Goal: Task Accomplishment & Management: Complete application form

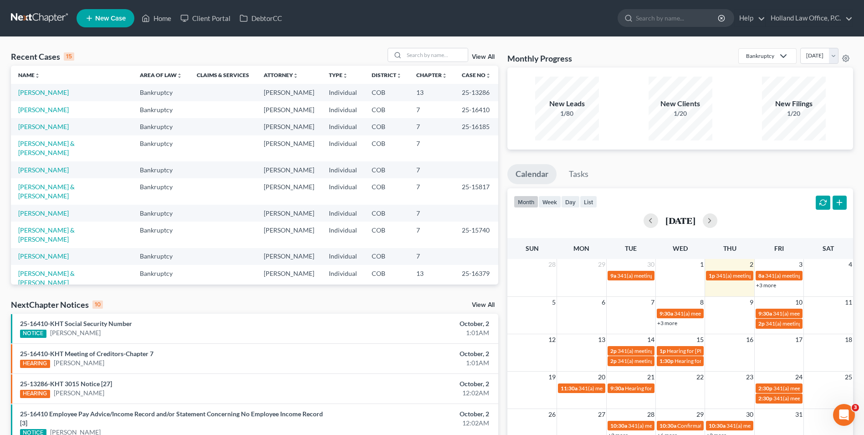
click at [441, 46] on div "Recent Cases 15 View All Name unfold_more expand_more expand_less Area of Law u…" at bounding box center [432, 347] width 864 height 621
click at [435, 53] on input "search" at bounding box center [436, 54] width 64 height 13
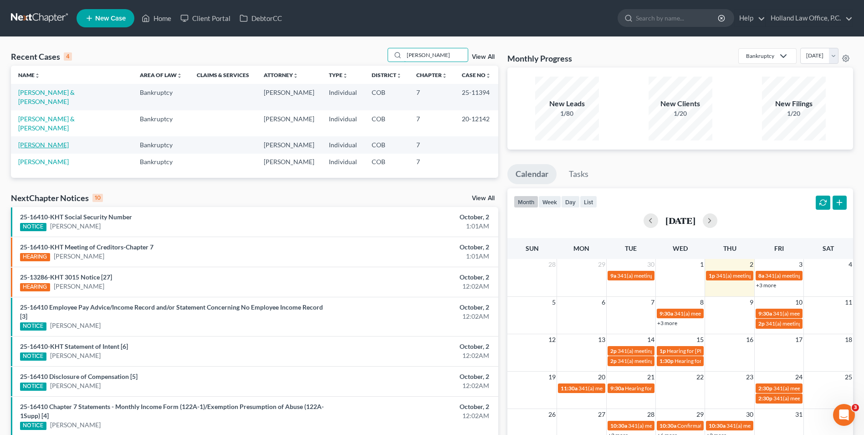
type input "ROMERO"
click at [57, 141] on link "[PERSON_NAME]" at bounding box center [43, 145] width 51 height 8
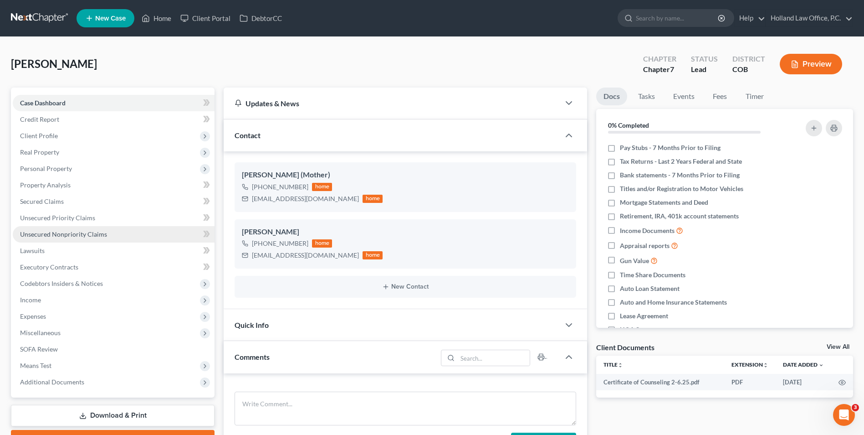
click at [73, 231] on span "Unsecured Nonpriority Claims" at bounding box center [63, 234] width 87 height 8
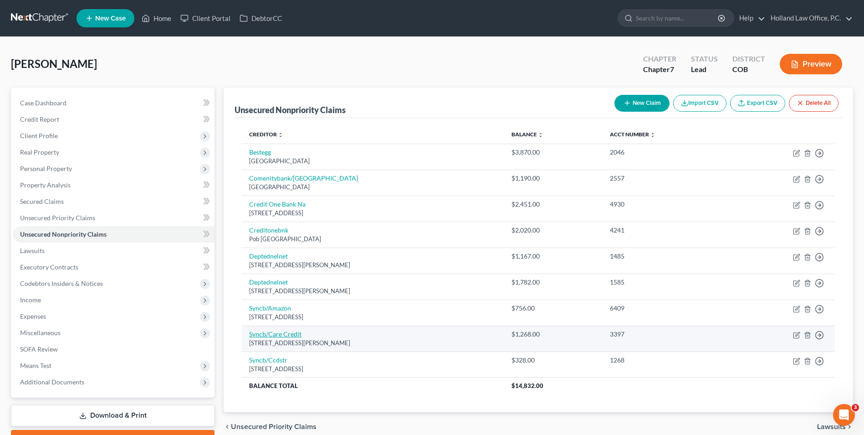
click at [286, 335] on link "Syncb/Care Credit" at bounding box center [275, 334] width 52 height 8
select select "36"
select select "2"
select select "0"
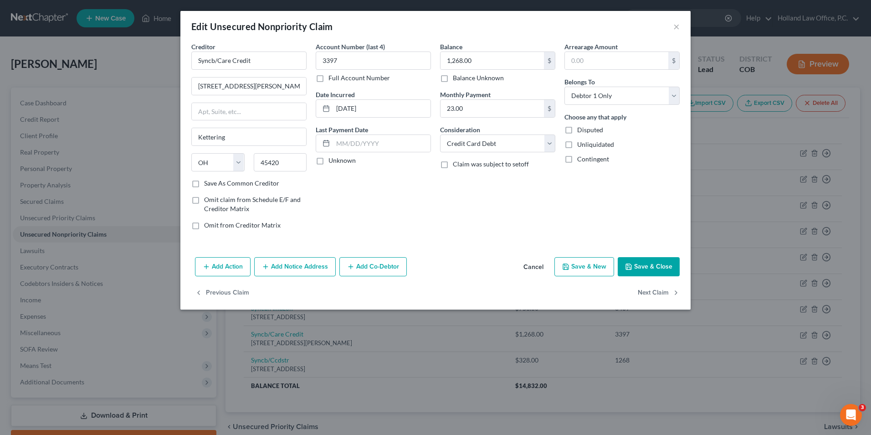
click at [326, 262] on button "Add Notice Address" at bounding box center [295, 266] width 82 height 19
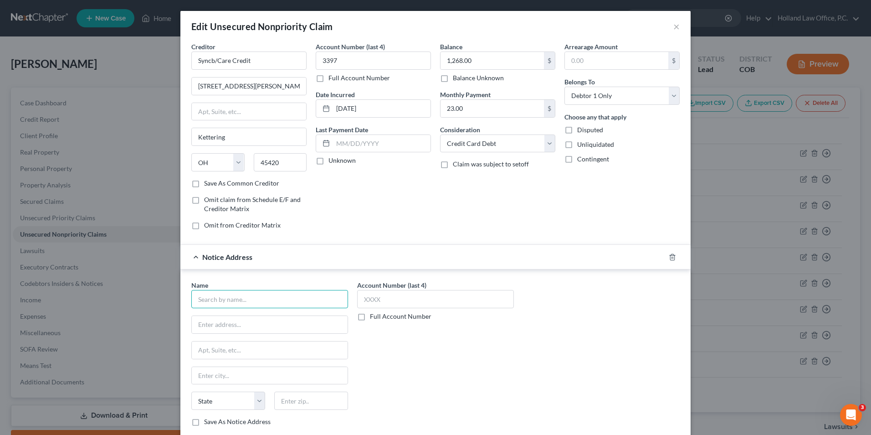
click at [275, 307] on input "text" at bounding box center [269, 299] width 157 height 18
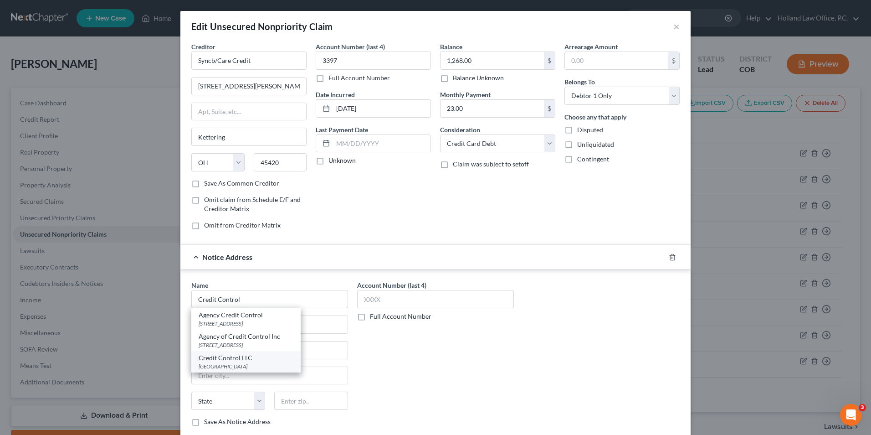
click at [238, 363] on div "PO Box 31179, Tampa, FL 33631" at bounding box center [246, 366] width 95 height 8
type input "Credit Control LLC"
type input "PO Box 31179"
type input "Tampa"
select select "9"
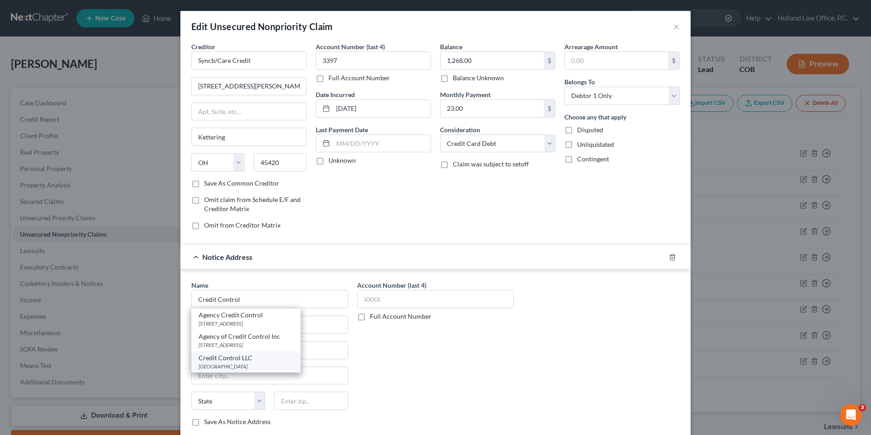
type input "33631"
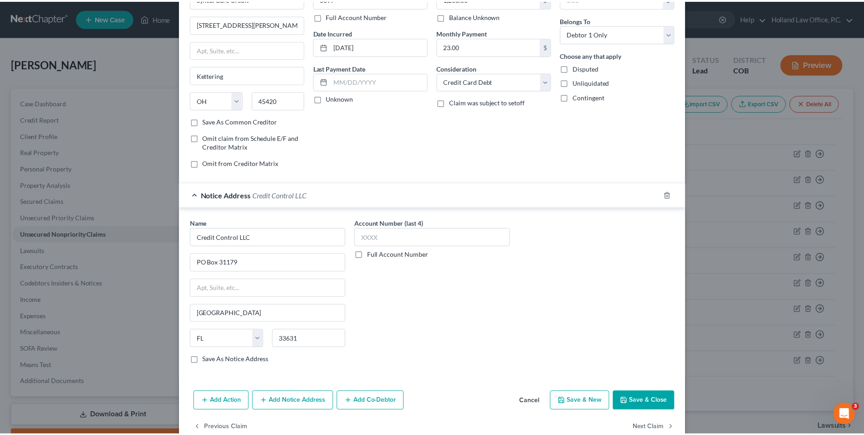
scroll to position [82, 0]
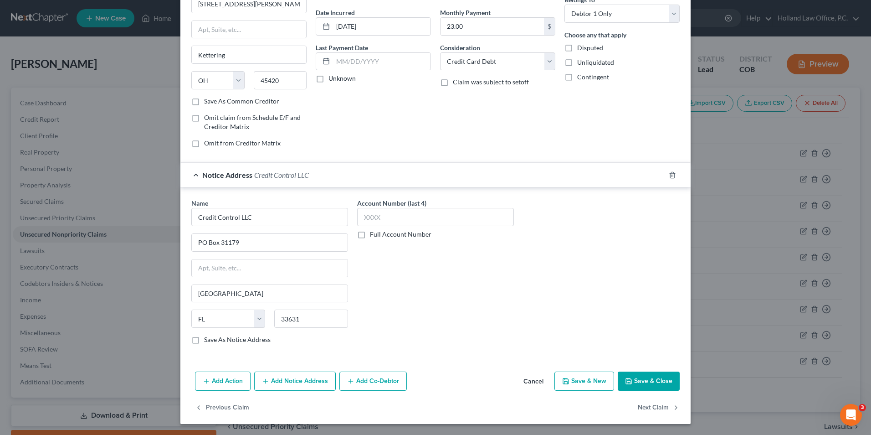
click at [633, 382] on button "Save & Close" at bounding box center [649, 380] width 62 height 19
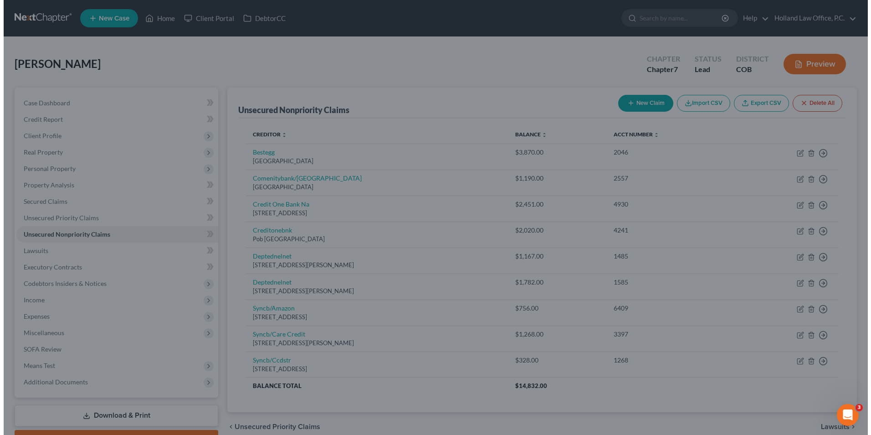
scroll to position [0, 0]
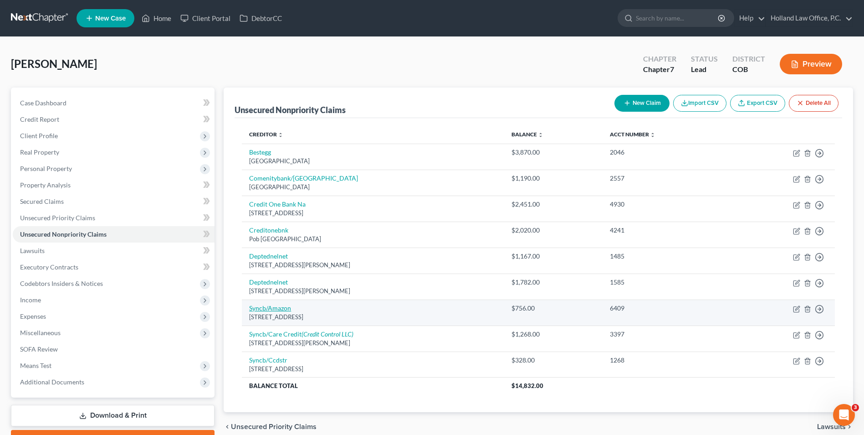
click at [261, 307] on link "Syncb/Amazon" at bounding box center [270, 308] width 42 height 8
select select "45"
select select "2"
select select "0"
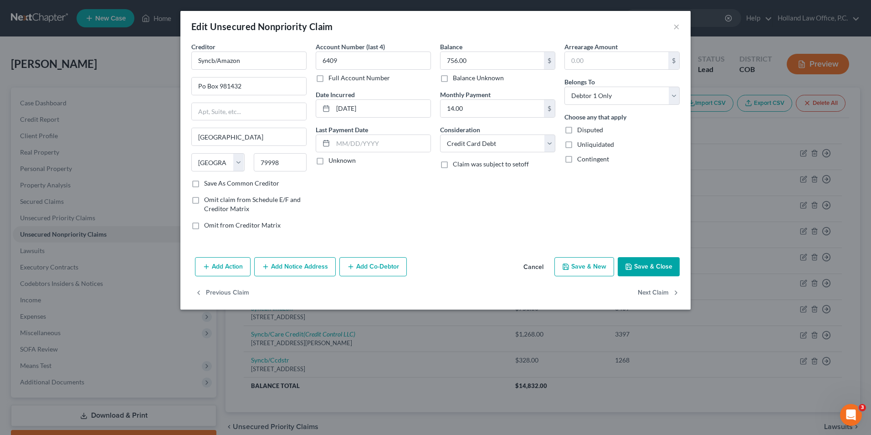
click at [313, 261] on button "Add Notice Address" at bounding box center [295, 266] width 82 height 19
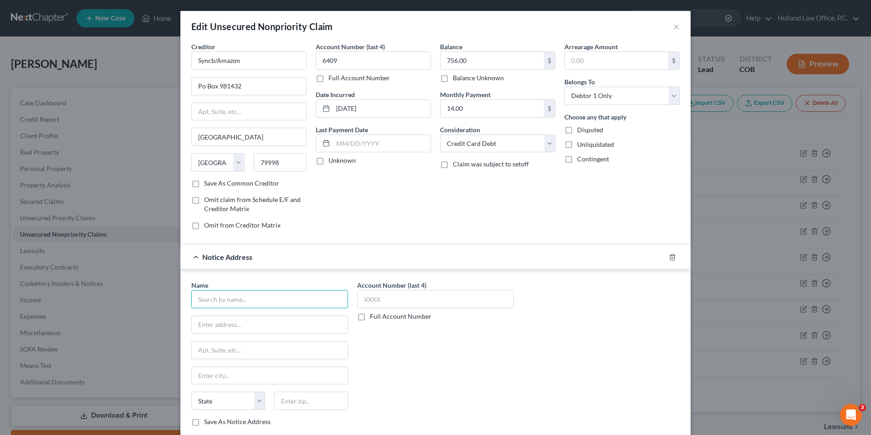
click at [246, 293] on input "text" at bounding box center [269, 299] width 157 height 18
type input "X"
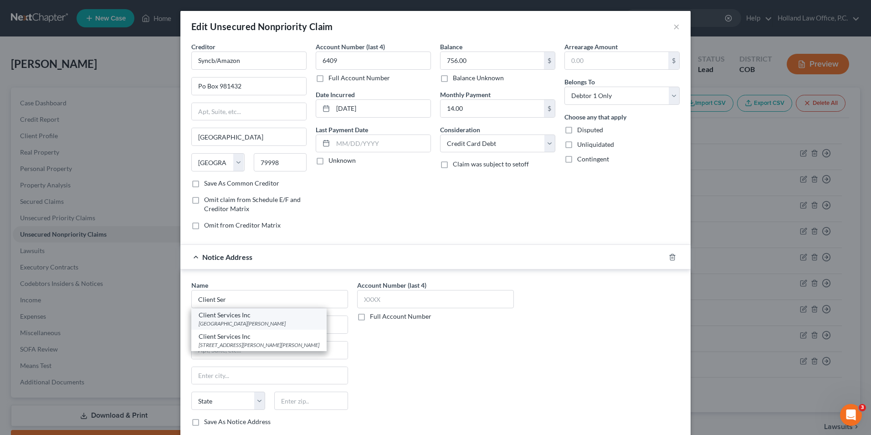
click at [293, 322] on div "PO Box1503, Saint Peters, MO 63376" at bounding box center [259, 323] width 121 height 8
type input "Client Services Inc"
type input "PO Box1503"
type input "Saint Peters"
select select "26"
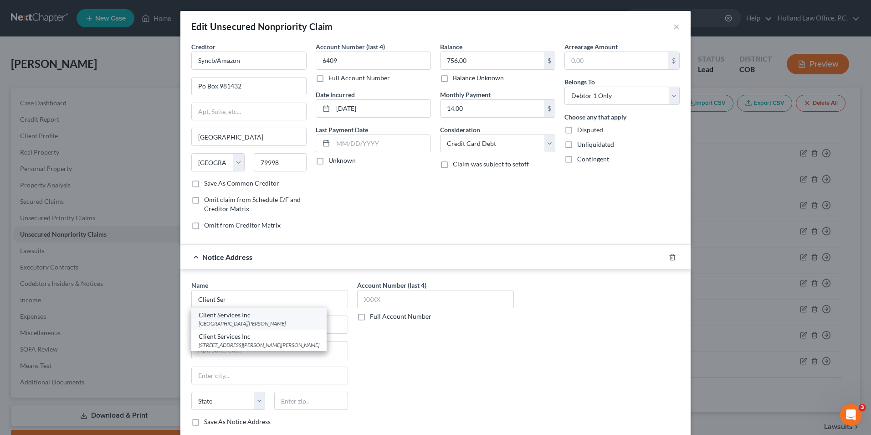
type input "63376"
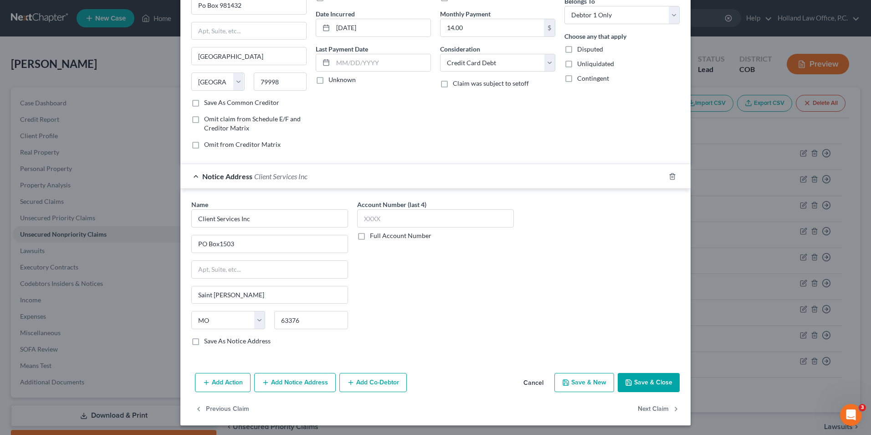
scroll to position [82, 0]
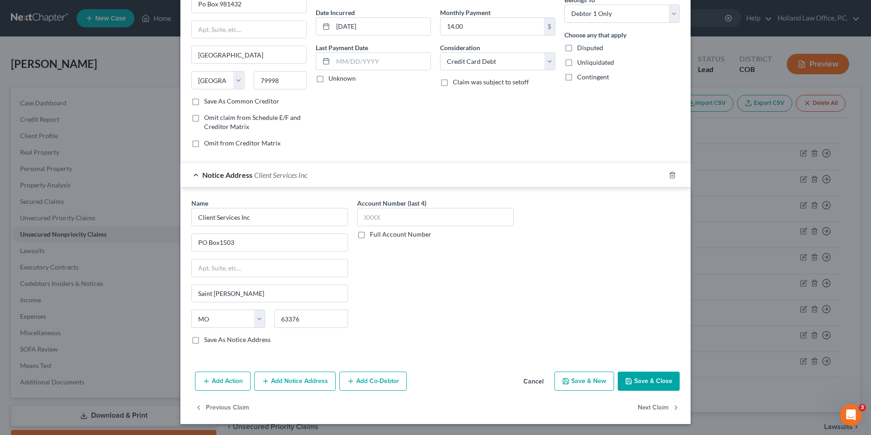
click at [652, 385] on button "Save & Close" at bounding box center [649, 380] width 62 height 19
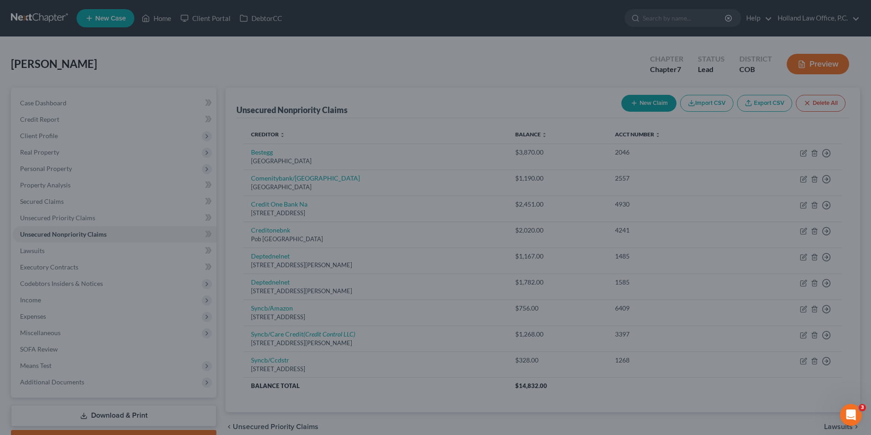
scroll to position [0, 0]
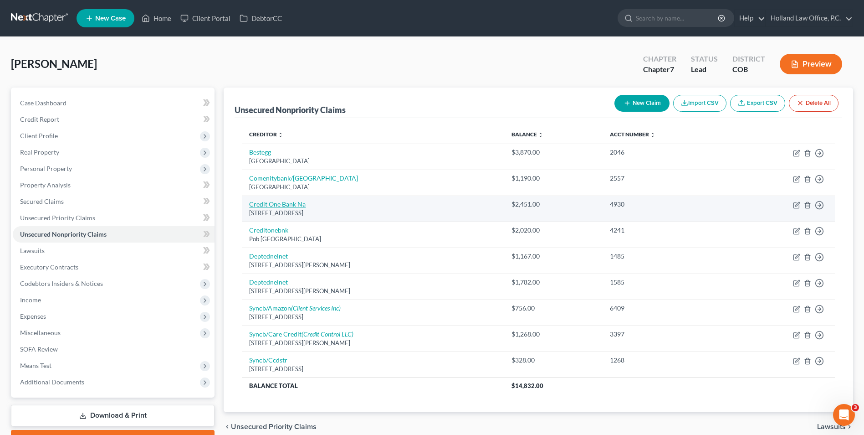
click at [287, 207] on link "Credit One Bank Na" at bounding box center [277, 204] width 57 height 8
select select "31"
select select "2"
select select "0"
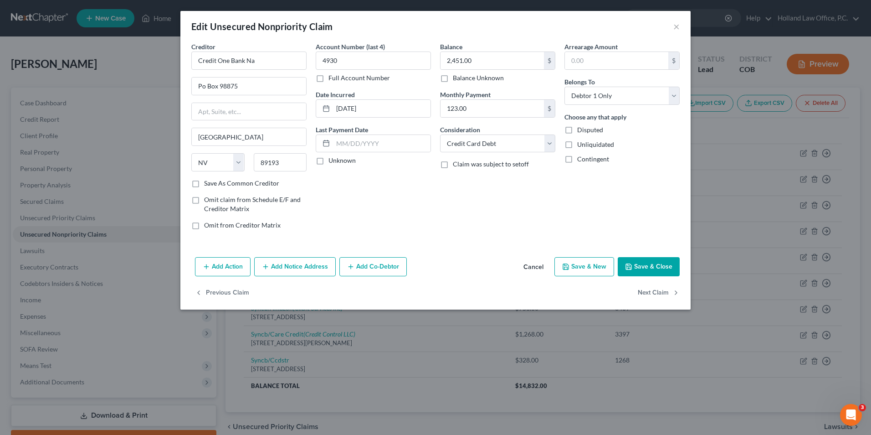
click at [298, 261] on button "Add Notice Address" at bounding box center [295, 266] width 82 height 19
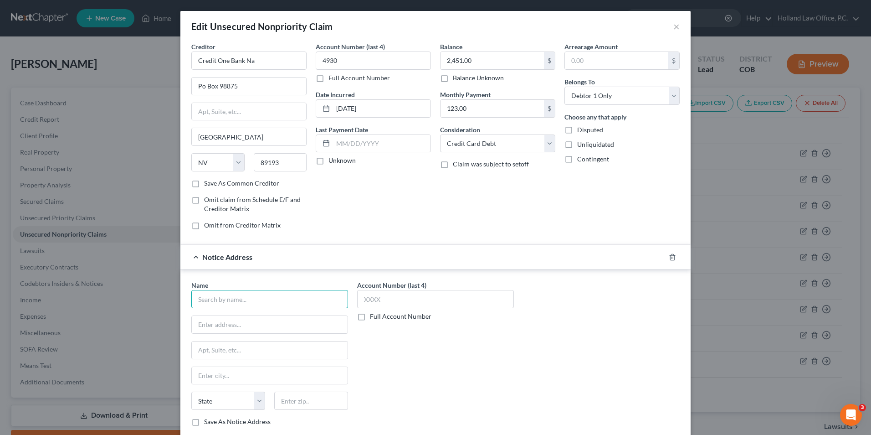
click at [260, 303] on input "text" at bounding box center [269, 299] width 157 height 18
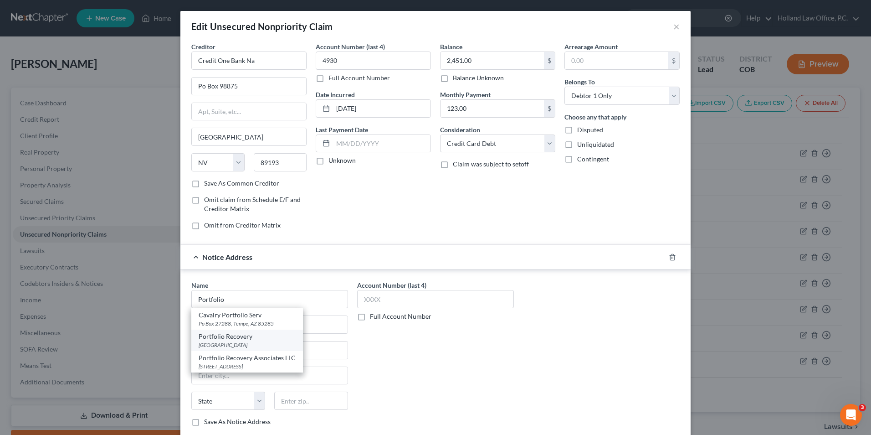
click at [256, 341] on div "PO Box 41021, Norfolk, VA 23541" at bounding box center [247, 345] width 97 height 8
type input "Portfolio Recovery"
type input "PO Box 41021"
type input "Norfolk"
select select "48"
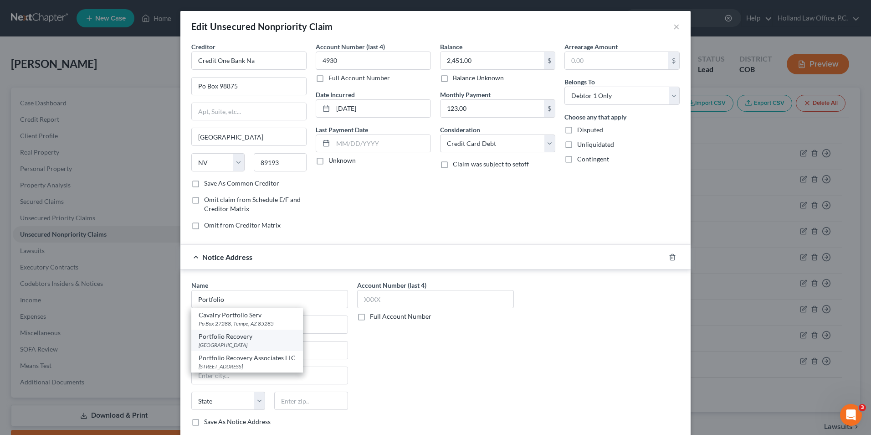
type input "23541"
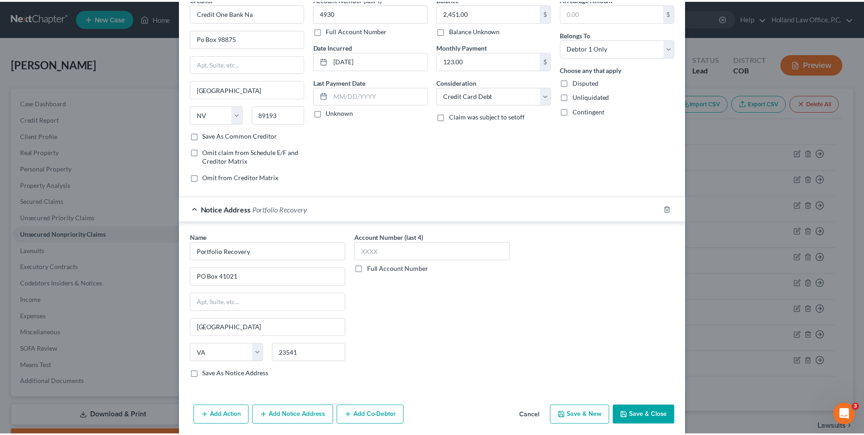
scroll to position [82, 0]
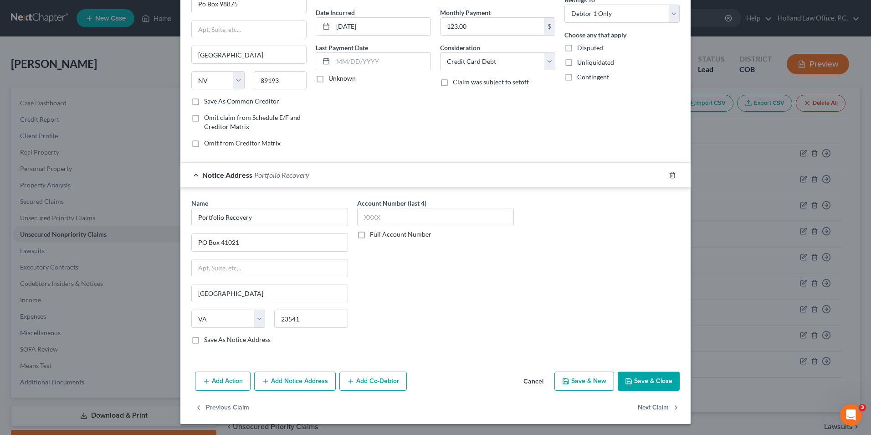
click at [630, 382] on icon "button" at bounding box center [628, 380] width 7 height 7
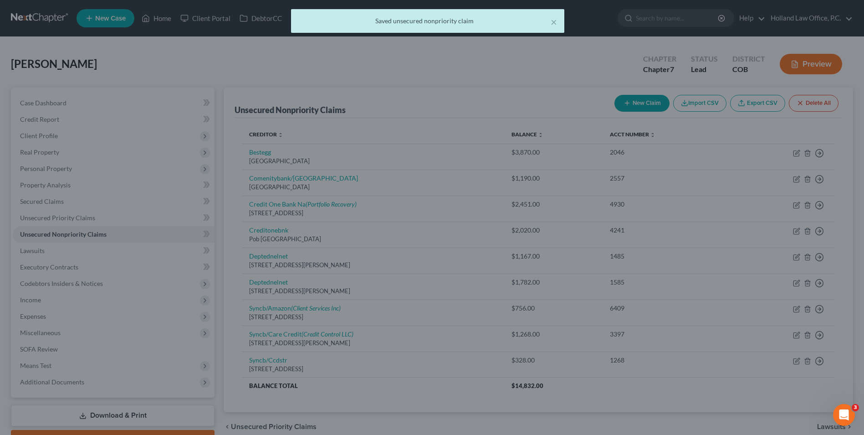
scroll to position [0, 0]
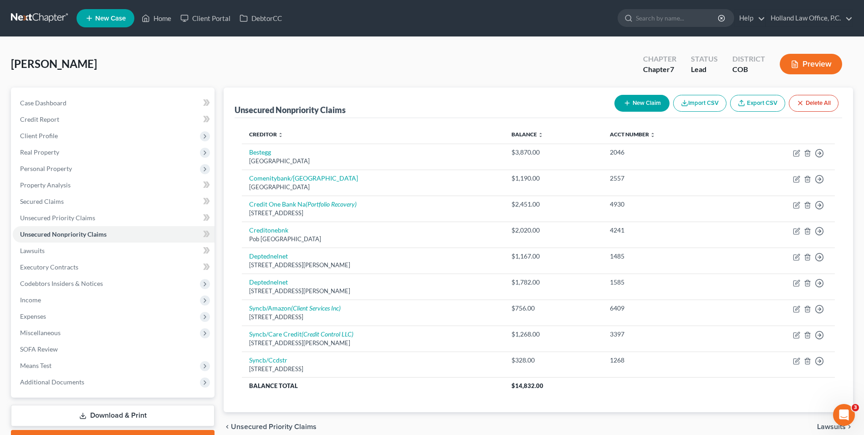
click at [646, 97] on button "New Claim" at bounding box center [642, 103] width 55 height 17
select select "0"
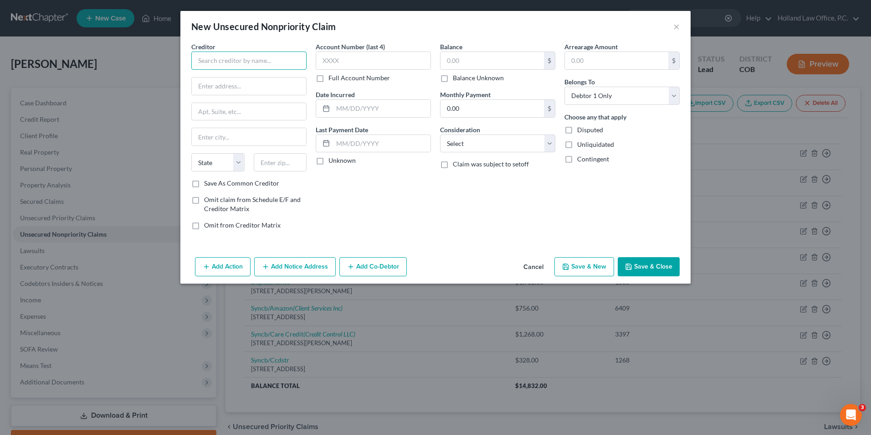
click at [241, 61] on input "text" at bounding box center [248, 60] width 115 height 18
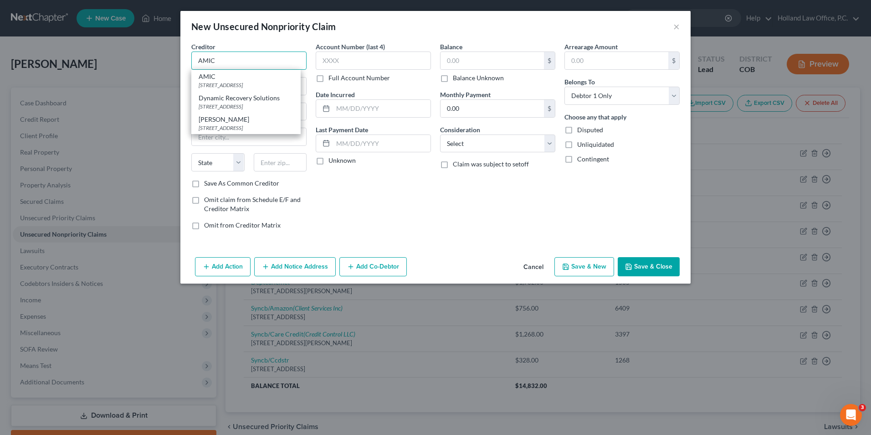
drag, startPoint x: 238, startPoint y: 62, endPoint x: 166, endPoint y: 52, distance: 72.6
click at [166, 52] on div "New Unsecured Nonpriority Claim × Creditor * AMIC AMIC PO Box 3190, Dublin, OH …" at bounding box center [435, 217] width 871 height 435
type input "AMIC"
click at [278, 84] on div "PO Box 3190, Dublin, OH 43016" at bounding box center [246, 85] width 95 height 8
type input "PO Box 3190"
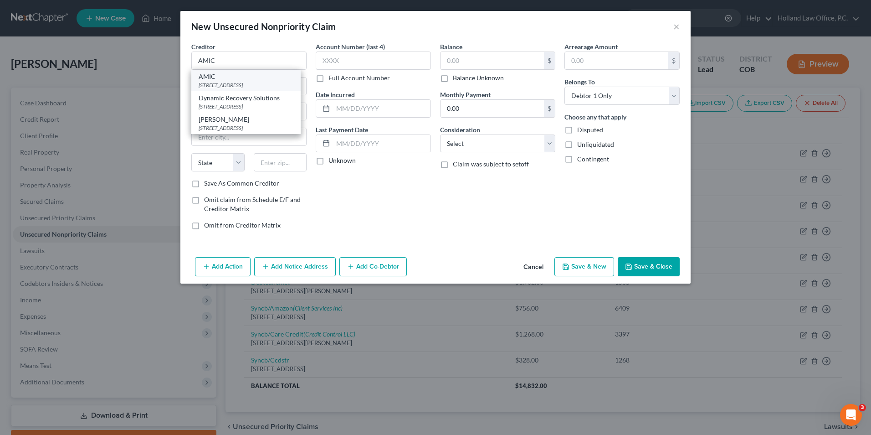
type input "Dublin"
select select "36"
type input "43016"
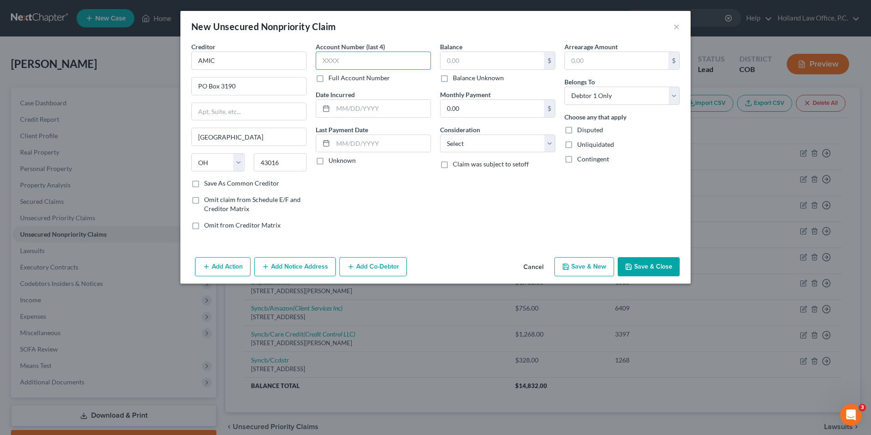
click at [378, 58] on input "text" at bounding box center [373, 60] width 115 height 18
click at [462, 54] on input "text" at bounding box center [492, 60] width 103 height 17
type input "593.00"
drag, startPoint x: 452, startPoint y: 139, endPoint x: 452, endPoint y: 144, distance: 6.0
click at [452, 139] on select "Select Cable / Satellite Services Collection Agency Credit Card Debt Debt Couns…" at bounding box center [497, 143] width 115 height 18
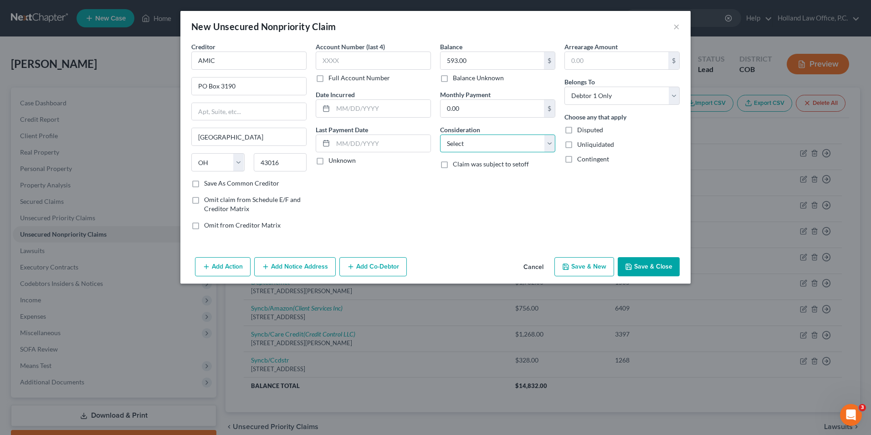
select select "9"
click at [440, 134] on select "Select Cable / Satellite Services Collection Agency Credit Card Debt Debt Couns…" at bounding box center [497, 143] width 115 height 18
click at [336, 55] on input "text" at bounding box center [373, 60] width 115 height 18
type input "5694"
click at [381, 186] on div "Account Number (last 4) 5694 Full Account Number Date Incurred Last Payment Dat…" at bounding box center [373, 139] width 124 height 195
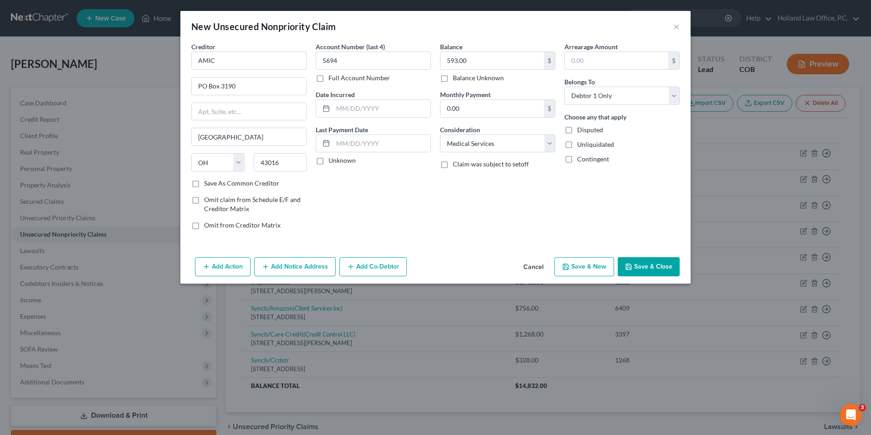
click at [654, 262] on button "Save & Close" at bounding box center [649, 266] width 62 height 19
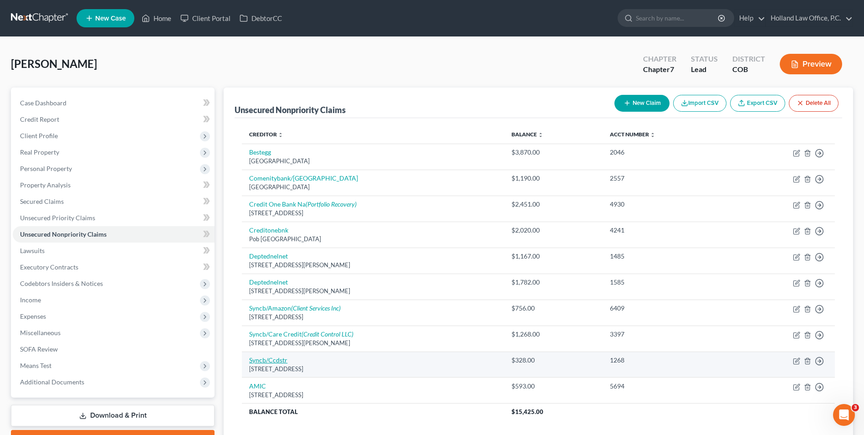
click at [277, 362] on link "Syncb/Ccdstr" at bounding box center [268, 360] width 38 height 8
select select "9"
select select "2"
select select "0"
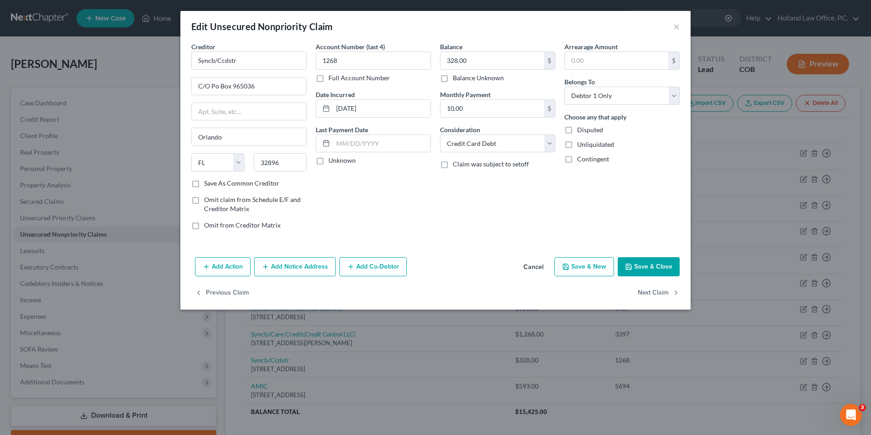
click at [537, 269] on button "Cancel" at bounding box center [533, 267] width 35 height 18
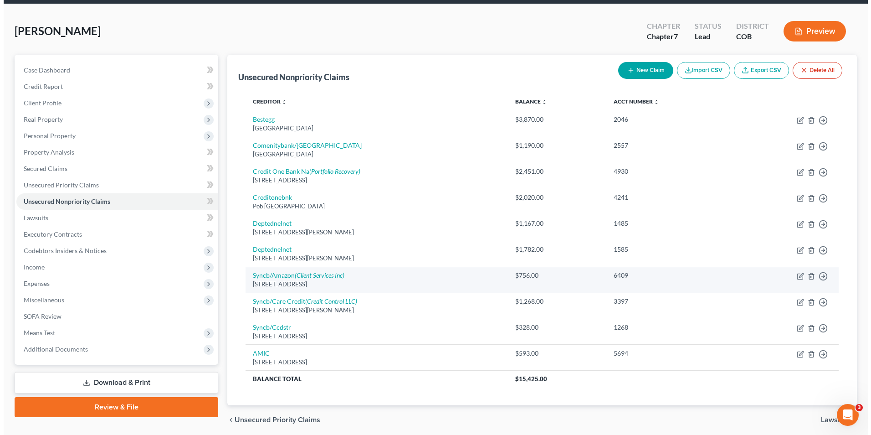
scroll to position [67, 0]
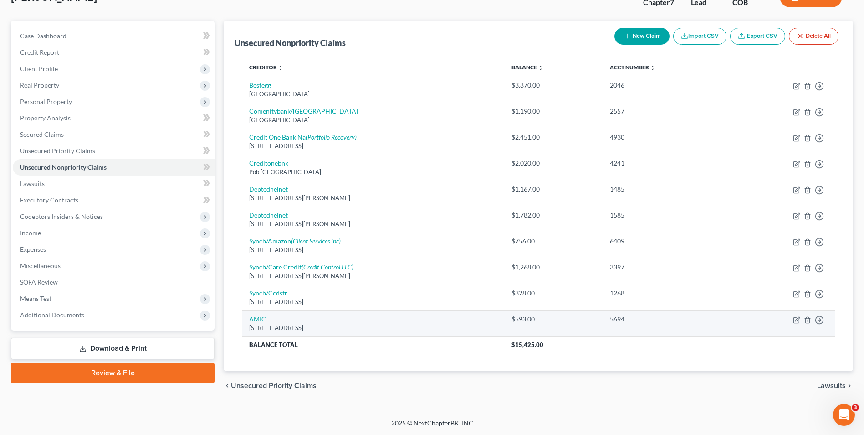
click at [253, 317] on link "AMIC" at bounding box center [257, 319] width 17 height 8
select select "36"
select select "9"
select select "0"
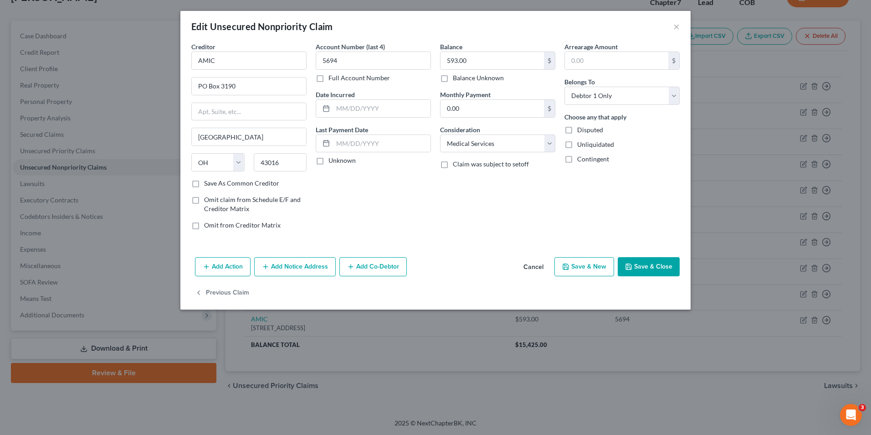
click at [313, 272] on button "Add Notice Address" at bounding box center [295, 266] width 82 height 19
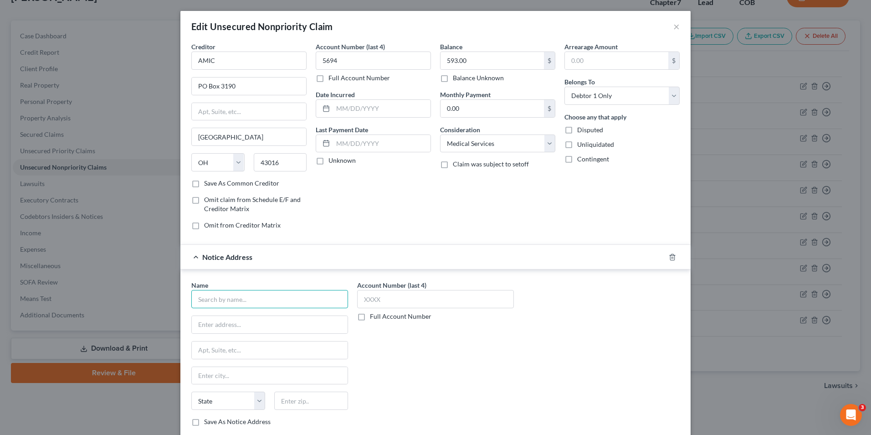
click at [248, 301] on input "text" at bounding box center [269, 299] width 157 height 18
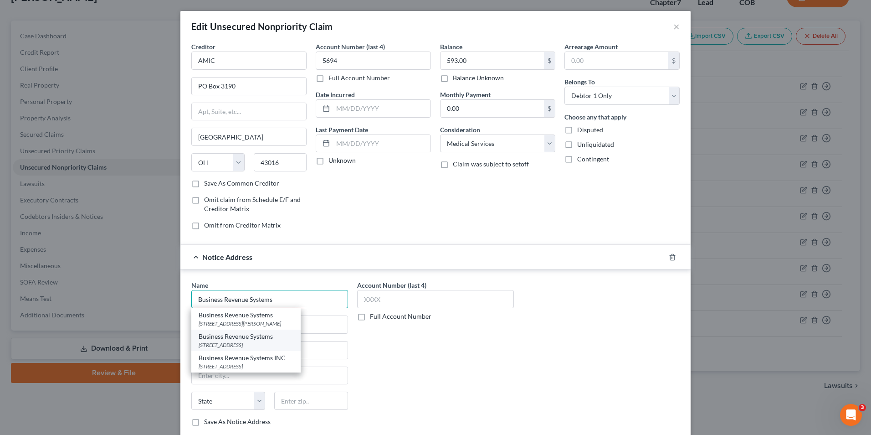
type input "Business Revenue Systems"
click at [254, 339] on div "Business Revenue Systems" at bounding box center [246, 336] width 95 height 9
type input "PO Box 579"
type input "Burlington"
select select "16"
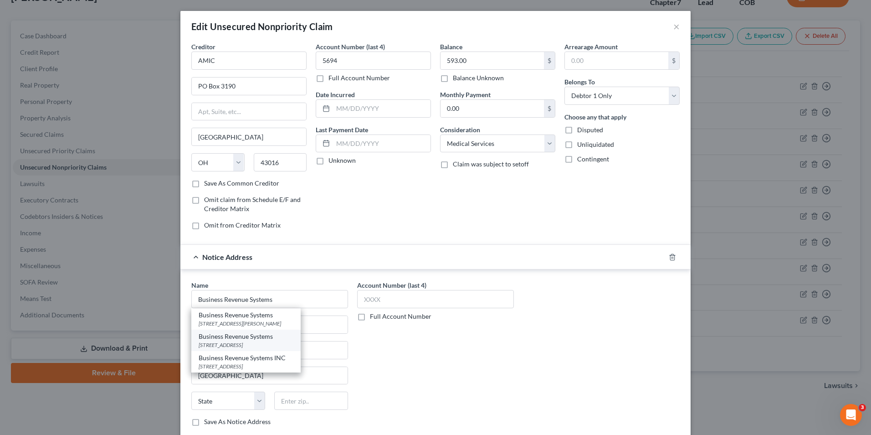
type input "52601"
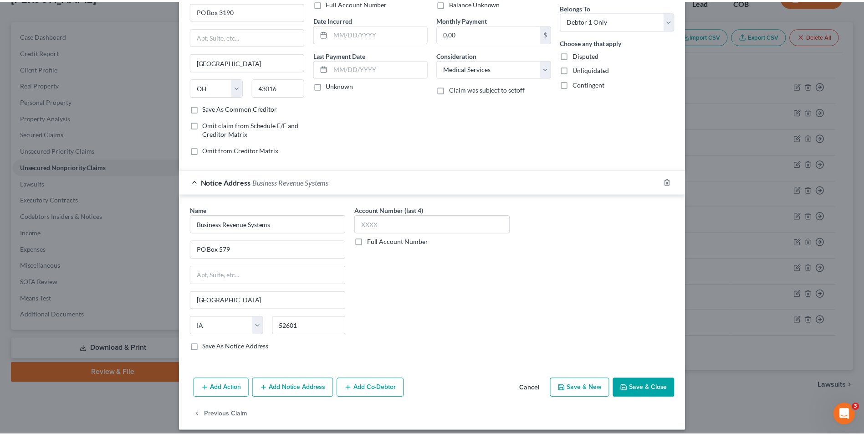
scroll to position [82, 0]
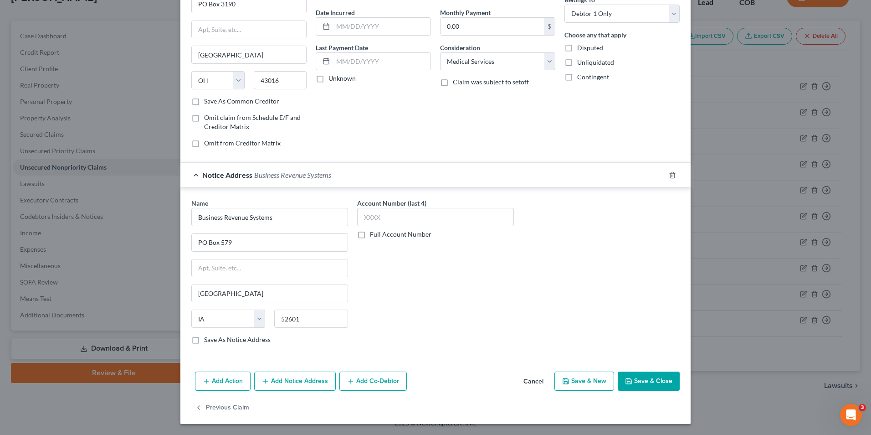
click at [627, 379] on icon "button" at bounding box center [628, 380] width 7 height 7
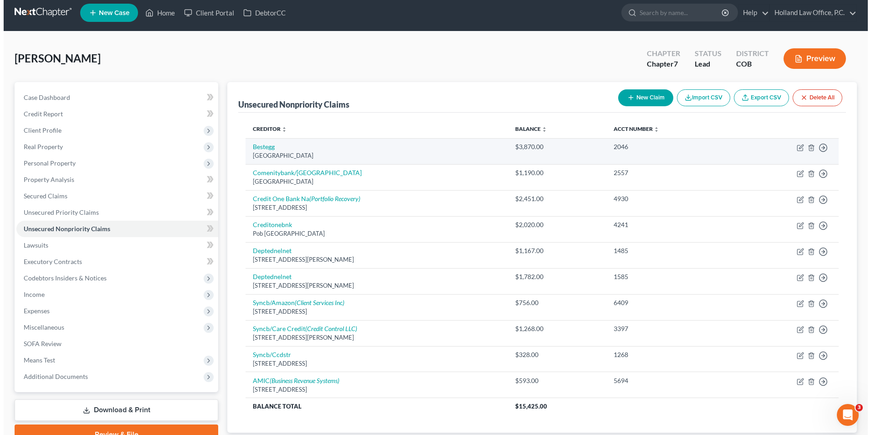
scroll to position [0, 0]
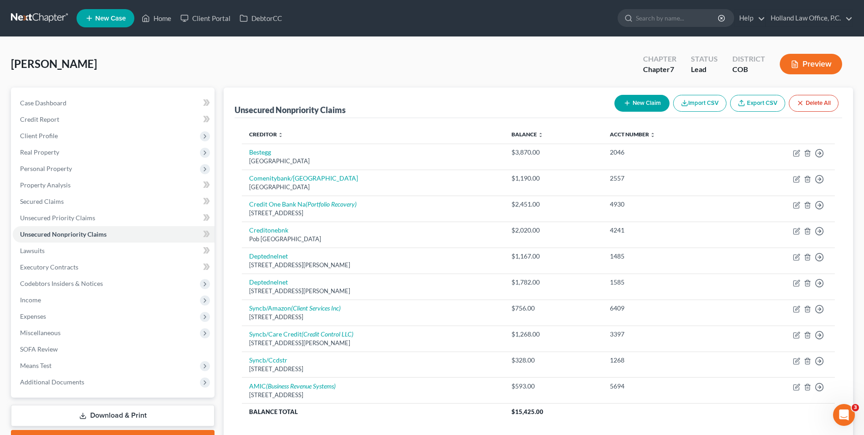
click at [634, 103] on button "New Claim" at bounding box center [642, 103] width 55 height 17
select select "0"
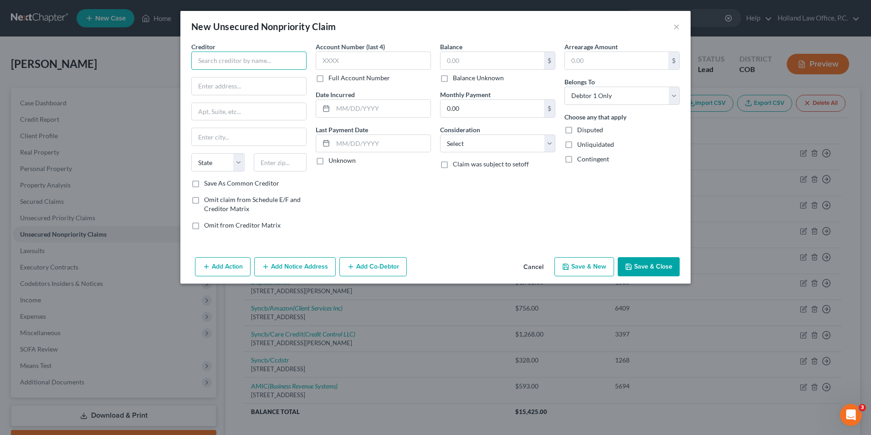
click at [273, 67] on input "text" at bounding box center [248, 60] width 115 height 18
drag, startPoint x: 273, startPoint y: 60, endPoint x: 117, endPoint y: 54, distance: 155.9
click at [117, 54] on div "New Unsecured Nonpriority Claim × Creditor * CF Medical LLC CF Medical LLc 4535…" at bounding box center [435, 217] width 871 height 435
click at [245, 79] on div "CF Medical LLc" at bounding box center [246, 76] width 95 height 9
type input "CF Medical LLc"
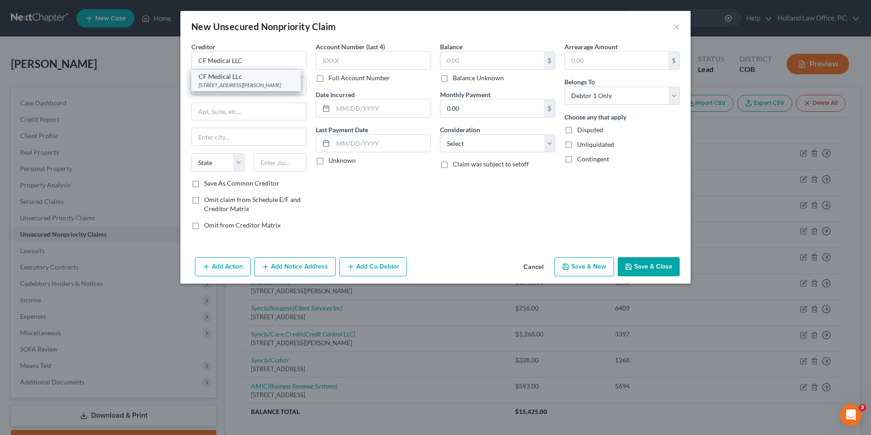
type input "4535 Dressler Rd NW"
type input "Canton"
select select "36"
type input "44718"
click at [297, 272] on button "Add Notice Address" at bounding box center [295, 266] width 82 height 19
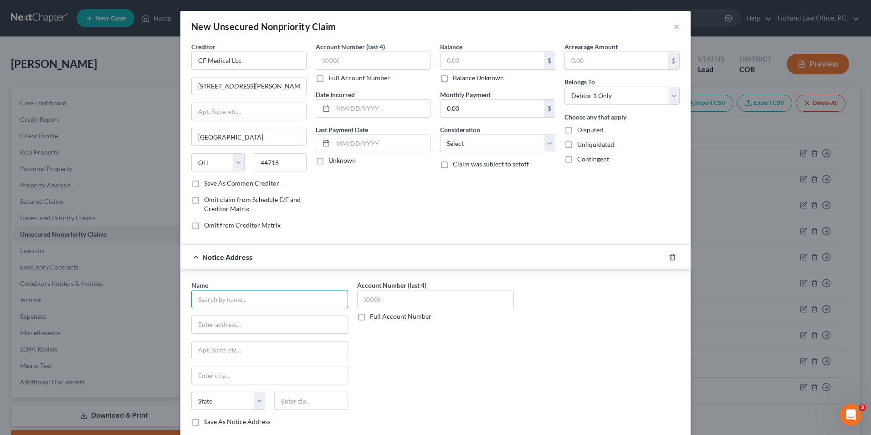
click at [262, 297] on input "text" at bounding box center [269, 299] width 157 height 18
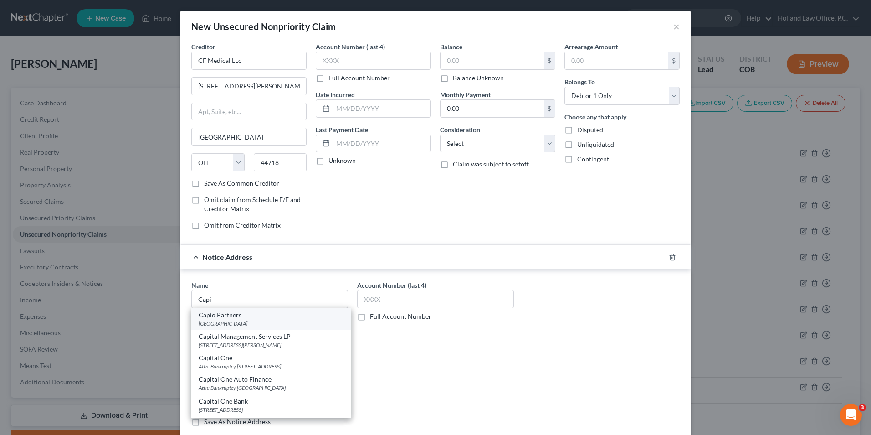
click at [268, 313] on div "Capio Partners" at bounding box center [271, 314] width 145 height 9
type input "Capio Partners"
type input "PO Box 120225"
type input "[GEOGRAPHIC_DATA]"
select select "45"
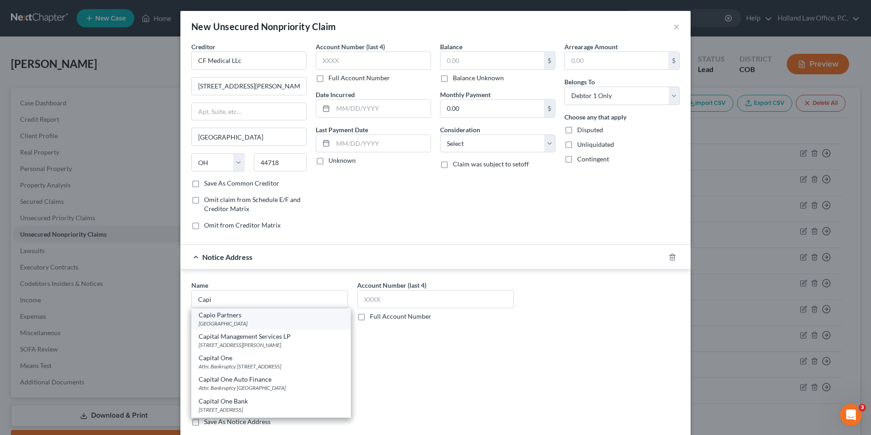
type input "75312"
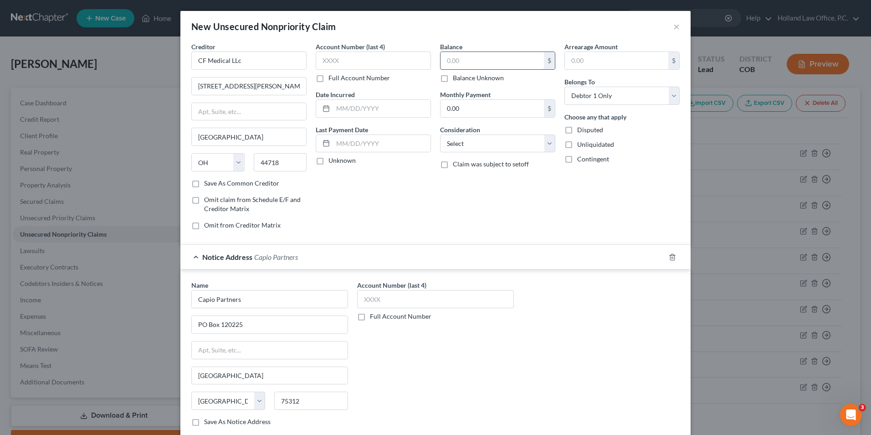
click at [506, 67] on input "text" at bounding box center [492, 60] width 103 height 17
click at [401, 299] on input "text" at bounding box center [435, 299] width 157 height 18
type input "5104"
click at [349, 61] on input "text" at bounding box center [373, 60] width 115 height 18
click at [492, 61] on input "text" at bounding box center [492, 60] width 103 height 17
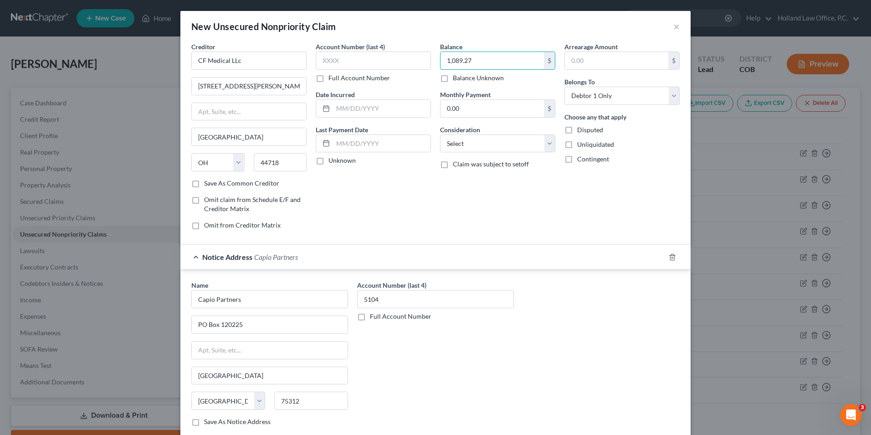
type input "1,089.27"
click at [455, 35] on div "New Unsecured Nonpriority Claim ×" at bounding box center [435, 26] width 510 height 31
click at [490, 145] on select "Select Cable / Satellite Services Collection Agency Credit Card Debt Debt Couns…" at bounding box center [497, 143] width 115 height 18
select select "9"
click at [440, 134] on select "Select Cable / Satellite Services Collection Agency Credit Card Debt Debt Couns…" at bounding box center [497, 143] width 115 height 18
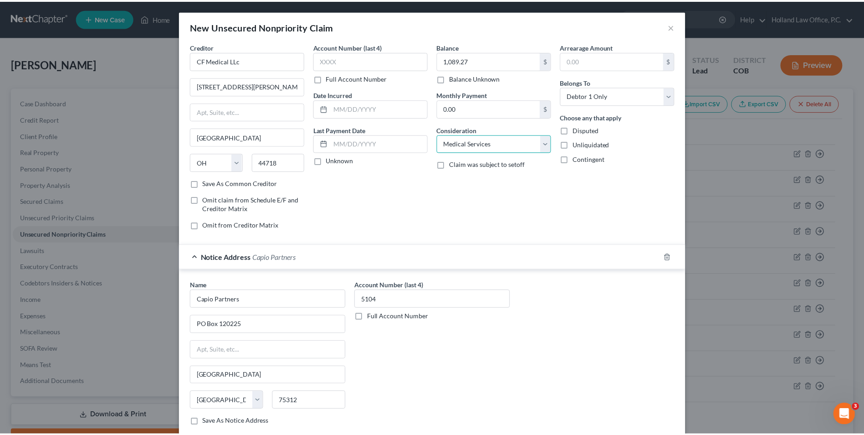
scroll to position [56, 0]
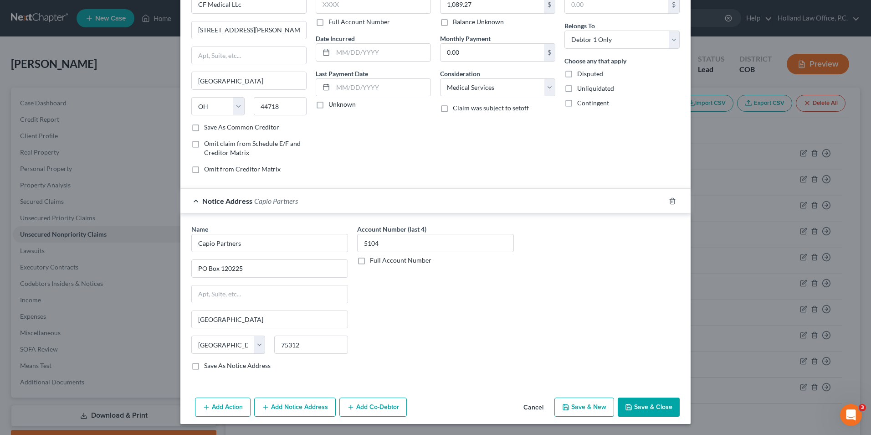
click at [632, 411] on button "Save & Close" at bounding box center [649, 406] width 62 height 19
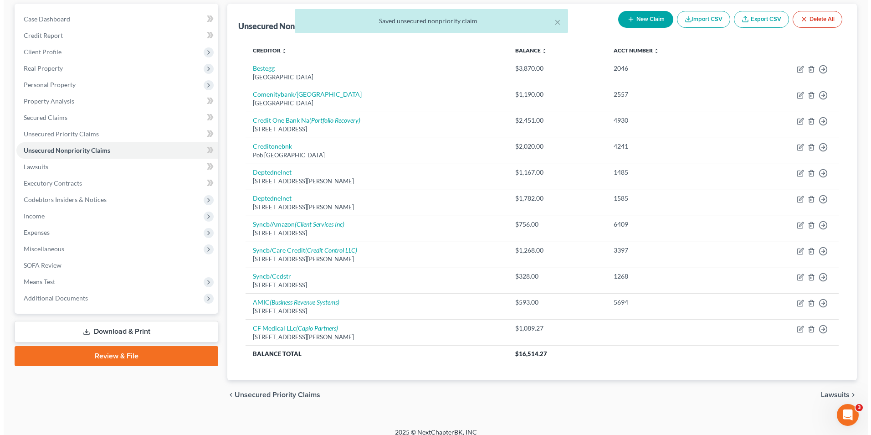
scroll to position [91, 0]
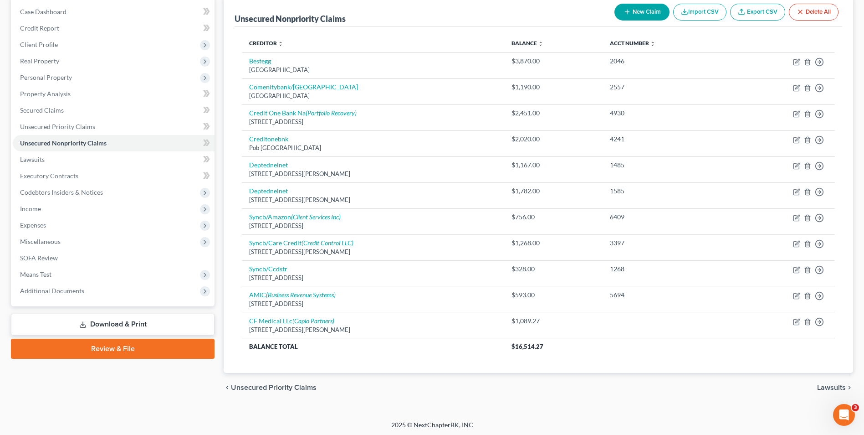
click at [623, 7] on button "New Claim" at bounding box center [642, 12] width 55 height 17
select select "0"
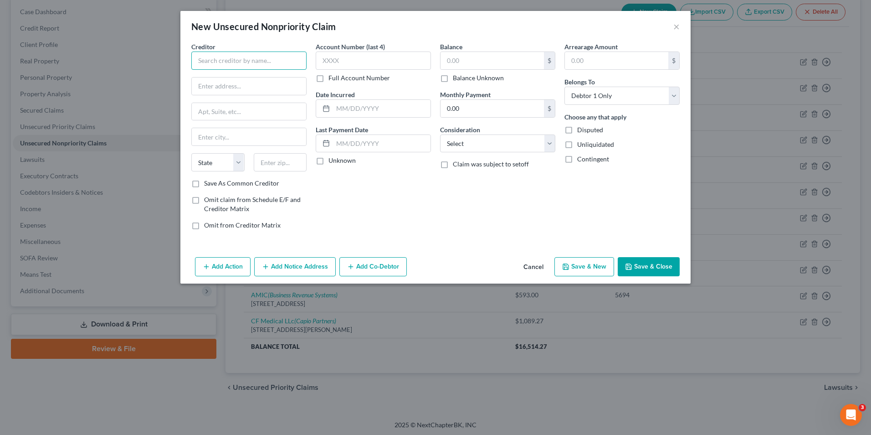
click at [230, 61] on input "text" at bounding box center [248, 60] width 115 height 18
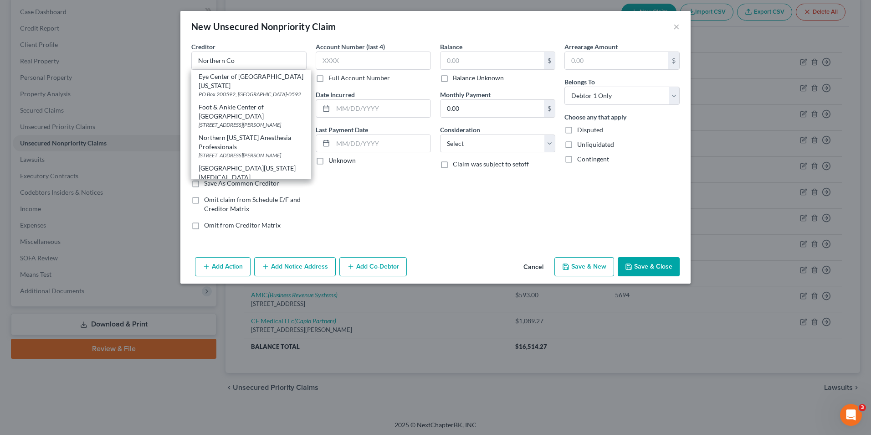
click at [250, 151] on div "PO Box 273460, Fort Collins, CO 80527" at bounding box center [251, 155] width 105 height 8
type input "Northern Colorado Anesthesia Professionals"
type input "PO Box 273460"
type input "Fort Collins"
select select "5"
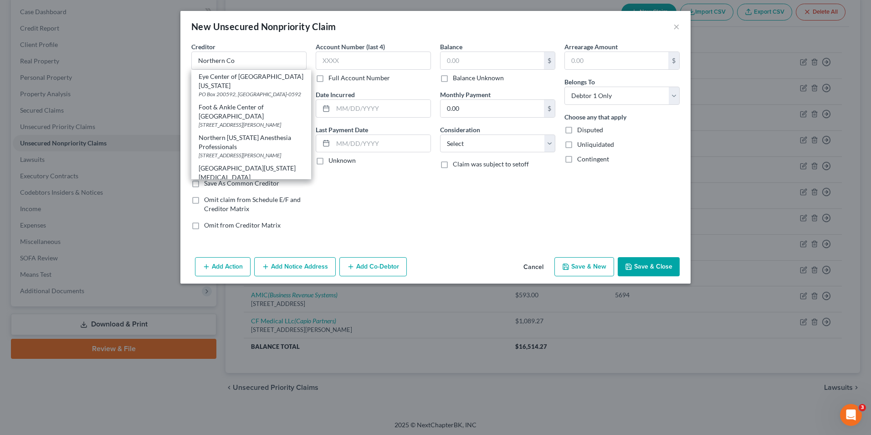
type input "80527"
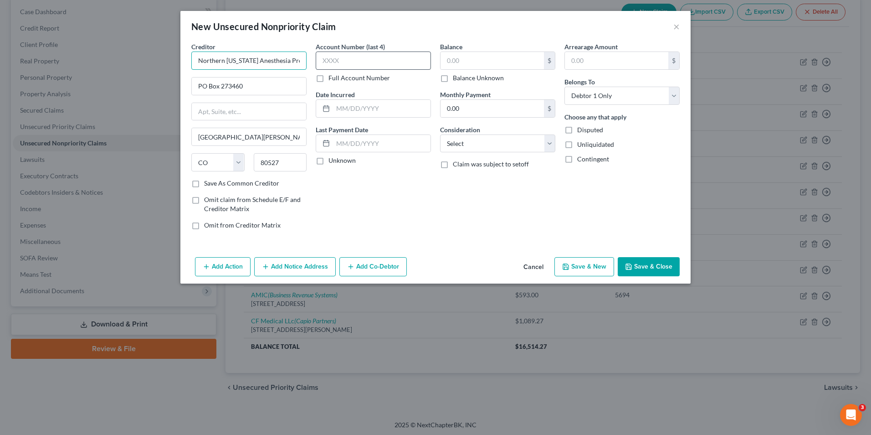
scroll to position [0, 23]
drag, startPoint x: 283, startPoint y: 60, endPoint x: 364, endPoint y: 59, distance: 80.2
click at [364, 59] on div "Creditor * Northern Colorado Anesthesia Professionals PO Box 273460 Fort Collin…" at bounding box center [436, 139] width 498 height 195
type input "Northern Colorado Anesthesia"
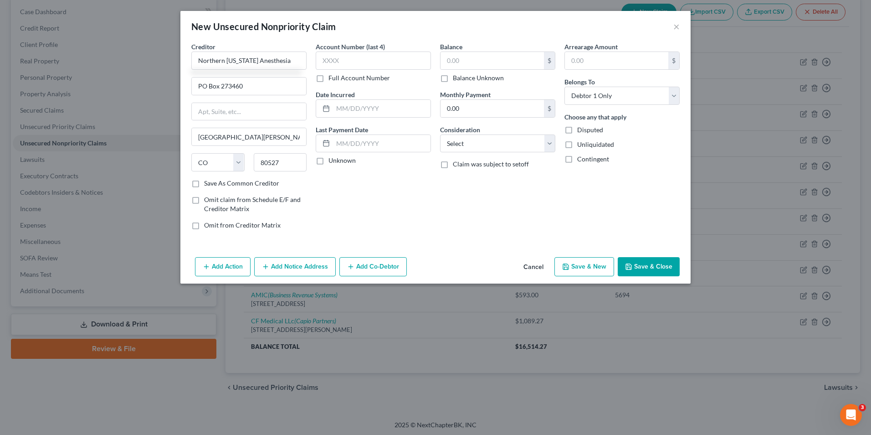
click at [303, 261] on button "Add Notice Address" at bounding box center [295, 266] width 82 height 19
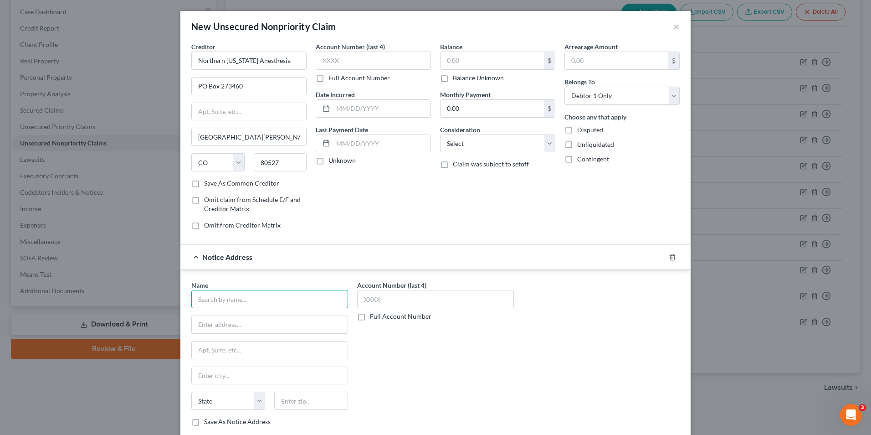
click at [243, 306] on input "text" at bounding box center [269, 299] width 157 height 18
click at [251, 321] on div "2850 McClelland Drive, Suite 2100, Fort Collins, CO 80525" at bounding box center [259, 323] width 121 height 8
type input "Bonded Adjusting Services"
type input "2850 McClelland Drive, Suite 2100"
type input "Fort Collins"
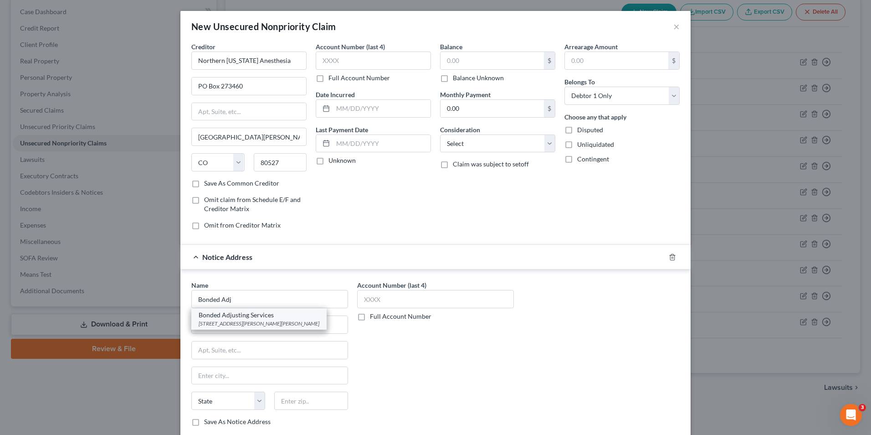
select select "5"
type input "80525"
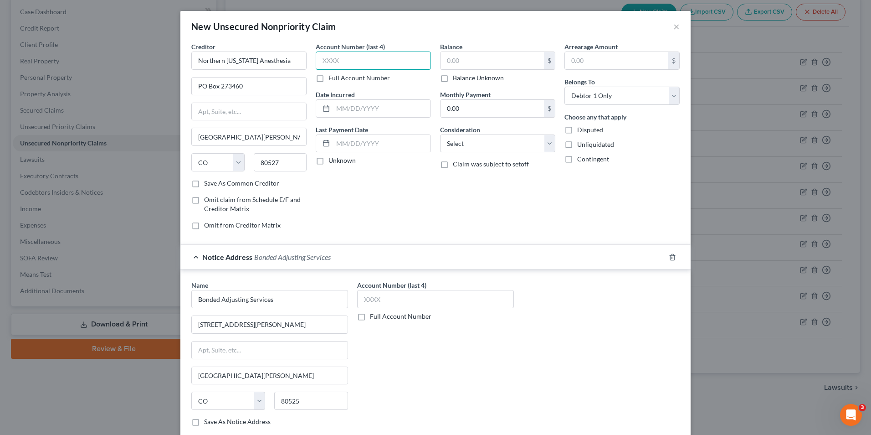
click at [374, 61] on input "text" at bounding box center [373, 60] width 115 height 18
click at [458, 62] on input "text" at bounding box center [492, 60] width 103 height 17
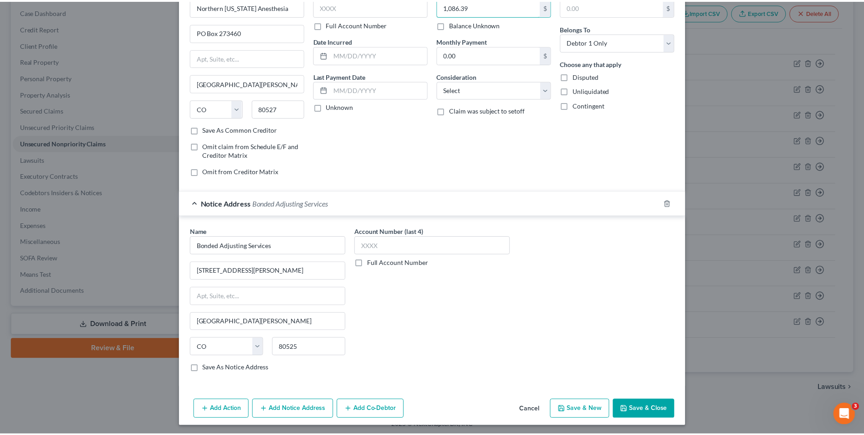
scroll to position [56, 0]
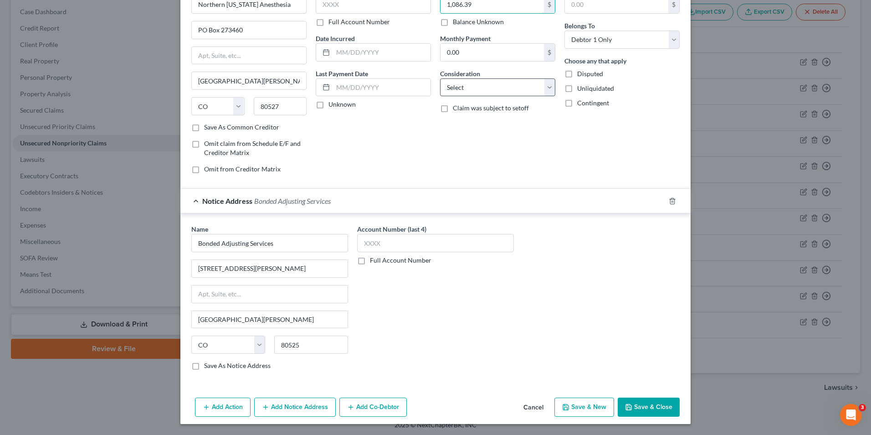
type input "1,086.39"
click at [474, 86] on select "Select Cable / Satellite Services Collection Agency Credit Card Debt Debt Couns…" at bounding box center [497, 87] width 115 height 18
select select "9"
click at [440, 78] on select "Select Cable / Satellite Services Collection Agency Credit Card Debt Debt Couns…" at bounding box center [497, 87] width 115 height 18
click at [628, 410] on icon "button" at bounding box center [628, 406] width 7 height 7
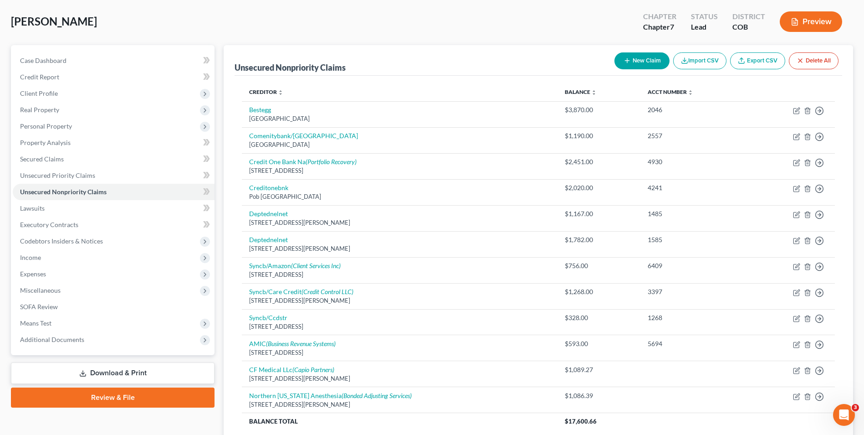
scroll to position [0, 0]
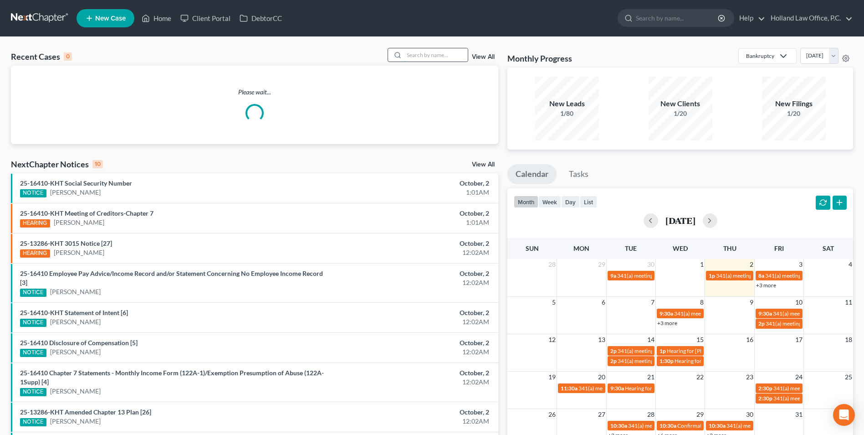
click at [419, 51] on input "search" at bounding box center [436, 54] width 64 height 13
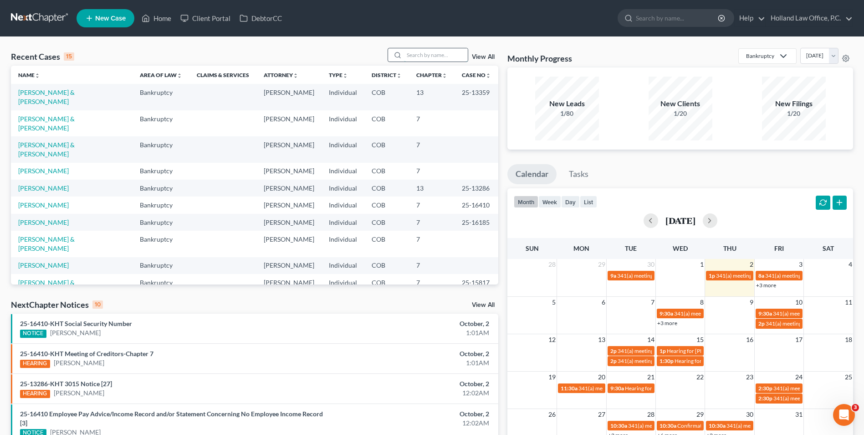
click at [428, 51] on input "search" at bounding box center [436, 54] width 64 height 13
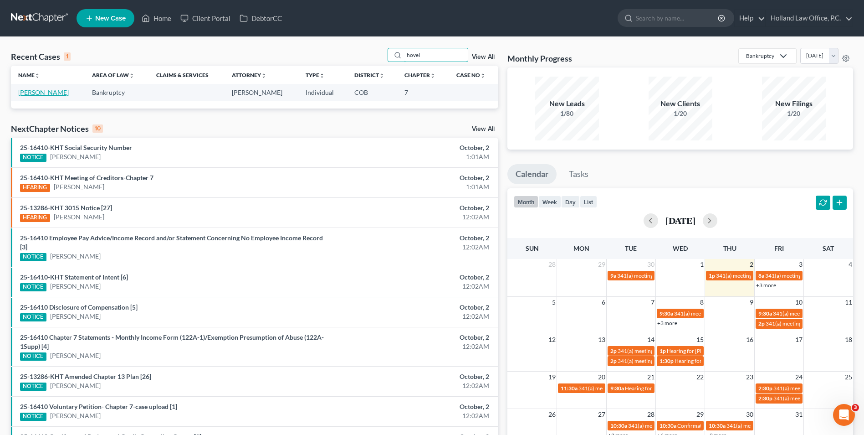
type input "hovel"
click at [28, 94] on link "[PERSON_NAME]" at bounding box center [43, 92] width 51 height 8
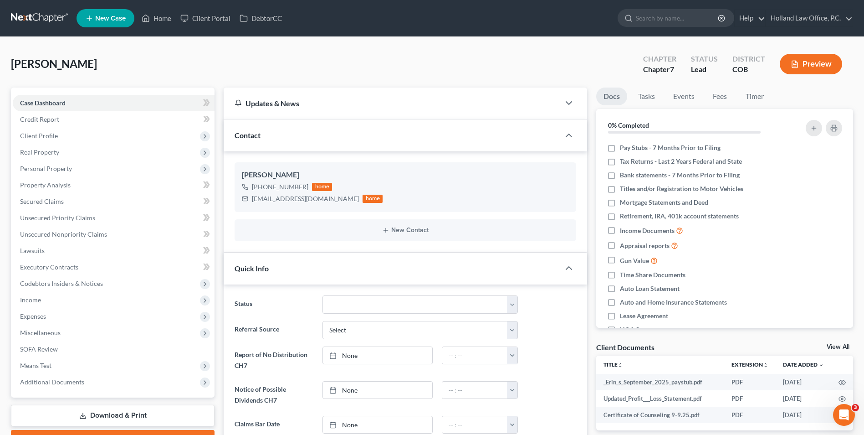
scroll to position [158, 0]
click at [35, 298] on span "Income" at bounding box center [30, 300] width 21 height 8
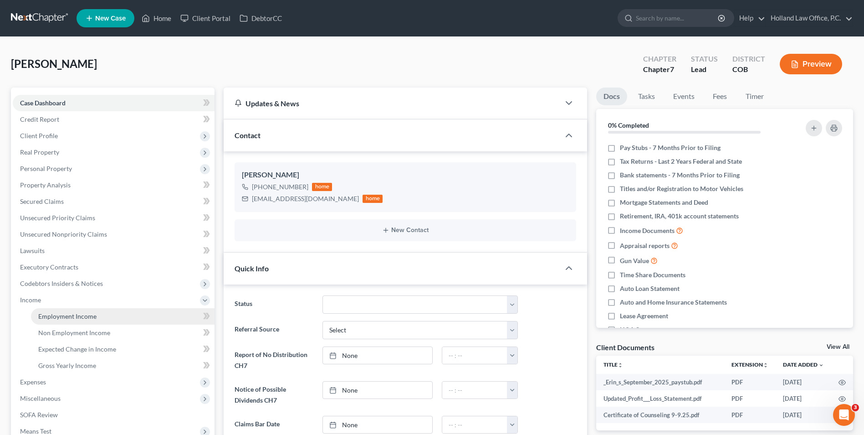
click at [55, 317] on span "Employment Income" at bounding box center [67, 316] width 58 height 8
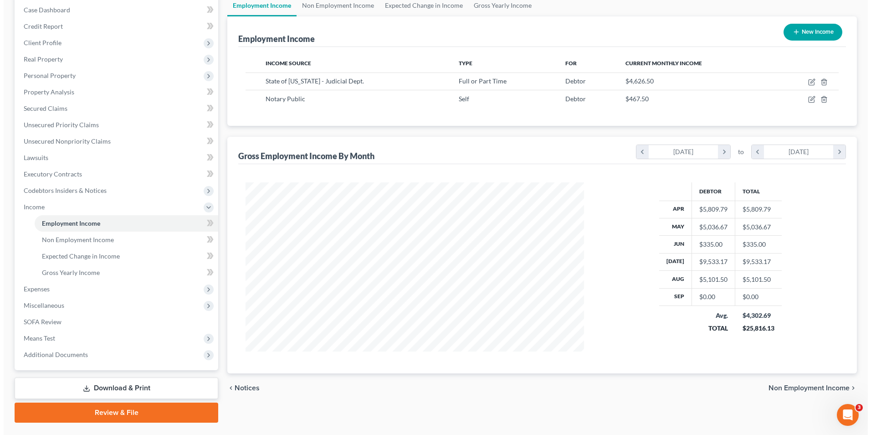
scroll to position [115, 0]
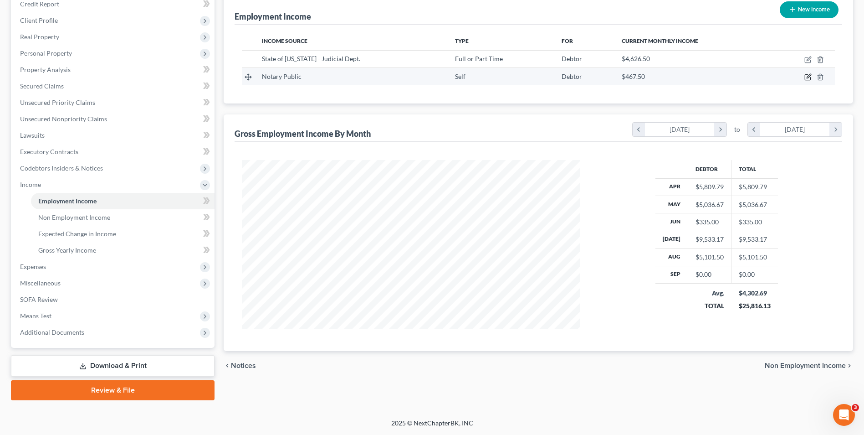
click at [806, 76] on icon "button" at bounding box center [808, 76] width 7 height 7
select select "1"
select select "0"
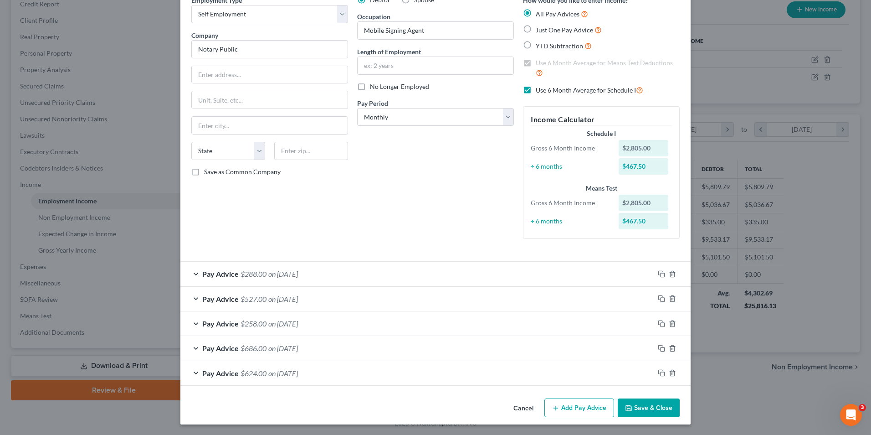
scroll to position [47, 0]
click at [583, 411] on button "Add Pay Advice" at bounding box center [580, 407] width 70 height 19
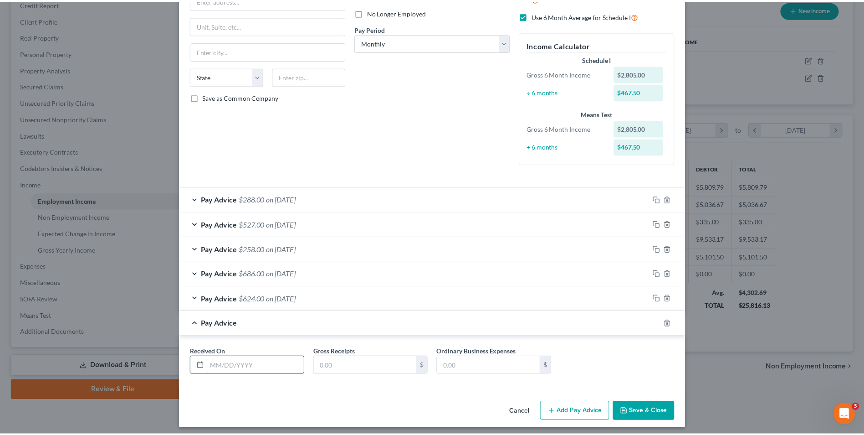
scroll to position [125, 0]
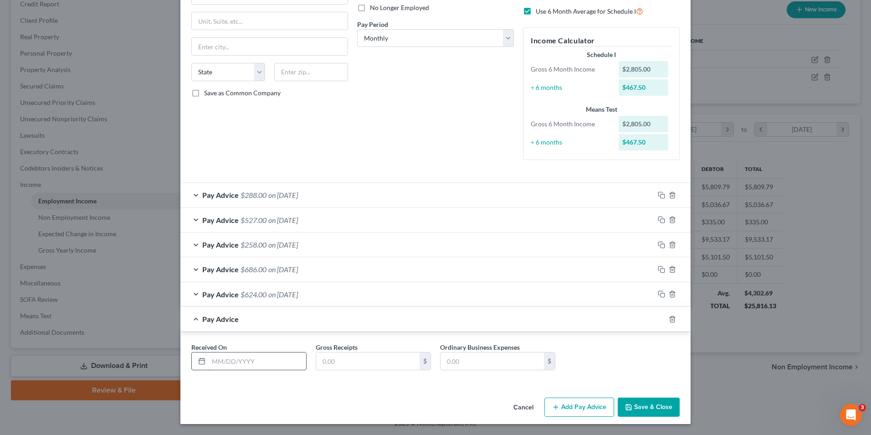
click at [275, 354] on input "text" at bounding box center [258, 360] width 98 height 17
click at [281, 364] on input "9/" at bounding box center [258, 360] width 98 height 17
type input "[DATE]"
click at [357, 355] on input "text" at bounding box center [367, 360] width 103 height 17
type input "845.00"
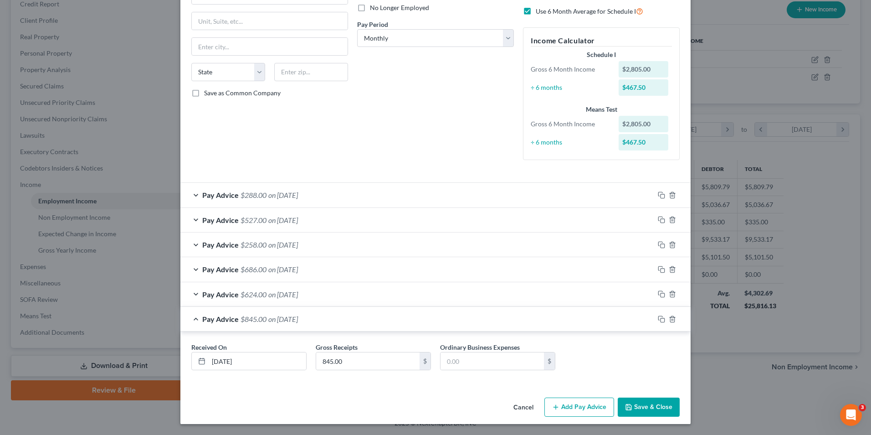
click at [332, 298] on div "Pay Advice $624.00 on [DATE]" at bounding box center [417, 294] width 474 height 24
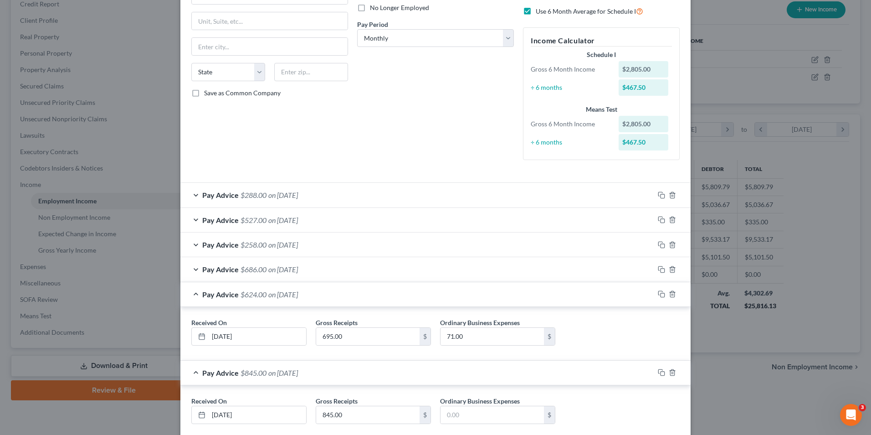
click at [334, 296] on div "Pay Advice $624.00 on [DATE]" at bounding box center [417, 294] width 474 height 24
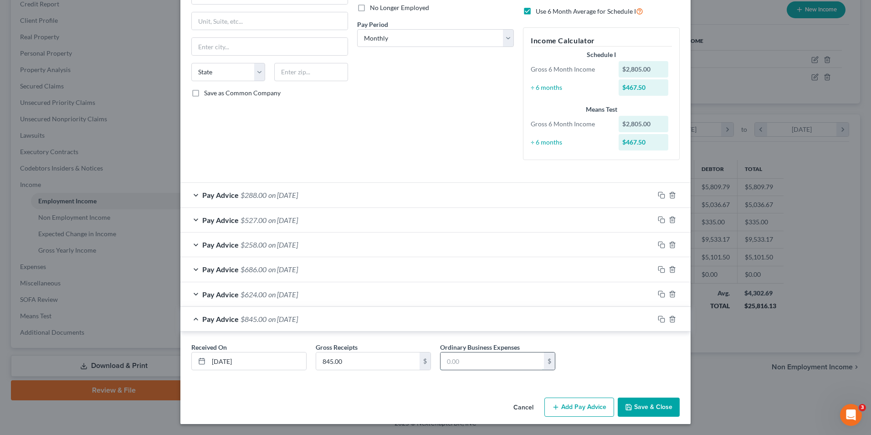
click at [486, 366] on input "text" at bounding box center [492, 360] width 103 height 17
type input "132.00"
click at [625, 404] on icon "button" at bounding box center [628, 406] width 7 height 7
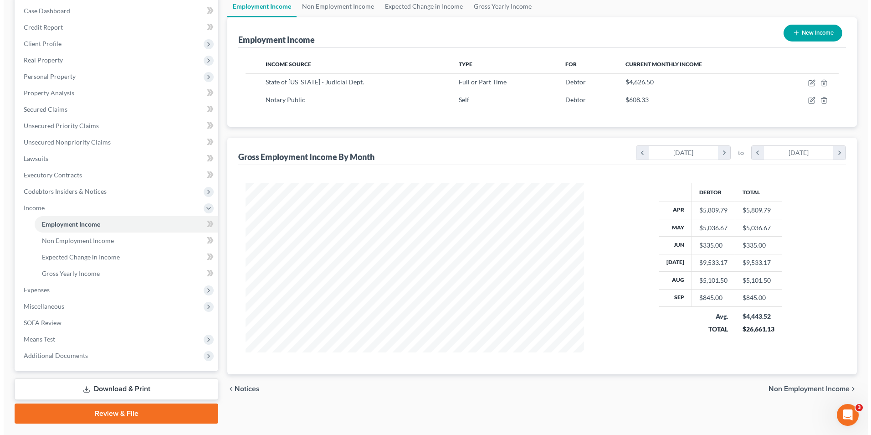
scroll to position [70, 0]
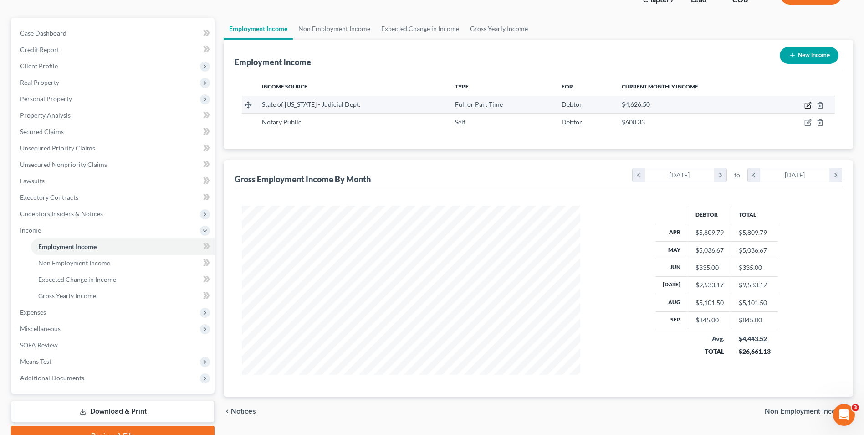
click at [811, 107] on icon "button" at bounding box center [807, 105] width 5 height 5
select select "0"
select select "5"
select select "0"
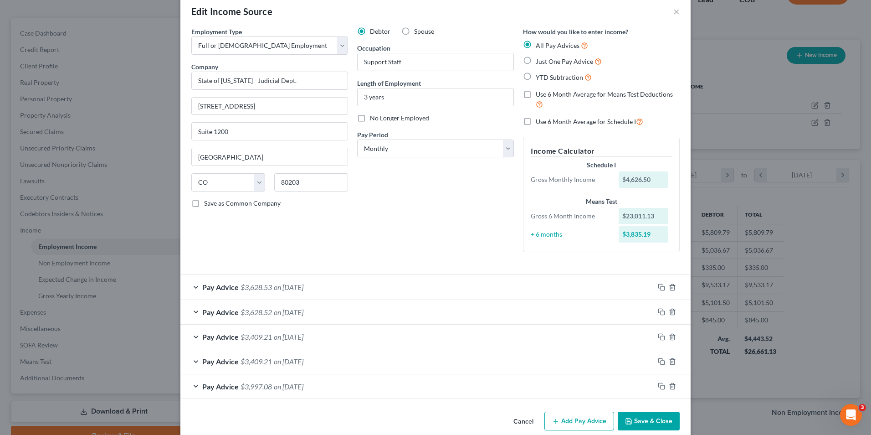
scroll to position [29, 0]
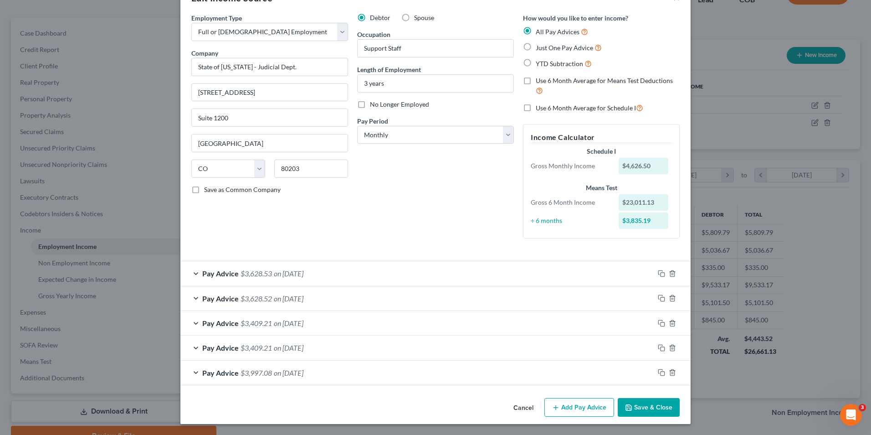
click at [586, 409] on button "Add Pay Advice" at bounding box center [580, 407] width 70 height 19
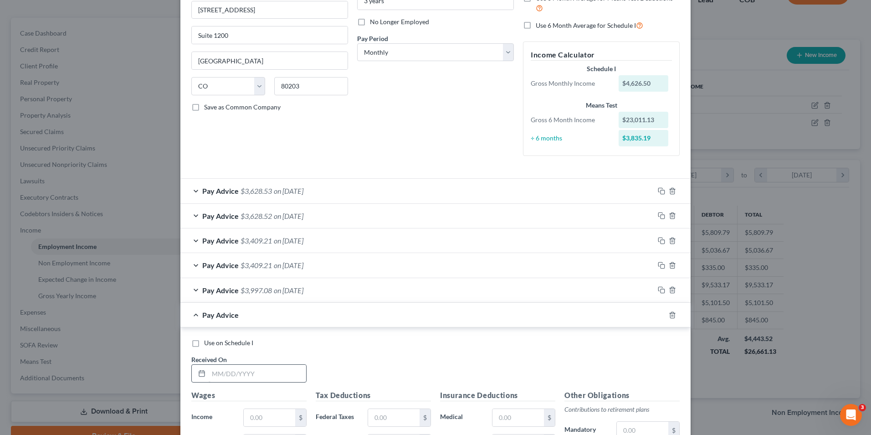
scroll to position [120, 0]
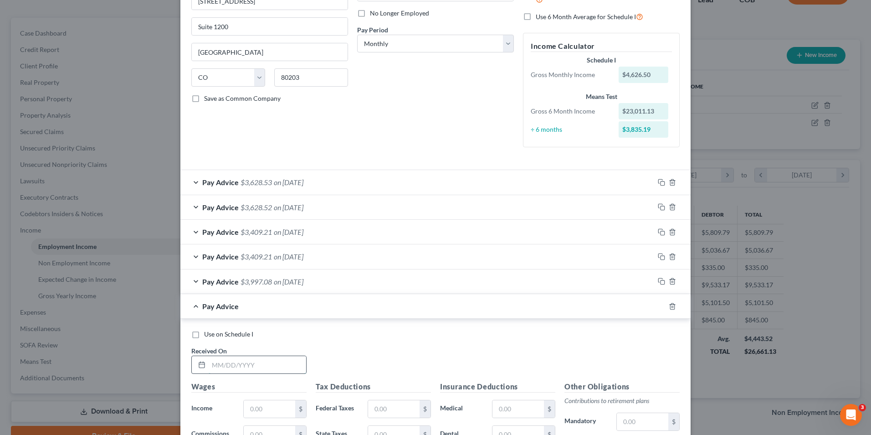
click at [245, 361] on input "text" at bounding box center [258, 364] width 98 height 17
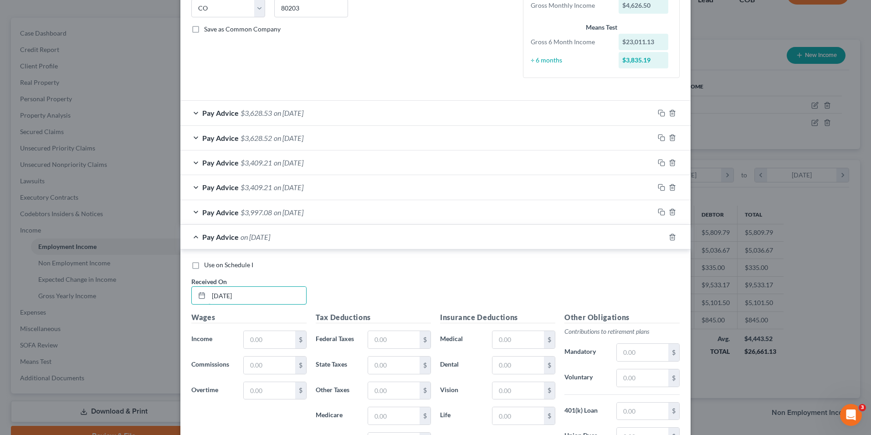
scroll to position [257, 0]
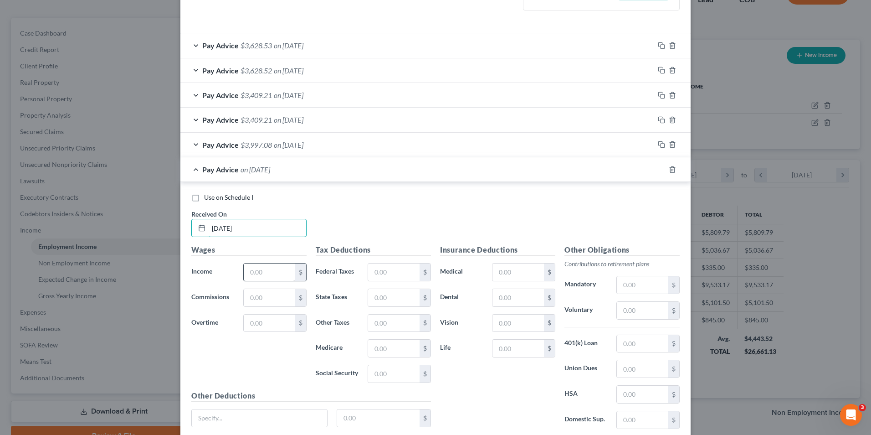
type input "[DATE]"
click at [253, 271] on input "text" at bounding box center [269, 271] width 51 height 17
click at [260, 271] on input "text" at bounding box center [269, 271] width 51 height 17
click at [272, 273] on input "text" at bounding box center [269, 271] width 51 height 17
click at [252, 275] on input "text" at bounding box center [269, 271] width 51 height 17
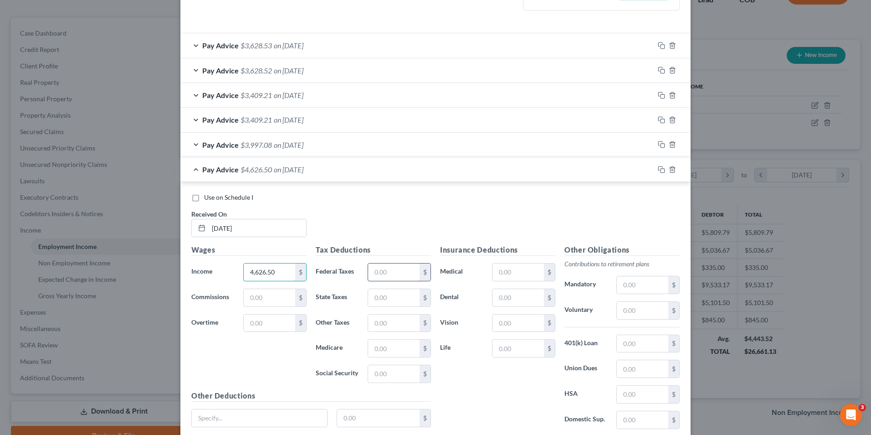
type input "4,626.50"
click at [406, 275] on input "text" at bounding box center [393, 271] width 51 height 17
click at [375, 278] on input "text" at bounding box center [393, 271] width 51 height 17
type input "152.78"
click at [386, 295] on input "text" at bounding box center [393, 297] width 51 height 17
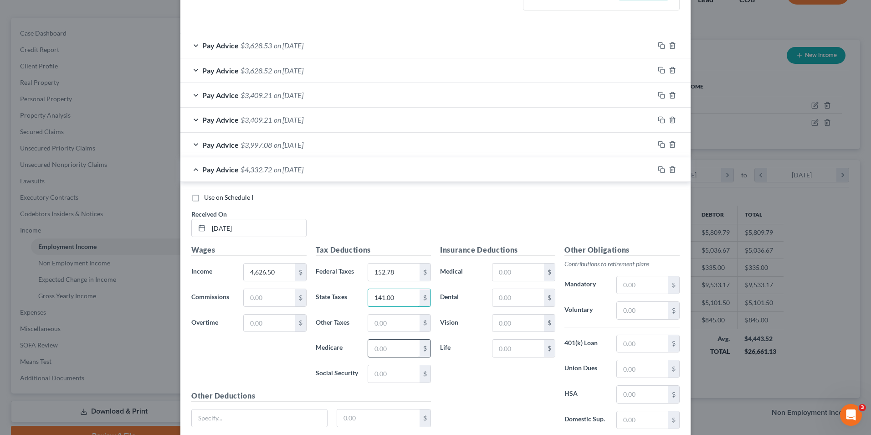
type input "141.00"
click at [376, 345] on input "text" at bounding box center [393, 347] width 51 height 17
type input "68.79"
click at [374, 324] on input "text" at bounding box center [393, 322] width 51 height 17
type input "20.82"
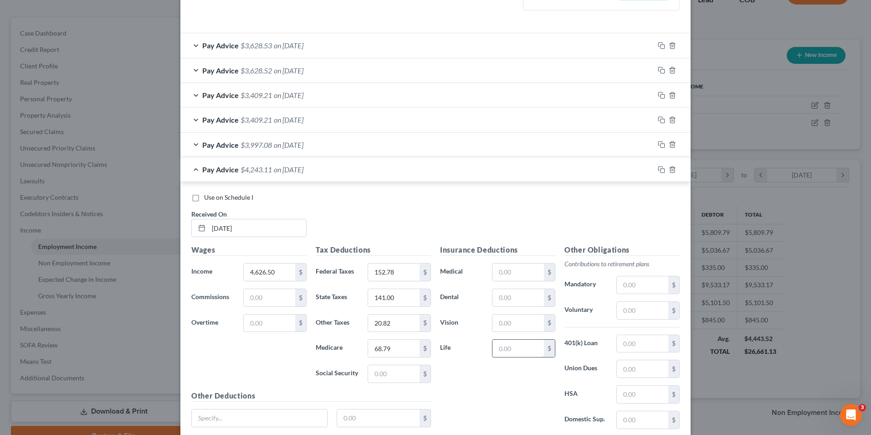
click at [509, 348] on input "text" at bounding box center [518, 347] width 51 height 17
click at [499, 351] on input "10.00" at bounding box center [518, 347] width 51 height 17
drag, startPoint x: 528, startPoint y: 350, endPoint x: 477, endPoint y: 352, distance: 51.1
click at [477, 352] on div "Life 11.00 $" at bounding box center [498, 348] width 124 height 18
type input "18.87"
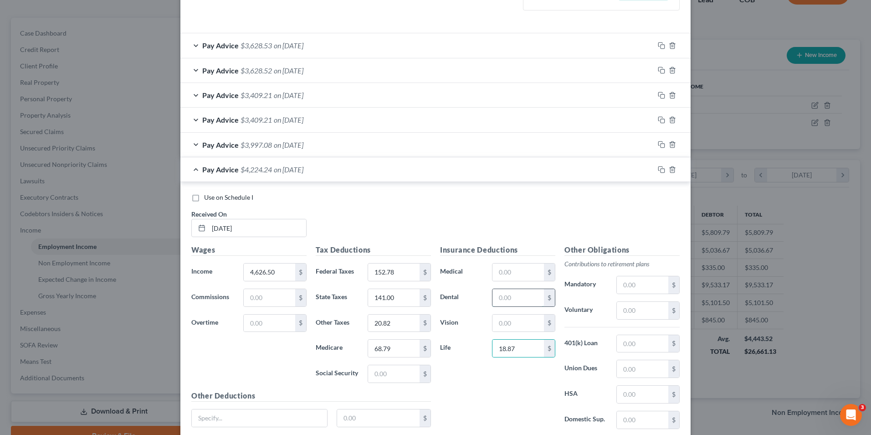
click at [503, 296] on input "text" at bounding box center [518, 297] width 51 height 17
type input "16.04"
click at [505, 275] on input "text" at bounding box center [518, 271] width 51 height 17
type input "64.96"
click at [514, 326] on input "text" at bounding box center [518, 322] width 51 height 17
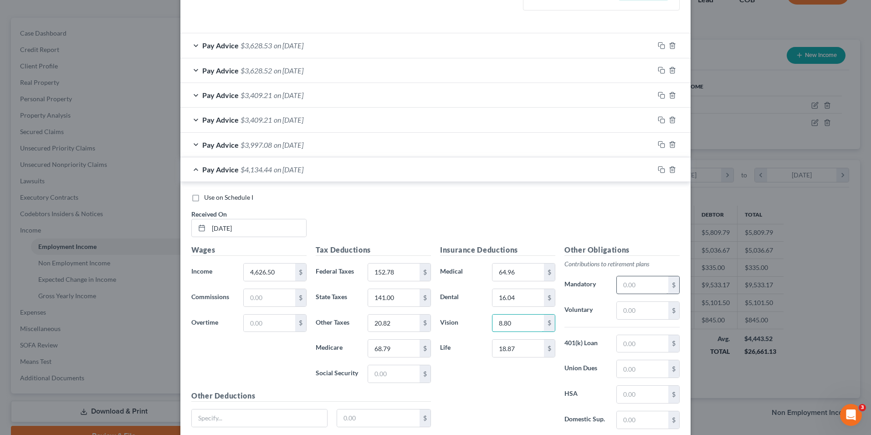
type input "8.80"
click at [621, 288] on input "text" at bounding box center [642, 284] width 51 height 17
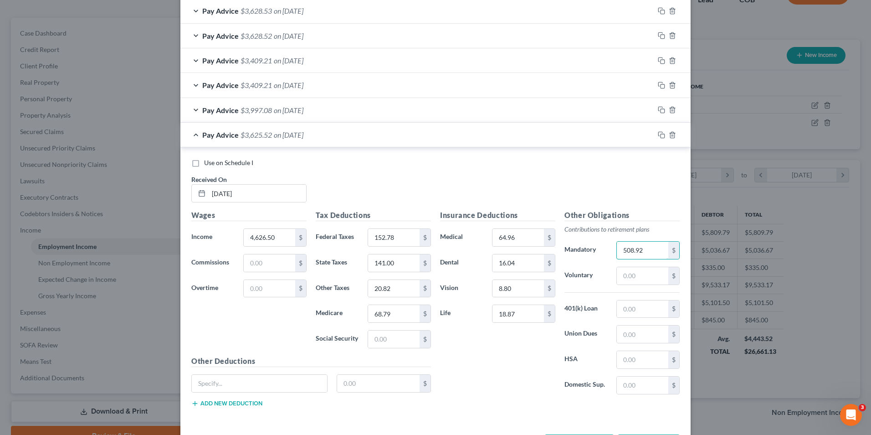
scroll to position [328, 0]
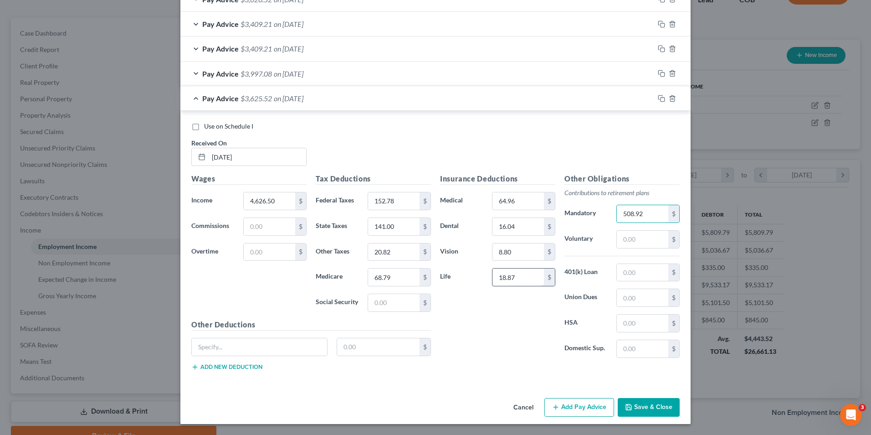
type input "508.92"
drag, startPoint x: 500, startPoint y: 281, endPoint x: 499, endPoint y: 277, distance: 4.8
click at [500, 281] on input "18.87" at bounding box center [518, 276] width 51 height 17
type input "18.87"
type input "276.32"
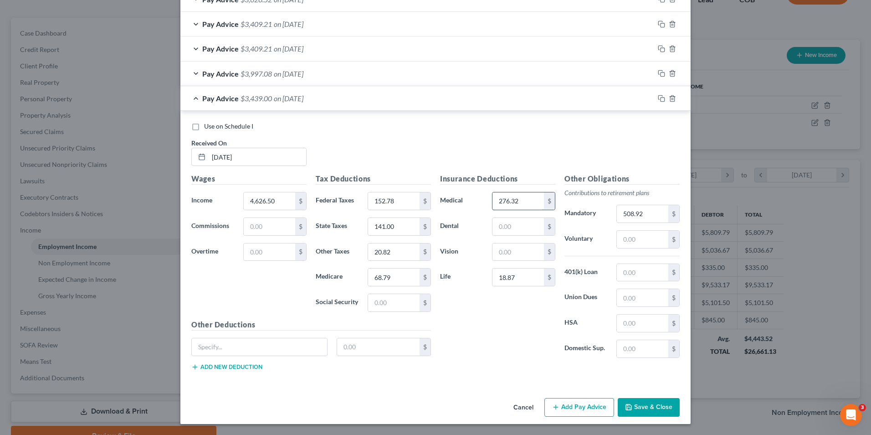
click at [519, 193] on input "276.32" at bounding box center [518, 200] width 51 height 17
type input "598.72"
click at [388, 203] on input "152.78" at bounding box center [393, 200] width 51 height 17
click at [383, 197] on input "text" at bounding box center [393, 200] width 51 height 17
type input "380.39"
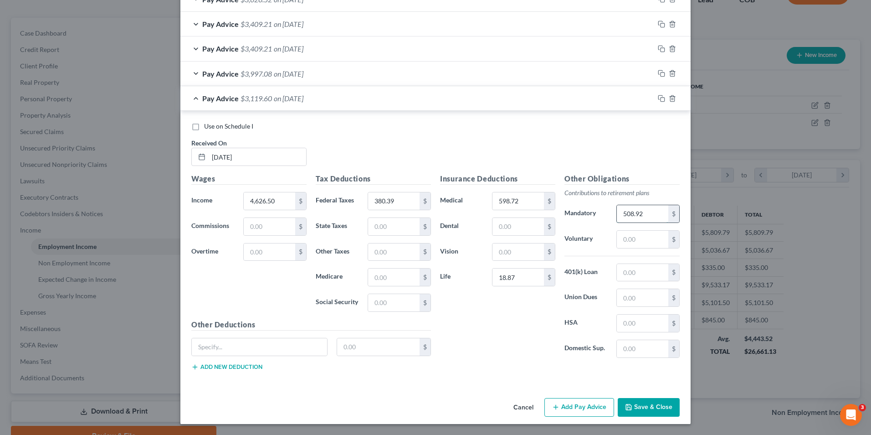
click at [643, 214] on input "508.92" at bounding box center [642, 213] width 51 height 17
click at [395, 195] on input "380.39" at bounding box center [393, 200] width 51 height 17
drag, startPoint x: 517, startPoint y: 205, endPoint x: 511, endPoint y: 198, distance: 8.7
click at [517, 204] on input "598.72" at bounding box center [518, 200] width 51 height 17
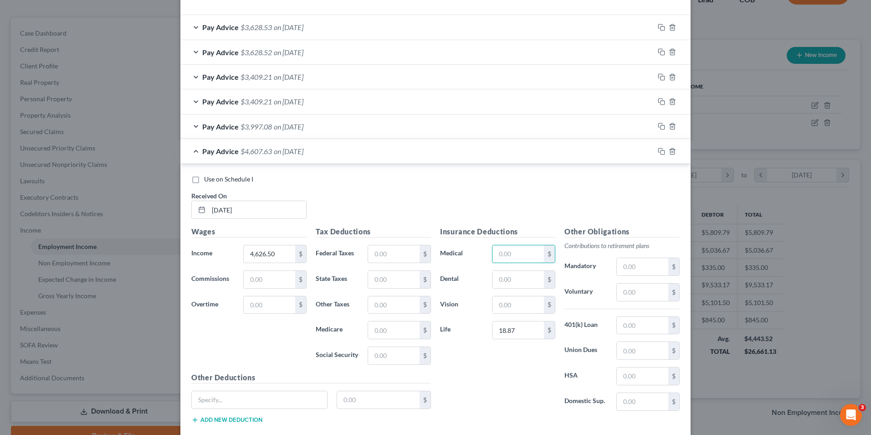
scroll to position [282, 0]
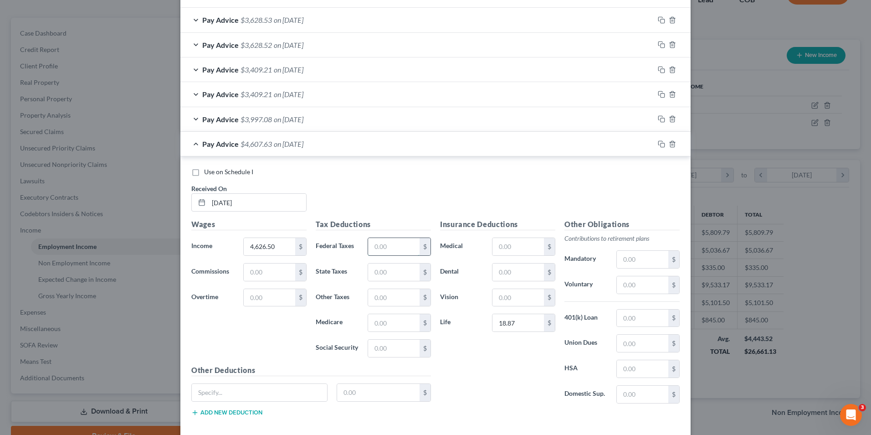
click at [389, 243] on input "text" at bounding box center [393, 246] width 51 height 17
type input "152.78"
type input "141.00"
type input "65.79"
click at [380, 305] on input "text" at bounding box center [393, 297] width 51 height 17
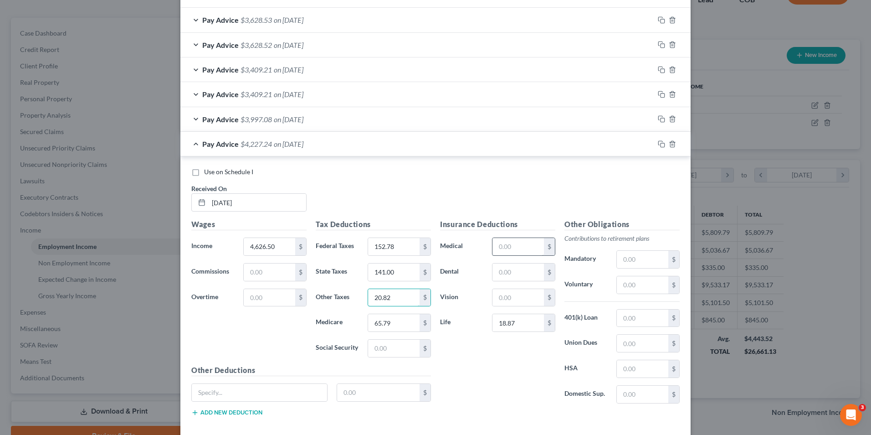
type input "20.82"
click at [507, 250] on input "text" at bounding box center [518, 246] width 51 height 17
click at [664, 262] on input "text" at bounding box center [642, 259] width 51 height 17
click at [636, 259] on input "text" at bounding box center [642, 259] width 51 height 17
type input "508.92"
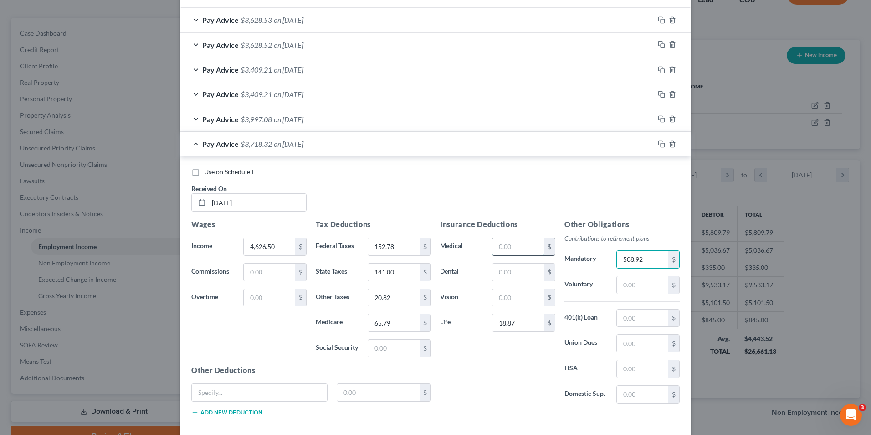
click at [506, 246] on input "text" at bounding box center [518, 246] width 51 height 17
click at [493, 297] on input "text" at bounding box center [518, 297] width 51 height 17
type input "8.80"
click at [509, 254] on input "text" at bounding box center [518, 246] width 51 height 17
type input "64.96"
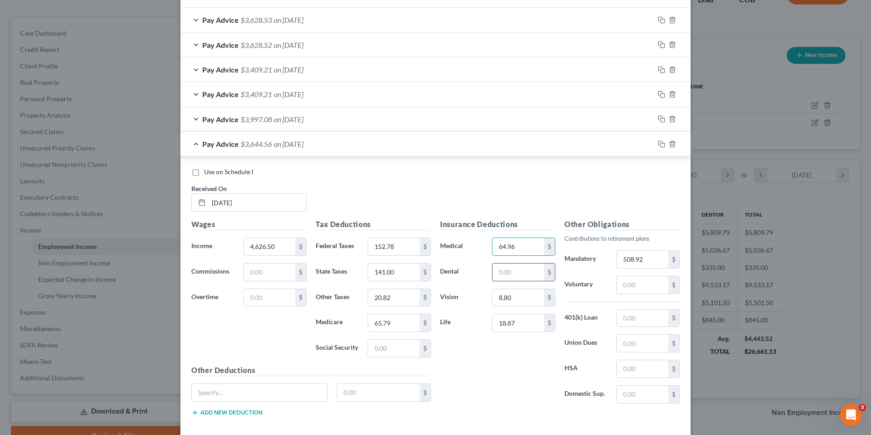
click at [516, 273] on input "text" at bounding box center [518, 271] width 51 height 17
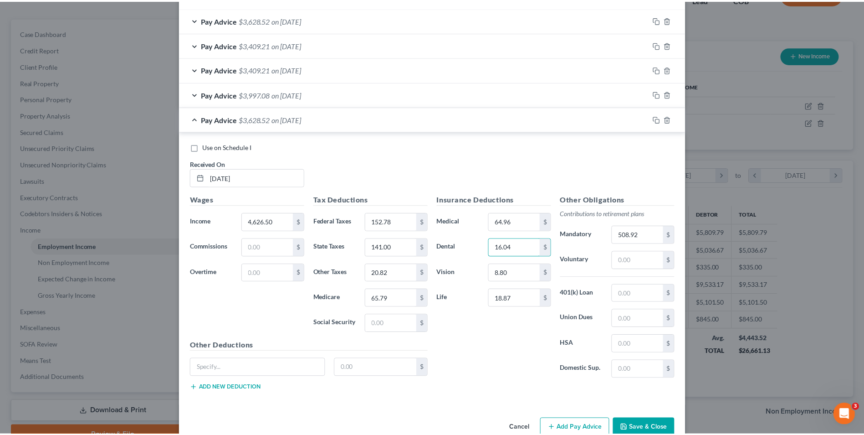
scroll to position [328, 0]
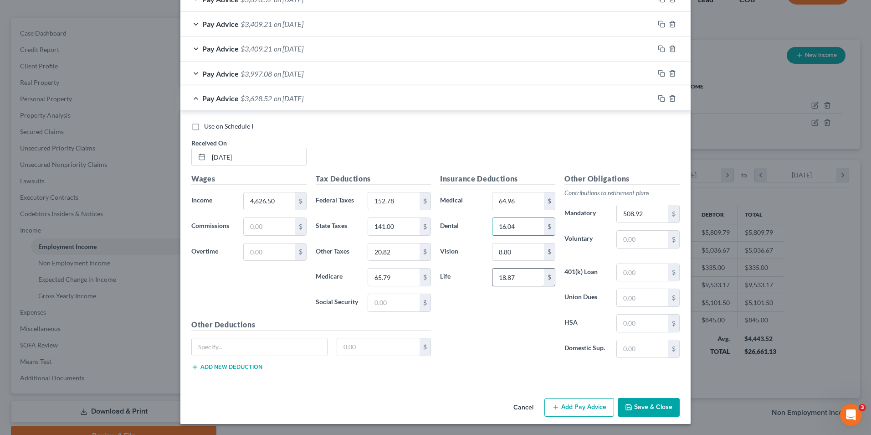
type input "16.04"
click at [504, 278] on input "18.87" at bounding box center [518, 276] width 51 height 17
click at [519, 279] on input "18.87" at bounding box center [518, 276] width 51 height 17
click at [514, 319] on div "Insurance Deductions Medical 64.96 $ Dental 16.04 $ Vision 8.80 $ Life 18.87 $" at bounding box center [498, 269] width 124 height 192
click at [641, 404] on button "Save & Close" at bounding box center [649, 407] width 62 height 19
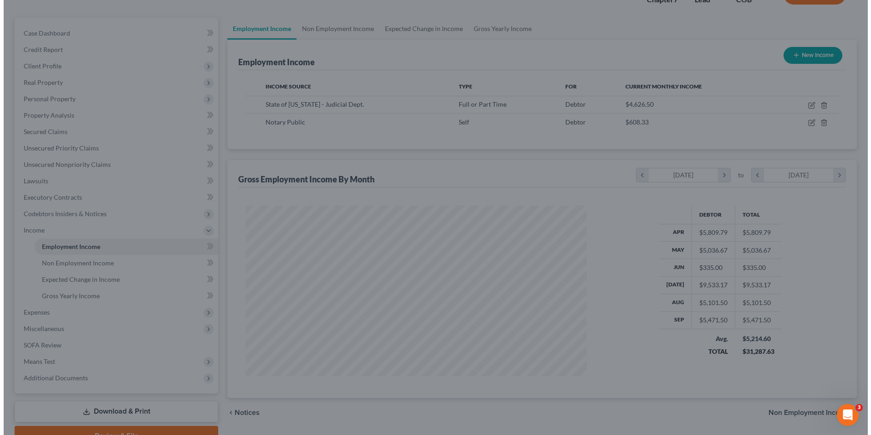
scroll to position [455489, 455301]
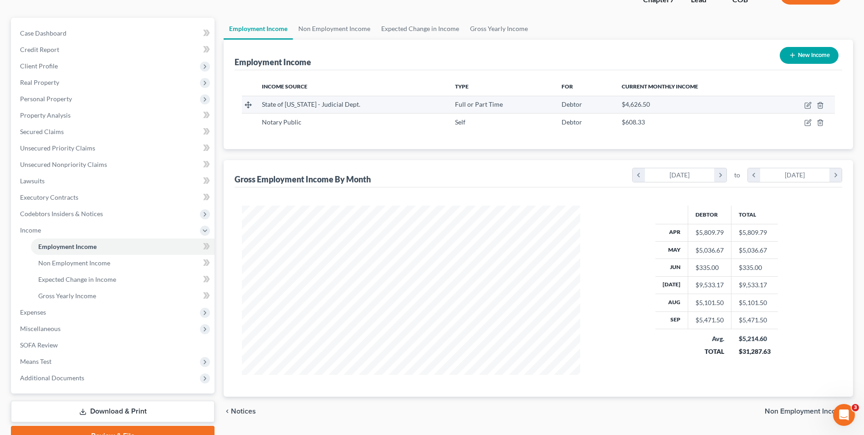
click at [812, 105] on td at bounding box center [803, 104] width 65 height 17
click at [808, 105] on icon "button" at bounding box center [808, 105] width 7 height 7
select select "0"
select select "5"
select select "0"
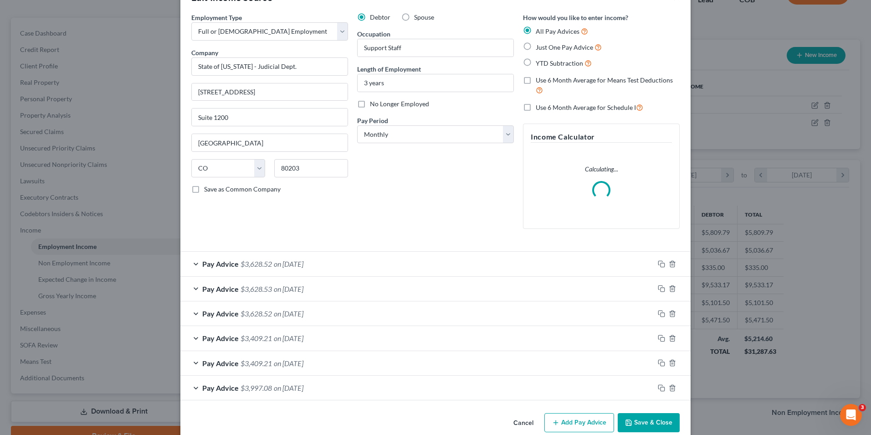
scroll to position [45, 0]
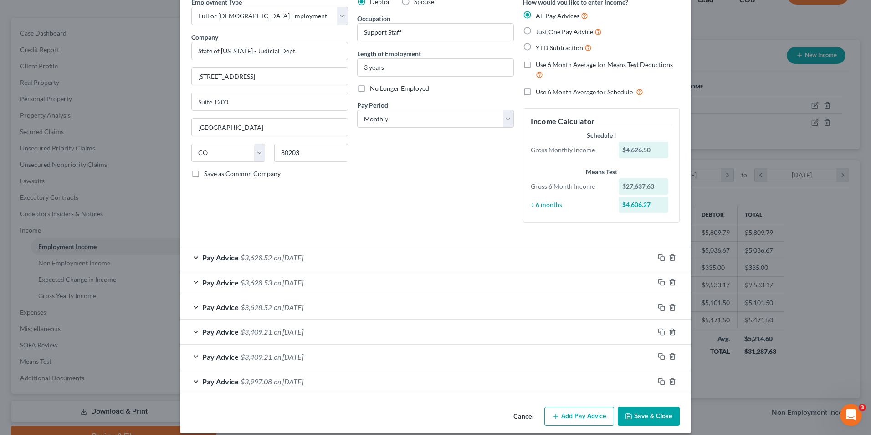
click at [291, 331] on span "on [DATE]" at bounding box center [289, 331] width 30 height 9
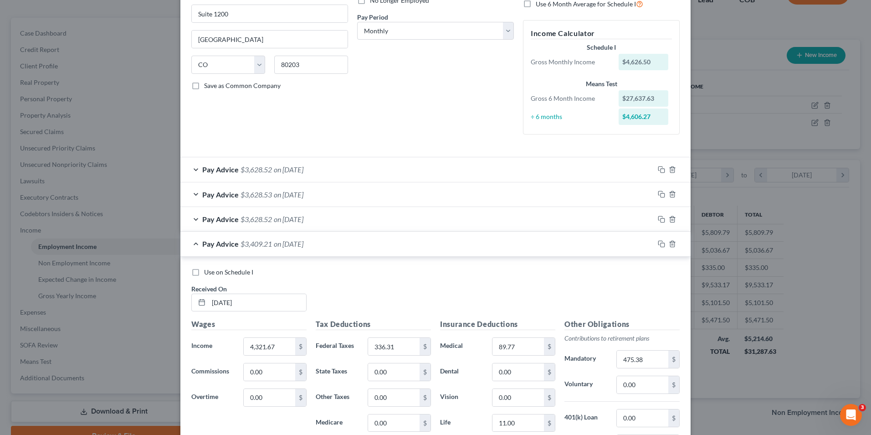
scroll to position [136, 0]
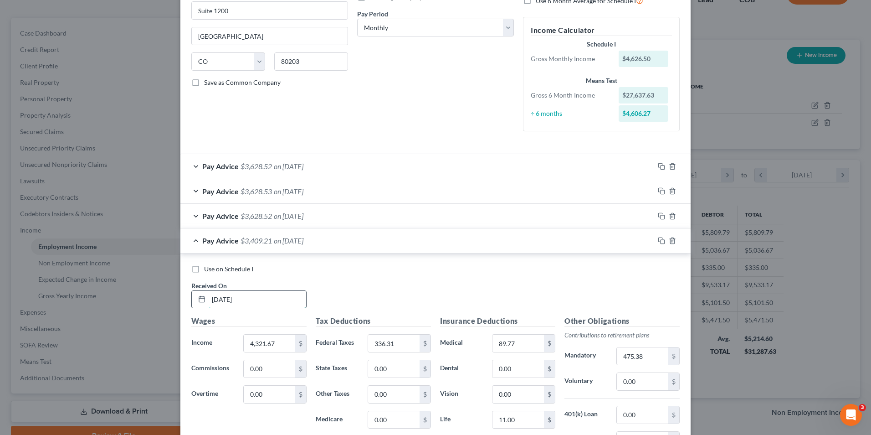
drag, startPoint x: 216, startPoint y: 301, endPoint x: 212, endPoint y: 302, distance: 4.6
click at [212, 302] on input "[DATE]" at bounding box center [258, 299] width 98 height 17
drag, startPoint x: 225, startPoint y: 299, endPoint x: 218, endPoint y: 304, distance: 8.8
click at [218, 304] on input "[DATE]" at bounding box center [258, 299] width 98 height 17
type input "[DATE]"
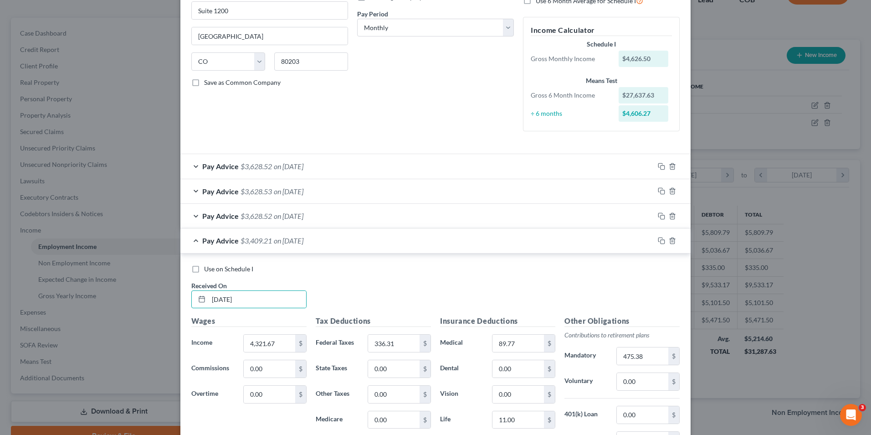
click at [419, 286] on div "Use on Schedule I Received On * [DATE]" at bounding box center [436, 289] width 498 height 51
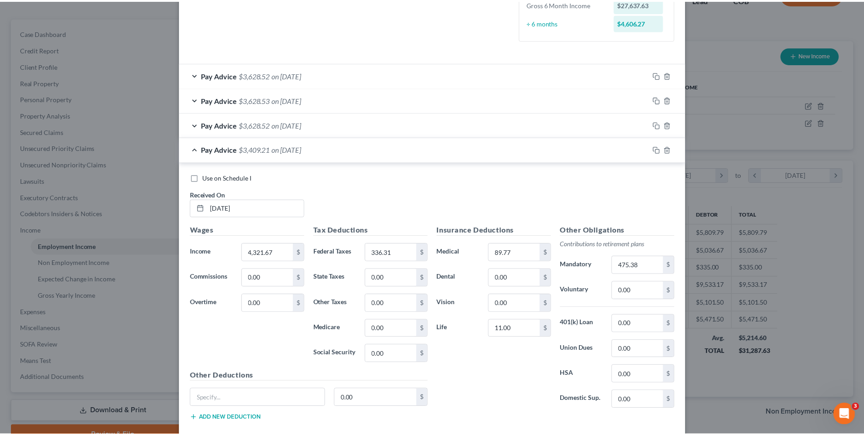
scroll to position [328, 0]
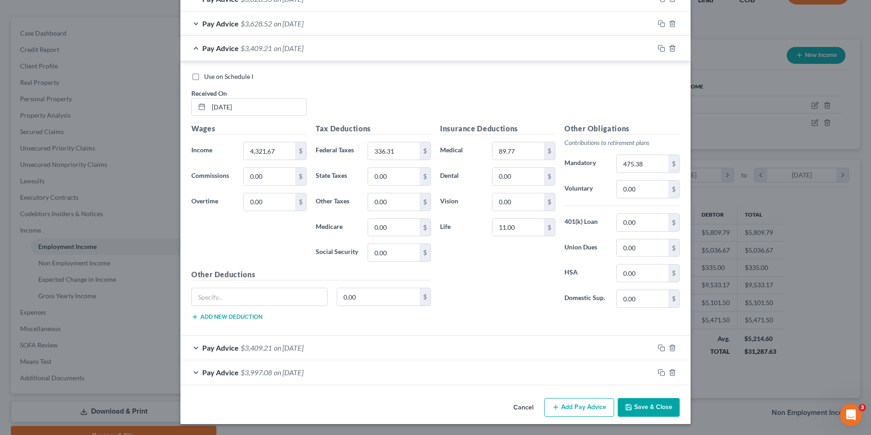
click at [653, 405] on button "Save & Close" at bounding box center [649, 407] width 62 height 19
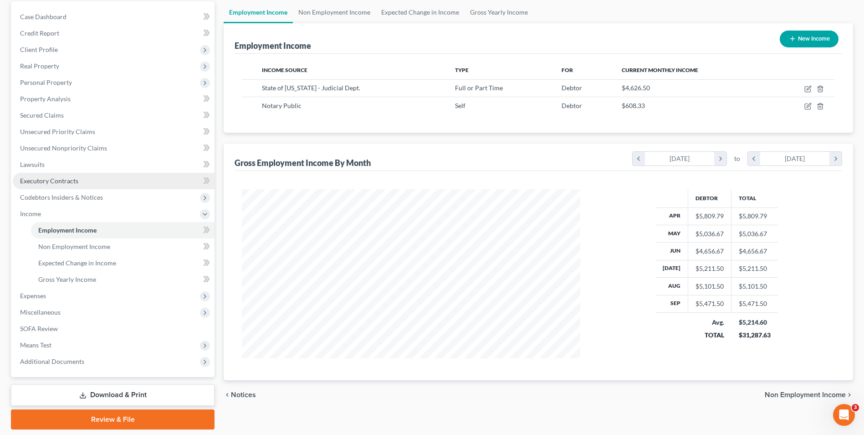
scroll to position [115, 0]
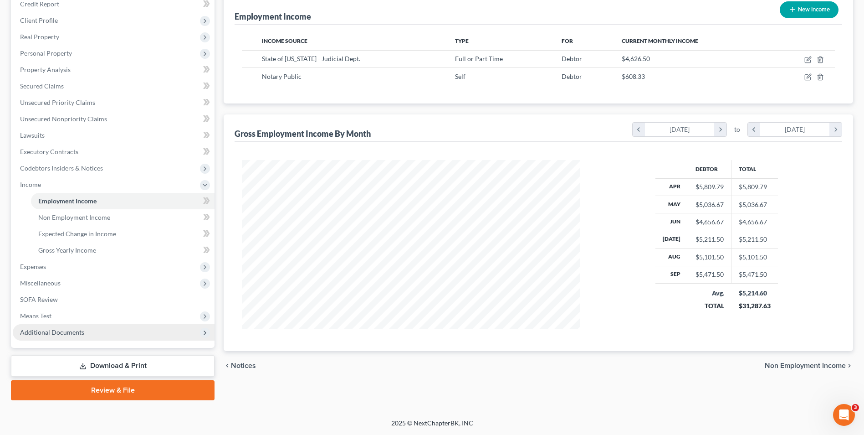
click at [65, 329] on span "Additional Documents" at bounding box center [52, 332] width 64 height 8
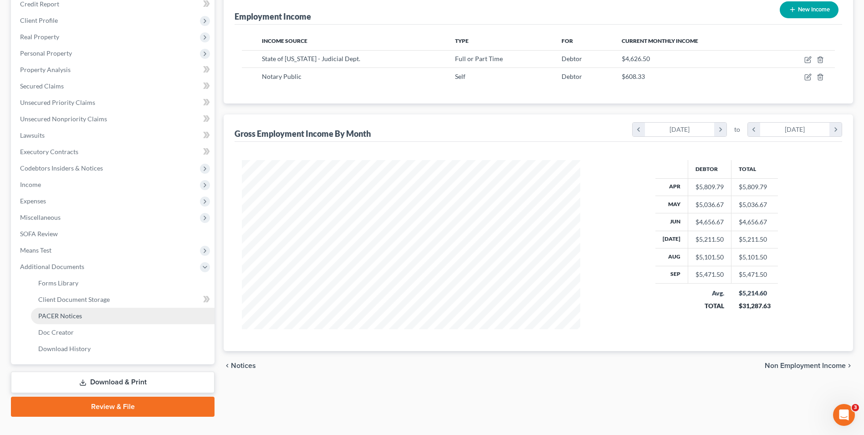
click at [68, 313] on span "PACER Notices" at bounding box center [60, 316] width 44 height 8
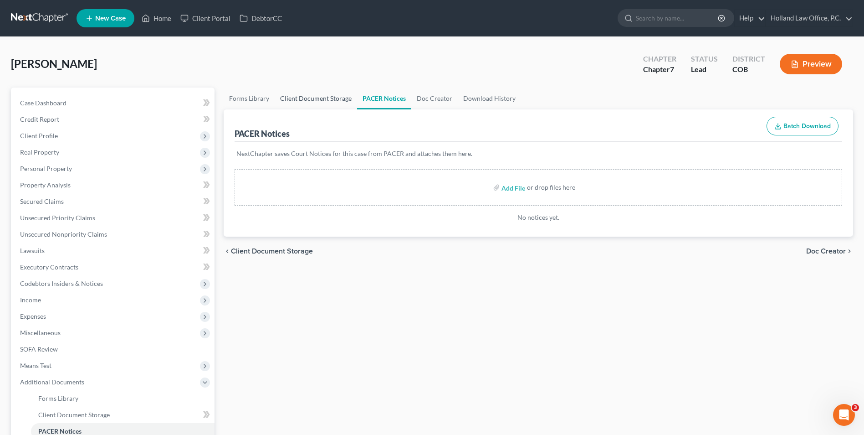
click at [342, 103] on link "Client Document Storage" at bounding box center [316, 98] width 82 height 22
select select "5"
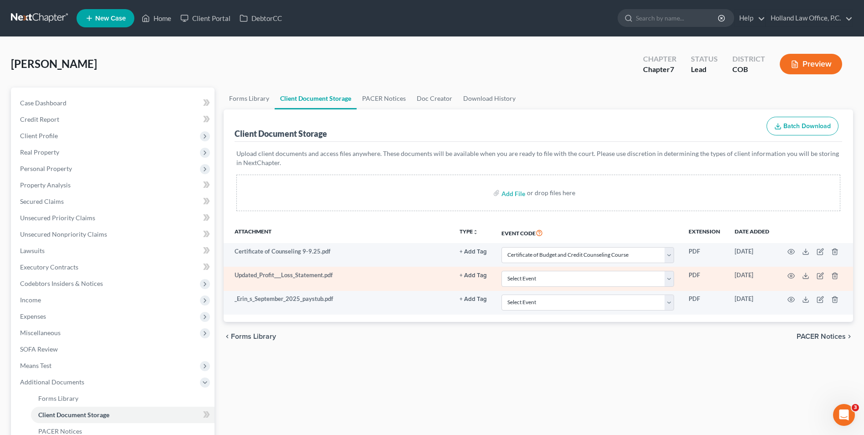
select select "5"
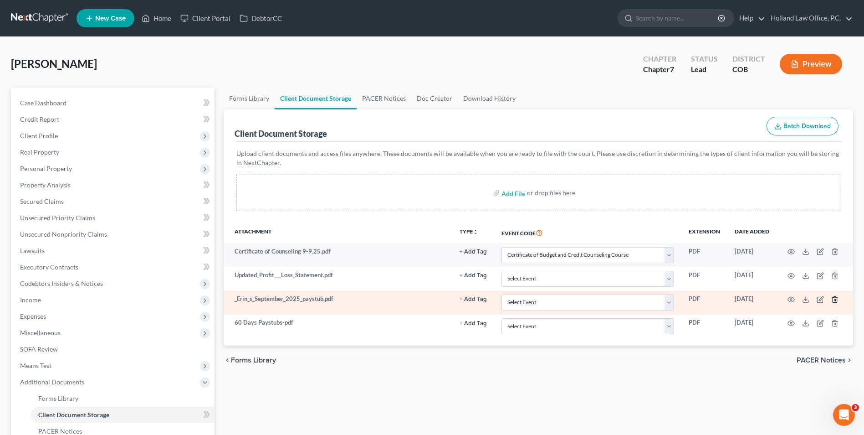
click at [832, 299] on icon "button" at bounding box center [835, 299] width 7 height 7
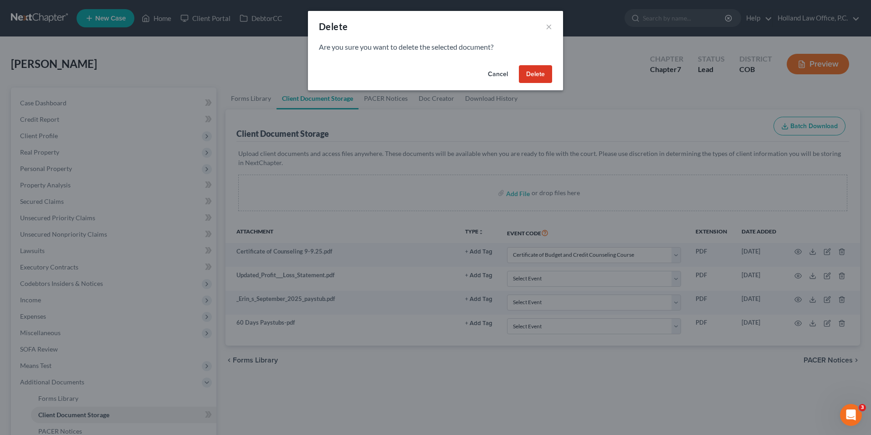
click at [522, 77] on button "Delete" at bounding box center [535, 74] width 33 height 18
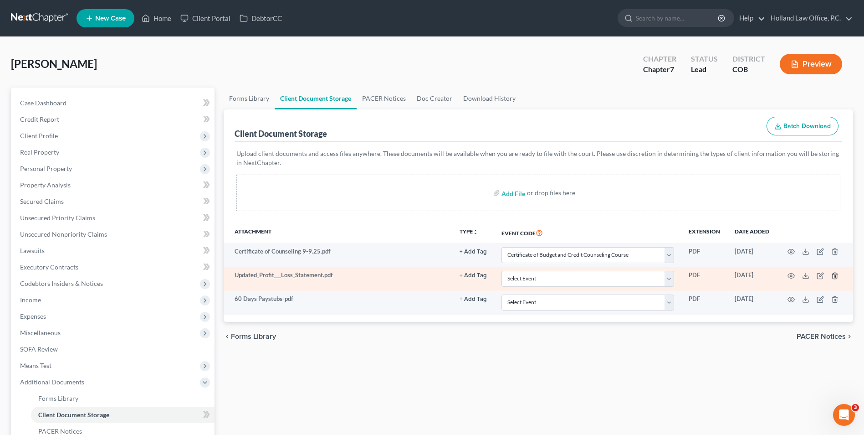
click at [835, 276] on line "button" at bounding box center [835, 276] width 0 height 2
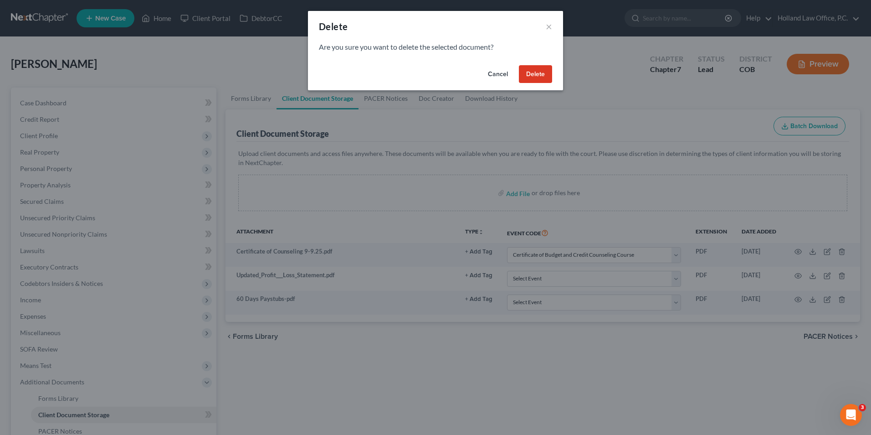
click at [535, 71] on button "Delete" at bounding box center [535, 74] width 33 height 18
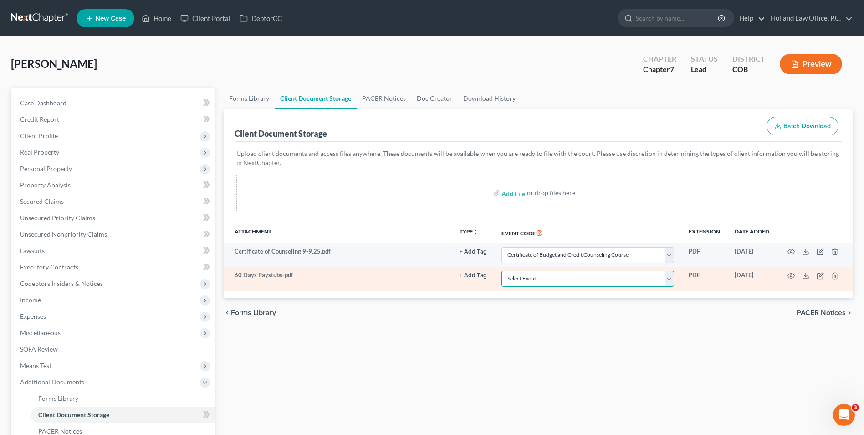
click at [601, 282] on select "Select Event 1009-1.1 Notice of Amendments 20 Largest Unsecured Creditors Amend…" at bounding box center [588, 279] width 173 height 16
select select "28"
click at [502, 271] on select "Select Event 1009-1.1 Notice of Amendments 20 Largest Unsecured Creditors Amend…" at bounding box center [588, 279] width 173 height 16
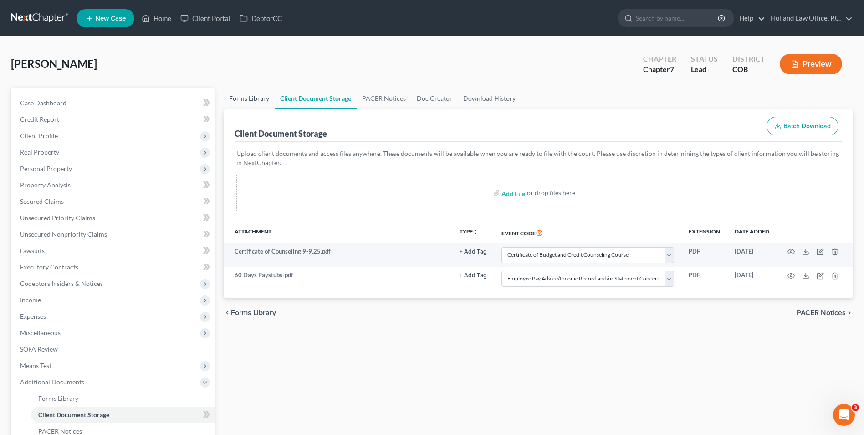
click at [258, 101] on link "Forms Library" at bounding box center [249, 98] width 51 height 22
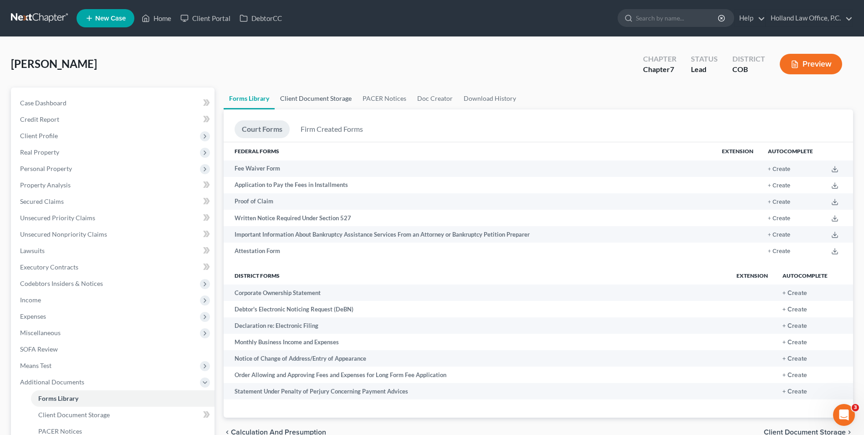
click at [320, 103] on link "Client Document Storage" at bounding box center [316, 98] width 82 height 22
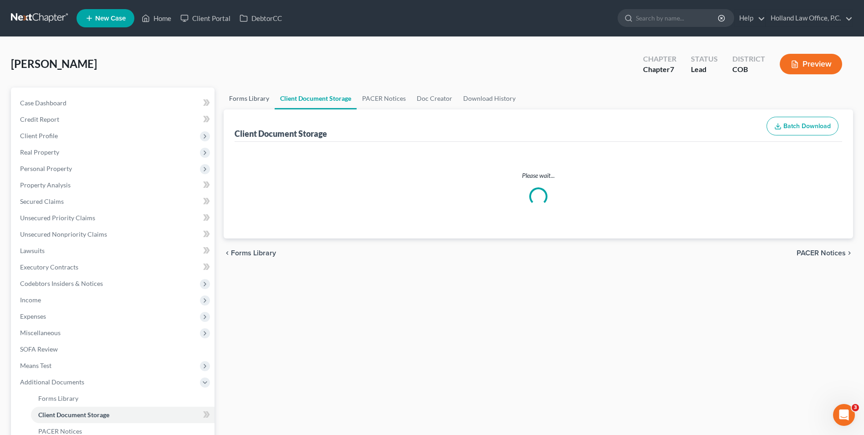
select select "5"
select select "28"
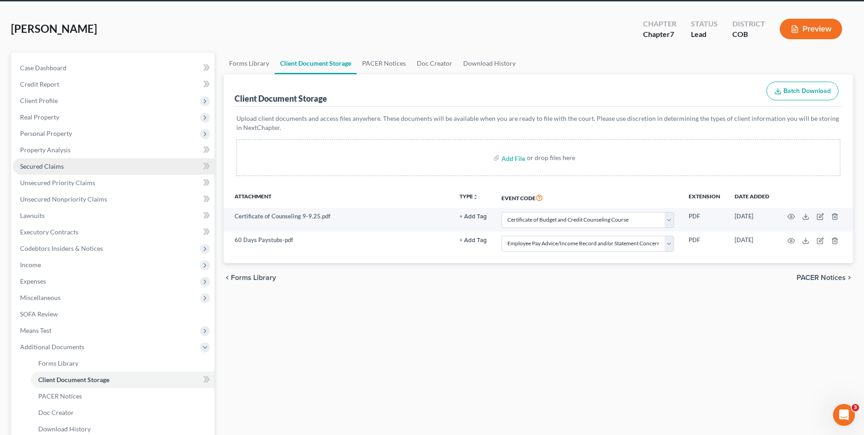
scroll to position [46, 0]
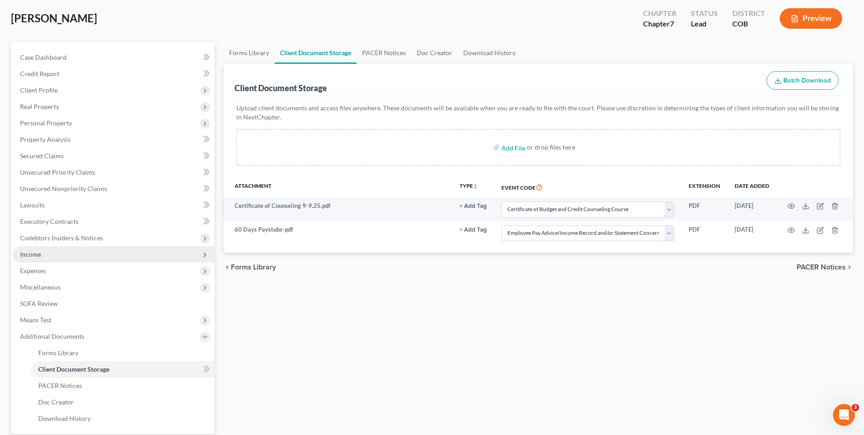
click at [44, 258] on span "Income" at bounding box center [114, 254] width 202 height 16
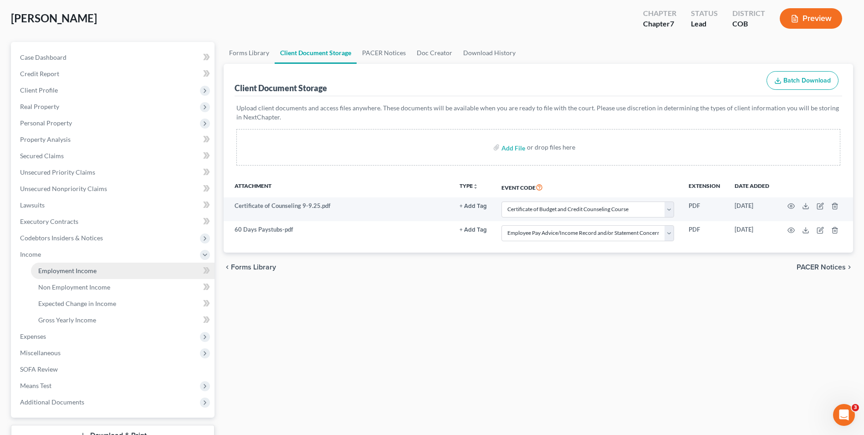
click at [51, 267] on span "Employment Income" at bounding box center [67, 271] width 58 height 8
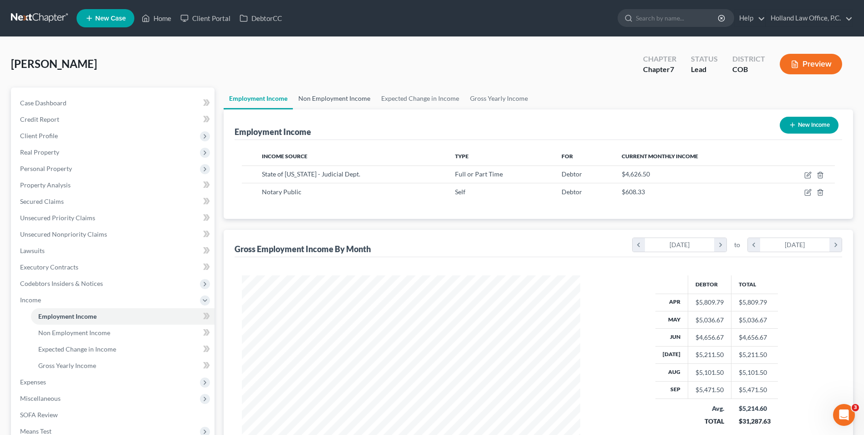
scroll to position [169, 356]
click at [343, 105] on link "Non Employment Income" at bounding box center [334, 98] width 83 height 22
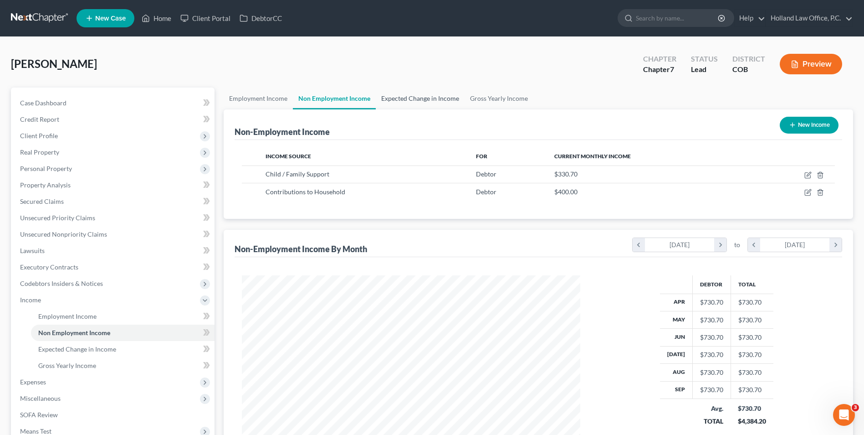
scroll to position [169, 356]
click at [401, 101] on link "Expected Change in Income" at bounding box center [420, 98] width 89 height 22
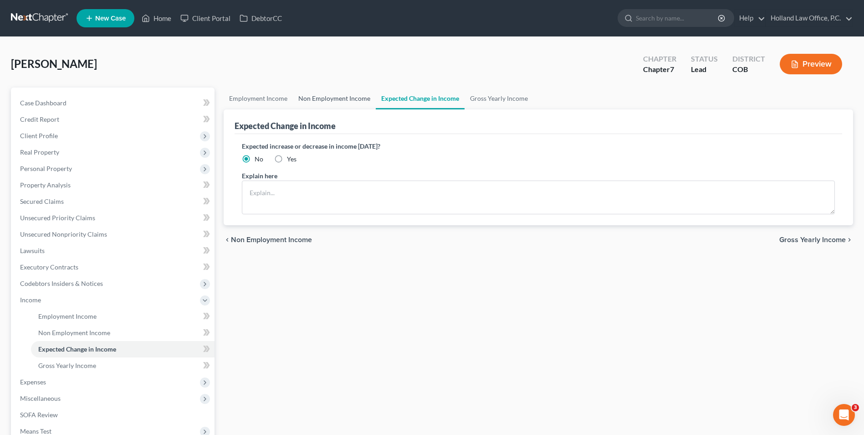
click at [328, 97] on link "Non Employment Income" at bounding box center [334, 98] width 83 height 22
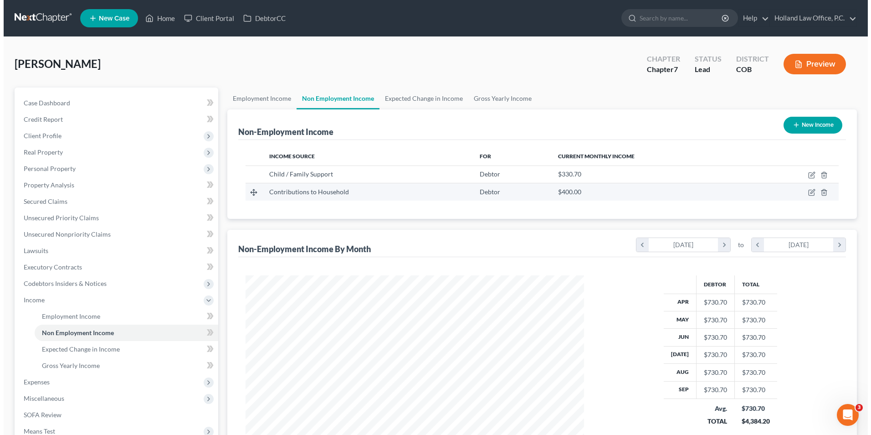
scroll to position [169, 356]
click at [809, 190] on icon "button" at bounding box center [808, 192] width 7 height 7
select select "8"
select select "0"
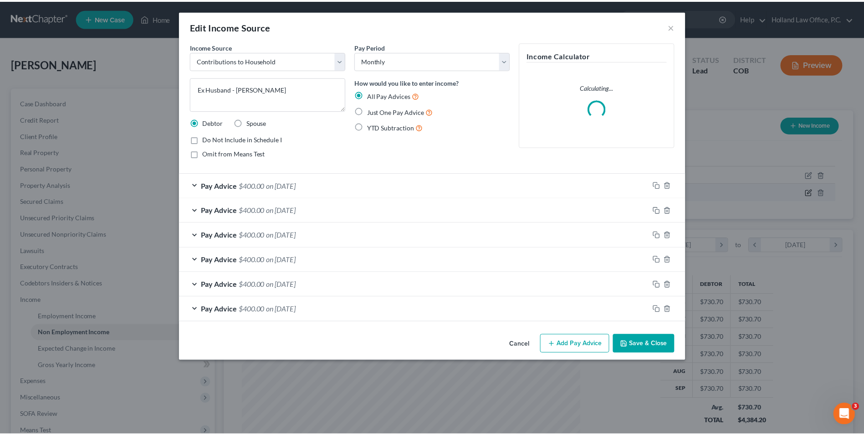
scroll to position [170, 360]
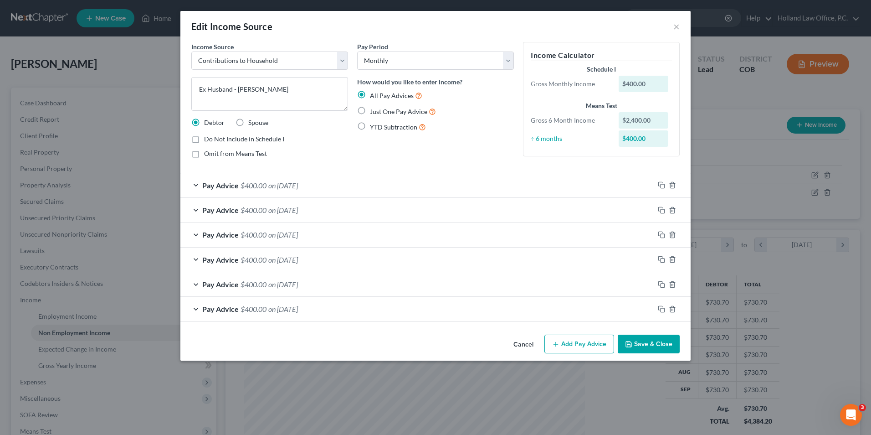
click at [634, 342] on button "Save & Close" at bounding box center [649, 343] width 62 height 19
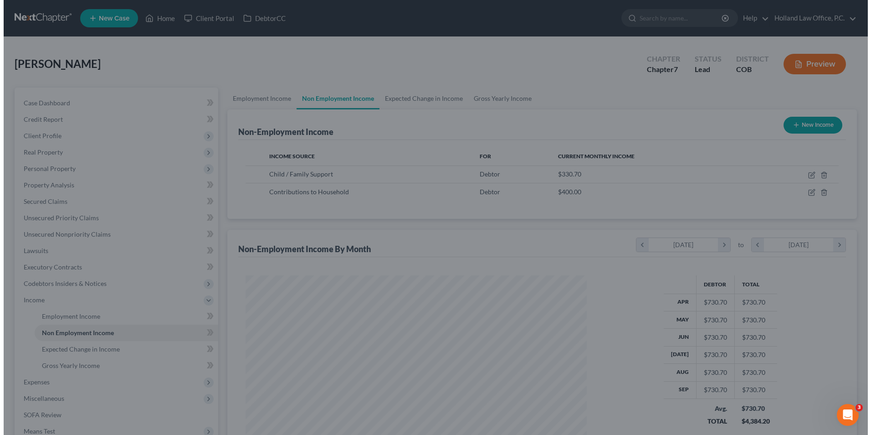
scroll to position [455489, 455301]
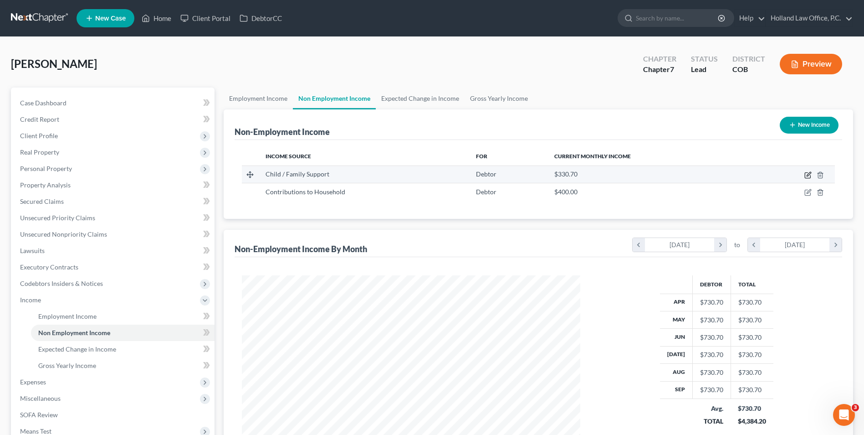
click at [809, 176] on icon "button" at bounding box center [808, 174] width 7 height 7
select select "7"
select select "0"
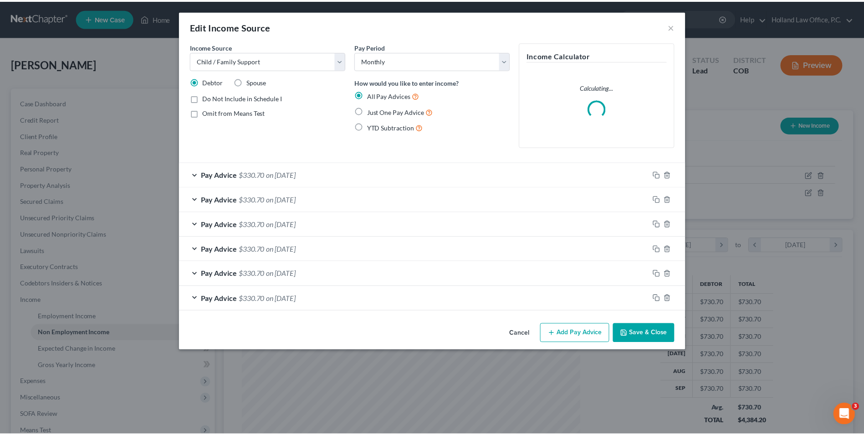
scroll to position [170, 360]
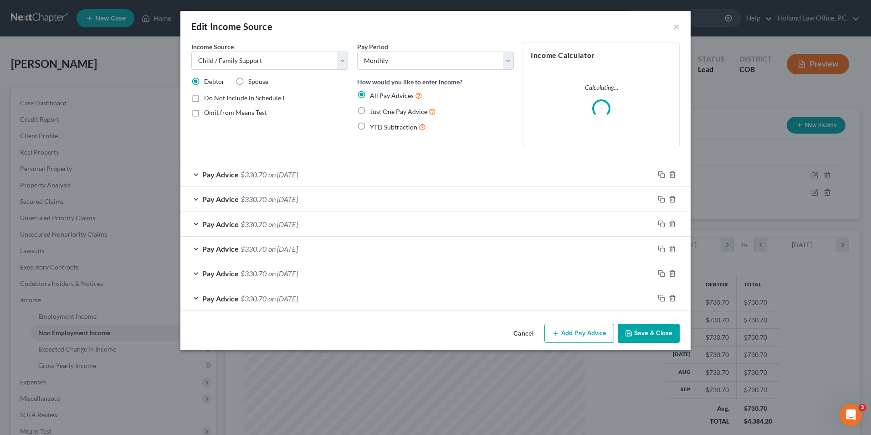
click at [640, 336] on button "Save & Close" at bounding box center [649, 333] width 62 height 19
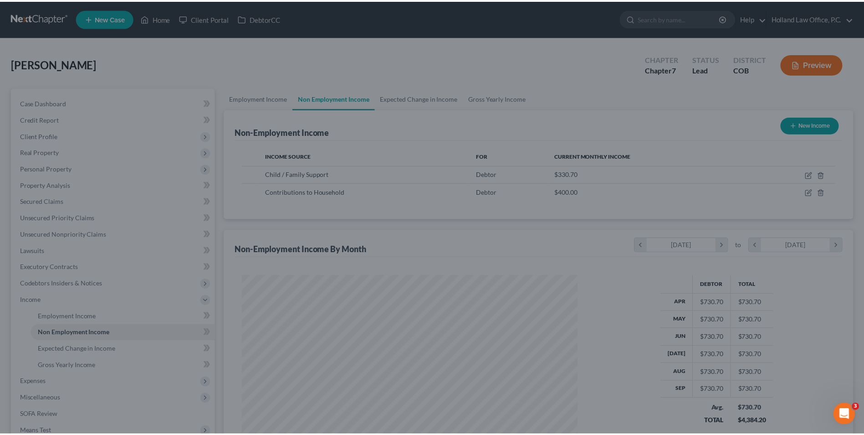
scroll to position [455489, 455301]
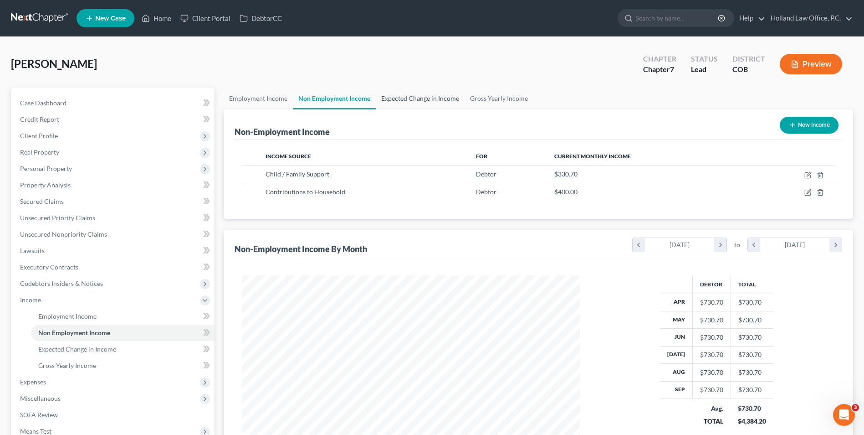
click at [407, 100] on link "Expected Change in Income" at bounding box center [420, 98] width 89 height 22
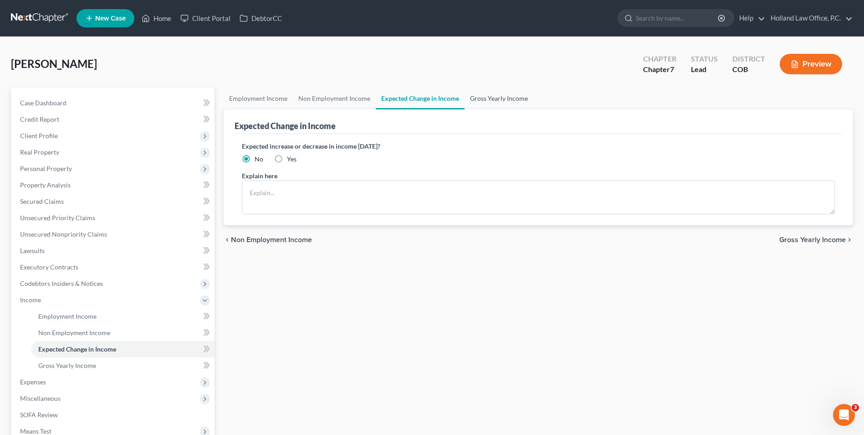
click at [477, 98] on link "Gross Yearly Income" at bounding box center [499, 98] width 69 height 22
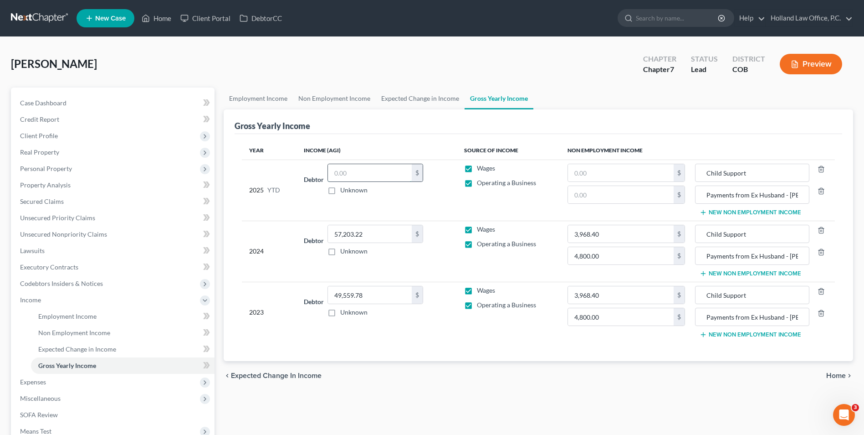
click at [344, 170] on input "text" at bounding box center [370, 172] width 84 height 17
click at [359, 171] on input "text" at bounding box center [370, 172] width 84 height 17
type input "40,602.64"
click at [584, 172] on input "text" at bounding box center [621, 172] width 106 height 17
click at [29, 102] on span "Case Dashboard" at bounding box center [43, 103] width 46 height 8
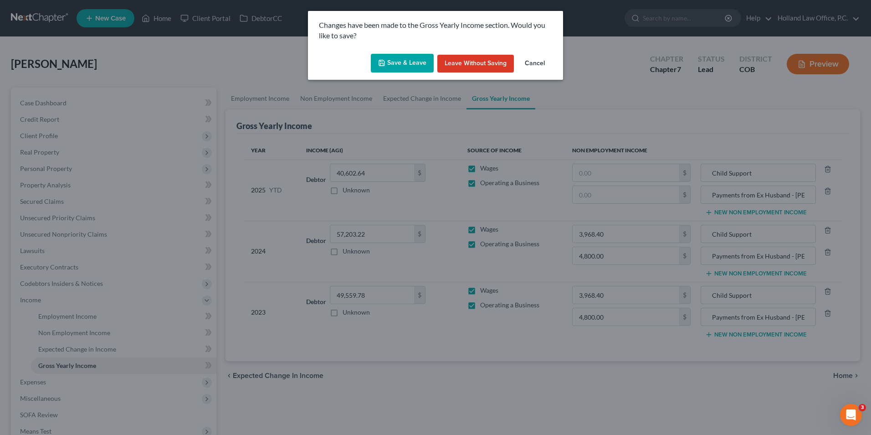
click at [407, 65] on button "Save & Leave" at bounding box center [402, 63] width 63 height 19
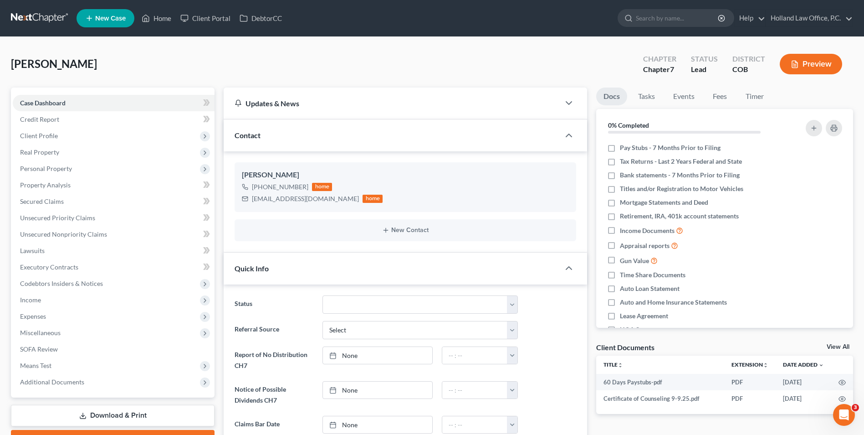
scroll to position [158, 0]
click at [38, 123] on span "Credit Report" at bounding box center [39, 119] width 39 height 8
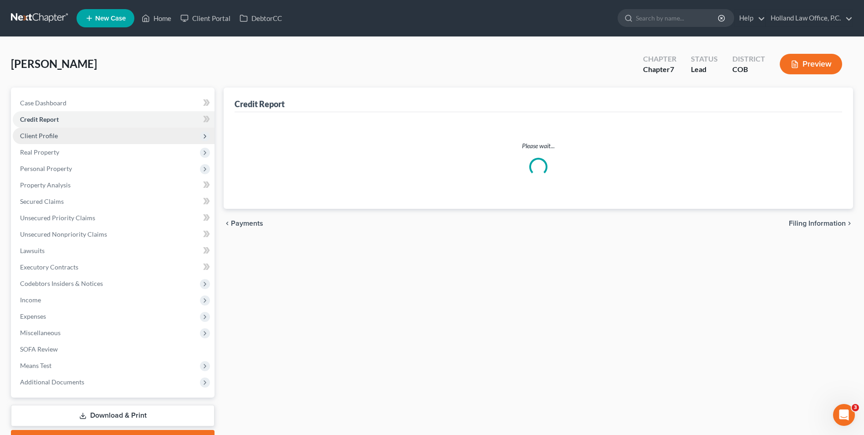
click at [47, 134] on span "Client Profile" at bounding box center [39, 136] width 38 height 8
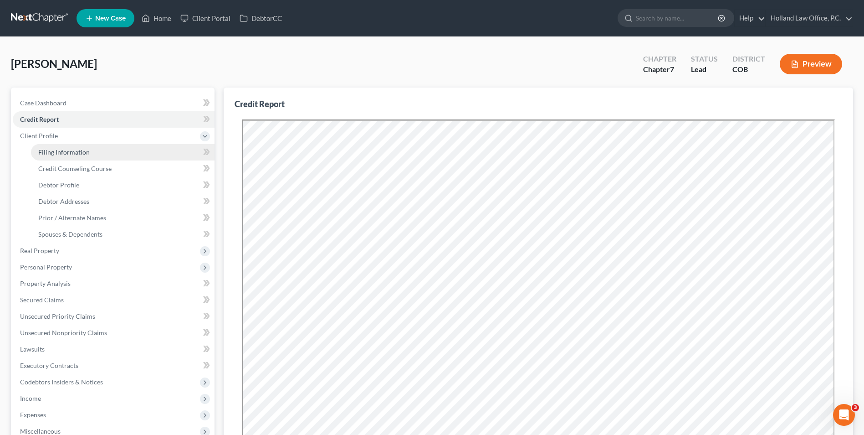
click at [58, 151] on span "Filing Information" at bounding box center [63, 152] width 51 height 8
select select "1"
select select "0"
select select "5"
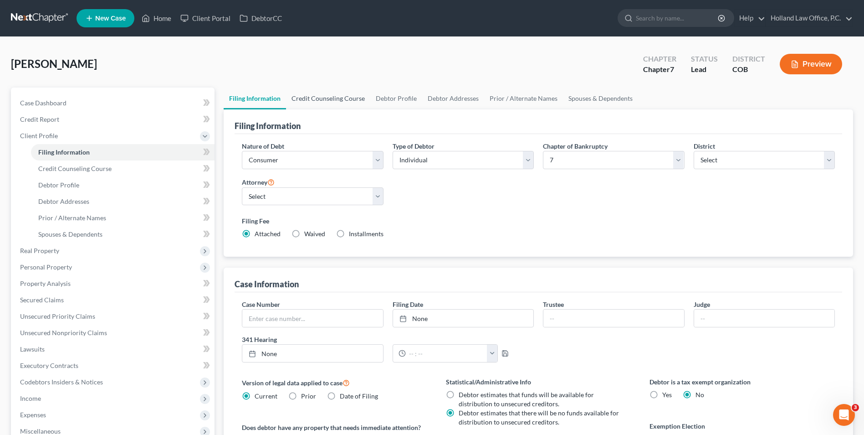
click at [333, 103] on link "Credit Counseling Course" at bounding box center [328, 98] width 84 height 22
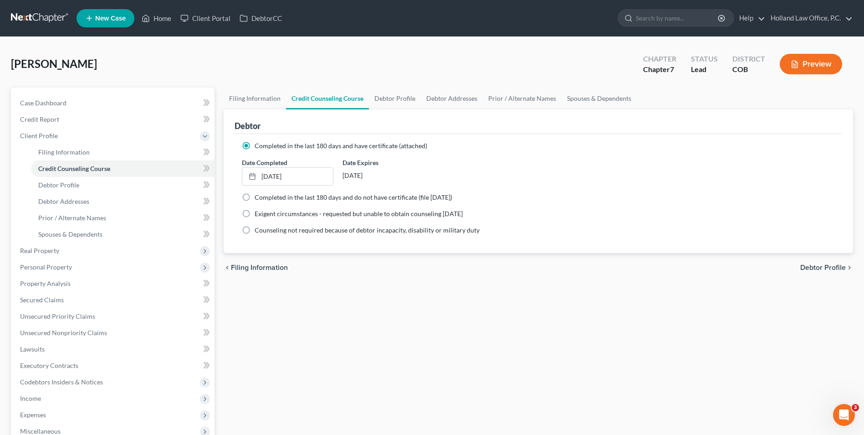
click at [388, 111] on div "Debtor" at bounding box center [539, 121] width 608 height 25
click at [390, 101] on link "Debtor Profile" at bounding box center [395, 98] width 52 height 22
select select "3"
select select "1"
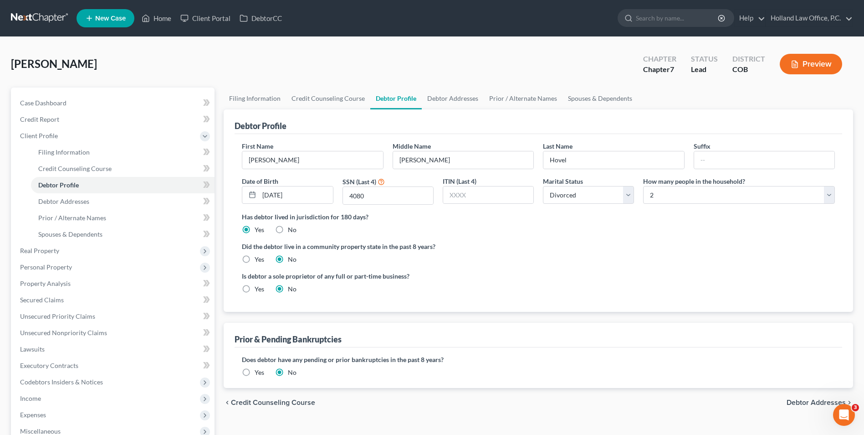
click at [453, 111] on div "Debtor Profile" at bounding box center [539, 121] width 608 height 25
click at [464, 101] on link "Debtor Addresses" at bounding box center [453, 98] width 62 height 22
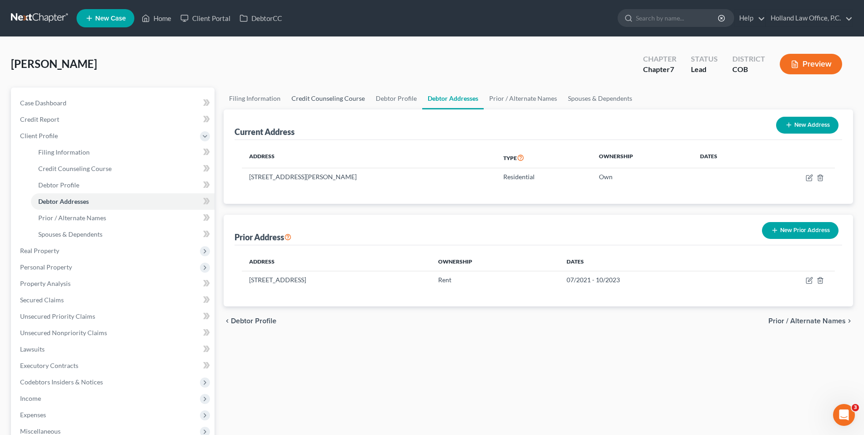
click at [328, 98] on link "Credit Counseling Course" at bounding box center [328, 98] width 84 height 22
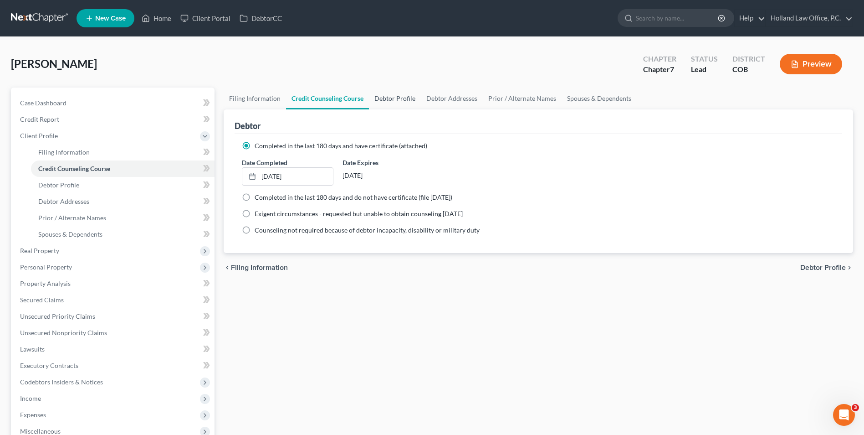
click at [388, 99] on link "Debtor Profile" at bounding box center [395, 98] width 52 height 22
select select "3"
select select "1"
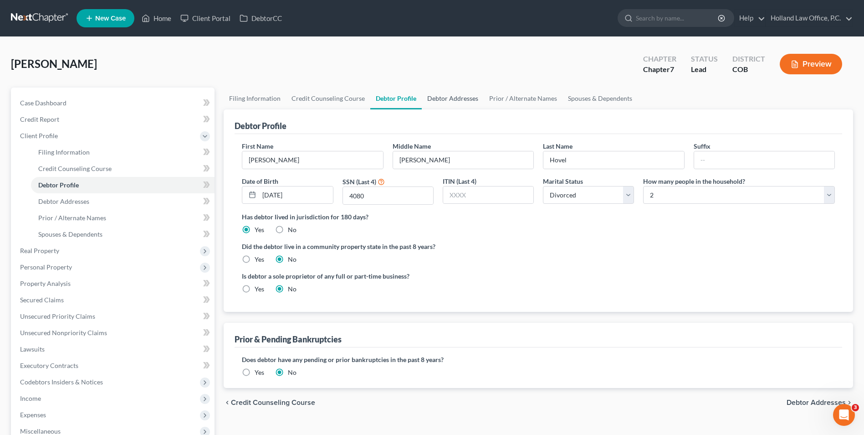
click at [428, 92] on link "Debtor Addresses" at bounding box center [453, 98] width 62 height 22
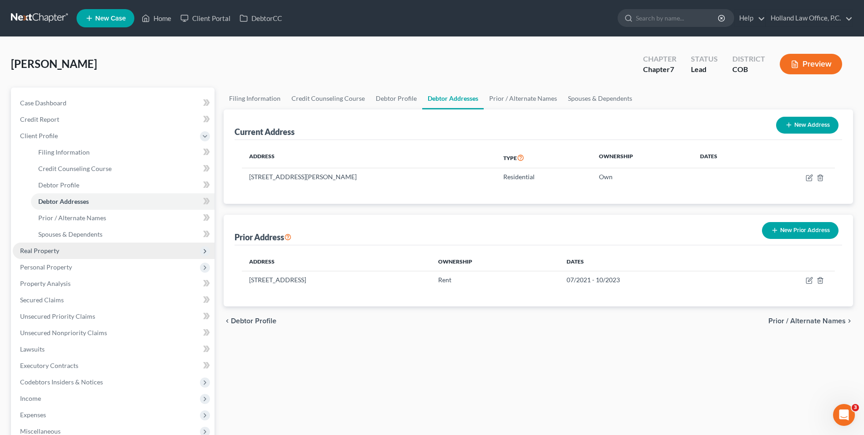
click at [55, 252] on span "Real Property" at bounding box center [39, 251] width 39 height 8
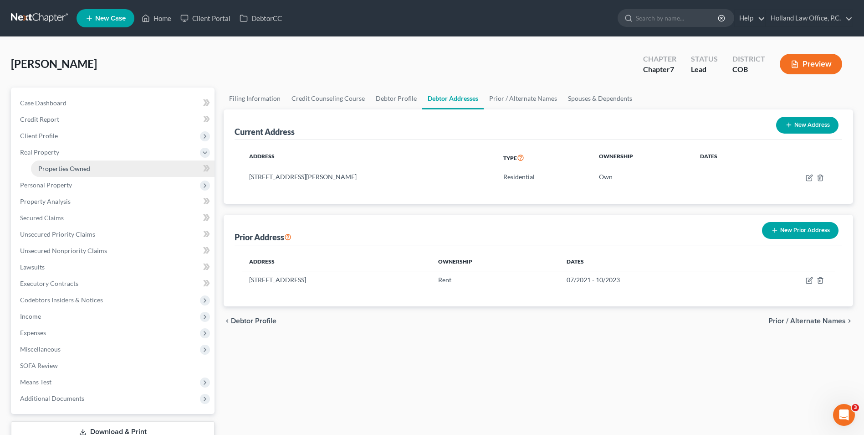
click at [55, 162] on link "Properties Owned" at bounding box center [123, 168] width 184 height 16
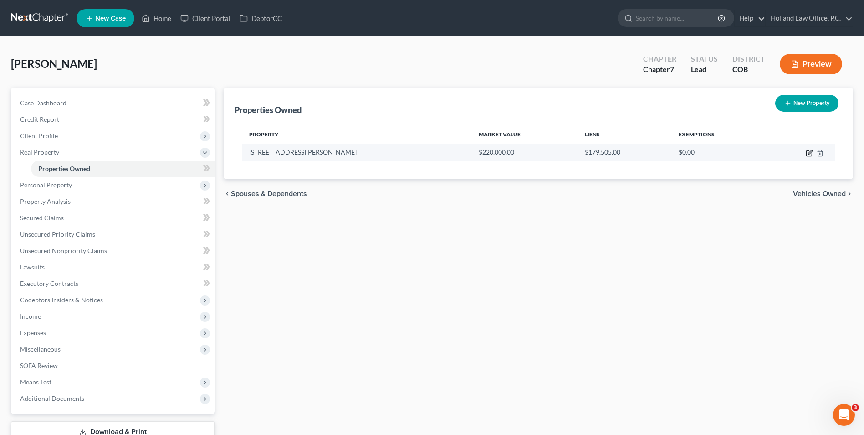
click at [808, 152] on icon "button" at bounding box center [809, 152] width 7 height 7
select select "5"
select select "0"
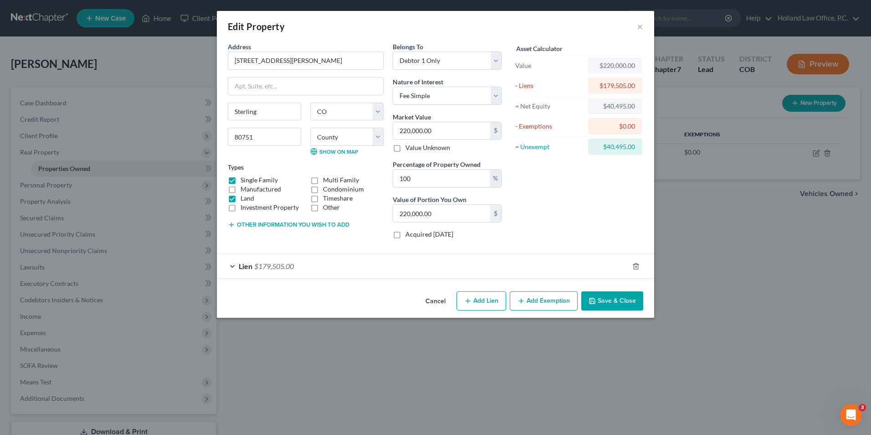
click at [587, 298] on button "Save & Close" at bounding box center [612, 300] width 62 height 19
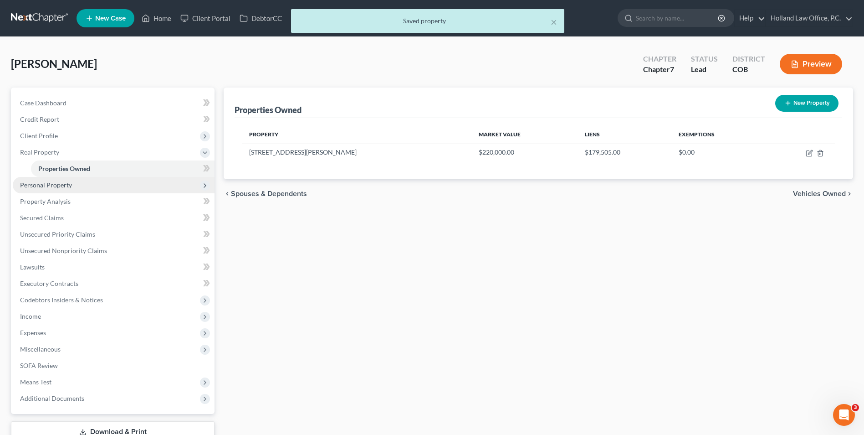
click at [46, 180] on span "Personal Property" at bounding box center [114, 185] width 202 height 16
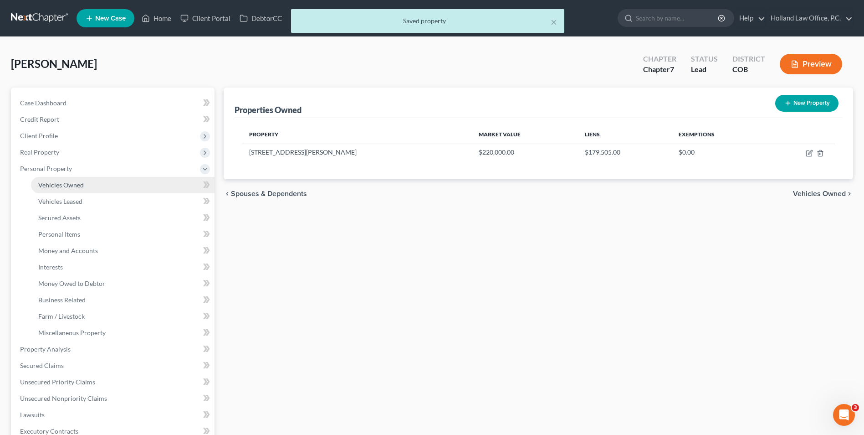
click at [47, 188] on span "Vehicles Owned" at bounding box center [61, 185] width 46 height 8
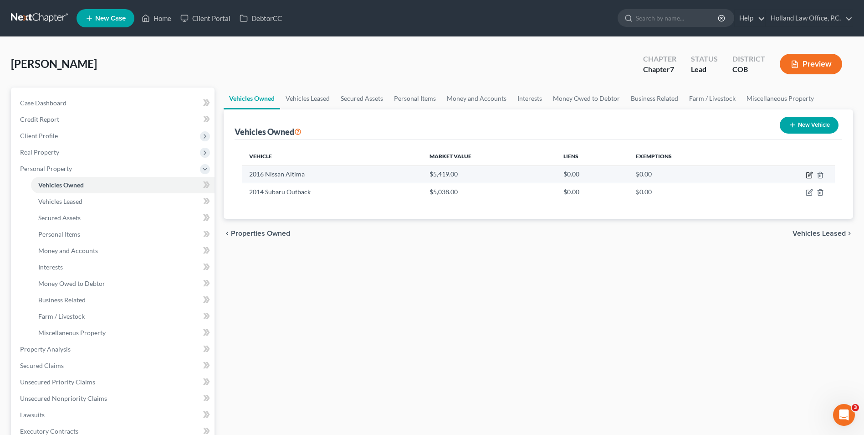
click at [808, 176] on icon "button" at bounding box center [810, 174] width 4 height 4
select select "0"
select select "10"
select select "2"
select select "0"
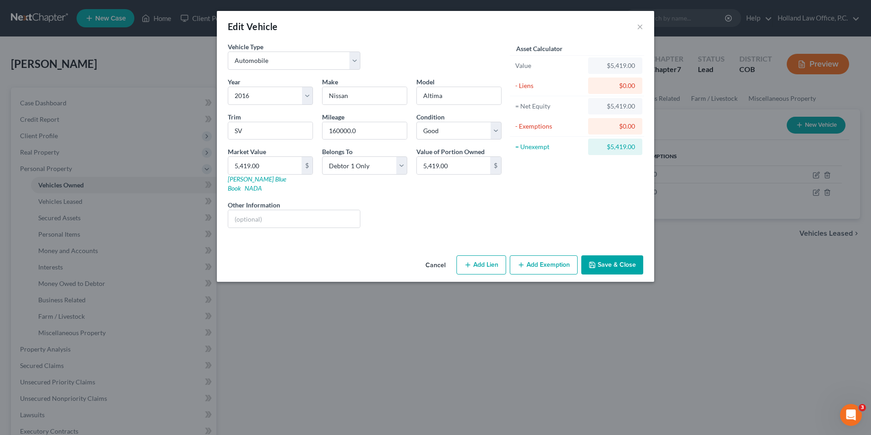
click at [558, 264] on button "Add Exemption" at bounding box center [544, 264] width 68 height 19
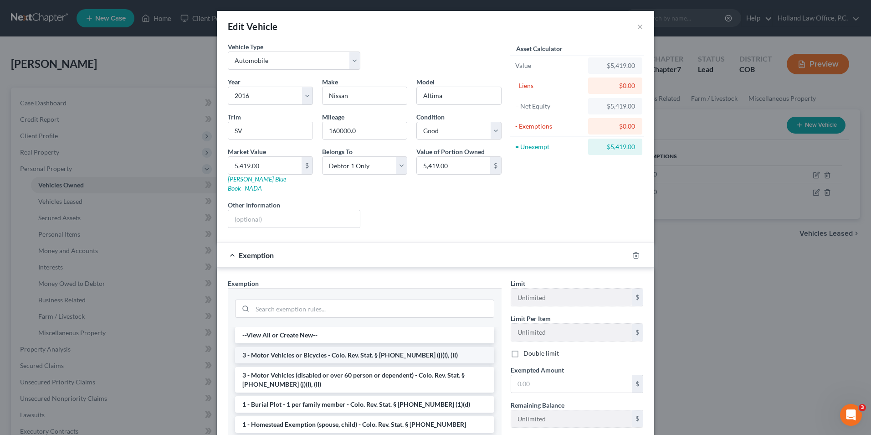
click at [327, 349] on li "3 - Motor Vehicles or Bicycles - Colo. Rev. Stat. § [PHONE_NUMBER] (j)(I), (II)" at bounding box center [364, 355] width 259 height 16
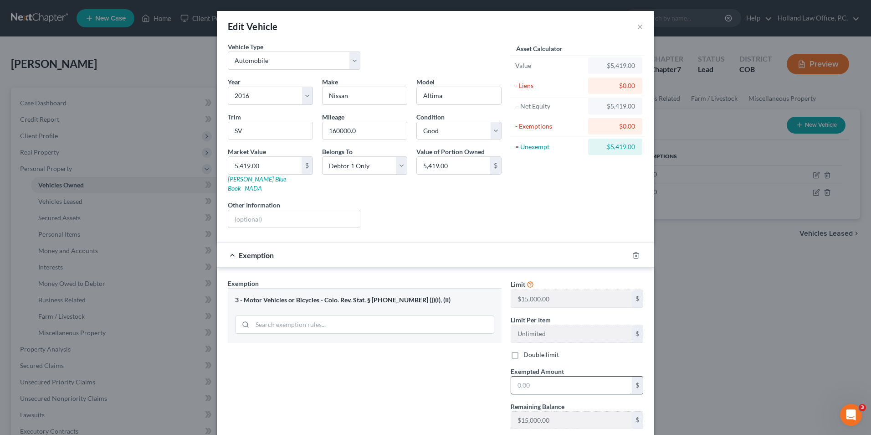
drag, startPoint x: 401, startPoint y: 339, endPoint x: 553, endPoint y: 371, distance: 155.9
click at [553, 376] on input "text" at bounding box center [571, 384] width 121 height 17
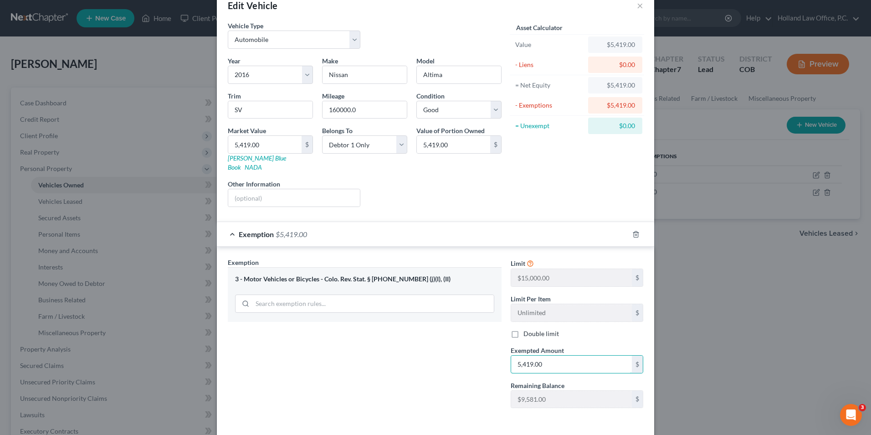
scroll to position [50, 0]
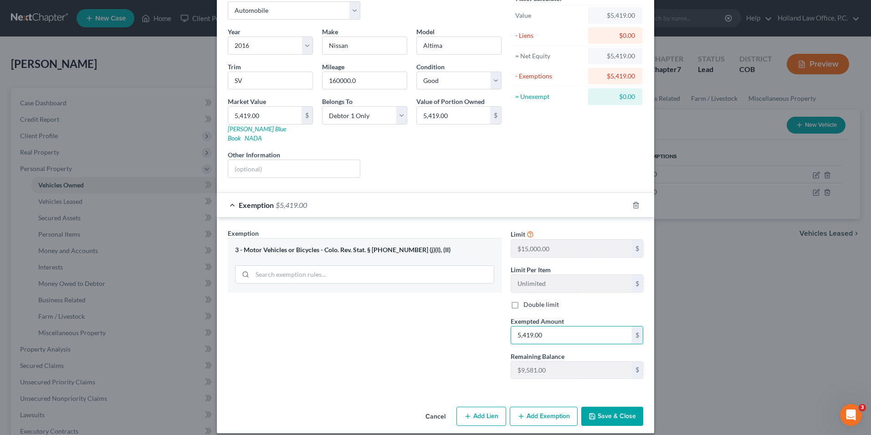
type input "5,419.00"
click at [632, 411] on button "Save & Close" at bounding box center [612, 415] width 62 height 19
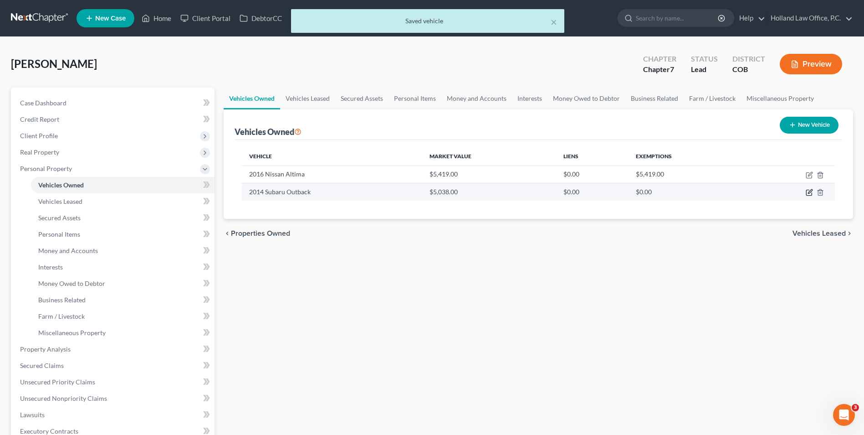
click at [810, 194] on icon "button" at bounding box center [809, 192] width 7 height 7
select select "0"
select select "12"
select select "2"
select select "0"
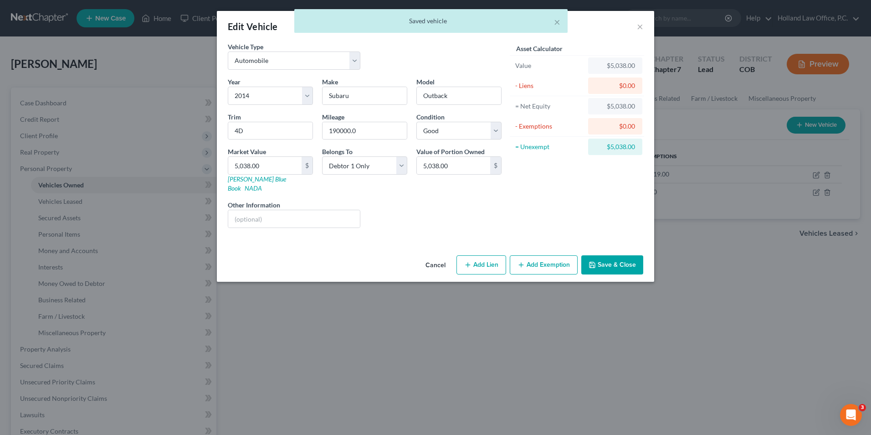
click at [534, 255] on button "Add Exemption" at bounding box center [544, 264] width 68 height 19
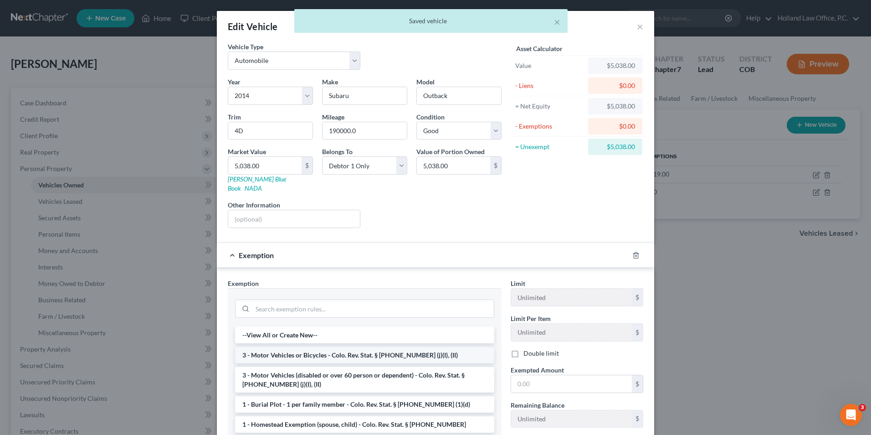
click at [310, 347] on li "3 - Motor Vehicles or Bicycles - Colo. Rev. Stat. § [PHONE_NUMBER] (j)(I), (II)" at bounding box center [364, 355] width 259 height 16
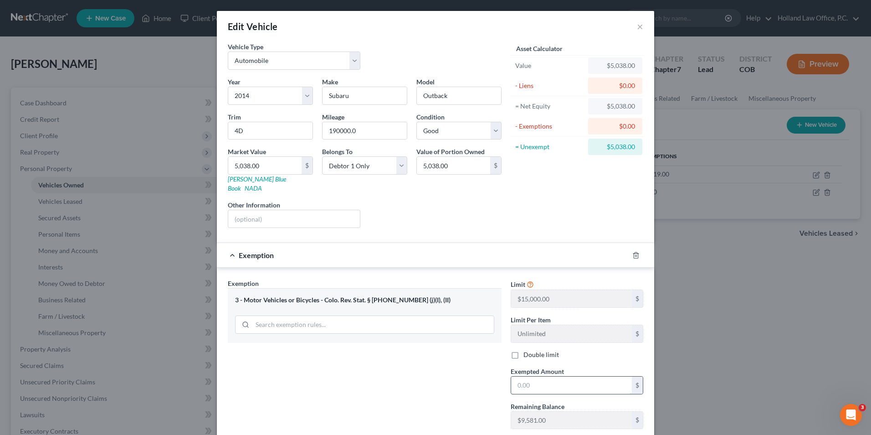
click at [545, 376] on input "text" at bounding box center [571, 384] width 121 height 17
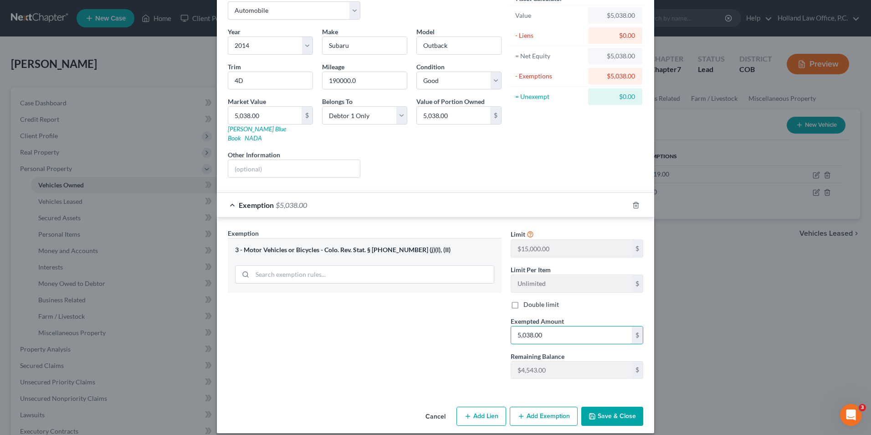
type input "5,038.00"
click at [622, 412] on button "Save & Close" at bounding box center [612, 415] width 62 height 19
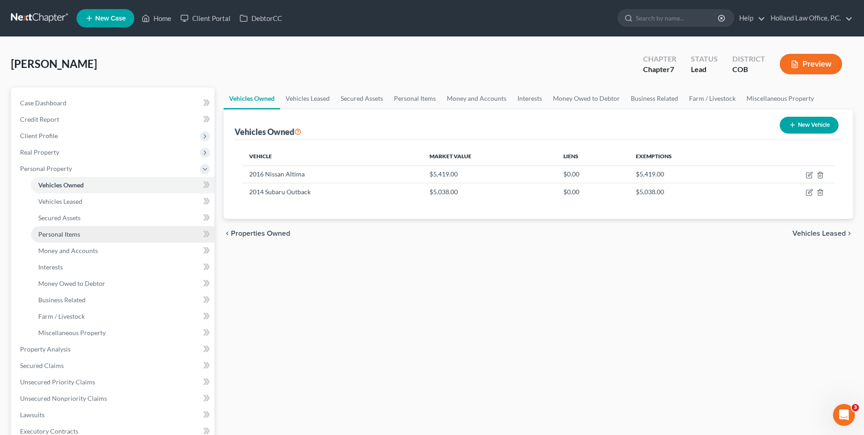
click at [83, 235] on link "Personal Items" at bounding box center [123, 234] width 184 height 16
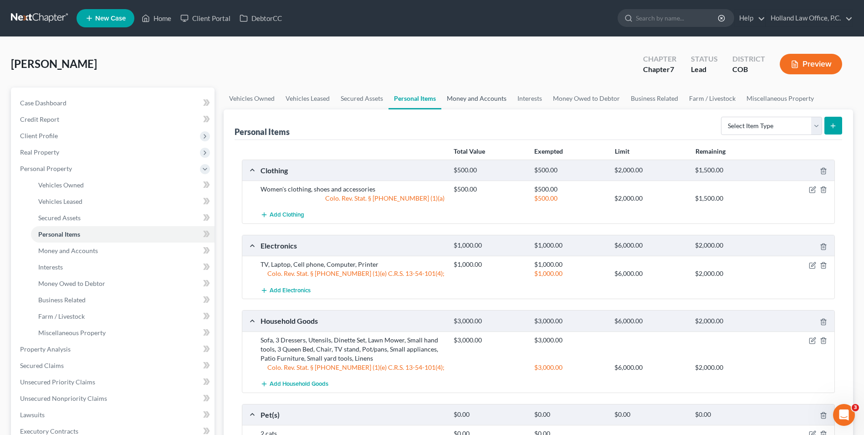
click at [469, 100] on link "Money and Accounts" at bounding box center [477, 98] width 71 height 22
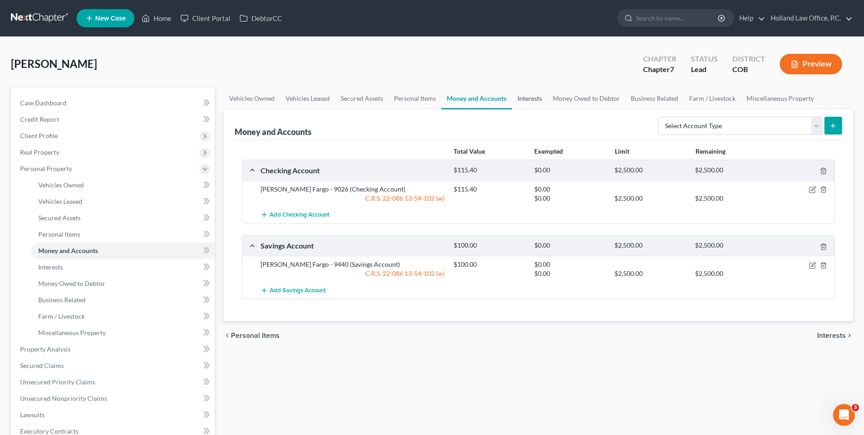
click at [534, 100] on link "Interests" at bounding box center [530, 98] width 36 height 22
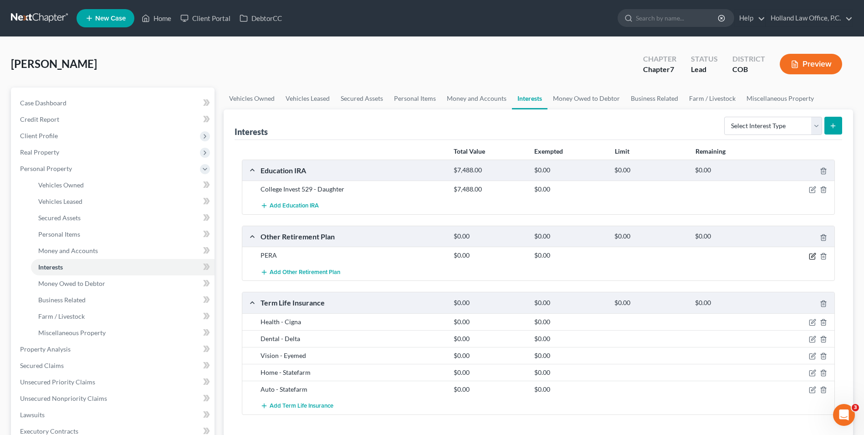
click at [810, 259] on icon "button" at bounding box center [812, 255] width 7 height 7
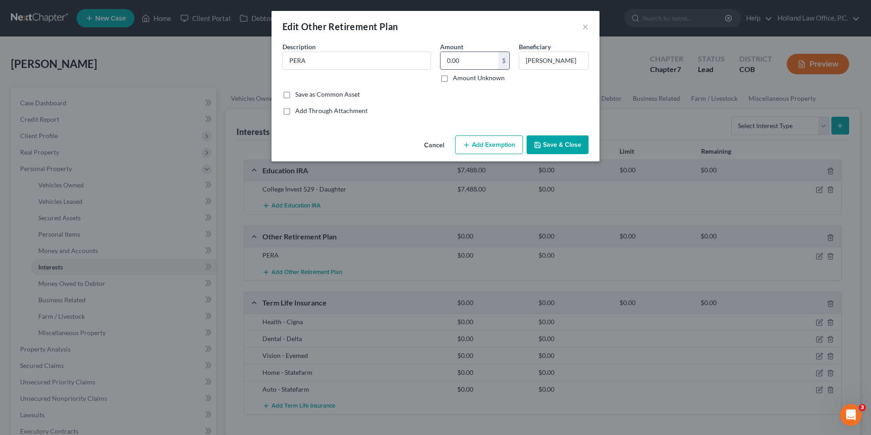
click at [488, 63] on input "0.00" at bounding box center [470, 60] width 58 height 17
drag, startPoint x: 481, startPoint y: 60, endPoint x: 367, endPoint y: 80, distance: 115.1
click at [367, 80] on div "Description * [PERSON_NAME] 52,969.51 $ Amount Unknown Beneficiary [PERSON_NAME]" at bounding box center [435, 66] width 315 height 48
type input "52,969.51"
click at [587, 118] on div "An exemption set must first be selected from the Filing Information section. Co…" at bounding box center [436, 87] width 328 height 90
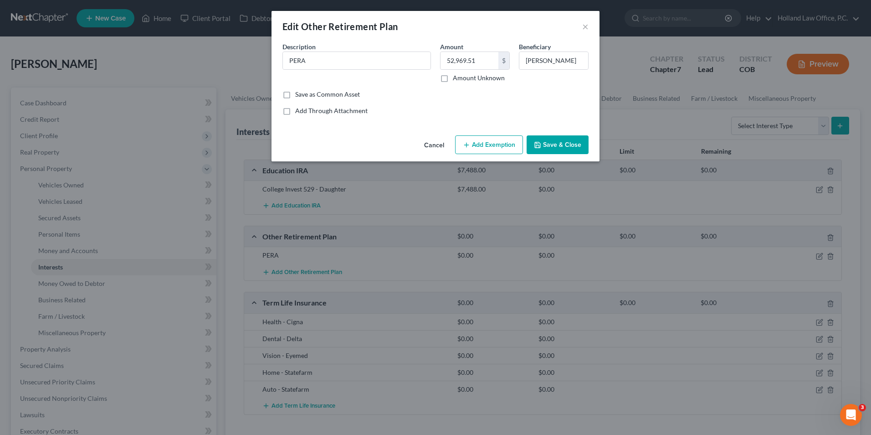
click at [514, 144] on button "Add Exemption" at bounding box center [489, 144] width 68 height 19
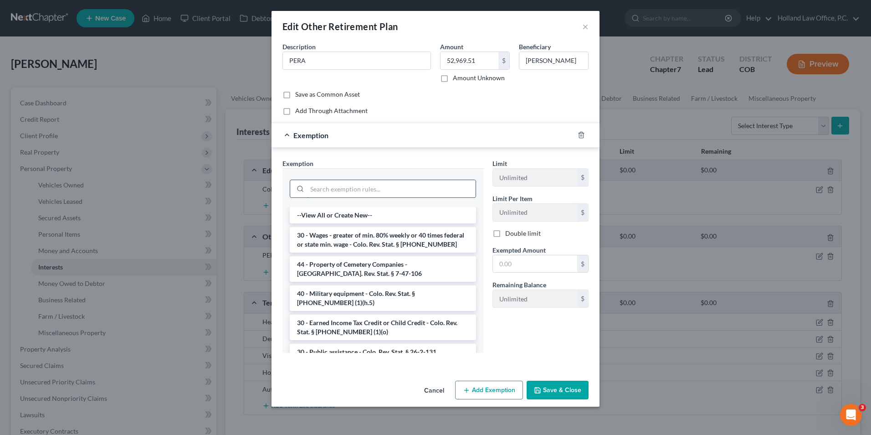
click at [372, 186] on input "search" at bounding box center [391, 188] width 169 height 17
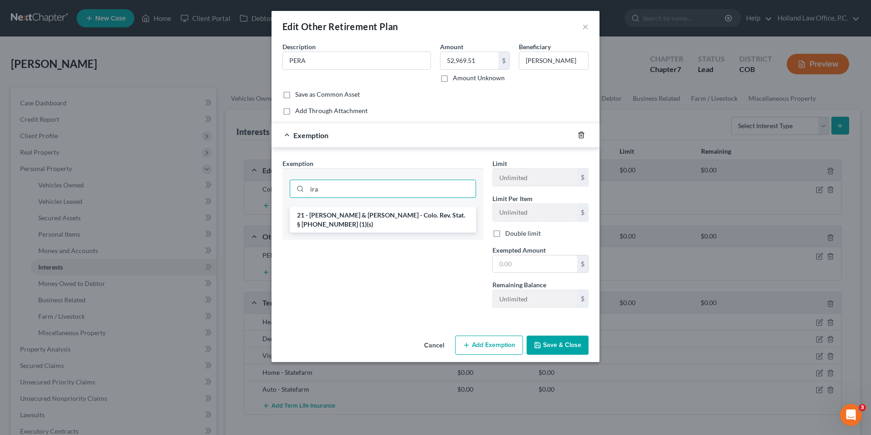
type input "ira"
click at [582, 133] on icon "button" at bounding box center [581, 135] width 4 height 6
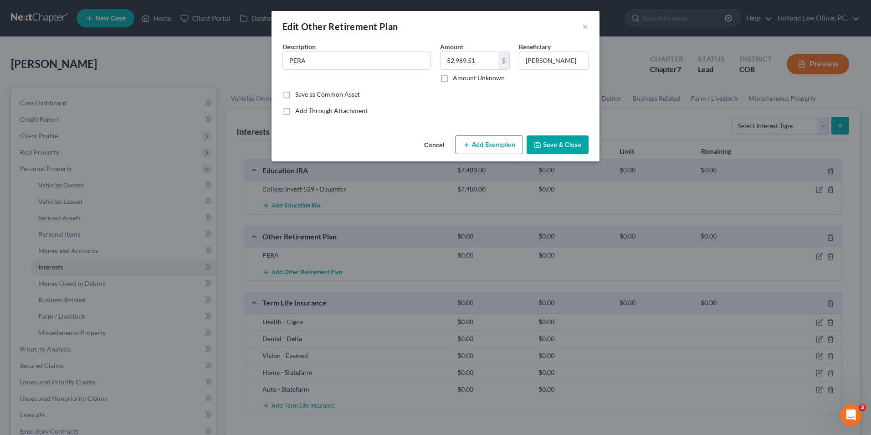
click at [550, 152] on button "Save & Close" at bounding box center [558, 144] width 62 height 19
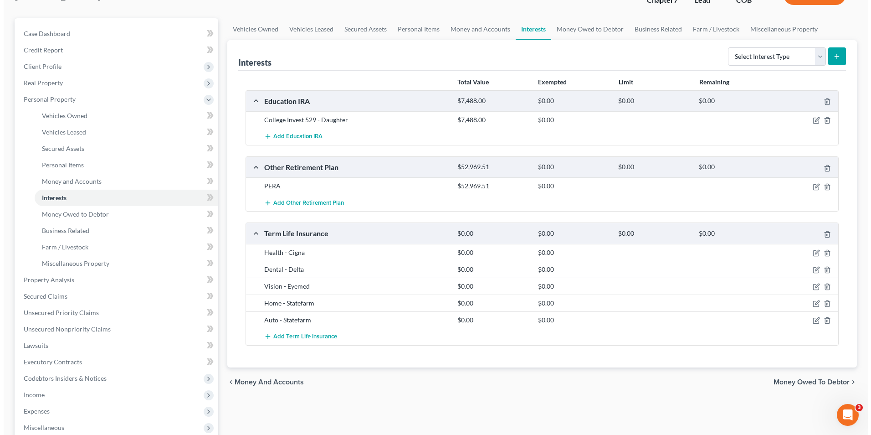
scroll to position [91, 0]
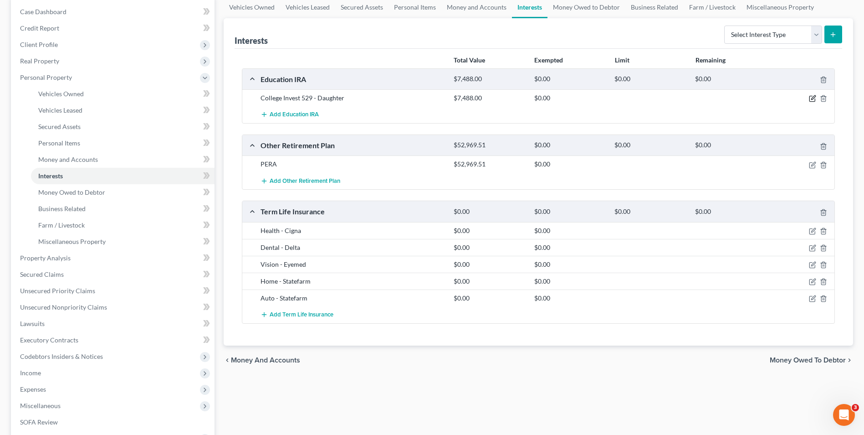
click at [812, 98] on icon "button" at bounding box center [814, 98] width 4 height 4
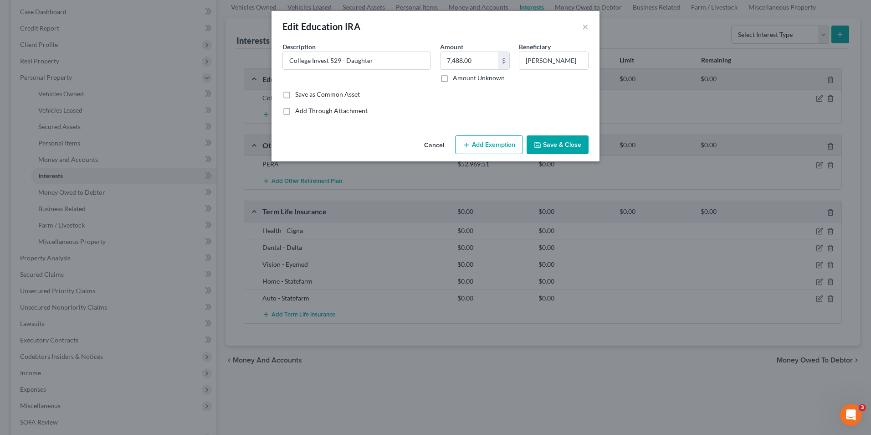
click at [559, 146] on button "Save & Close" at bounding box center [558, 144] width 62 height 19
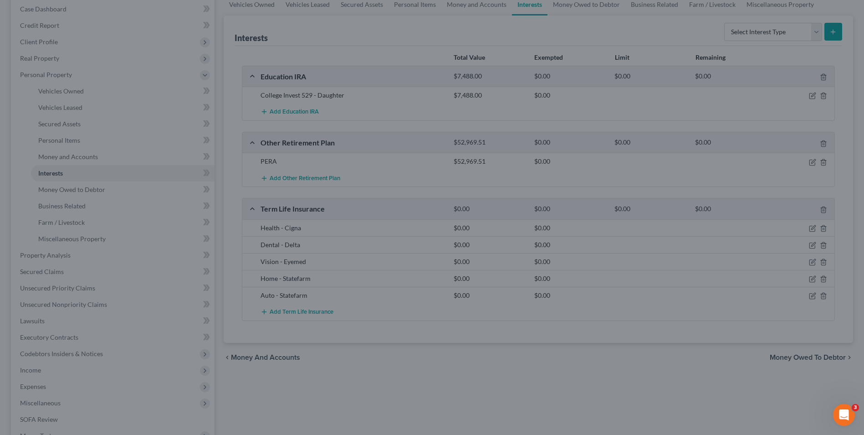
scroll to position [137, 0]
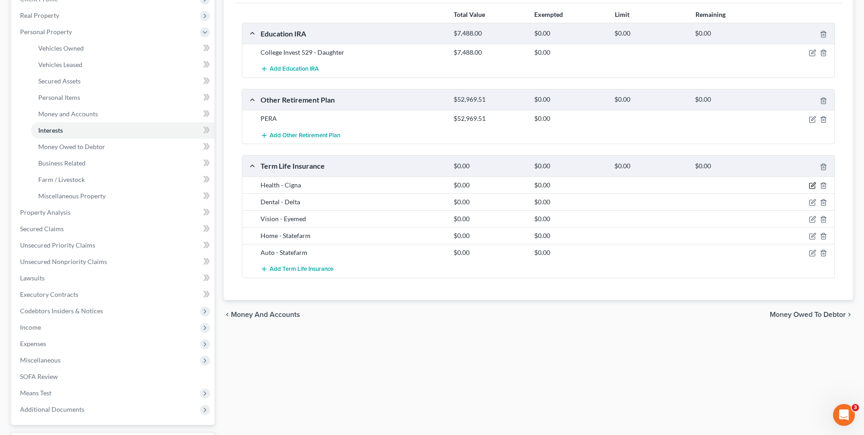
click at [811, 185] on icon "button" at bounding box center [812, 185] width 7 height 7
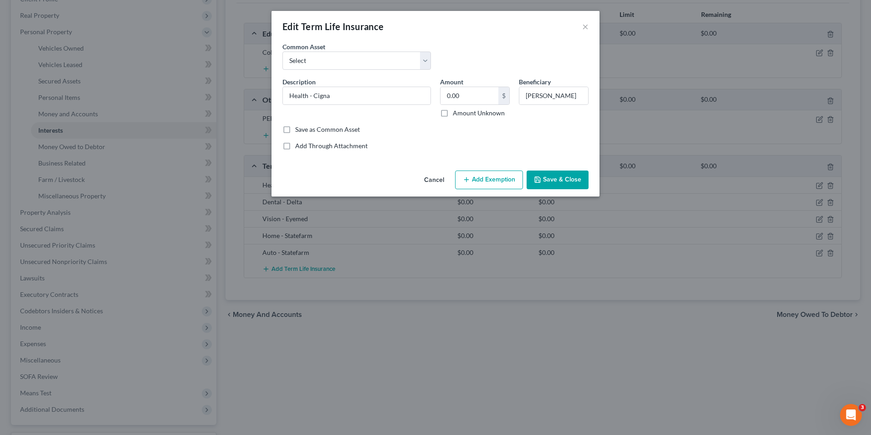
click at [554, 187] on button "Save & Close" at bounding box center [558, 179] width 62 height 19
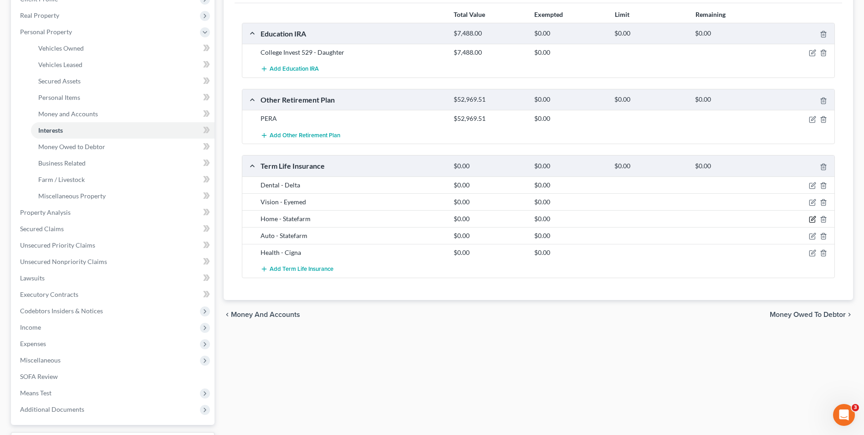
click at [814, 217] on icon "button" at bounding box center [814, 218] width 4 height 4
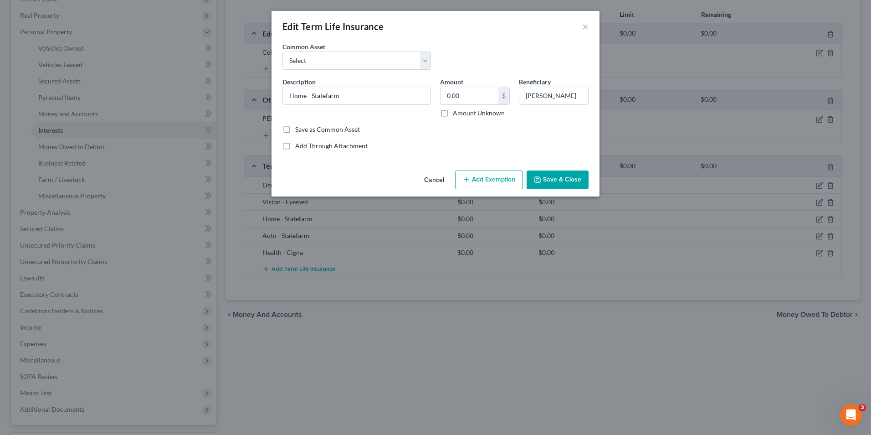
click at [533, 175] on button "Save & Close" at bounding box center [558, 179] width 62 height 19
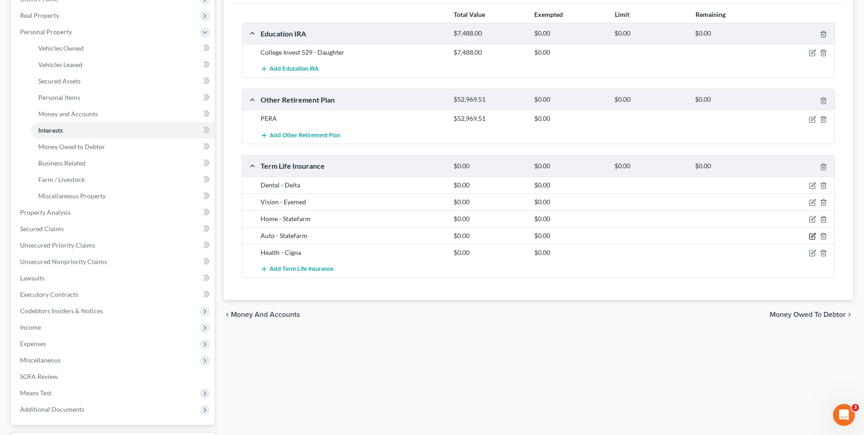
click at [814, 235] on icon "button" at bounding box center [812, 235] width 7 height 7
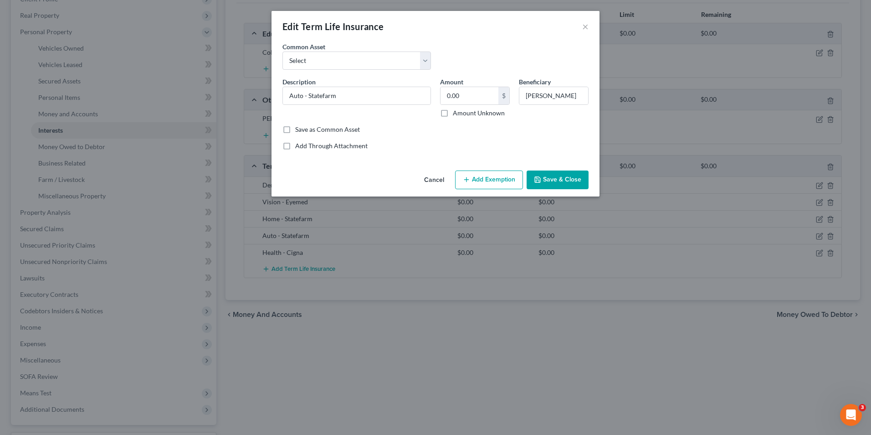
click at [546, 173] on button "Save & Close" at bounding box center [558, 179] width 62 height 19
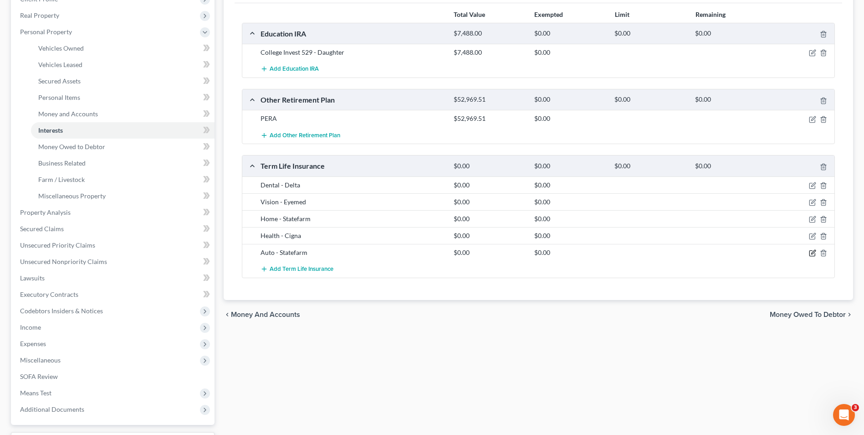
click at [811, 253] on icon "button" at bounding box center [812, 252] width 7 height 7
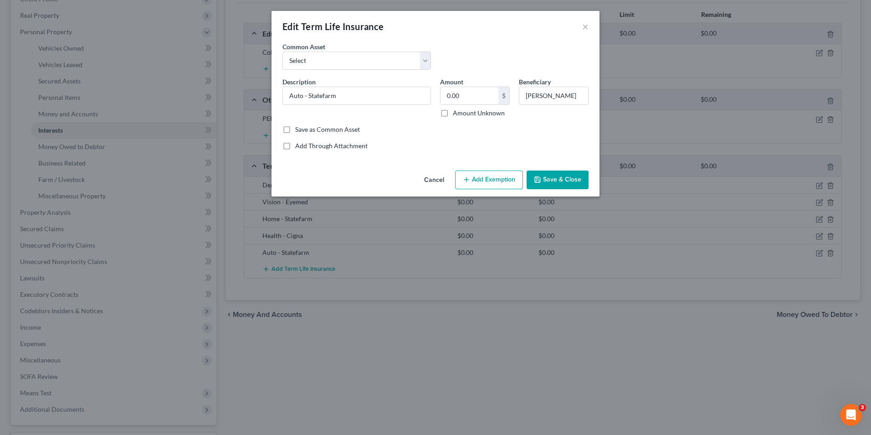
click at [561, 173] on button "Save & Close" at bounding box center [558, 179] width 62 height 19
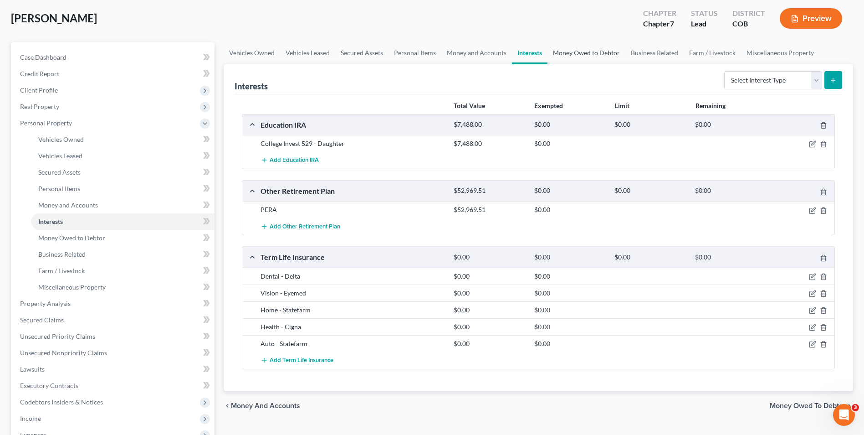
click at [579, 51] on link "Money Owed to Debtor" at bounding box center [587, 53] width 78 height 22
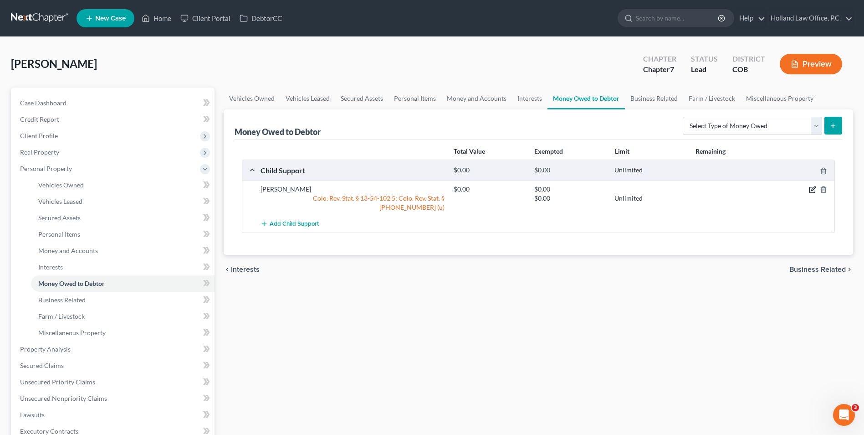
click at [814, 190] on icon "button" at bounding box center [814, 189] width 4 height 4
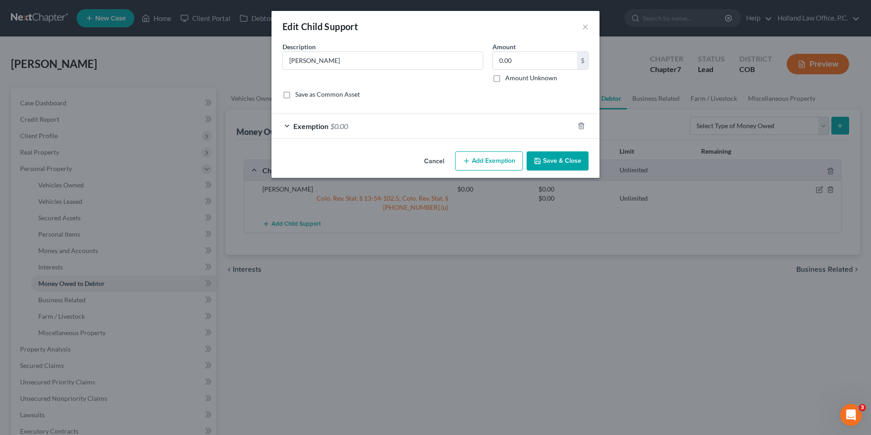
click at [376, 129] on div "Exemption $0.00" at bounding box center [423, 126] width 303 height 24
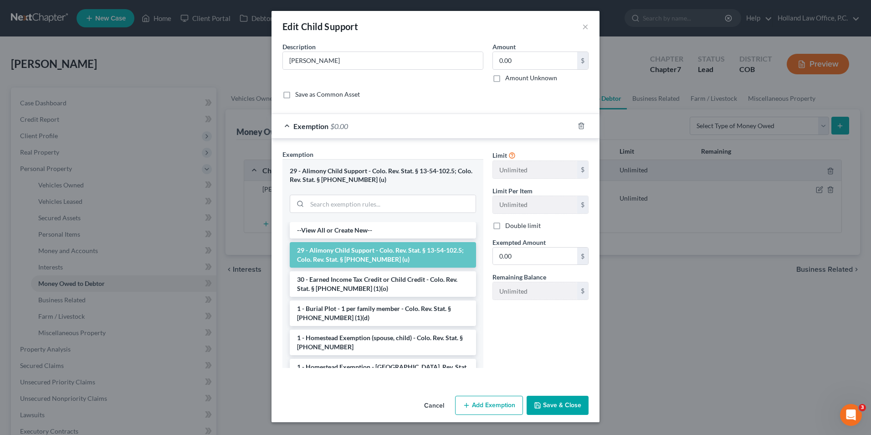
click at [539, 402] on icon "button" at bounding box center [537, 404] width 5 height 5
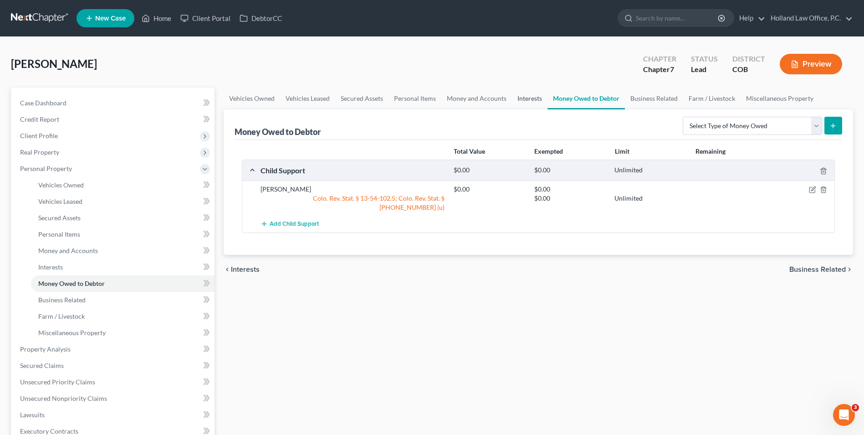
click at [532, 101] on link "Interests" at bounding box center [530, 98] width 36 height 22
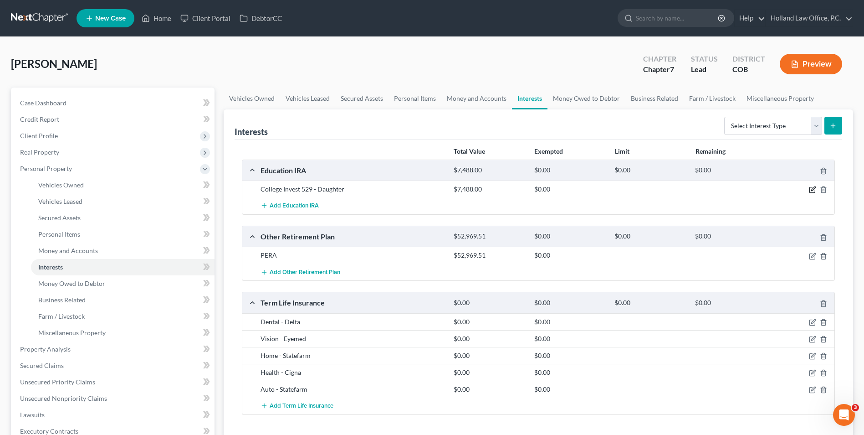
click at [809, 189] on icon "button" at bounding box center [812, 189] width 7 height 7
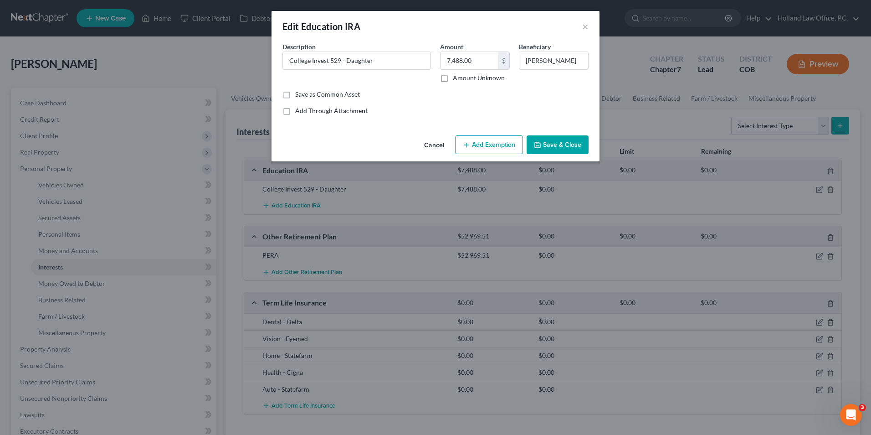
click at [495, 150] on button "Add Exemption" at bounding box center [489, 144] width 68 height 19
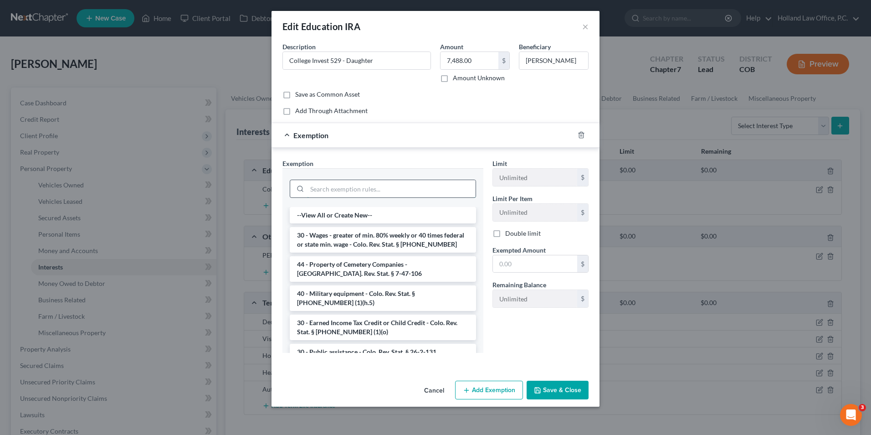
click at [385, 191] on input "search" at bounding box center [391, 188] width 169 height 17
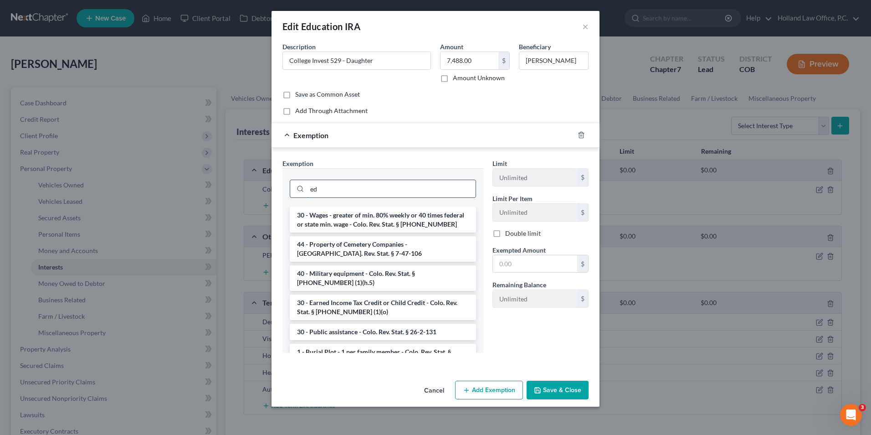
type input "e"
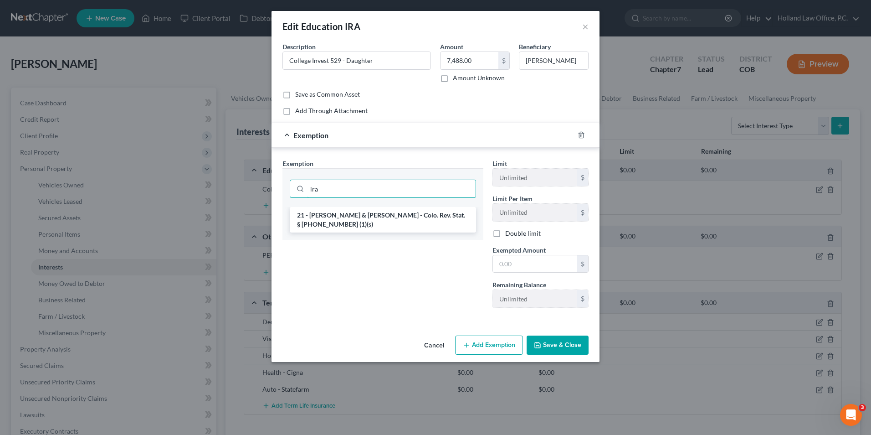
type input "ira"
click at [394, 206] on div "ira" at bounding box center [383, 187] width 201 height 39
click at [393, 211] on li "21 - [PERSON_NAME] & [PERSON_NAME] - Colo. Rev. Stat. § [PHONE_NUMBER] (1)(s)" at bounding box center [383, 220] width 186 height 26
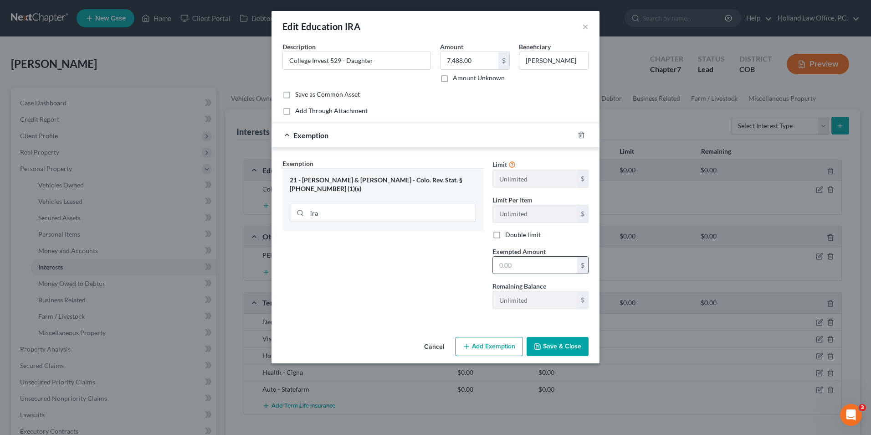
click at [515, 268] on input "text" at bounding box center [535, 265] width 84 height 17
type input "7,488.00"
click at [538, 345] on polyline "button" at bounding box center [537, 344] width 2 height 1
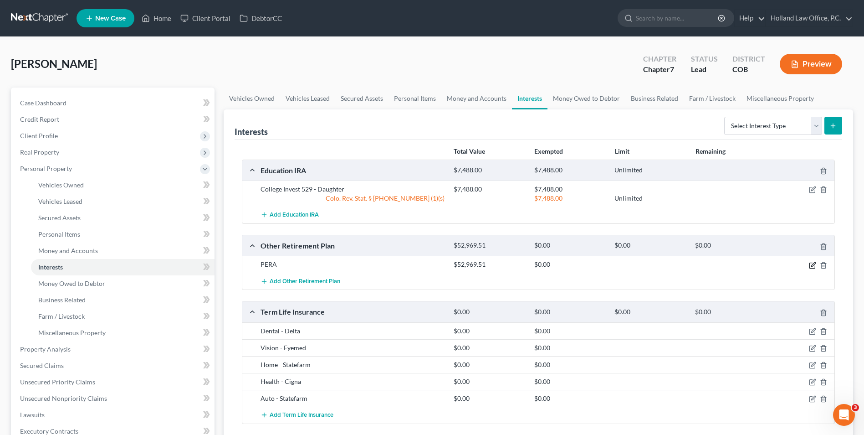
click at [814, 264] on icon "button" at bounding box center [812, 265] width 7 height 7
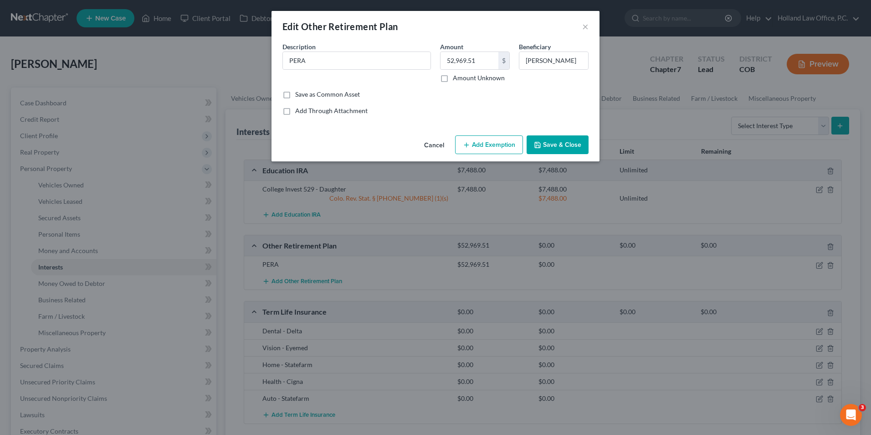
click at [498, 141] on button "Add Exemption" at bounding box center [489, 144] width 68 height 19
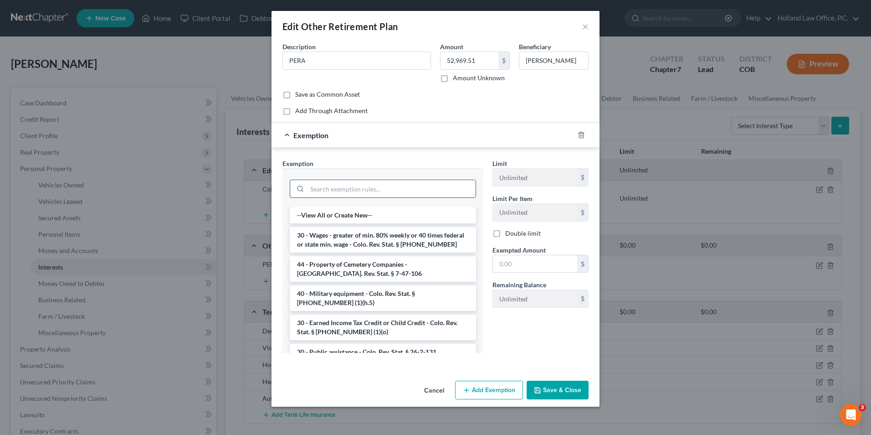
click at [392, 191] on input "search" at bounding box center [391, 188] width 169 height 17
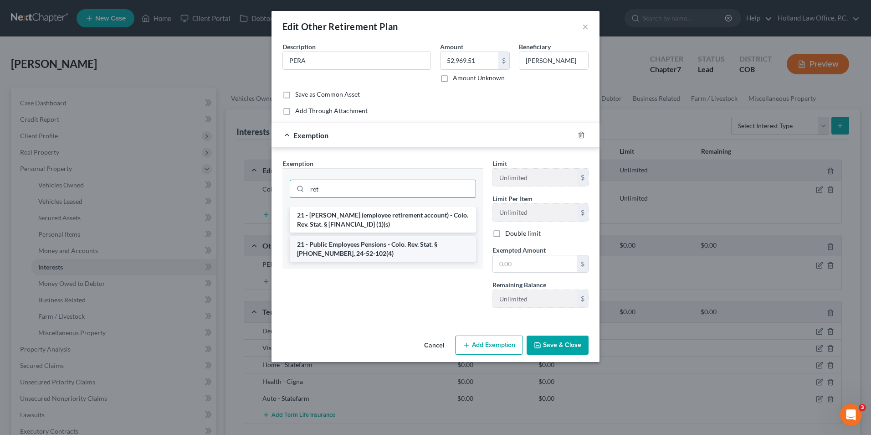
type input "ret"
click at [371, 250] on li "21 - Public Employees Pensions - Colo. Rev. Stat. § [PHONE_NUMBER], 24-52-102(4)" at bounding box center [383, 249] width 186 height 26
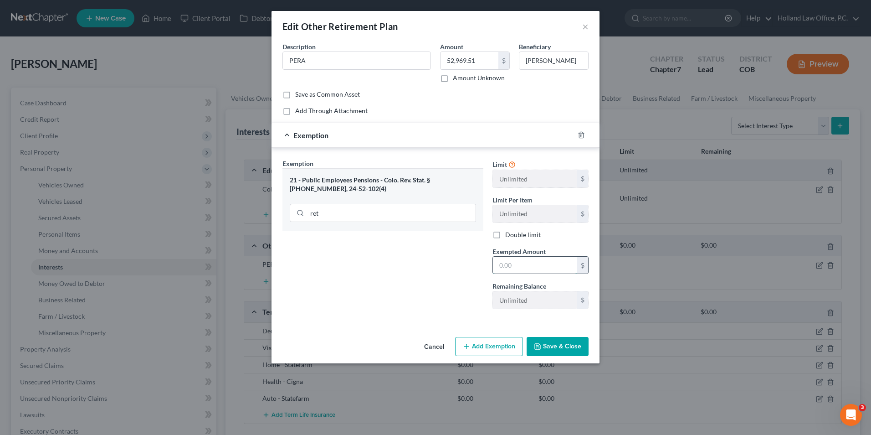
click at [549, 272] on input "text" at bounding box center [535, 265] width 84 height 17
click at [539, 262] on input "52,969.5" at bounding box center [535, 265] width 84 height 17
click at [540, 260] on input "52,969.5" at bounding box center [535, 265] width 84 height 17
type input "52,969.51"
click at [555, 351] on button "Save & Close" at bounding box center [558, 346] width 62 height 19
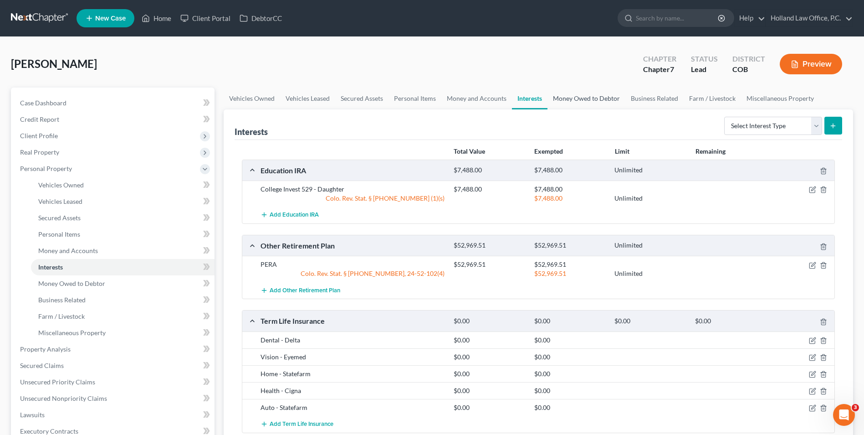
click at [576, 93] on link "Money Owed to Debtor" at bounding box center [587, 98] width 78 height 22
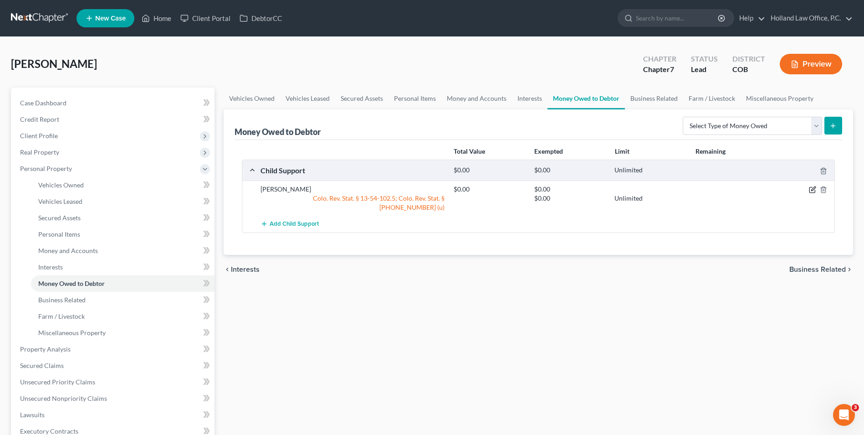
click at [812, 188] on icon "button" at bounding box center [812, 189] width 7 height 7
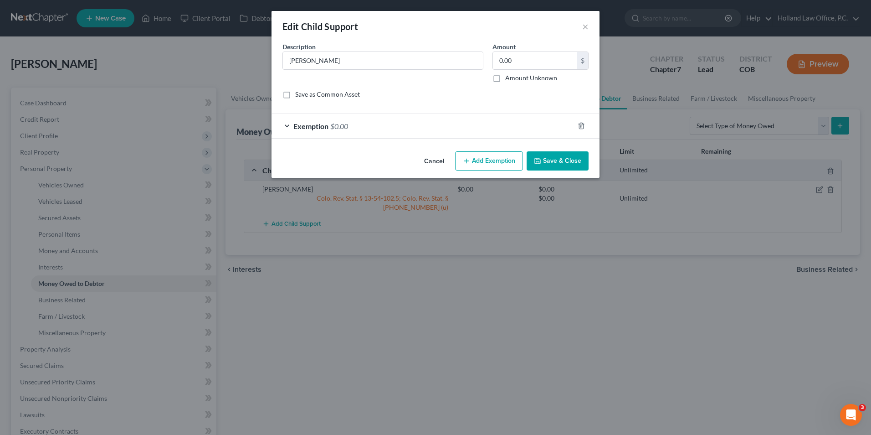
click at [377, 130] on div "Exemption $0.00" at bounding box center [423, 126] width 303 height 24
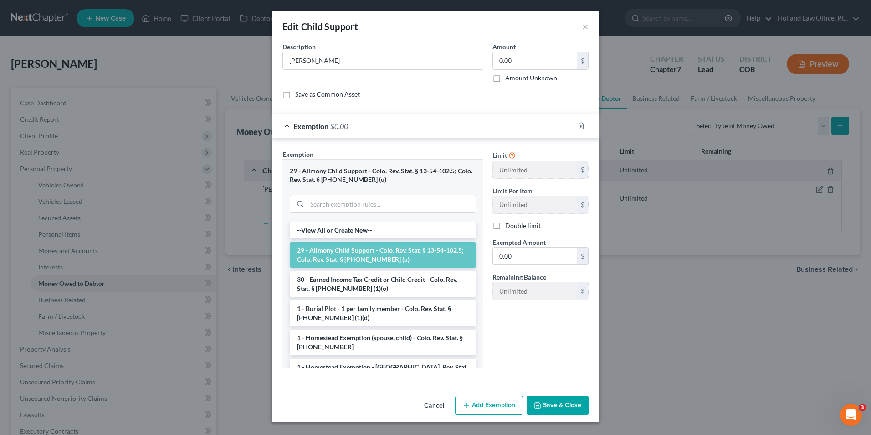
click at [390, 102] on div "Description * [PERSON_NAME] 0.00 $ Amount Unknown Balance Undetermined 0.00 $ A…" at bounding box center [435, 74] width 315 height 64
click at [557, 399] on button "Save & Close" at bounding box center [558, 405] width 62 height 19
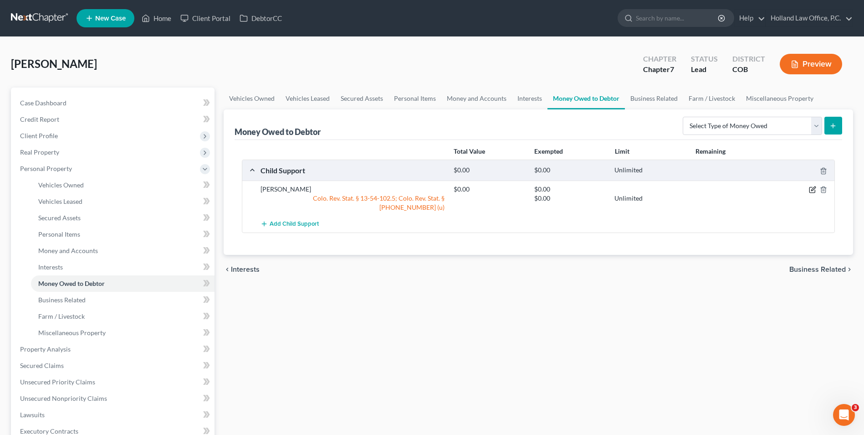
click at [812, 190] on icon "button" at bounding box center [812, 189] width 7 height 7
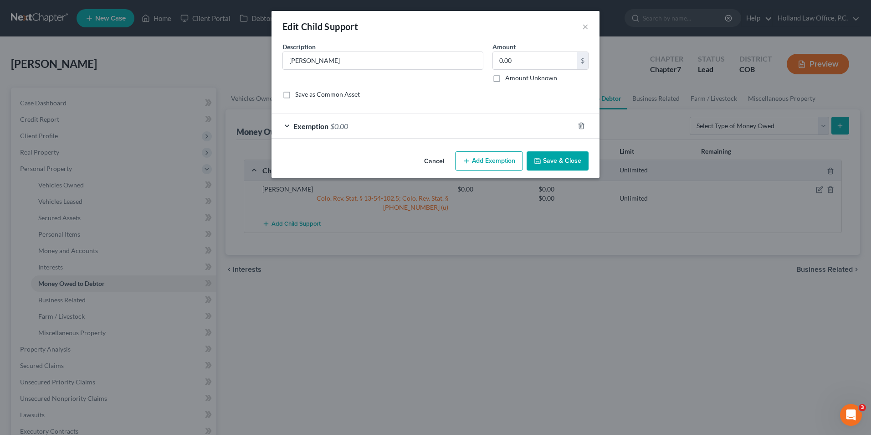
click at [553, 164] on button "Save & Close" at bounding box center [558, 160] width 62 height 19
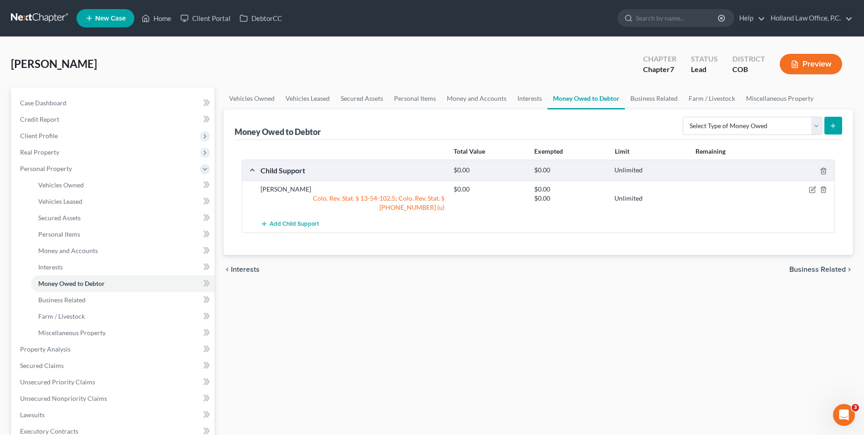
click at [817, 186] on div at bounding box center [803, 189] width 64 height 9
click at [812, 192] on icon "button" at bounding box center [812, 189] width 7 height 7
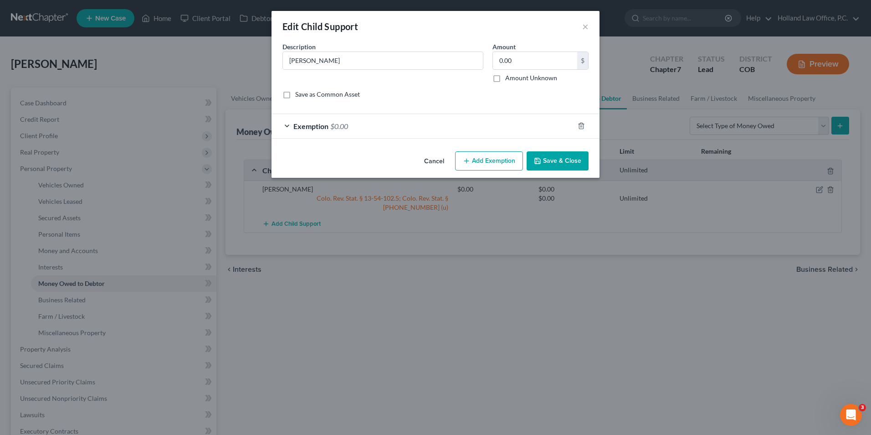
click at [526, 77] on label "Amount Unknown" at bounding box center [531, 77] width 52 height 9
click at [515, 77] on input "Amount Unknown" at bounding box center [512, 76] width 6 height 6
checkbox input "true"
click at [538, 164] on icon "button" at bounding box center [537, 160] width 5 height 5
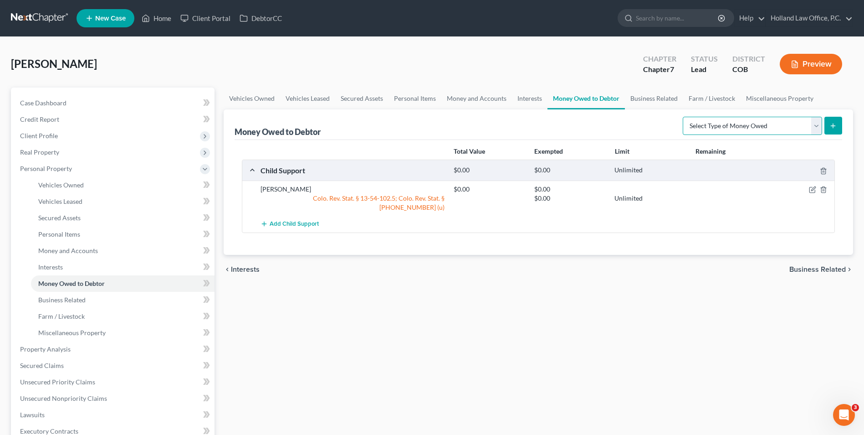
click at [731, 128] on select "Select Type of Money Owed Accounts Receivable Alimony Child Support Claims Agai…" at bounding box center [752, 126] width 139 height 18
click at [714, 123] on select "Select Type of Money Owed Accounts Receivable Alimony Child Support Claims Agai…" at bounding box center [752, 126] width 139 height 18
select select "unpaid_wages"
click at [684, 117] on select "Select Type of Money Owed Accounts Receivable Alimony Child Support Claims Agai…" at bounding box center [752, 126] width 139 height 18
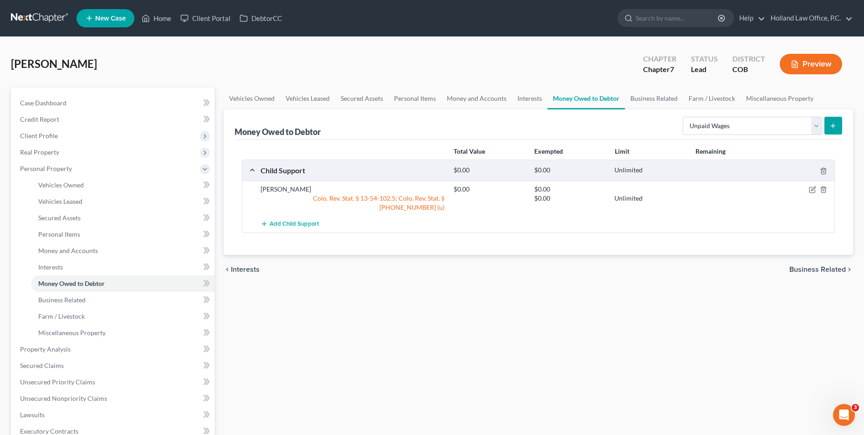
click at [827, 124] on button "submit" at bounding box center [834, 126] width 18 height 18
click at [831, 122] on icon "submit" at bounding box center [833, 125] width 7 height 7
click at [641, 92] on link "Business Related" at bounding box center [654, 98] width 58 height 22
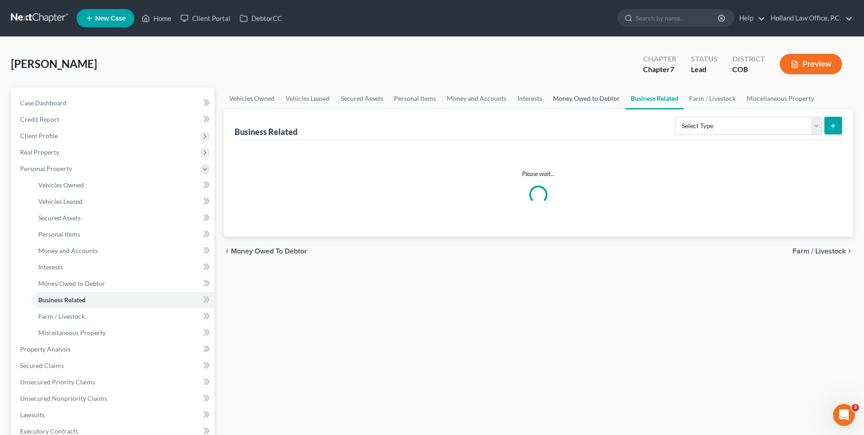
click at [614, 100] on link "Money Owed to Debtor" at bounding box center [587, 98] width 78 height 22
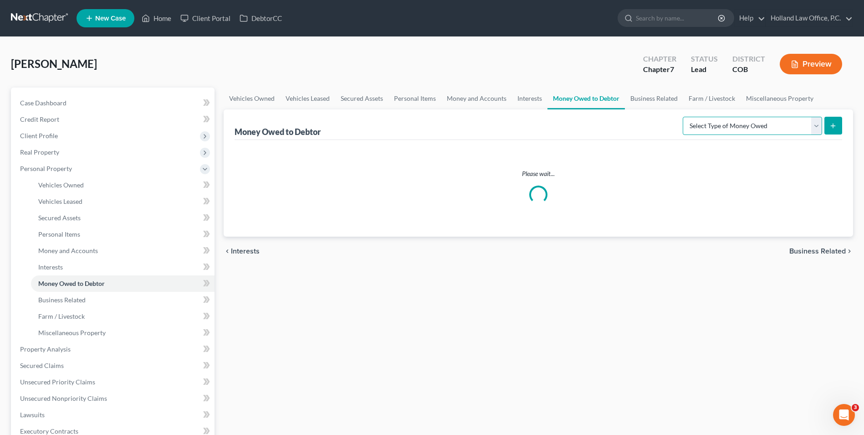
click at [735, 127] on select "Select Type of Money Owed Accounts Receivable Alimony Child Support Claims Agai…" at bounding box center [752, 126] width 139 height 18
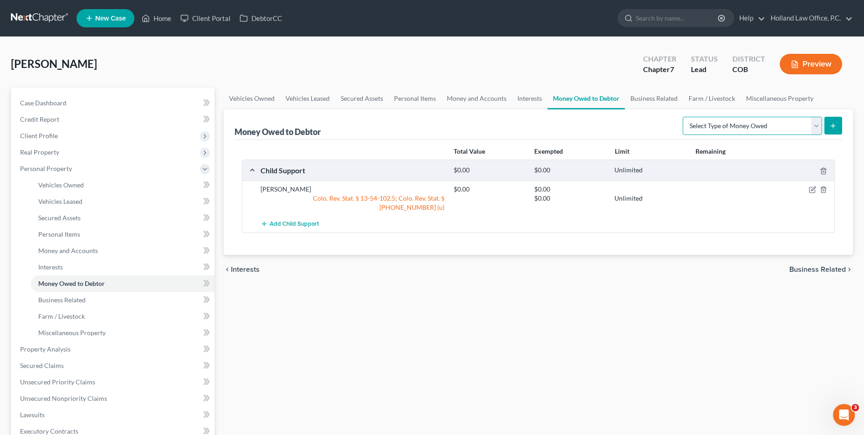
select select "unpaid_wages"
click at [684, 117] on select "Select Type of Money Owed Accounts Receivable Alimony Child Support Claims Agai…" at bounding box center [752, 126] width 139 height 18
click at [835, 124] on icon "submit" at bounding box center [833, 125] width 7 height 7
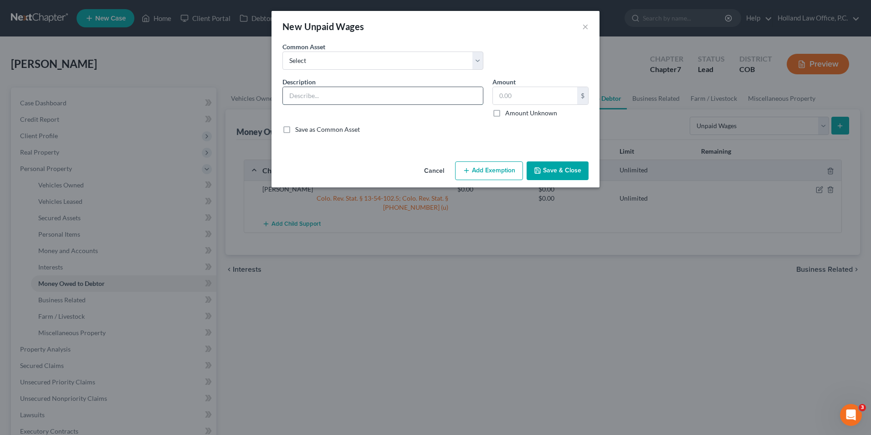
click at [421, 96] on input "text" at bounding box center [383, 95] width 200 height 17
click at [351, 96] on input "Unpaid Wages: $27.53 x" at bounding box center [383, 95] width 200 height 17
click at [379, 100] on input "Unpaid Wages: $27.53/hr x" at bounding box center [383, 95] width 200 height 17
type input "Unpaid Wages: $27.53/hr x ____ hrs ="
click at [509, 92] on input "text" at bounding box center [535, 95] width 84 height 17
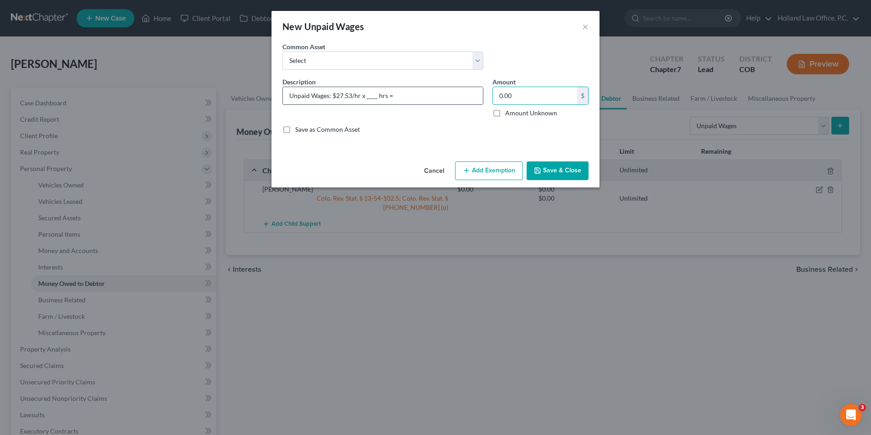
type input "0.00"
click at [415, 97] on input "Unpaid Wages: $27.53/hr x ____ hrs =" at bounding box center [383, 95] width 200 height 17
type input "Unpaid Wages: $27.53/hr x ____ hrs = $"
click at [493, 163] on button "Add Exemption" at bounding box center [489, 170] width 68 height 19
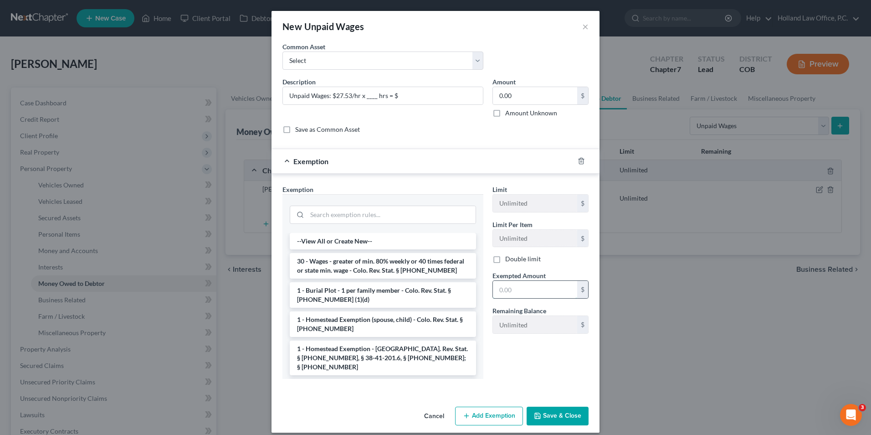
click at [528, 294] on input "text" at bounding box center [535, 289] width 84 height 17
type input "0.00"
click at [352, 260] on li "30 - Wages - greater of min. 80% weekly or 40 times federal or state min. wage …" at bounding box center [383, 266] width 186 height 26
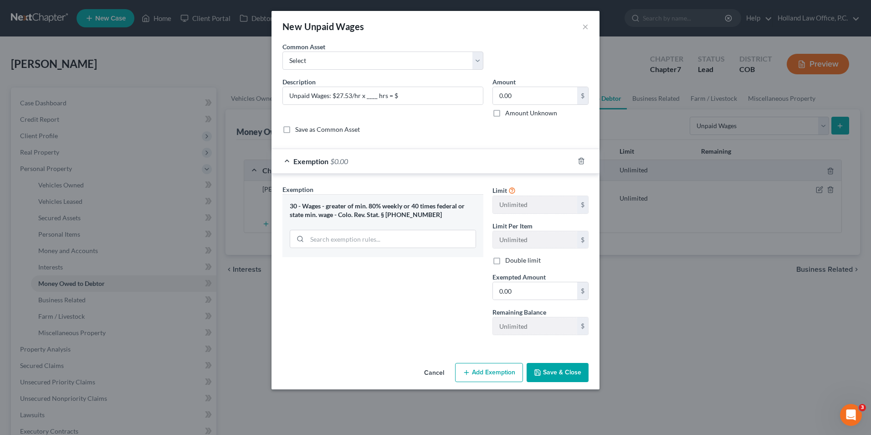
click at [546, 370] on button "Save & Close" at bounding box center [558, 372] width 62 height 19
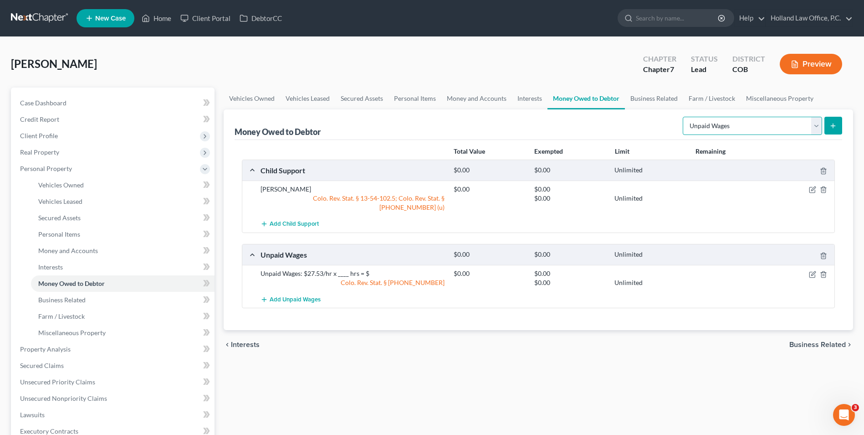
click at [767, 123] on select "Select Type of Money Owed Accounts Receivable Alimony Child Support Claims Agai…" at bounding box center [752, 126] width 139 height 18
select select "sick_or_vacation_pay"
click at [684, 117] on select "Select Type of Money Owed Accounts Receivable Alimony Child Support Claims Agai…" at bounding box center [752, 126] width 139 height 18
click at [829, 122] on button "submit" at bounding box center [834, 126] width 18 height 18
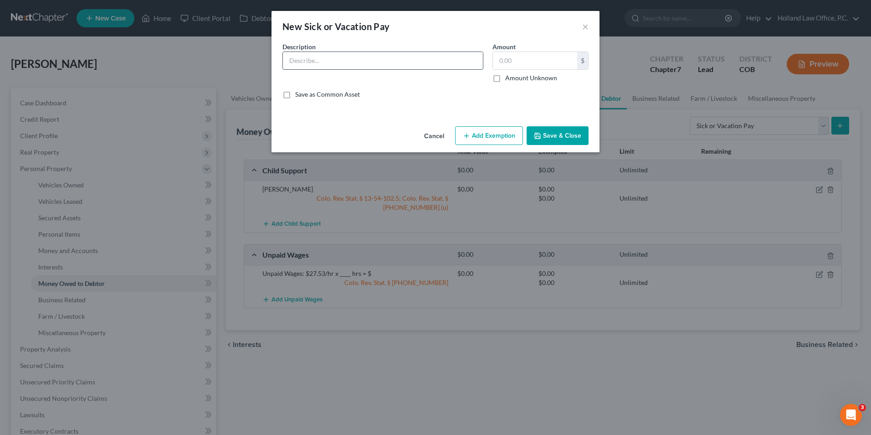
click at [333, 64] on input "text" at bounding box center [383, 60] width 200 height 17
type input "PTO: $27.53/hr x ___hrs = $ (No Cash Out)"
click at [550, 64] on input "text" at bounding box center [535, 60] width 84 height 17
type input "0.00"
click at [475, 126] on button "Add Exemption" at bounding box center [489, 135] width 68 height 19
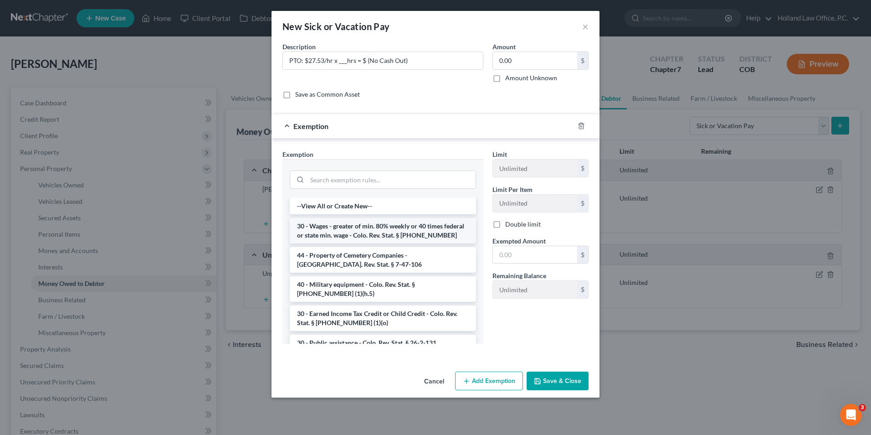
click at [326, 236] on li "30 - Wages - greater of min. 80% weekly or 40 times federal or state min. wage …" at bounding box center [383, 231] width 186 height 26
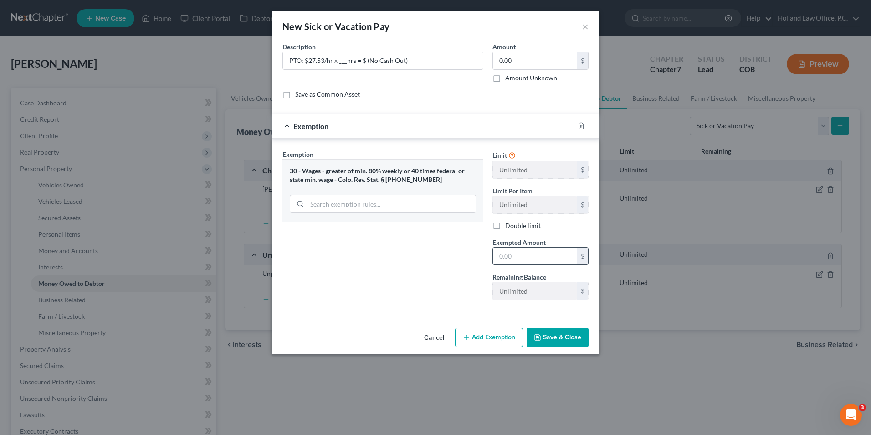
click at [497, 257] on input "text" at bounding box center [535, 255] width 84 height 17
type input "0.00"
click at [453, 298] on div "Exemption Set must be selected for CA. Exemption * 30 - Wages - greater of min.…" at bounding box center [383, 228] width 210 height 158
click at [549, 322] on div "An exemption set must first be selected from the Filing Information section. Co…" at bounding box center [436, 183] width 328 height 282
click at [551, 337] on button "Save & Close" at bounding box center [558, 337] width 62 height 19
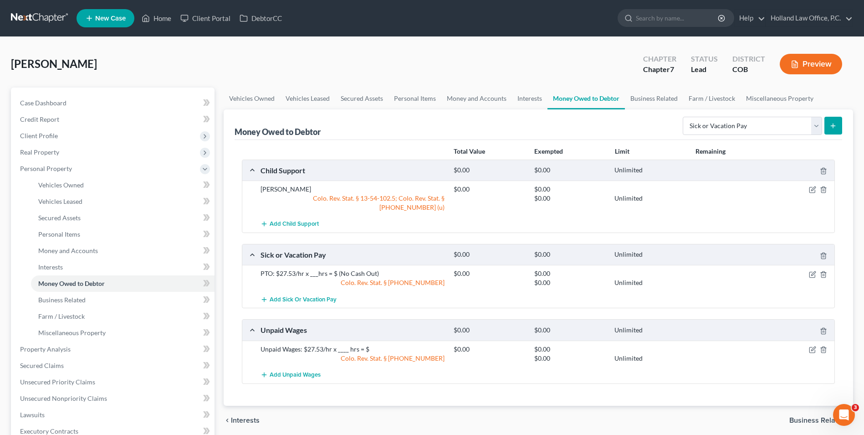
scroll to position [46, 0]
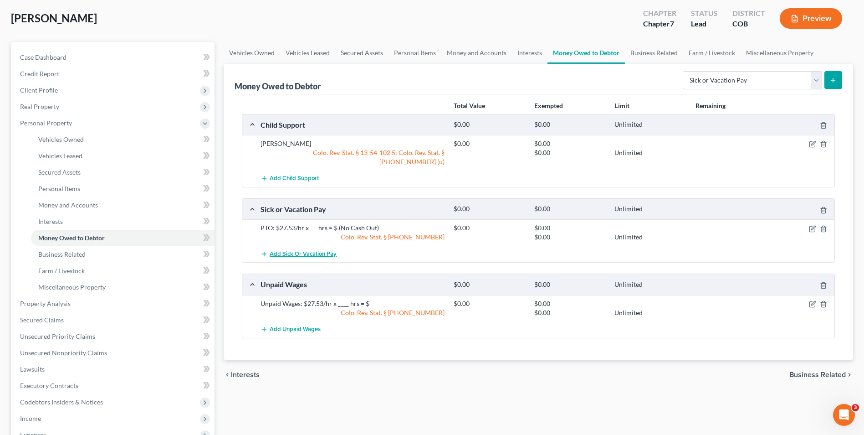
click at [305, 250] on span "Add Sick or Vacation Pay" at bounding box center [303, 253] width 67 height 7
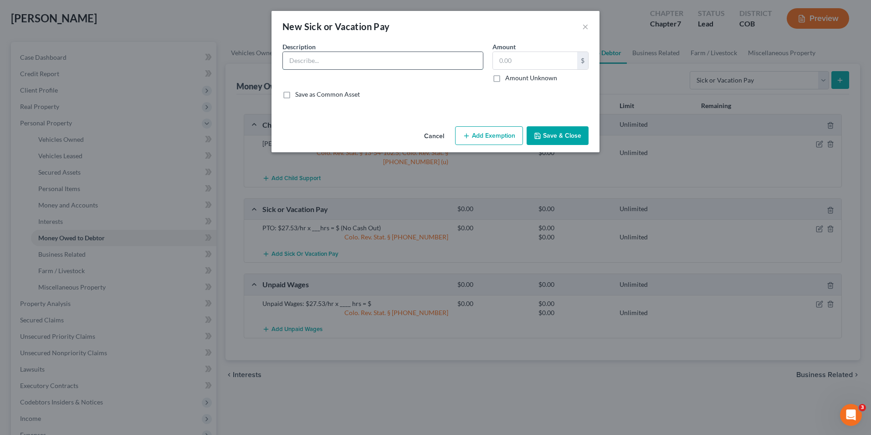
click at [318, 54] on input "text" at bounding box center [383, 60] width 200 height 17
click at [403, 60] on input "Sick: $27.53/hr x" at bounding box center [383, 60] width 200 height 17
type input "Sick: $27.53/hr x __hrs = $ (No Cash Out)"
click at [518, 62] on input "text" at bounding box center [535, 60] width 84 height 17
type input "0.00"
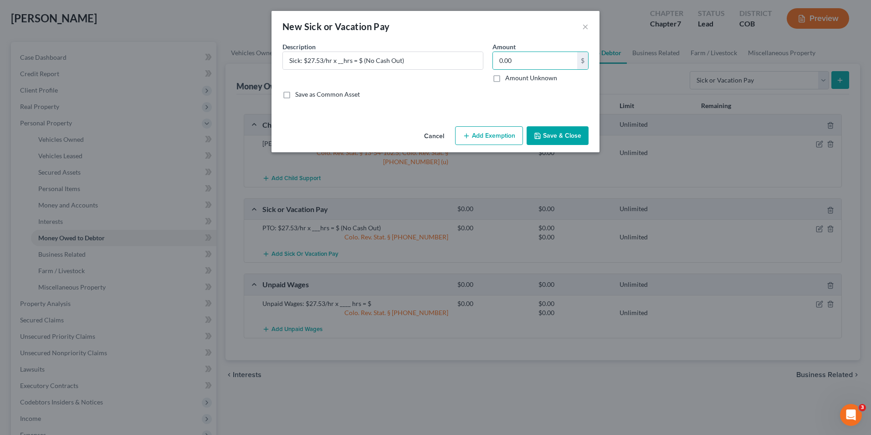
click at [461, 135] on button "Add Exemption" at bounding box center [489, 135] width 68 height 19
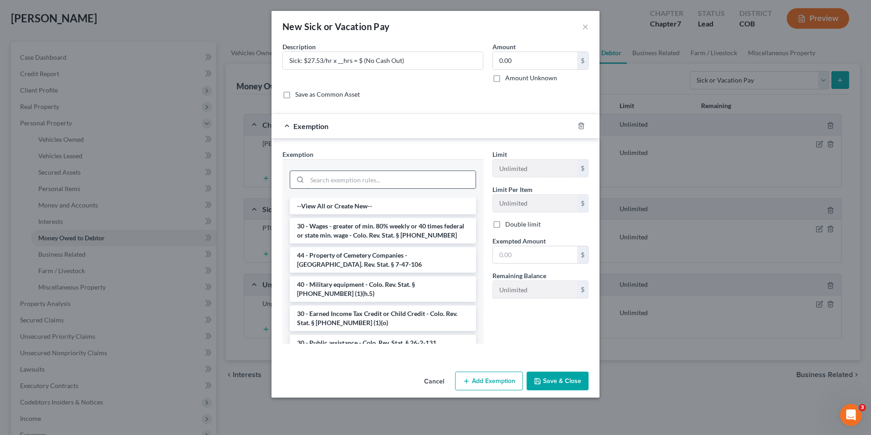
click at [384, 179] on input "search" at bounding box center [391, 179] width 169 height 17
click at [325, 232] on li "30 - Wages - greater of min. 80% weekly or 40 times federal or state min. wage …" at bounding box center [383, 231] width 186 height 26
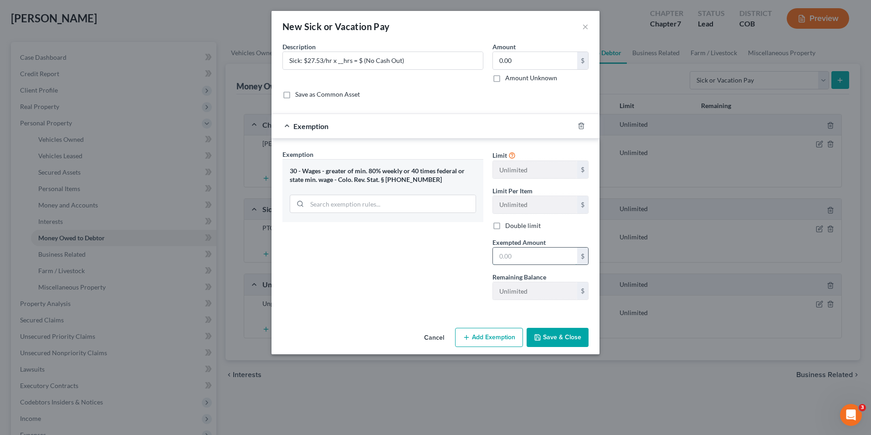
click at [544, 261] on input "text" at bounding box center [535, 255] width 84 height 17
type input "0.00"
click at [470, 261] on div "Exemption Set must be selected for CA. Exemption * 30 - Wages - greater of min.…" at bounding box center [383, 228] width 210 height 158
click at [567, 332] on button "Save & Close" at bounding box center [558, 337] width 62 height 19
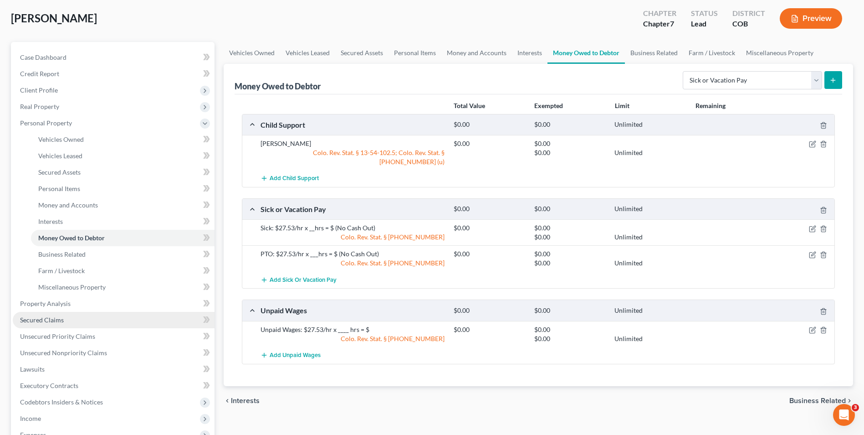
click at [82, 318] on link "Secured Claims" at bounding box center [114, 320] width 202 height 16
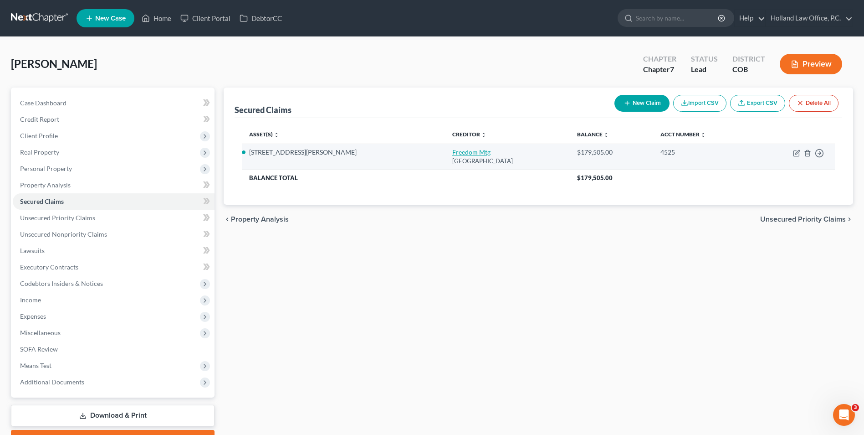
click at [452, 154] on link "Freedom Mtg" at bounding box center [471, 152] width 38 height 8
select select "45"
select select "3"
select select "9"
select select "4"
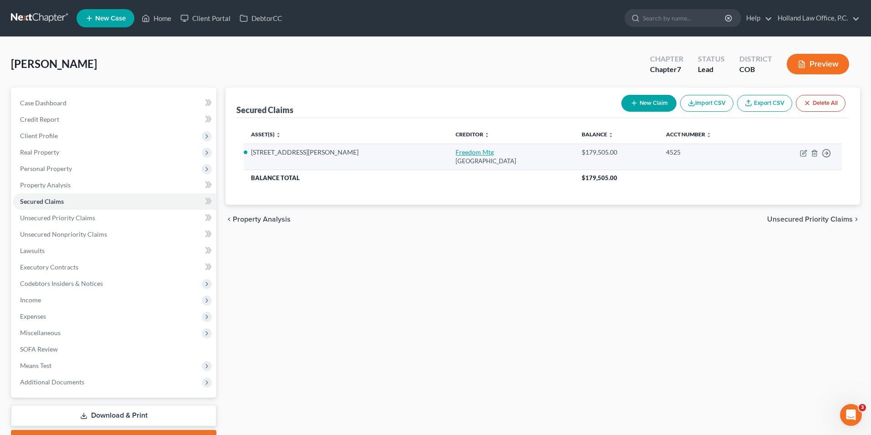
select select "0"
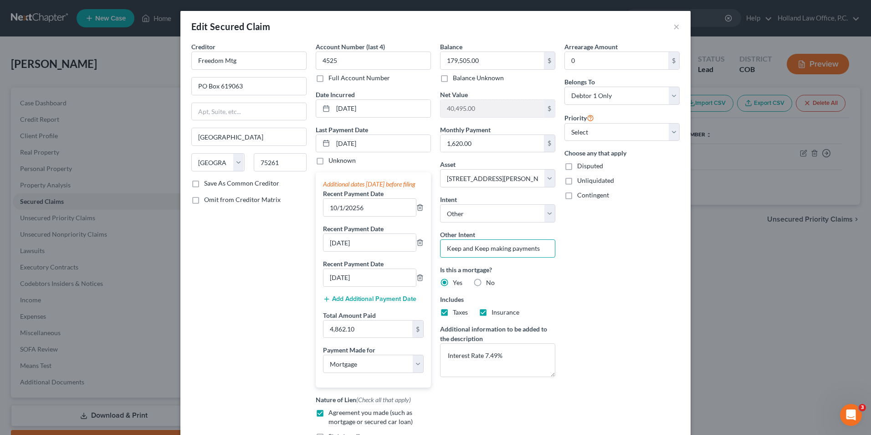
drag, startPoint x: 535, startPoint y: 249, endPoint x: 409, endPoint y: 236, distance: 126.9
click at [413, 245] on div "Creditor * [GEOGRAPHIC_DATA] [GEOGRAPHIC_DATA][US_STATE] AZ CA CO [GEOGRAPHIC_D…" at bounding box center [436, 259] width 498 height 435
type input "Retain and Pay"
click at [632, 330] on div "Arrearage Amount 0 $ Belongs To * Select Debtor 1 Only Debtor 2 Only Debtor 1 A…" at bounding box center [622, 259] width 124 height 435
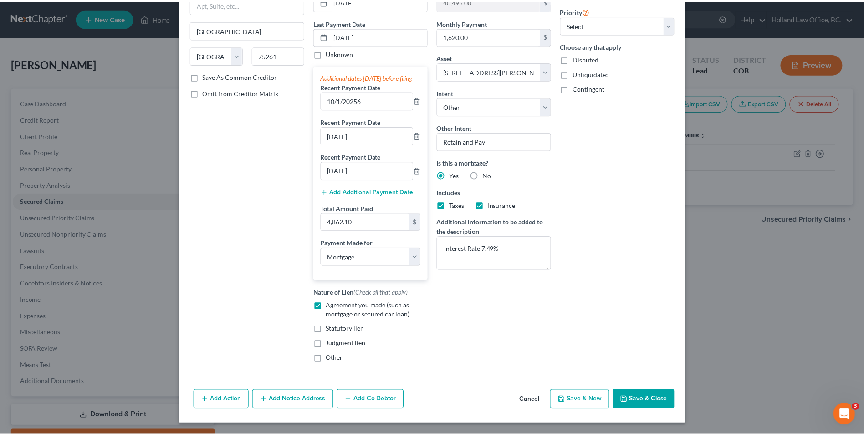
scroll to position [116, 0]
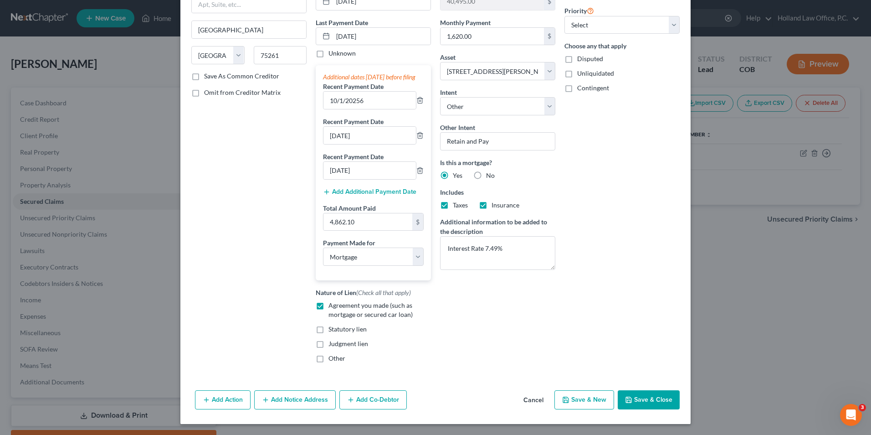
click at [643, 406] on button "Save & Close" at bounding box center [649, 399] width 62 height 19
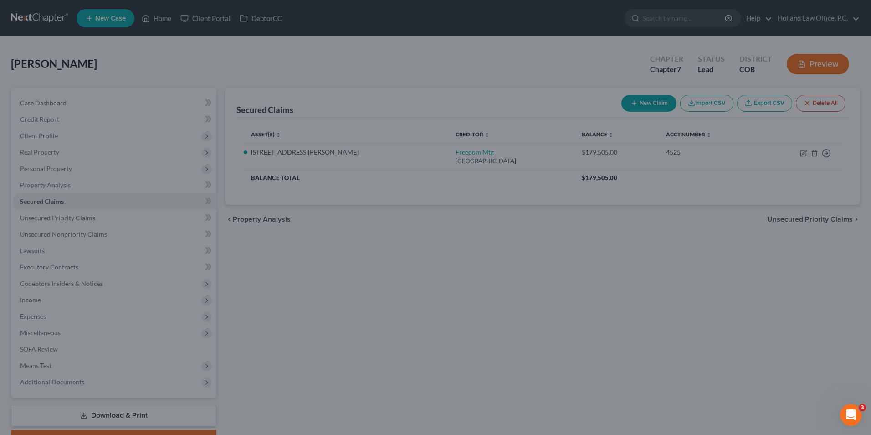
select select "9"
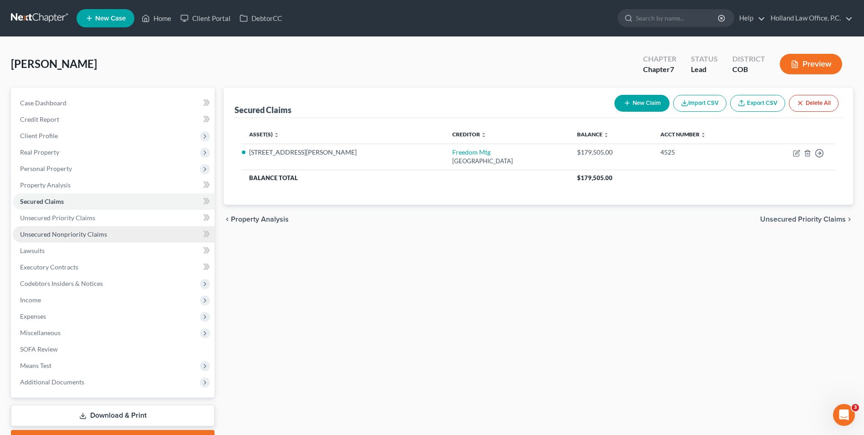
click at [48, 230] on span "Unsecured Nonpriority Claims" at bounding box center [63, 234] width 87 height 8
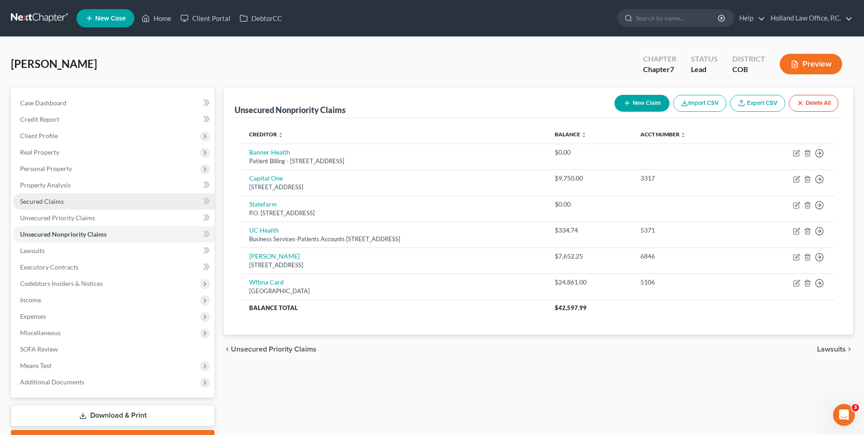
click at [51, 204] on span "Secured Claims" at bounding box center [42, 201] width 44 height 8
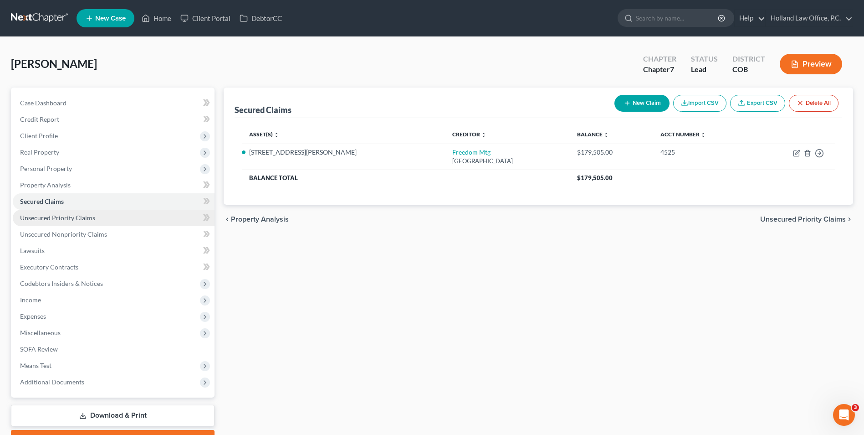
click at [69, 214] on span "Unsecured Priority Claims" at bounding box center [57, 218] width 75 height 8
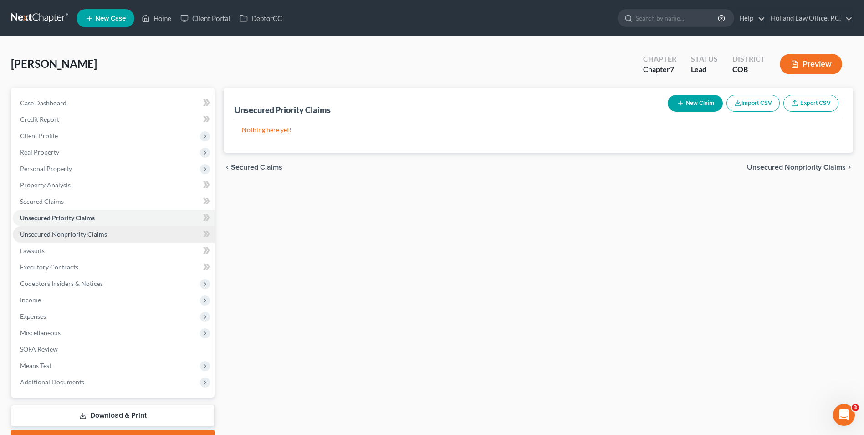
click at [68, 233] on span "Unsecured Nonpriority Claims" at bounding box center [63, 234] width 87 height 8
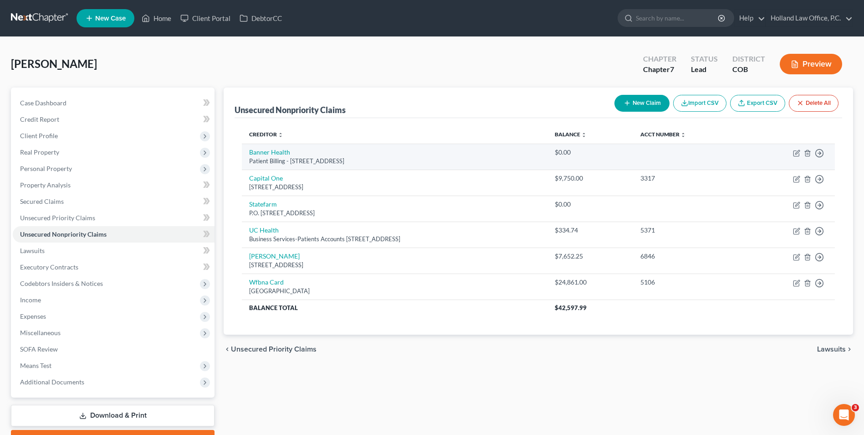
click at [253, 147] on td "Banner Health Patient Billing - [STREET_ADDRESS]" at bounding box center [395, 157] width 306 height 26
click at [253, 149] on link "Banner Health" at bounding box center [269, 152] width 41 height 8
select select "3"
select select "0"
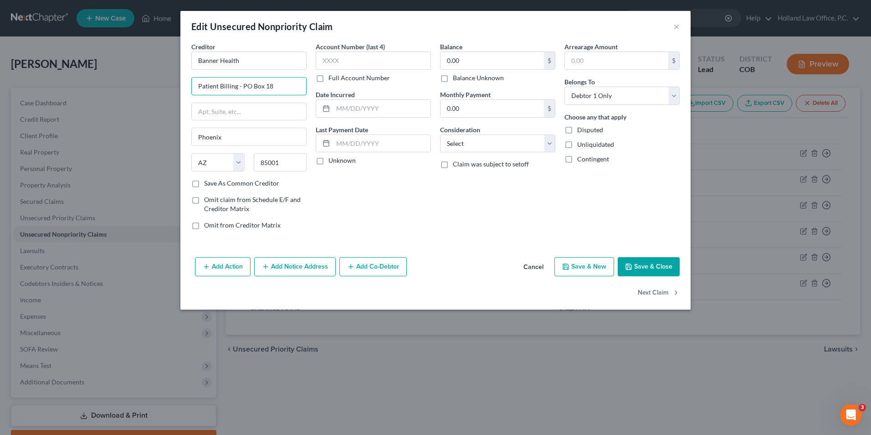
drag, startPoint x: 243, startPoint y: 87, endPoint x: 164, endPoint y: 87, distance: 79.3
click at [164, 87] on div "Edit Unsecured Nonpriority Claim × Creditor * Banner Health Patient Billing - P…" at bounding box center [435, 217] width 871 height 435
type input "PO Box 18"
click at [620, 263] on button "Save & Close" at bounding box center [649, 266] width 62 height 19
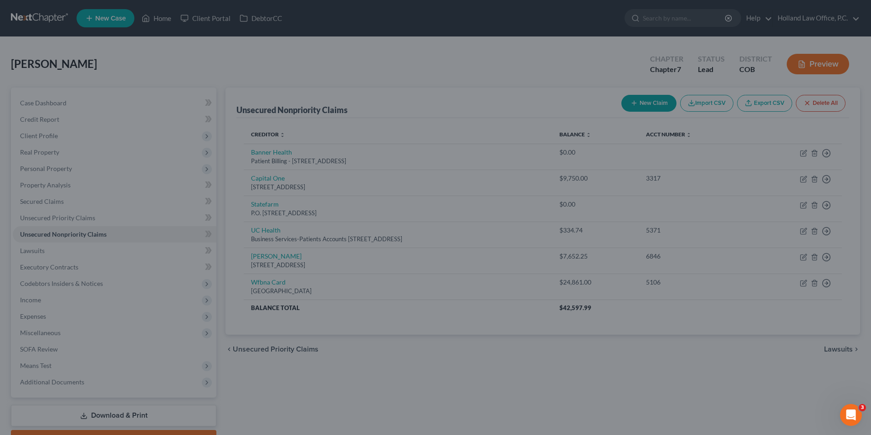
type input "0"
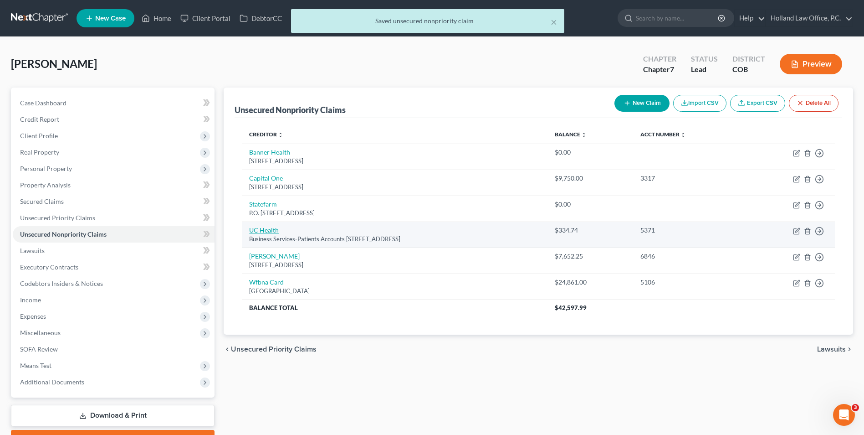
click at [274, 231] on link "UC Health" at bounding box center [264, 230] width 30 height 8
select select "45"
select select "0"
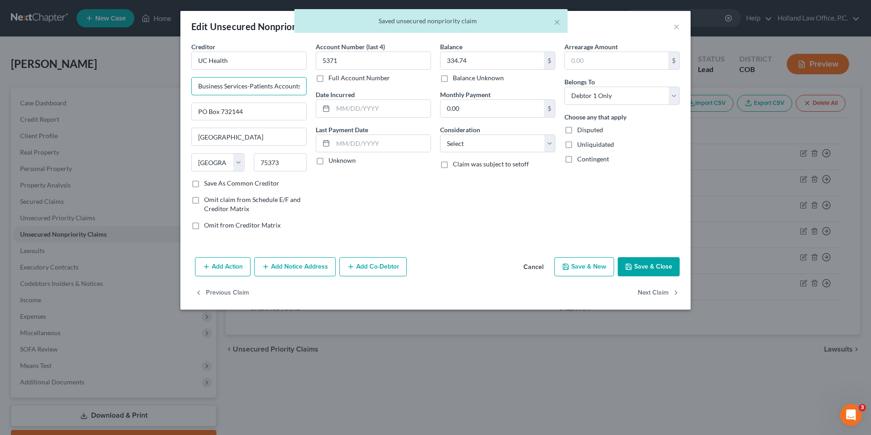
drag, startPoint x: 298, startPoint y: 86, endPoint x: 137, endPoint y: 69, distance: 162.2
click at [137, 69] on div "Edit Unsecured Nonpriority Claim × Creditor * UC Health Business Services-Patie…" at bounding box center [435, 217] width 871 height 435
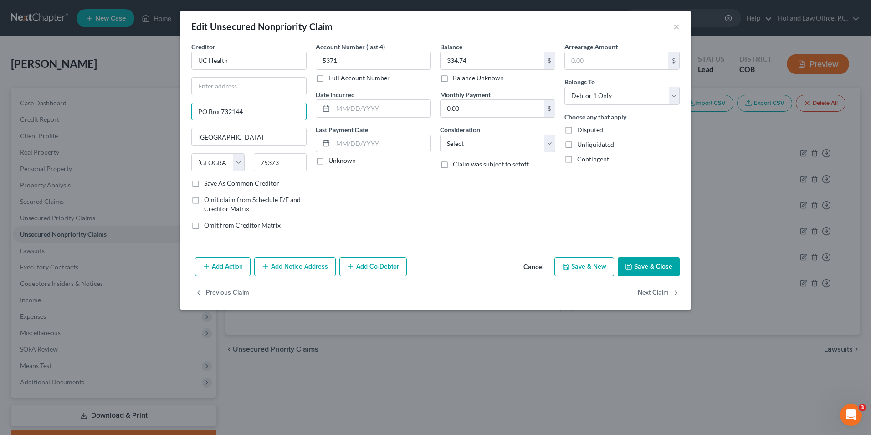
drag, startPoint x: 248, startPoint y: 112, endPoint x: 177, endPoint y: 112, distance: 70.6
click at [175, 112] on div "Edit Unsecured Nonpriority Claim × Creditor * [GEOGRAPHIC_DATA] [US_STATE][GEOG…" at bounding box center [435, 217] width 871 height 435
type input "PO Box 732144"
click at [641, 263] on button "Save & Close" at bounding box center [649, 266] width 62 height 19
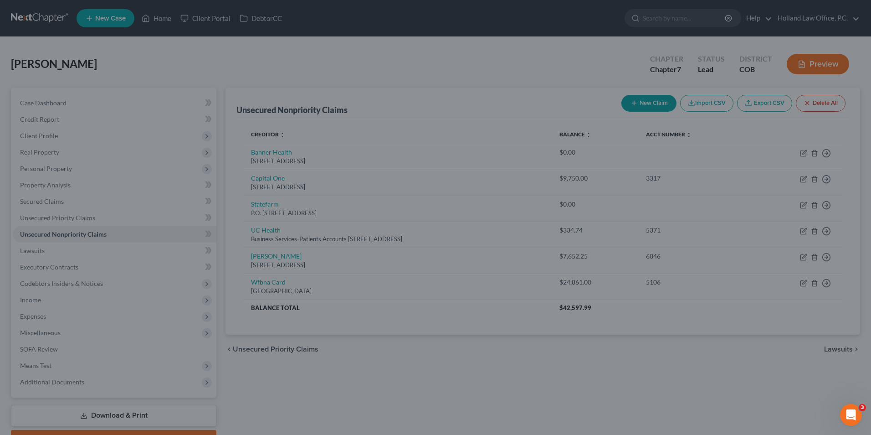
type input "0"
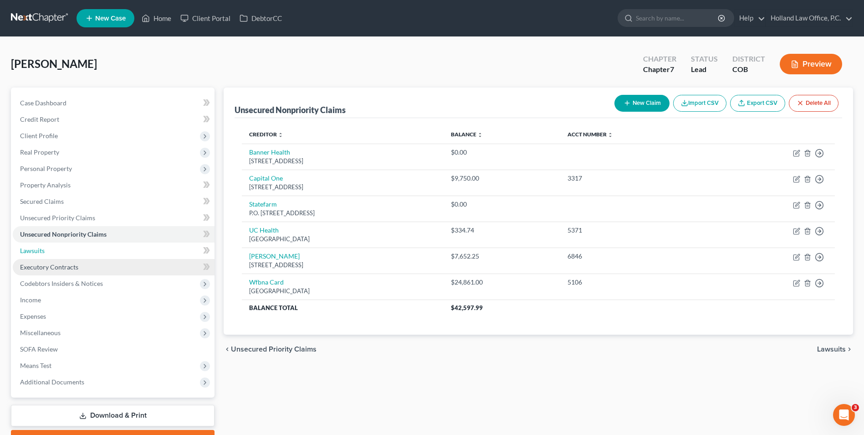
drag, startPoint x: 61, startPoint y: 257, endPoint x: 60, endPoint y: 262, distance: 5.1
click at [61, 257] on link "Lawsuits" at bounding box center [114, 250] width 202 height 16
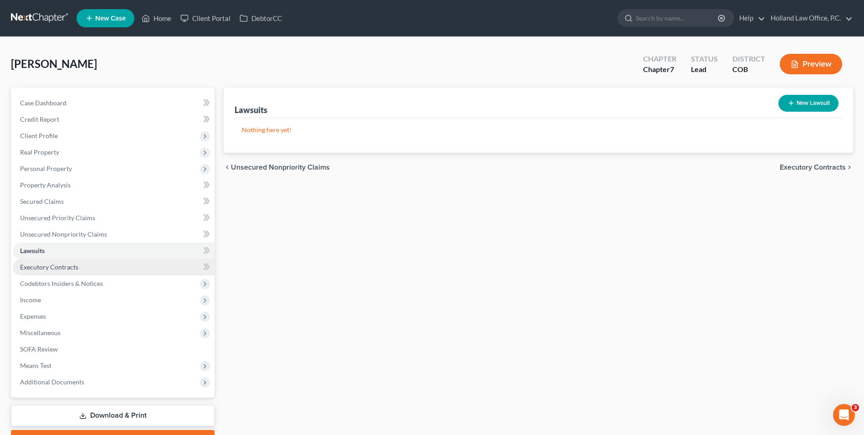
click at [60, 263] on span "Executory Contracts" at bounding box center [49, 267] width 58 height 8
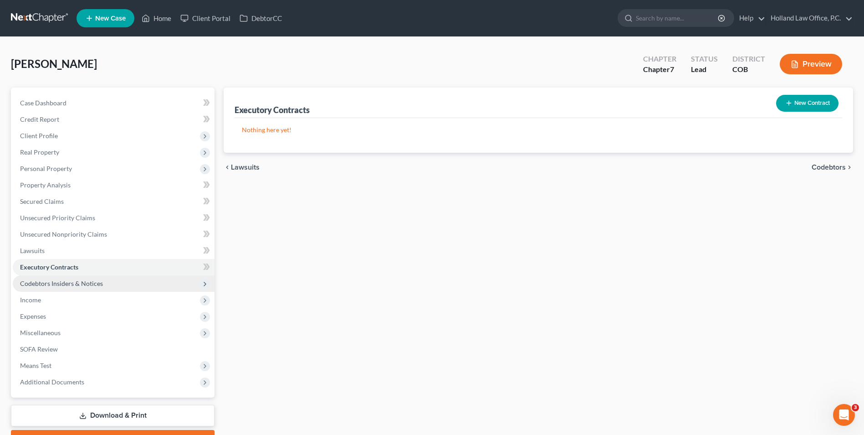
click at [65, 283] on span "Codebtors Insiders & Notices" at bounding box center [61, 283] width 83 height 8
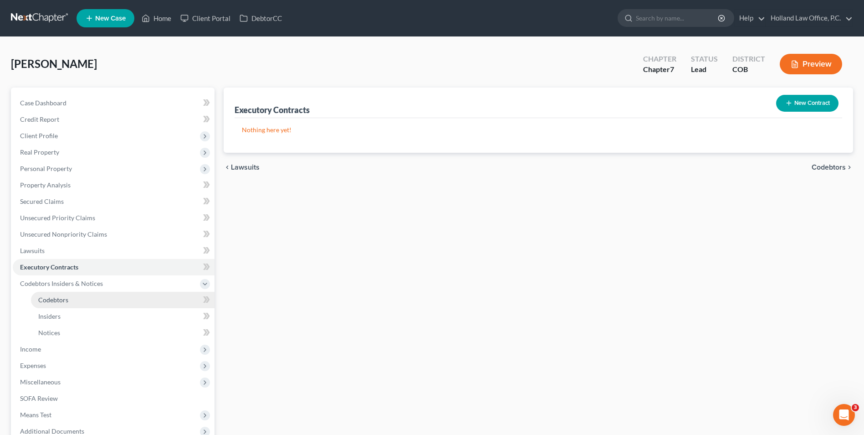
click at [68, 297] on span "Codebtors" at bounding box center [53, 300] width 30 height 8
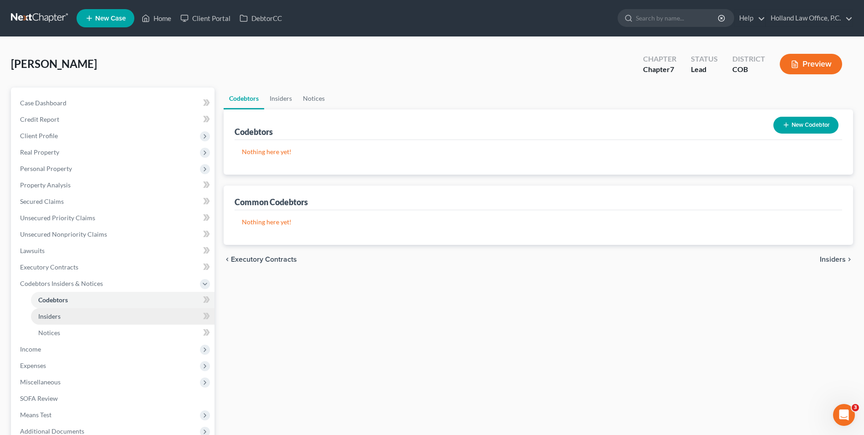
click at [69, 312] on link "Insiders" at bounding box center [123, 316] width 184 height 16
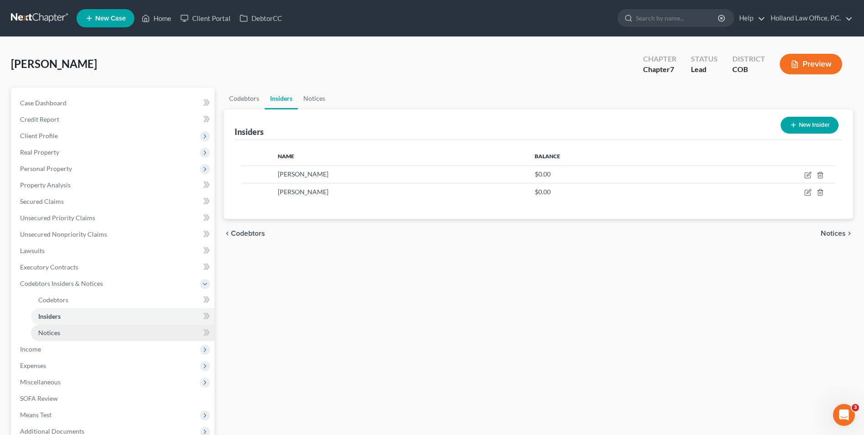
click at [63, 338] on link "Notices" at bounding box center [123, 332] width 184 height 16
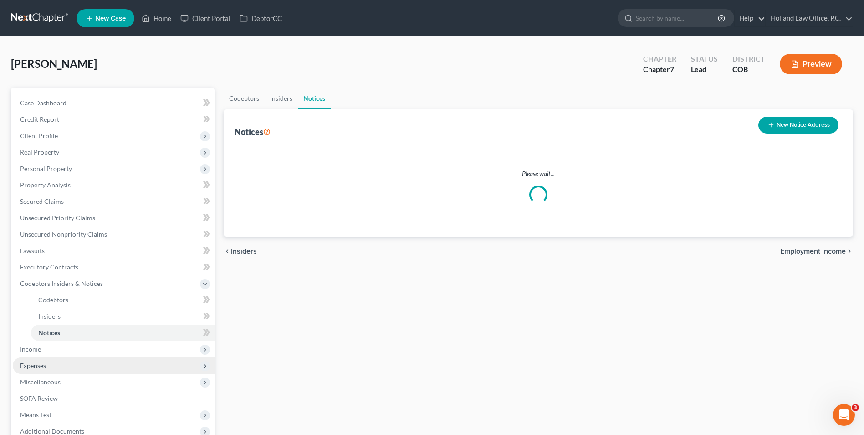
click at [22, 360] on span "Expenses" at bounding box center [114, 365] width 202 height 16
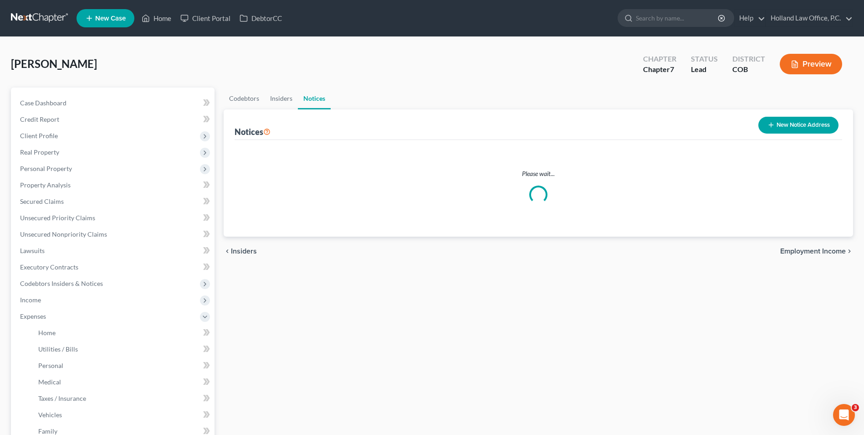
click at [30, 352] on ul "Home Utilities / Bills Personal Medical" at bounding box center [114, 381] width 202 height 115
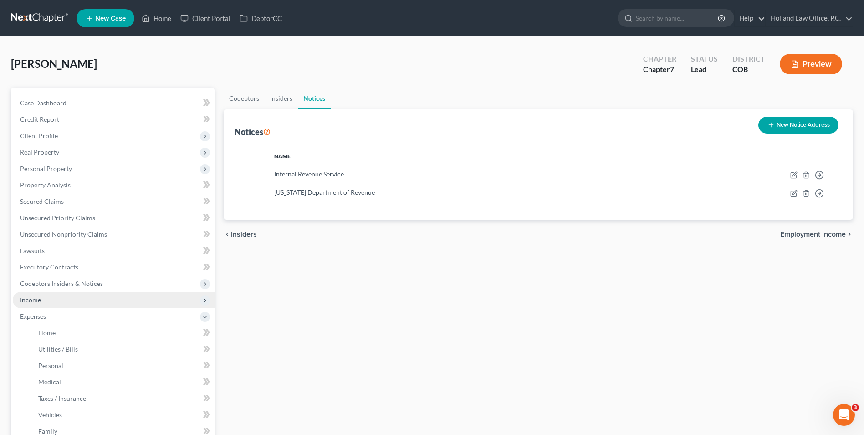
click at [30, 305] on span "Income" at bounding box center [114, 300] width 202 height 16
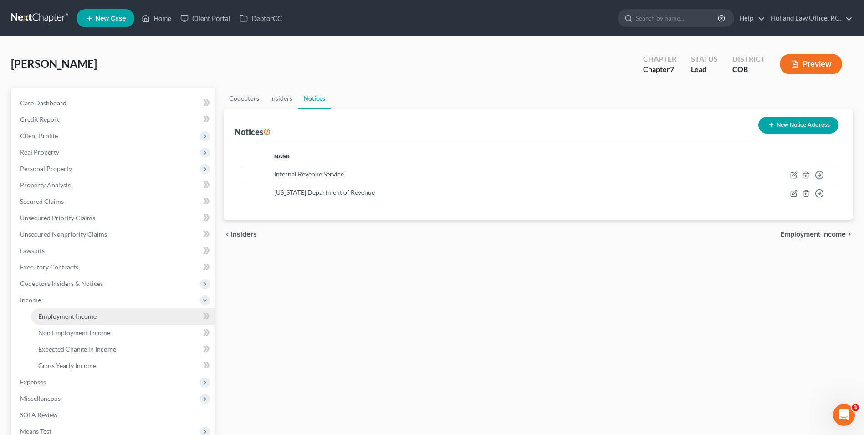
click at [55, 314] on span "Employment Income" at bounding box center [67, 316] width 58 height 8
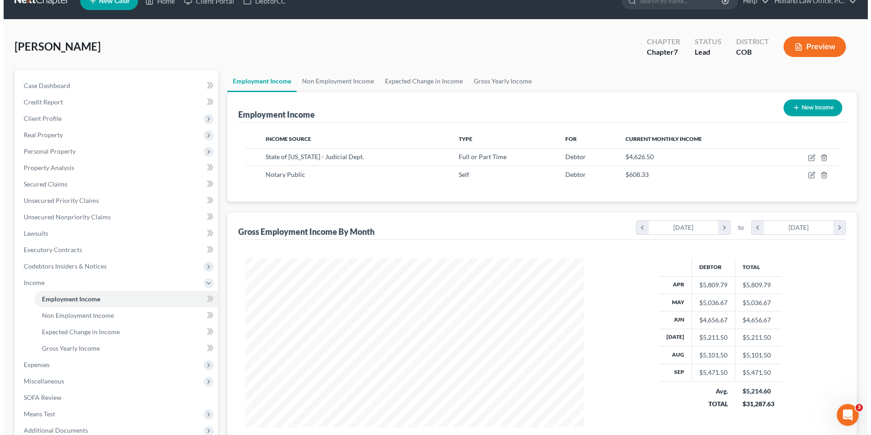
scroll to position [46, 0]
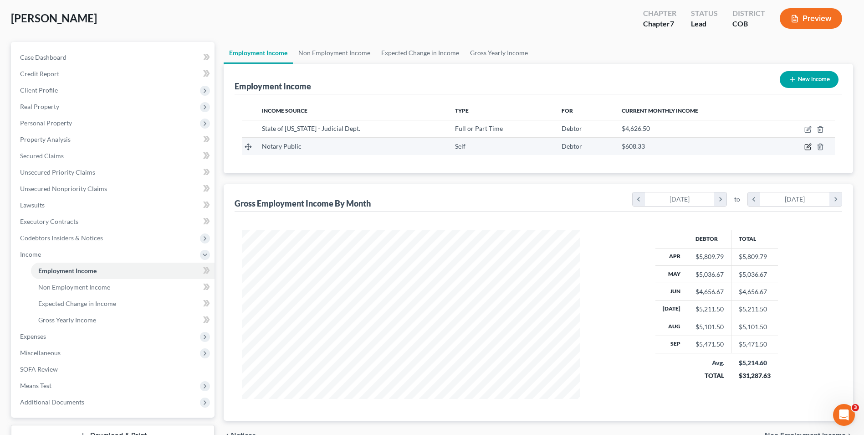
click at [807, 147] on icon "button" at bounding box center [808, 146] width 7 height 7
select select "1"
select select "0"
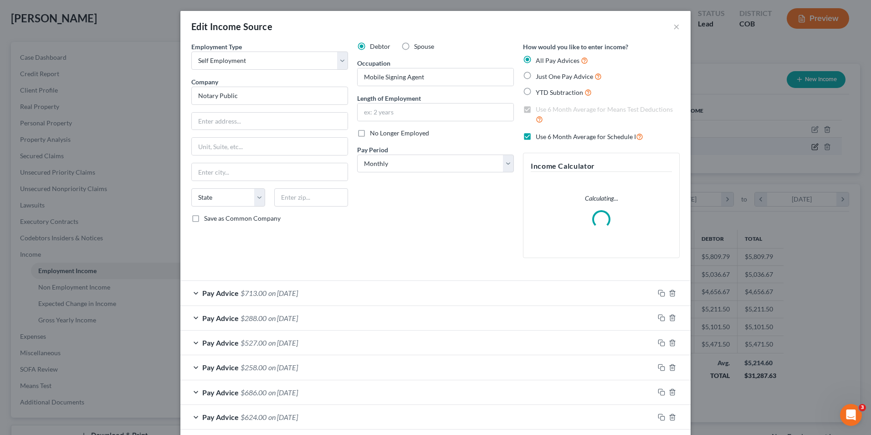
scroll to position [170, 360]
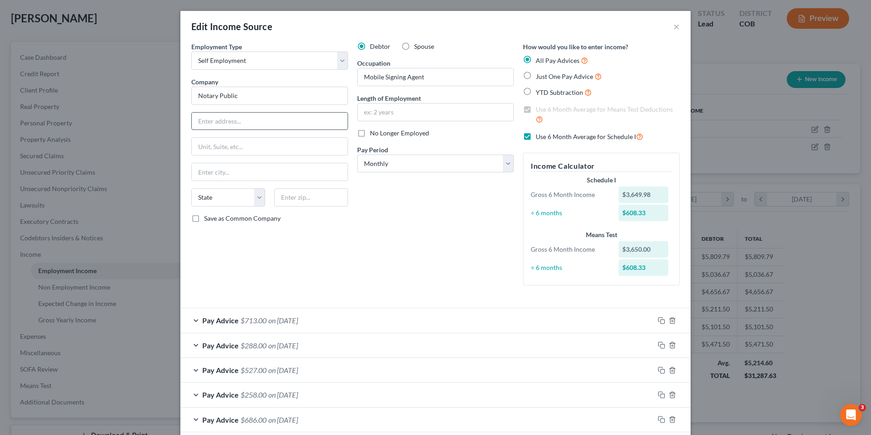
click at [248, 121] on input "text" at bounding box center [270, 121] width 156 height 17
type input "[STREET_ADDRESS][PERSON_NAME]"
click at [288, 197] on input "text" at bounding box center [311, 197] width 74 height 18
type input "80715"
click at [395, 229] on div "Debtor Spouse Occupation Mobile Signing Agent Length of Employment No Longer Em…" at bounding box center [436, 167] width 166 height 251
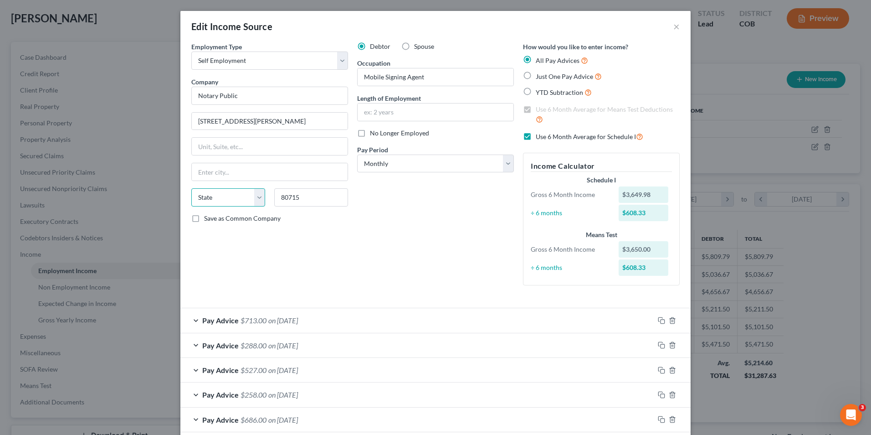
click at [239, 195] on select "State [US_STATE] AK AR AZ CA CO CT DE DC [GEOGRAPHIC_DATA] [GEOGRAPHIC_DATA] GU…" at bounding box center [228, 197] width 74 height 18
select select "5"
click at [191, 188] on select "State [US_STATE] AK AR AZ CA CO CT DE DC [GEOGRAPHIC_DATA] [GEOGRAPHIC_DATA] GU…" at bounding box center [228, 197] width 74 height 18
click at [217, 174] on input "text" at bounding box center [270, 171] width 156 height 17
type input "Sterling"
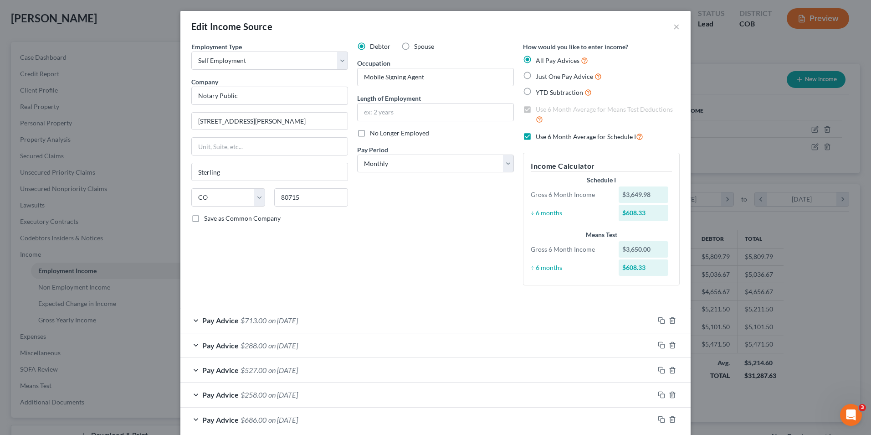
click at [364, 233] on div "Debtor Spouse Occupation Mobile Signing Agent Length of Employment No Longer Em…" at bounding box center [436, 167] width 166 height 251
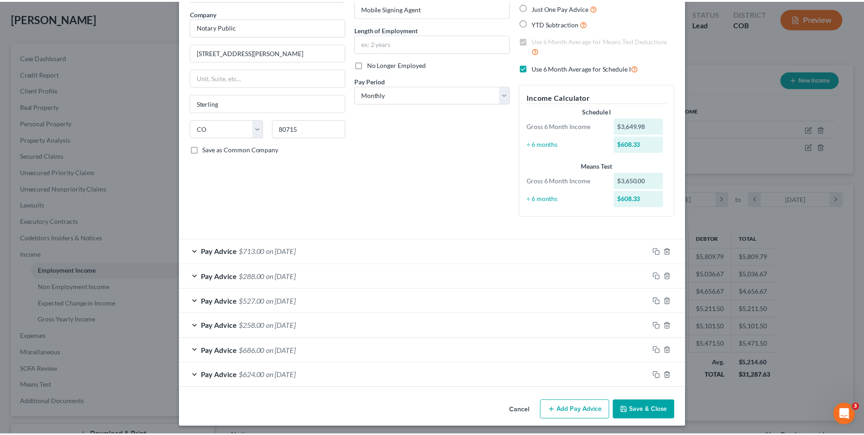
scroll to position [72, 0]
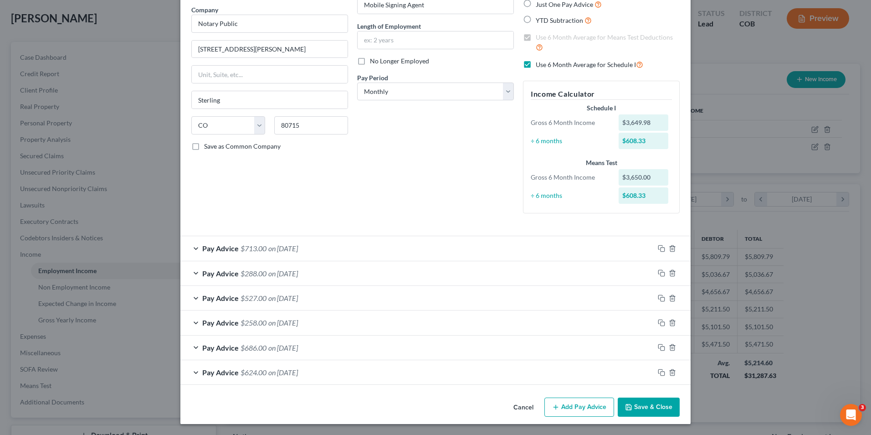
click at [642, 410] on button "Save & Close" at bounding box center [649, 406] width 62 height 19
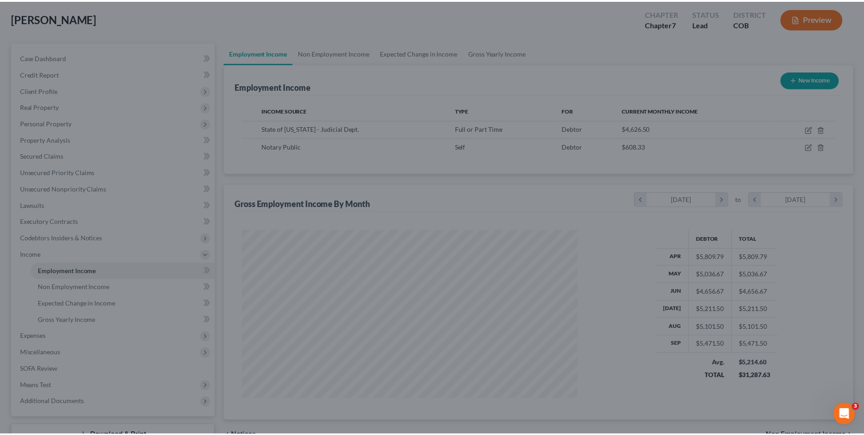
scroll to position [455489, 455301]
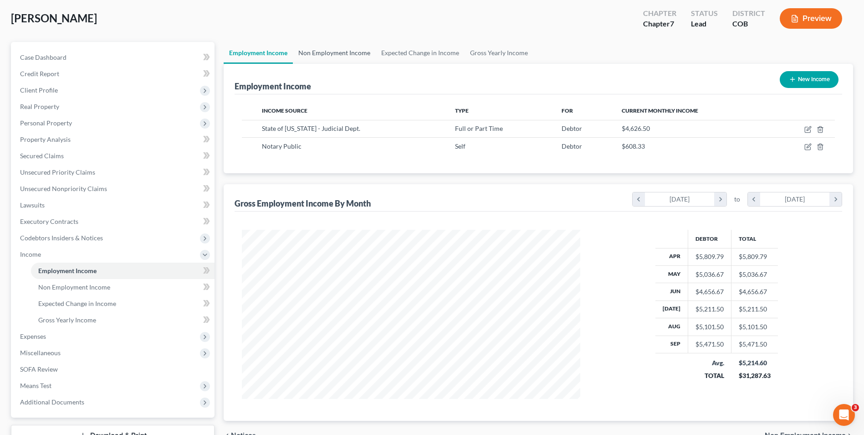
click at [327, 57] on link "Non Employment Income" at bounding box center [334, 53] width 83 height 22
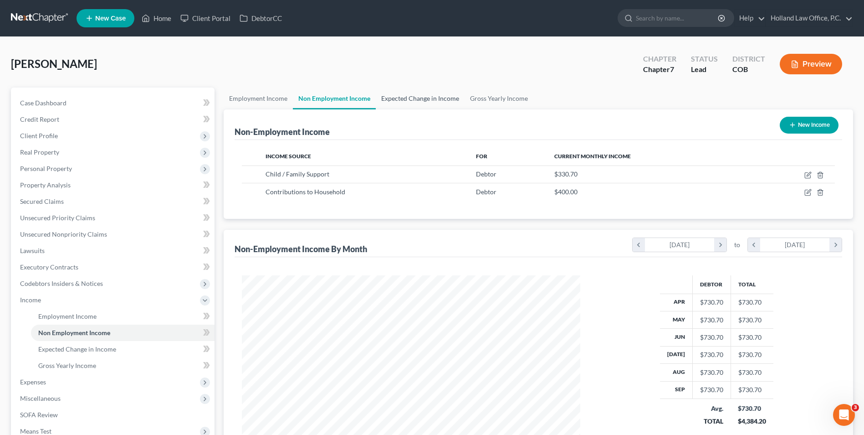
scroll to position [169, 356]
click at [520, 103] on link "Gross Yearly Income" at bounding box center [499, 98] width 69 height 22
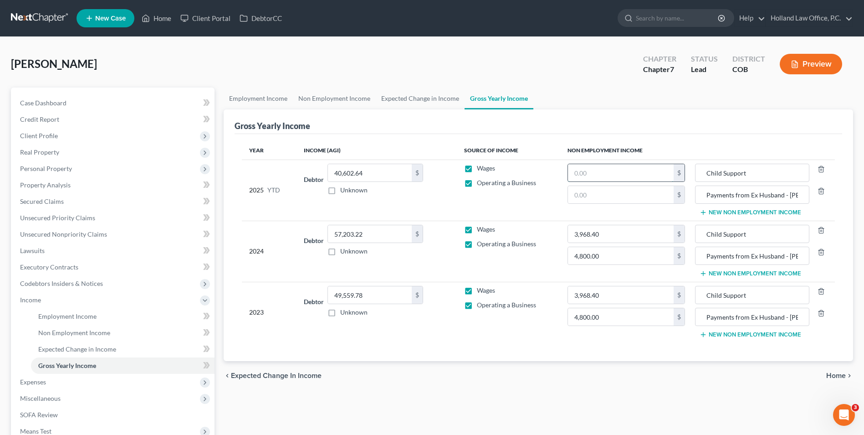
click at [640, 180] on input "text" at bounding box center [621, 172] width 106 height 17
type input "2,976.30"
click at [659, 121] on div "Gross Yearly Income" at bounding box center [539, 121] width 608 height 25
click at [608, 196] on input "text" at bounding box center [621, 194] width 106 height 17
click at [586, 196] on input "text" at bounding box center [621, 194] width 106 height 17
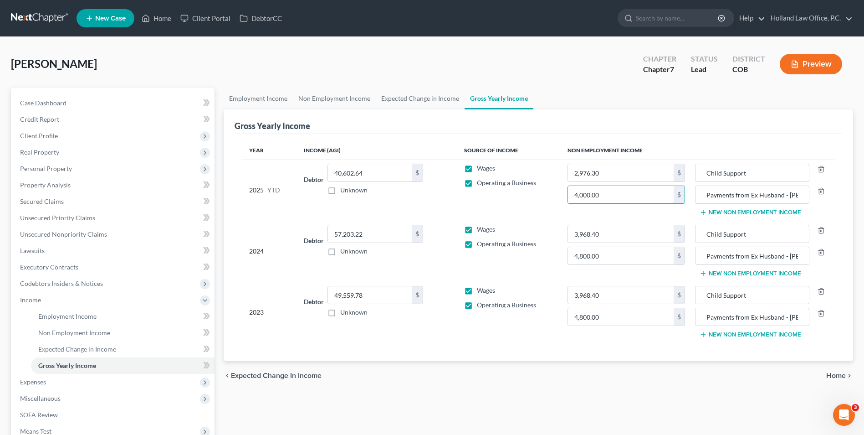
type input "4,000.00"
click at [562, 90] on ul "Employment Income Non Employment Income Expected Change in Income Gross Yearly …" at bounding box center [539, 98] width 630 height 22
click at [392, 95] on link "Expected Change in Income" at bounding box center [420, 98] width 89 height 22
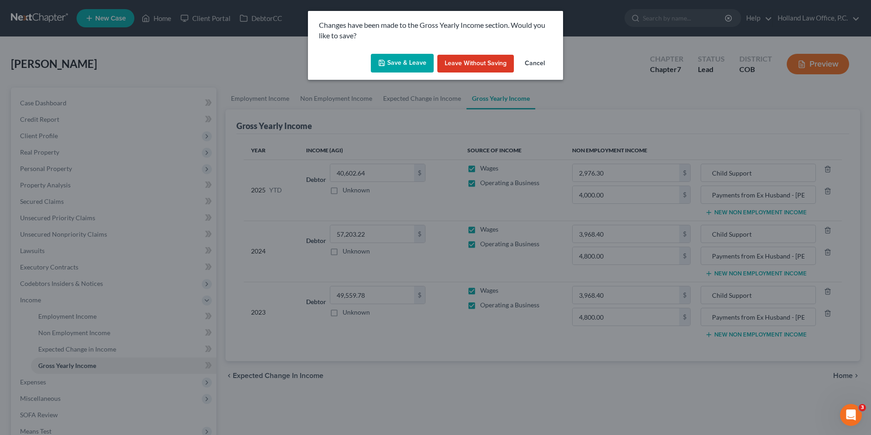
click at [396, 62] on button "Save & Leave" at bounding box center [402, 63] width 63 height 19
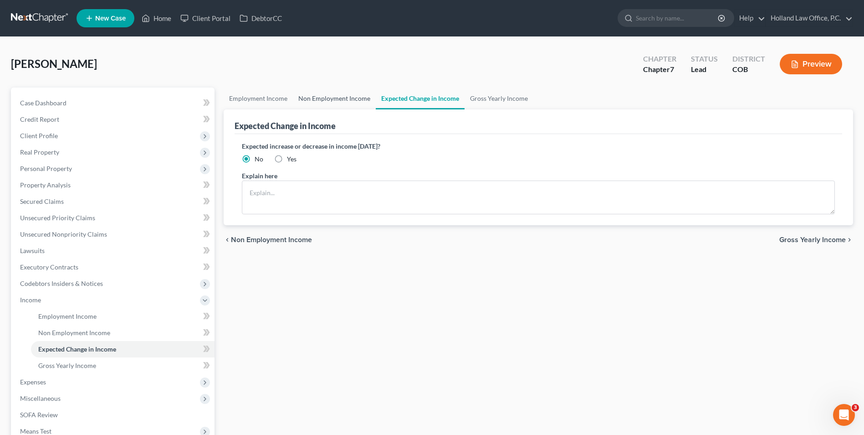
click at [344, 95] on link "Non Employment Income" at bounding box center [334, 98] width 83 height 22
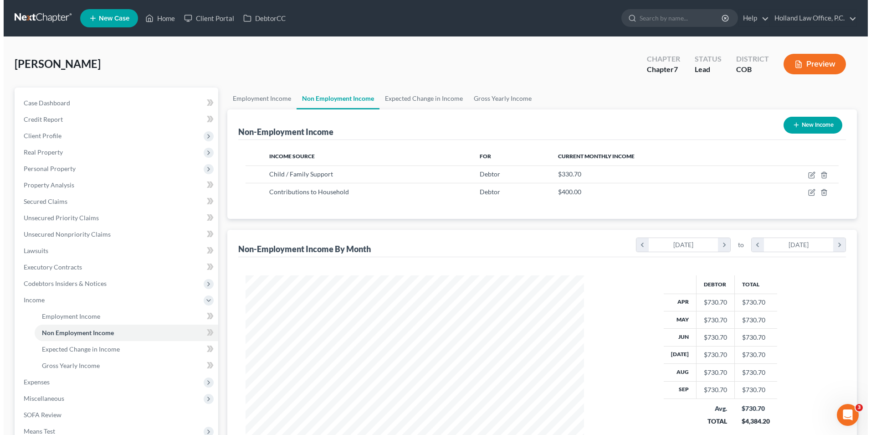
scroll to position [169, 356]
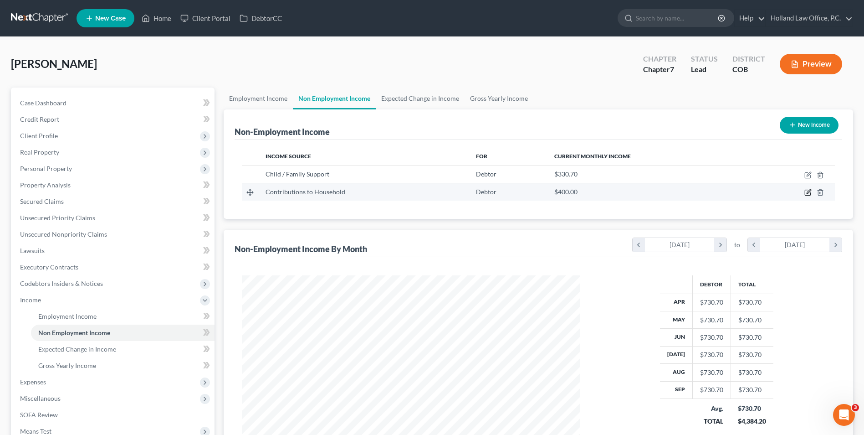
click at [811, 193] on icon "button" at bounding box center [807, 192] width 5 height 5
select select "8"
select select "0"
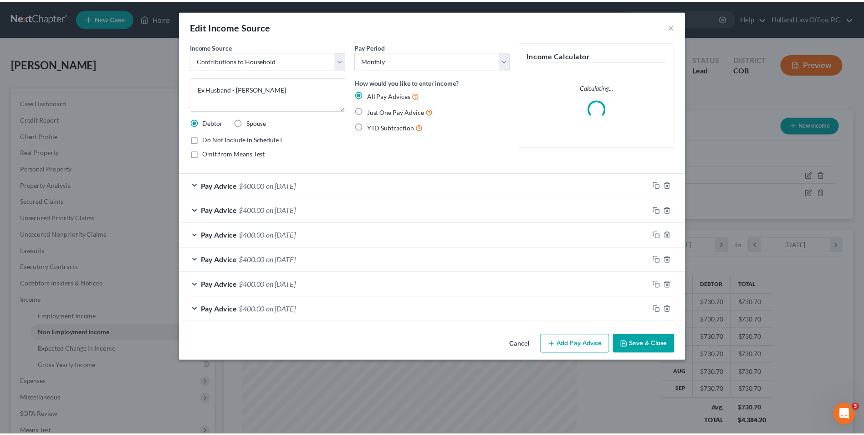
scroll to position [170, 360]
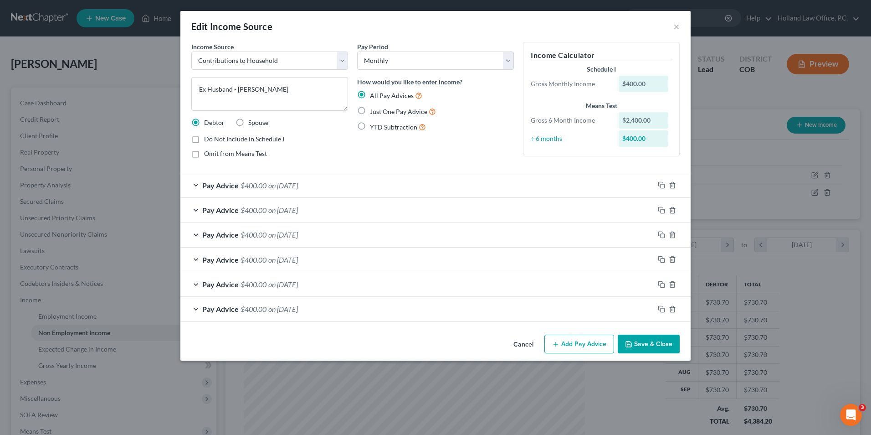
click at [644, 342] on button "Save & Close" at bounding box center [649, 343] width 62 height 19
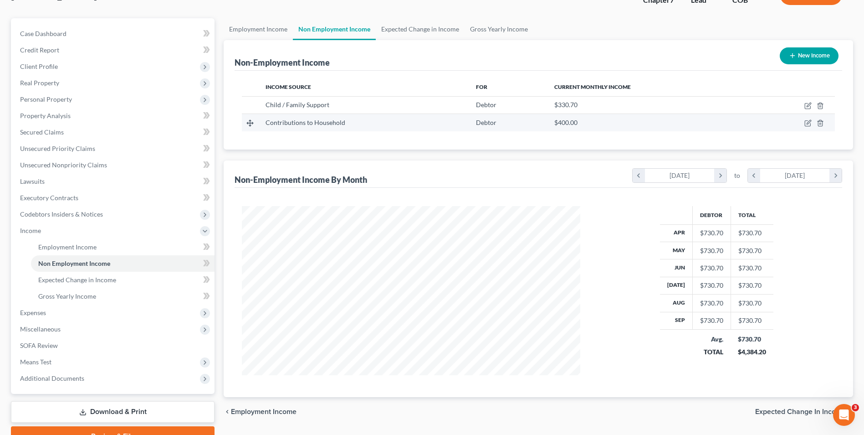
scroll to position [91, 0]
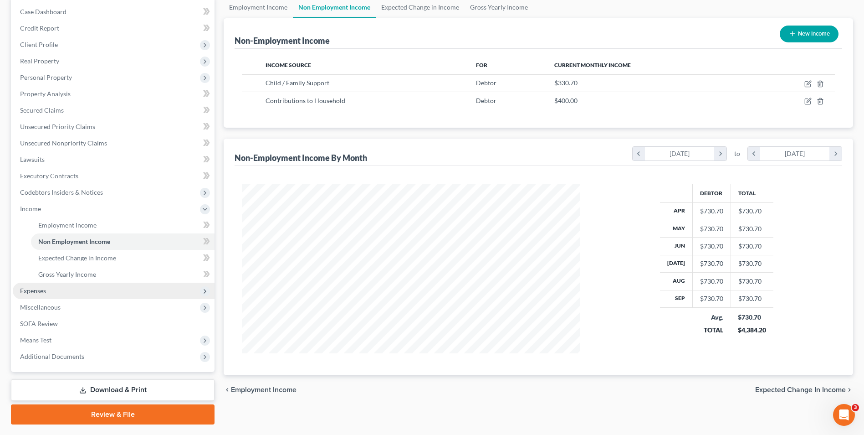
click at [52, 286] on span "Expenses" at bounding box center [114, 291] width 202 height 16
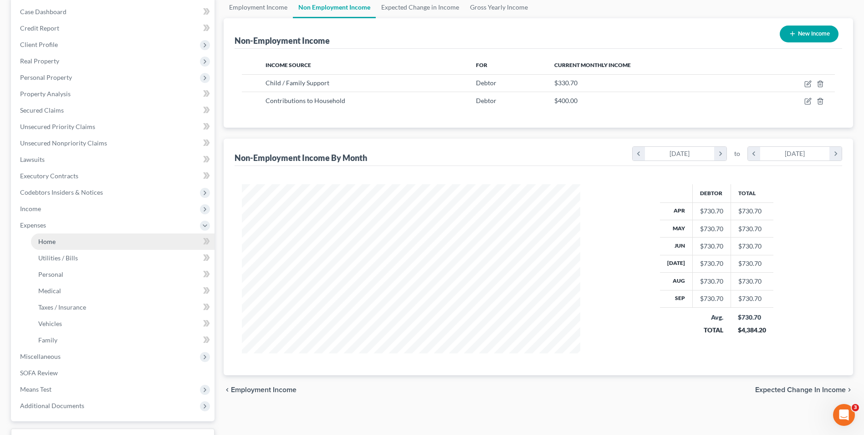
click at [58, 246] on link "Home" at bounding box center [123, 241] width 184 height 16
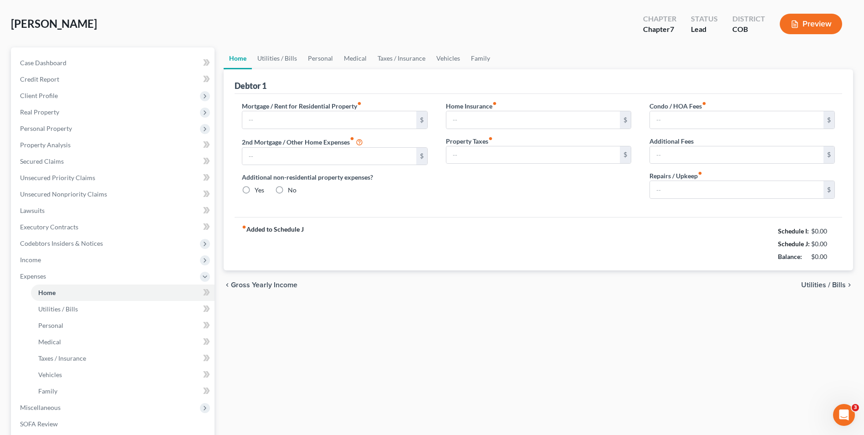
type input "1,620.70"
type input "0.00"
radio input "true"
type input "0.00"
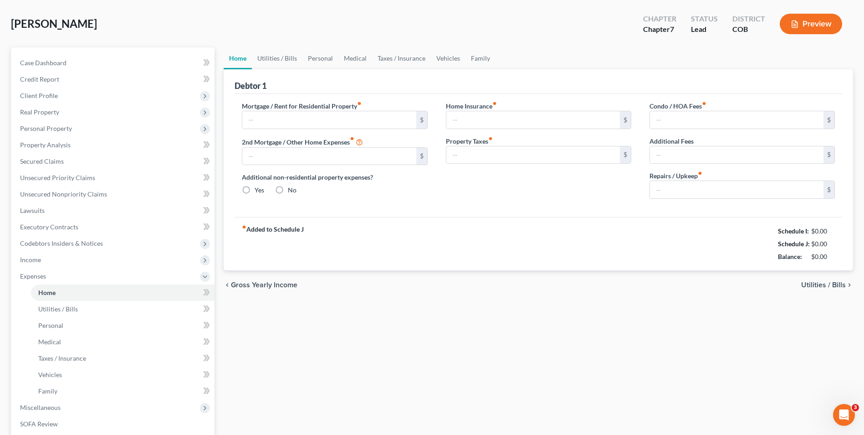
type input "0.00"
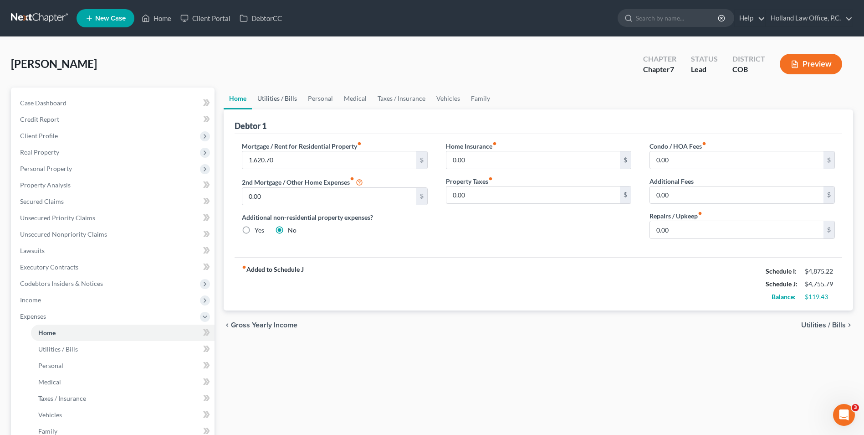
click at [283, 98] on link "Utilities / Bills" at bounding box center [277, 98] width 51 height 22
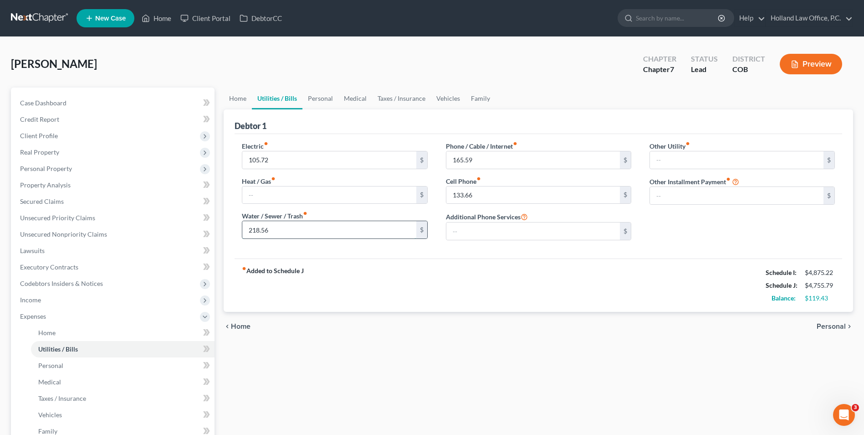
click at [267, 229] on input "218.56" at bounding box center [329, 229] width 174 height 17
click at [327, 131] on div "Debtor 1" at bounding box center [539, 121] width 608 height 25
click at [172, 22] on link "Home" at bounding box center [156, 18] width 39 height 16
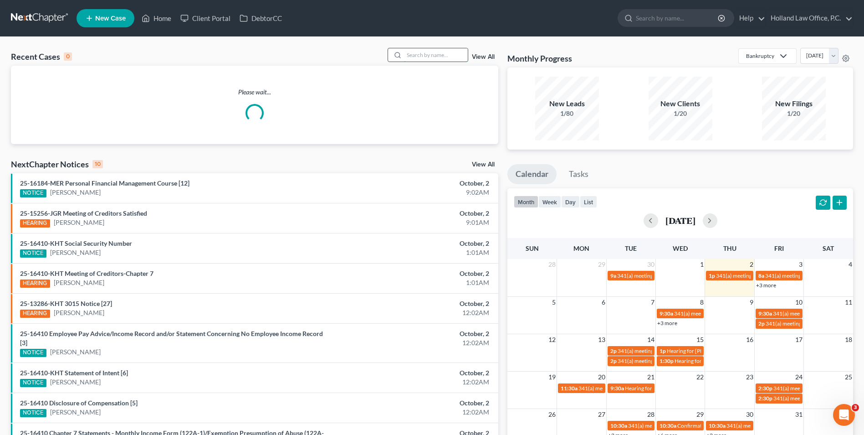
click at [433, 52] on input "search" at bounding box center [436, 54] width 64 height 13
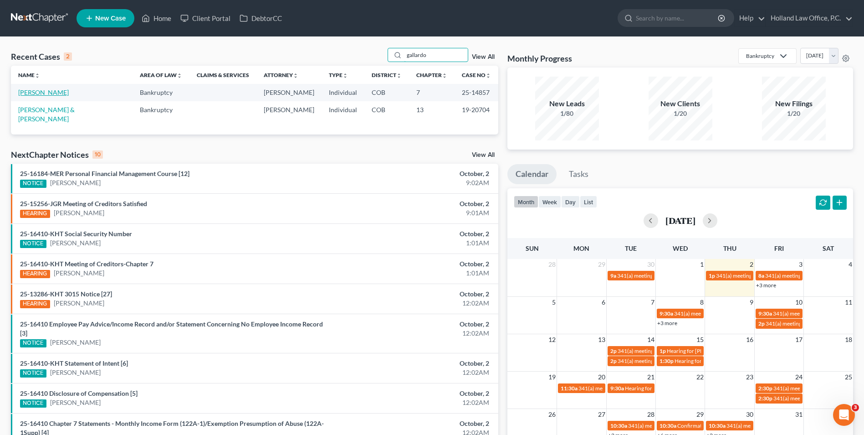
type input "gallardo"
click at [43, 92] on link "[PERSON_NAME]" at bounding box center [43, 92] width 51 height 8
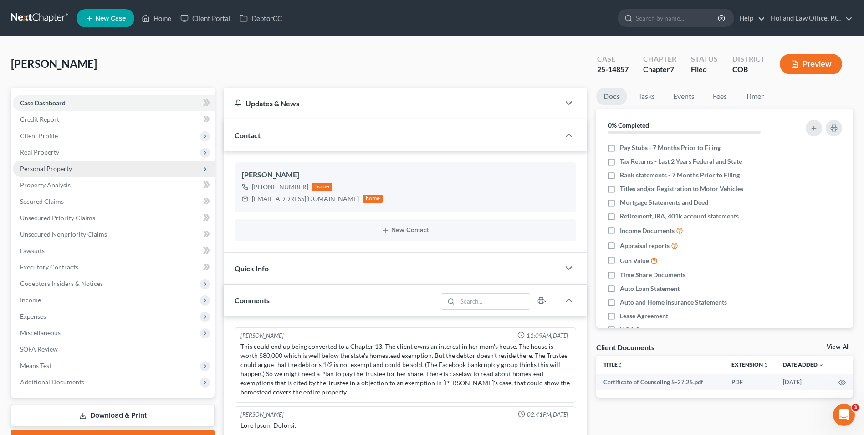
click at [64, 166] on span "Personal Property" at bounding box center [46, 168] width 52 height 8
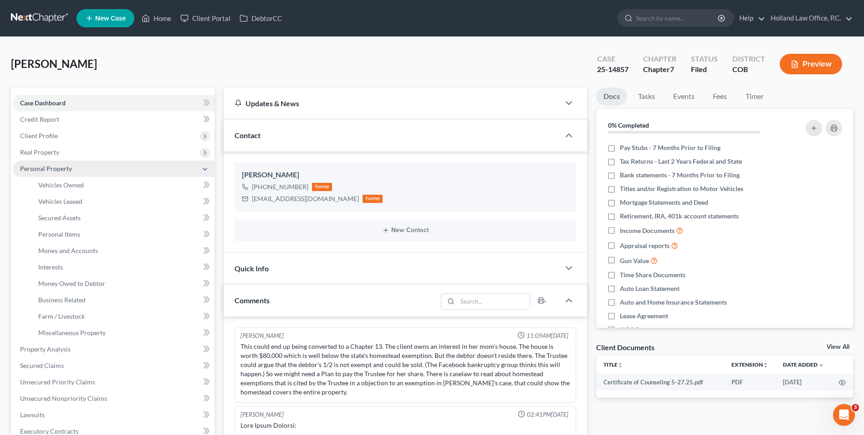
scroll to position [3814, 0]
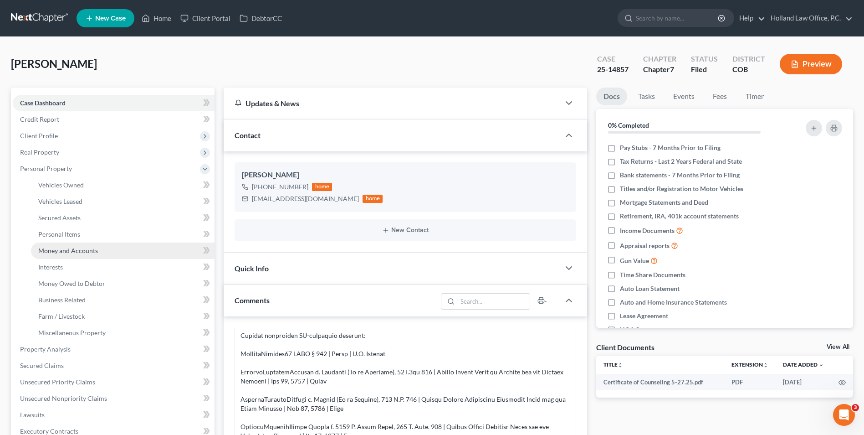
click at [77, 248] on span "Money and Accounts" at bounding box center [68, 251] width 60 height 8
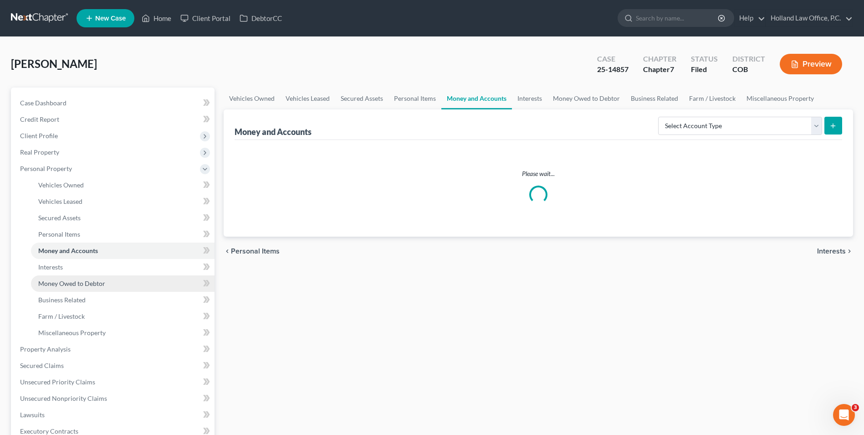
click at [68, 283] on span "Money Owed to Debtor" at bounding box center [71, 283] width 67 height 8
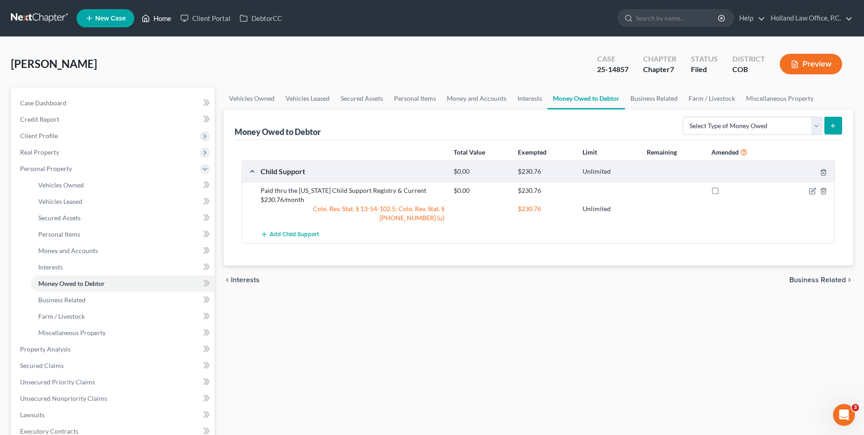
click at [147, 20] on icon at bounding box center [146, 18] width 8 height 11
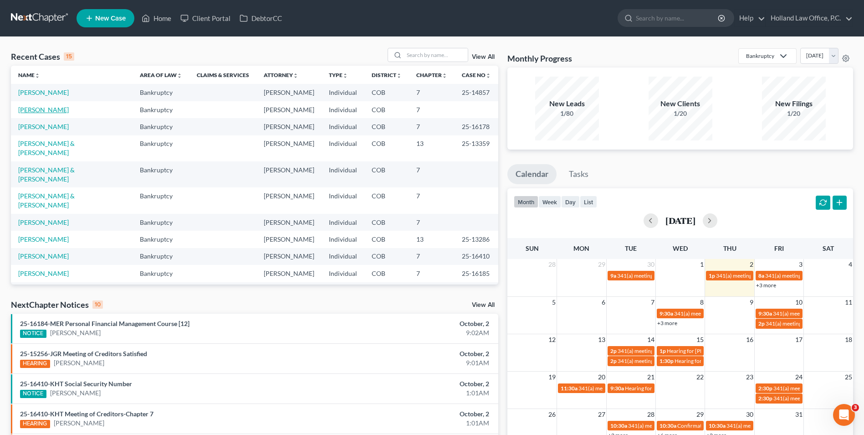
click at [29, 110] on link "[PERSON_NAME]" at bounding box center [43, 110] width 51 height 8
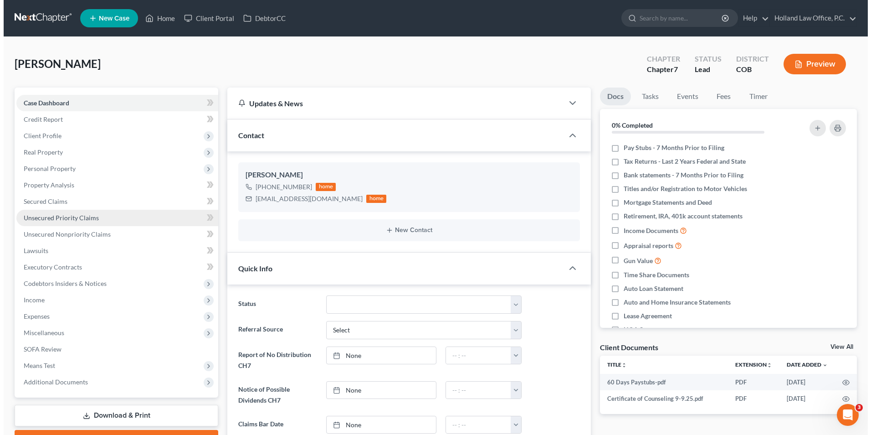
scroll to position [158, 0]
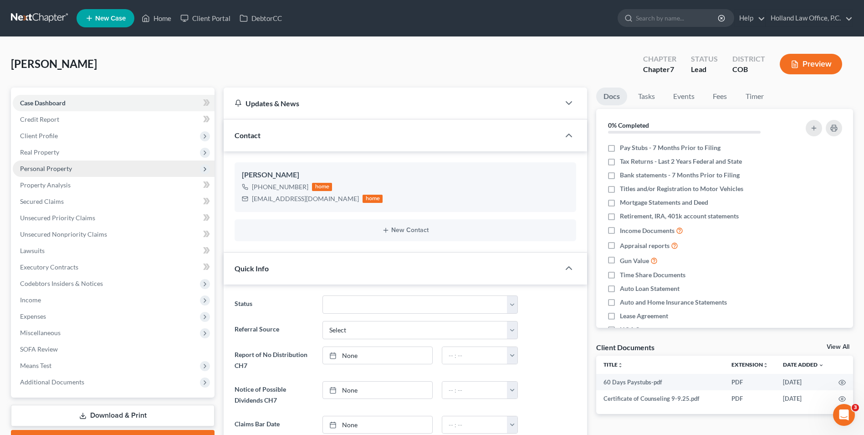
click at [54, 169] on span "Personal Property" at bounding box center [46, 168] width 52 height 8
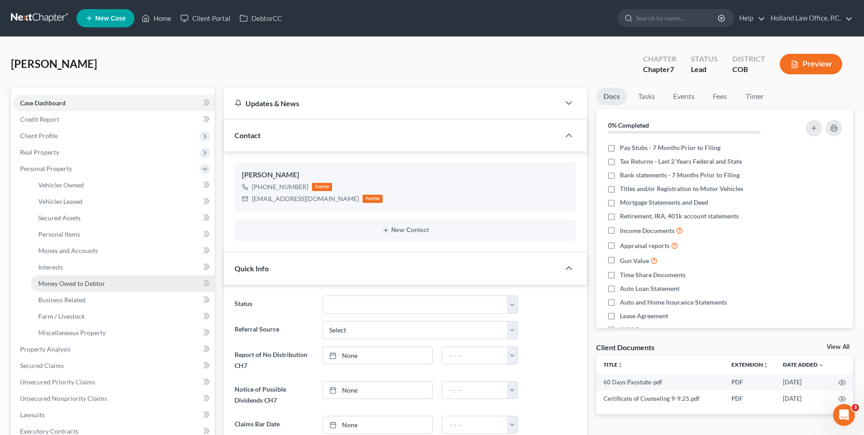
click at [71, 288] on link "Money Owed to Debtor" at bounding box center [123, 283] width 184 height 16
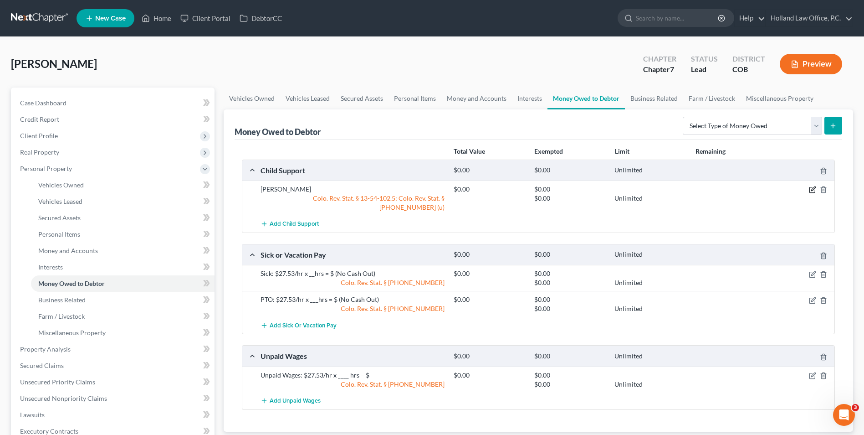
click at [813, 190] on icon "button" at bounding box center [814, 189] width 4 height 4
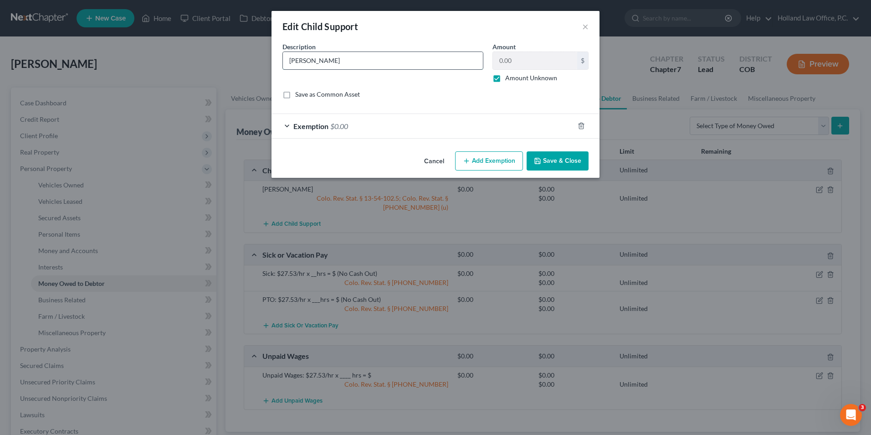
click at [356, 62] on input "[PERSON_NAME]" at bounding box center [383, 60] width 200 height 17
click at [326, 61] on input "[PERSON_NAME] Paid through the Registry and Current" at bounding box center [383, 60] width 200 height 17
click at [442, 55] on input "[PERSON_NAME] - Paid through the Registry and Current" at bounding box center [383, 60] width 200 height 17
type input "[PERSON_NAME] - Paid through the Registry and Current, $330.70/month"
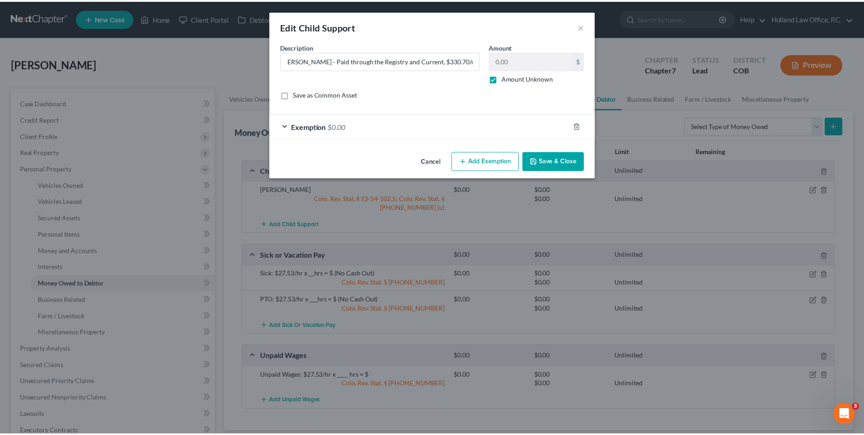
scroll to position [0, 0]
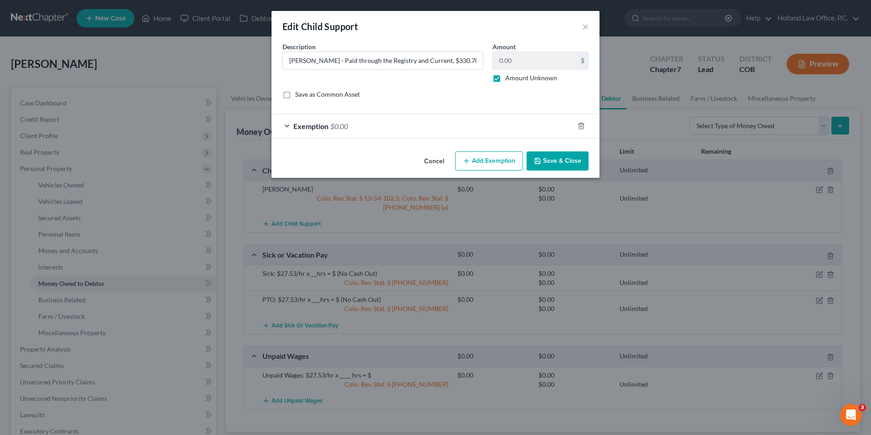
click at [400, 131] on div "Exemption $0.00" at bounding box center [423, 126] width 303 height 24
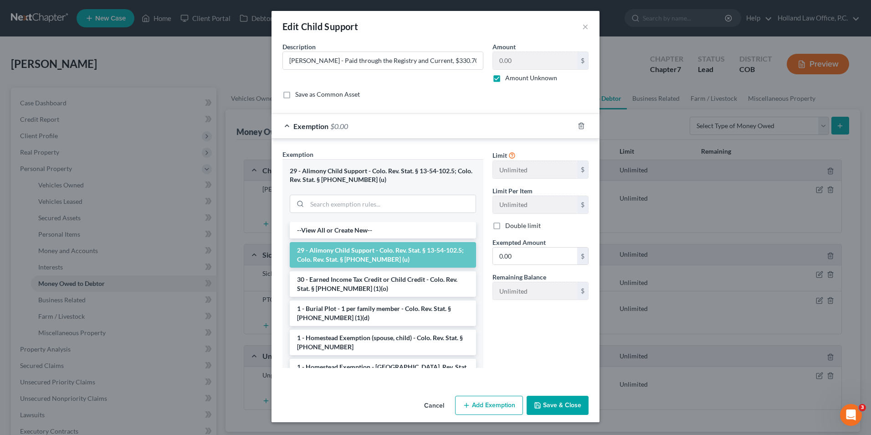
click at [505, 80] on label "Amount Unknown" at bounding box center [531, 77] width 52 height 9
click at [509, 79] on input "Amount Unknown" at bounding box center [512, 76] width 6 height 6
checkbox input "false"
click at [578, 404] on button "Save & Close" at bounding box center [558, 405] width 62 height 19
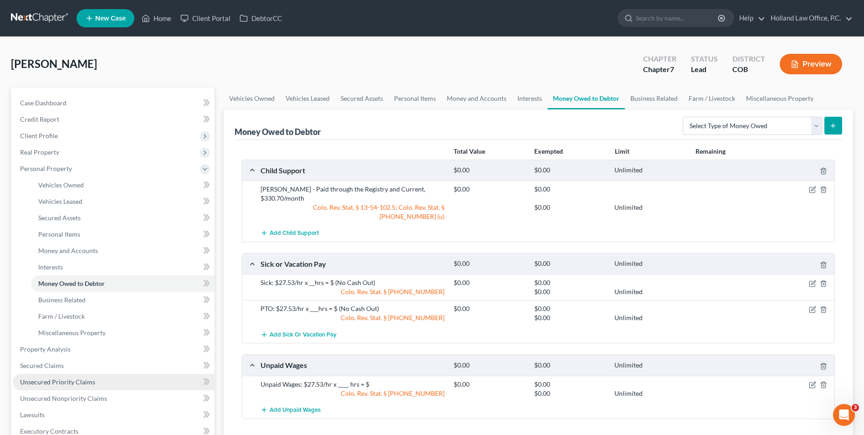
scroll to position [91, 0]
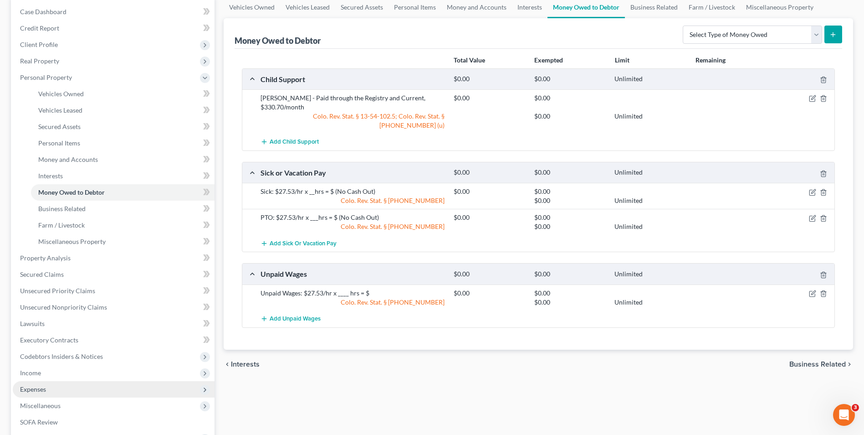
click at [47, 393] on span "Expenses" at bounding box center [114, 389] width 202 height 16
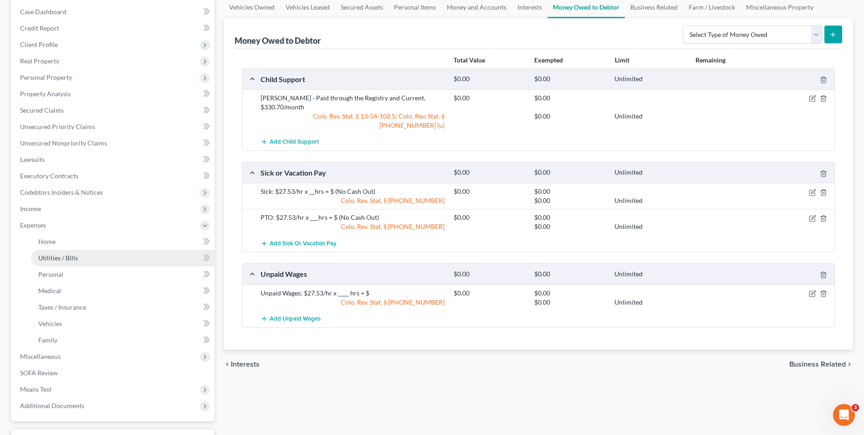
click at [82, 252] on link "Utilities / Bills" at bounding box center [123, 258] width 184 height 16
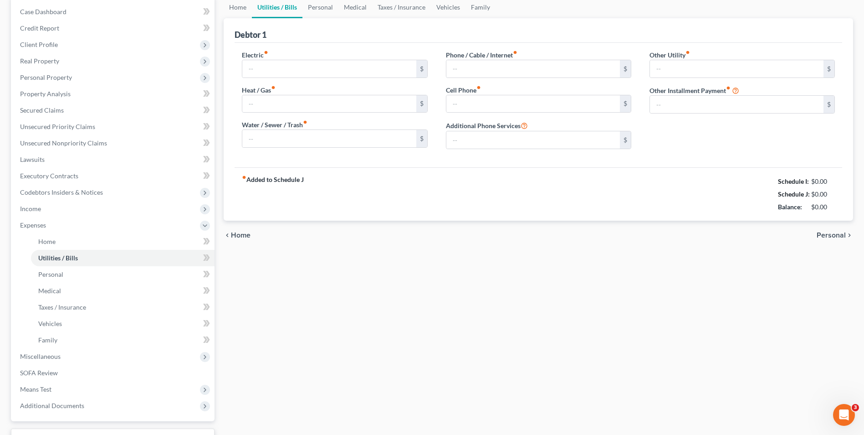
scroll to position [46, 0]
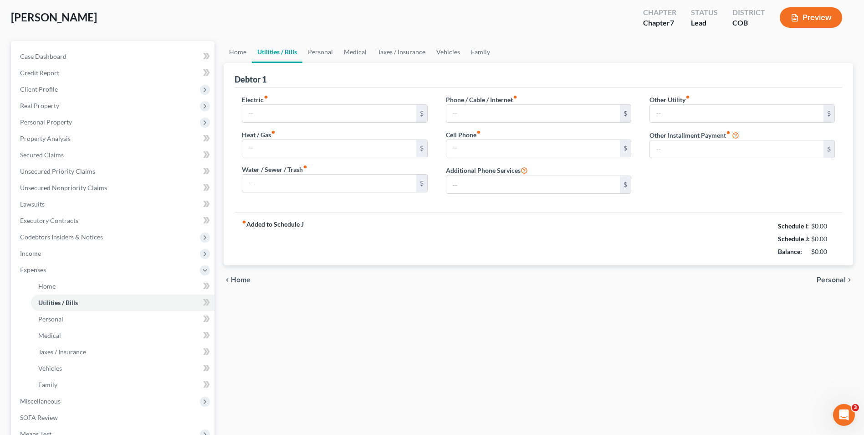
type input "105.72"
type input "218.56"
type input "165.59"
type input "133.66"
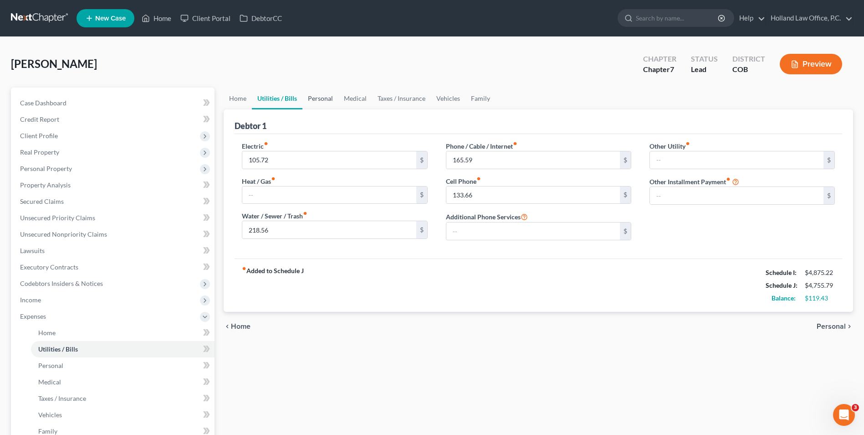
click at [321, 100] on link "Personal" at bounding box center [321, 98] width 36 height 22
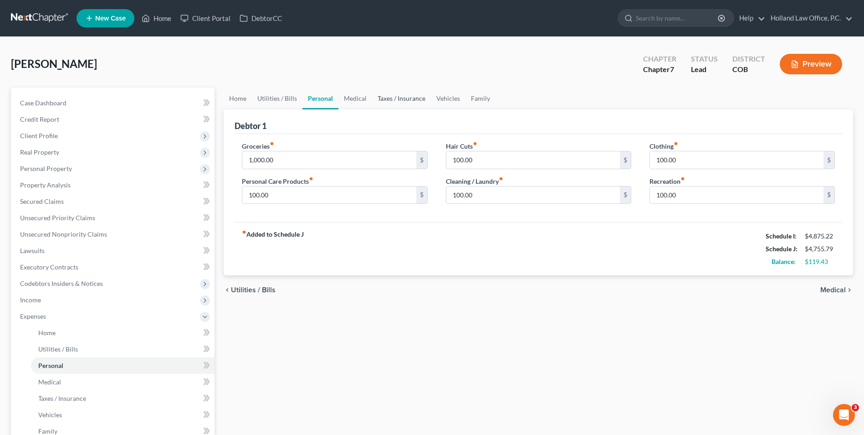
click at [390, 99] on link "Taxes / Insurance" at bounding box center [401, 98] width 59 height 22
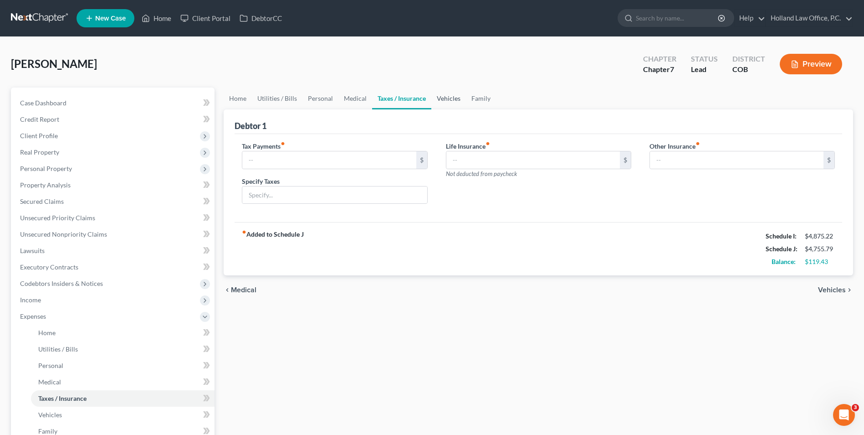
drag, startPoint x: 422, startPoint y: 103, endPoint x: 431, endPoint y: 103, distance: 8.7
click at [423, 103] on link "Taxes / Insurance" at bounding box center [401, 98] width 59 height 22
click at [450, 101] on link "Vehicles" at bounding box center [449, 98] width 35 height 22
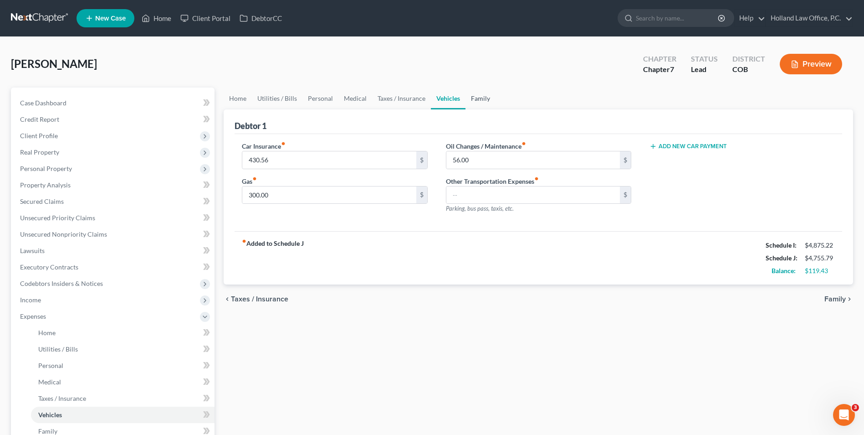
click at [488, 100] on link "Family" at bounding box center [481, 98] width 30 height 22
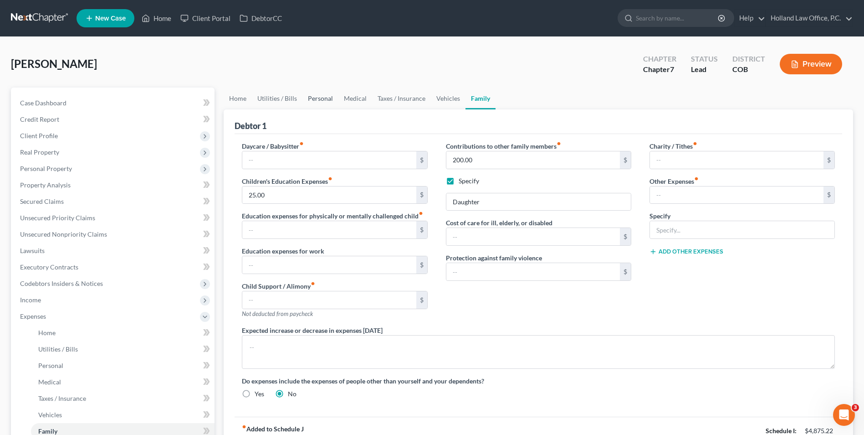
click at [333, 100] on link "Personal" at bounding box center [321, 98] width 36 height 22
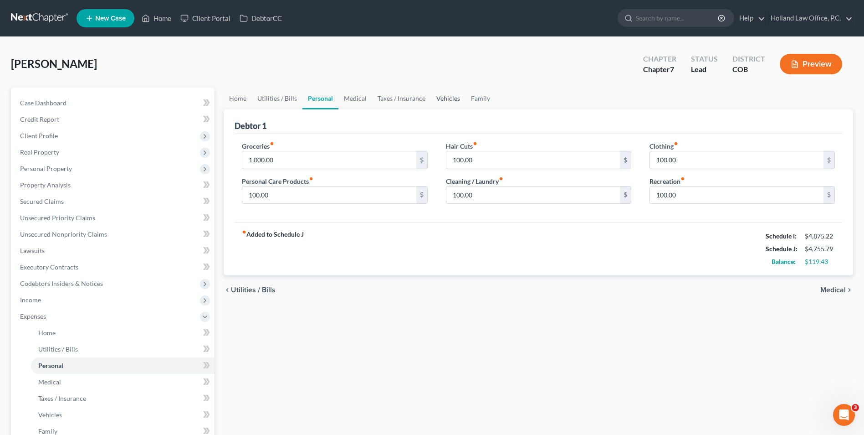
click at [437, 93] on link "Vehicles" at bounding box center [448, 98] width 35 height 22
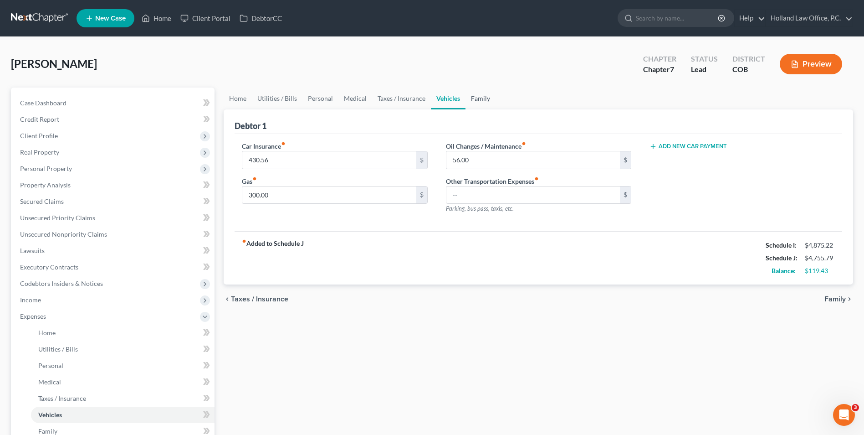
click at [466, 102] on link "Family" at bounding box center [481, 98] width 30 height 22
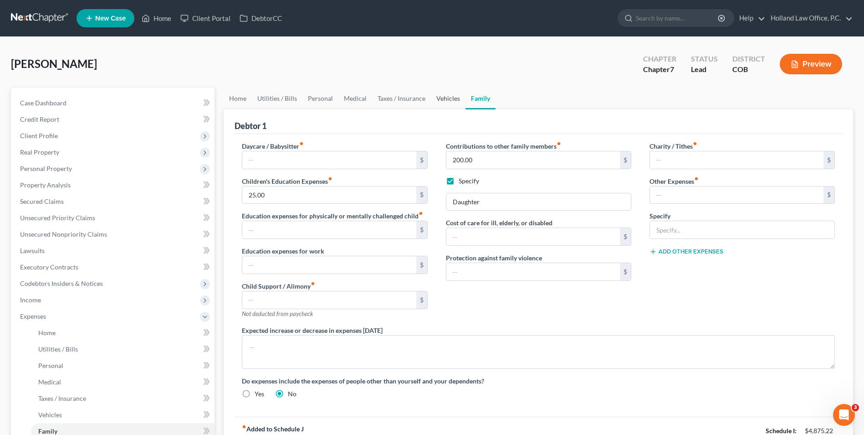
click at [441, 101] on link "Vehicles" at bounding box center [448, 98] width 35 height 22
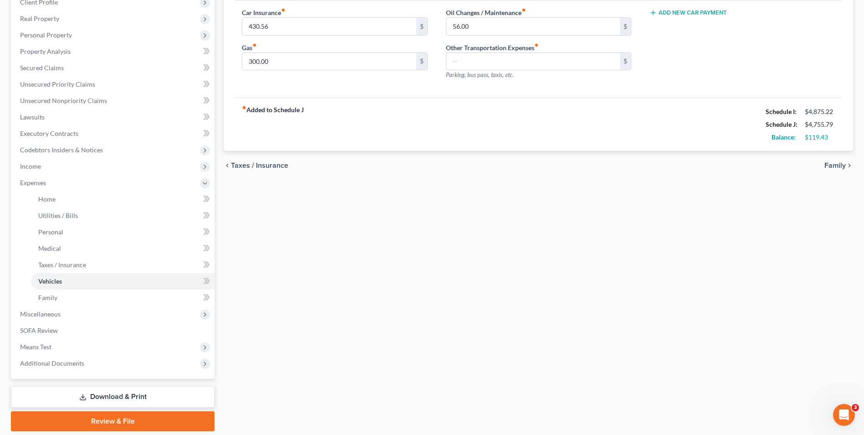
scroll to position [137, 0]
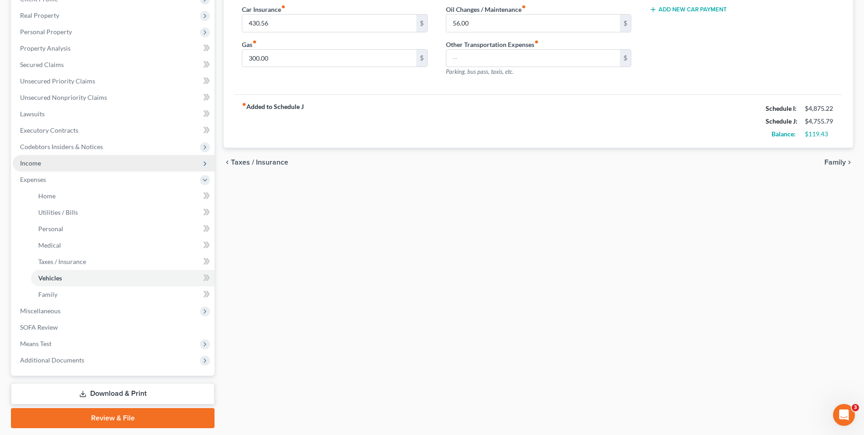
click at [45, 166] on span "Income" at bounding box center [114, 163] width 202 height 16
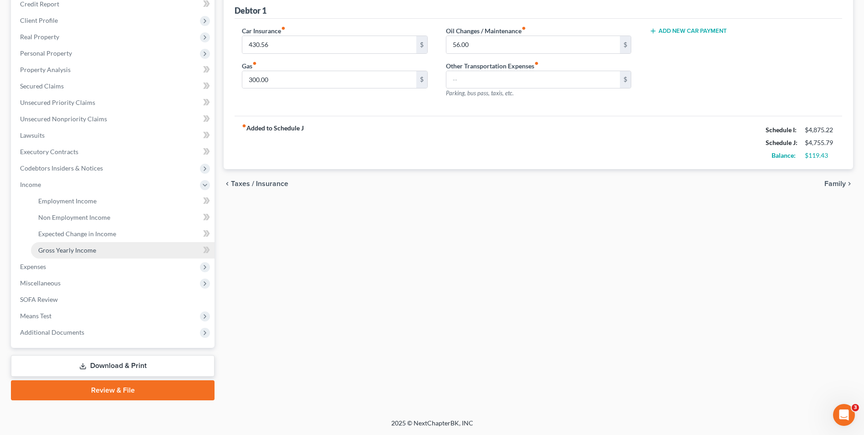
click at [84, 247] on span "Gross Yearly Income" at bounding box center [67, 250] width 58 height 8
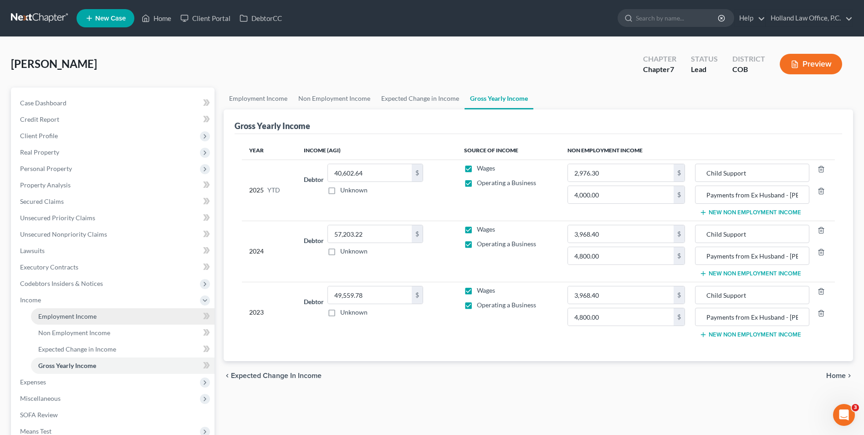
click at [98, 321] on link "Employment Income" at bounding box center [123, 316] width 184 height 16
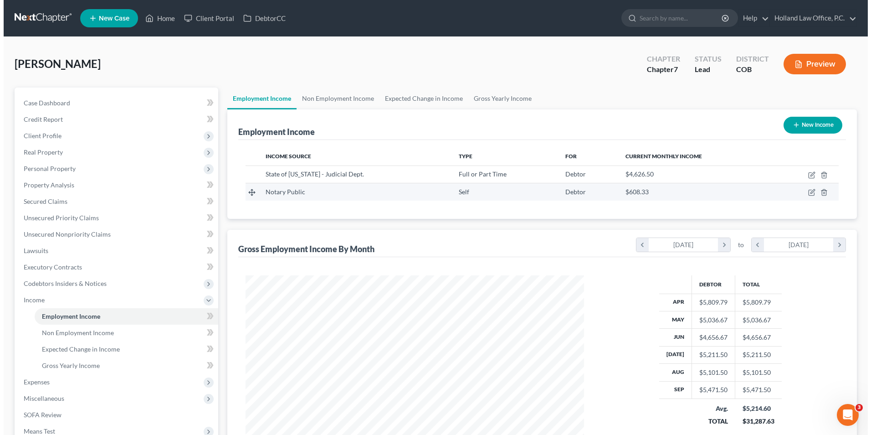
scroll to position [169, 356]
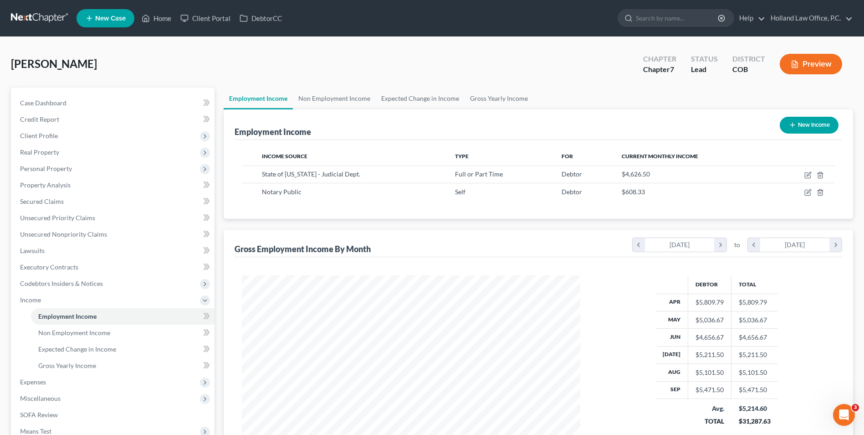
drag, startPoint x: 380, startPoint y: 229, endPoint x: 378, endPoint y: 240, distance: 10.7
drag, startPoint x: 378, startPoint y: 240, endPoint x: 336, endPoint y: 211, distance: 50.2
click at [327, 214] on div "Income Source Type For Current Monthly Income State of [US_STATE] - Judicial De…" at bounding box center [539, 179] width 608 height 79
click at [506, 103] on link "Gross Yearly Income" at bounding box center [499, 98] width 69 height 22
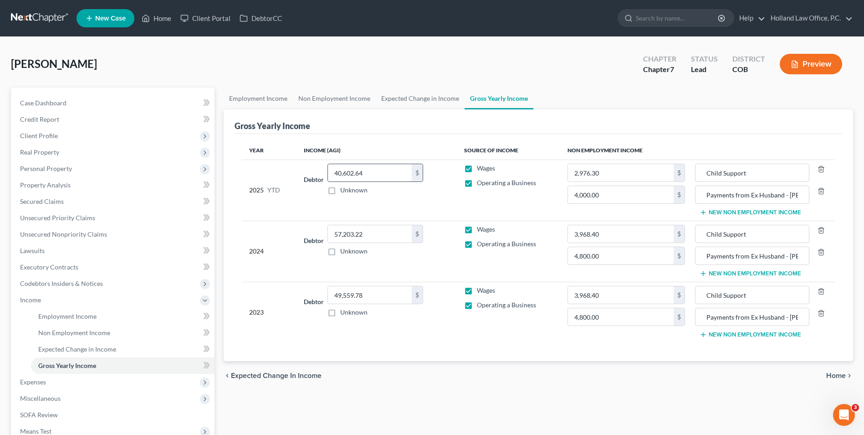
click at [360, 167] on input "40,602.64" at bounding box center [370, 172] width 84 height 17
type input "46,964.64"
click at [390, 108] on link "Expected Change in Income" at bounding box center [420, 98] width 89 height 22
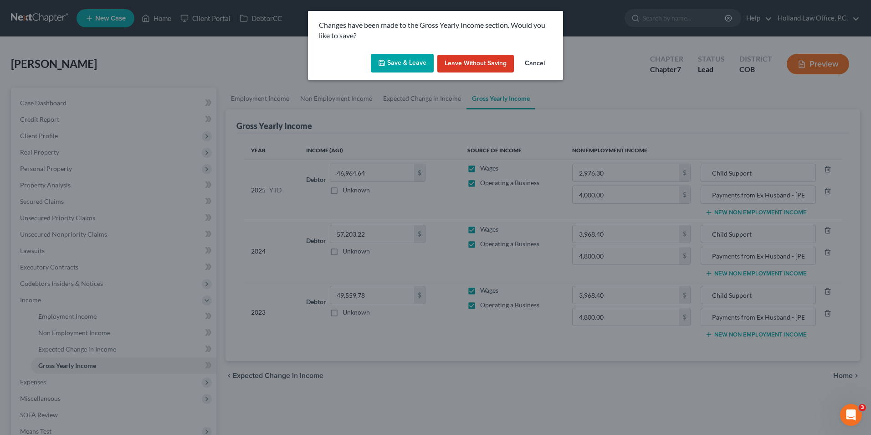
click at [404, 61] on button "Save & Leave" at bounding box center [402, 63] width 63 height 19
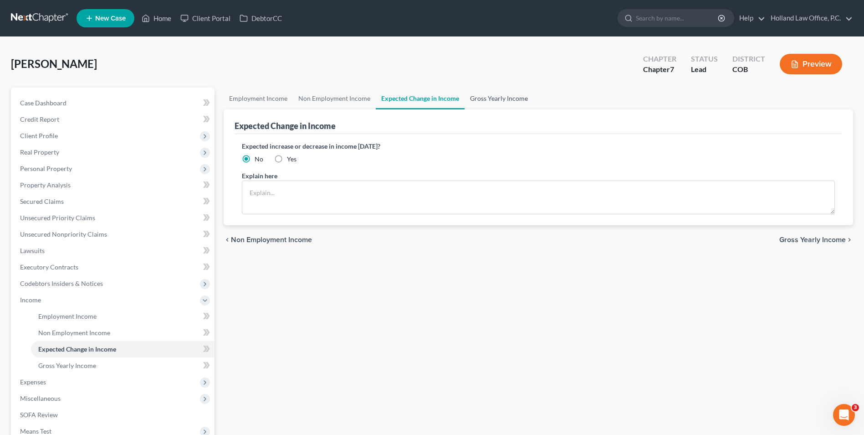
click at [480, 92] on link "Gross Yearly Income" at bounding box center [499, 98] width 69 height 22
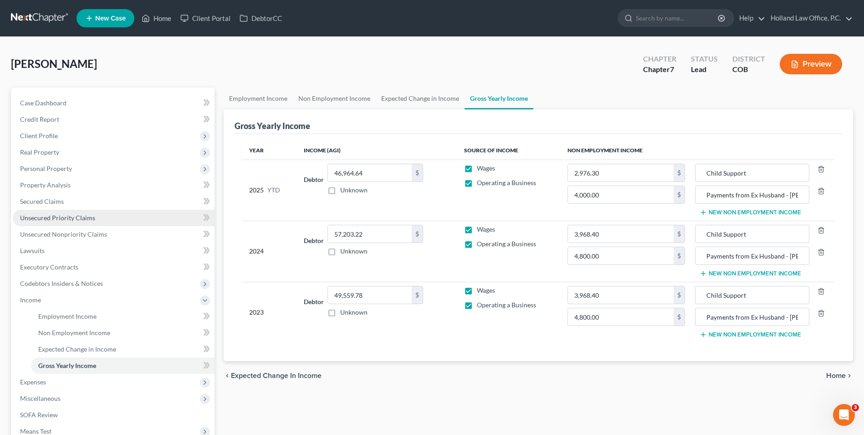
click at [65, 221] on span "Unsecured Priority Claims" at bounding box center [57, 218] width 75 height 8
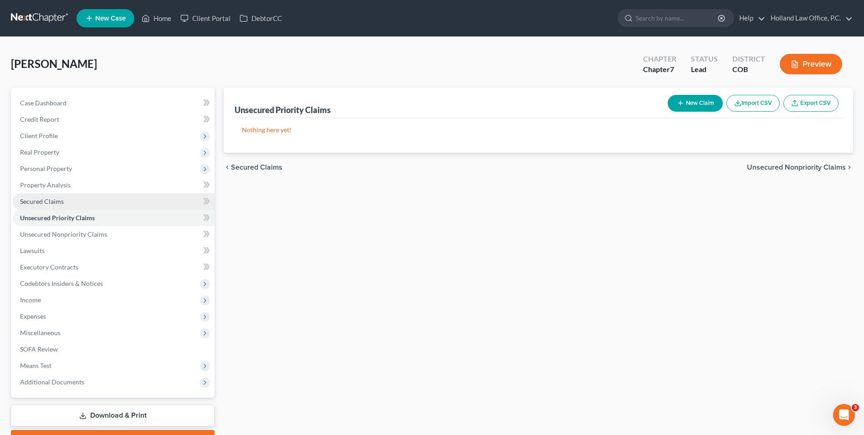
click at [70, 195] on link "Secured Claims" at bounding box center [114, 201] width 202 height 16
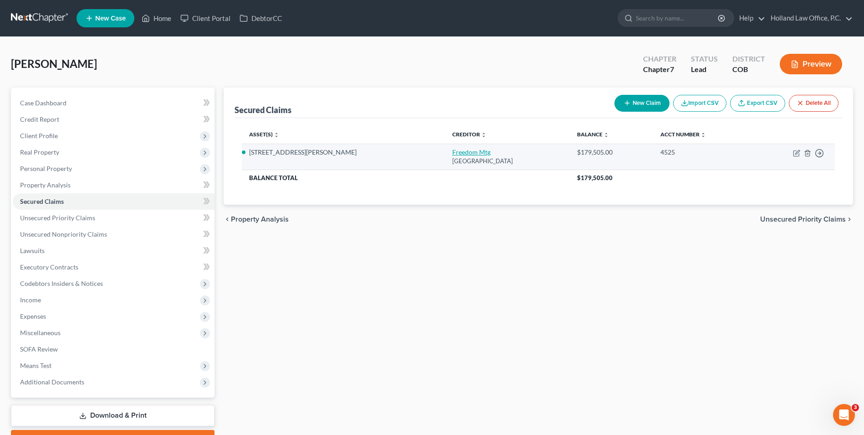
click at [452, 153] on link "Freedom Mtg" at bounding box center [471, 152] width 38 height 8
select select "45"
select select "3"
select select "4"
select select "0"
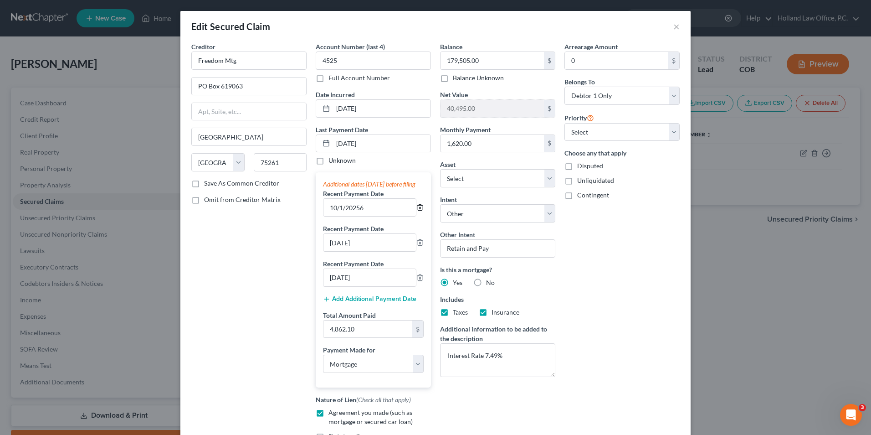
click at [419, 211] on icon "button" at bounding box center [420, 208] width 4 height 6
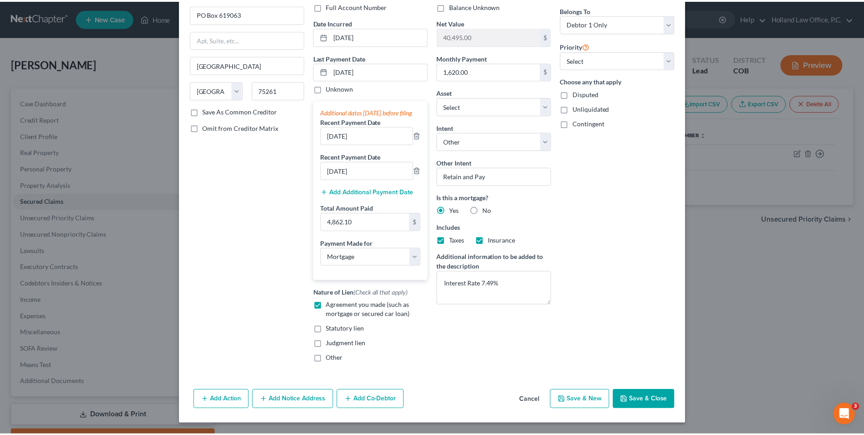
scroll to position [81, 0]
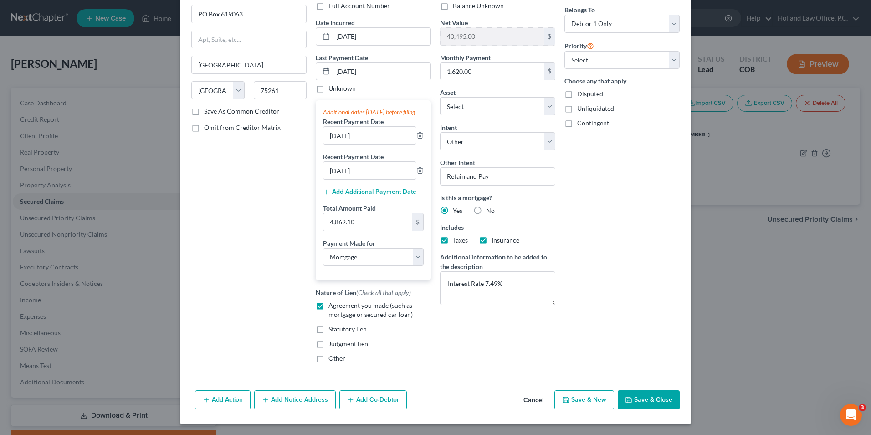
click at [633, 396] on button "Save & Close" at bounding box center [649, 399] width 62 height 19
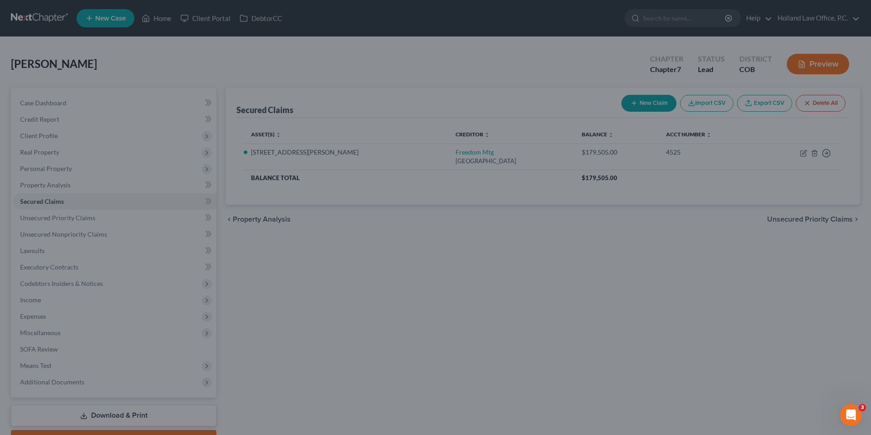
select select "9"
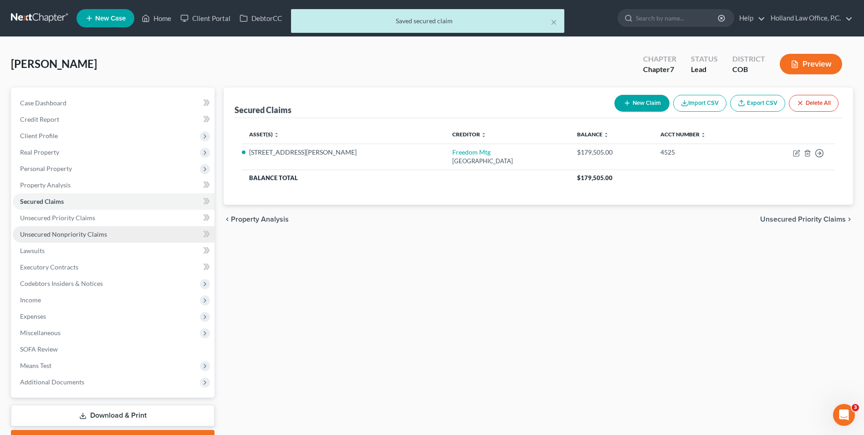
click at [97, 239] on link "Unsecured Nonpriority Claims" at bounding box center [114, 234] width 202 height 16
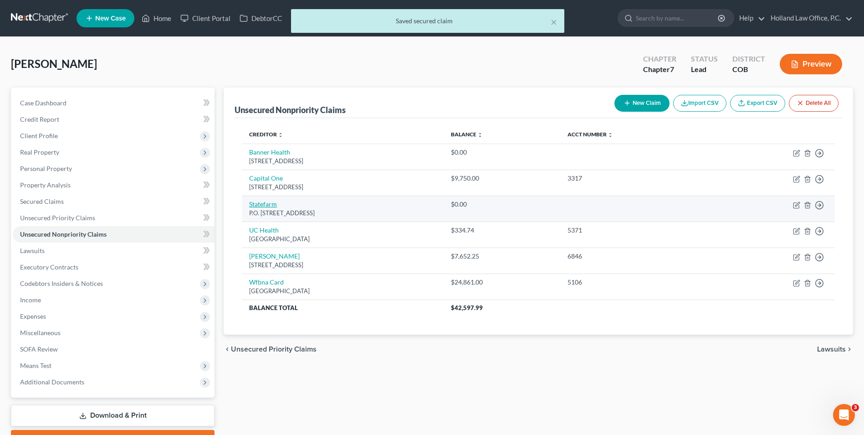
click at [262, 204] on link "Statefarm" at bounding box center [263, 204] width 28 height 8
select select "10"
select select "14"
select select "0"
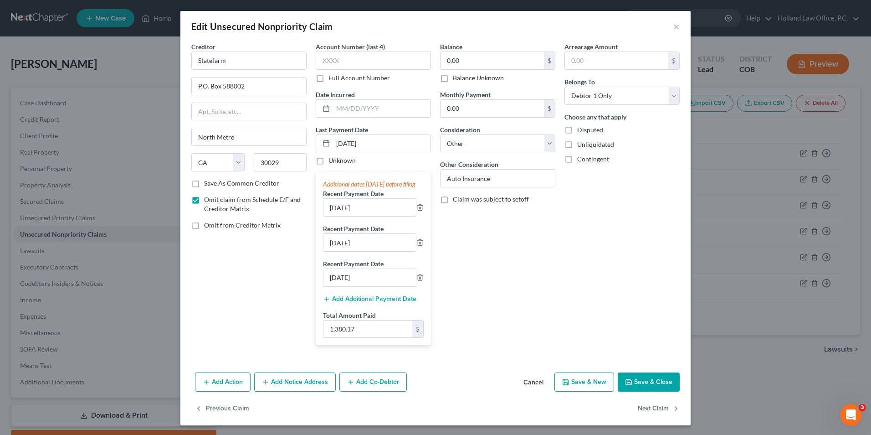
click at [221, 221] on span "Omit from Creditor Matrix" at bounding box center [242, 225] width 77 height 8
click at [214, 221] on input "Omit from Creditor Matrix" at bounding box center [211, 224] width 6 height 6
checkbox input "true"
click at [420, 211] on icon "button" at bounding box center [419, 207] width 7 height 7
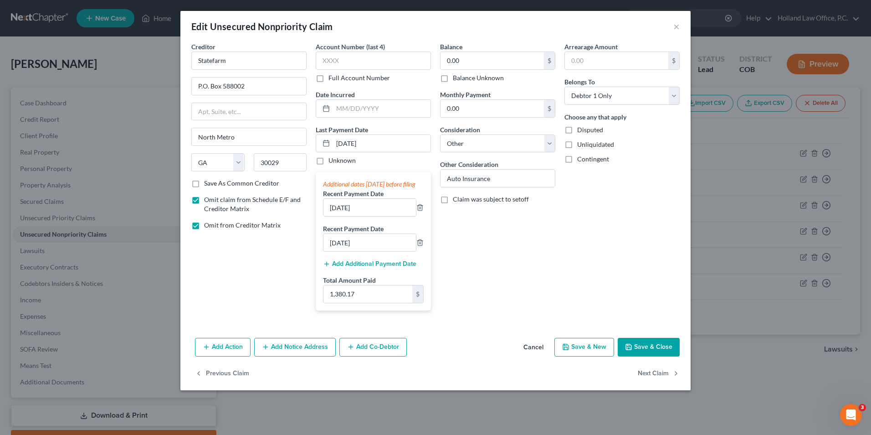
click at [644, 354] on button "Save & Close" at bounding box center [649, 347] width 62 height 19
type input "0"
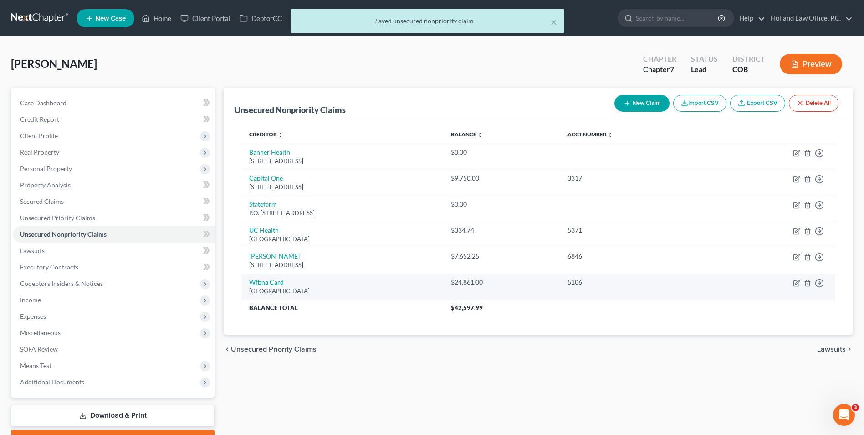
click at [263, 285] on link "Wfbna Card" at bounding box center [266, 282] width 35 height 8
select select "24"
select select "2"
select select "0"
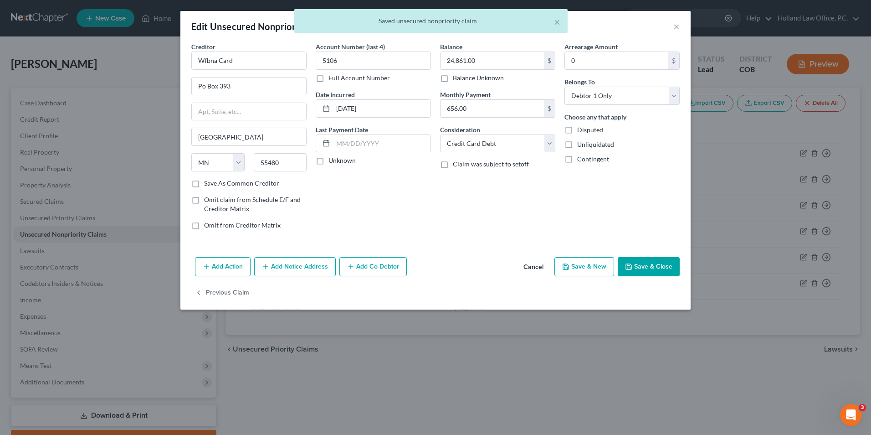
click at [661, 265] on button "Save & Close" at bounding box center [649, 266] width 62 height 19
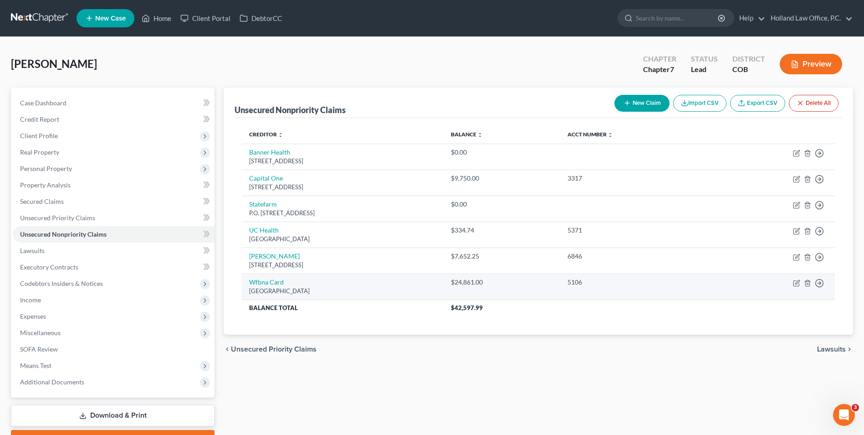
click at [274, 275] on td "Wfbna Card [GEOGRAPHIC_DATA]" at bounding box center [342, 286] width 201 height 26
click at [274, 277] on td "Wfbna Card [GEOGRAPHIC_DATA]" at bounding box center [342, 286] width 201 height 26
click at [275, 279] on link "Wfbna Card" at bounding box center [266, 282] width 35 height 8
select select "24"
select select "2"
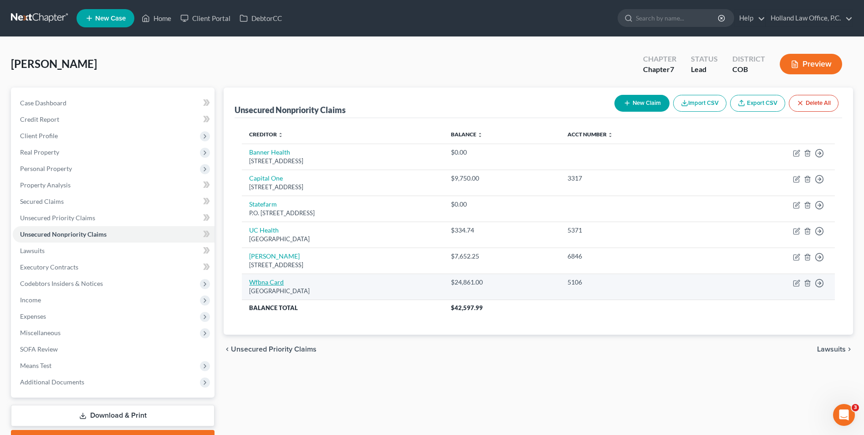
select select "0"
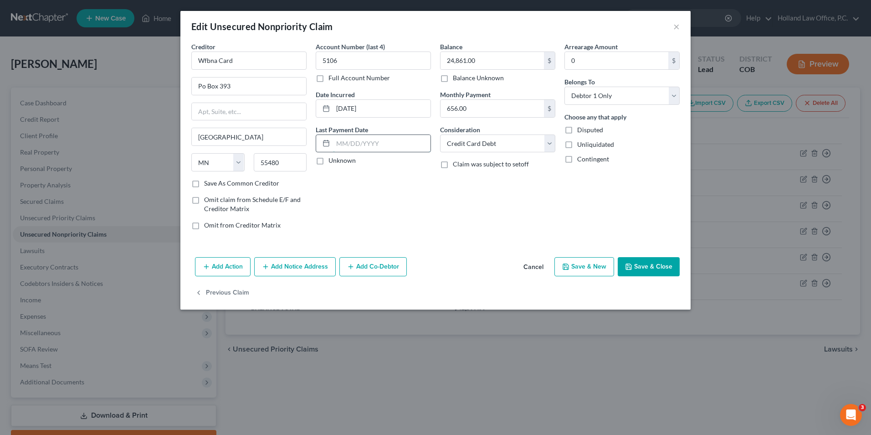
click at [355, 143] on input "text" at bounding box center [382, 143] width 98 height 17
click at [369, 143] on input "text" at bounding box center [382, 143] width 98 height 17
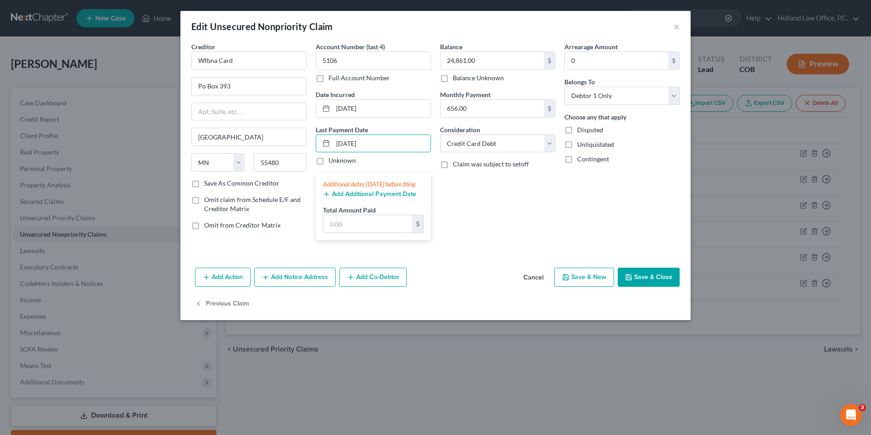
type input "[DATE]"
click at [389, 198] on button "Add Additional Payment Date" at bounding box center [369, 193] width 93 height 7
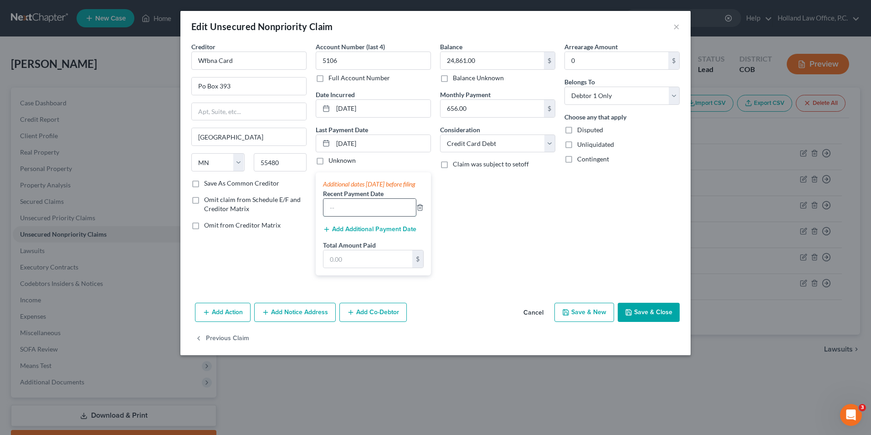
click at [343, 216] on input "text" at bounding box center [370, 207] width 92 height 17
type input "[DATE]"
click at [349, 243] on div "Additional dates [DATE] before filing Recent Payment Date [DATE] Add Additional…" at bounding box center [373, 223] width 115 height 103
click at [349, 233] on button "Add Additional Payment Date" at bounding box center [369, 229] width 93 height 7
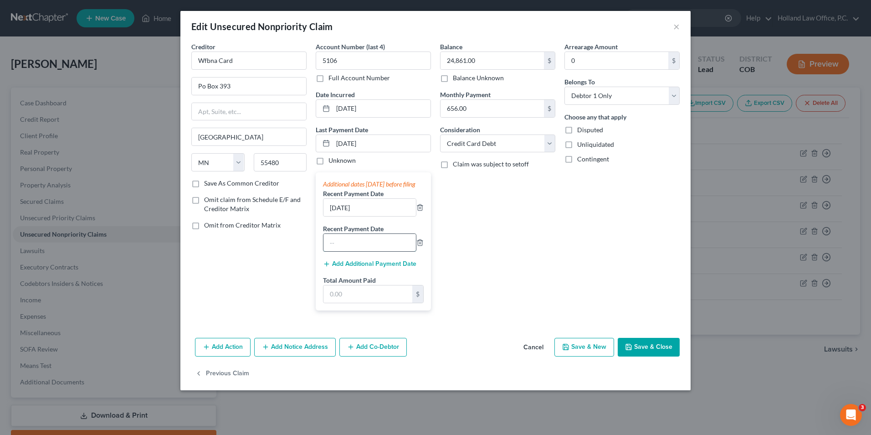
click at [350, 251] on input "text" at bounding box center [370, 242] width 92 height 17
type input "[DATE]"
click at [422, 245] on icon "button" at bounding box center [420, 242] width 4 height 6
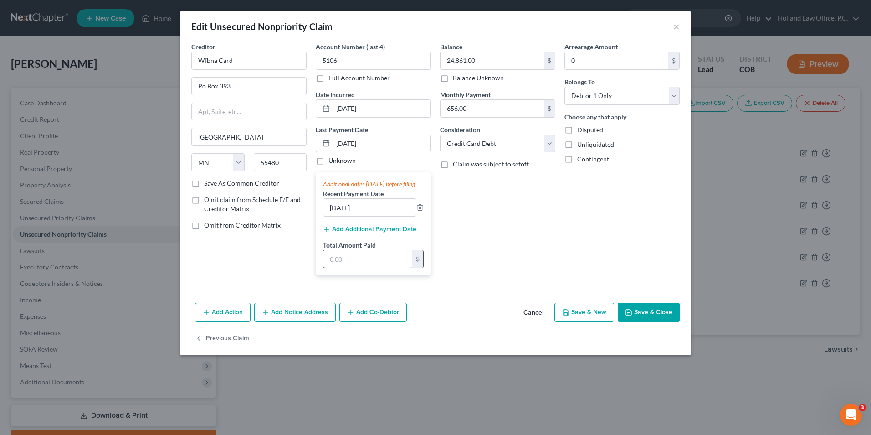
click at [381, 264] on input "text" at bounding box center [368, 258] width 89 height 17
click at [387, 264] on input "text" at bounding box center [368, 258] width 89 height 17
type input "656.88"
click at [635, 322] on button "Save & Close" at bounding box center [649, 312] width 62 height 19
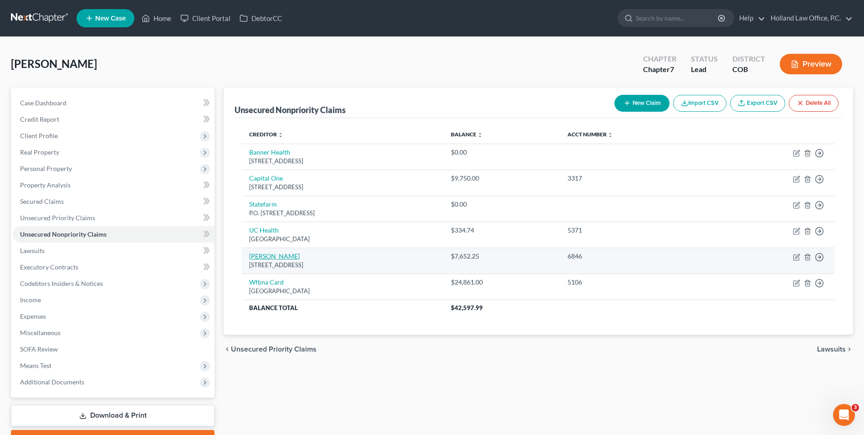
click at [258, 254] on link "[PERSON_NAME]" at bounding box center [274, 256] width 51 height 8
select select "45"
select select "2"
select select "0"
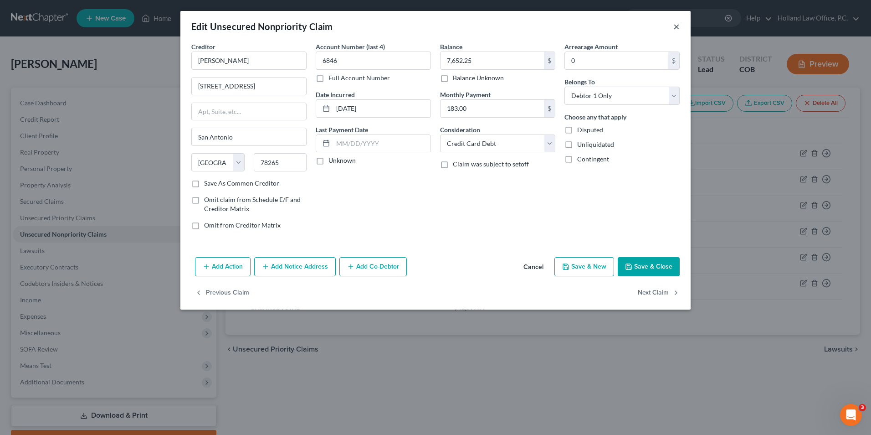
click at [678, 29] on button "×" at bounding box center [676, 26] width 6 height 11
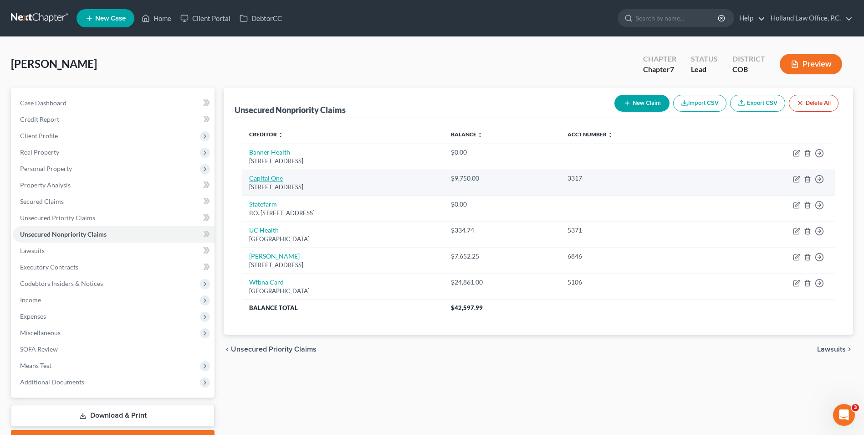
click at [280, 176] on link "Capital One" at bounding box center [266, 178] width 34 height 8
select select "46"
select select "2"
select select "0"
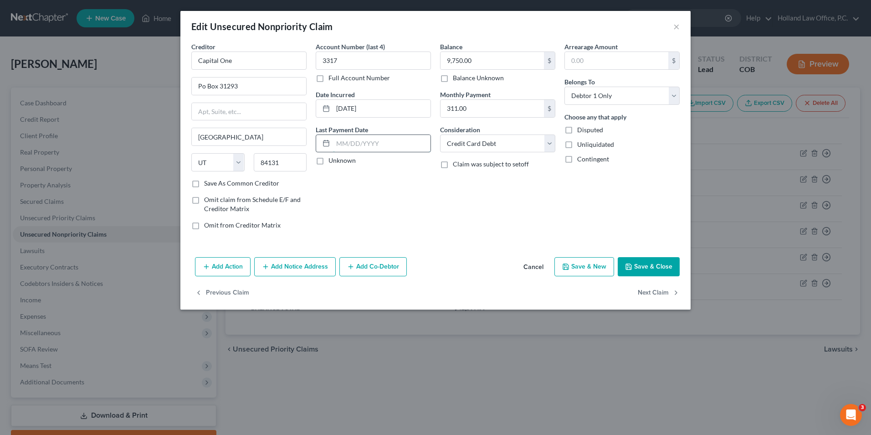
click at [352, 151] on input "text" at bounding box center [382, 143] width 98 height 17
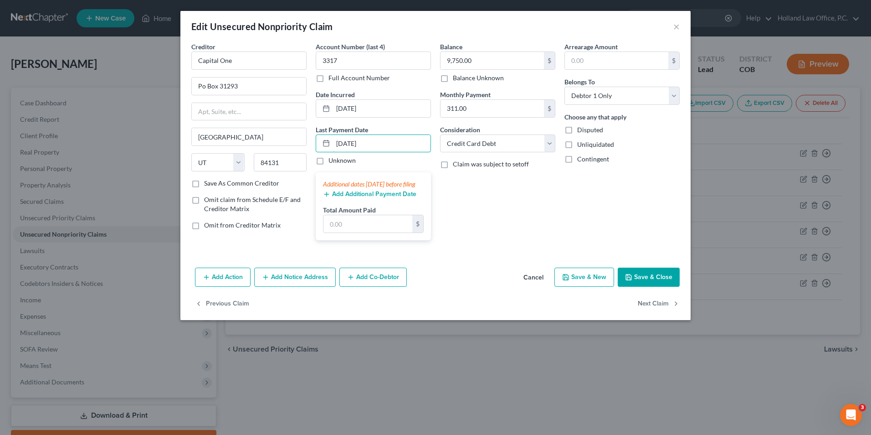
type input "[DATE]"
click at [349, 198] on button "Add Additional Payment Date" at bounding box center [369, 193] width 93 height 7
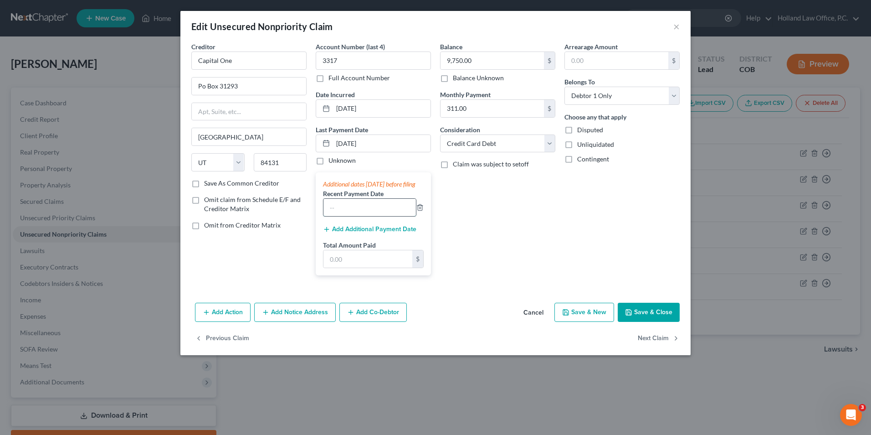
click at [336, 216] on input "text" at bounding box center [370, 207] width 92 height 17
type input "[DATE]"
click at [359, 263] on input "text" at bounding box center [368, 258] width 89 height 17
type input "622.00"
click at [653, 318] on button "Save & Close" at bounding box center [649, 312] width 62 height 19
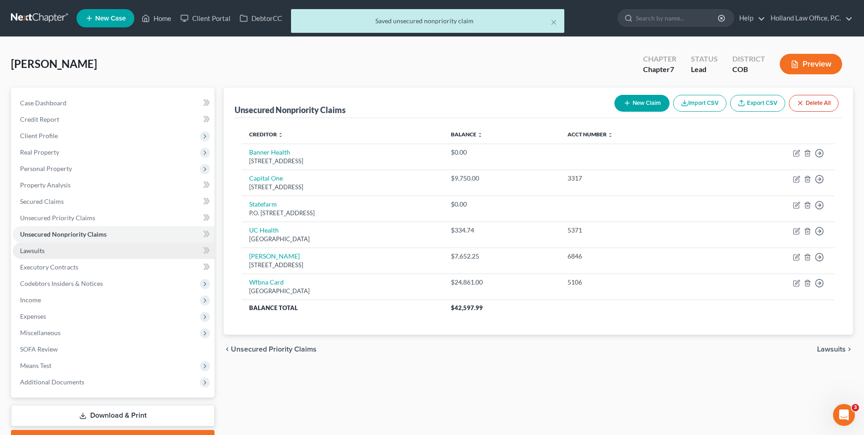
click at [81, 253] on link "Lawsuits" at bounding box center [114, 250] width 202 height 16
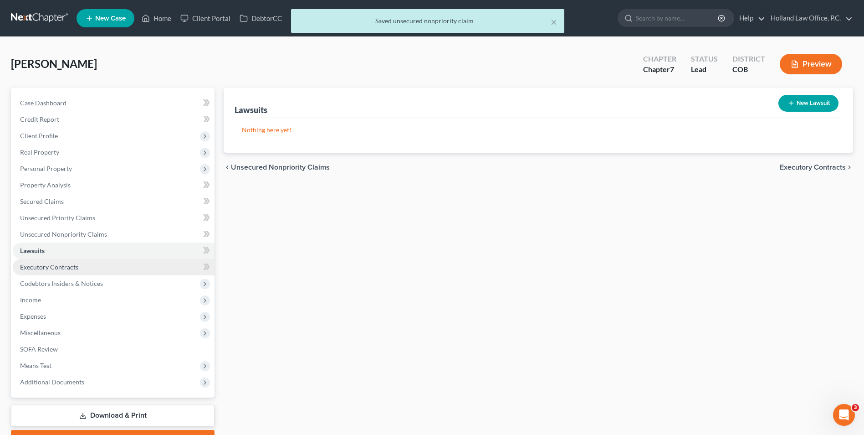
click at [75, 272] on link "Executory Contracts" at bounding box center [114, 267] width 202 height 16
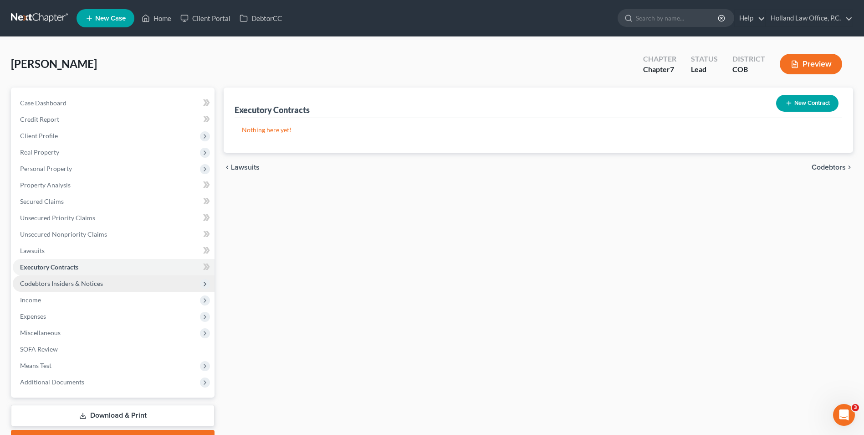
click at [72, 285] on span "Codebtors Insiders & Notices" at bounding box center [61, 283] width 83 height 8
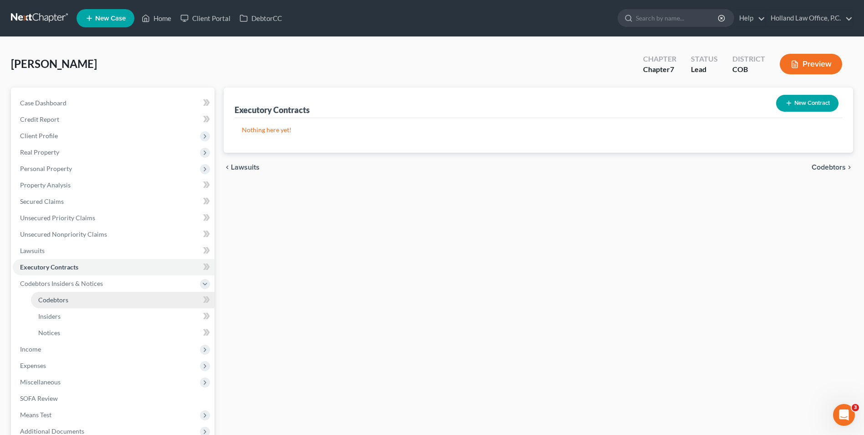
click at [60, 301] on span "Codebtors" at bounding box center [53, 300] width 30 height 8
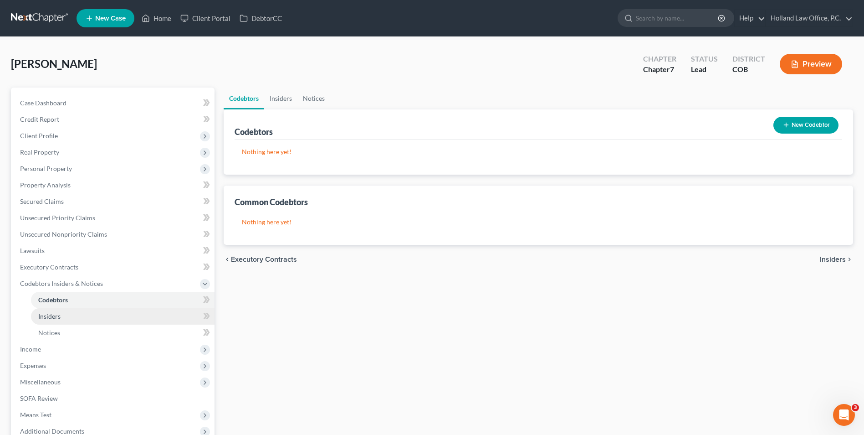
click at [58, 317] on span "Insiders" at bounding box center [49, 316] width 22 height 8
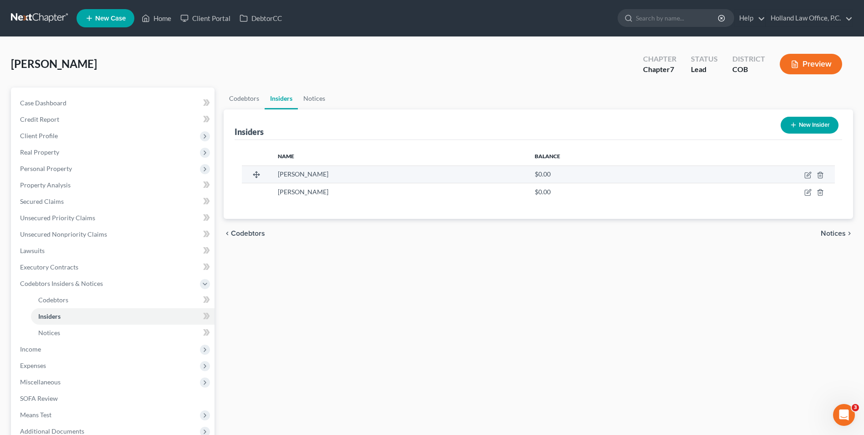
click at [804, 175] on td at bounding box center [760, 173] width 149 height 17
click at [808, 175] on icon "button" at bounding box center [808, 174] width 7 height 7
select select "5"
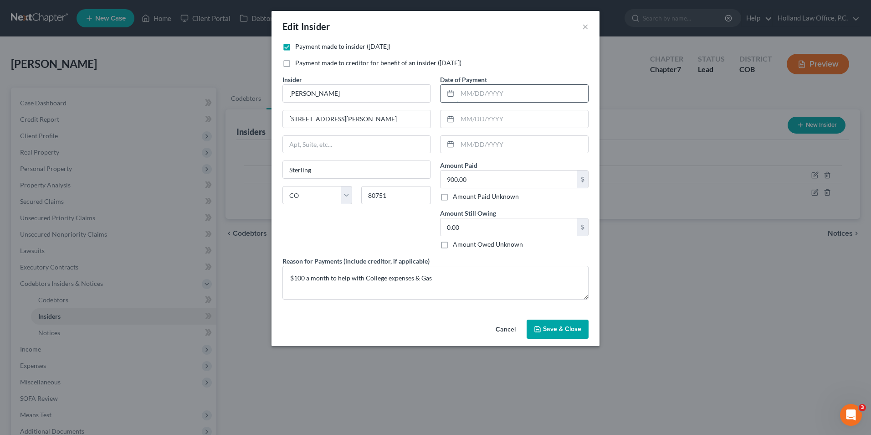
click at [518, 97] on input "text" at bounding box center [522, 93] width 131 height 17
click at [518, 73] on div "Payment made to insider ([DATE]) Payment made to creditor for benefit of an ins…" at bounding box center [435, 58] width 315 height 33
drag, startPoint x: 516, startPoint y: 143, endPoint x: 523, endPoint y: 72, distance: 71.9
click at [523, 72] on div "Payment made to insider ([DATE]) Payment made to creditor for benefit of an ins…" at bounding box center [435, 58] width 315 height 33
click at [561, 334] on button "Save & Close" at bounding box center [558, 328] width 62 height 19
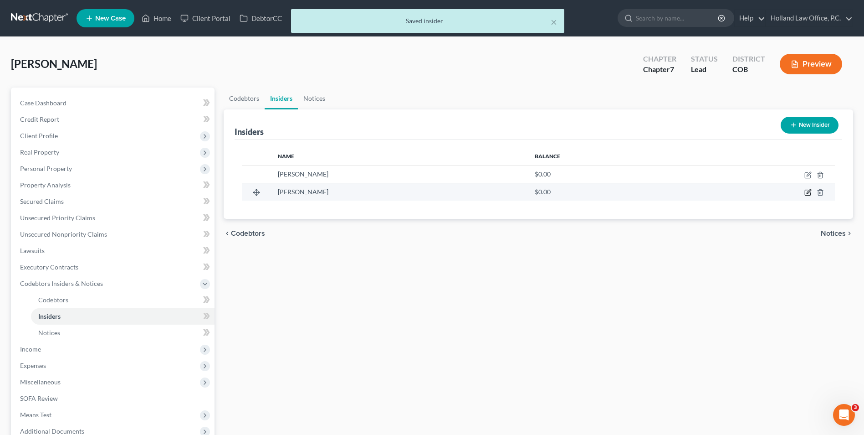
click at [805, 193] on td at bounding box center [760, 191] width 149 height 17
click at [807, 193] on icon "button" at bounding box center [808, 192] width 7 height 7
select select "5"
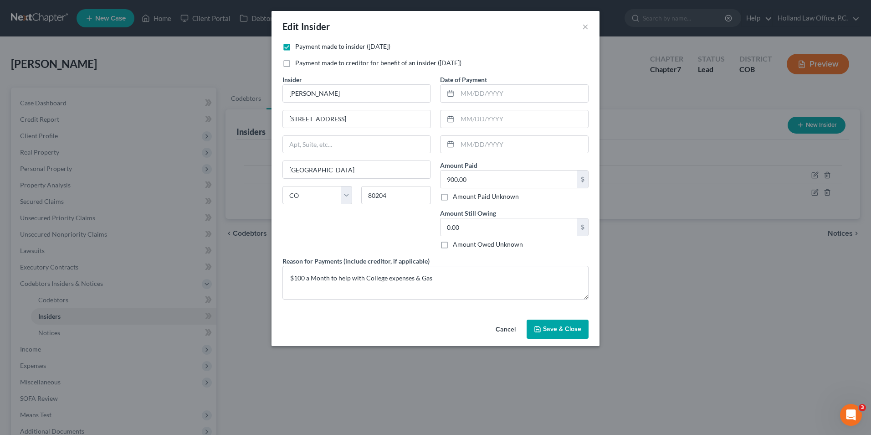
drag, startPoint x: 555, startPoint y: 327, endPoint x: 555, endPoint y: 332, distance: 5.5
click at [556, 332] on span "Save & Close" at bounding box center [562, 329] width 38 height 8
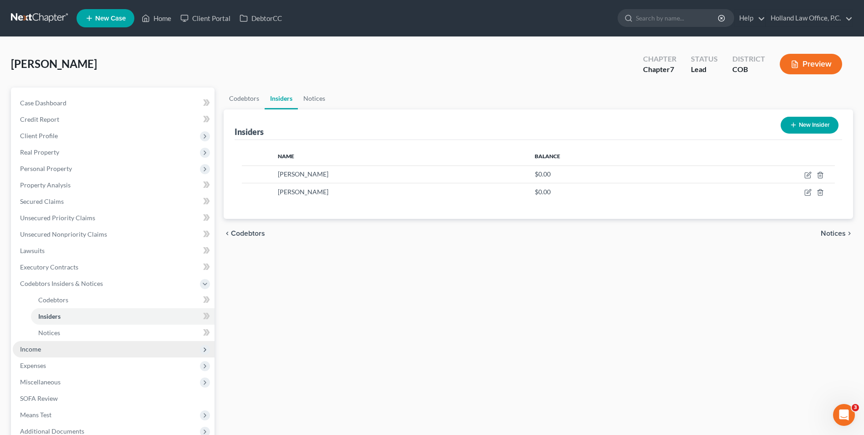
click at [81, 350] on span "Income" at bounding box center [114, 349] width 202 height 16
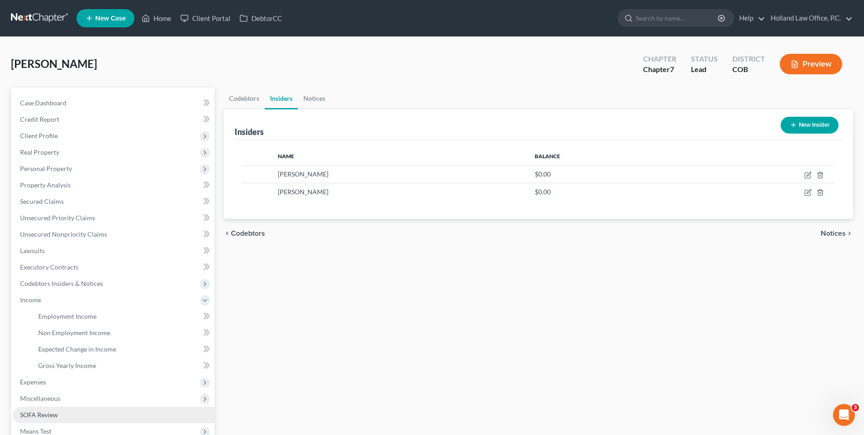
click at [41, 414] on span "SOFA Review" at bounding box center [39, 415] width 38 height 8
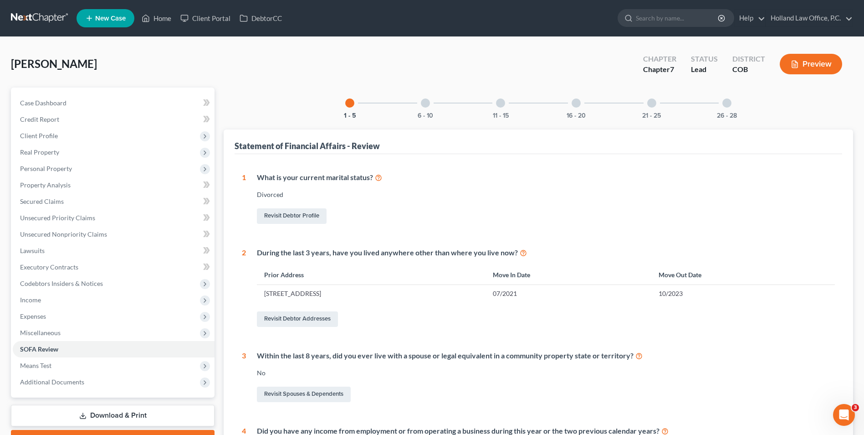
click at [505, 111] on div "11 - 15" at bounding box center [500, 102] width 31 height 31
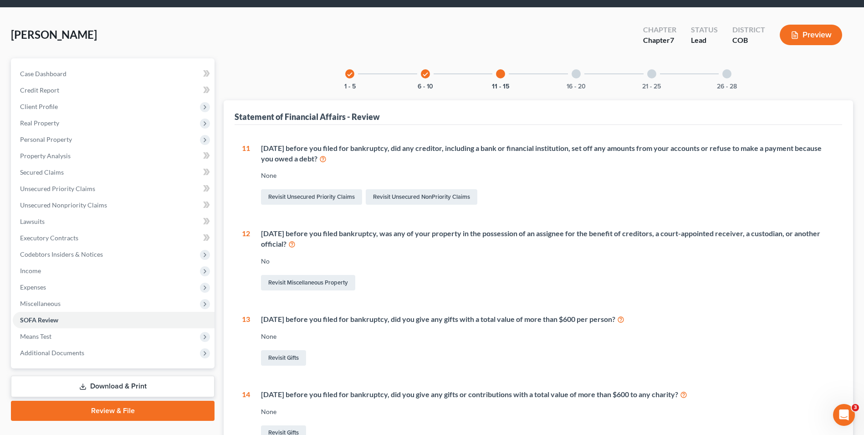
scroll to position [46, 0]
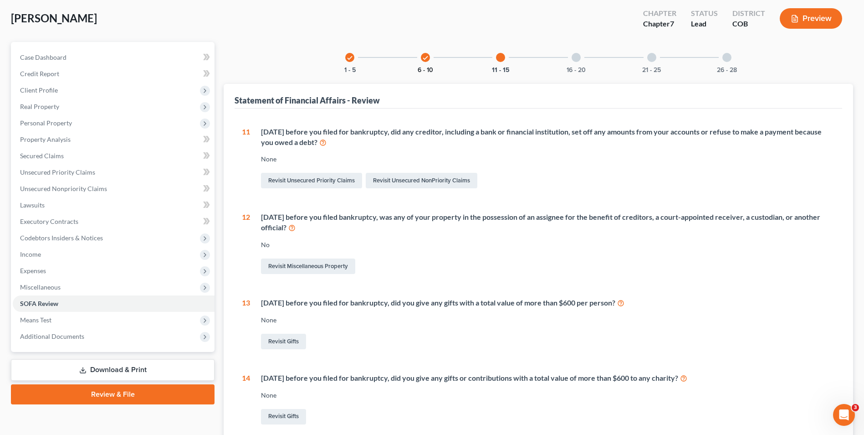
click at [423, 68] on button "6 - 10" at bounding box center [425, 70] width 15 height 6
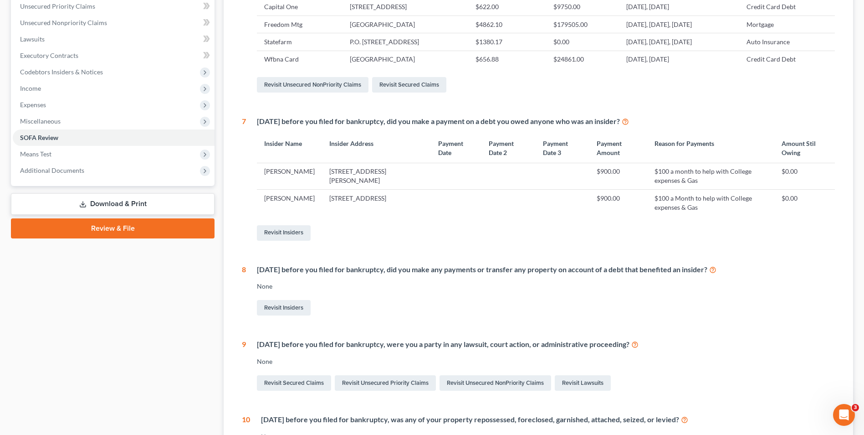
scroll to position [228, 0]
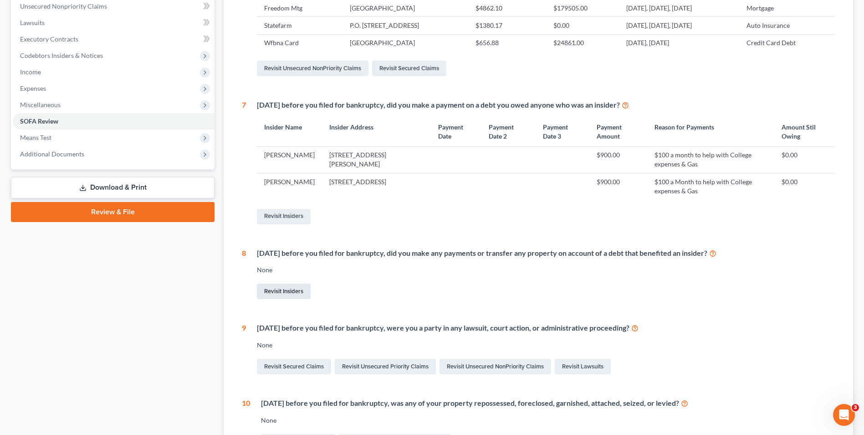
click at [289, 287] on link "Revisit Insiders" at bounding box center [284, 290] width 54 height 15
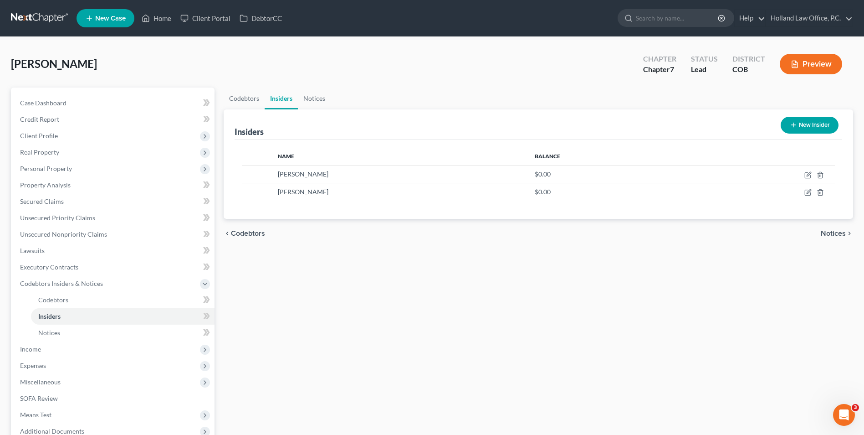
click at [806, 128] on button "New Insider" at bounding box center [810, 125] width 58 height 17
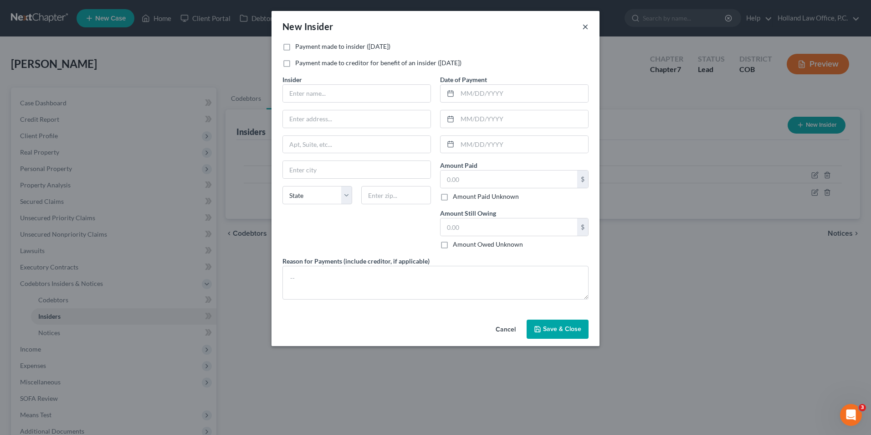
click at [583, 30] on button "×" at bounding box center [585, 26] width 6 height 11
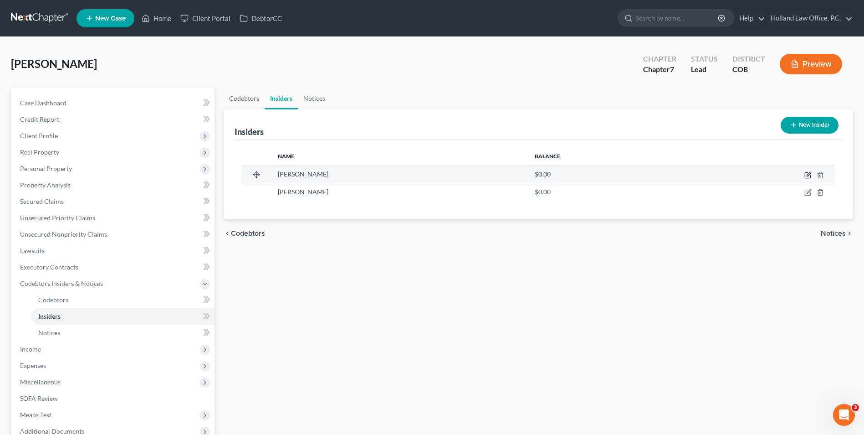
click at [809, 175] on icon "button" at bounding box center [808, 174] width 7 height 7
select select "5"
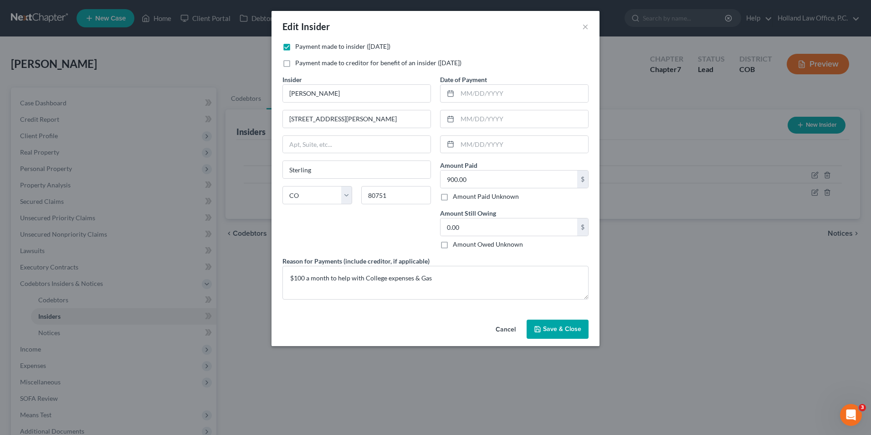
click at [560, 329] on span "Save & Close" at bounding box center [562, 329] width 38 height 8
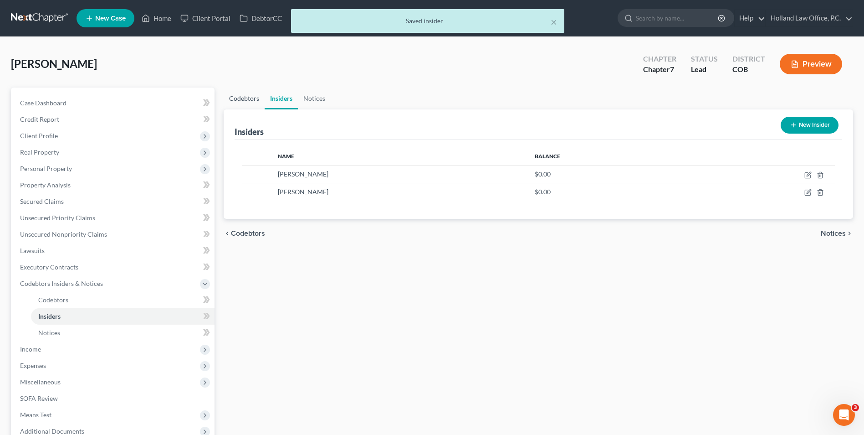
click at [252, 108] on link "Codebtors" at bounding box center [244, 98] width 41 height 22
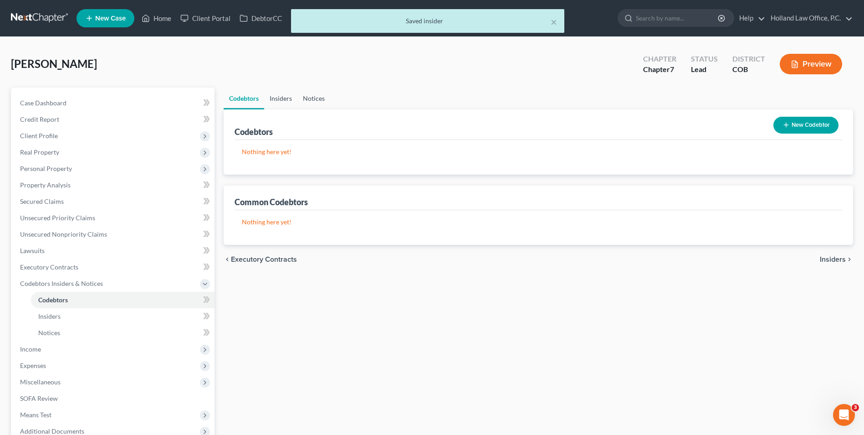
click at [307, 94] on link "Notices" at bounding box center [314, 98] width 33 height 22
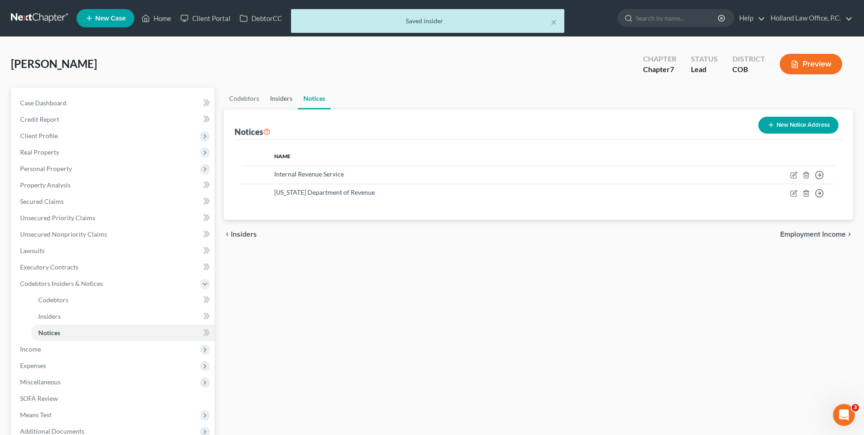
click at [284, 103] on link "Insiders" at bounding box center [281, 98] width 33 height 22
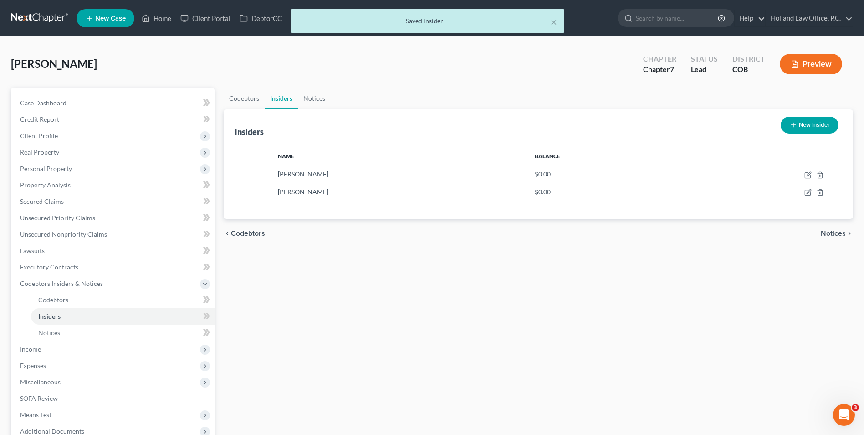
click at [807, 122] on button "New Insider" at bounding box center [810, 125] width 58 height 17
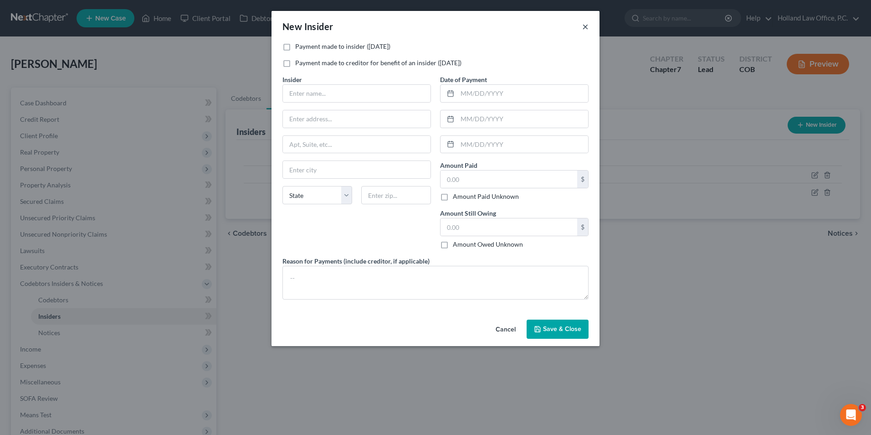
click at [584, 27] on button "×" at bounding box center [585, 26] width 6 height 11
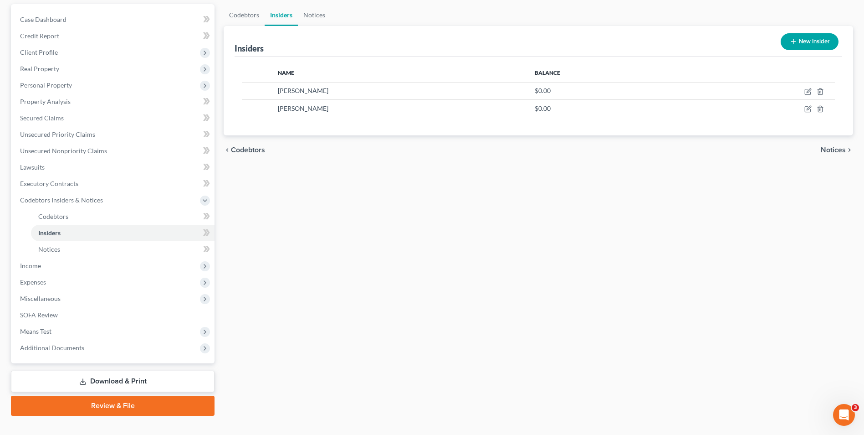
scroll to position [91, 0]
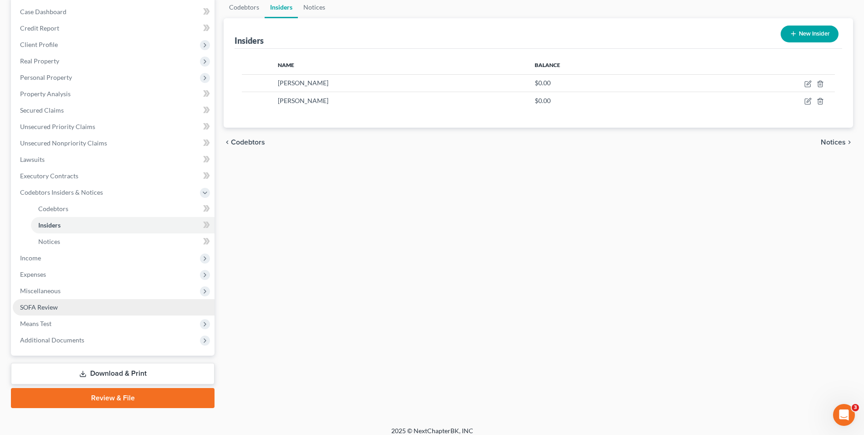
click at [50, 310] on span "SOFA Review" at bounding box center [39, 307] width 38 height 8
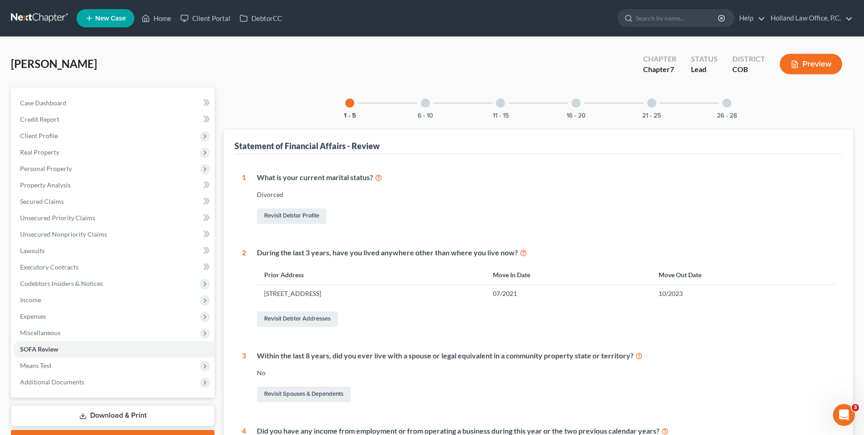
click at [426, 109] on div "6 - 10" at bounding box center [425, 102] width 31 height 31
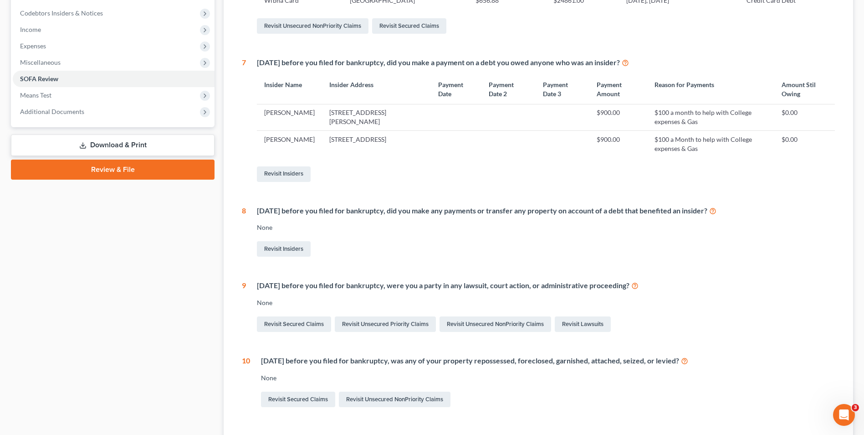
scroll to position [273, 0]
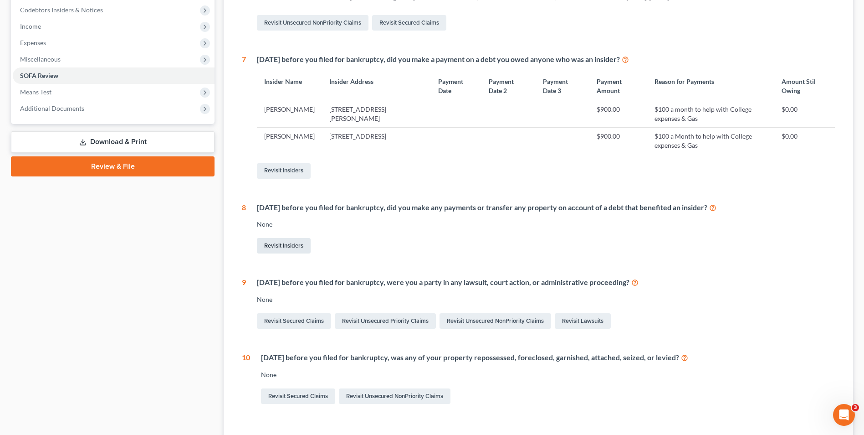
click at [294, 247] on link "Revisit Insiders" at bounding box center [284, 245] width 54 height 15
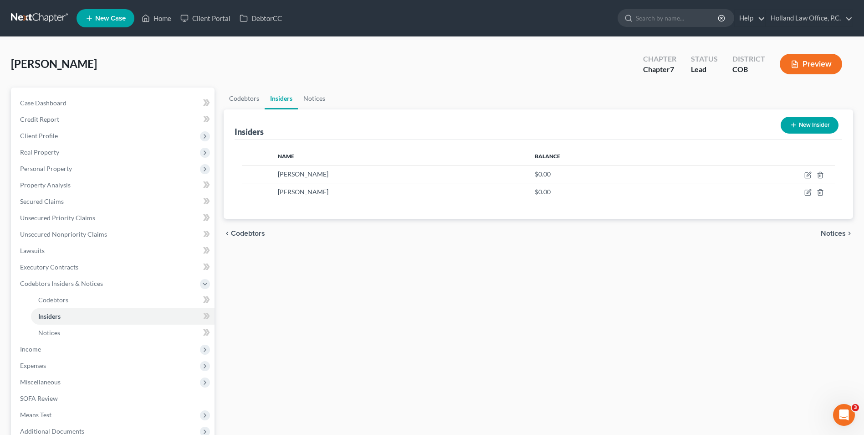
click at [813, 124] on button "New Insider" at bounding box center [810, 125] width 58 height 17
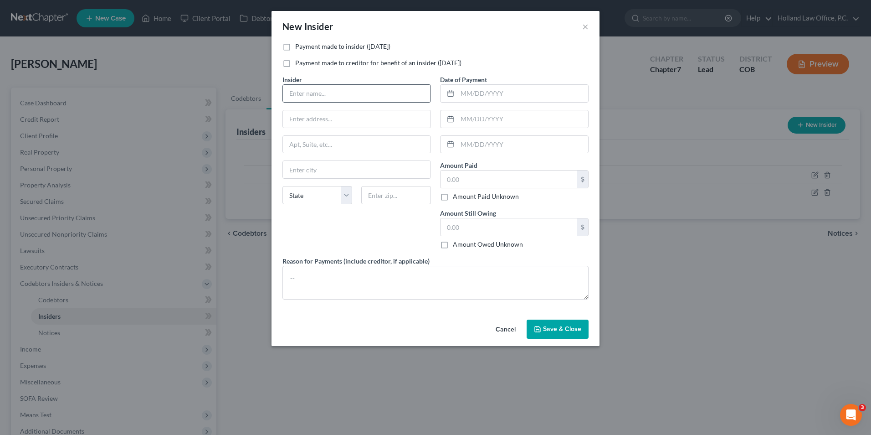
click at [393, 102] on div at bounding box center [357, 93] width 149 height 18
click at [391, 101] on input "text" at bounding box center [357, 93] width 148 height 17
click at [339, 92] on input "text" at bounding box center [357, 93] width 148 height 17
click at [441, 52] on div "Payment made to insider ([DATE]) Payment made to creditor for benefit of an ins…" at bounding box center [435, 58] width 315 height 33
click at [587, 27] on button "×" at bounding box center [585, 26] width 6 height 11
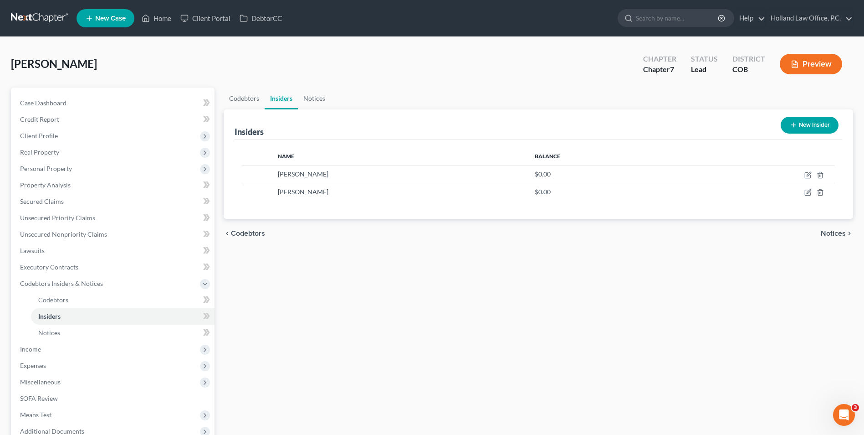
click at [807, 129] on button "New Insider" at bounding box center [810, 125] width 58 height 17
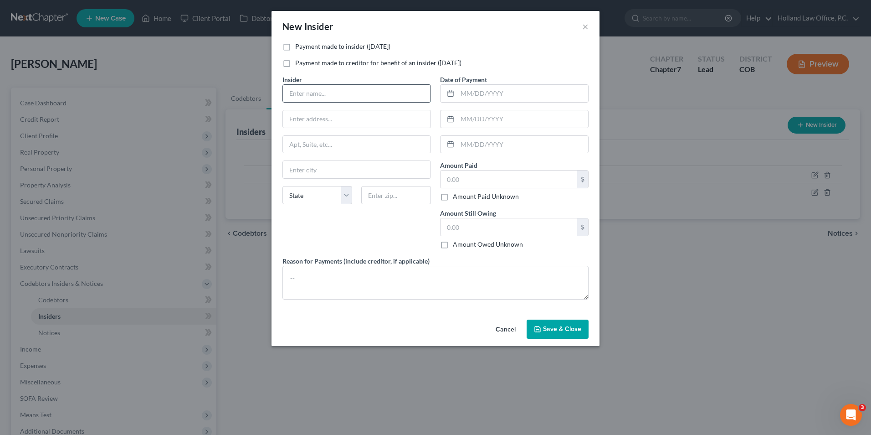
click at [394, 95] on input "text" at bounding box center [357, 93] width 148 height 17
type input "[PERSON_NAME]"
click at [374, 81] on div "Insider * [PERSON_NAME]" at bounding box center [357, 89] width 149 height 28
click at [327, 112] on input "text" at bounding box center [357, 118] width 148 height 17
type input "[STREET_ADDRESS][PERSON_NAME]"
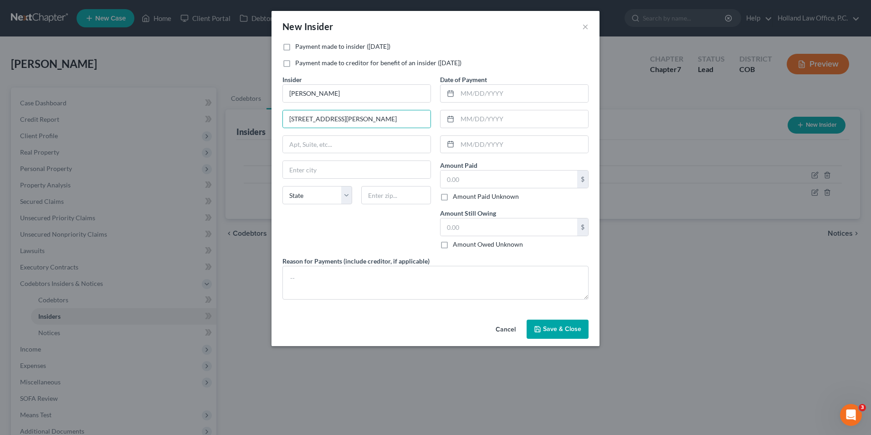
click at [331, 76] on div "Insider * [PERSON_NAME]" at bounding box center [357, 89] width 149 height 28
click at [392, 189] on input "text" at bounding box center [396, 195] width 70 height 18
type input "80751"
click at [346, 226] on div "Insider * [PERSON_NAME] 355 [PERSON_NAME] [GEOGRAPHIC_DATA] [US_STATE] AK AR AZ…" at bounding box center [357, 165] width 158 height 181
type input "Sterling"
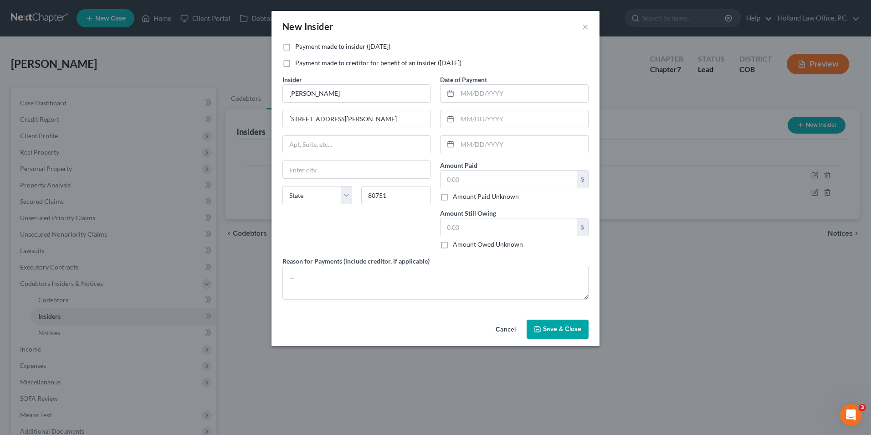
select select "5"
click at [440, 286] on textarea at bounding box center [436, 283] width 306 height 34
click at [584, 30] on button "×" at bounding box center [585, 26] width 6 height 11
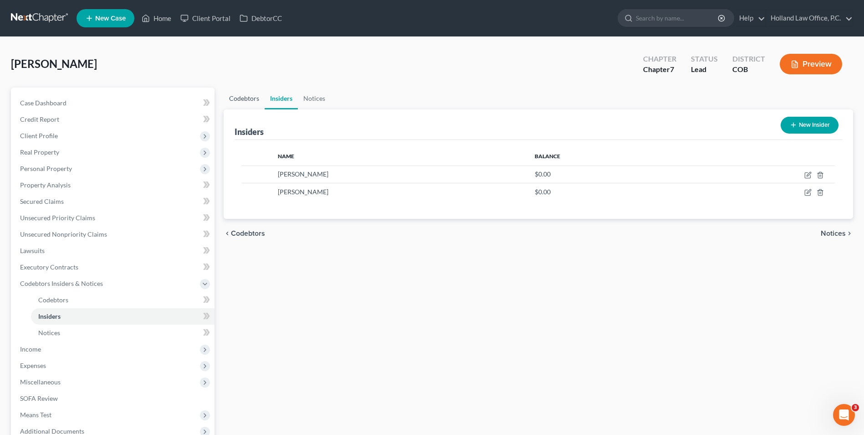
click at [262, 103] on link "Codebtors" at bounding box center [244, 98] width 41 height 22
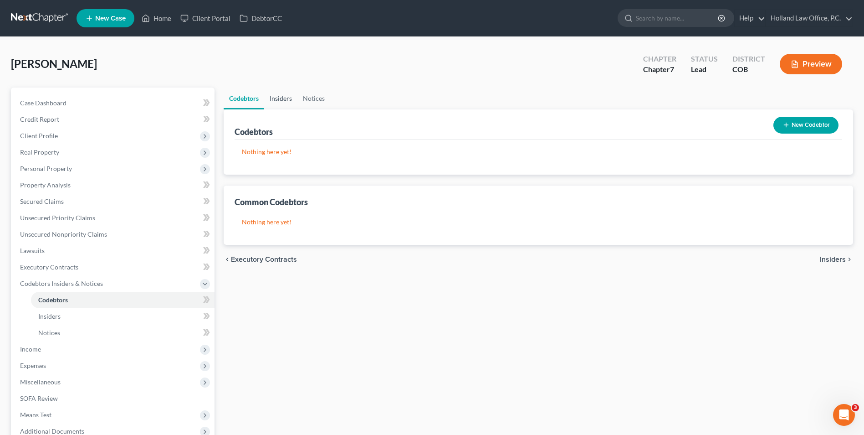
click at [276, 95] on link "Insiders" at bounding box center [280, 98] width 33 height 22
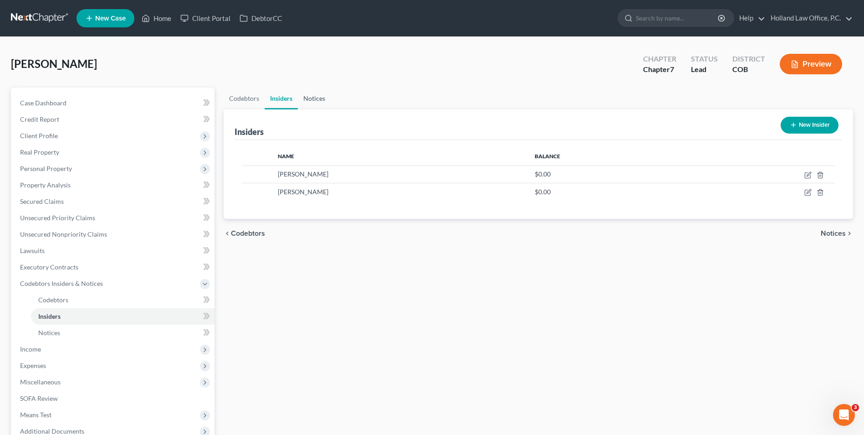
click at [305, 99] on link "Notices" at bounding box center [314, 98] width 33 height 22
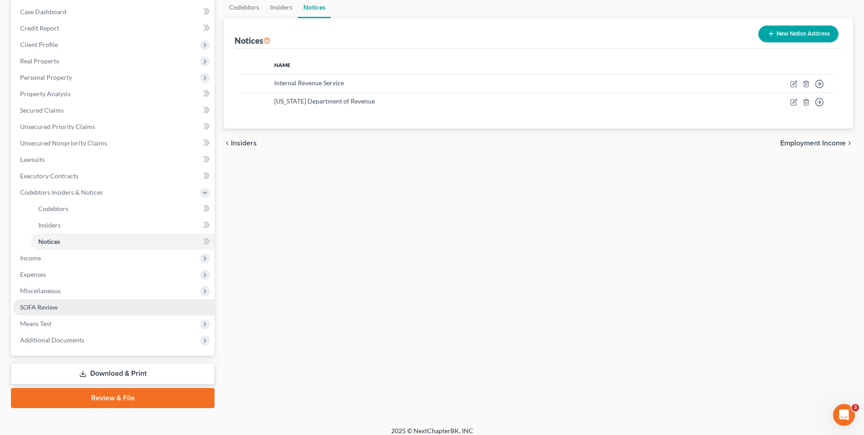
click at [51, 309] on span "SOFA Review" at bounding box center [39, 307] width 38 height 8
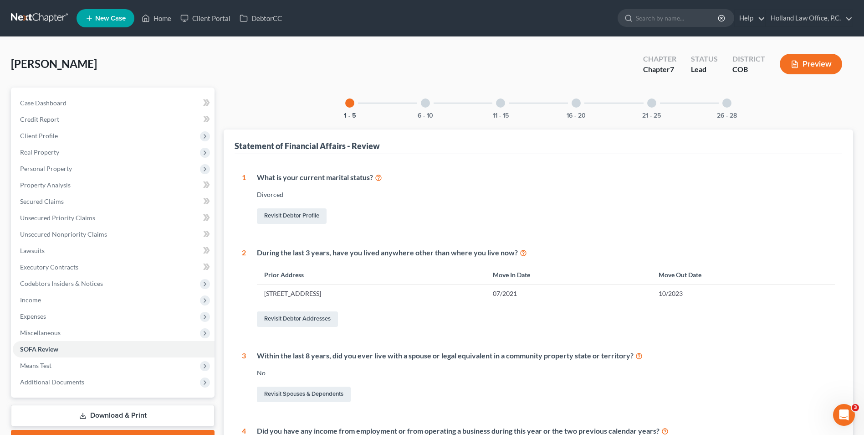
click at [425, 106] on div at bounding box center [425, 102] width 9 height 9
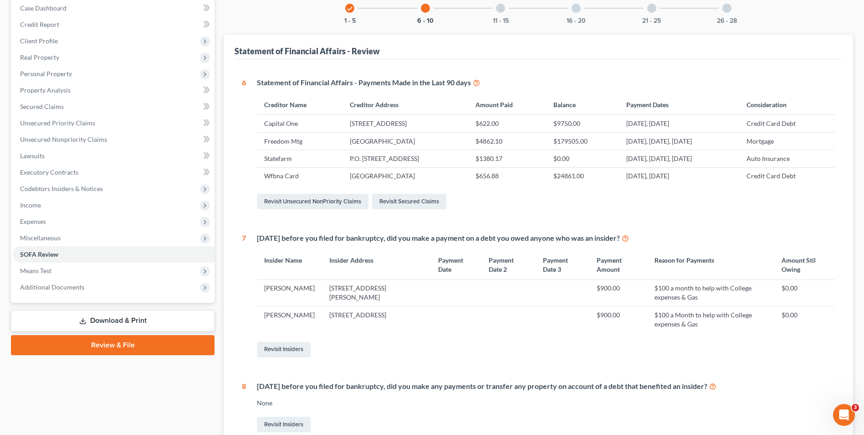
scroll to position [67, 0]
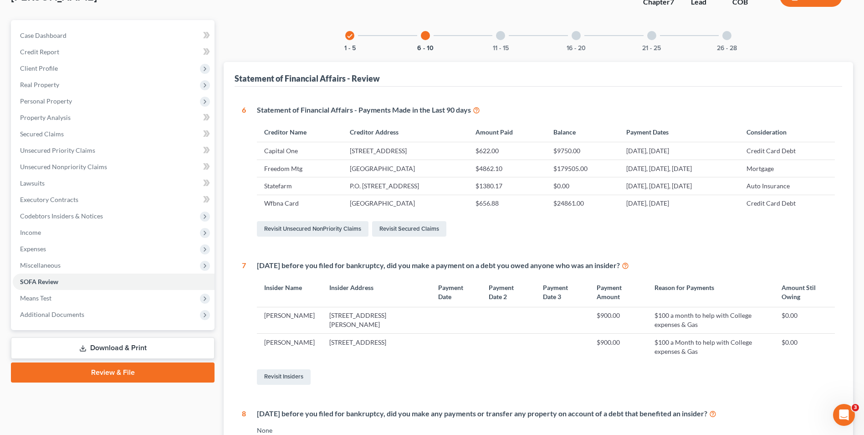
click at [499, 39] on div at bounding box center [500, 35] width 9 height 9
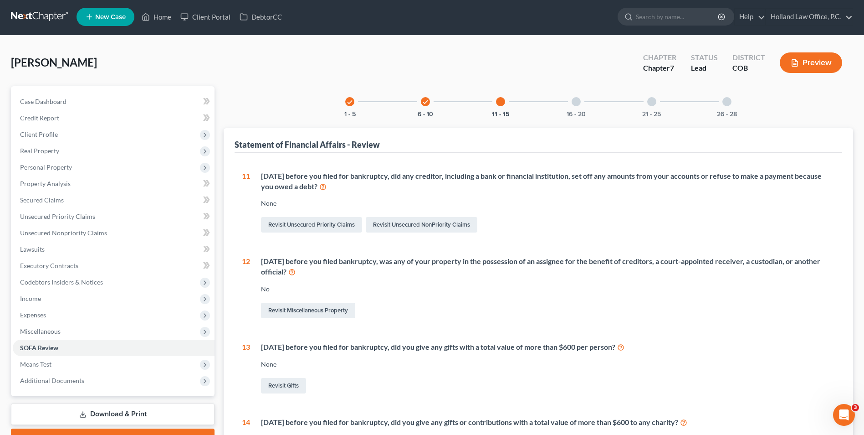
scroll to position [0, 0]
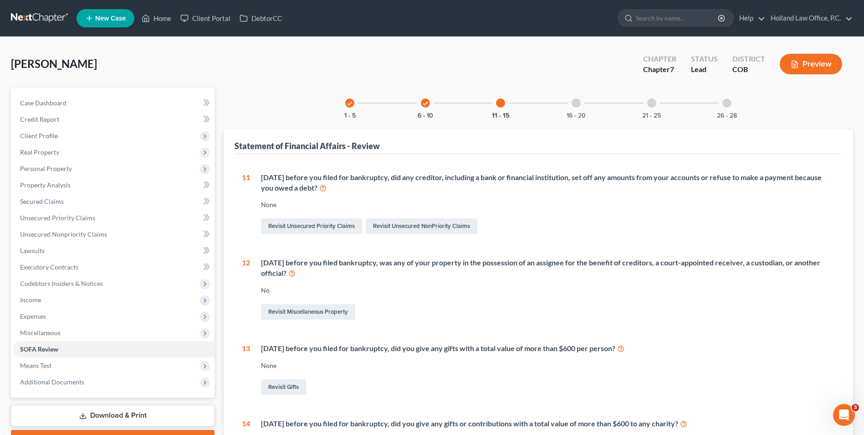
click at [427, 108] on div "check 6 - 10" at bounding box center [425, 102] width 31 height 31
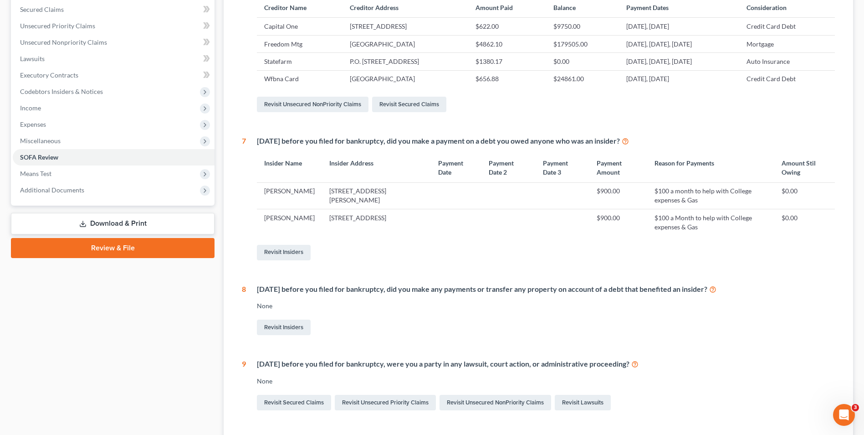
scroll to position [273, 0]
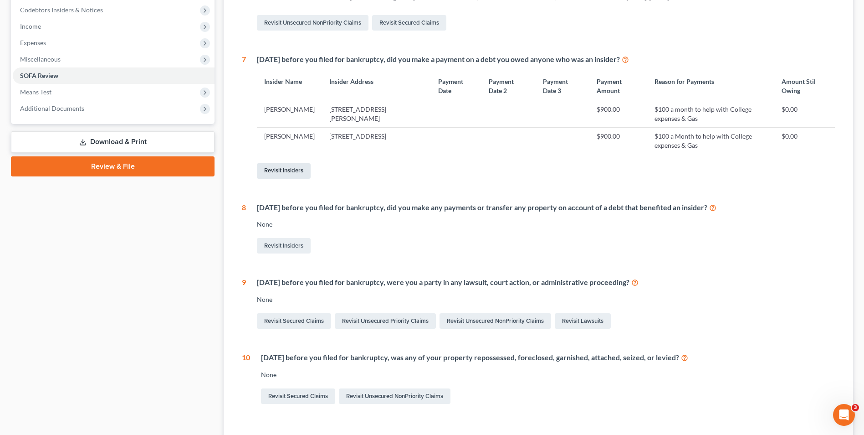
click at [278, 168] on link "Revisit Insiders" at bounding box center [284, 170] width 54 height 15
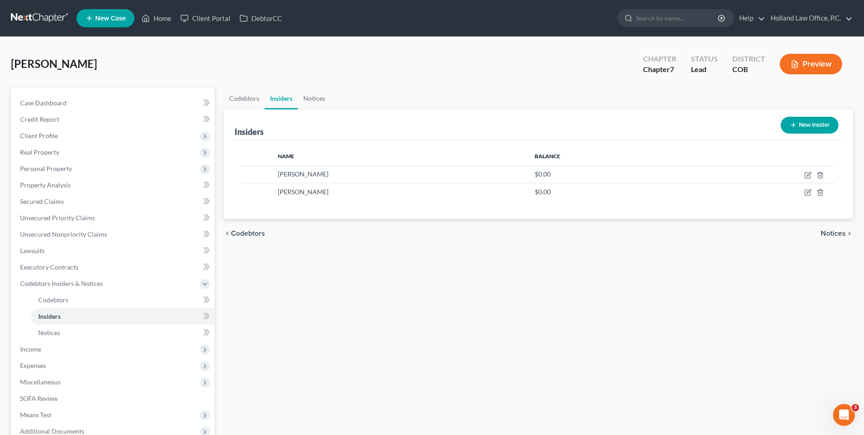
click at [798, 123] on button "New Insider" at bounding box center [810, 125] width 58 height 17
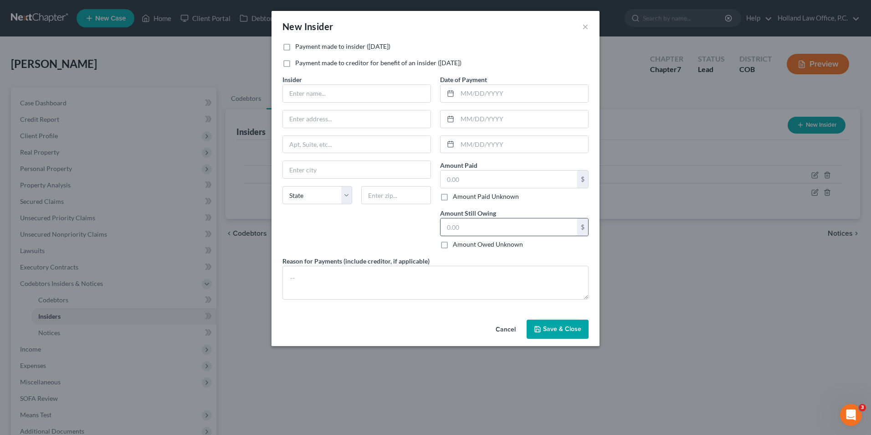
click at [491, 225] on input "text" at bounding box center [509, 226] width 137 height 17
click at [496, 179] on input "text" at bounding box center [509, 178] width 137 height 17
click at [584, 30] on button "×" at bounding box center [585, 26] width 6 height 11
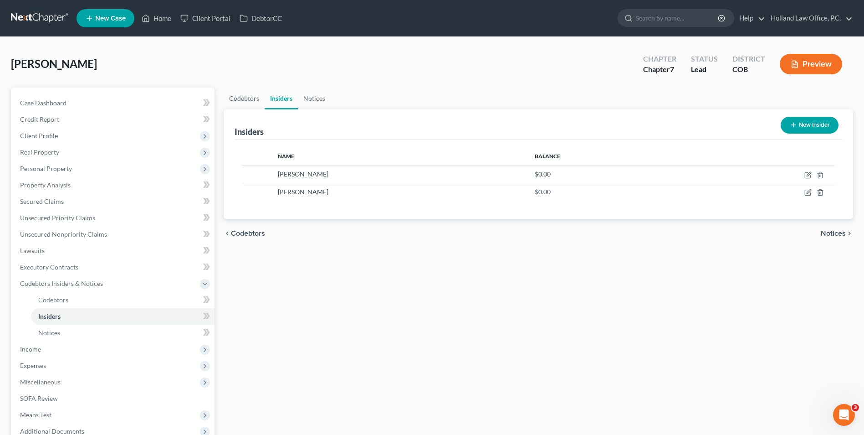
click at [799, 123] on button "New Insider" at bounding box center [810, 125] width 58 height 17
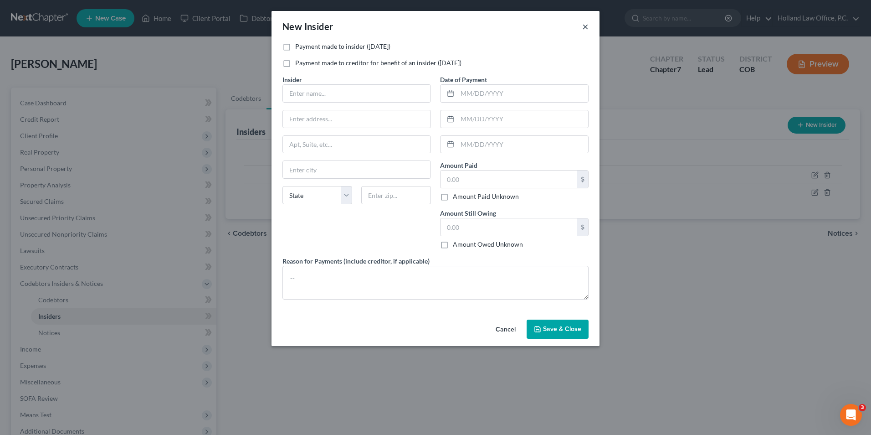
click at [586, 26] on button "×" at bounding box center [585, 26] width 6 height 11
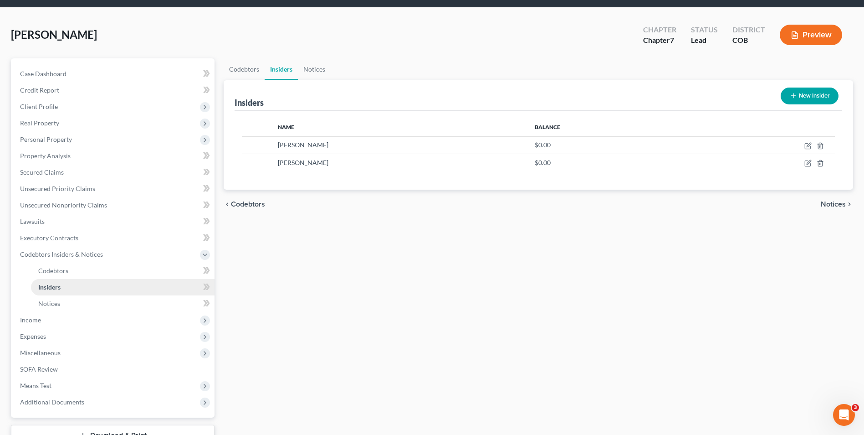
scroll to position [46, 0]
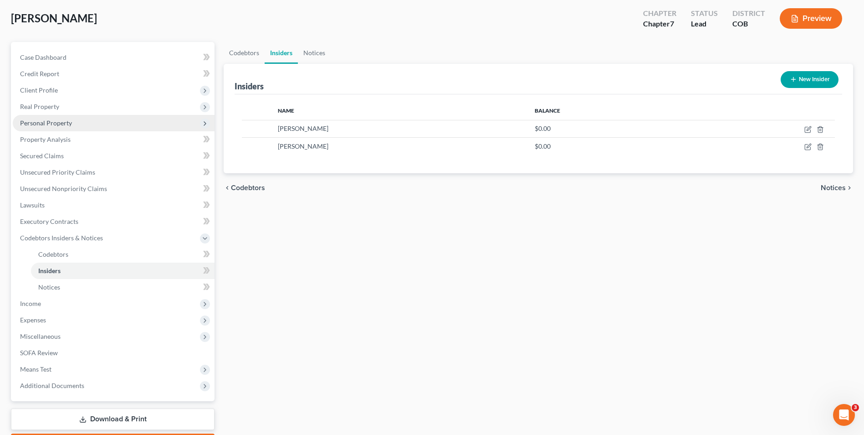
click at [58, 121] on span "Personal Property" at bounding box center [46, 123] width 52 height 8
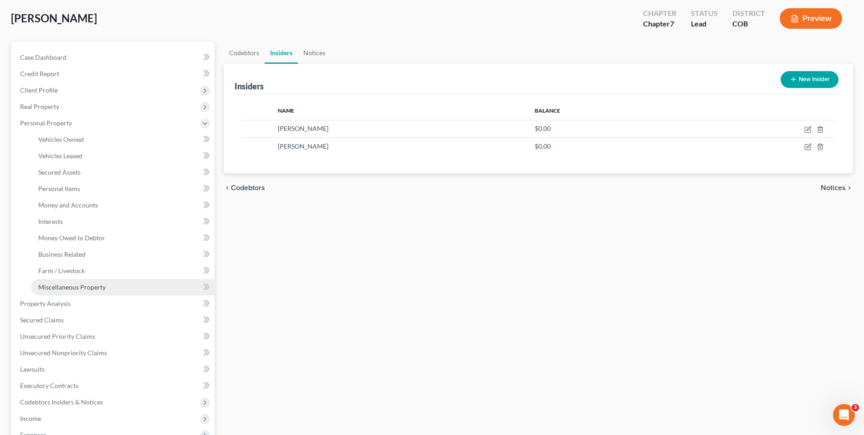
click at [70, 289] on span "Miscellaneous Property" at bounding box center [71, 287] width 67 height 8
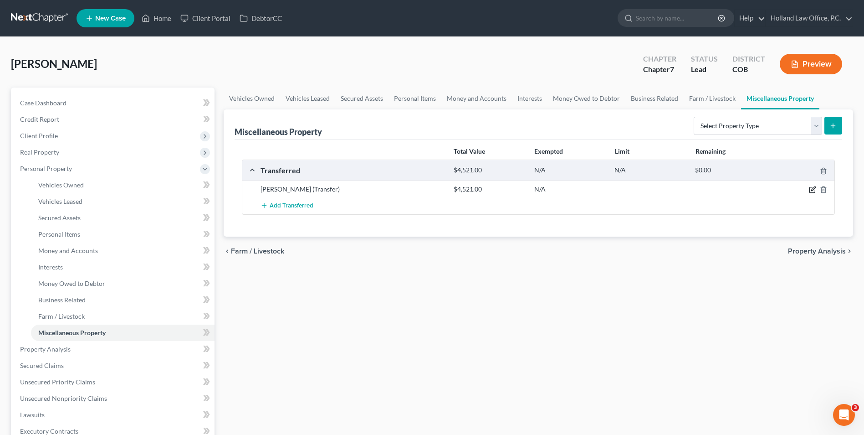
click at [812, 189] on icon "button" at bounding box center [812, 189] width 7 height 7
select select "Ordinary ([DATE])"
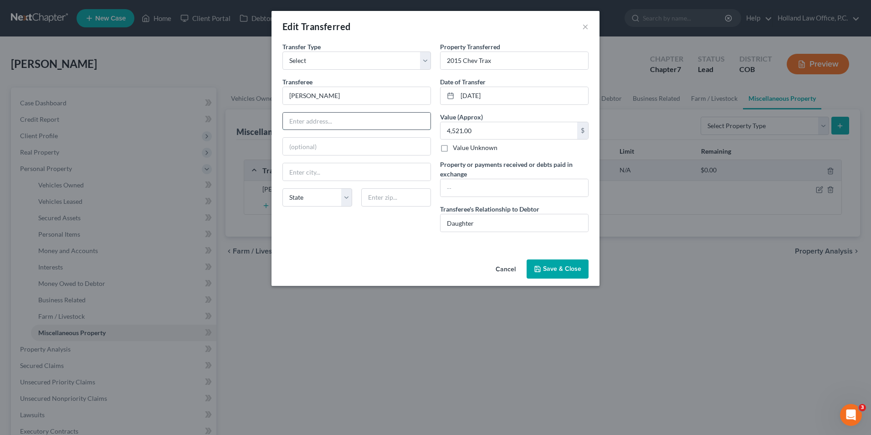
click at [324, 126] on input "text" at bounding box center [357, 121] width 148 height 17
type input "[STREET_ADDRESS][PERSON_NAME]"
drag, startPoint x: 399, startPoint y: 228, endPoint x: 386, endPoint y: 194, distance: 36.1
click at [400, 228] on div "Transfer Type * Select Ordinary ([DATE]) [DATE] Transferee * [PERSON_NAME] 355 …" at bounding box center [357, 140] width 158 height 197
click at [385, 192] on input "text" at bounding box center [396, 197] width 70 height 18
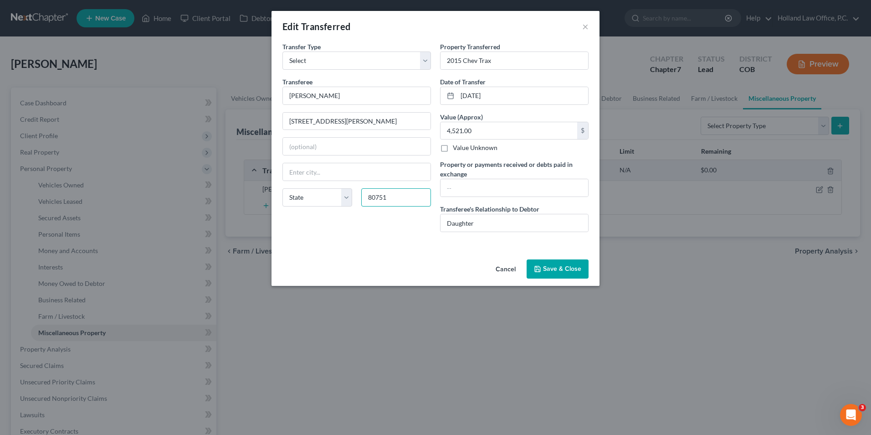
type input "80751"
click at [328, 248] on div "An exemption set must first be selected from the Filing Information section. Tr…" at bounding box center [436, 149] width 328 height 214
type input "Sterling"
click at [478, 188] on input "text" at bounding box center [515, 187] width 148 height 17
type input "4521.00"
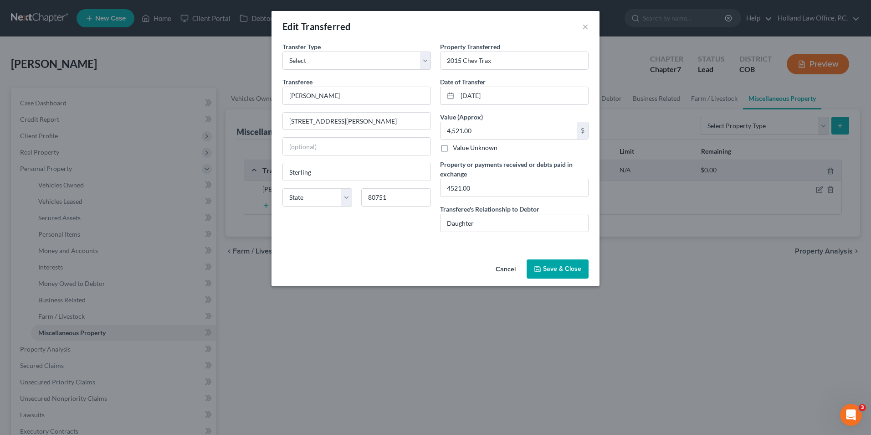
click at [431, 244] on div "An exemption set must first be selected from the Filing Information section. Tr…" at bounding box center [436, 149] width 328 height 214
click at [534, 264] on button "Save & Close" at bounding box center [558, 268] width 62 height 19
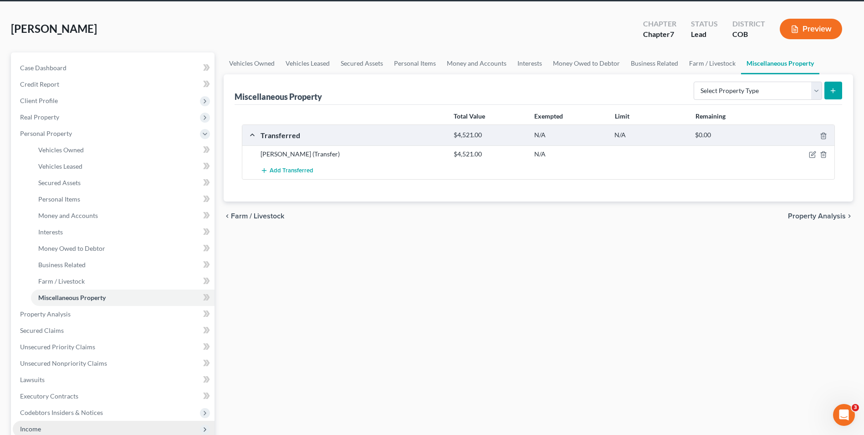
scroll to position [91, 0]
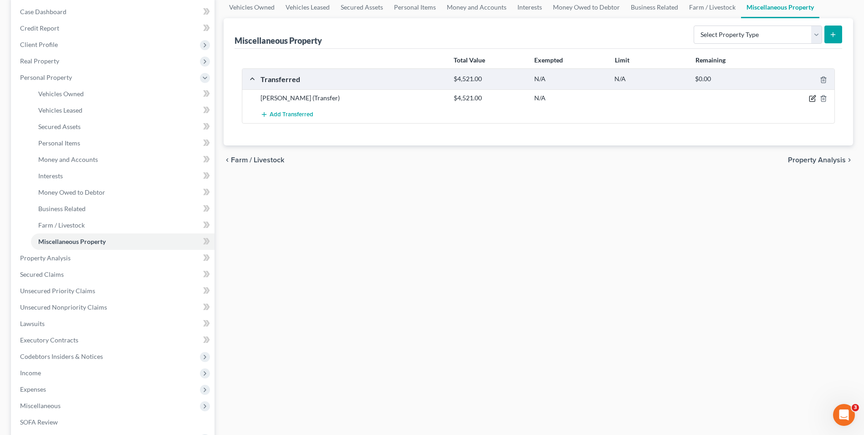
click at [814, 99] on icon "button" at bounding box center [814, 98] width 4 height 4
select select "Ordinary ([DATE])"
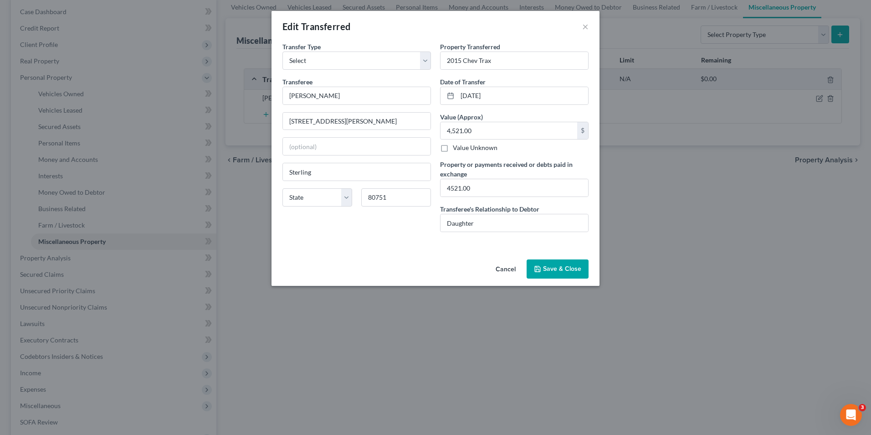
click at [562, 262] on button "Save & Close" at bounding box center [558, 268] width 62 height 19
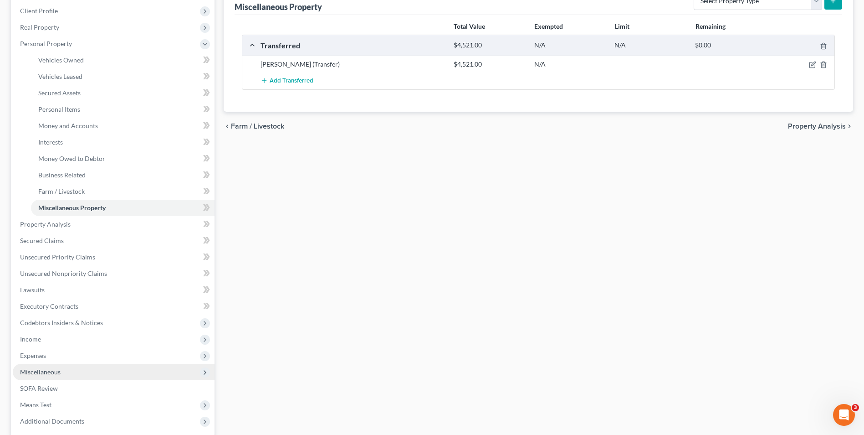
scroll to position [137, 0]
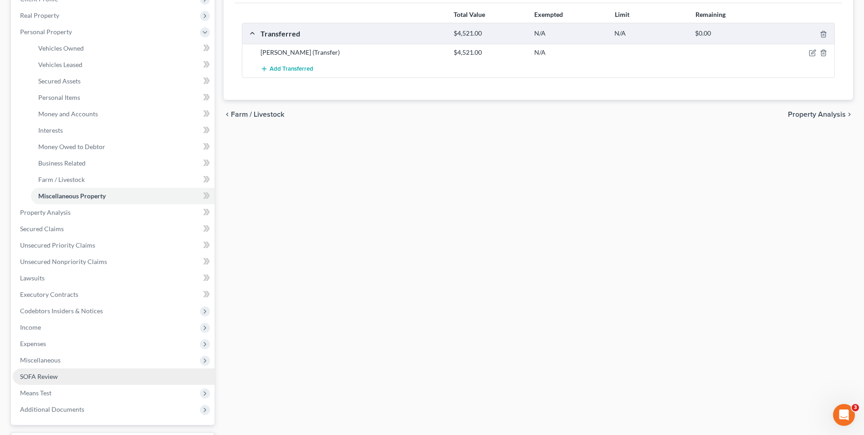
click at [49, 375] on span "SOFA Review" at bounding box center [39, 376] width 38 height 8
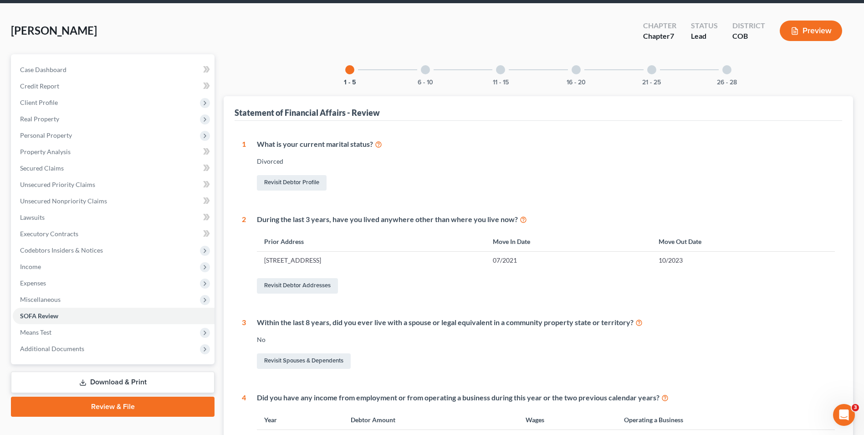
scroll to position [30, 0]
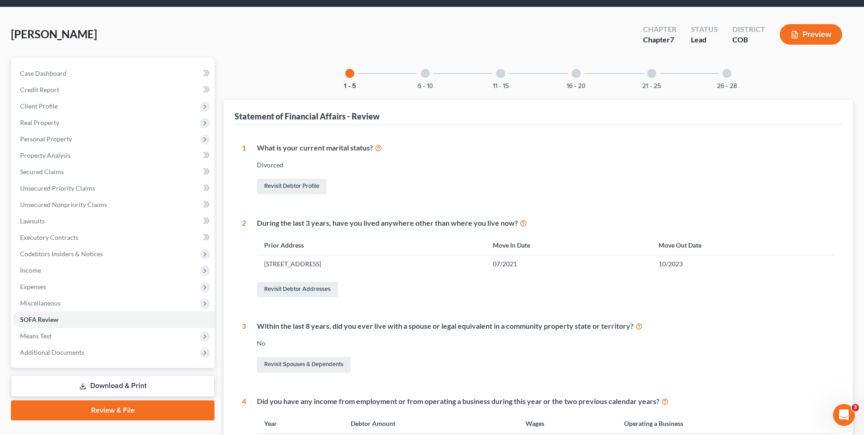
click at [432, 73] on div "6 - 10" at bounding box center [425, 73] width 31 height 31
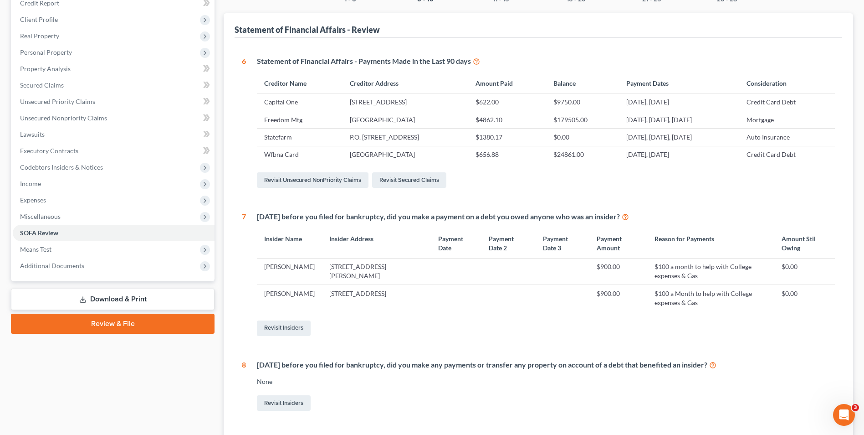
scroll to position [67, 0]
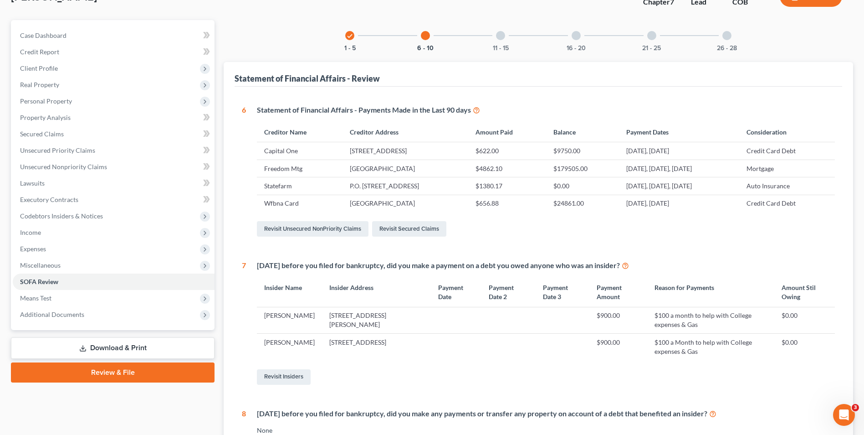
click at [500, 38] on div at bounding box center [500, 35] width 9 height 9
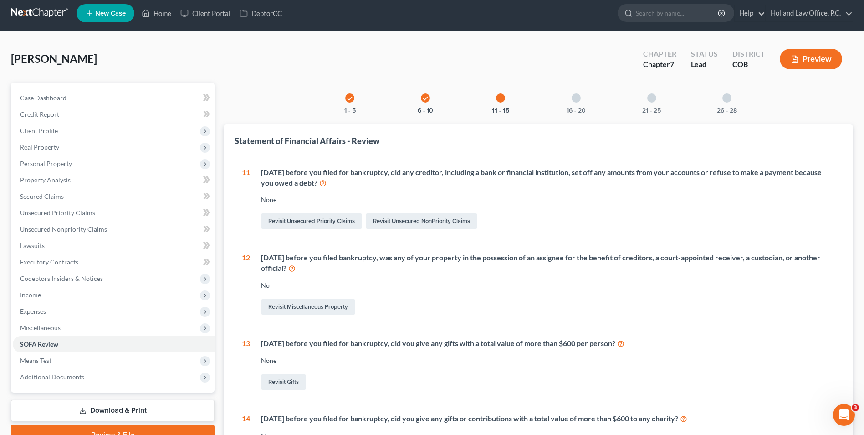
scroll to position [0, 0]
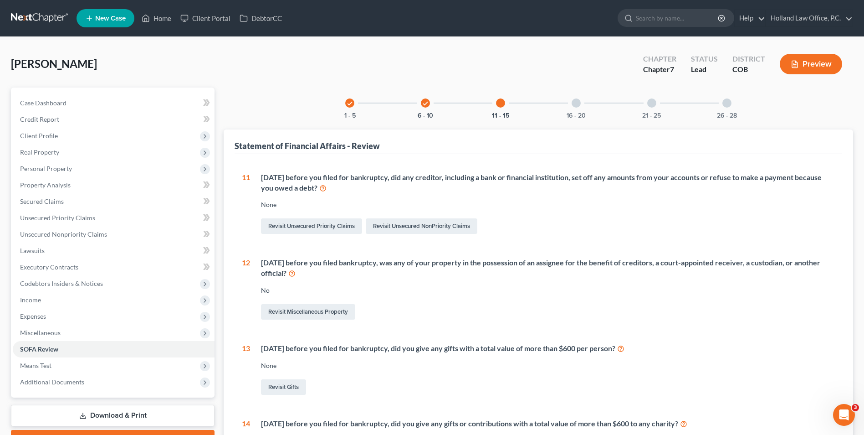
click at [578, 107] on div at bounding box center [576, 102] width 9 height 9
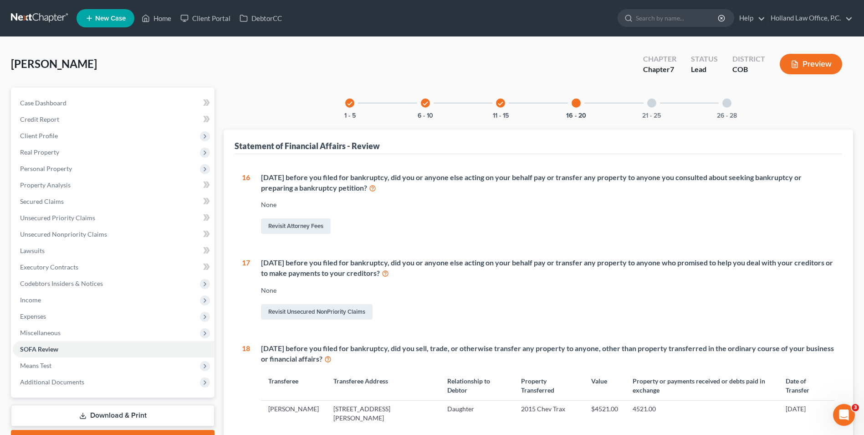
click at [655, 104] on div at bounding box center [651, 102] width 9 height 9
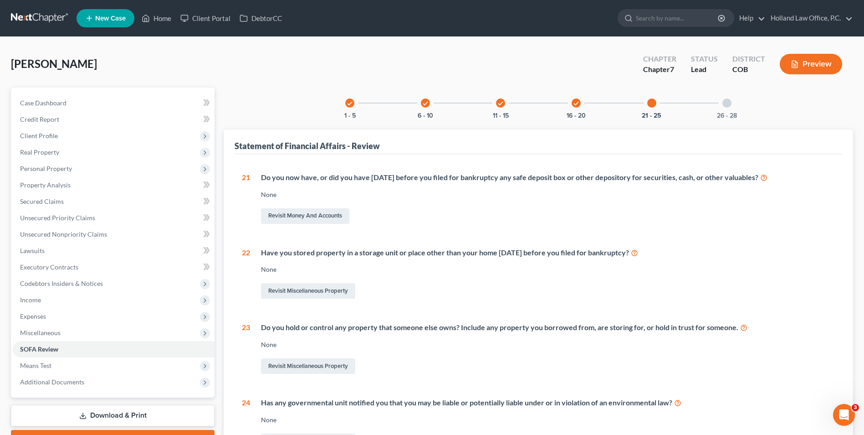
click at [705, 103] on div "check 1 - 5 check 6 - 10 check 11 - 15 check 16 - 20 21 - 25 26 - 28" at bounding box center [538, 102] width 408 height 31
click at [728, 102] on div at bounding box center [727, 102] width 9 height 9
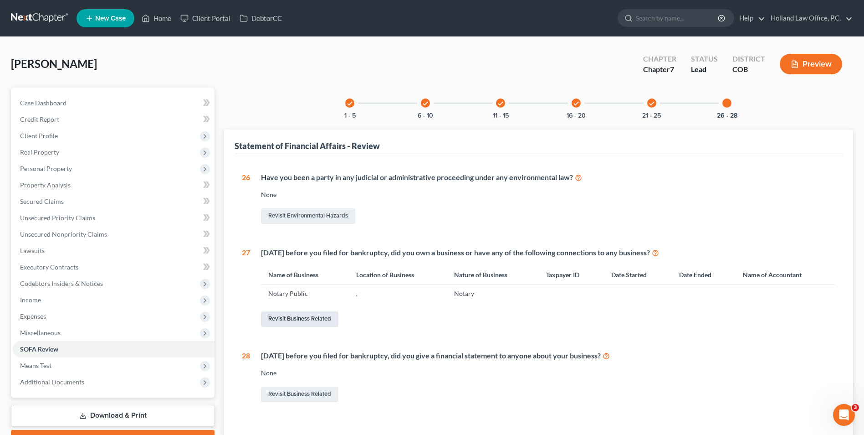
click at [315, 315] on link "Revisit Business Related" at bounding box center [299, 318] width 77 height 15
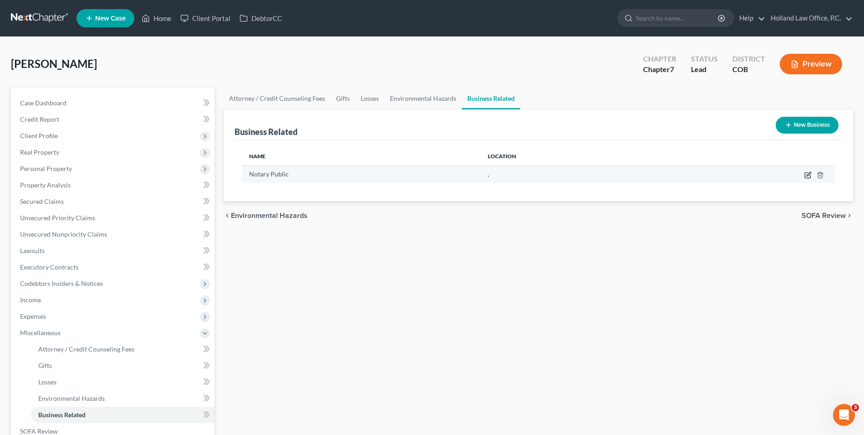
click at [807, 174] on icon "button" at bounding box center [808, 174] width 7 height 7
select select "sole_proprietor"
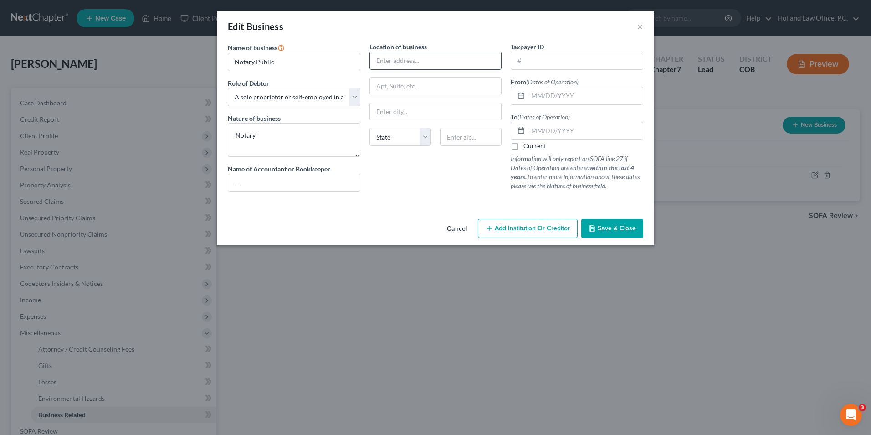
click at [412, 64] on input "text" at bounding box center [436, 60] width 132 height 17
click at [286, 221] on div "Cancel Add Institution Or Creditor Save & Close" at bounding box center [435, 230] width 437 height 30
click at [408, 57] on input "text" at bounding box center [436, 60] width 132 height 17
drag, startPoint x: 430, startPoint y: 59, endPoint x: 417, endPoint y: 62, distance: 12.5
click at [417, 62] on input "[STREET_ADDRESS][PERSON_NAME]" at bounding box center [436, 60] width 132 height 17
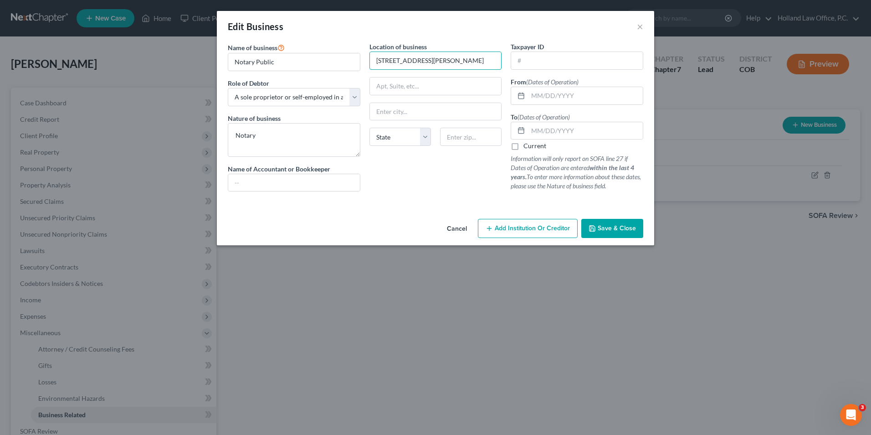
type input "[STREET_ADDRESS][PERSON_NAME]"
click at [397, 198] on div "Location of business [GEOGRAPHIC_DATA][PERSON_NAME] [US_STATE][GEOGRAPHIC_DATA]…" at bounding box center [436, 120] width 142 height 157
click at [464, 135] on input "text" at bounding box center [471, 137] width 62 height 18
type input "80751"
click at [367, 215] on div "Name of business * Notary Public Role of Debtor * Select A member of a limited …" at bounding box center [435, 128] width 437 height 173
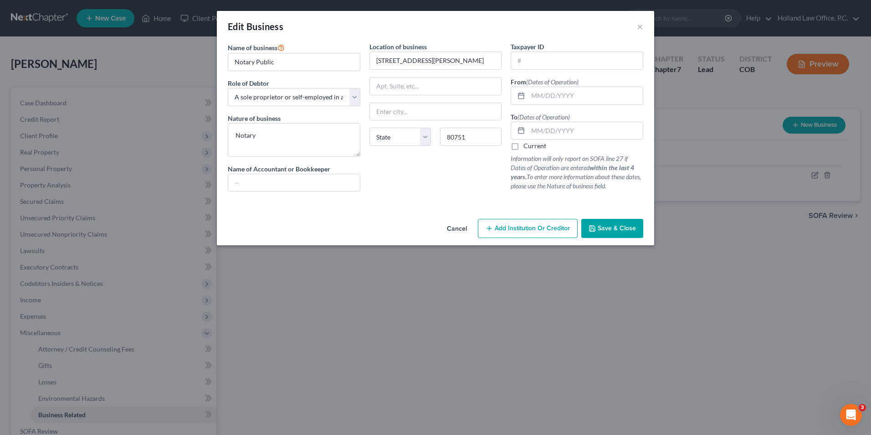
type input "Sterling"
select select "5"
click at [533, 153] on div "To (Dates of Operation) Current Information will only report on SOFA line 27 if…" at bounding box center [577, 151] width 133 height 79
click at [529, 143] on label "Current" at bounding box center [535, 145] width 23 height 9
click at [529, 143] on input "Current" at bounding box center [530, 144] width 6 height 6
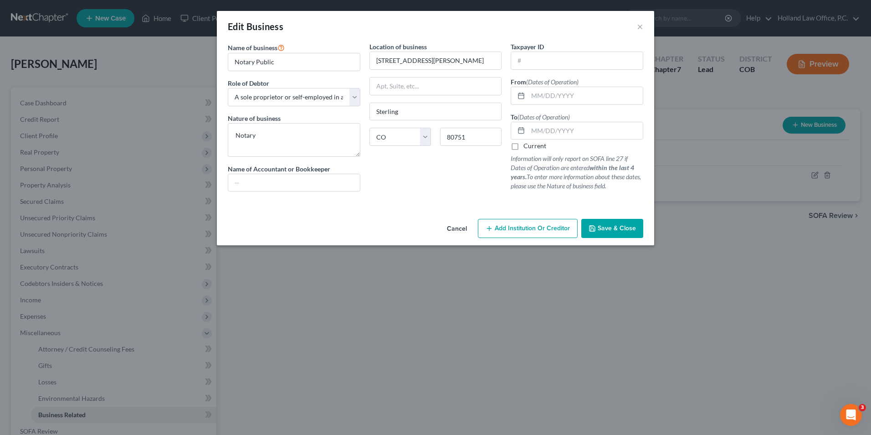
checkbox input "true"
drag, startPoint x: 529, startPoint y: 92, endPoint x: 534, endPoint y: 93, distance: 4.8
click at [529, 92] on input "text" at bounding box center [585, 95] width 115 height 17
drag, startPoint x: 609, startPoint y: 225, endPoint x: 447, endPoint y: 218, distance: 161.9
click at [609, 225] on span "Save & Close" at bounding box center [617, 228] width 38 height 8
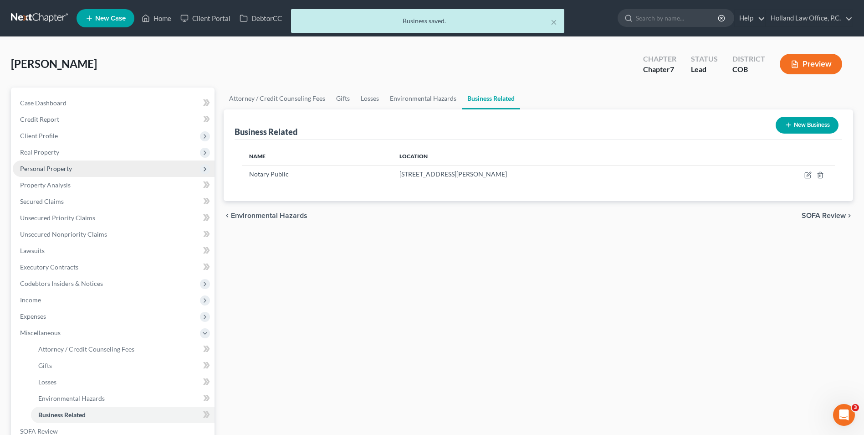
click at [53, 170] on span "Personal Property" at bounding box center [46, 168] width 52 height 8
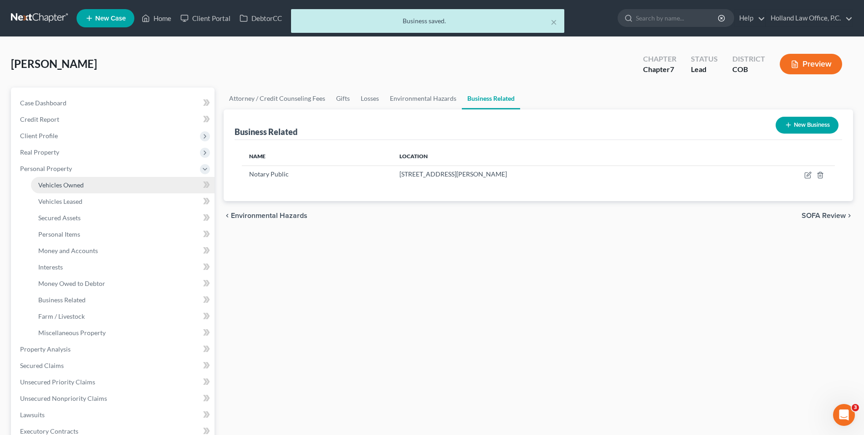
click at [57, 181] on span "Vehicles Owned" at bounding box center [61, 185] width 46 height 8
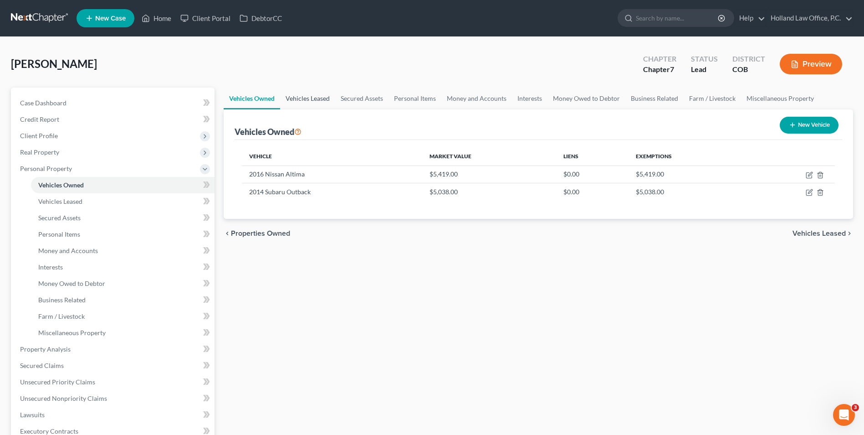
click at [321, 102] on link "Vehicles Leased" at bounding box center [307, 98] width 55 height 22
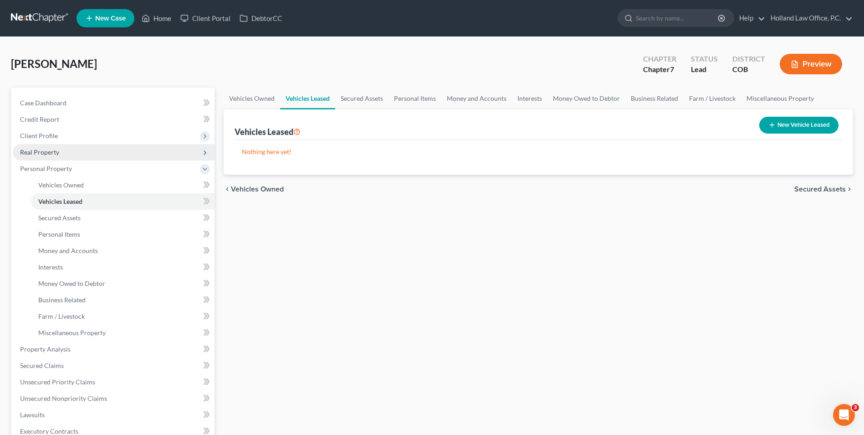
click at [46, 147] on span "Real Property" at bounding box center [114, 152] width 202 height 16
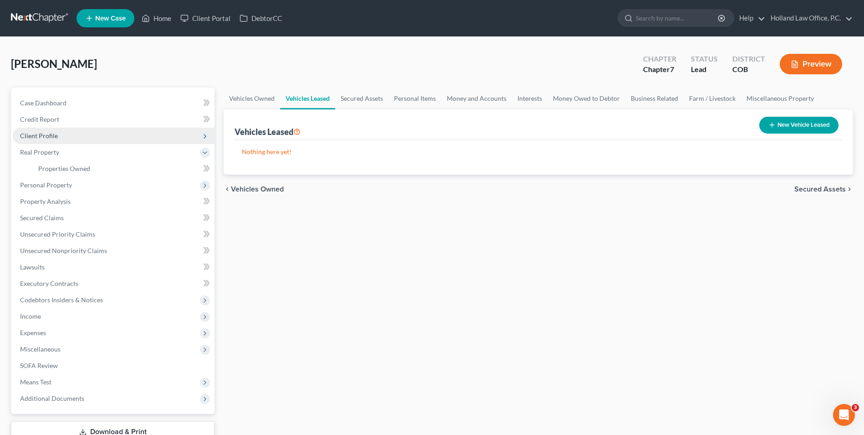
click at [50, 139] on span "Client Profile" at bounding box center [114, 136] width 202 height 16
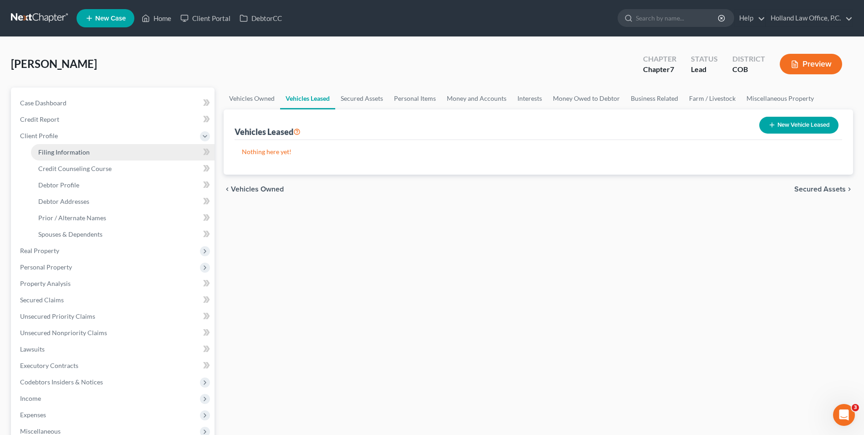
click at [54, 153] on span "Filing Information" at bounding box center [63, 152] width 51 height 8
select select "1"
select select "0"
select select "11"
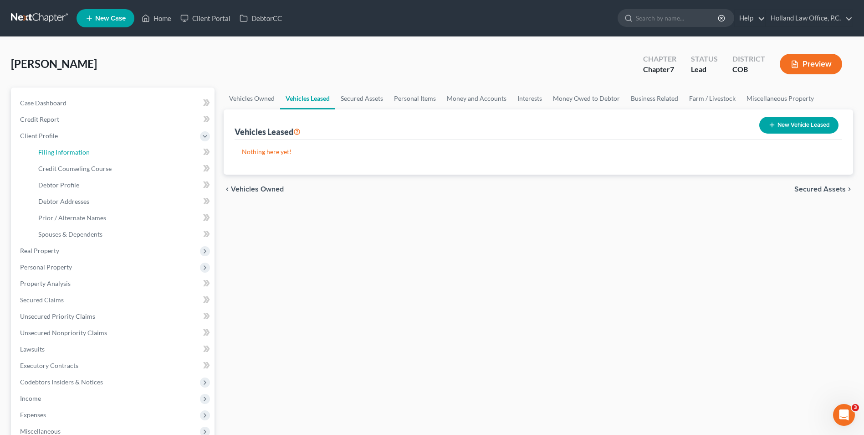
select select "0"
select select "5"
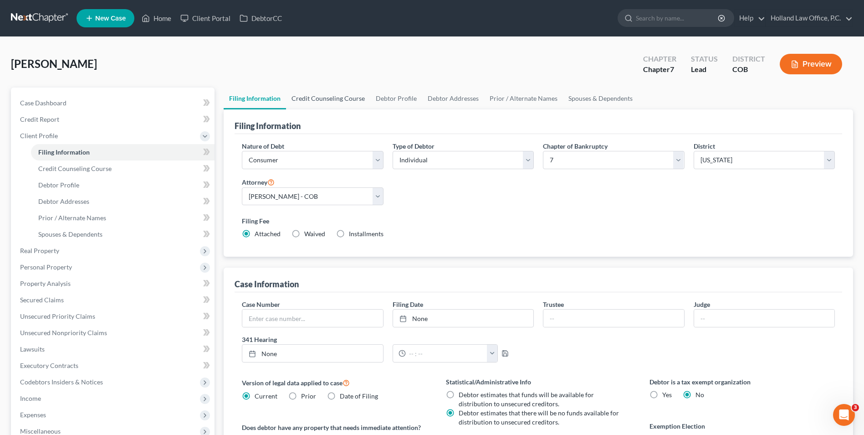
click at [331, 100] on link "Credit Counseling Course" at bounding box center [328, 98] width 84 height 22
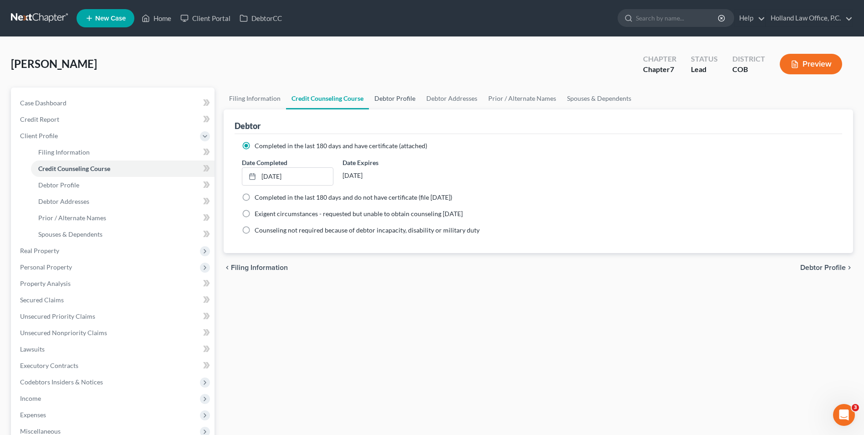
click at [396, 103] on link "Debtor Profile" at bounding box center [395, 98] width 52 height 22
select select "3"
select select "1"
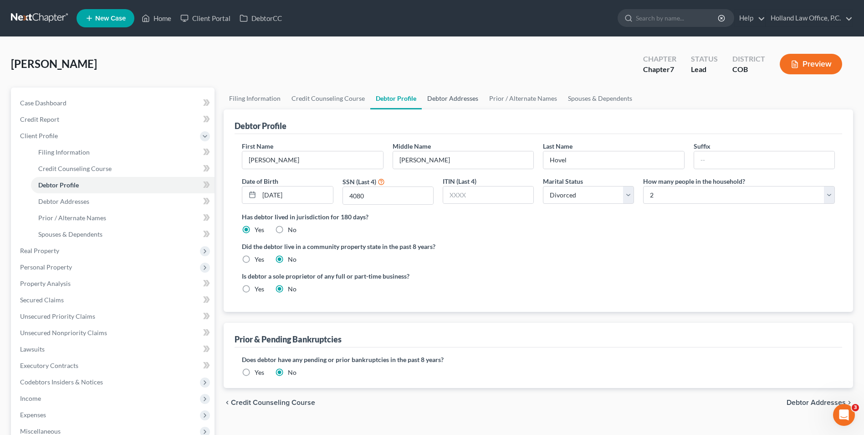
click at [454, 100] on link "Debtor Addresses" at bounding box center [453, 98] width 62 height 22
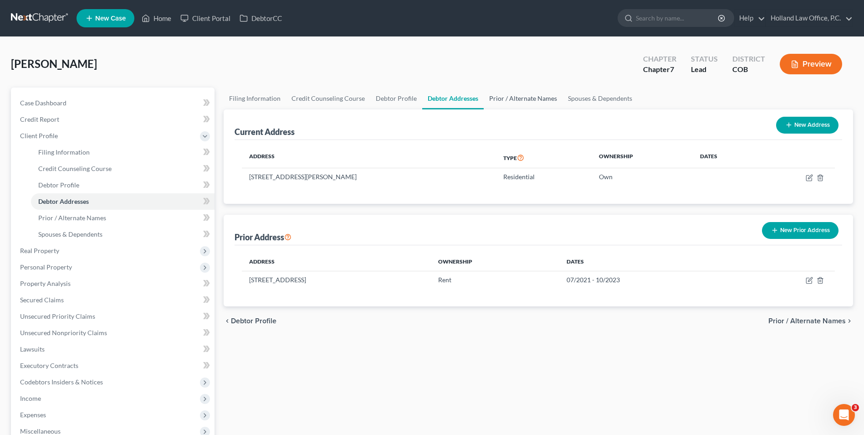
click at [501, 101] on link "Prior / Alternate Names" at bounding box center [523, 98] width 79 height 22
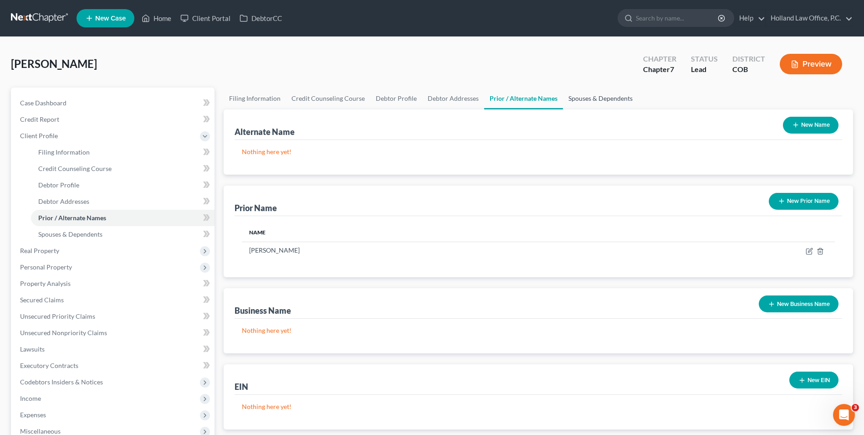
click at [587, 97] on link "Spouses & Dependents" at bounding box center [600, 98] width 75 height 22
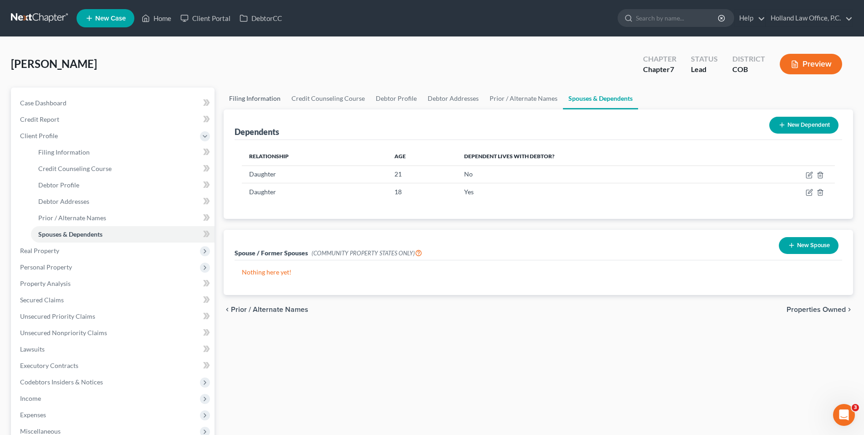
click at [250, 101] on link "Filing Information" at bounding box center [255, 98] width 62 height 22
select select "1"
select select "0"
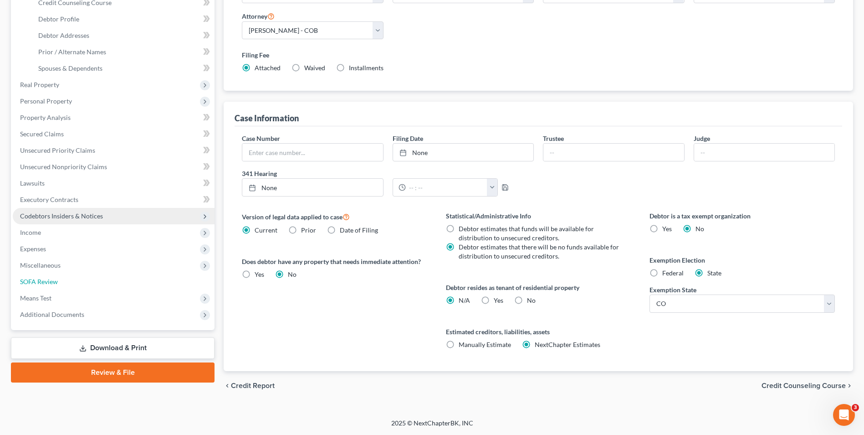
drag, startPoint x: 46, startPoint y: 281, endPoint x: 142, endPoint y: 226, distance: 110.4
click at [46, 281] on span "SOFA Review" at bounding box center [39, 281] width 38 height 8
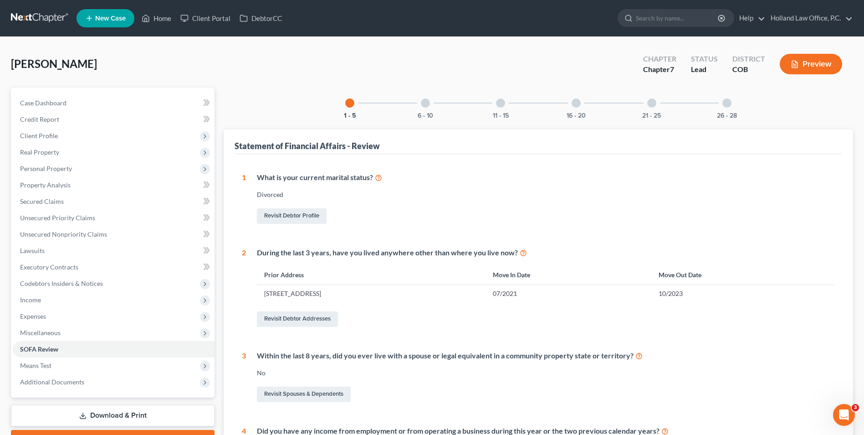
click at [437, 111] on div "6 - 10" at bounding box center [425, 102] width 31 height 31
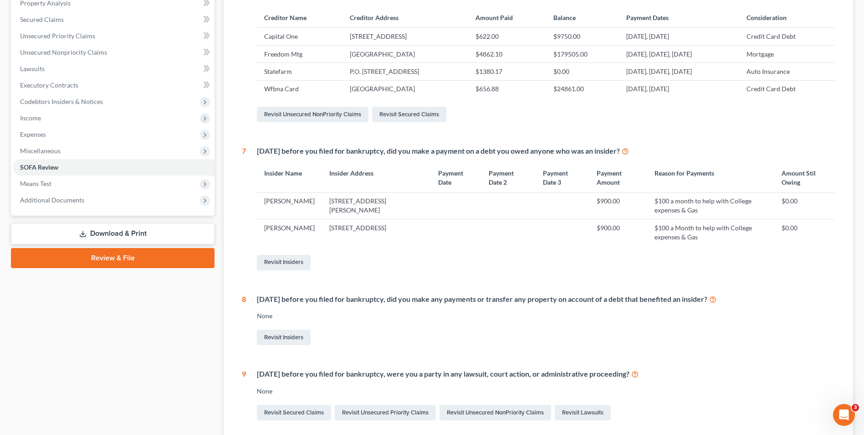
scroll to position [182, 0]
click at [297, 262] on link "Revisit Insiders" at bounding box center [284, 261] width 54 height 15
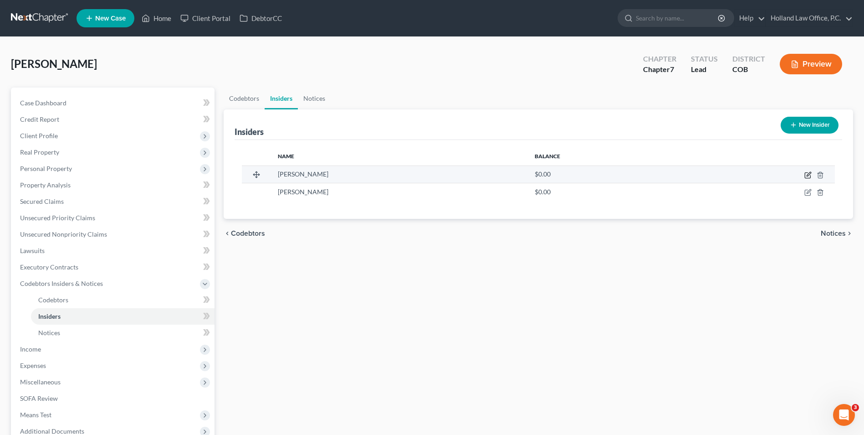
click at [807, 174] on icon "button" at bounding box center [808, 174] width 7 height 7
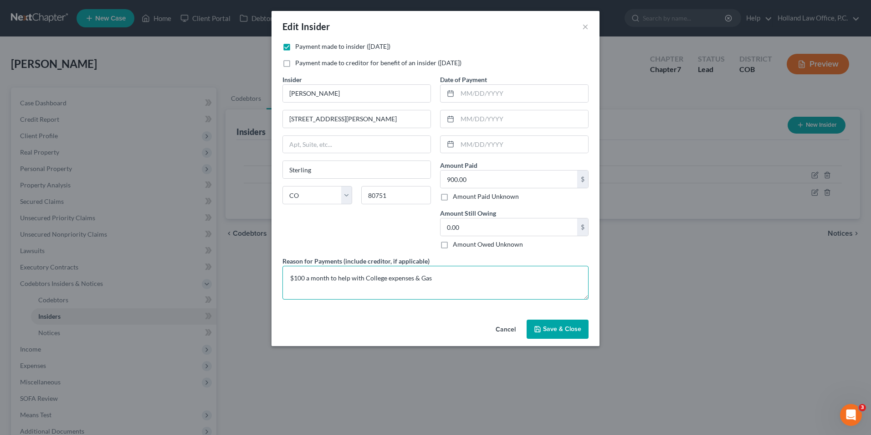
click at [307, 278] on textarea "$100 a month to help with College expenses & Gas" at bounding box center [436, 283] width 306 height 34
click at [424, 280] on textarea "$100 paid on the first of the month to help with College expenses & Gas" at bounding box center [436, 283] width 306 height 34
click at [423, 280] on textarea "$100 paid on the first of the month to help with College expenses & Gas" at bounding box center [436, 283] width 306 height 34
click at [495, 277] on textarea "$100 paid on the first of the month to help with college expenses & Gas" at bounding box center [436, 283] width 306 height 34
click at [479, 279] on textarea "$100 paid on the first of the month to help with college expenses & Gas" at bounding box center [436, 283] width 306 height 34
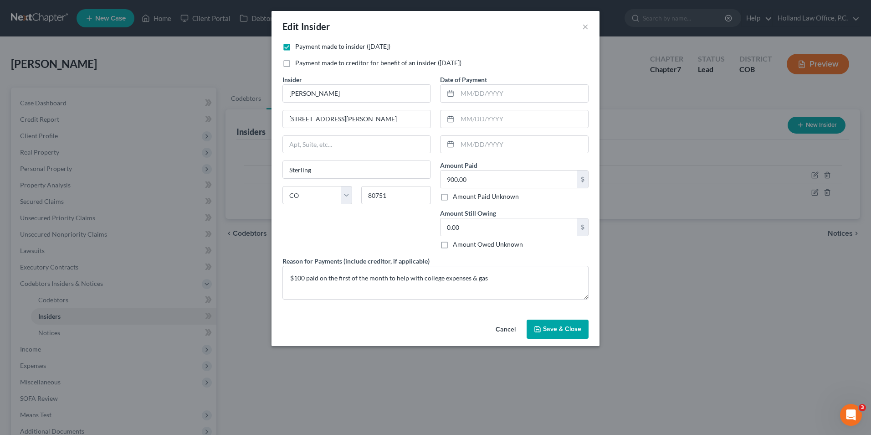
click at [551, 325] on span "Save & Close" at bounding box center [562, 329] width 38 height 8
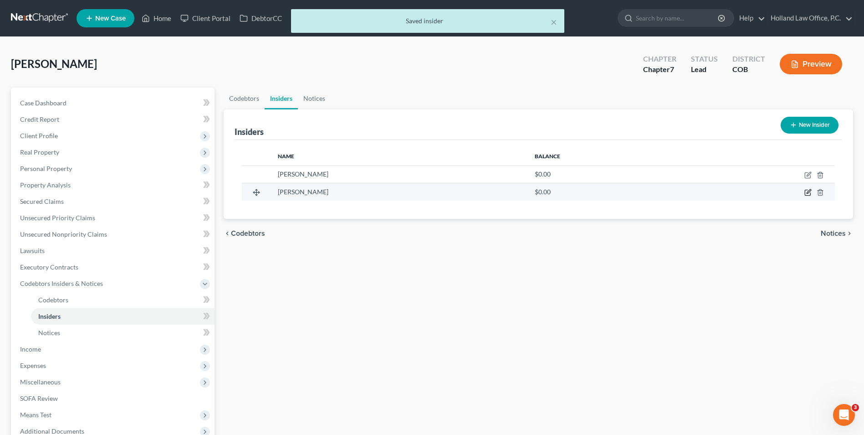
click at [808, 194] on icon "button" at bounding box center [808, 192] width 7 height 7
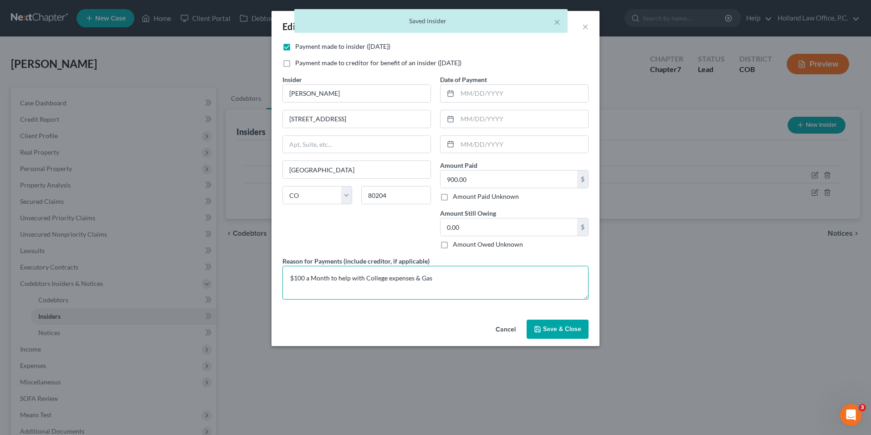
click at [307, 279] on textarea "$100 a Month to help with College expenses & Gas" at bounding box center [436, 283] width 306 height 34
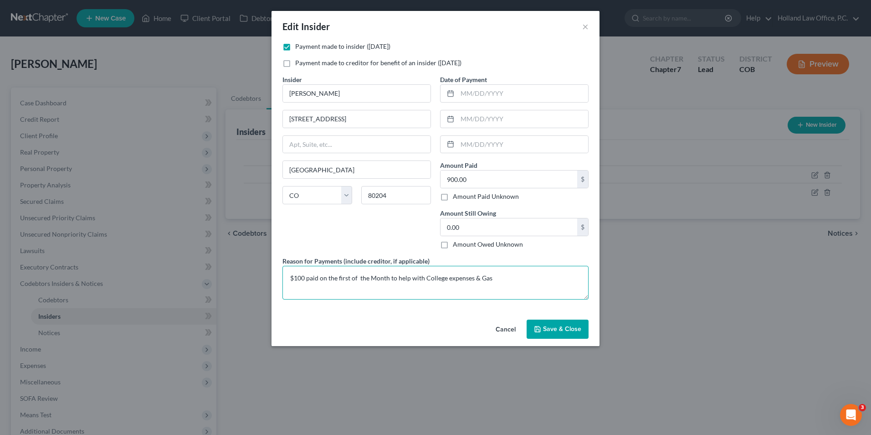
drag, startPoint x: 375, startPoint y: 280, endPoint x: 370, endPoint y: 280, distance: 5.9
click at [370, 280] on textarea "$100 paid on the first of the Month to help with College expenses & Gas" at bounding box center [436, 283] width 306 height 34
click at [357, 281] on textarea "$100 paid on the first of the month to help with College expenses & Gas" at bounding box center [436, 283] width 306 height 34
click at [423, 281] on textarea "$100 paid on the first of the month to help with College expenses & Gas" at bounding box center [436, 283] width 306 height 34
click at [476, 280] on textarea "$100 paid on the first of the month to help with college expenses & Gas" at bounding box center [436, 283] width 306 height 34
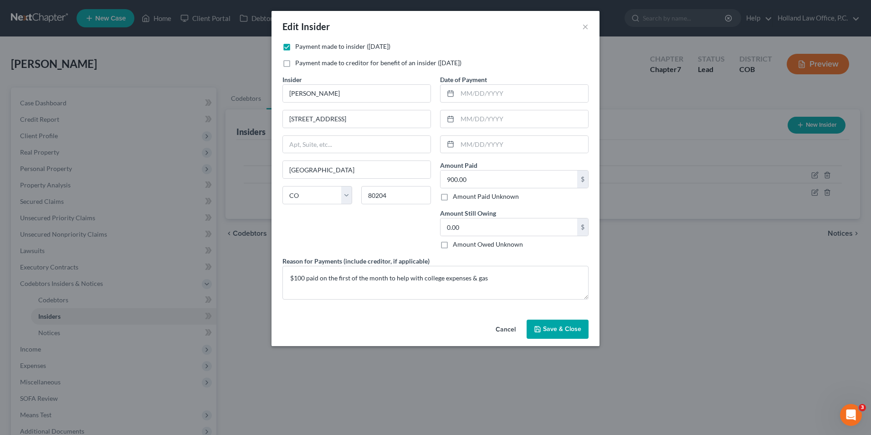
click at [495, 252] on div "Date of Payment Amount Paid 900.00 $ Amount Paid Unknown Balance Undetermined 9…" at bounding box center [515, 165] width 158 height 181
click at [560, 325] on span "Save & Close" at bounding box center [562, 329] width 38 height 8
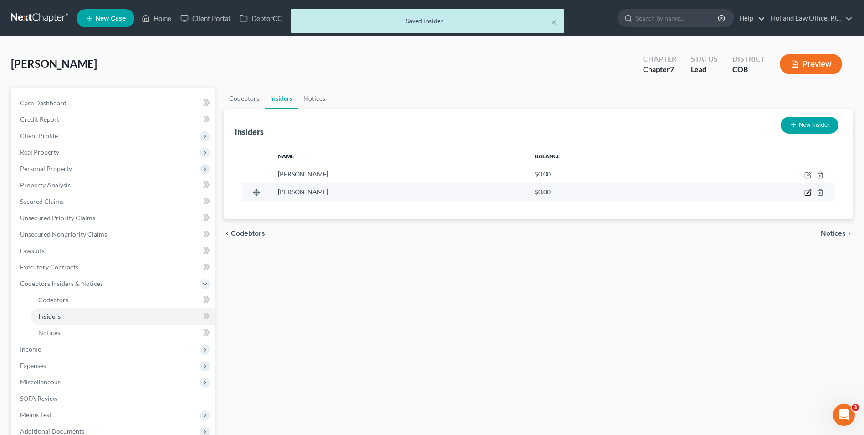
click at [805, 193] on icon "button" at bounding box center [807, 192] width 5 height 5
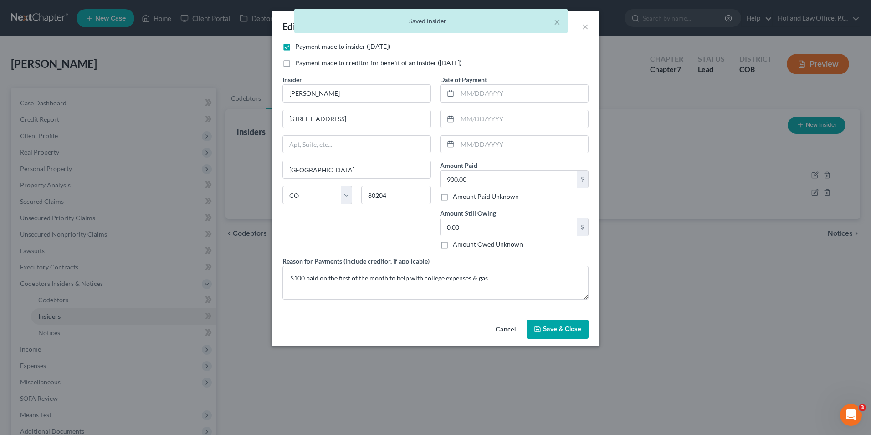
click at [532, 322] on button "Save & Close" at bounding box center [558, 328] width 62 height 19
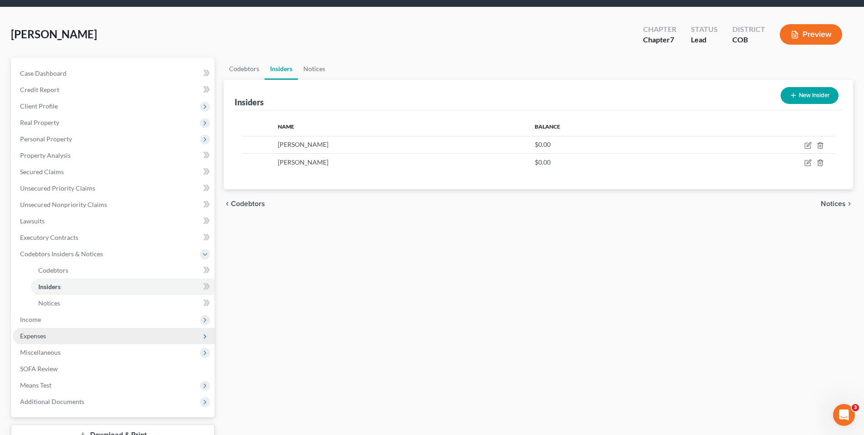
scroll to position [46, 0]
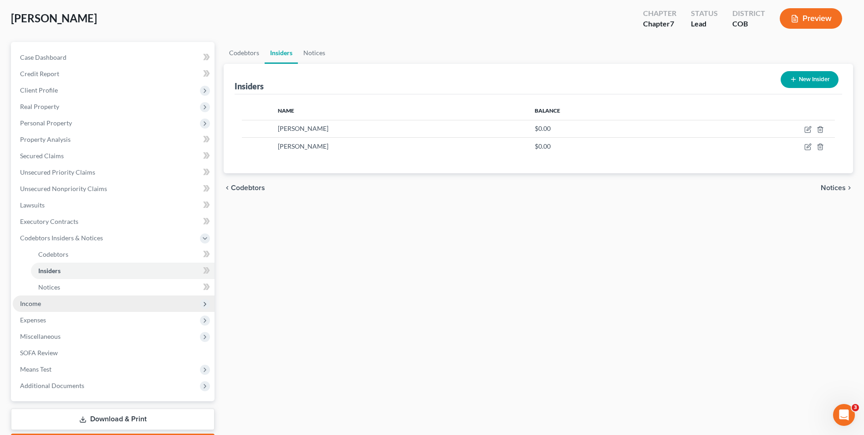
click at [44, 303] on span "Income" at bounding box center [114, 303] width 202 height 16
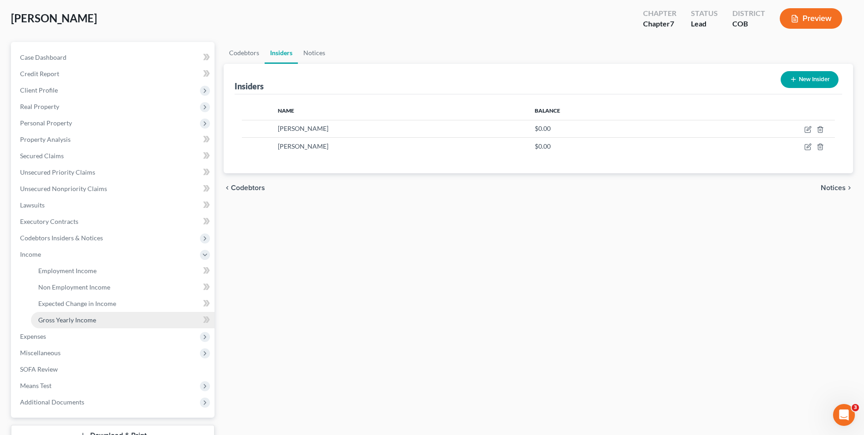
click at [67, 319] on span "Gross Yearly Income" at bounding box center [67, 320] width 58 height 8
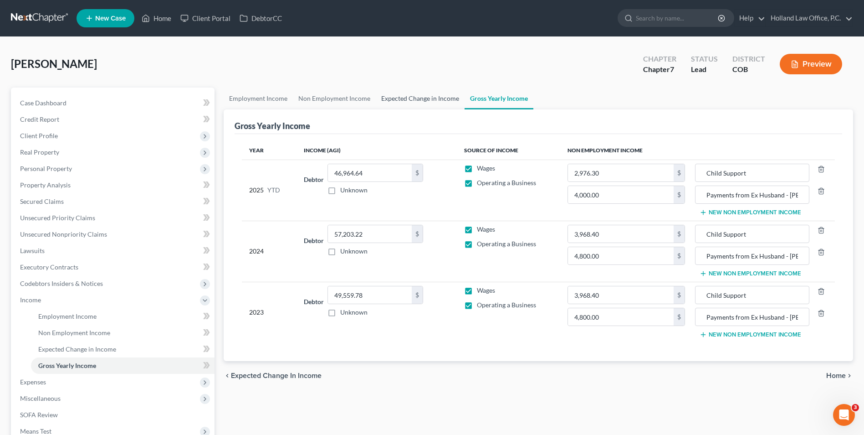
click at [426, 96] on link "Expected Change in Income" at bounding box center [420, 98] width 89 height 22
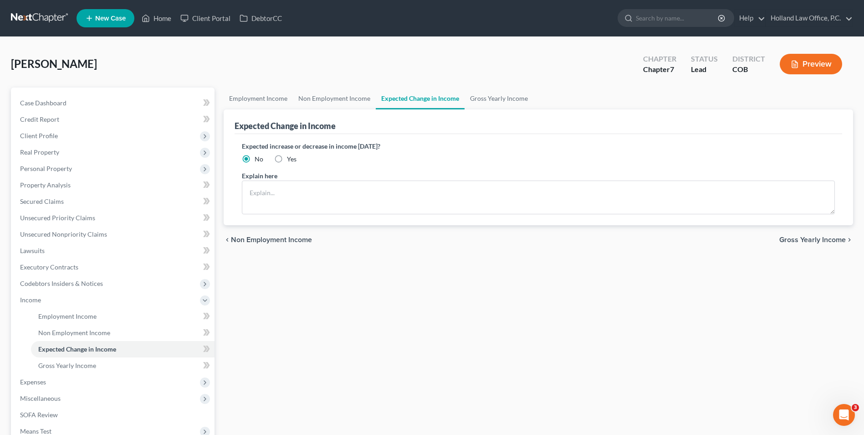
click at [305, 85] on div "[PERSON_NAME] Upgraded Chapter Chapter 7 Status Lead District COB Preview" at bounding box center [432, 68] width 843 height 40
click at [274, 100] on link "Employment Income" at bounding box center [258, 98] width 69 height 22
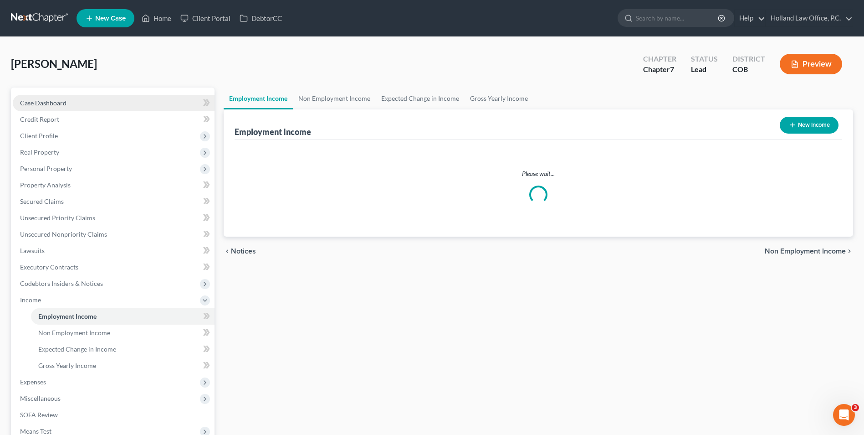
click at [64, 96] on link "Case Dashboard" at bounding box center [114, 103] width 202 height 16
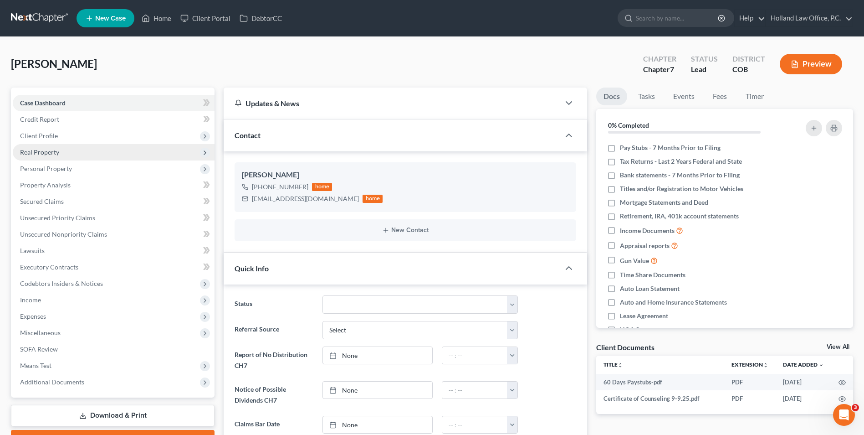
scroll to position [158, 0]
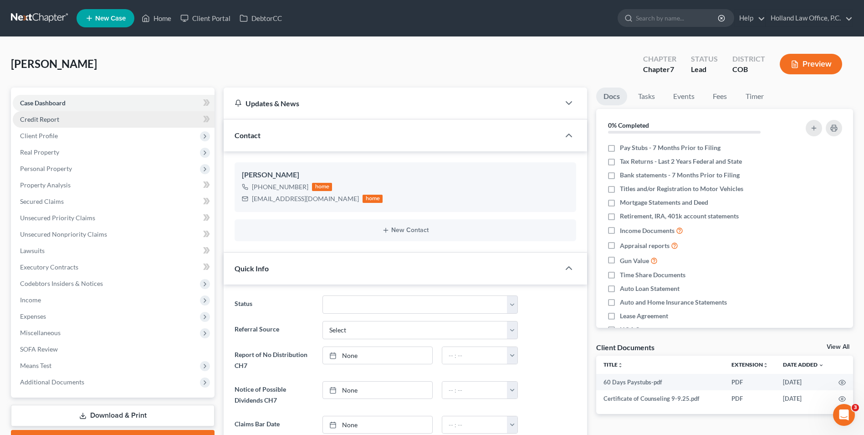
click at [61, 123] on link "Credit Report" at bounding box center [114, 119] width 202 height 16
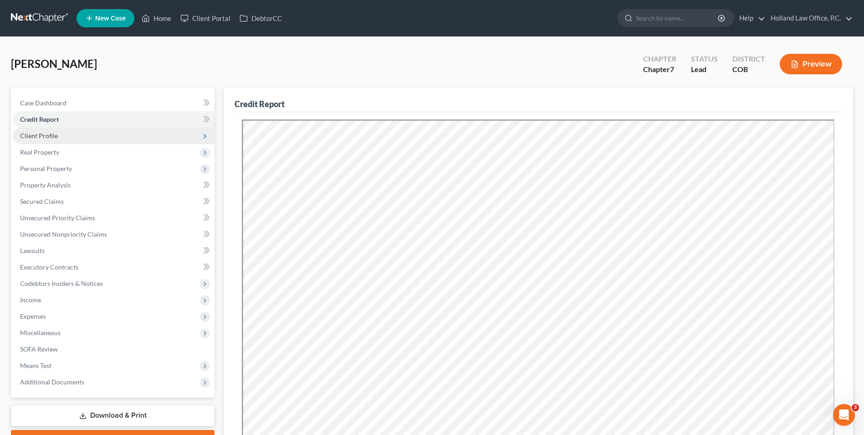
click at [40, 133] on span "Client Profile" at bounding box center [39, 136] width 38 height 8
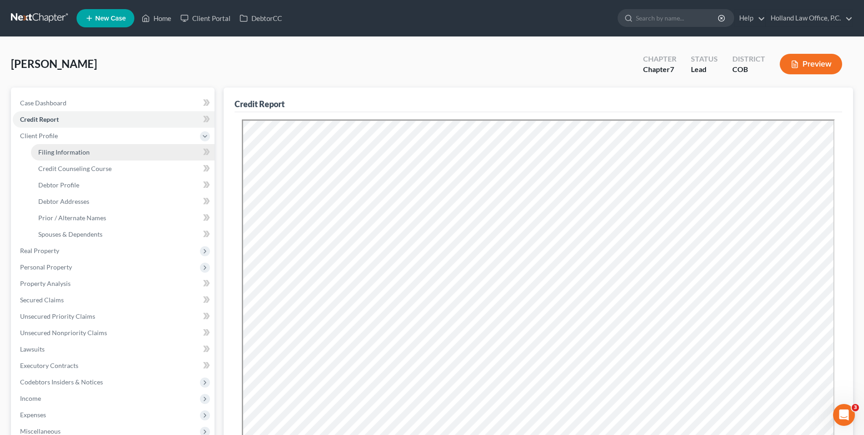
click at [45, 148] on span "Filing Information" at bounding box center [63, 152] width 51 height 8
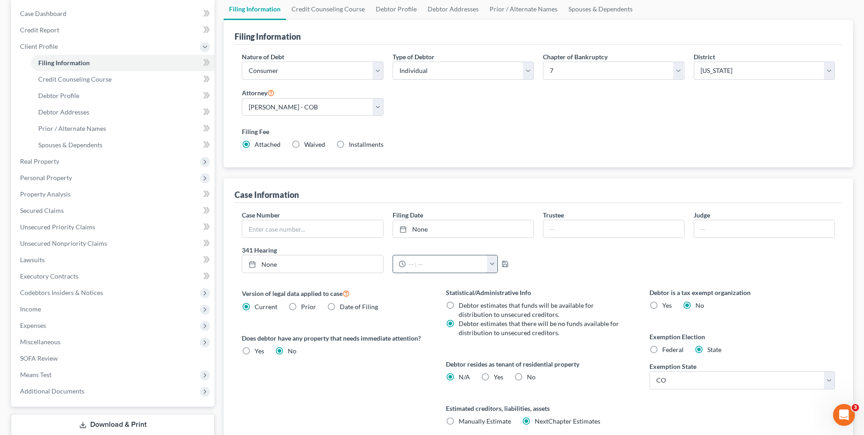
scroll to position [91, 0]
click at [527, 372] on label "No" at bounding box center [531, 374] width 9 height 9
click at [531, 372] on input "No" at bounding box center [534, 373] width 6 height 6
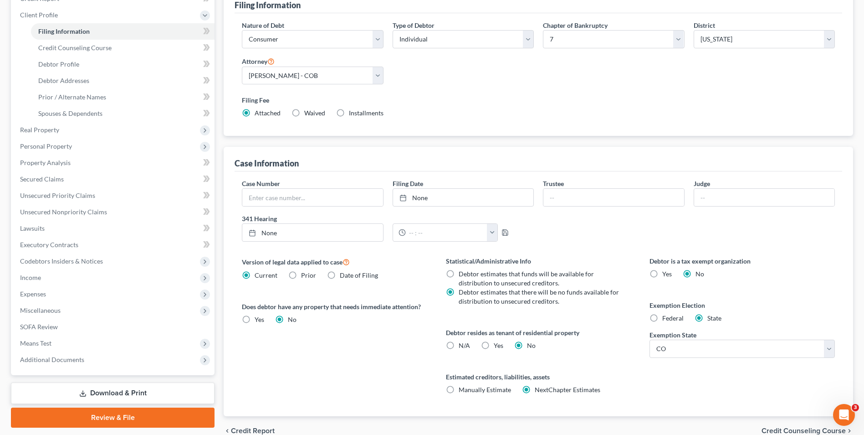
scroll to position [166, 0]
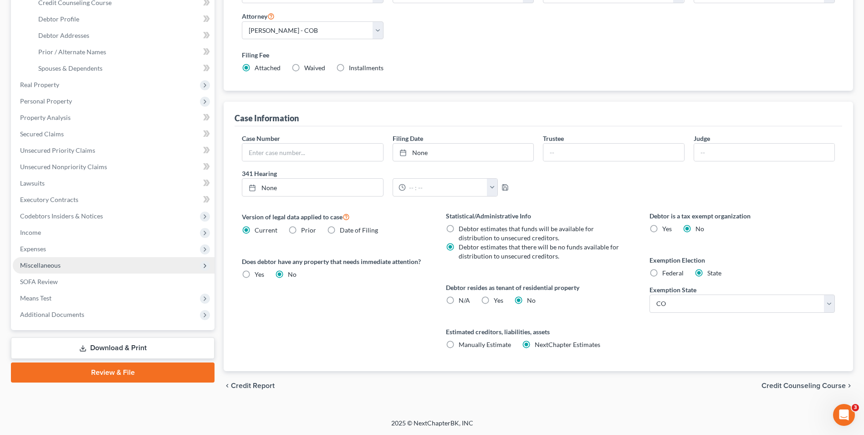
click at [49, 257] on span "Miscellaneous" at bounding box center [114, 265] width 202 height 16
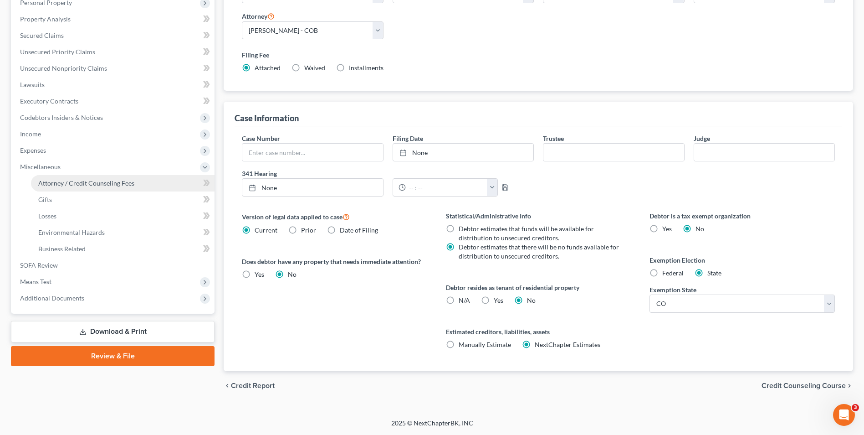
click at [88, 183] on span "Attorney / Credit Counseling Fees" at bounding box center [86, 183] width 96 height 8
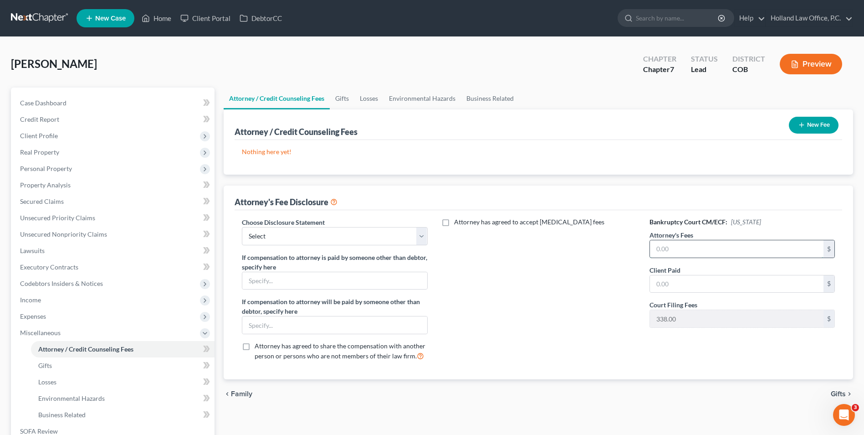
click at [684, 248] on input "text" at bounding box center [737, 248] width 174 height 17
click at [815, 127] on button "New Fee" at bounding box center [814, 125] width 50 height 17
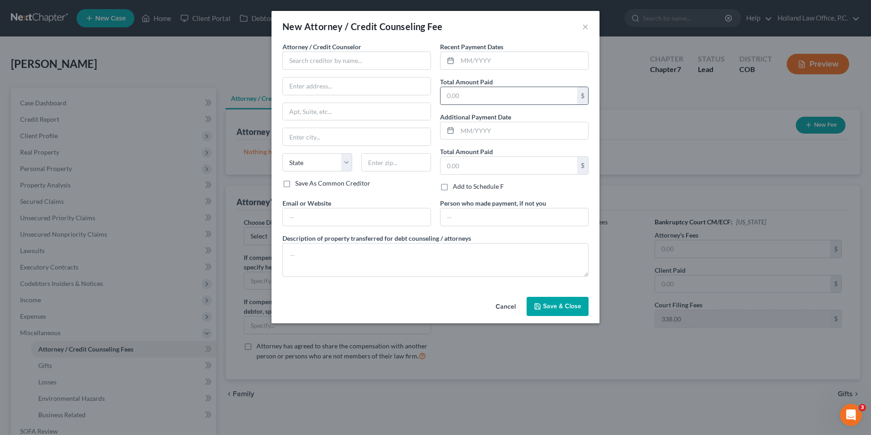
click at [510, 103] on input "text" at bounding box center [509, 95] width 137 height 17
click at [512, 66] on input "text" at bounding box center [522, 60] width 131 height 17
click at [313, 63] on input "text" at bounding box center [357, 60] width 149 height 18
drag, startPoint x: 388, startPoint y: 223, endPoint x: 238, endPoint y: 208, distance: 150.7
click at [239, 208] on div "New Attorney / Credit Counseling Fee × Attorney / Credit Counselor * Holland La…" at bounding box center [435, 217] width 871 height 435
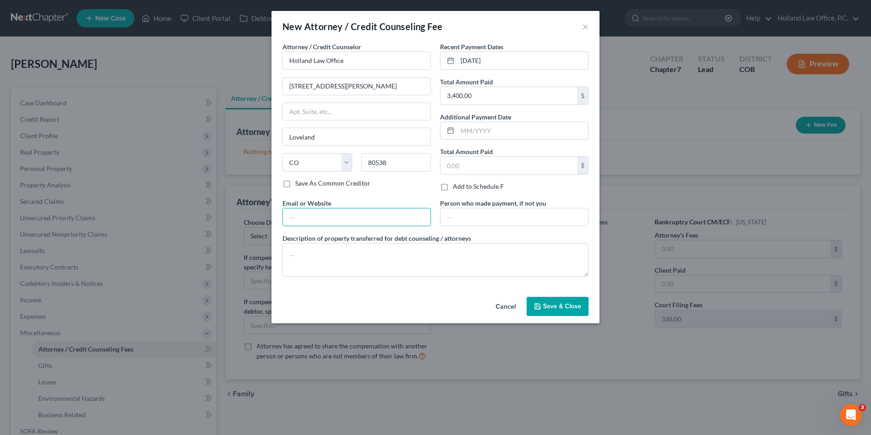
click at [546, 298] on button "Save & Close" at bounding box center [558, 306] width 62 height 19
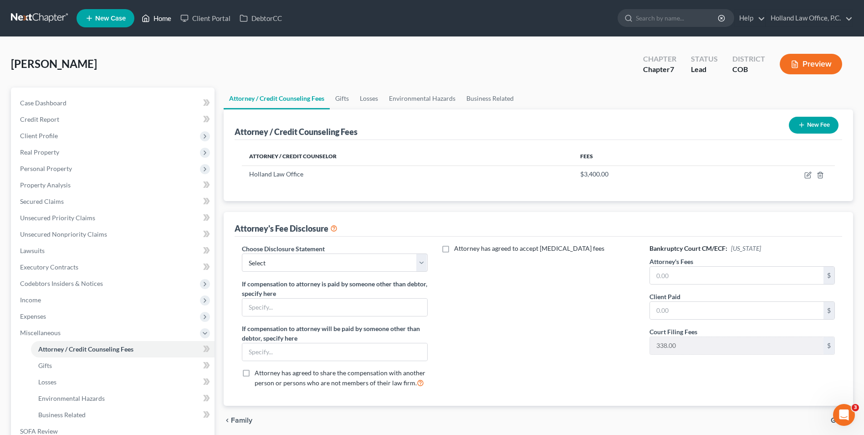
click at [167, 18] on link "Home" at bounding box center [156, 18] width 39 height 16
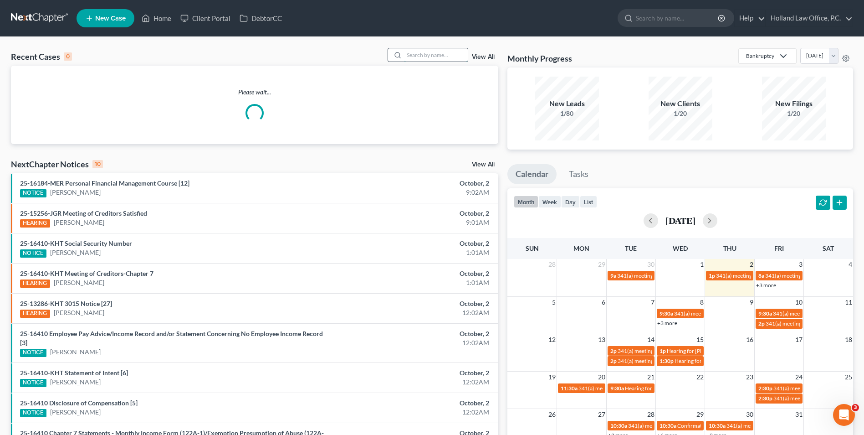
click at [409, 51] on input "search" at bounding box center [436, 54] width 64 height 13
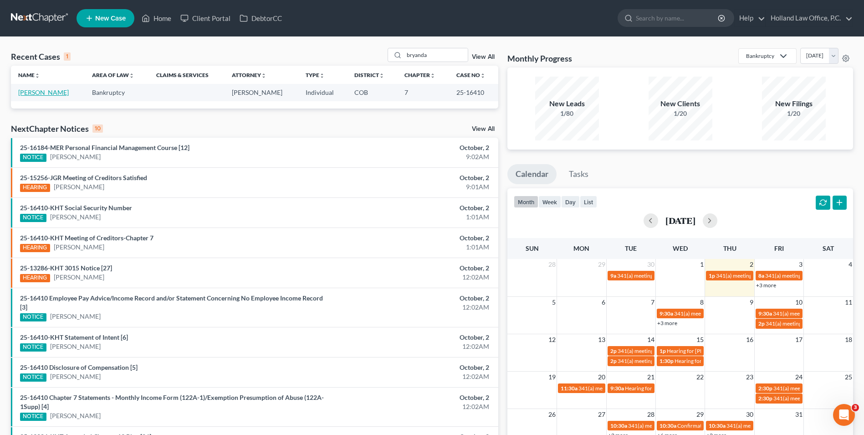
click at [44, 94] on link "[PERSON_NAME]" at bounding box center [43, 92] width 51 height 8
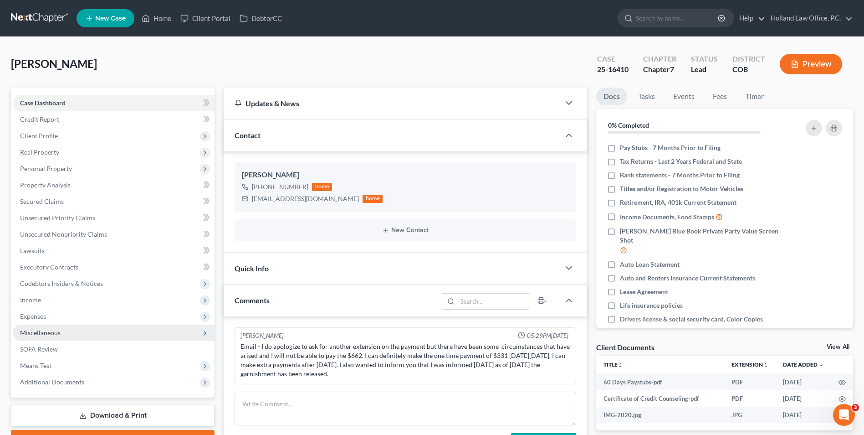
click at [58, 327] on span "Miscellaneous" at bounding box center [114, 332] width 202 height 16
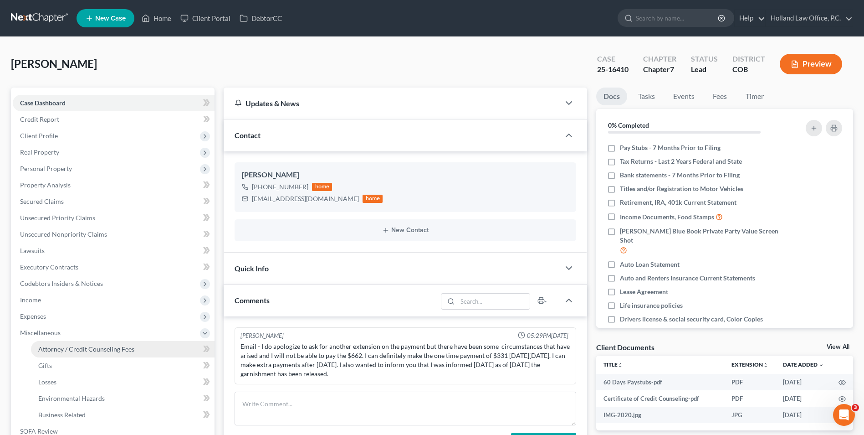
click at [59, 347] on span "Attorney / Credit Counseling Fees" at bounding box center [86, 349] width 96 height 8
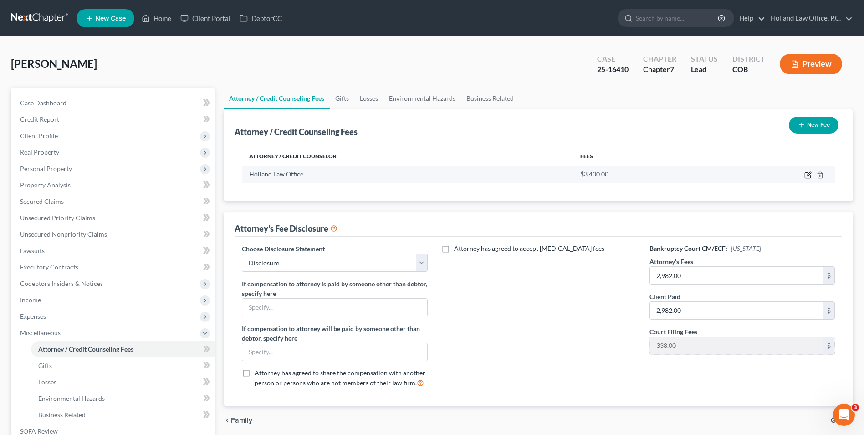
click at [807, 173] on icon "button" at bounding box center [808, 174] width 7 height 7
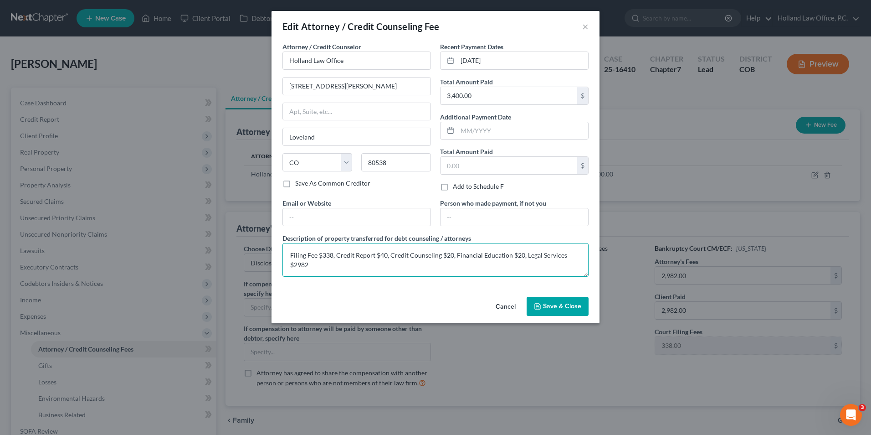
drag, startPoint x: 338, startPoint y: 265, endPoint x: 265, endPoint y: 244, distance: 75.9
click at [265, 244] on div "Edit Attorney / Credit Counseling Fee × Attorney / Credit Counselor * Holland L…" at bounding box center [435, 217] width 871 height 435
click at [561, 304] on span "Save & Close" at bounding box center [562, 306] width 38 height 8
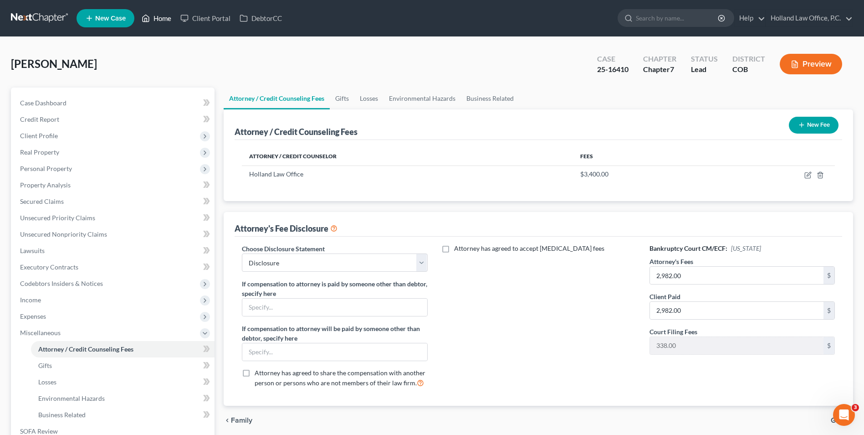
click at [154, 19] on link "Home" at bounding box center [156, 18] width 39 height 16
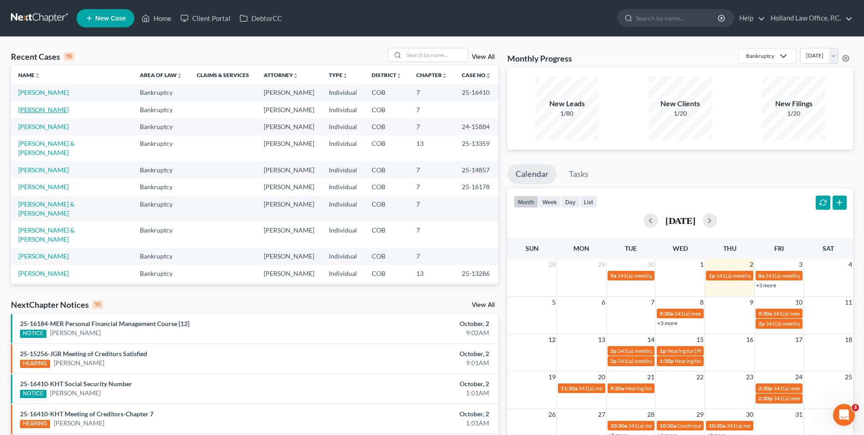
click at [37, 107] on link "[PERSON_NAME]" at bounding box center [43, 110] width 51 height 8
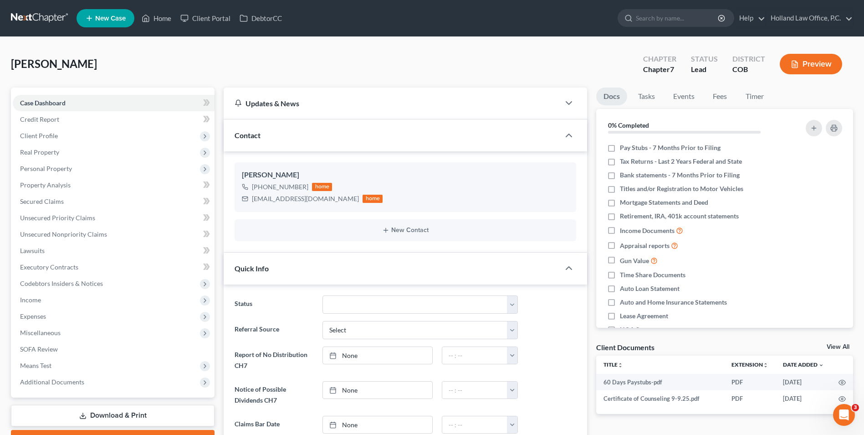
scroll to position [158, 0]
click at [31, 328] on span "Miscellaneous" at bounding box center [114, 332] width 202 height 16
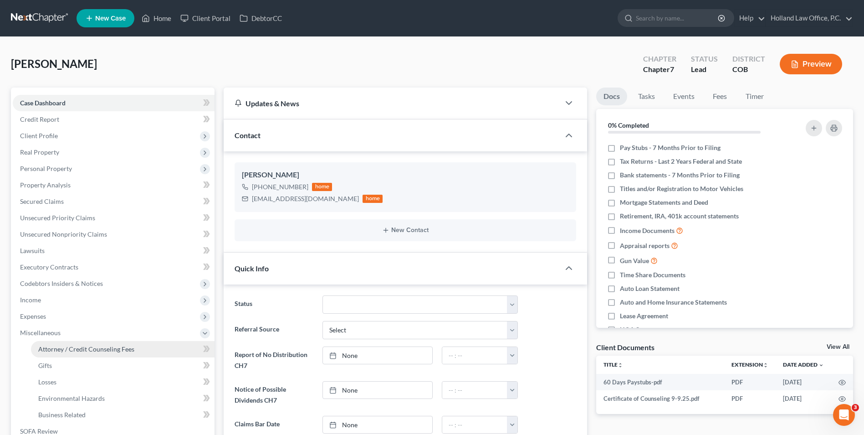
click at [77, 351] on span "Attorney / Credit Counseling Fees" at bounding box center [86, 349] width 96 height 8
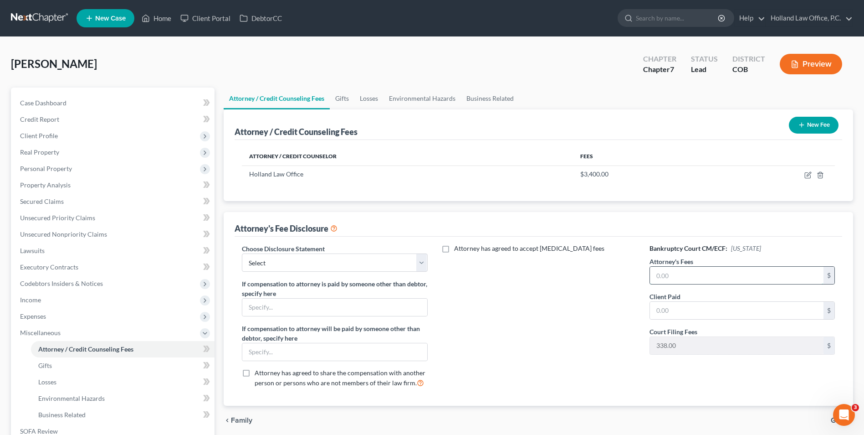
click at [714, 272] on input "text" at bounding box center [737, 275] width 174 height 17
click at [319, 268] on select "Select Disclosure" at bounding box center [334, 262] width 185 height 18
click at [242, 253] on select "Select Disclosure" at bounding box center [334, 262] width 185 height 18
drag, startPoint x: 287, startPoint y: 267, endPoint x: 287, endPoint y: 272, distance: 5.0
click at [287, 267] on select "Select Disclosure" at bounding box center [334, 262] width 185 height 18
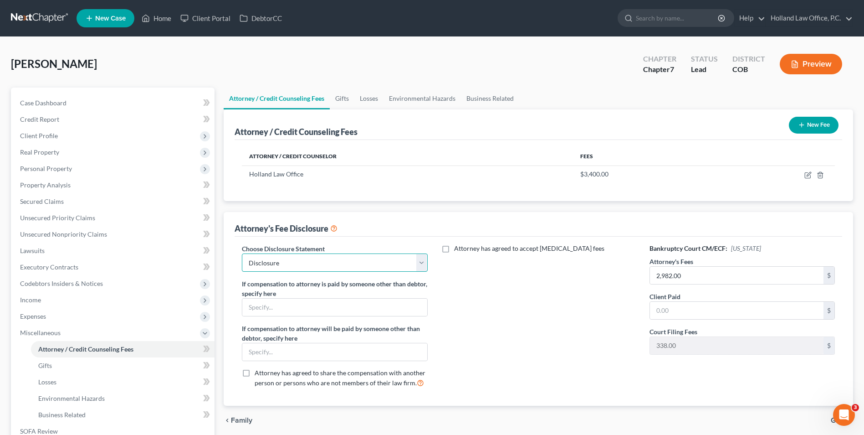
click at [242, 253] on select "Select Disclosure" at bounding box center [334, 262] width 185 height 18
click at [807, 175] on icon "button" at bounding box center [808, 174] width 7 height 7
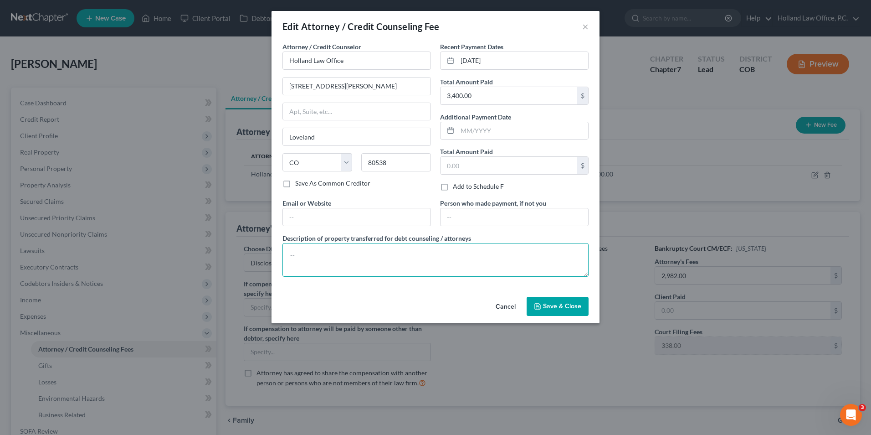
click at [441, 269] on textarea at bounding box center [436, 260] width 306 height 34
paste textarea "Filing Fee $338, Credit Report $40, Credit Counseling $20, Financial Education …"
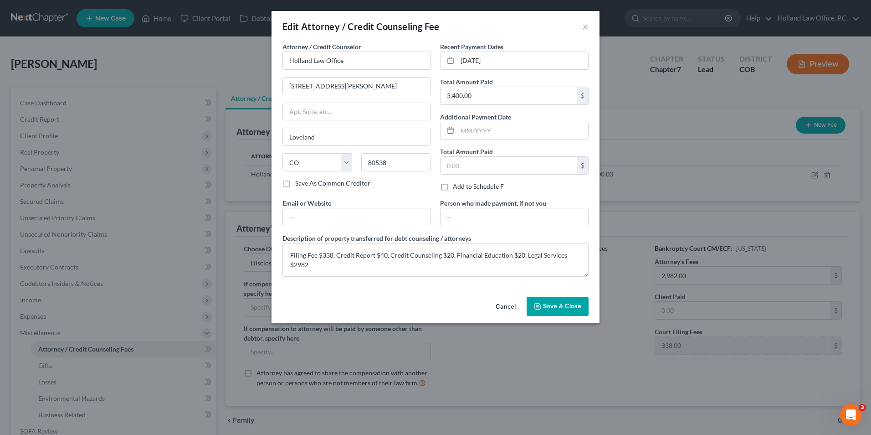
click at [555, 305] on span "Save & Close" at bounding box center [562, 306] width 38 height 8
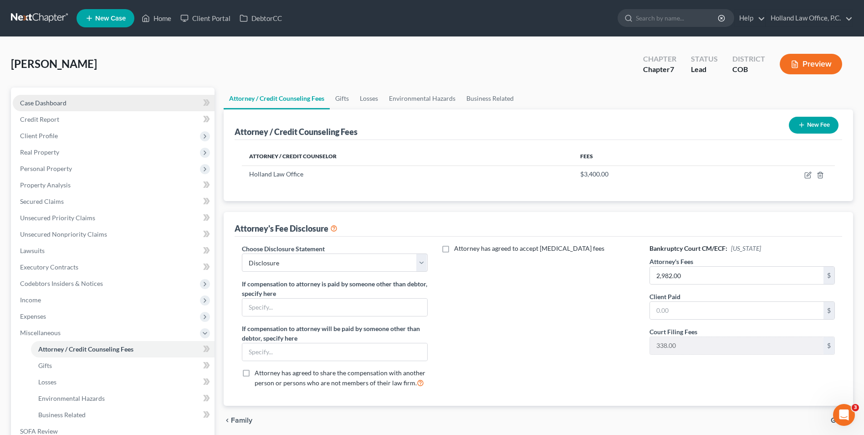
click at [75, 106] on link "Case Dashboard" at bounding box center [114, 103] width 202 height 16
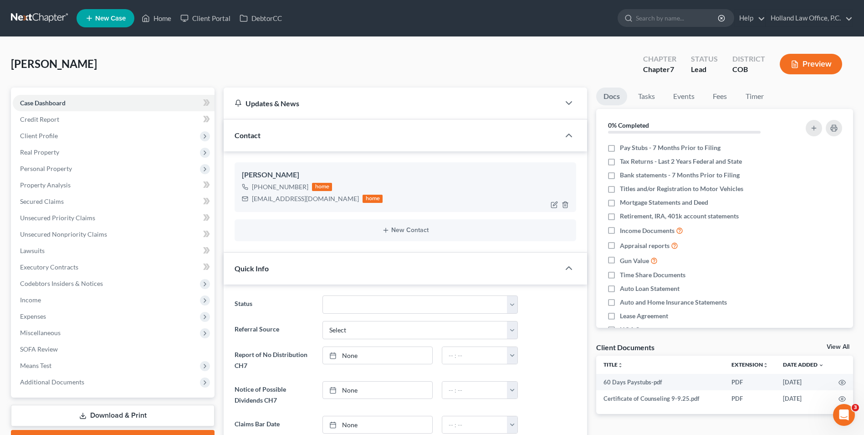
scroll to position [158, 0]
click at [53, 346] on span "SOFA Review" at bounding box center [39, 349] width 38 height 8
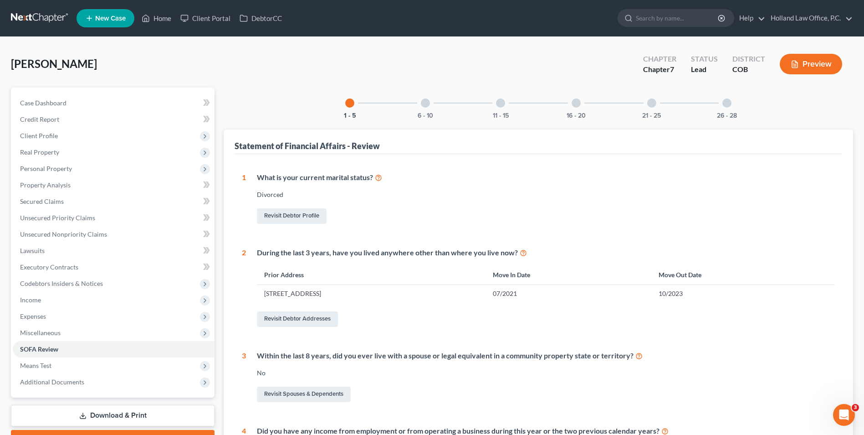
click at [731, 103] on div at bounding box center [727, 102] width 9 height 9
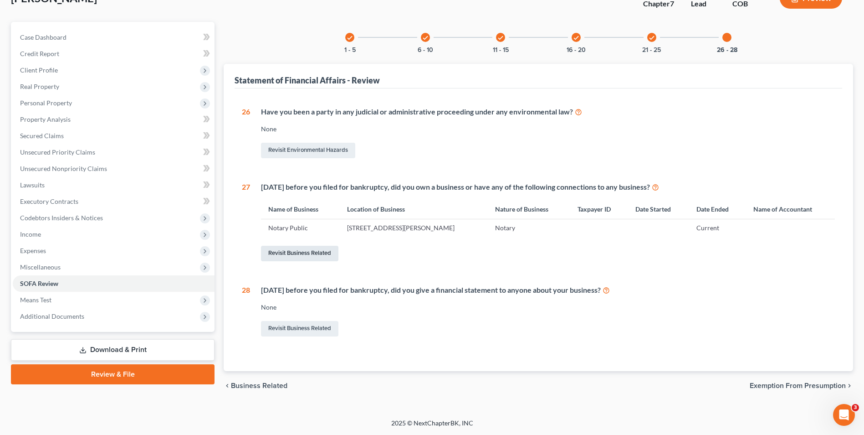
click at [299, 253] on link "Revisit Business Related" at bounding box center [299, 253] width 77 height 15
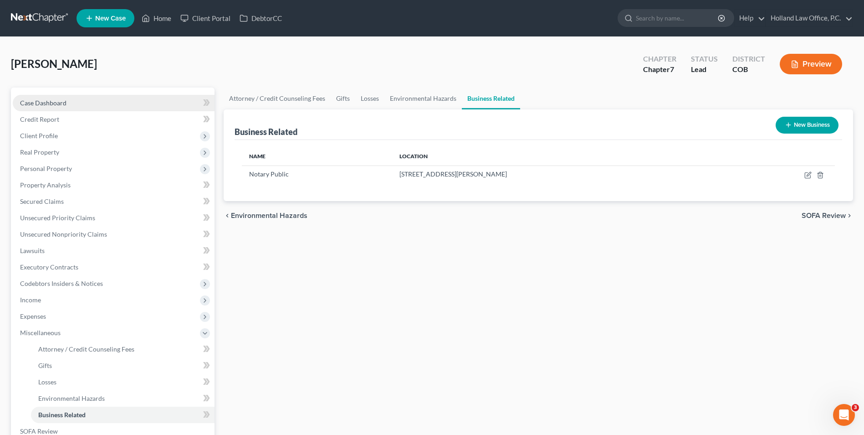
click at [102, 99] on link "Case Dashboard" at bounding box center [114, 103] width 202 height 16
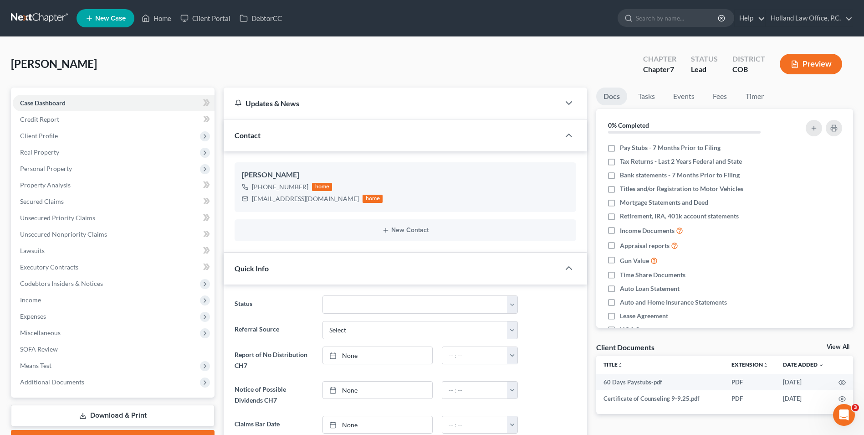
scroll to position [158, 0]
drag, startPoint x: 274, startPoint y: 249, endPoint x: 62, endPoint y: 140, distance: 238.0
click at [69, 116] on link "Credit Report" at bounding box center [114, 119] width 202 height 16
click at [62, 140] on span "Client Profile" at bounding box center [114, 136] width 202 height 16
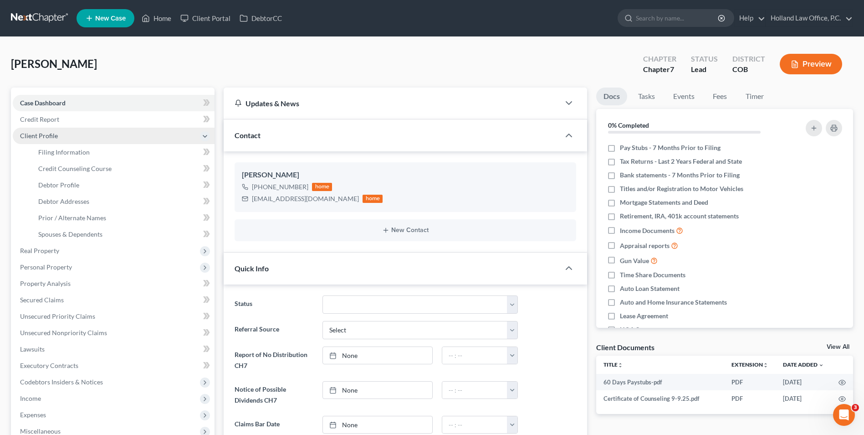
click at [65, 134] on span "Client Profile" at bounding box center [114, 136] width 202 height 16
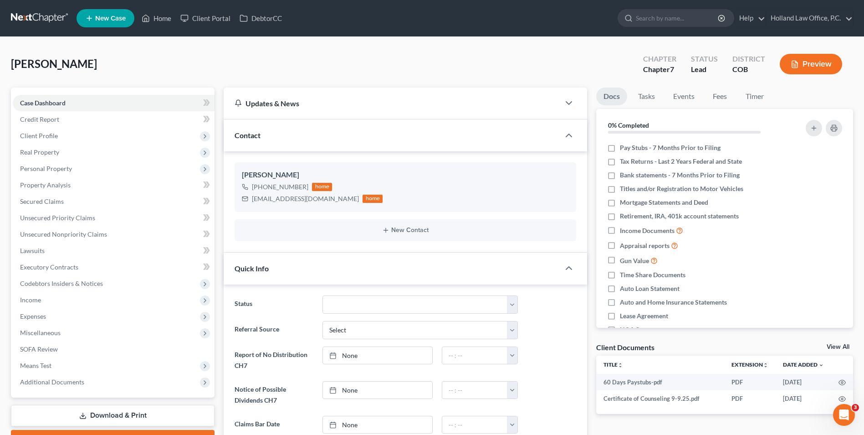
click at [69, 147] on ul "Case Dashboard Payments Invoices Payments Payments Credit Report Client Profile" at bounding box center [114, 242] width 202 height 295
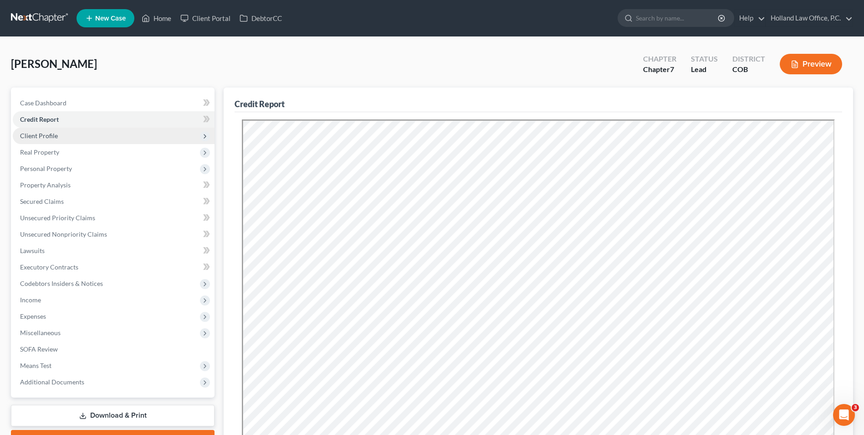
click at [67, 137] on span "Client Profile" at bounding box center [114, 136] width 202 height 16
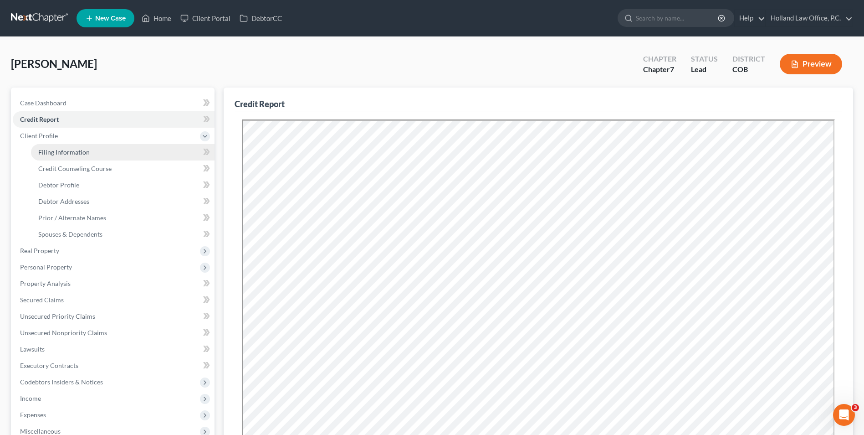
click at [62, 154] on span "Filing Information" at bounding box center [63, 152] width 51 height 8
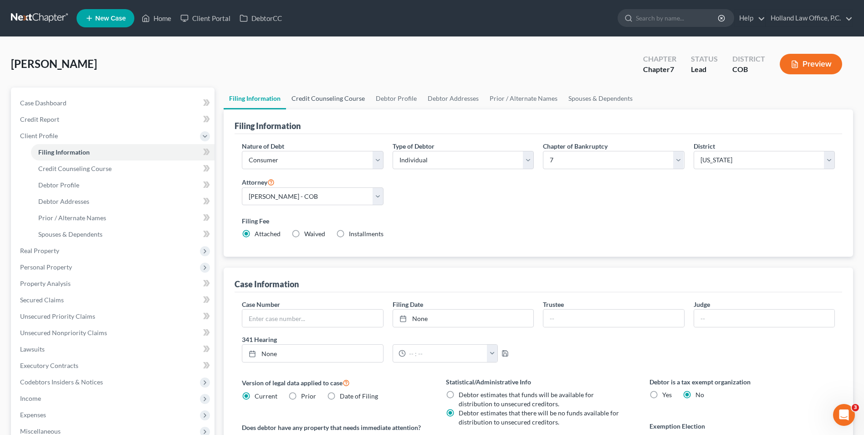
click at [335, 92] on link "Credit Counseling Course" at bounding box center [328, 98] width 84 height 22
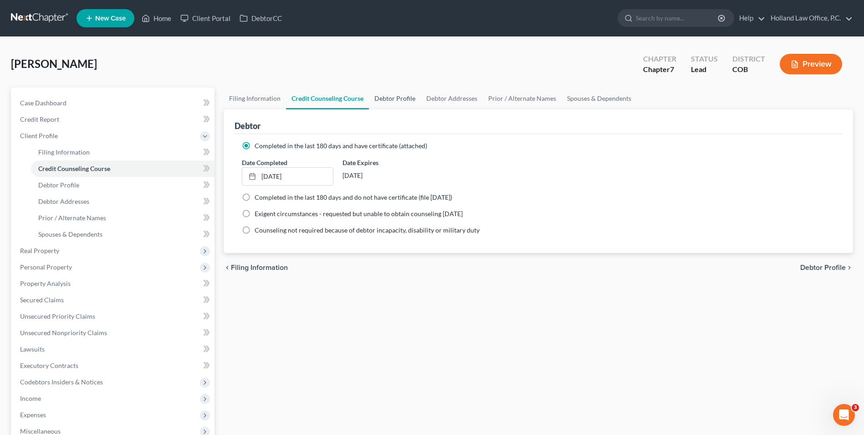
click at [392, 90] on link "Debtor Profile" at bounding box center [395, 98] width 52 height 22
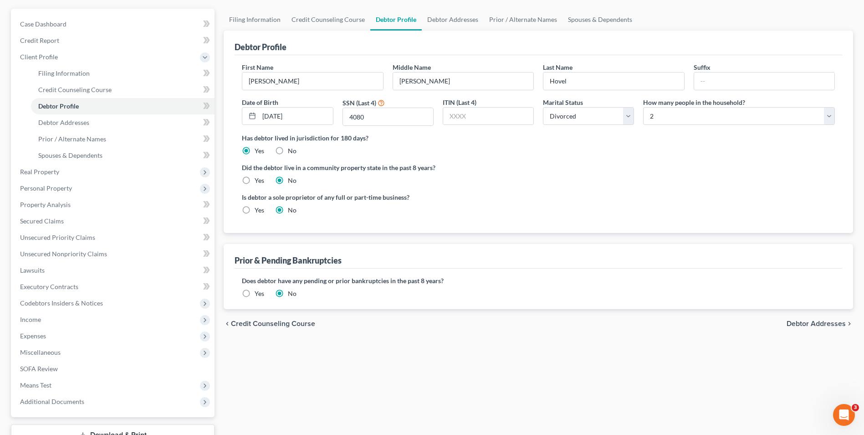
scroll to position [91, 0]
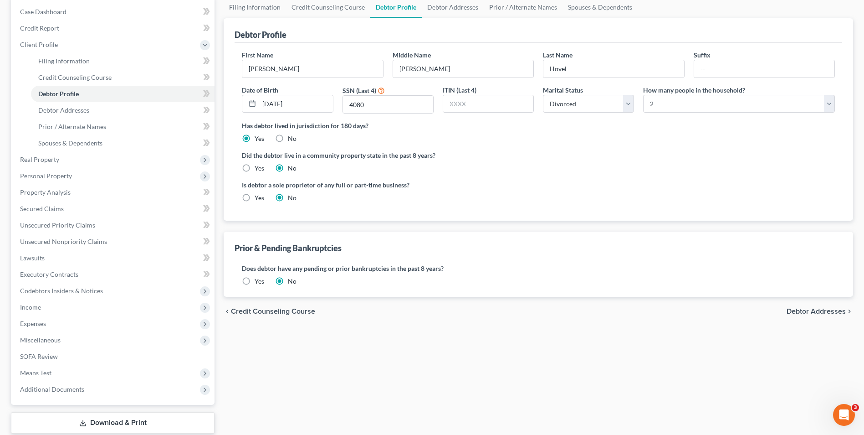
click at [255, 199] on label "Yes" at bounding box center [260, 197] width 10 height 9
click at [258, 199] on input "Yes" at bounding box center [261, 196] width 6 height 6
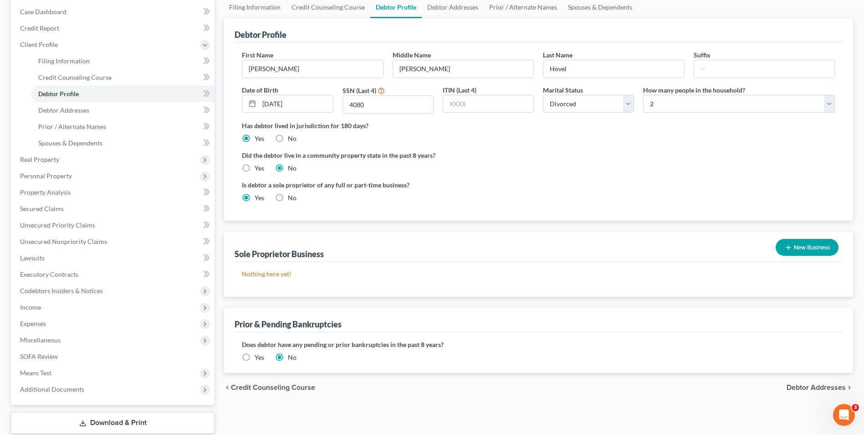
click at [815, 245] on button "New Business" at bounding box center [807, 247] width 63 height 17
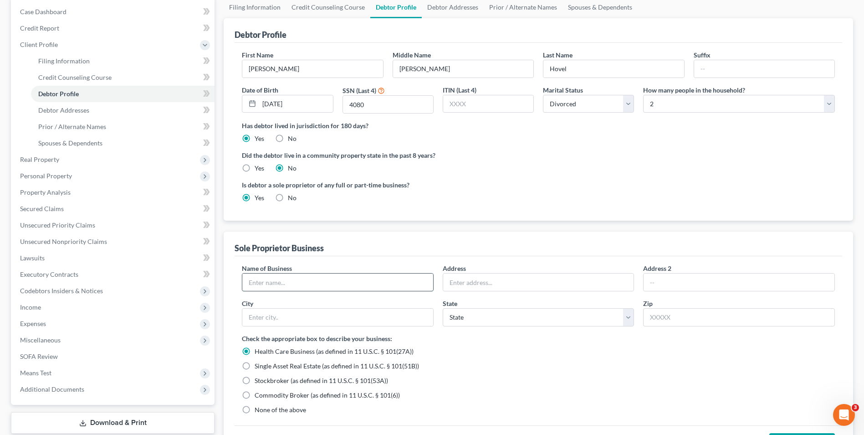
click at [318, 285] on input "text" at bounding box center [337, 281] width 191 height 17
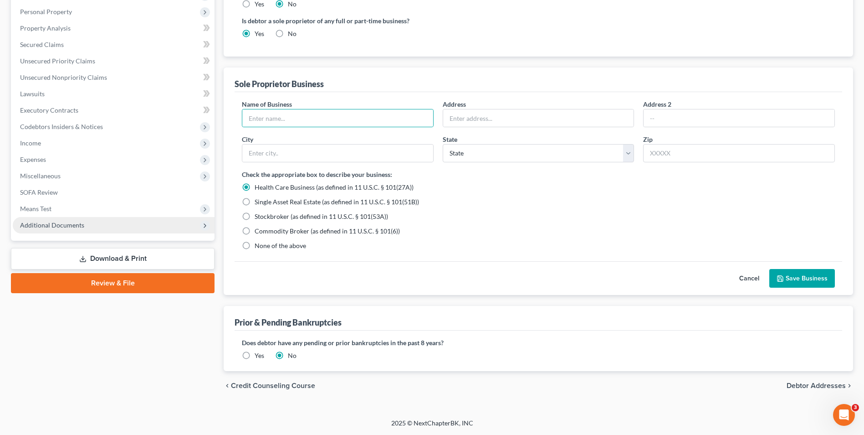
click at [60, 229] on span "Additional Documents" at bounding box center [114, 225] width 202 height 16
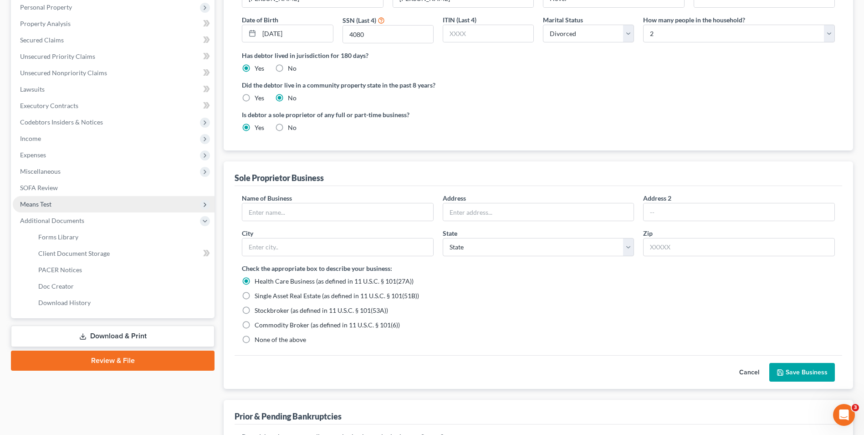
scroll to position [157, 0]
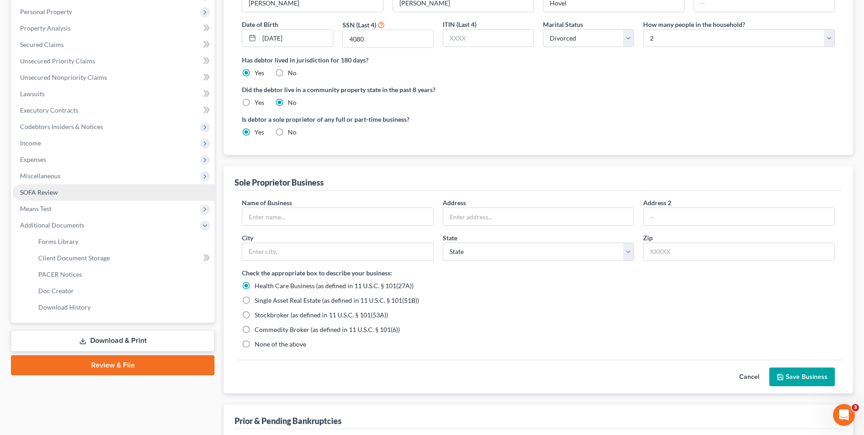
click at [54, 191] on span "SOFA Review" at bounding box center [39, 192] width 38 height 8
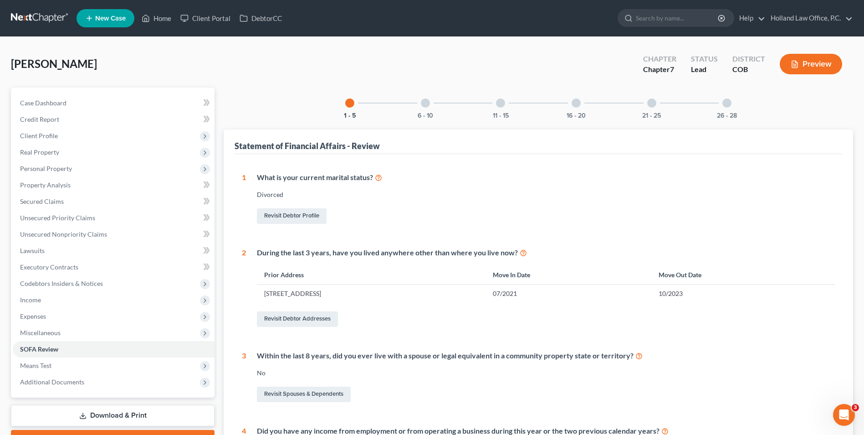
click at [658, 102] on div "21 - 25" at bounding box center [652, 102] width 31 height 31
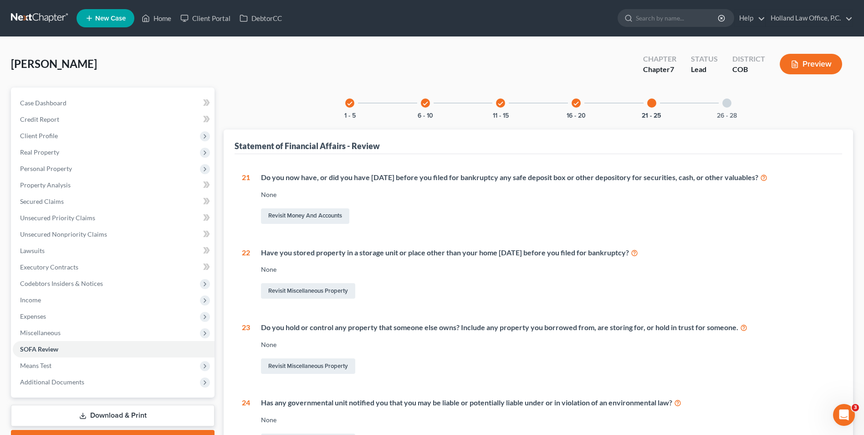
click at [730, 108] on div "26 - 28" at bounding box center [727, 102] width 31 height 31
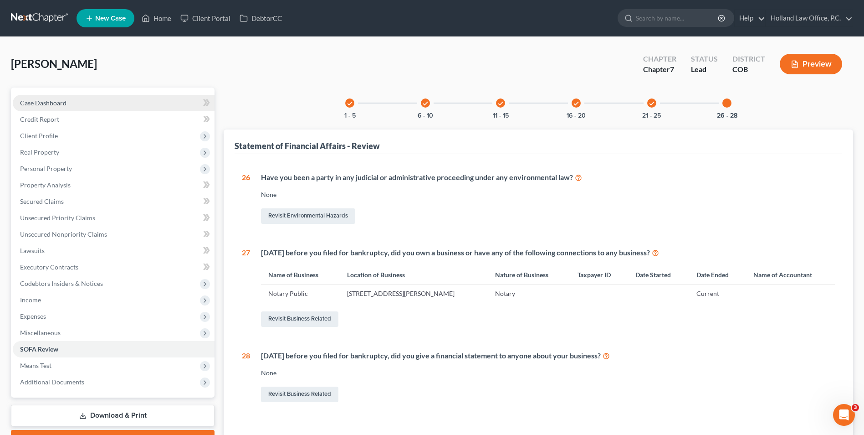
click at [74, 102] on link "Case Dashboard" at bounding box center [114, 103] width 202 height 16
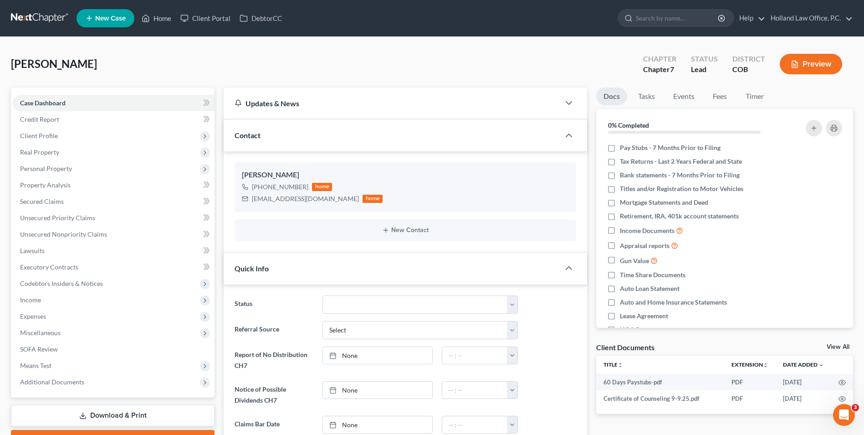
scroll to position [158, 0]
click at [74, 232] on span "Unsecured Nonpriority Claims" at bounding box center [63, 234] width 87 height 8
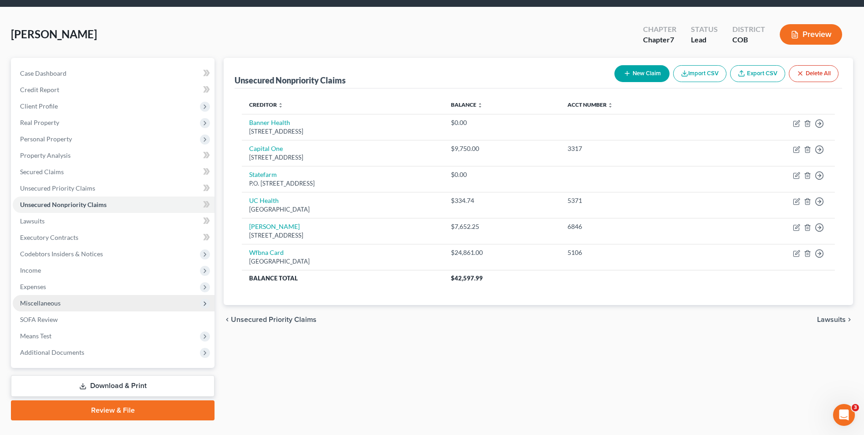
scroll to position [46, 0]
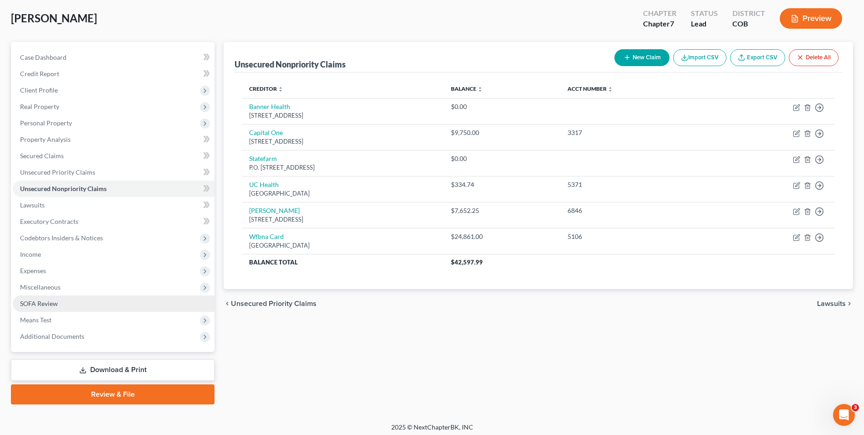
click at [40, 297] on link "SOFA Review" at bounding box center [114, 303] width 202 height 16
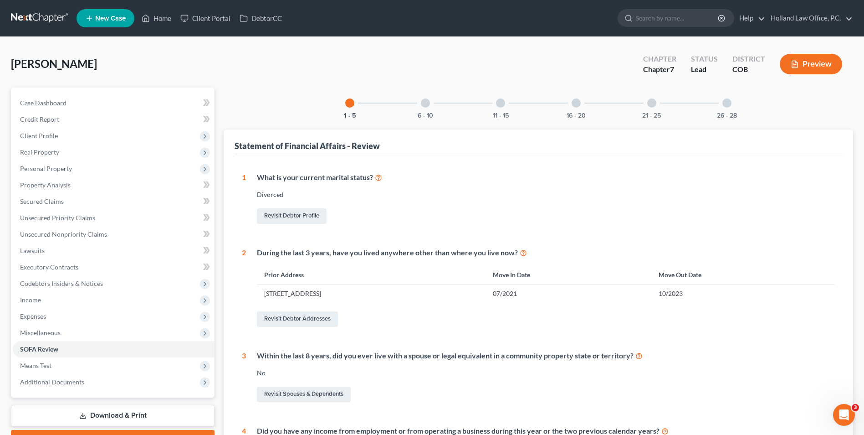
click at [728, 105] on div at bounding box center [727, 102] width 9 height 9
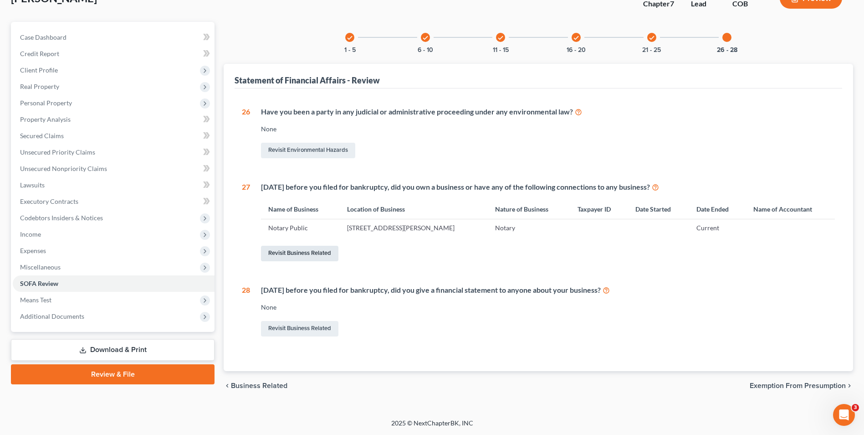
click at [294, 257] on link "Revisit Business Related" at bounding box center [299, 253] width 77 height 15
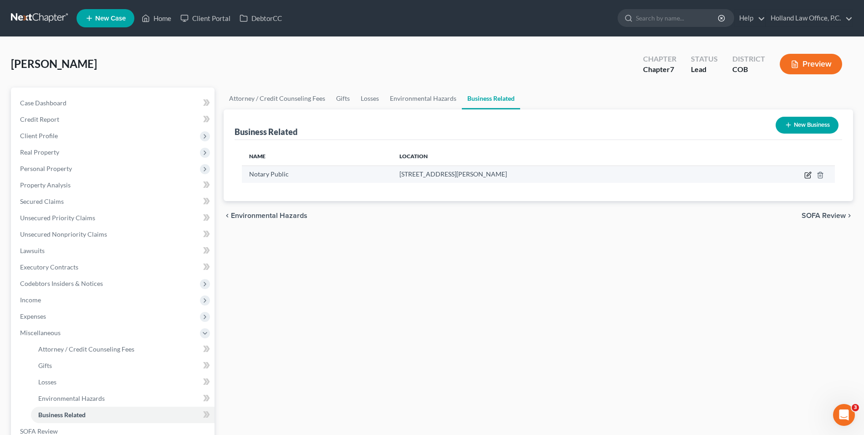
click at [807, 176] on icon "button" at bounding box center [808, 174] width 7 height 7
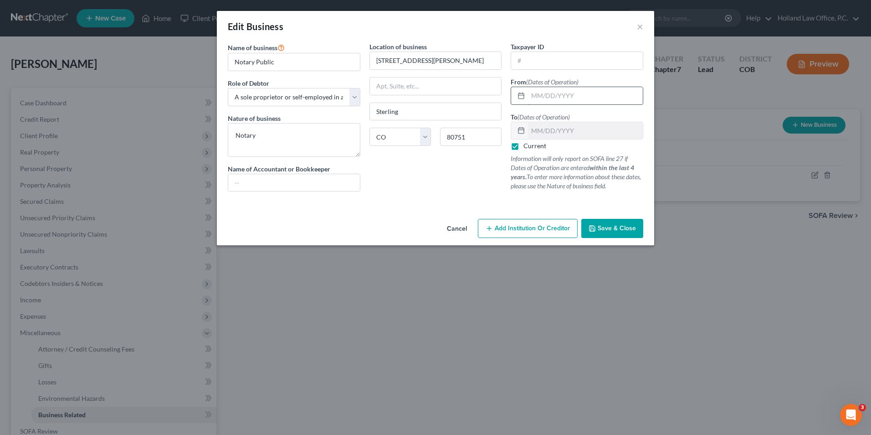
click at [553, 99] on input "text" at bounding box center [585, 95] width 115 height 17
click at [609, 234] on button "Save & Close" at bounding box center [612, 228] width 62 height 19
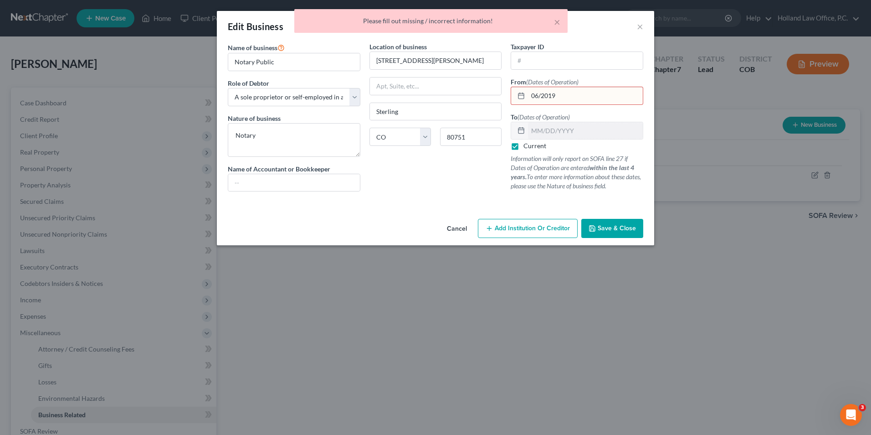
click at [539, 94] on input "06/2019" at bounding box center [585, 95] width 115 height 17
click at [594, 226] on icon "button" at bounding box center [592, 228] width 7 height 7
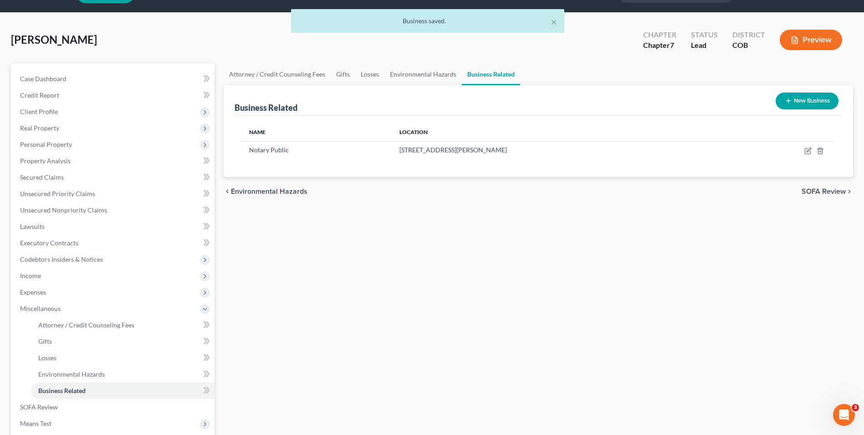
scroll to position [46, 0]
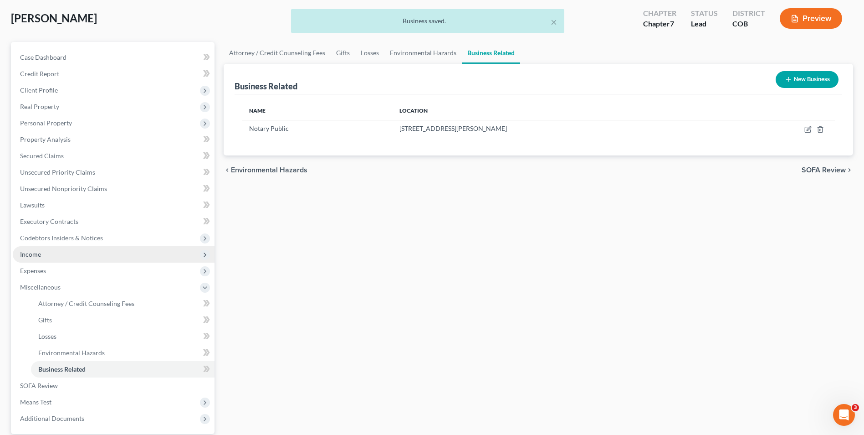
click at [32, 259] on span "Income" at bounding box center [114, 254] width 202 height 16
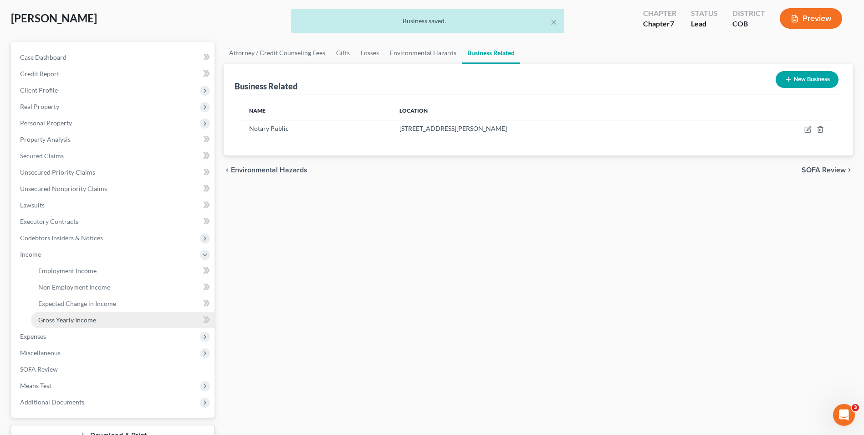
click at [52, 320] on span "Gross Yearly Income" at bounding box center [67, 320] width 58 height 8
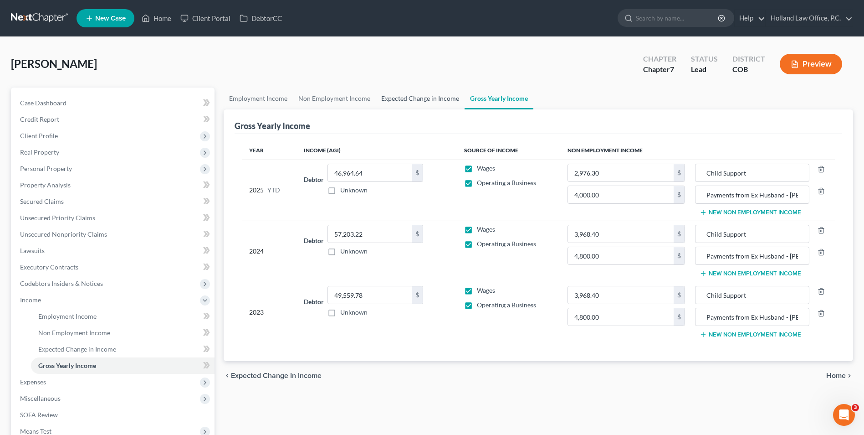
click at [403, 100] on link "Expected Change in Income" at bounding box center [420, 98] width 89 height 22
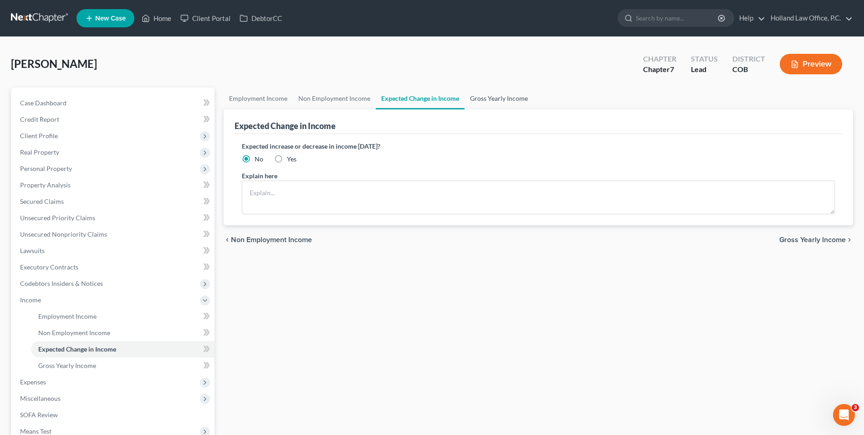
click at [493, 99] on link "Gross Yearly Income" at bounding box center [499, 98] width 69 height 22
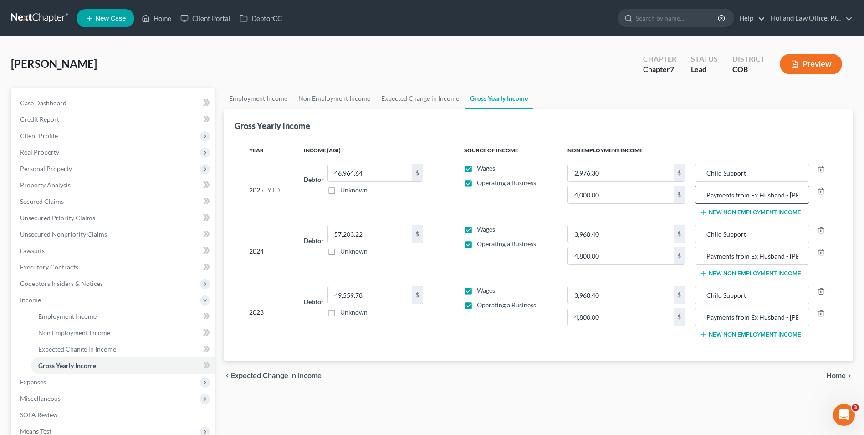
click at [771, 197] on input "Payments from Ex Husband - [PERSON_NAME]" at bounding box center [752, 194] width 104 height 17
click at [790, 195] on input "Payments from Ex Husband - [PERSON_NAME]" at bounding box center [752, 194] width 104 height 17
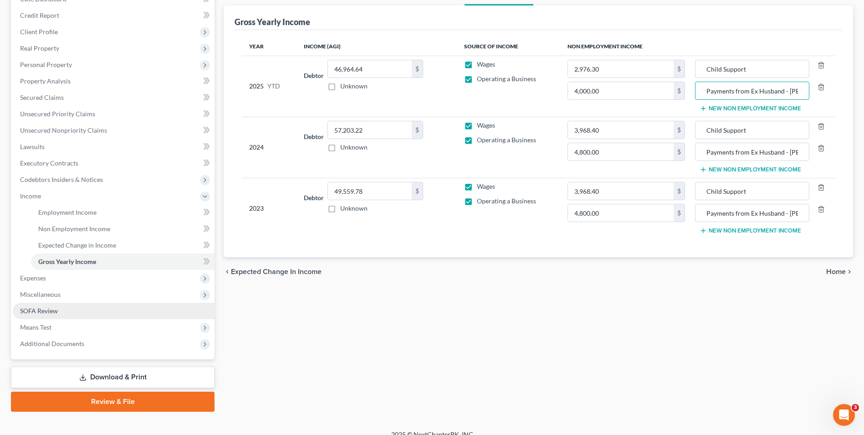
scroll to position [115, 0]
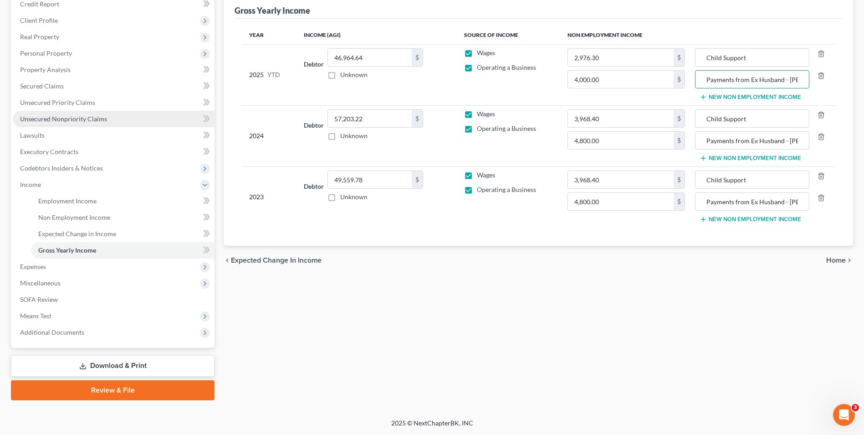
click at [42, 115] on span "Unsecured Nonpriority Claims" at bounding box center [63, 119] width 87 height 8
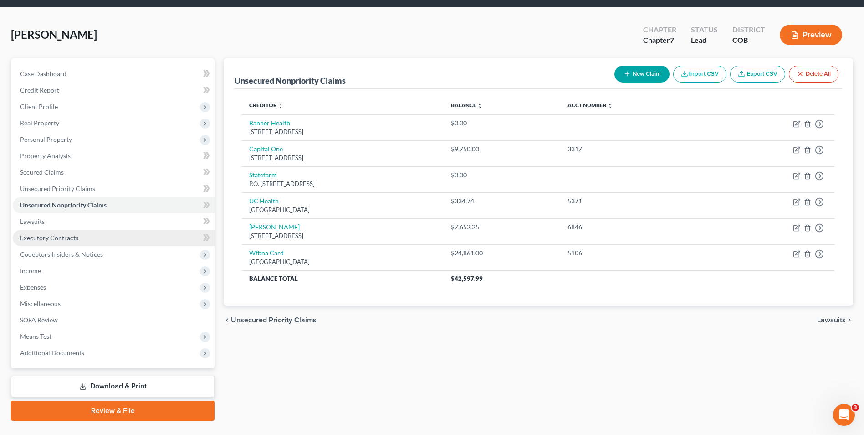
scroll to position [46, 0]
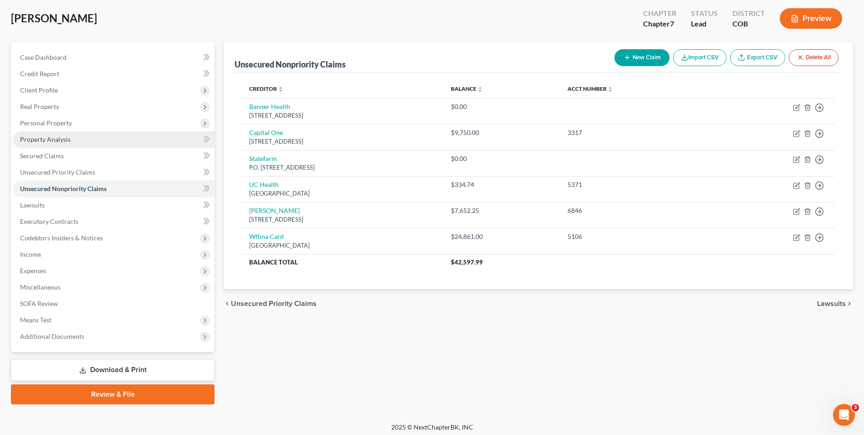
click at [59, 139] on span "Property Analysis" at bounding box center [45, 139] width 51 height 8
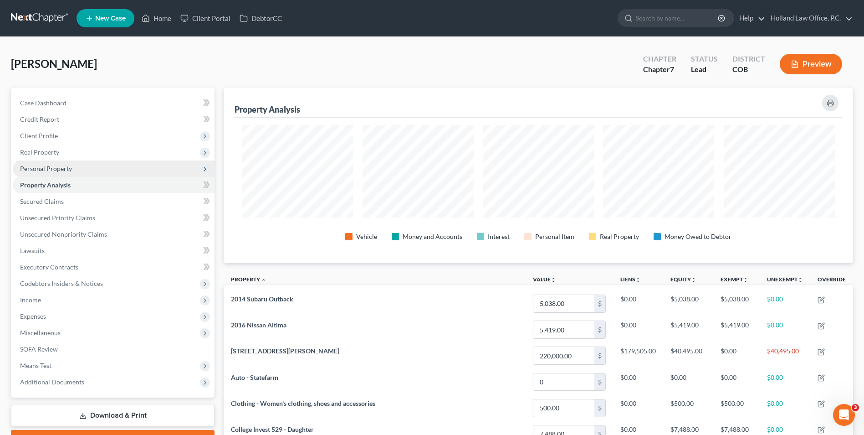
click at [61, 170] on span "Personal Property" at bounding box center [46, 168] width 52 height 8
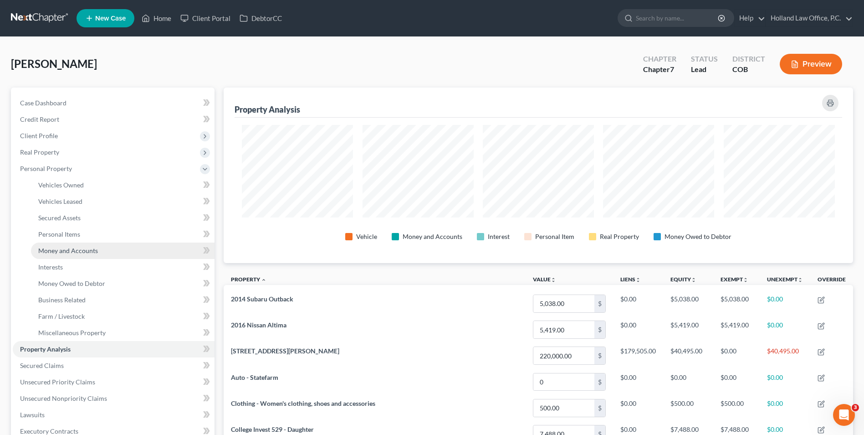
click at [80, 250] on span "Money and Accounts" at bounding box center [68, 251] width 60 height 8
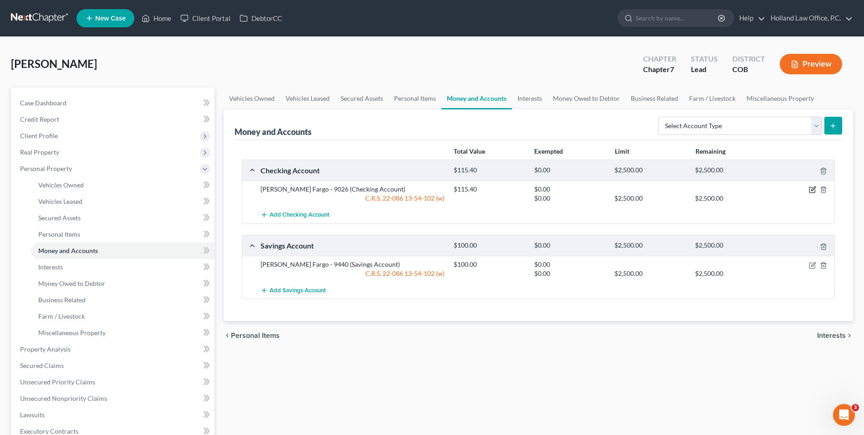
click at [811, 189] on icon "button" at bounding box center [812, 189] width 7 height 7
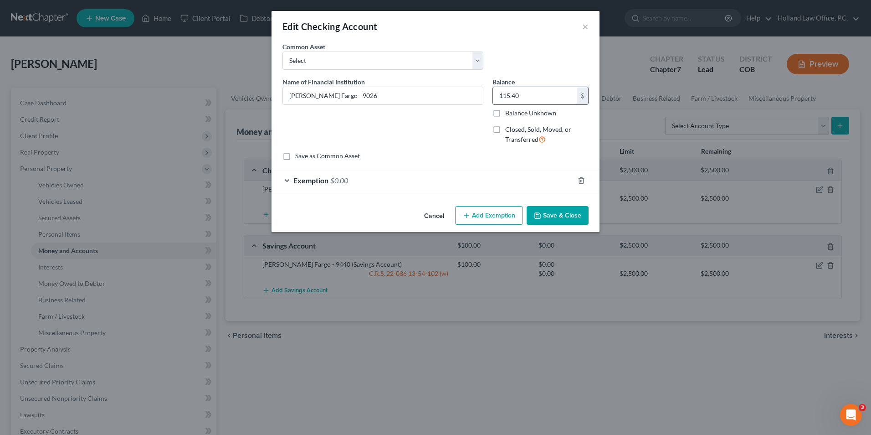
click at [524, 95] on input "115.40" at bounding box center [535, 95] width 84 height 17
click at [501, 177] on div "Exemption $0.00" at bounding box center [423, 180] width 303 height 24
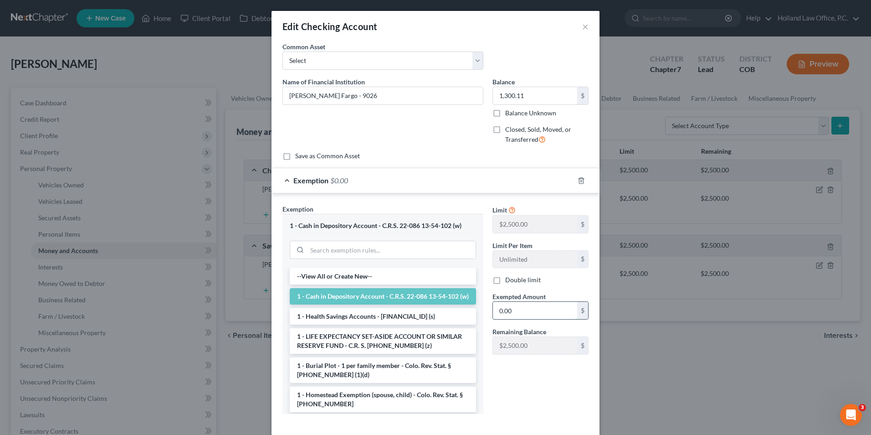
click at [521, 314] on input "0.00" at bounding box center [535, 310] width 84 height 17
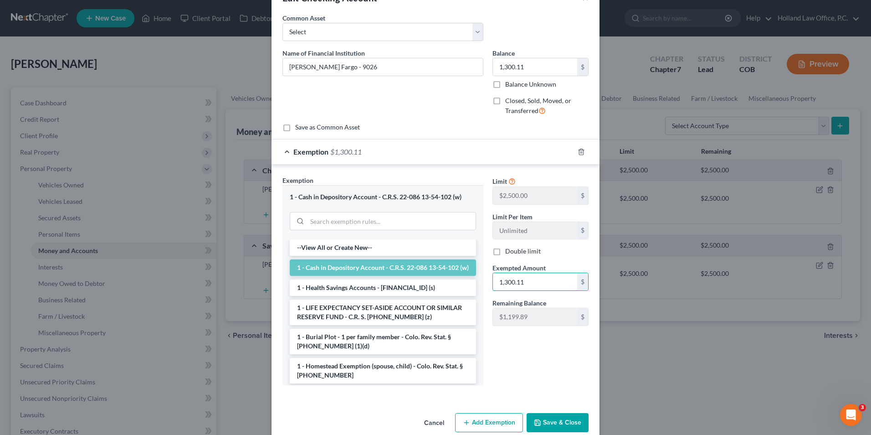
scroll to position [44, 0]
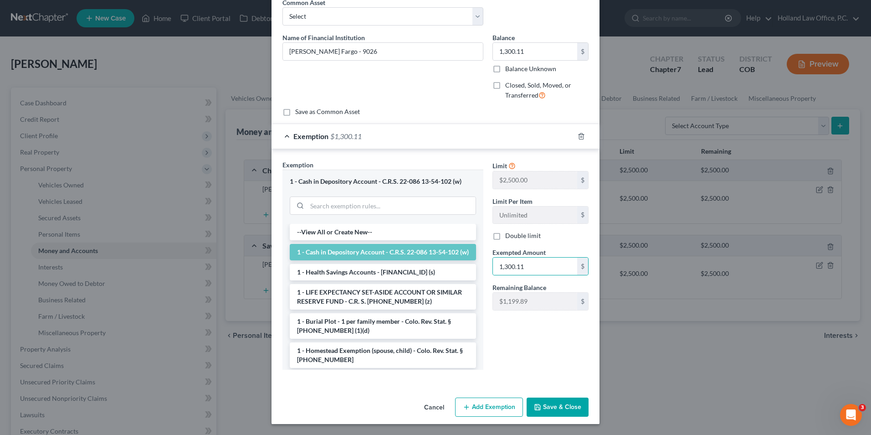
click at [574, 411] on button "Save & Close" at bounding box center [558, 406] width 62 height 19
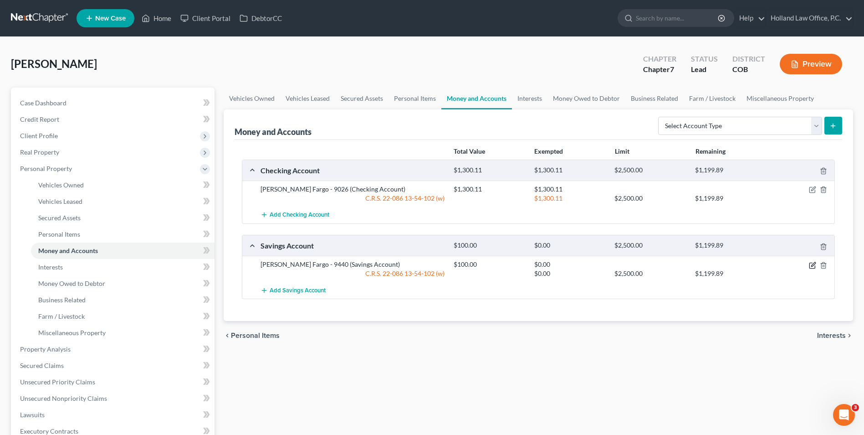
click at [814, 267] on icon "button" at bounding box center [812, 265] width 7 height 7
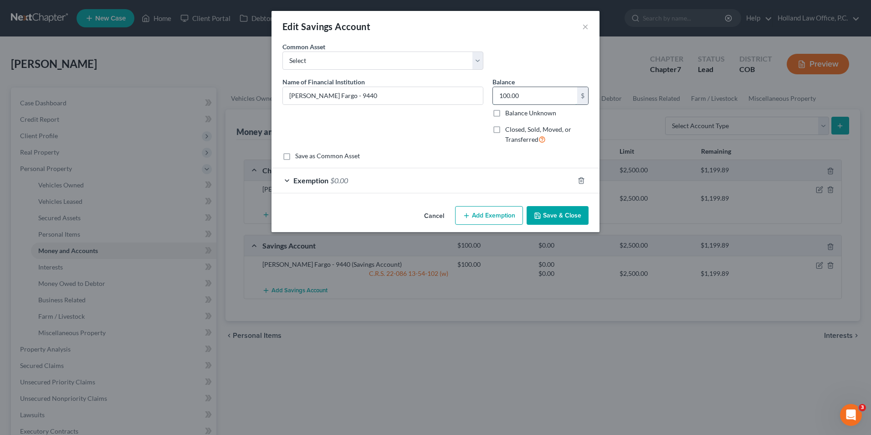
click at [524, 93] on input "100.00" at bounding box center [535, 95] width 84 height 17
click at [493, 189] on div "Exemption $0.00" at bounding box center [423, 180] width 303 height 24
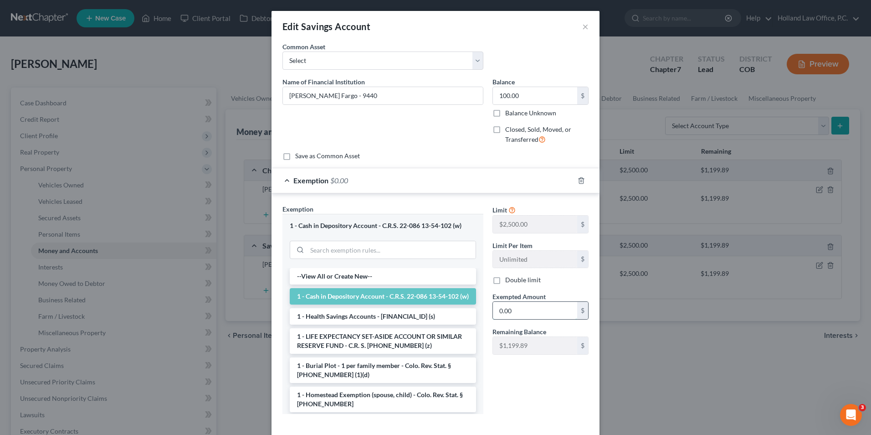
click at [521, 303] on input "0.00" at bounding box center [535, 310] width 84 height 17
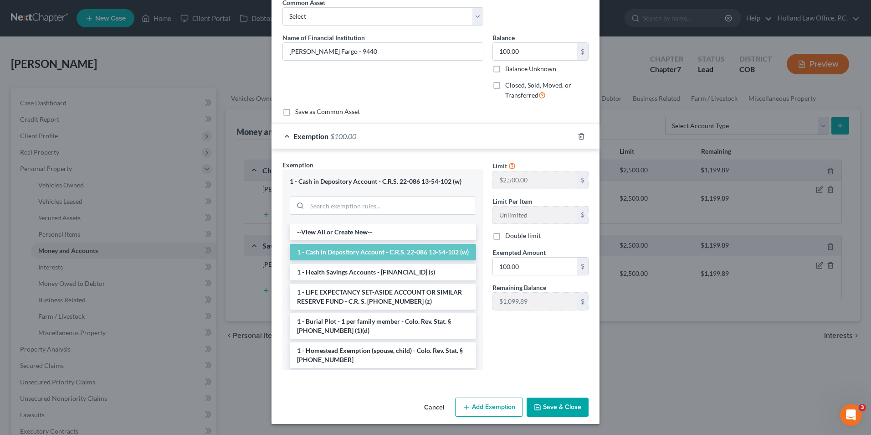
click at [554, 402] on button "Save & Close" at bounding box center [558, 406] width 62 height 19
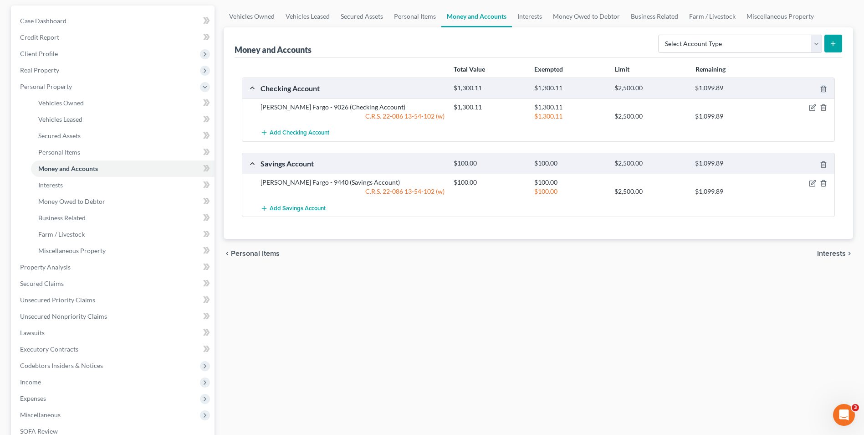
scroll to position [46, 0]
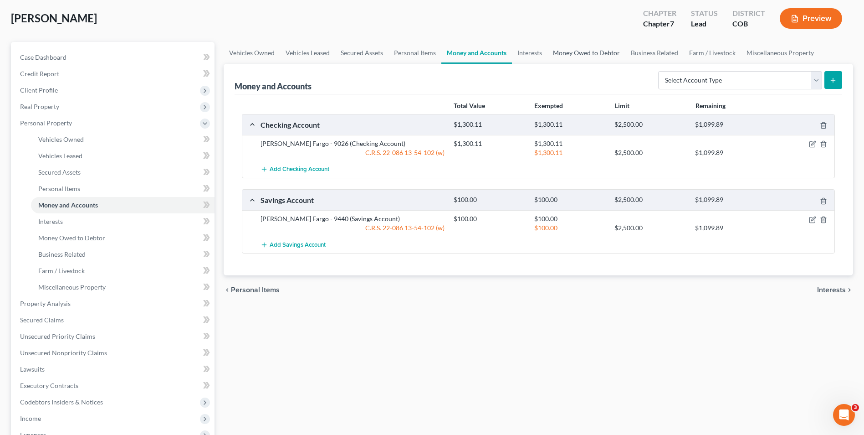
click at [586, 47] on link "Money Owed to Debtor" at bounding box center [587, 53] width 78 height 22
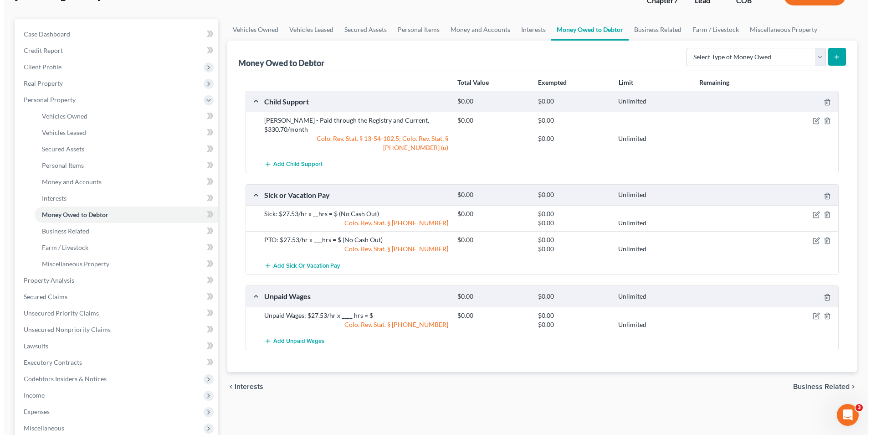
scroll to position [91, 0]
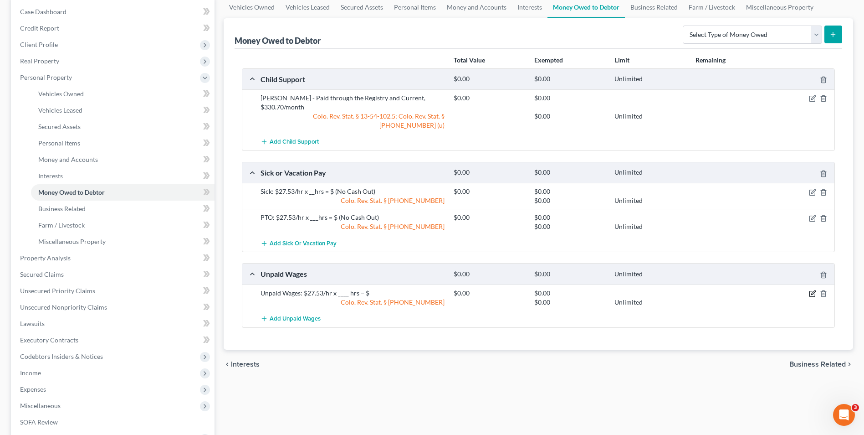
click at [810, 291] on icon "button" at bounding box center [812, 293] width 5 height 5
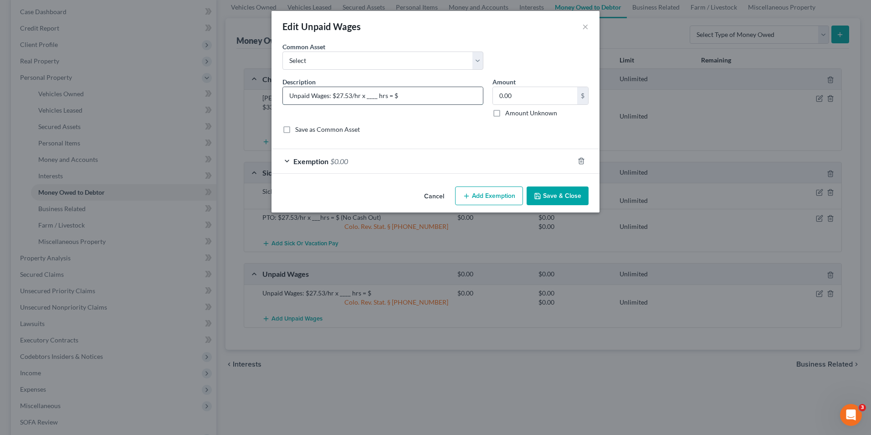
drag, startPoint x: 376, startPoint y: 100, endPoint x: 366, endPoint y: 100, distance: 10.5
click at [366, 100] on input "Unpaid Wages: $27.53/hr x ____ hrs = $" at bounding box center [383, 95] width 200 height 17
click at [406, 94] on input "Unpaid Wages: $27.53/hr x 14 hrs = $" at bounding box center [383, 95] width 200 height 17
click at [419, 92] on input "Unpaid Wages: $27.53/hr x 14 hrs = $" at bounding box center [383, 95] width 200 height 17
click at [532, 92] on input "0.00" at bounding box center [535, 95] width 84 height 17
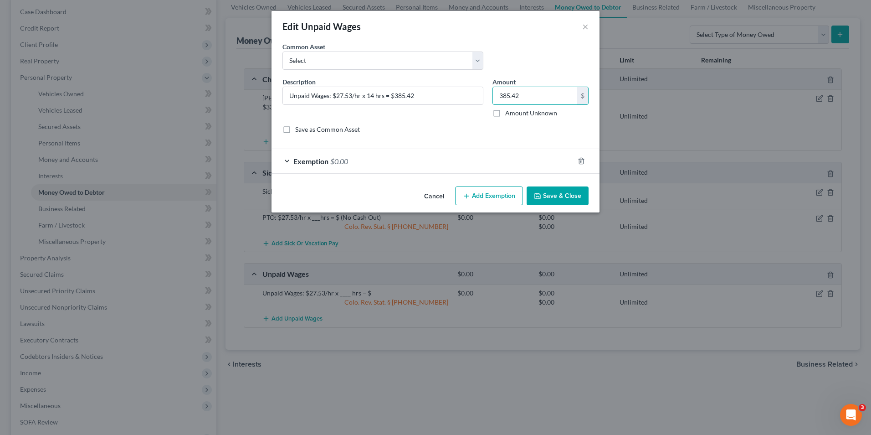
click at [442, 171] on div "Exemption $0.00" at bounding box center [423, 161] width 303 height 24
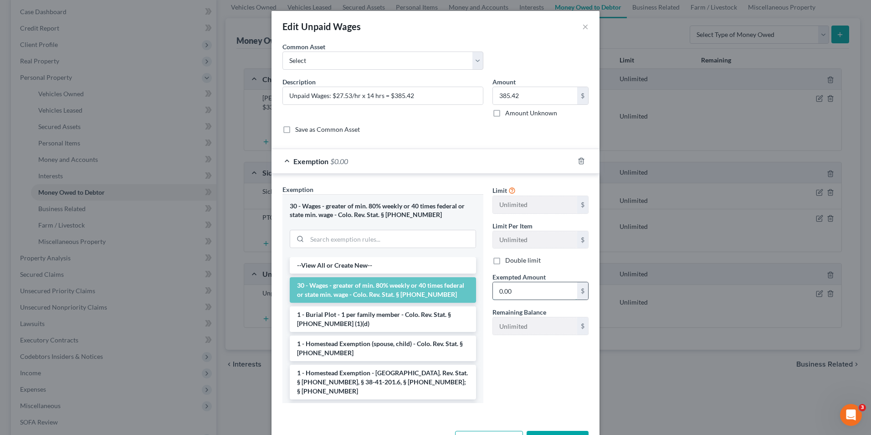
click at [518, 292] on input "0.00" at bounding box center [535, 290] width 84 height 17
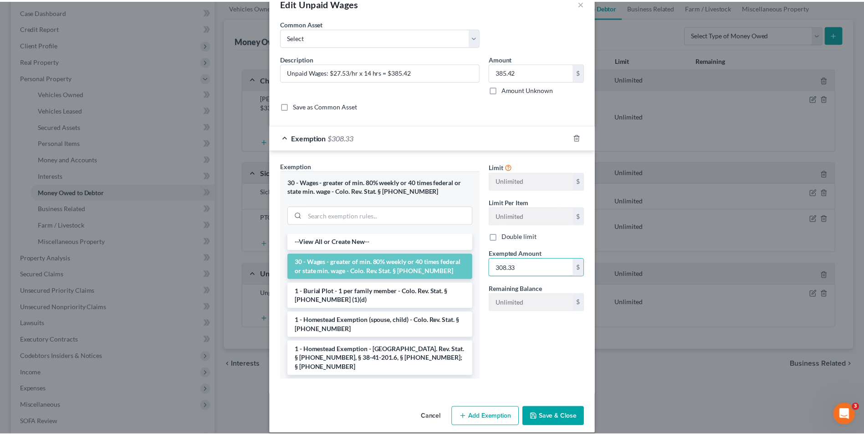
scroll to position [33, 0]
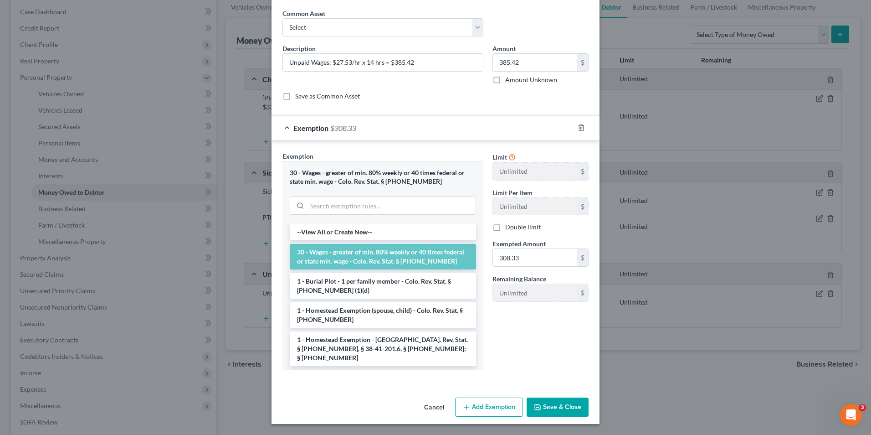
click at [556, 402] on button "Save & Close" at bounding box center [558, 406] width 62 height 19
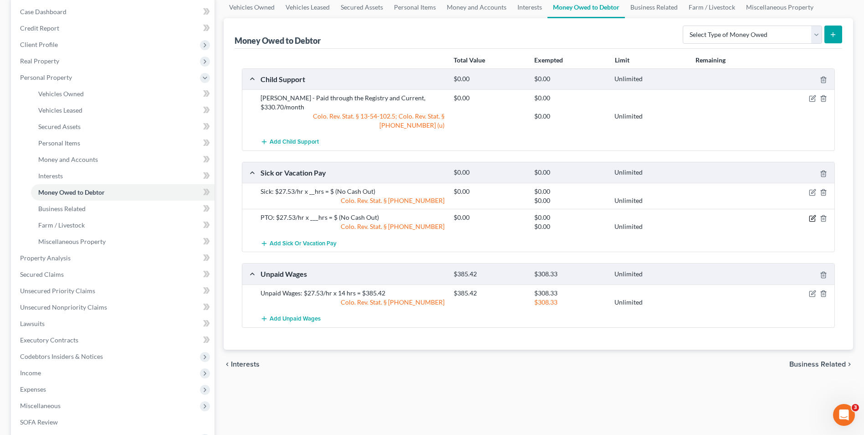
click at [812, 215] on icon "button" at bounding box center [812, 218] width 7 height 7
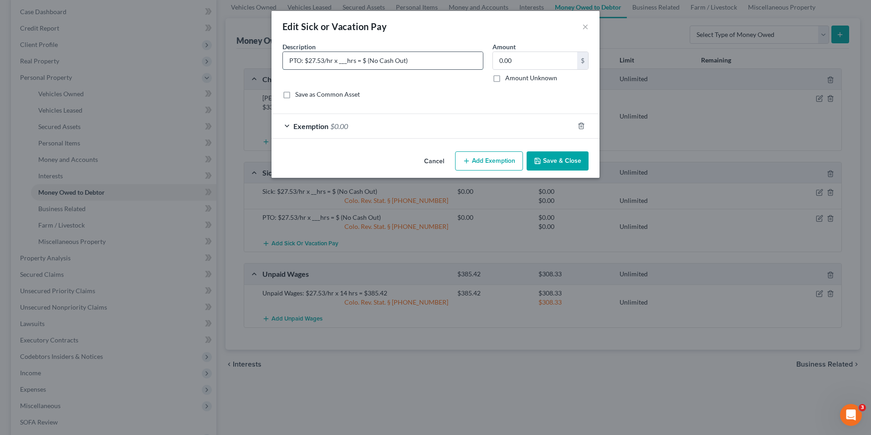
click at [421, 63] on input "PTO: $27.53/hr x ___hrs = $ (No Cash Out)" at bounding box center [383, 60] width 200 height 17
drag, startPoint x: 346, startPoint y: 63, endPoint x: 339, endPoint y: 67, distance: 8.4
click at [339, 67] on input "PTO: $27.53/hr x ___hrs = $ (No Cash Out)" at bounding box center [383, 60] width 200 height 17
click at [587, 28] on button "×" at bounding box center [585, 26] width 6 height 11
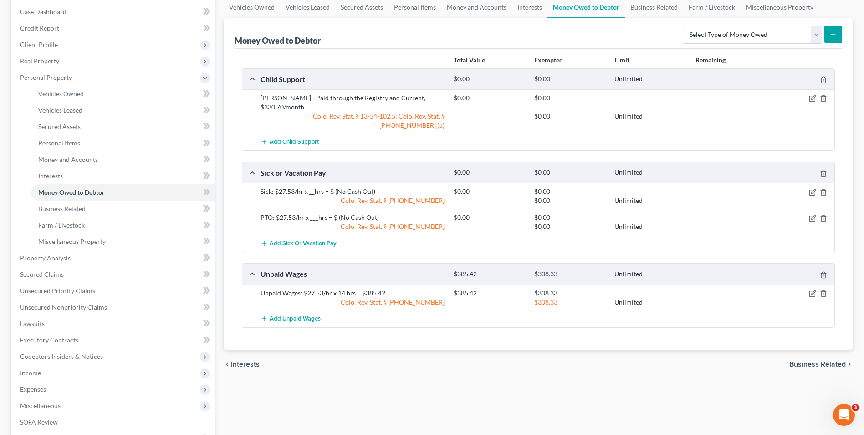
click at [827, 187] on div at bounding box center [803, 191] width 64 height 9
click at [826, 189] on icon "button" at bounding box center [824, 192] width 4 height 6
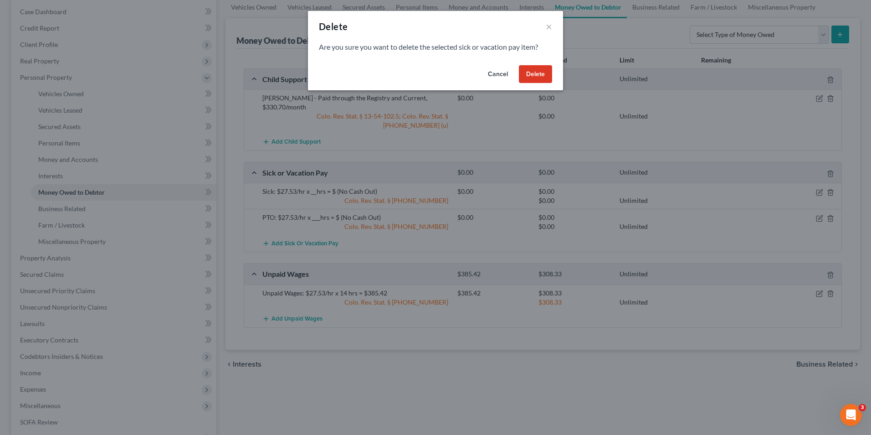
click at [535, 72] on button "Delete" at bounding box center [535, 74] width 33 height 18
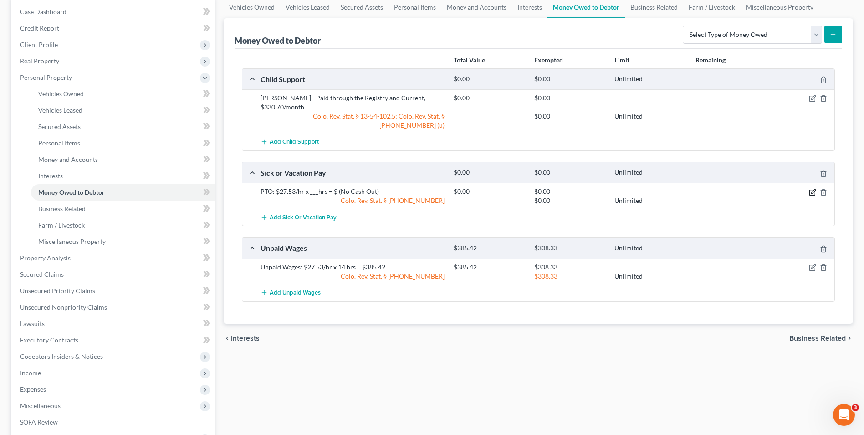
click at [809, 189] on icon "button" at bounding box center [812, 192] width 7 height 7
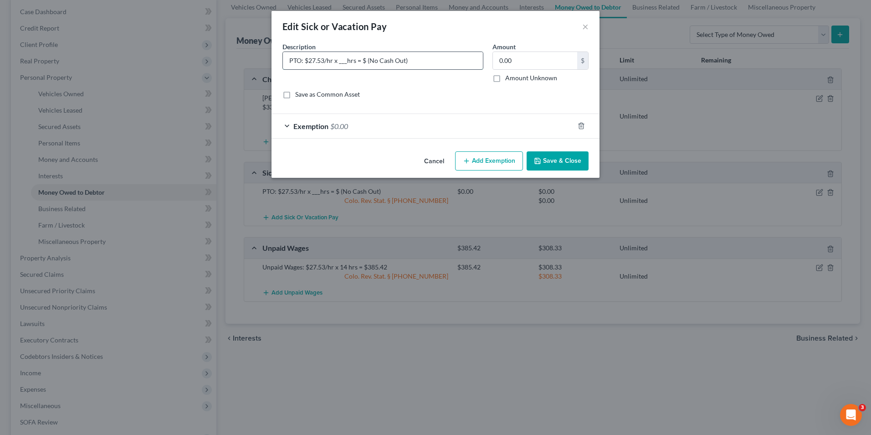
drag, startPoint x: 346, startPoint y: 64, endPoint x: 339, endPoint y: 65, distance: 6.5
click at [339, 65] on input "PTO: $27.53/hr x ___hrs = $ (No Cash Out)" at bounding box center [383, 60] width 200 height 17
drag, startPoint x: 300, startPoint y: 63, endPoint x: 293, endPoint y: 64, distance: 7.8
click at [293, 64] on input "PTO: $27.53/hr x 130hrs = $ (No Cash Out)" at bounding box center [383, 60] width 200 height 17
click at [367, 61] on input "PTO: $27.53/hr x 130hrs = $ (No Cash Out)" at bounding box center [383, 60] width 200 height 17
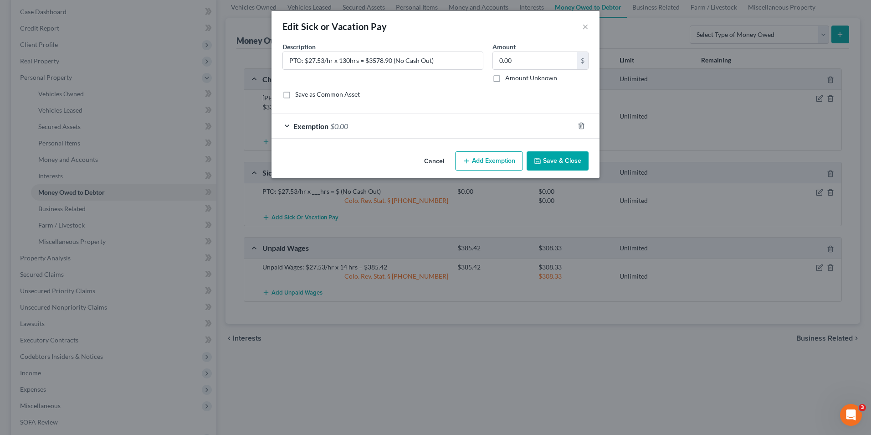
drag, startPoint x: 548, startPoint y: 160, endPoint x: 180, endPoint y: 253, distance: 380.3
click at [548, 160] on button "Save & Close" at bounding box center [558, 160] width 62 height 19
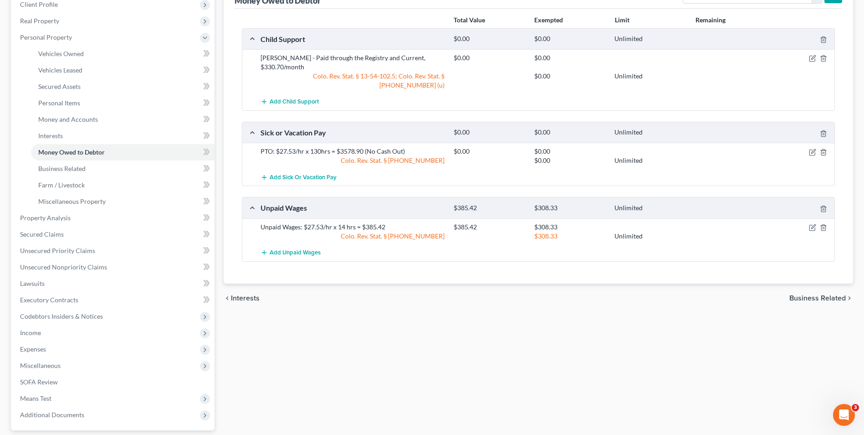
scroll to position [46, 0]
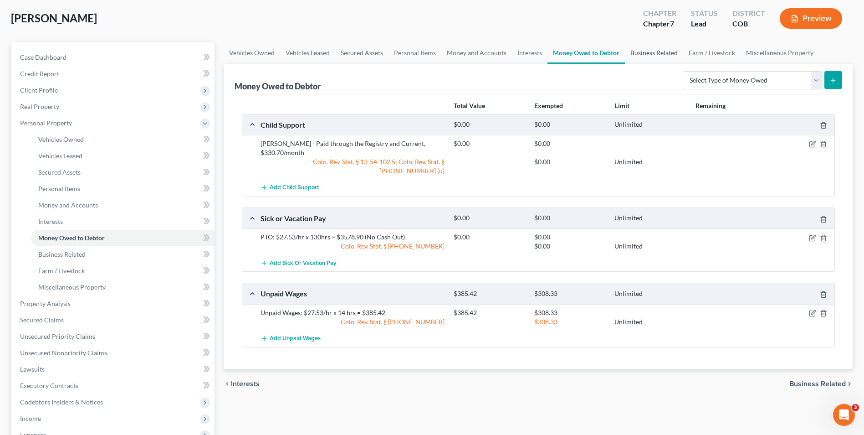
click at [658, 55] on link "Business Related" at bounding box center [654, 53] width 58 height 22
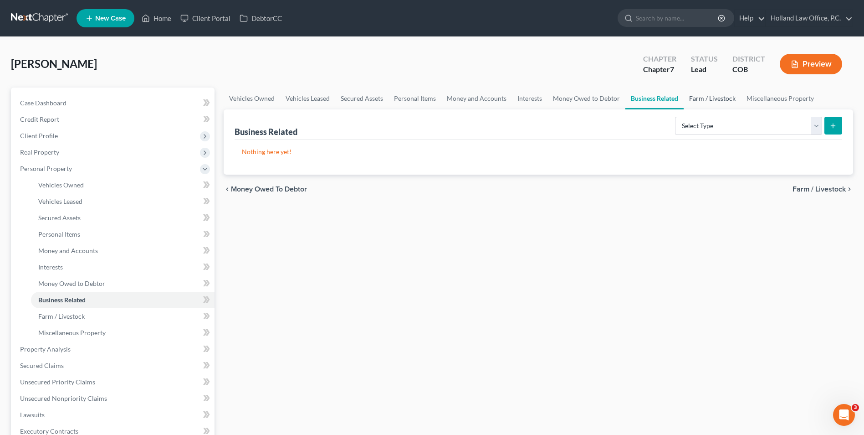
click at [698, 102] on link "Farm / Livestock" at bounding box center [712, 98] width 57 height 22
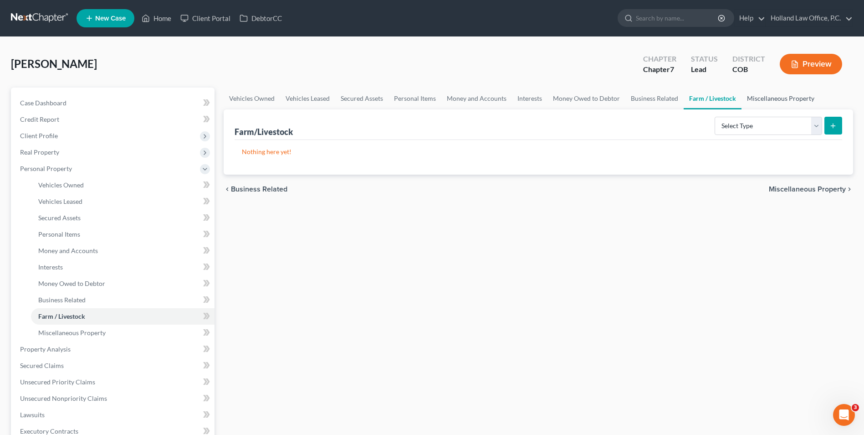
click at [788, 103] on link "Miscellaneous Property" at bounding box center [781, 98] width 78 height 22
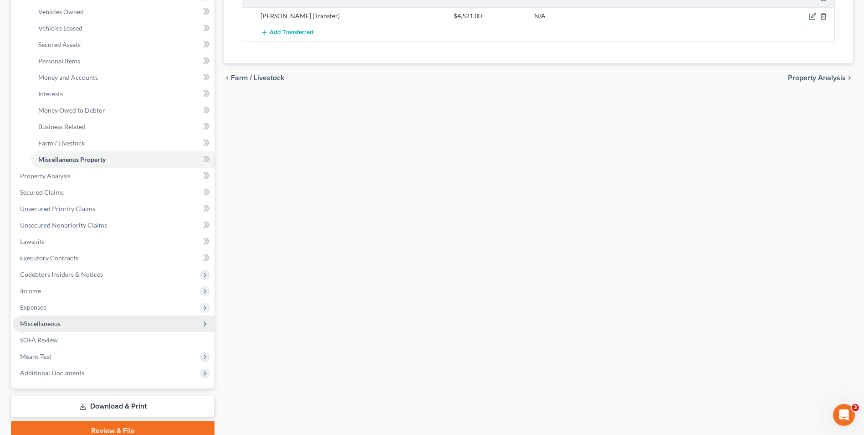
scroll to position [214, 0]
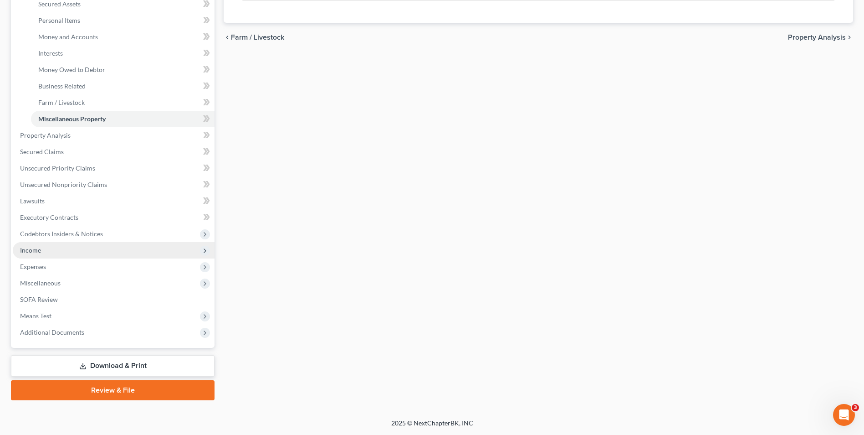
click at [40, 247] on span "Income" at bounding box center [30, 250] width 21 height 8
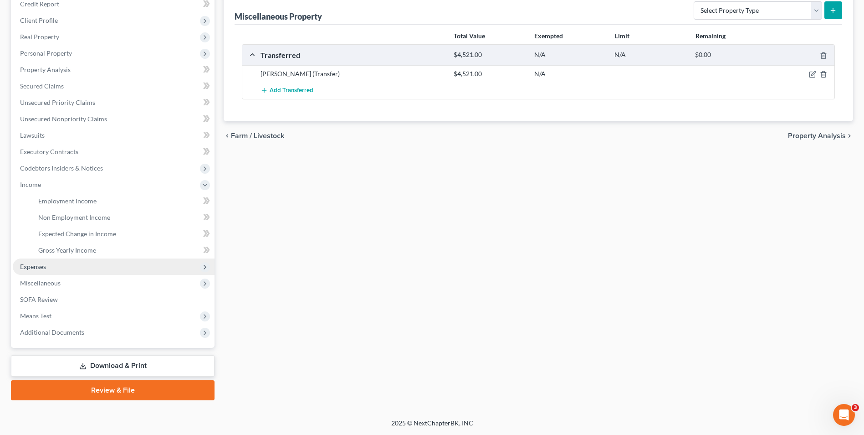
scroll to position [115, 0]
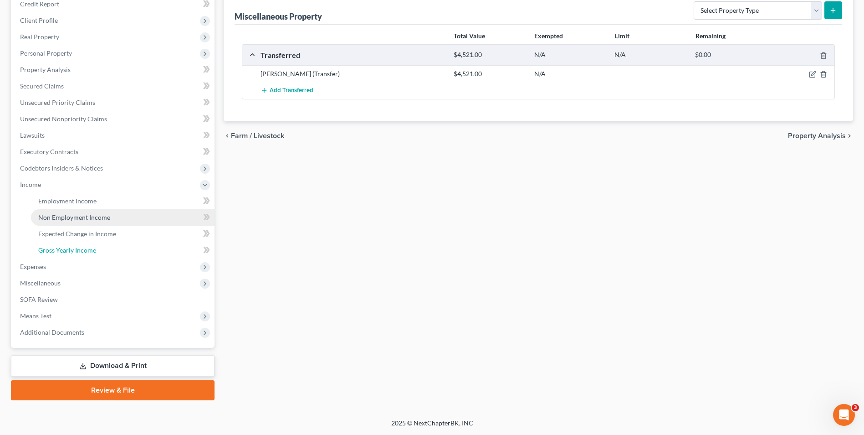
click at [72, 246] on span "Gross Yearly Income" at bounding box center [67, 250] width 58 height 8
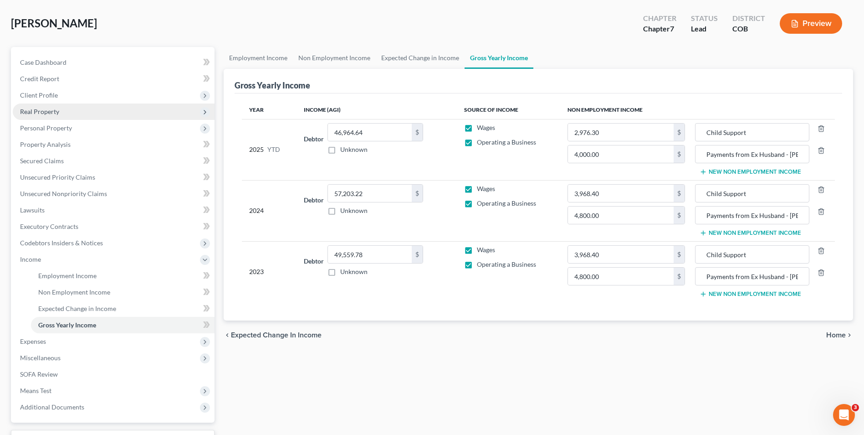
scroll to position [24, 0]
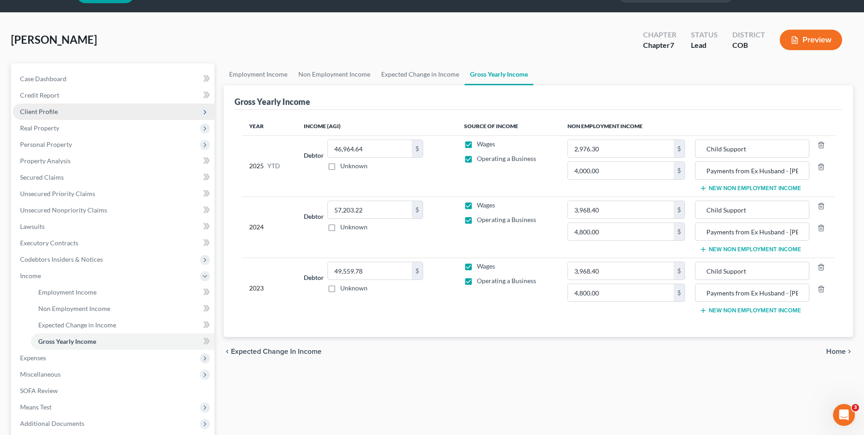
click at [37, 103] on span "Client Profile" at bounding box center [114, 111] width 202 height 16
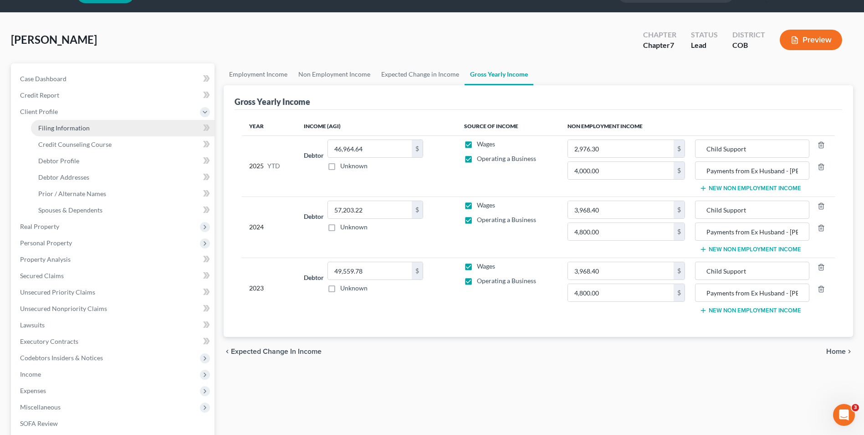
click at [70, 128] on span "Filing Information" at bounding box center [63, 128] width 51 height 8
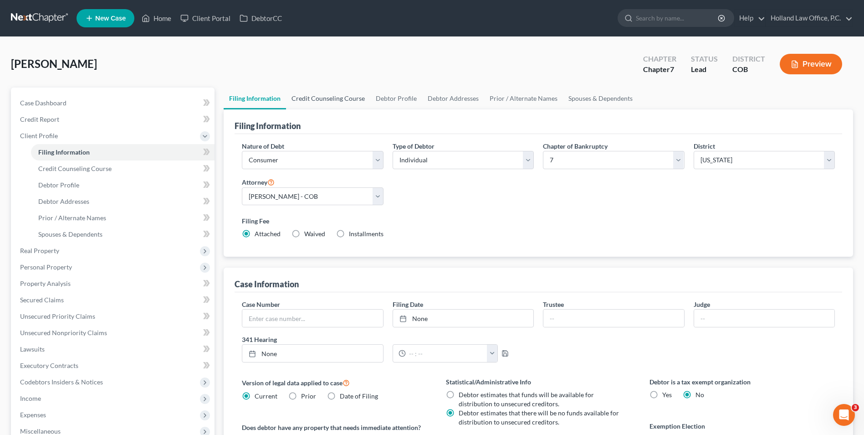
click at [347, 98] on link "Credit Counseling Course" at bounding box center [328, 98] width 84 height 22
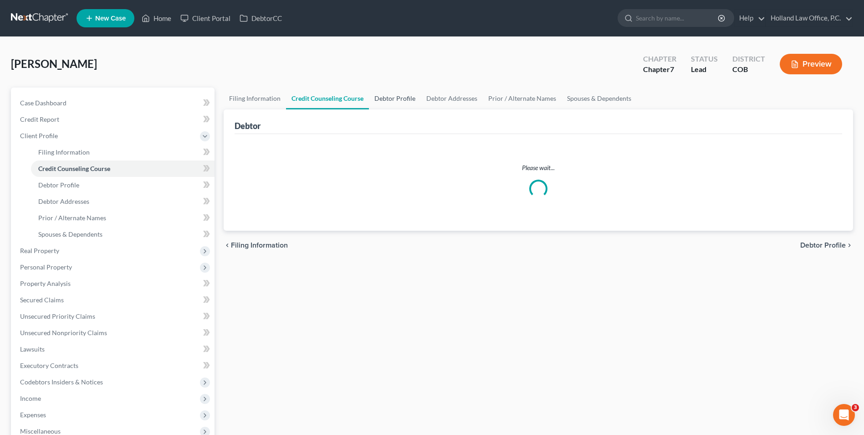
click at [396, 97] on link "Debtor Profile" at bounding box center [395, 98] width 52 height 22
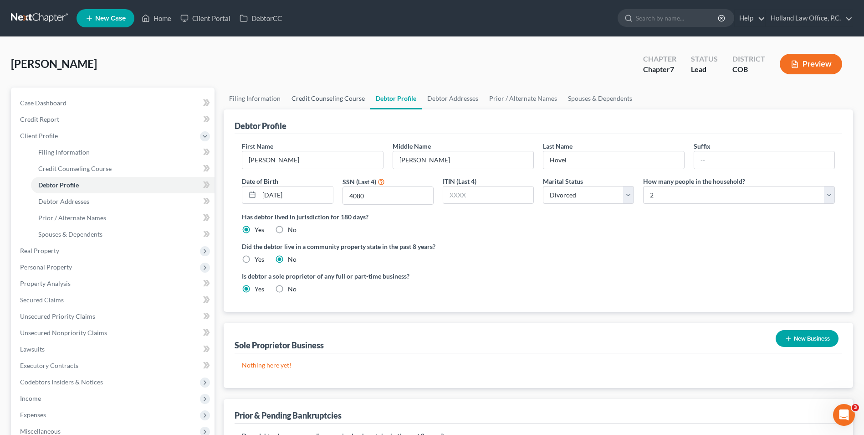
click at [312, 96] on link "Credit Counseling Course" at bounding box center [328, 98] width 84 height 22
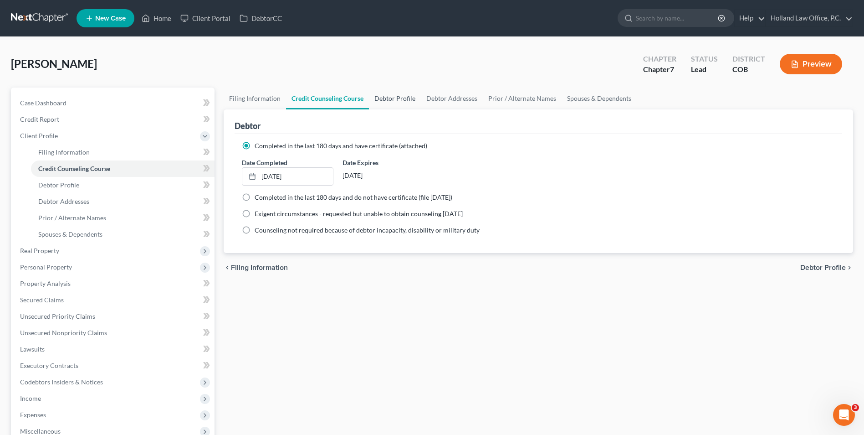
click at [387, 105] on link "Debtor Profile" at bounding box center [395, 98] width 52 height 22
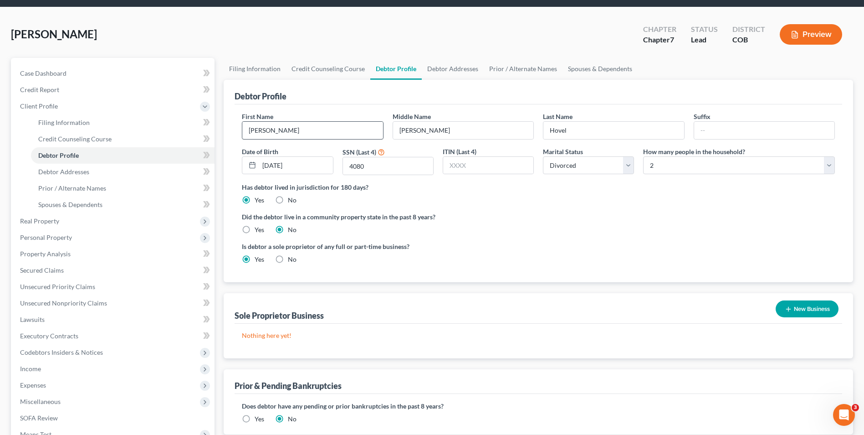
scroll to position [46, 0]
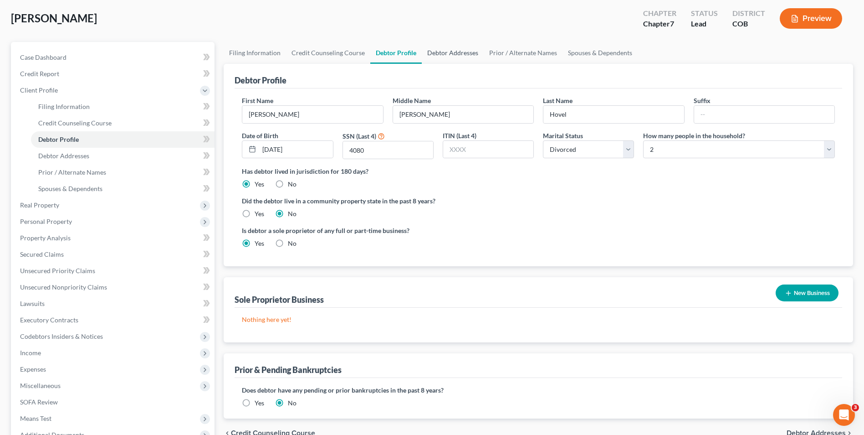
click at [456, 57] on link "Debtor Addresses" at bounding box center [453, 53] width 62 height 22
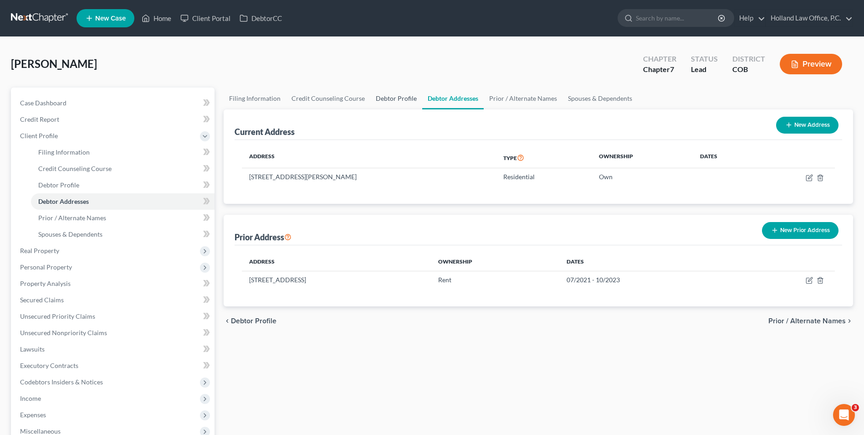
click at [412, 104] on link "Debtor Profile" at bounding box center [396, 98] width 52 height 22
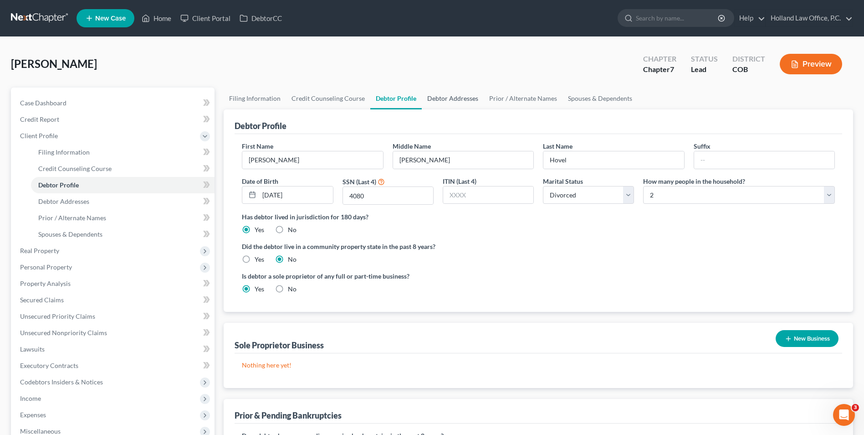
click at [458, 104] on link "Debtor Addresses" at bounding box center [453, 98] width 62 height 22
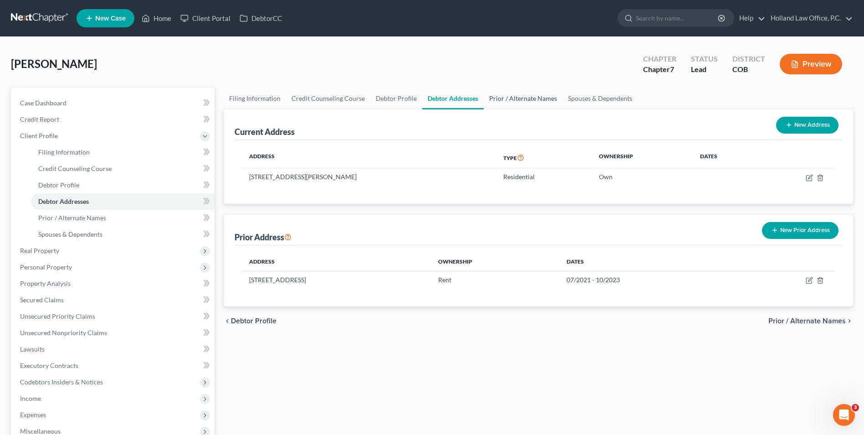
click at [523, 98] on link "Prior / Alternate Names" at bounding box center [523, 98] width 79 height 22
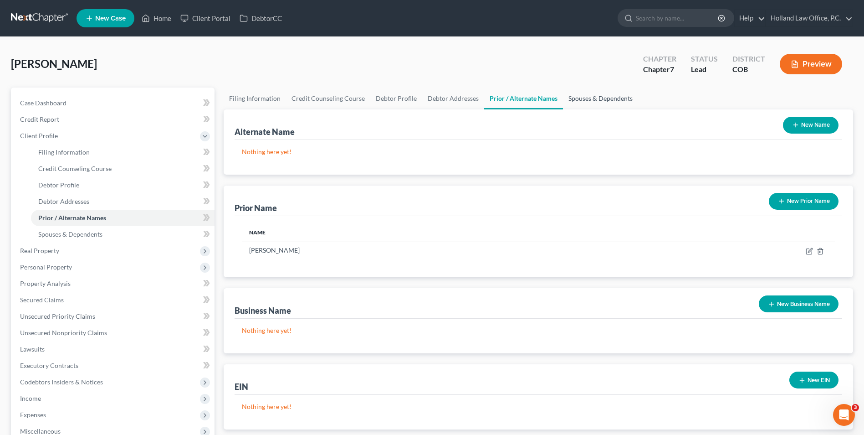
click at [602, 99] on link "Spouses & Dependents" at bounding box center [600, 98] width 75 height 22
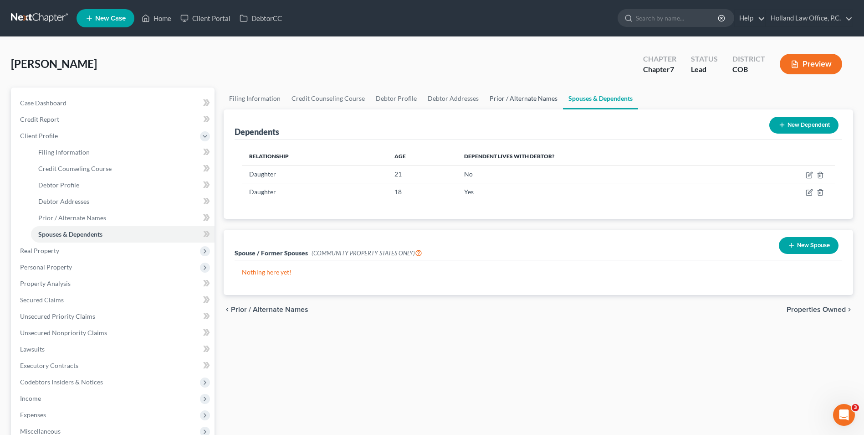
click at [518, 99] on link "Prior / Alternate Names" at bounding box center [523, 98] width 79 height 22
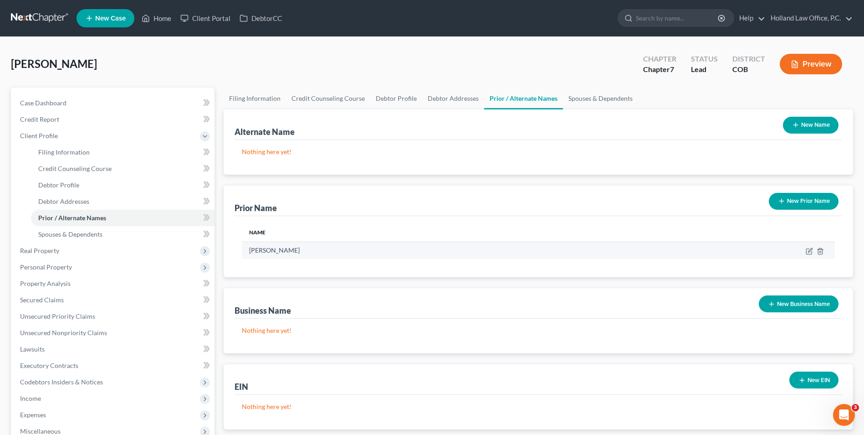
click at [277, 248] on td "[PERSON_NAME]" at bounding box center [432, 249] width 380 height 17
drag, startPoint x: 591, startPoint y: 99, endPoint x: 451, endPoint y: 128, distance: 142.8
click at [591, 99] on link "Spouses & Dependents" at bounding box center [600, 98] width 75 height 22
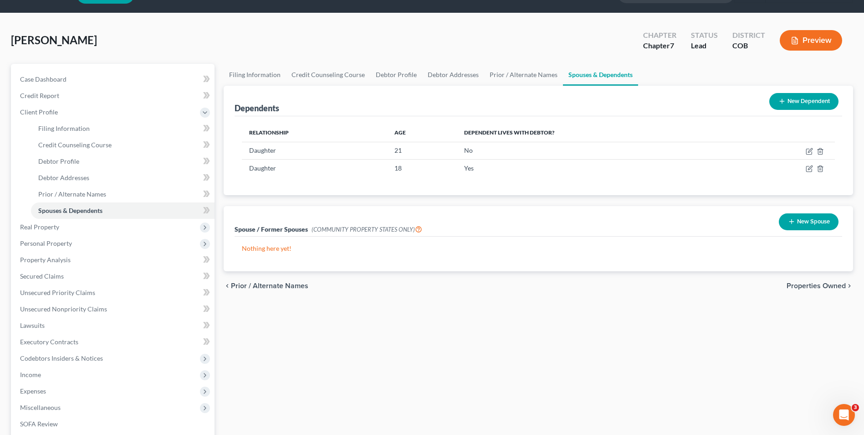
scroll to position [46, 0]
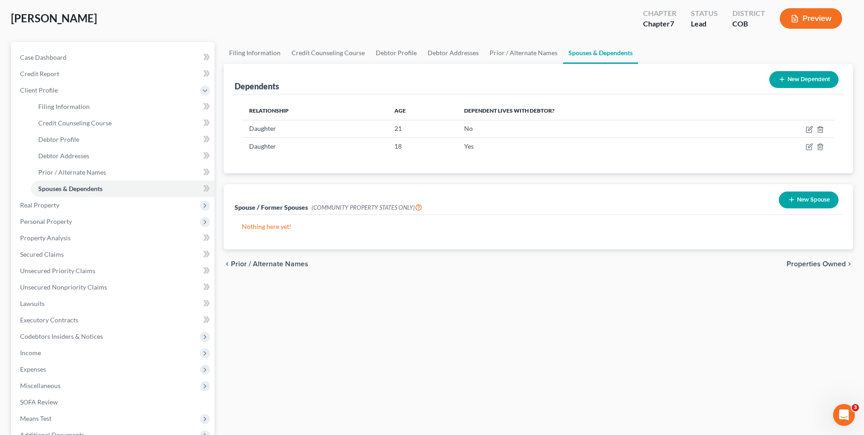
click at [529, 36] on div "[PERSON_NAME] Upgraded Chapter Chapter 7 Status Lead District COB Preview" at bounding box center [432, 22] width 843 height 40
click at [514, 52] on link "Prior / Alternate Names" at bounding box center [523, 53] width 79 height 22
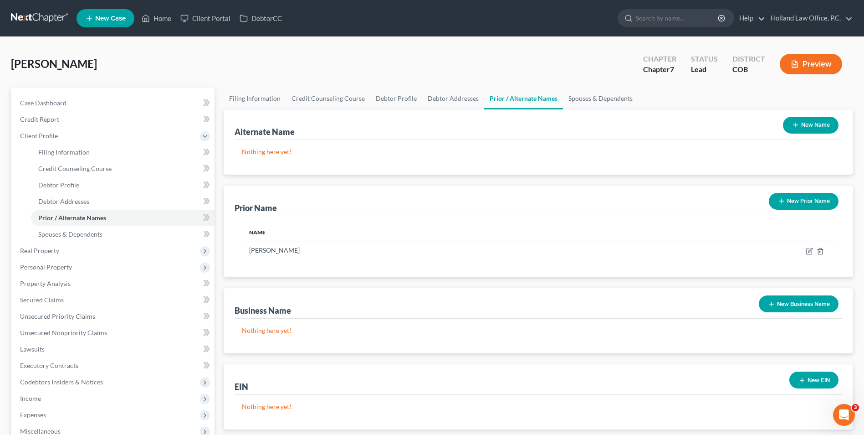
click at [365, 59] on div "[PERSON_NAME] Upgraded Chapter Chapter 7 Status Lead District COB Preview" at bounding box center [432, 68] width 843 height 40
click at [249, 102] on link "Filing Information" at bounding box center [255, 98] width 62 height 22
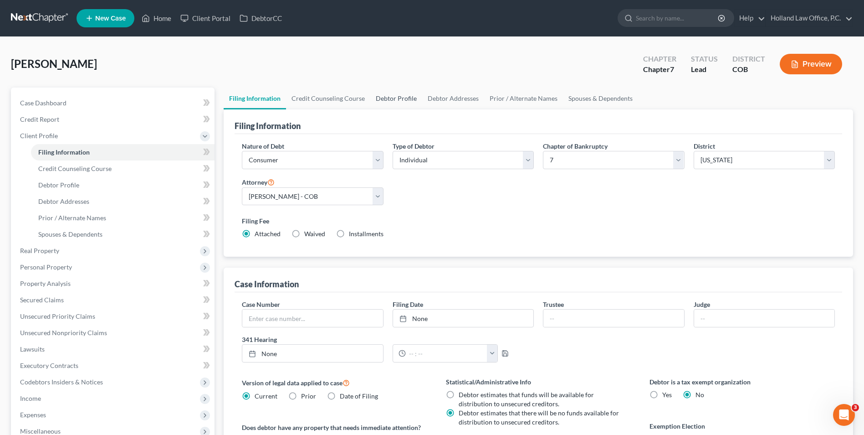
click at [370, 105] on link "Debtor Profile" at bounding box center [396, 98] width 52 height 22
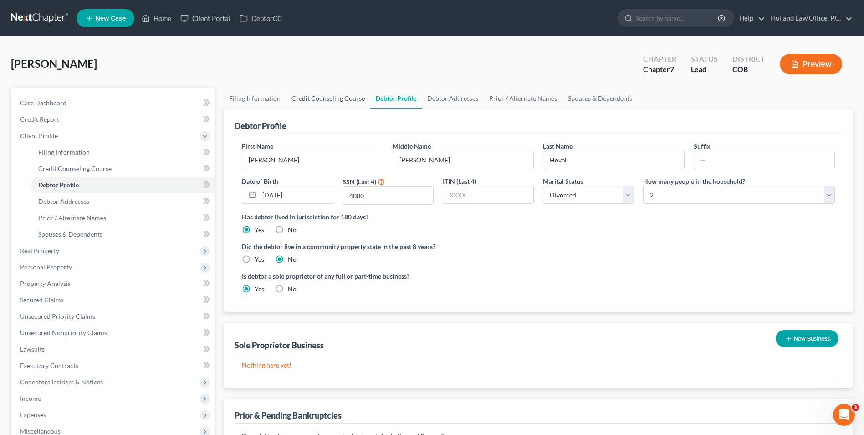
click at [339, 103] on link "Credit Counseling Course" at bounding box center [328, 98] width 84 height 22
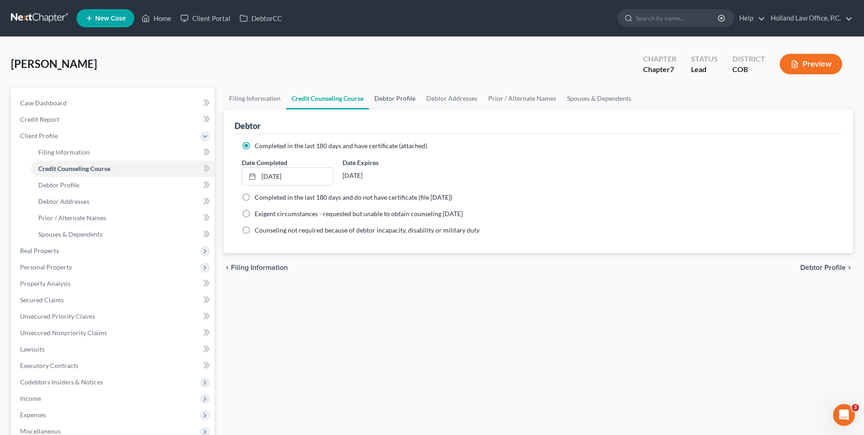
click at [406, 104] on link "Debtor Profile" at bounding box center [395, 98] width 52 height 22
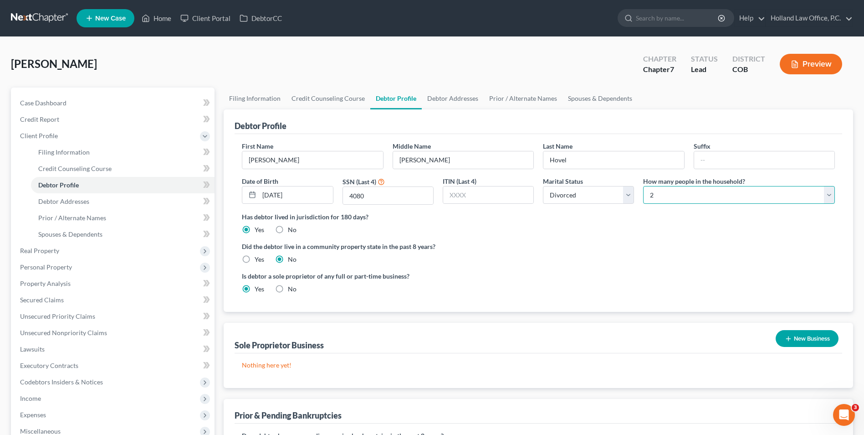
click at [711, 200] on select "Select 1 2 3 4 5 6 7 8 9 10 11 12 13 14 15 16 17 18 19 20" at bounding box center [739, 195] width 192 height 18
drag, startPoint x: 425, startPoint y: 66, endPoint x: 390, endPoint y: 78, distance: 36.6
click at [425, 66] on div "[PERSON_NAME] Upgraded Chapter Chapter 7 Status Lead District COB Preview" at bounding box center [432, 68] width 843 height 40
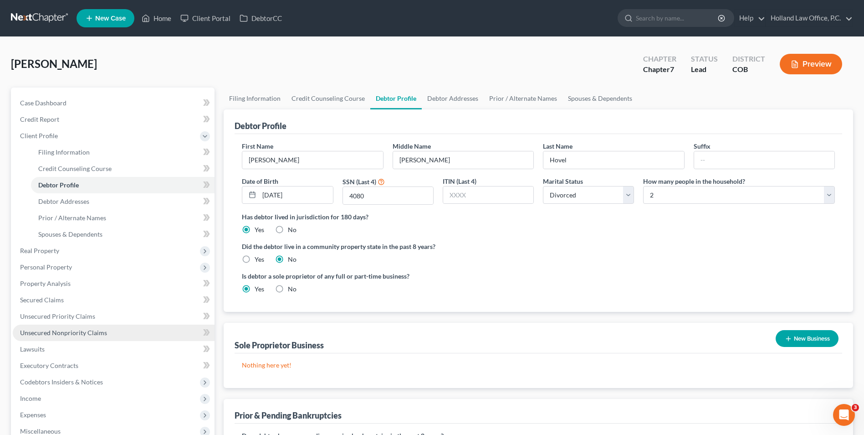
click at [57, 334] on span "Unsecured Nonpriority Claims" at bounding box center [63, 333] width 87 height 8
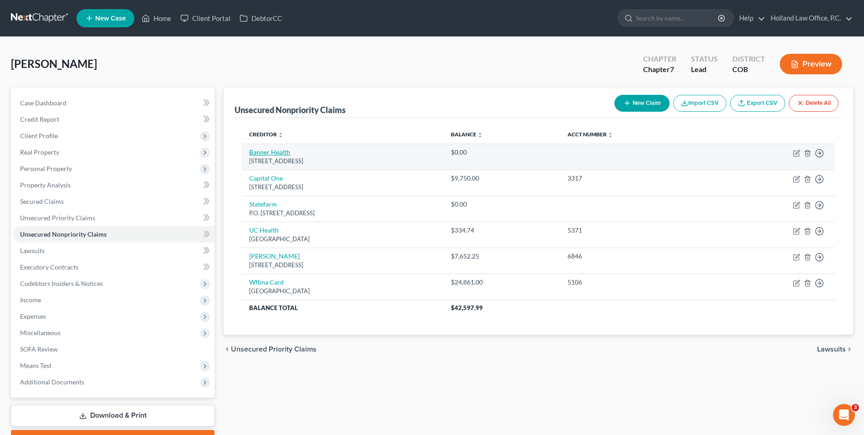
click at [271, 154] on link "Banner Health" at bounding box center [269, 152] width 41 height 8
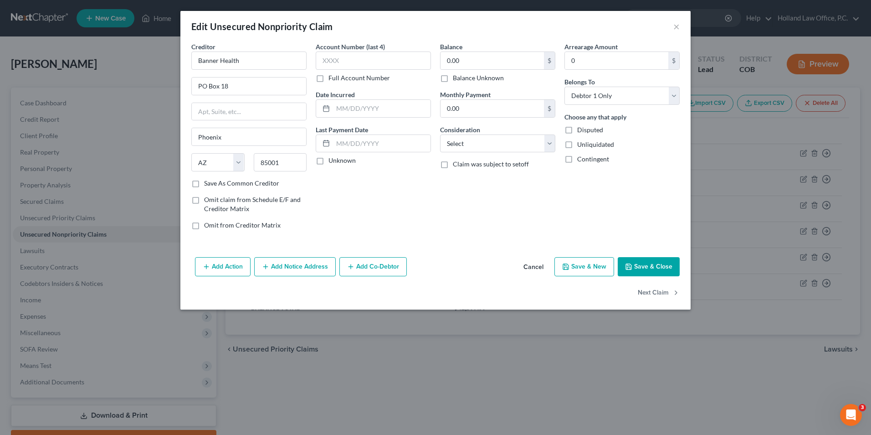
click at [638, 269] on button "Save & Close" at bounding box center [649, 266] width 62 height 19
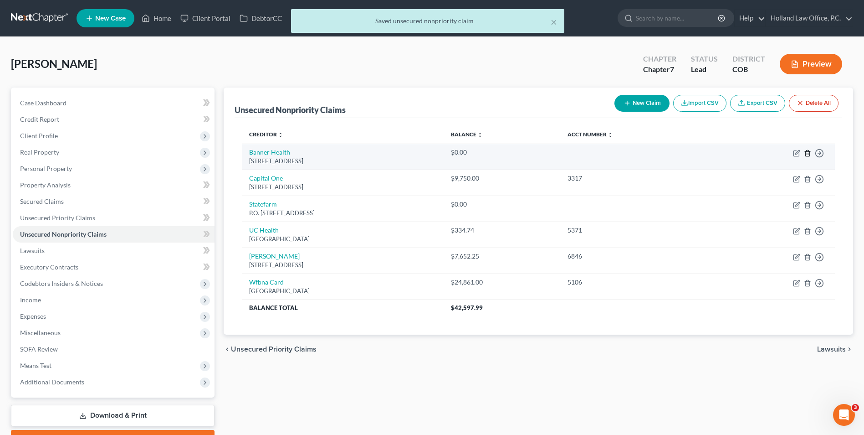
click at [807, 152] on icon "button" at bounding box center [807, 152] width 7 height 7
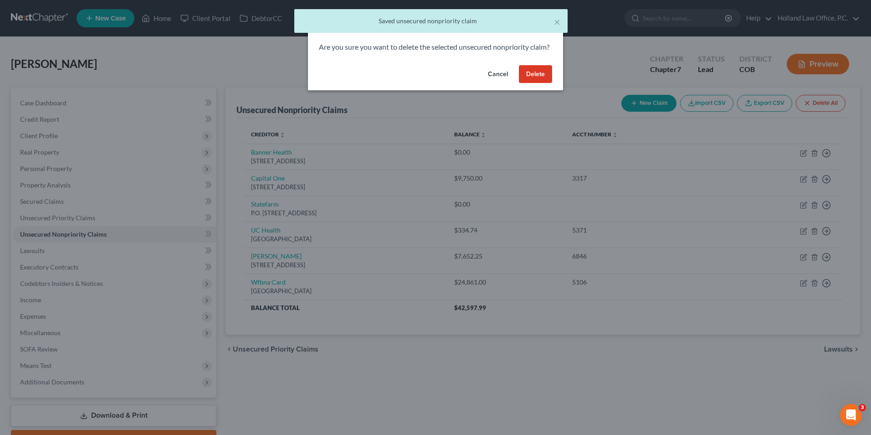
click at [547, 83] on button "Delete" at bounding box center [535, 74] width 33 height 18
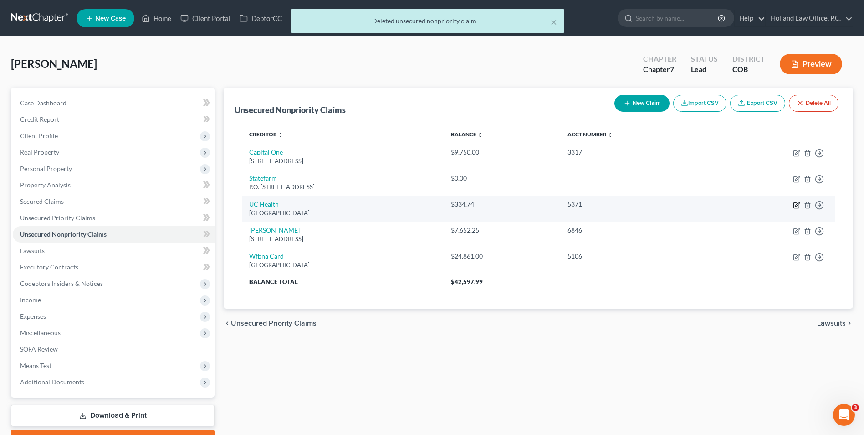
click at [797, 205] on icon "button" at bounding box center [796, 204] width 7 height 7
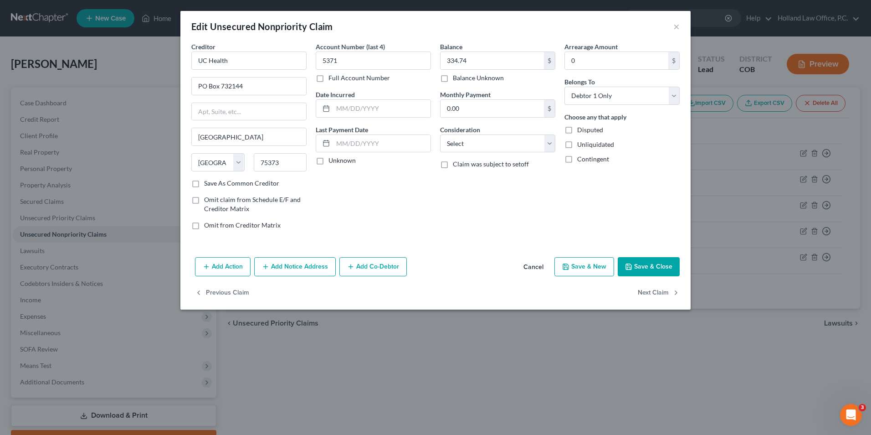
click at [644, 259] on button "Save & Close" at bounding box center [649, 266] width 62 height 19
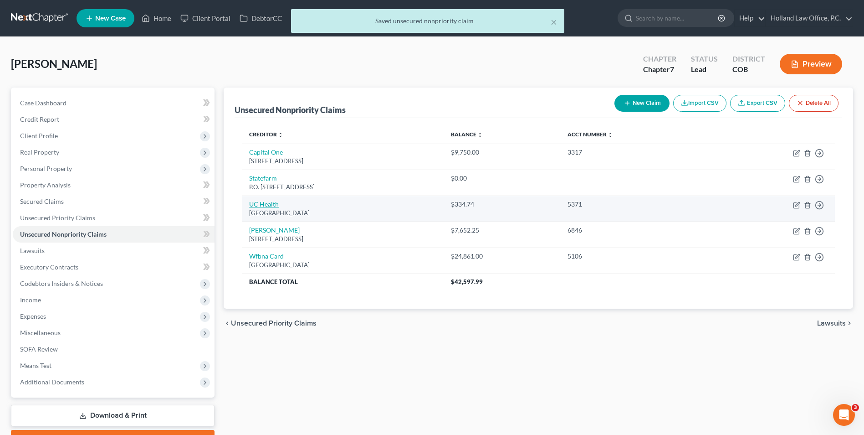
click at [259, 206] on link "UC Health" at bounding box center [264, 204] width 30 height 8
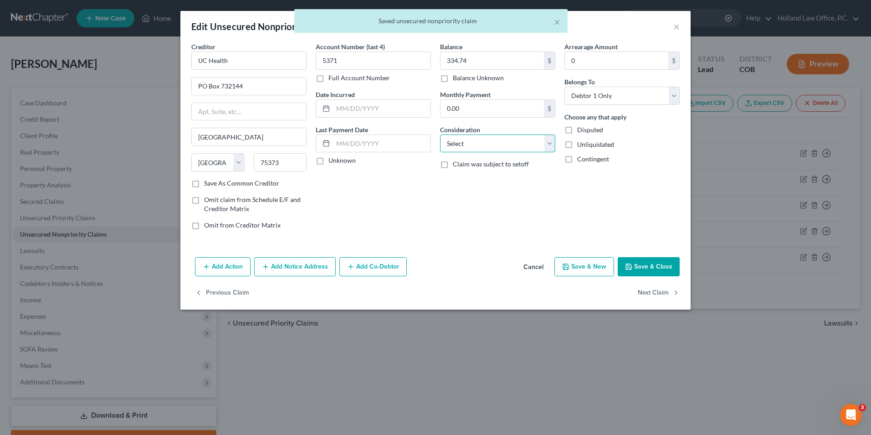
drag, startPoint x: 506, startPoint y: 141, endPoint x: 504, endPoint y: 154, distance: 12.4
click at [506, 141] on select "Select Cable / Satellite Services Collection Agency Credit Card Debt Debt Couns…" at bounding box center [497, 143] width 115 height 18
click at [440, 134] on select "Select Cable / Satellite Services Collection Agency Credit Card Debt Debt Couns…" at bounding box center [497, 143] width 115 height 18
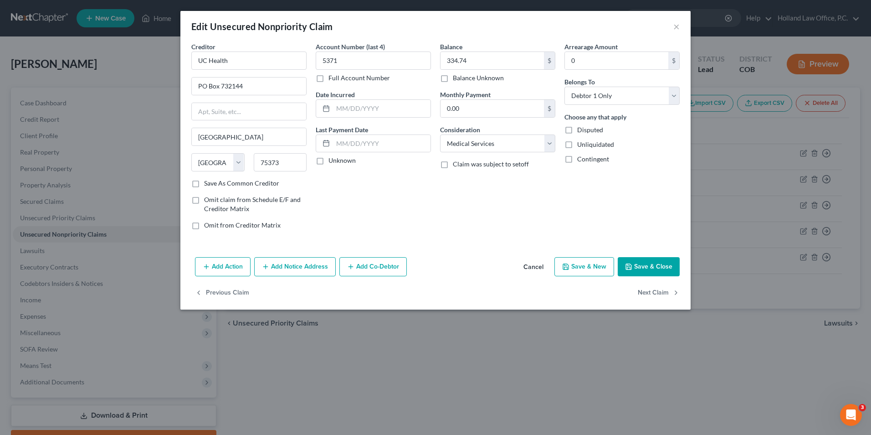
click at [643, 259] on button "Save & Close" at bounding box center [649, 266] width 62 height 19
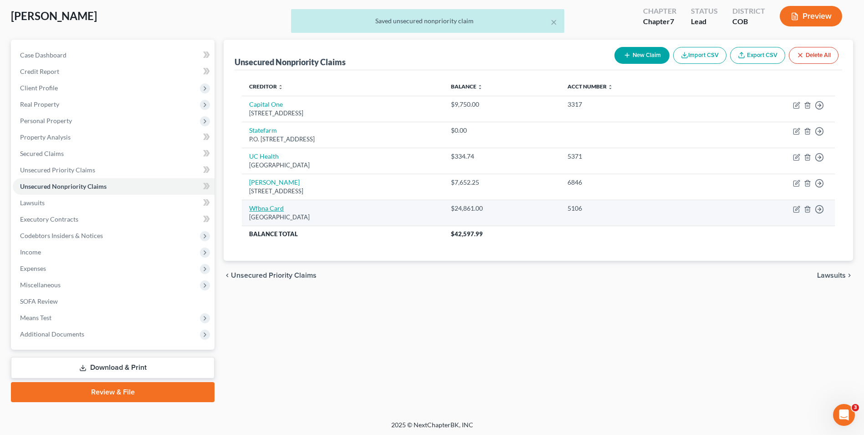
scroll to position [50, 0]
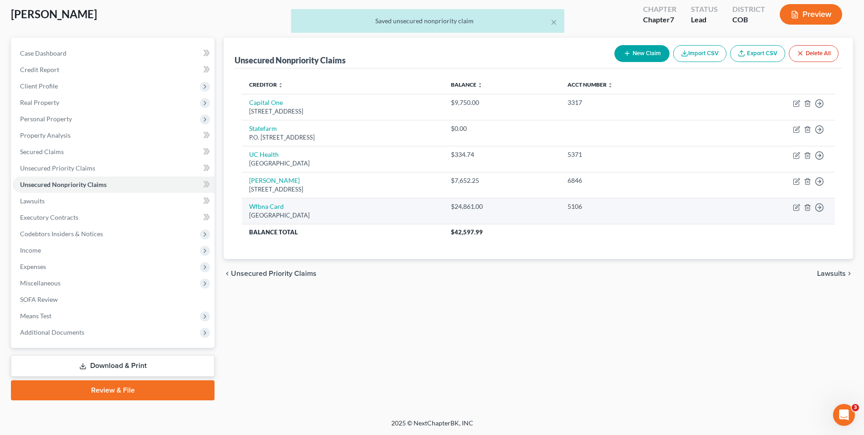
click at [268, 211] on div "[GEOGRAPHIC_DATA]" at bounding box center [342, 215] width 187 height 9
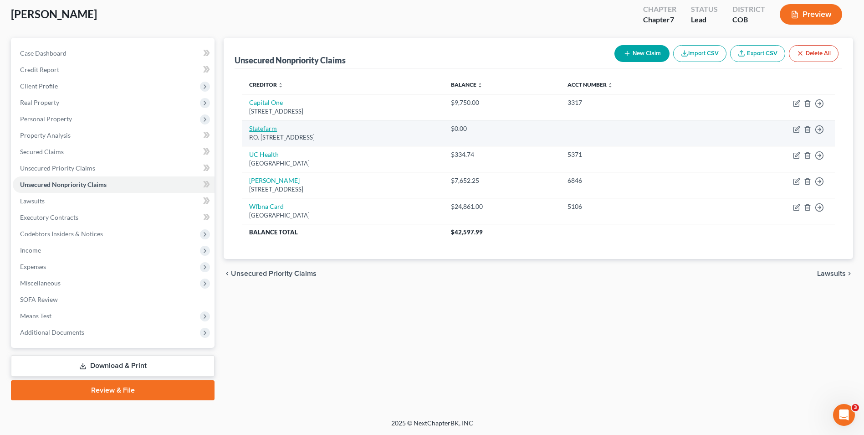
click at [271, 126] on link "Statefarm" at bounding box center [263, 128] width 28 height 8
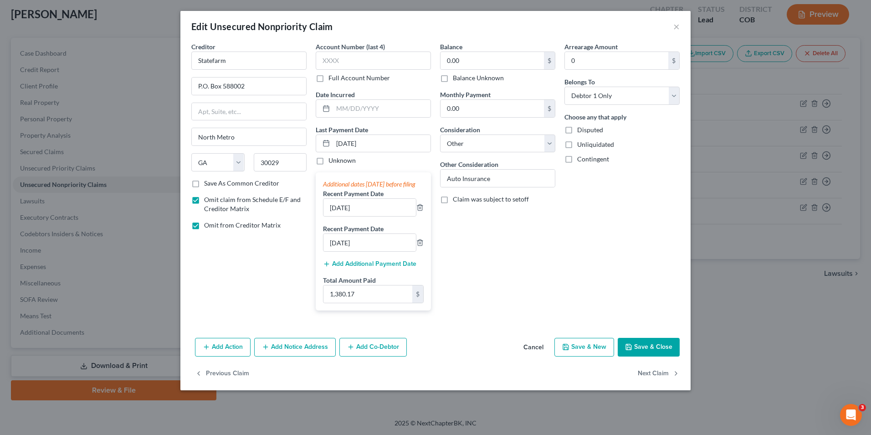
click at [630, 350] on icon "button" at bounding box center [628, 346] width 7 height 7
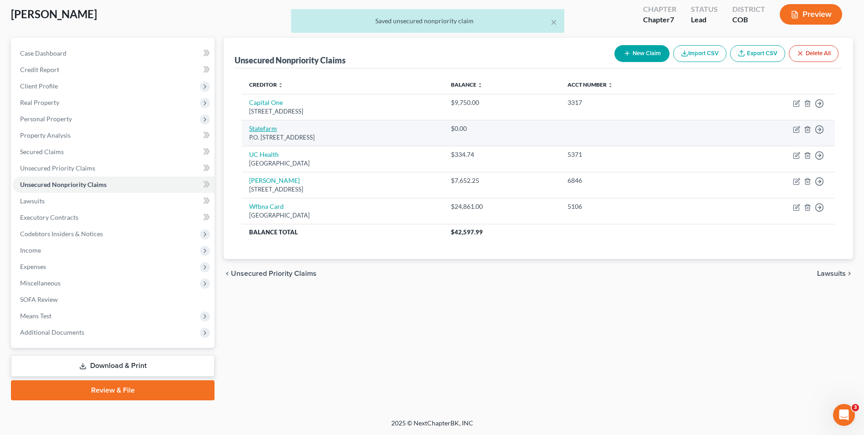
click at [267, 131] on link "Statefarm" at bounding box center [263, 128] width 28 height 8
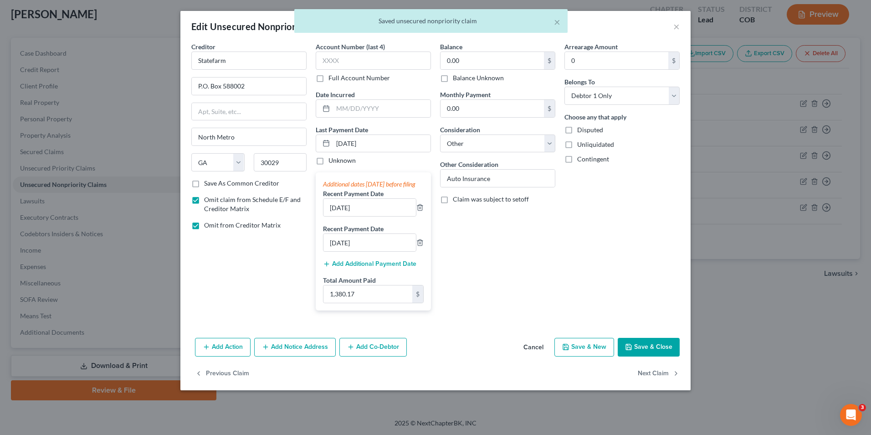
click at [643, 357] on button "Save & Close" at bounding box center [649, 347] width 62 height 19
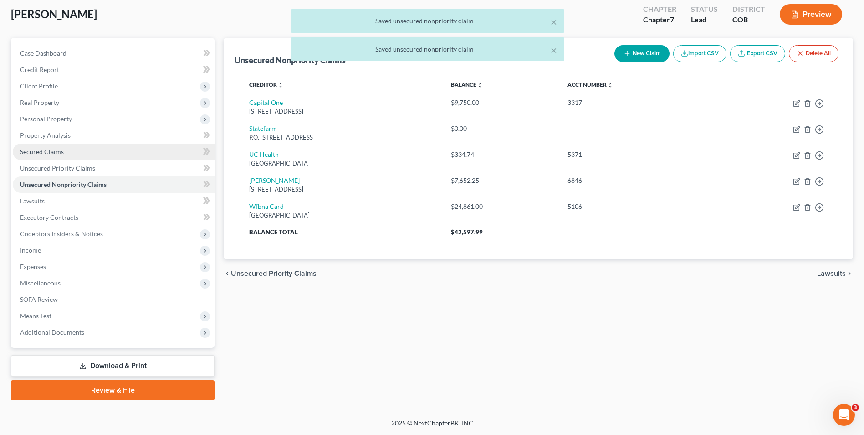
click at [36, 153] on span "Secured Claims" at bounding box center [42, 152] width 44 height 8
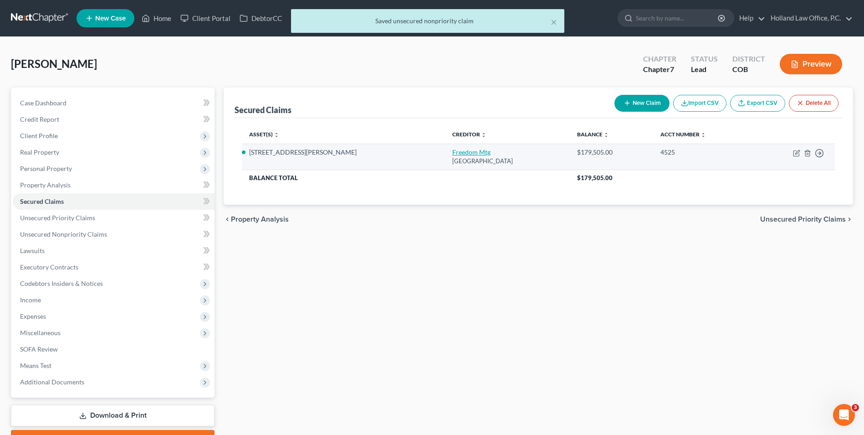
click at [452, 152] on link "Freedom Mtg" at bounding box center [471, 152] width 38 height 8
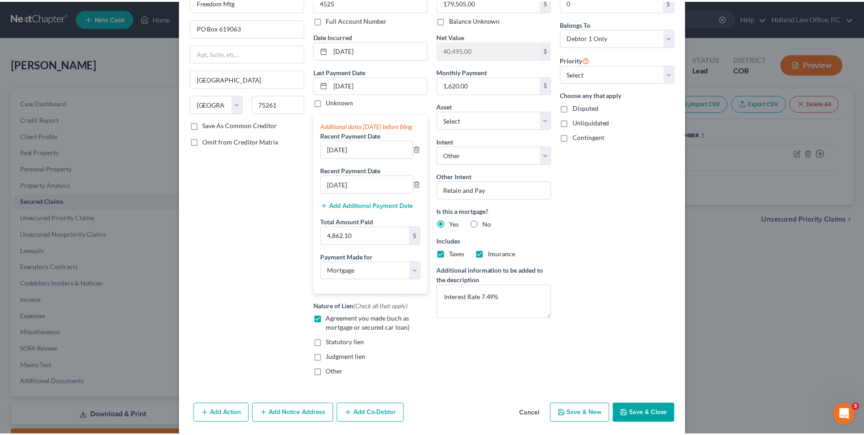
scroll to position [81, 0]
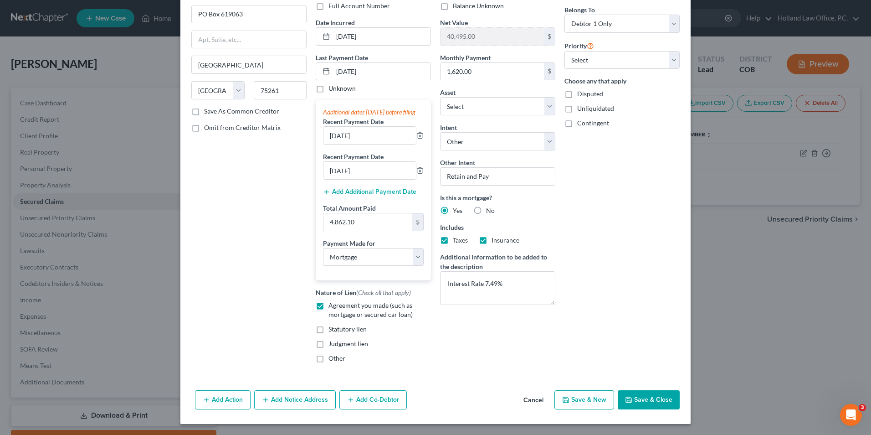
click at [635, 396] on button "Save & Close" at bounding box center [649, 399] width 62 height 19
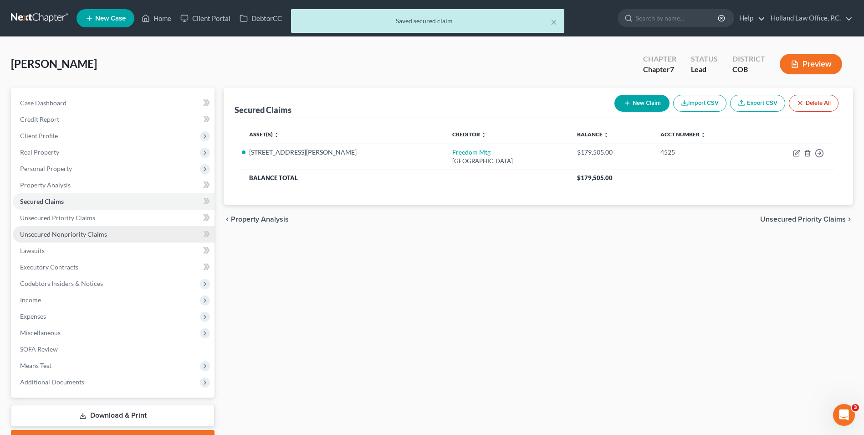
click at [70, 240] on link "Unsecured Nonpriority Claims" at bounding box center [114, 234] width 202 height 16
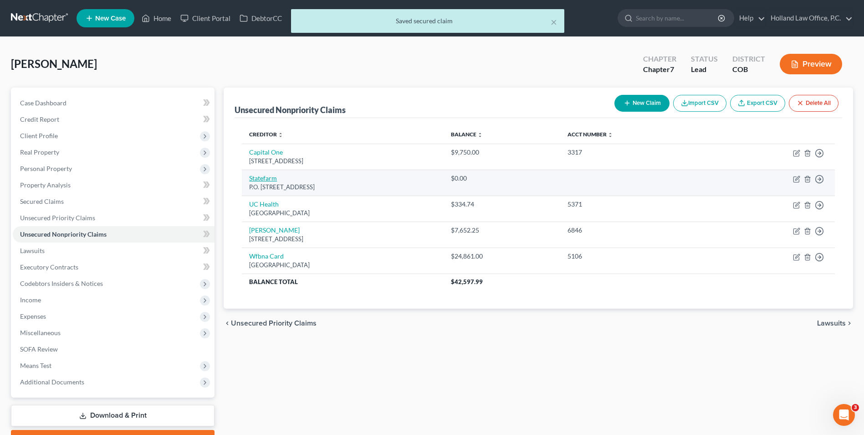
click at [270, 179] on link "Statefarm" at bounding box center [263, 178] width 28 height 8
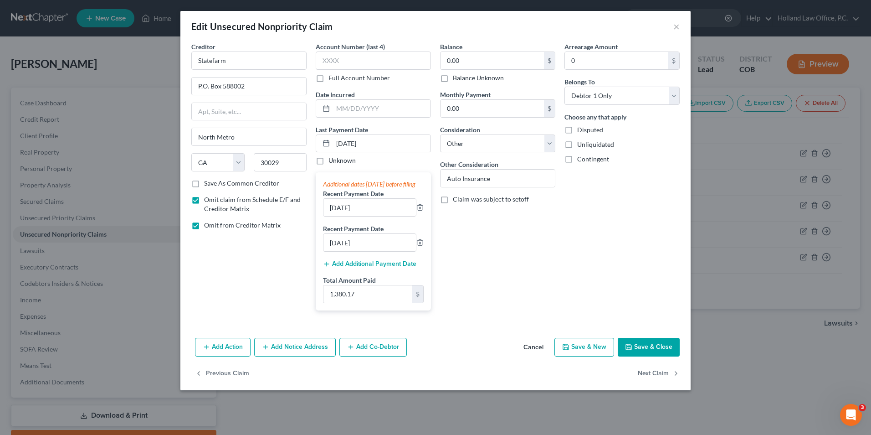
click at [630, 350] on icon "button" at bounding box center [628, 346] width 7 height 7
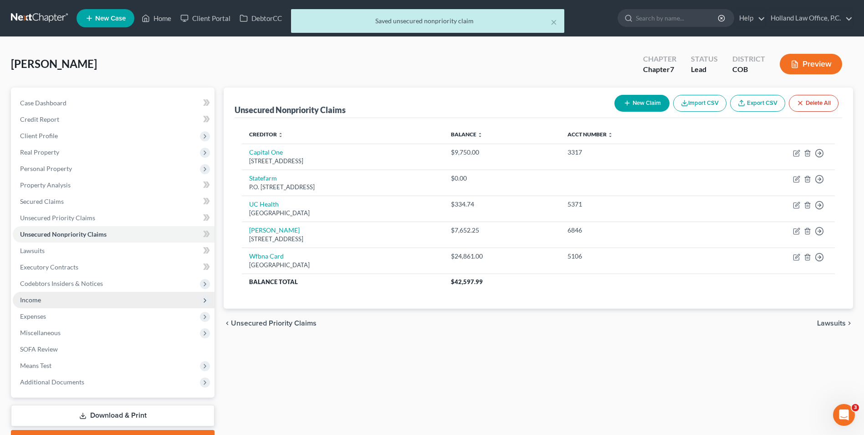
click at [33, 300] on span "Income" at bounding box center [30, 300] width 21 height 8
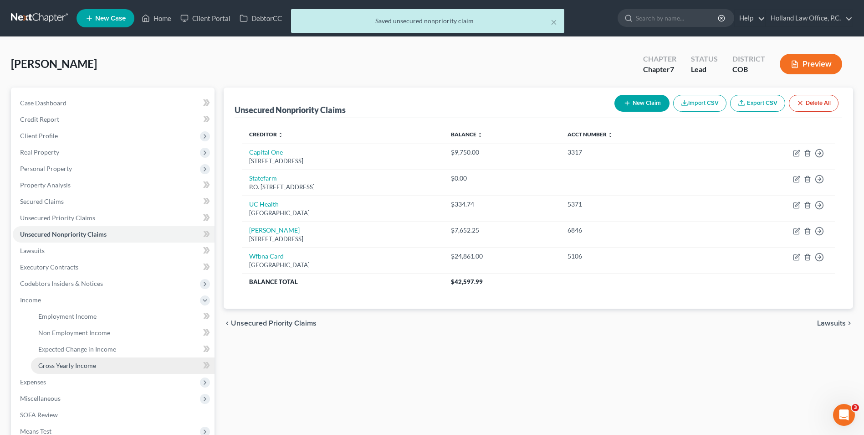
click at [71, 359] on link "Gross Yearly Income" at bounding box center [123, 365] width 184 height 16
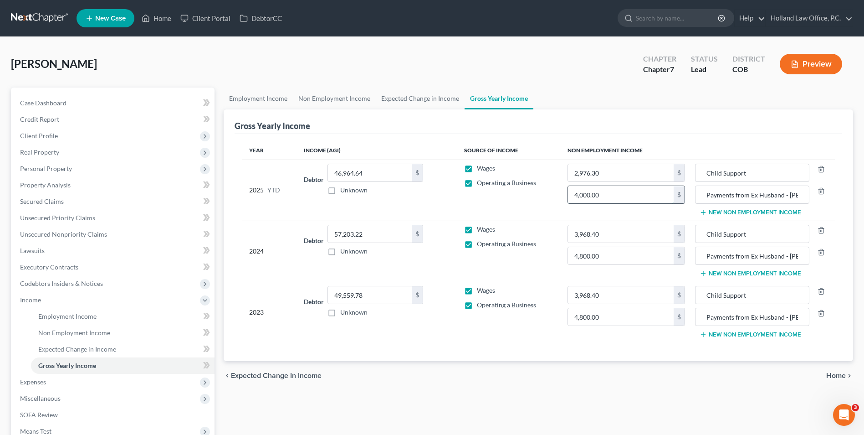
click at [584, 198] on input "4,000.00" at bounding box center [621, 194] width 106 height 17
click at [617, 190] on input "4,000.00" at bounding box center [621, 194] width 106 height 17
click at [618, 134] on div "Year Income (AGI) Source of Income Non Employment Income 2025 YTD Debtor 46,964…" at bounding box center [539, 247] width 608 height 227
click at [429, 98] on link "Expected Change in Income" at bounding box center [420, 98] width 89 height 22
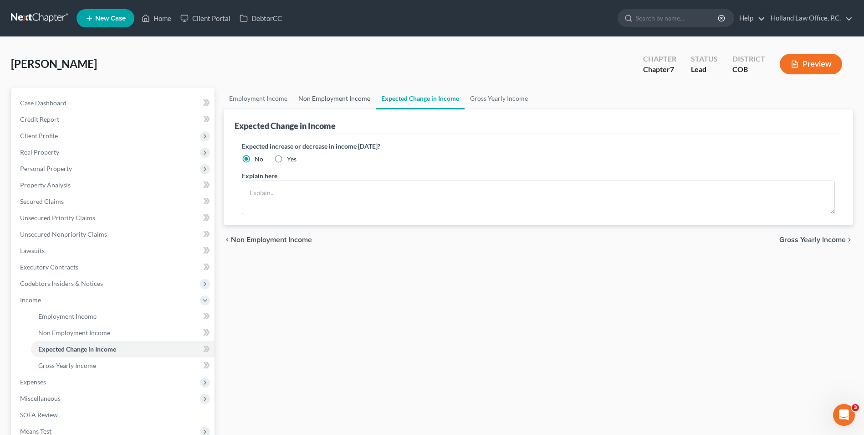
click at [314, 98] on link "Non Employment Income" at bounding box center [334, 98] width 83 height 22
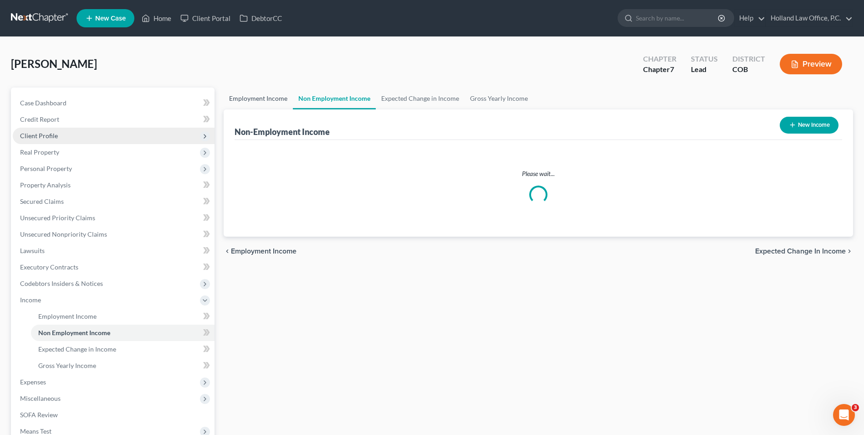
click at [256, 101] on link "Employment Income" at bounding box center [258, 98] width 69 height 22
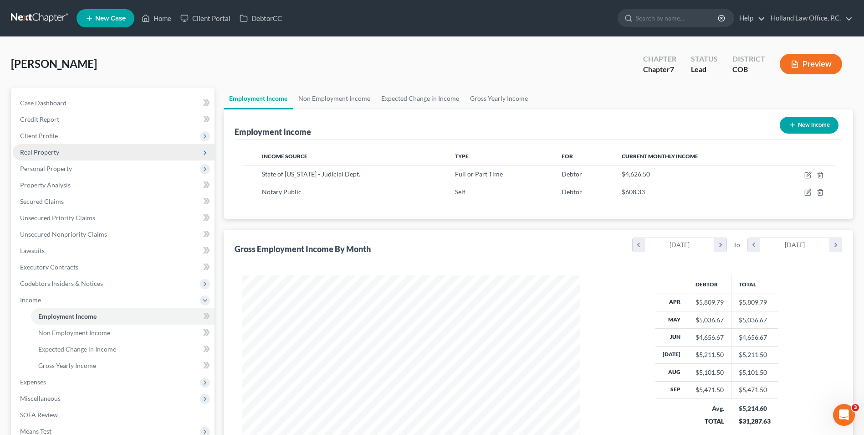
scroll to position [169, 356]
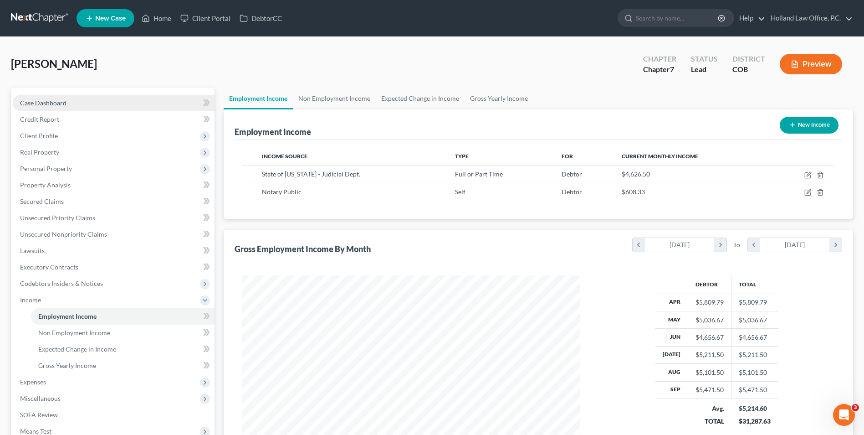
click at [61, 107] on link "Case Dashboard" at bounding box center [114, 103] width 202 height 16
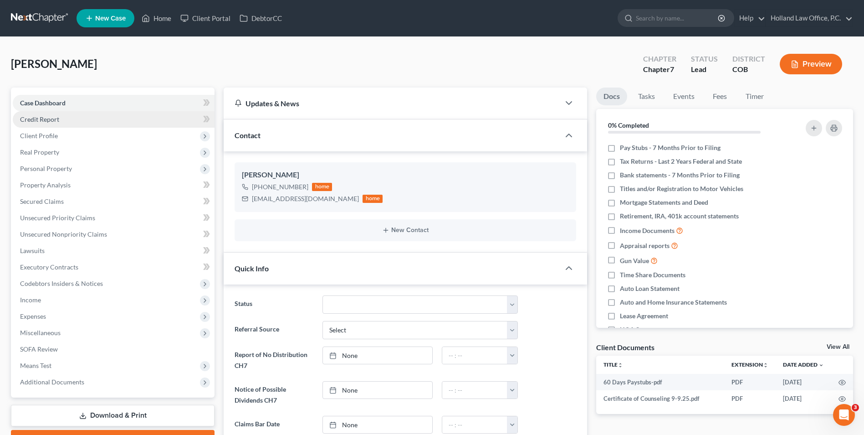
scroll to position [158, 0]
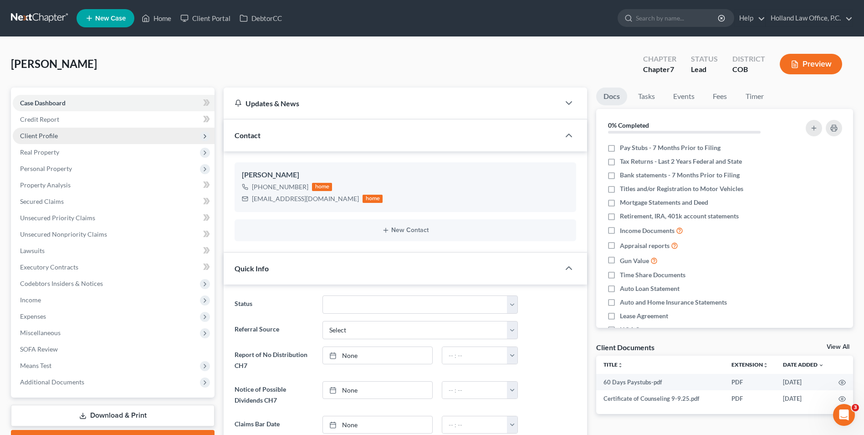
click at [43, 136] on span "Client Profile" at bounding box center [39, 136] width 38 height 8
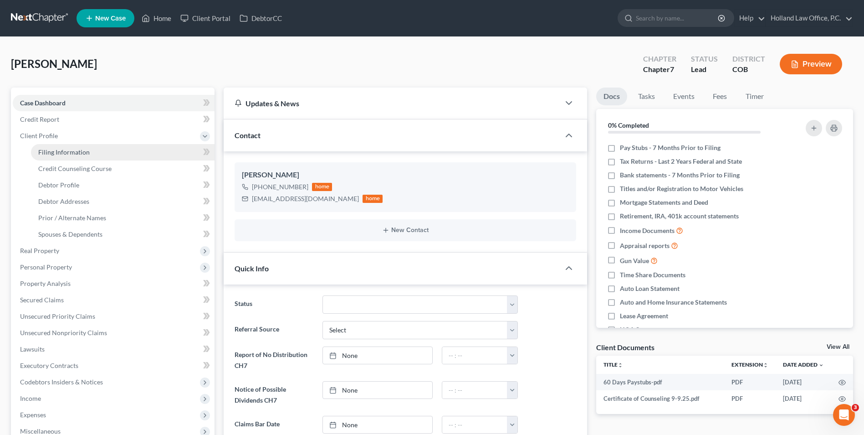
click at [64, 149] on span "Filing Information" at bounding box center [63, 152] width 51 height 8
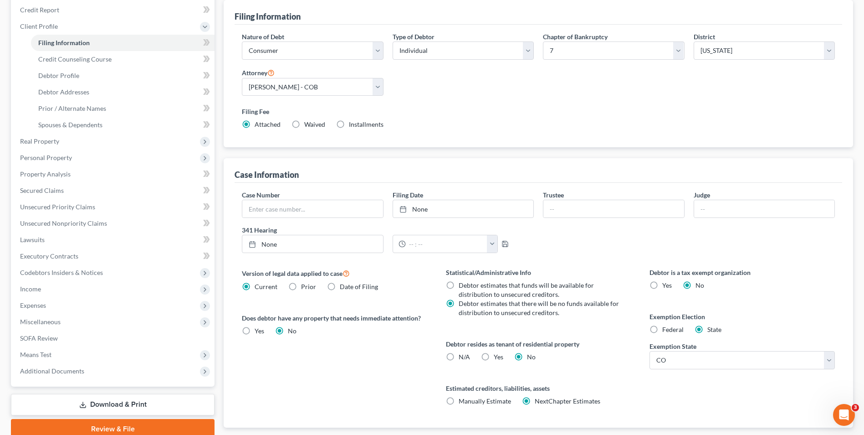
scroll to position [29, 0]
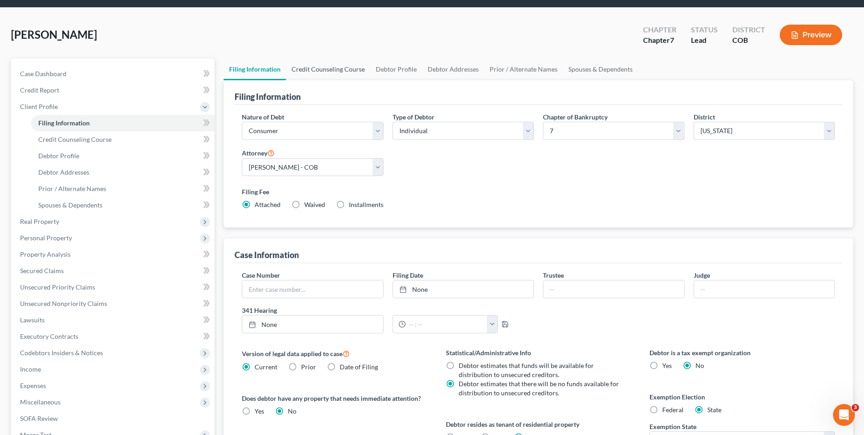
click at [337, 73] on link "Credit Counseling Course" at bounding box center [328, 69] width 84 height 22
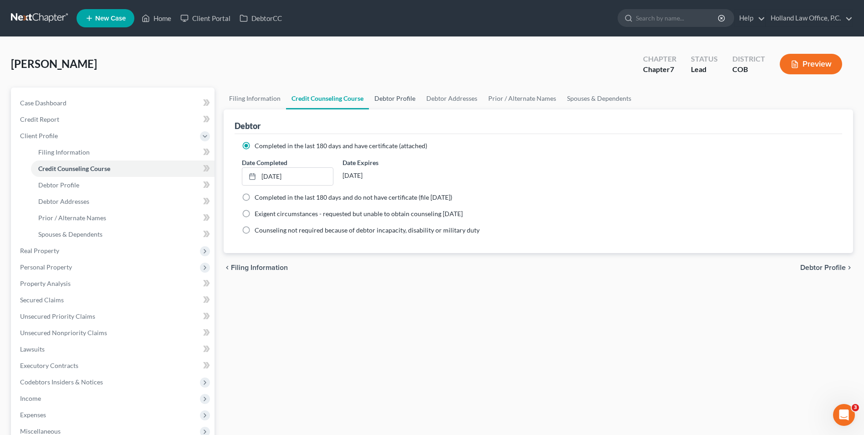
click at [409, 101] on link "Debtor Profile" at bounding box center [395, 98] width 52 height 22
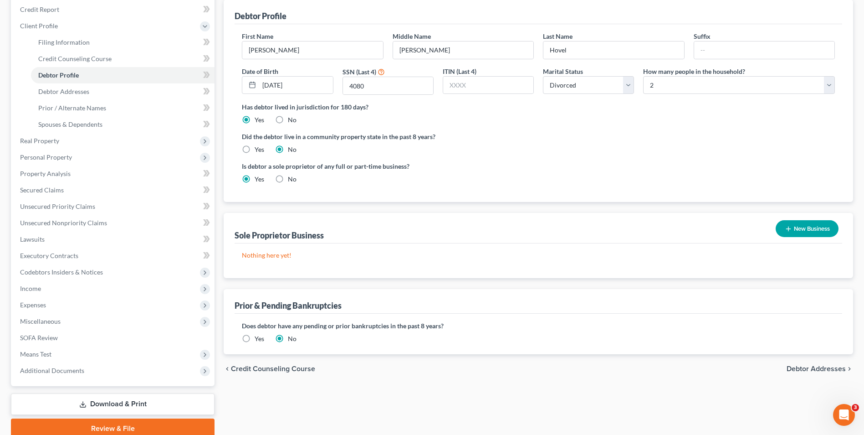
scroll to position [137, 0]
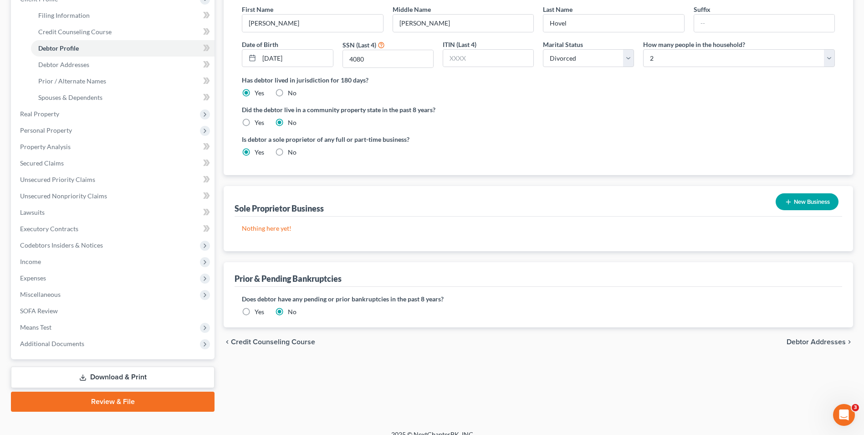
click at [816, 202] on button "New Business" at bounding box center [807, 201] width 63 height 17
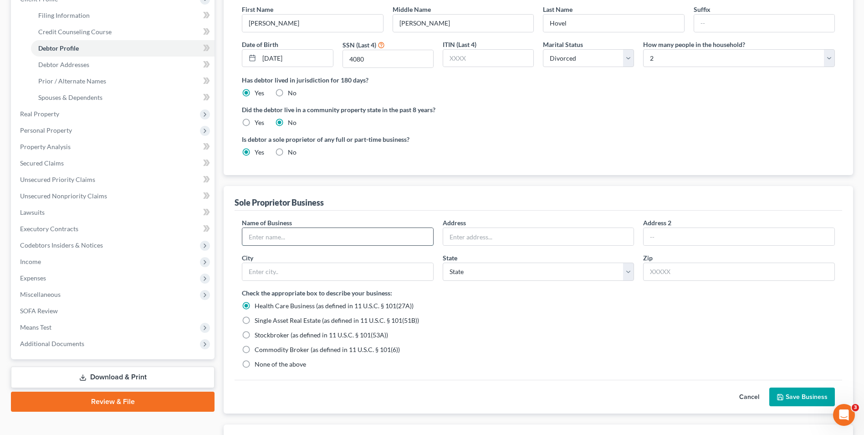
click at [287, 239] on input "text" at bounding box center [337, 236] width 191 height 17
click at [265, 364] on span "None of the above" at bounding box center [280, 364] width 51 height 8
click at [264, 364] on input "None of the above" at bounding box center [261, 363] width 6 height 6
drag, startPoint x: 334, startPoint y: 235, endPoint x: 278, endPoint y: 243, distance: 56.7
click at [278, 243] on input "[PERSON_NAME] (Notary Publix" at bounding box center [337, 236] width 191 height 17
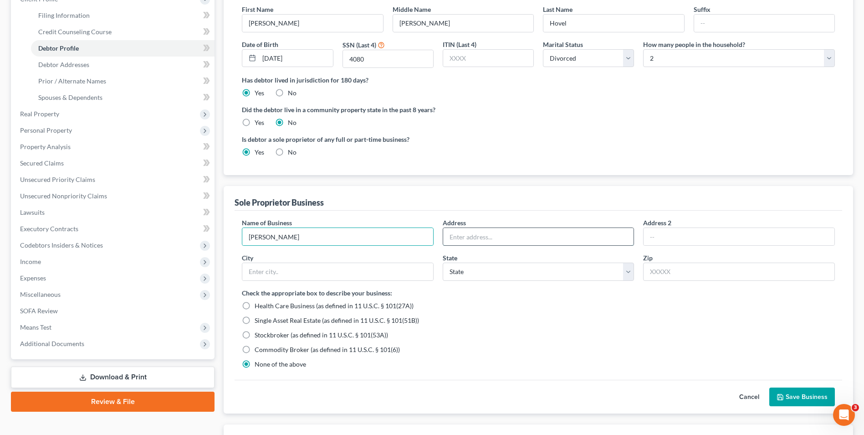
click at [487, 237] on input "text" at bounding box center [538, 236] width 191 height 17
drag, startPoint x: 308, startPoint y: 269, endPoint x: 325, endPoint y: 271, distance: 17.4
click at [308, 269] on input "text" at bounding box center [337, 271] width 191 height 17
click at [656, 270] on input "text" at bounding box center [739, 271] width 192 height 18
click at [536, 389] on div "Cancel Save Business" at bounding box center [539, 397] width 608 height 34
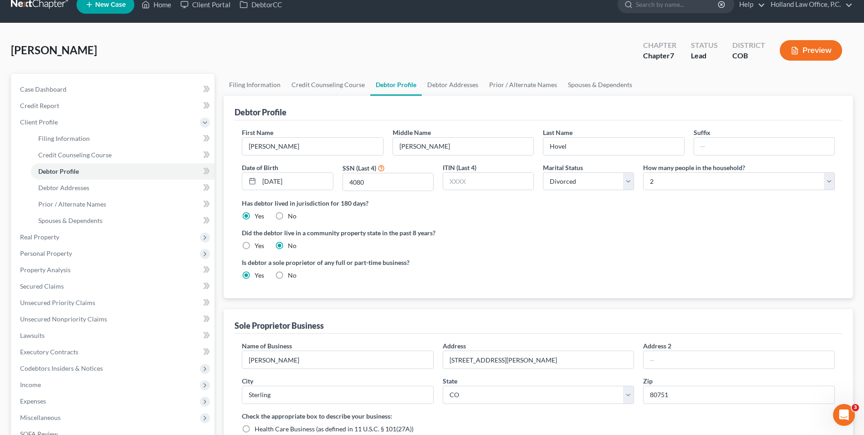
scroll to position [0, 0]
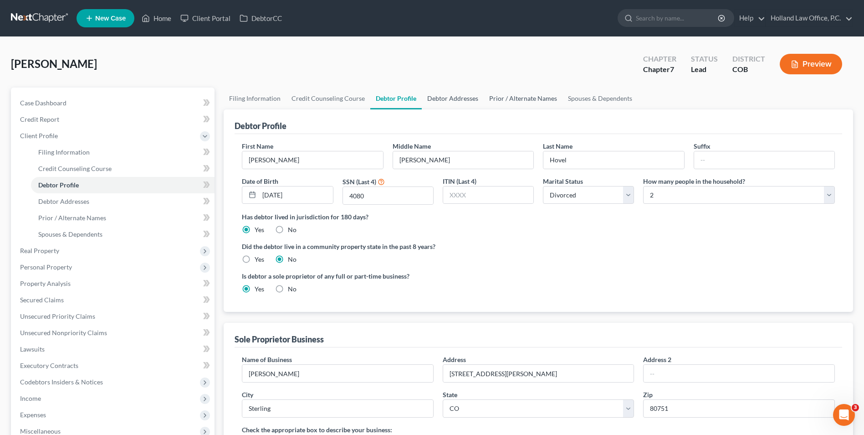
click at [466, 98] on link "Debtor Addresses" at bounding box center [453, 98] width 62 height 22
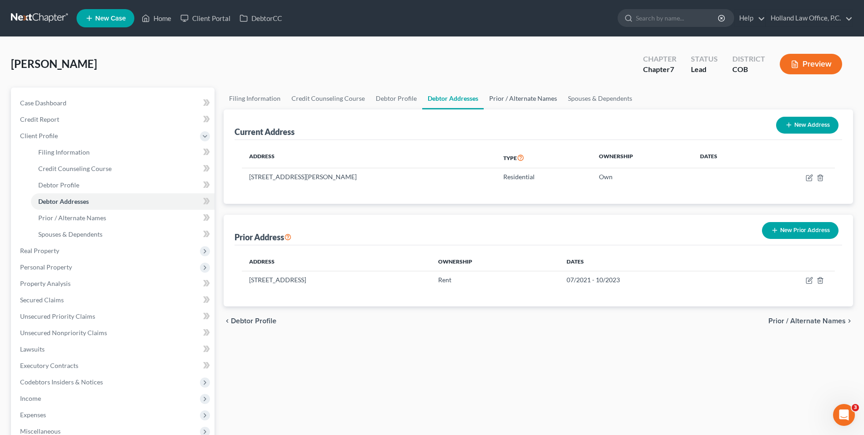
click at [510, 100] on link "Prior / Alternate Names" at bounding box center [523, 98] width 79 height 22
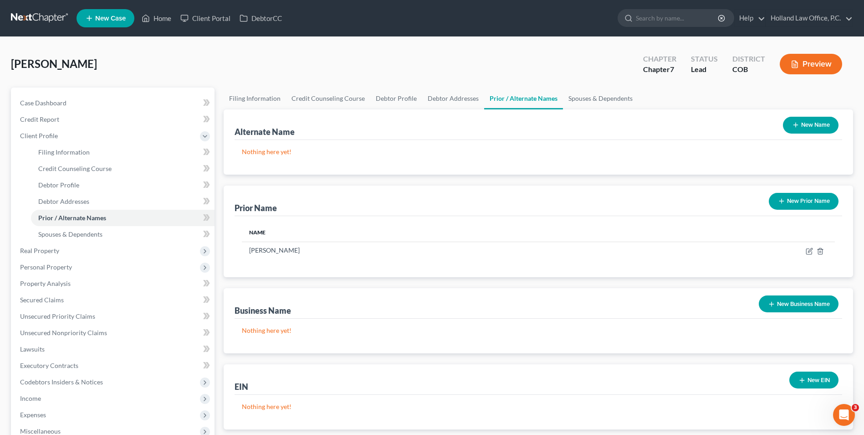
scroll to position [91, 0]
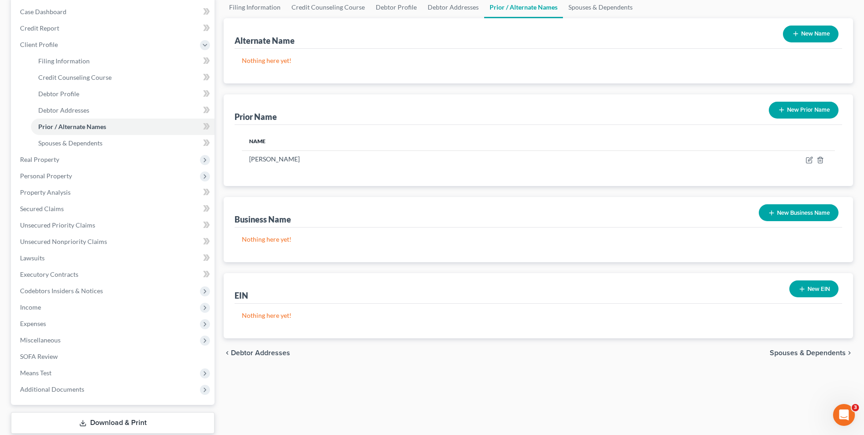
click at [815, 218] on button "New Business Name" at bounding box center [799, 212] width 80 height 17
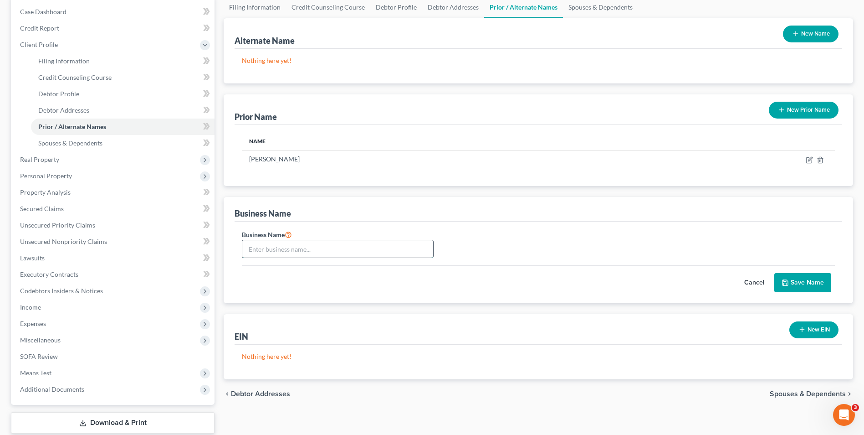
click at [284, 249] on input "text" at bounding box center [337, 248] width 191 height 17
drag, startPoint x: 321, startPoint y: 253, endPoint x: 260, endPoint y: 254, distance: 60.6
click at [260, 254] on input "[PERSON_NAME] (Notary Public)" at bounding box center [337, 248] width 191 height 17
click at [803, 283] on button "Save Name" at bounding box center [803, 282] width 57 height 19
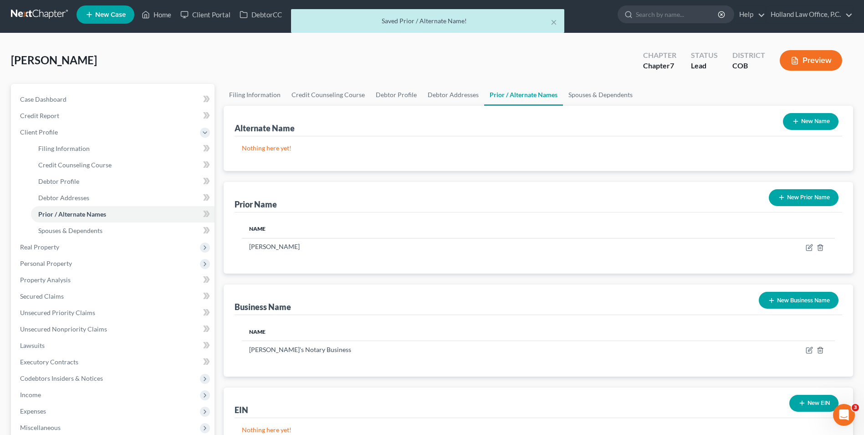
scroll to position [0, 0]
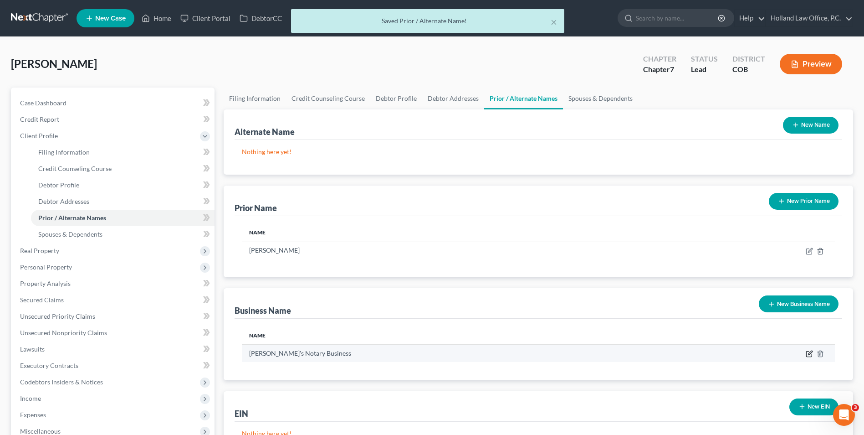
click at [811, 353] on icon "button" at bounding box center [809, 353] width 7 height 7
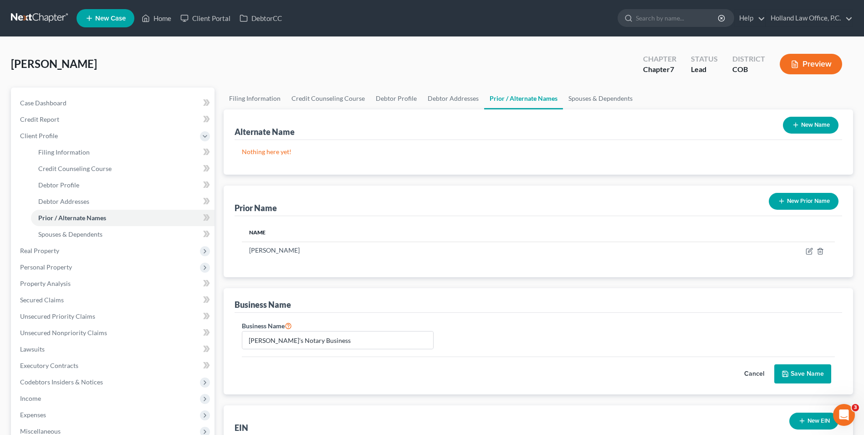
click at [796, 372] on button "Save Name" at bounding box center [803, 373] width 57 height 19
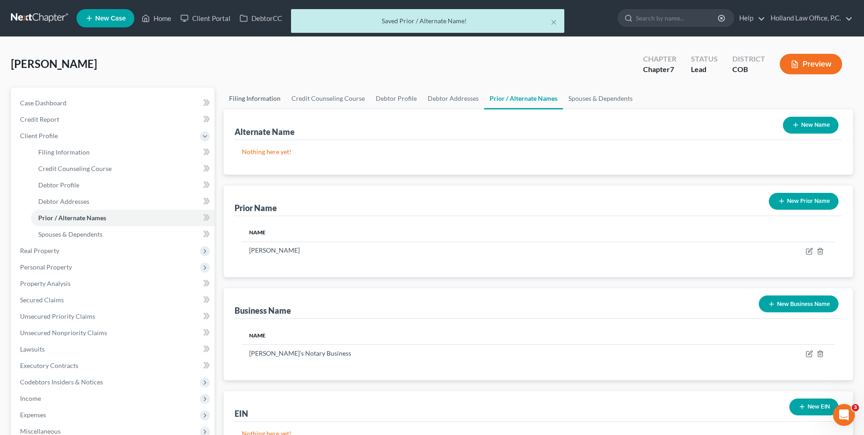
click at [260, 101] on link "Filing Information" at bounding box center [255, 98] width 62 height 22
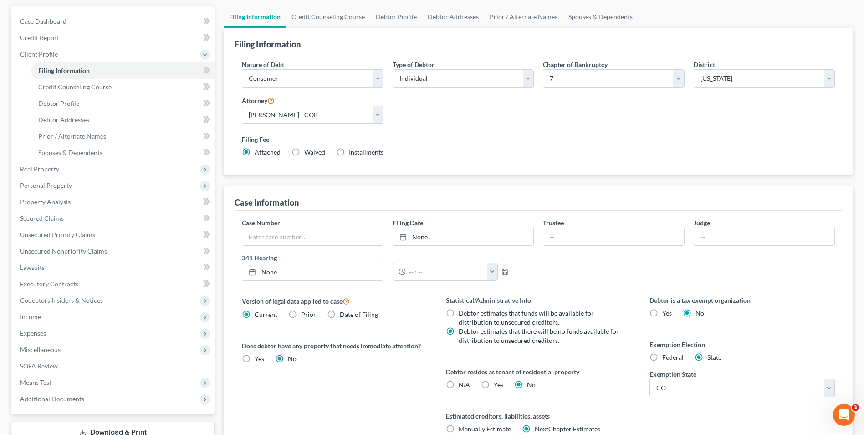
scroll to position [75, 0]
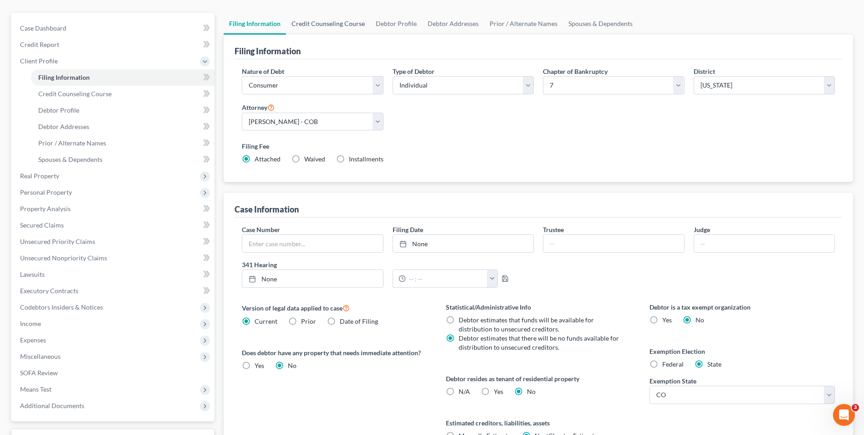
click at [326, 26] on link "Credit Counseling Course" at bounding box center [328, 24] width 84 height 22
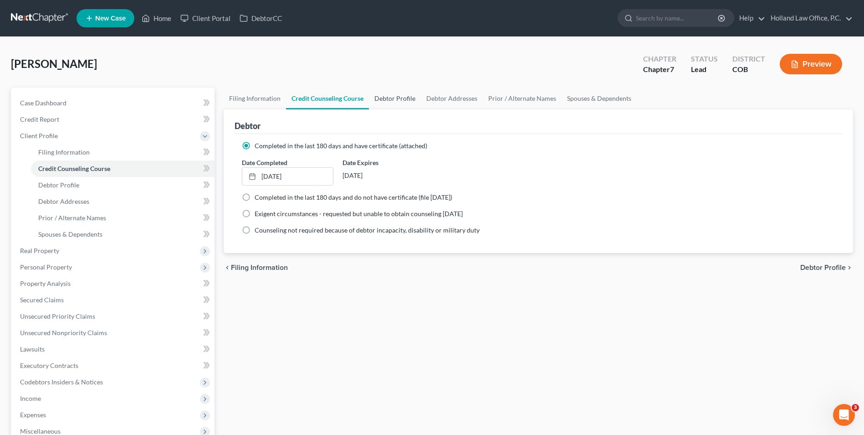
click at [394, 98] on link "Debtor Profile" at bounding box center [395, 98] width 52 height 22
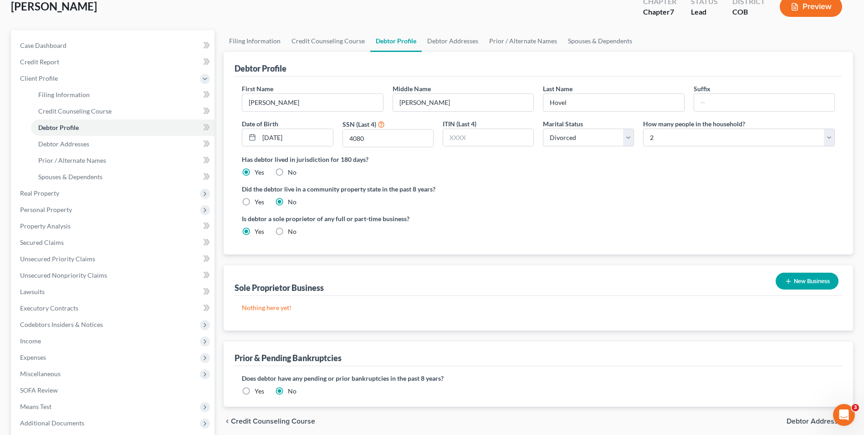
scroll to position [148, 0]
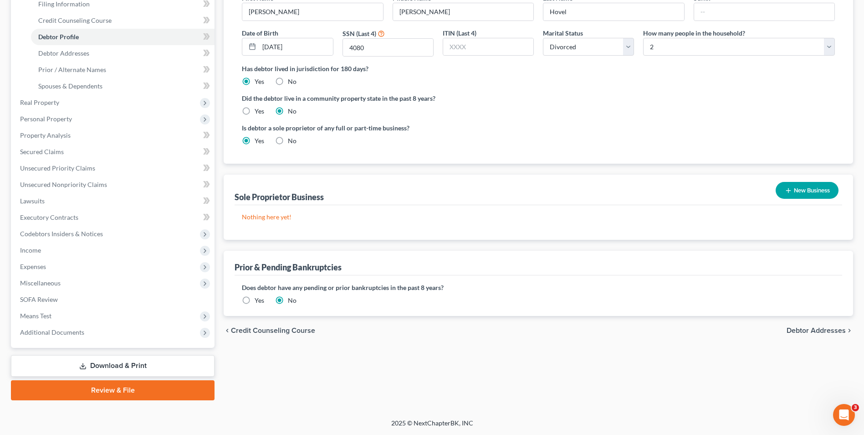
click at [808, 185] on button "New Business" at bounding box center [807, 190] width 63 height 17
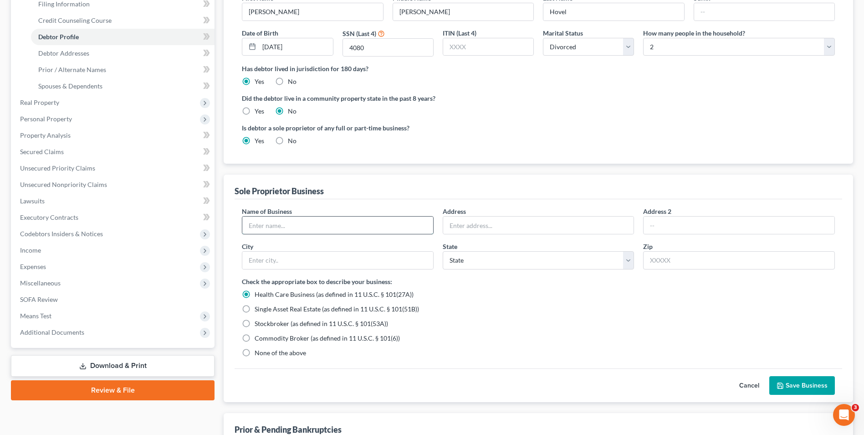
click at [302, 222] on input "text" at bounding box center [337, 224] width 191 height 17
click at [464, 213] on label "Address" at bounding box center [454, 211] width 23 height 10
click at [464, 222] on input "text" at bounding box center [538, 224] width 191 height 17
click at [474, 303] on div "Check the appropriate box to describe your business: Health Care Business (as d…" at bounding box center [538, 317] width 593 height 81
click at [276, 355] on span "None of the above" at bounding box center [280, 353] width 51 height 8
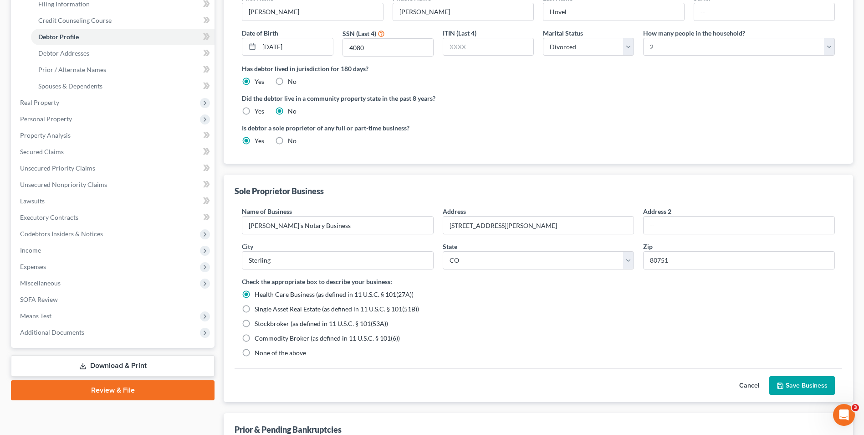
click at [264, 354] on input "None of the above" at bounding box center [261, 351] width 6 height 6
click at [804, 395] on div "Cancel Save Business" at bounding box center [539, 385] width 608 height 34
click at [804, 390] on button "Save Business" at bounding box center [803, 385] width 66 height 19
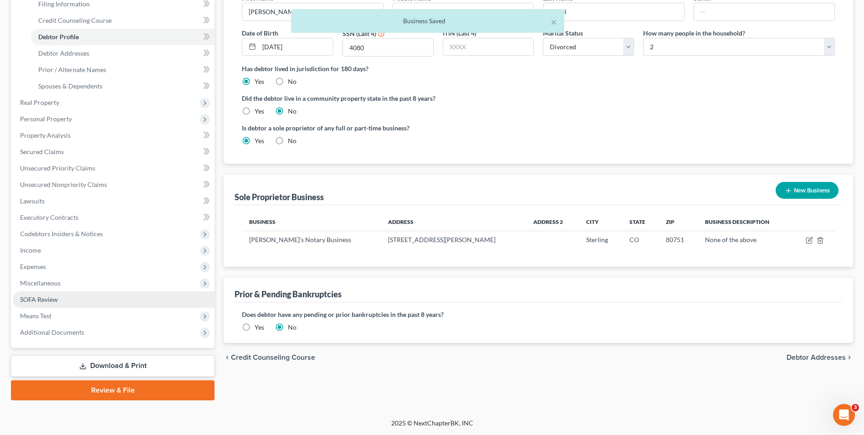
click at [37, 297] on span "SOFA Review" at bounding box center [39, 299] width 38 height 8
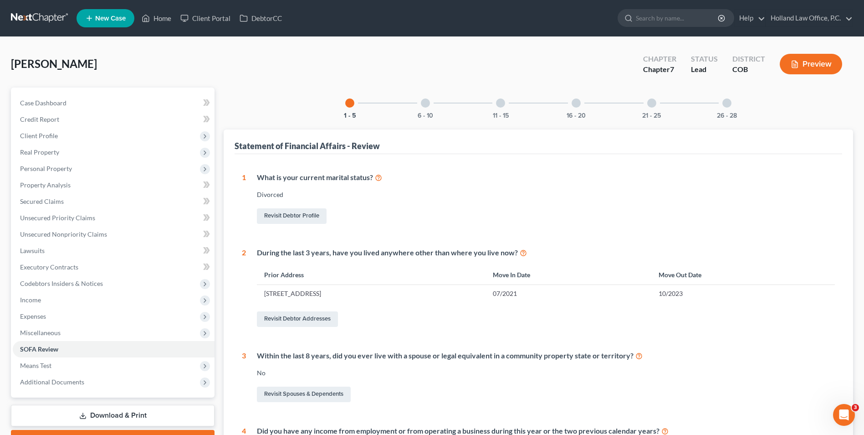
click at [719, 104] on div "26 - 28" at bounding box center [727, 102] width 31 height 31
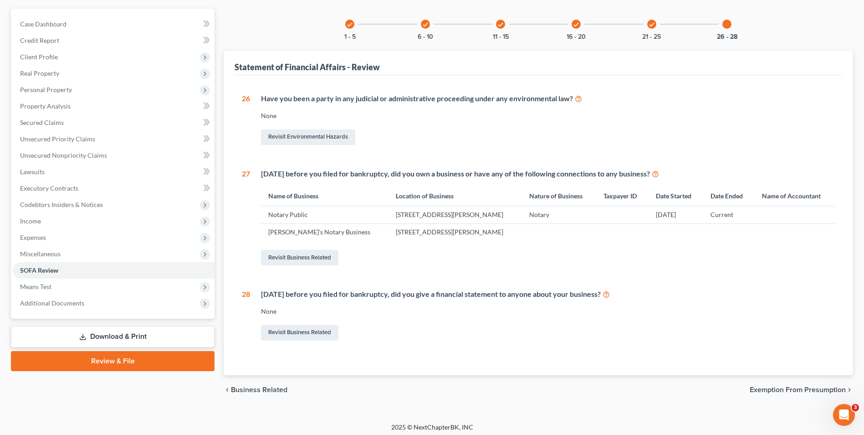
scroll to position [83, 0]
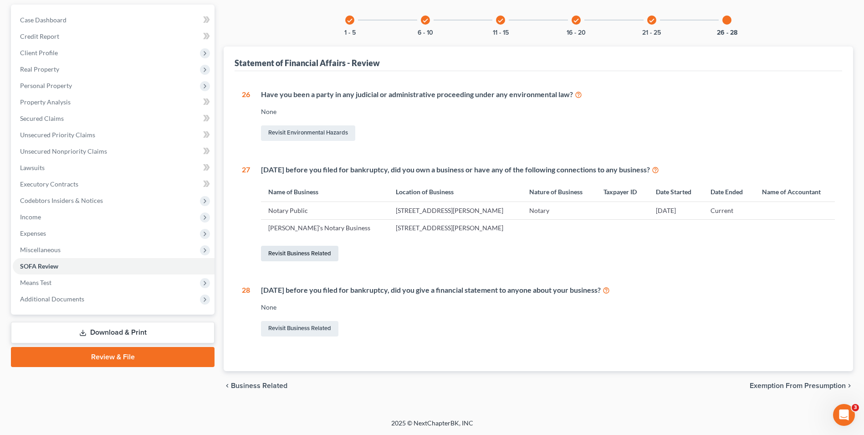
click at [317, 256] on link "Revisit Business Related" at bounding box center [299, 253] width 77 height 15
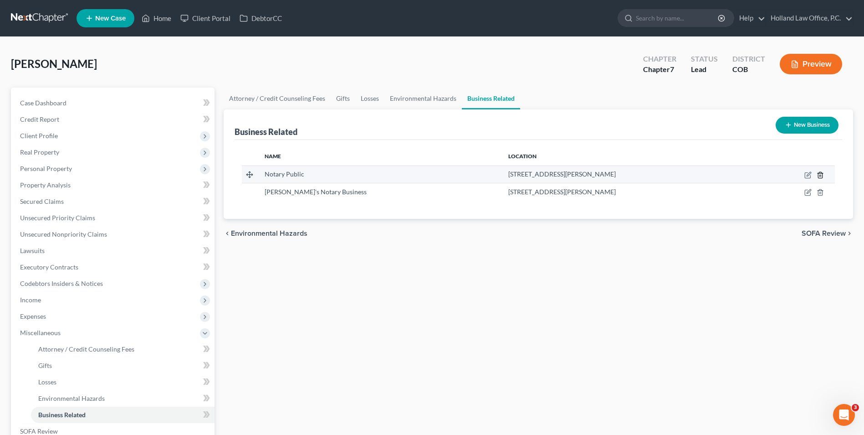
click at [822, 176] on icon "button" at bounding box center [820, 174] width 7 height 7
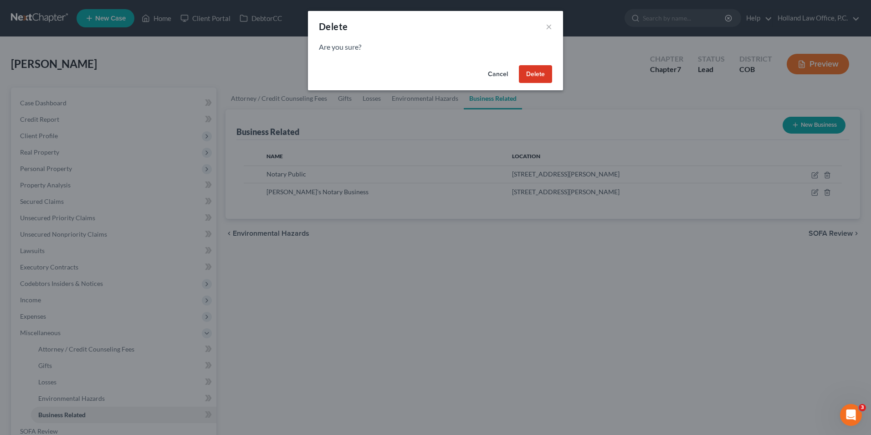
click at [545, 75] on button "Delete" at bounding box center [535, 74] width 33 height 18
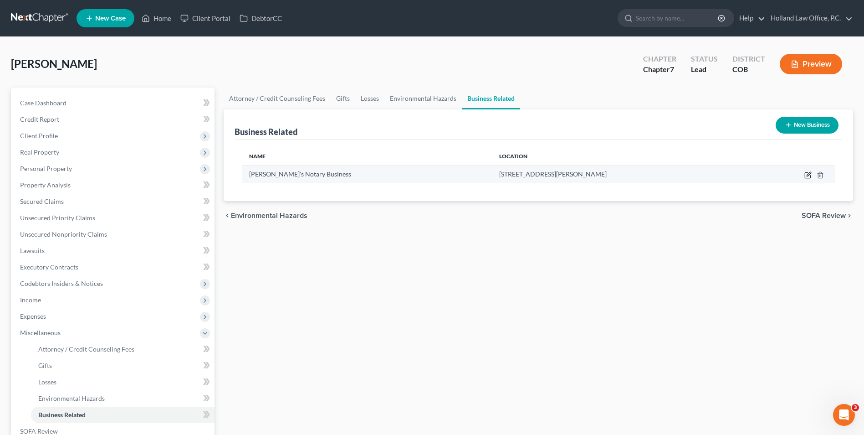
click at [809, 177] on icon "button" at bounding box center [808, 174] width 7 height 7
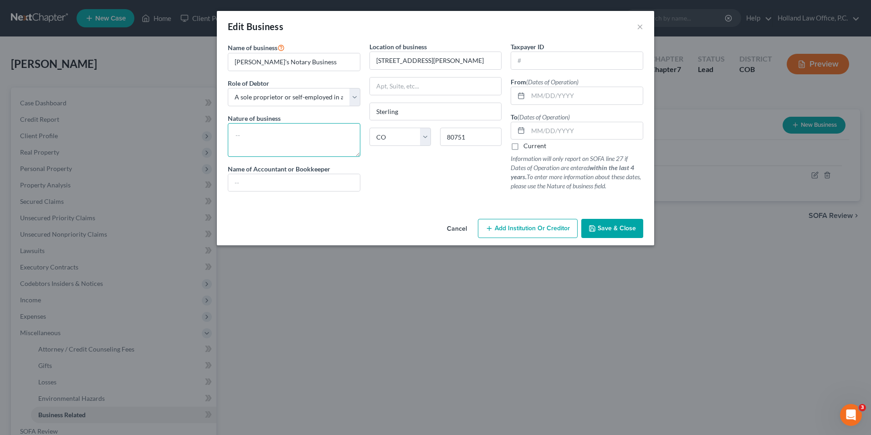
click at [280, 148] on textarea at bounding box center [294, 140] width 133 height 34
click at [547, 98] on input "text" at bounding box center [585, 95] width 115 height 17
click at [525, 145] on label "Current" at bounding box center [535, 145] width 23 height 9
click at [527, 145] on input "Current" at bounding box center [530, 144] width 6 height 6
click at [260, 146] on textarea "Notary" at bounding box center [294, 140] width 133 height 34
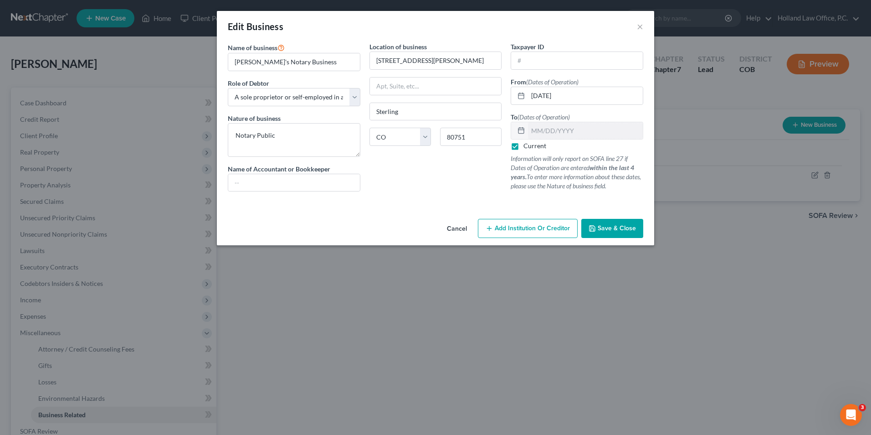
click at [608, 221] on button "Save & Close" at bounding box center [612, 228] width 62 height 19
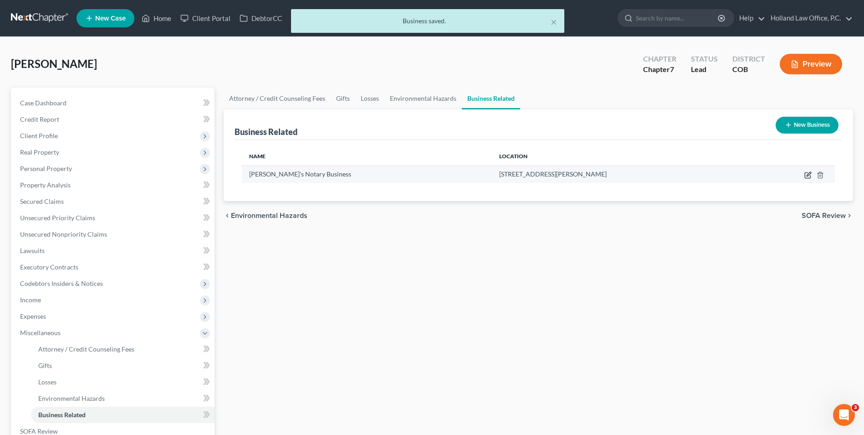
click at [808, 175] on icon "button" at bounding box center [808, 174] width 7 height 7
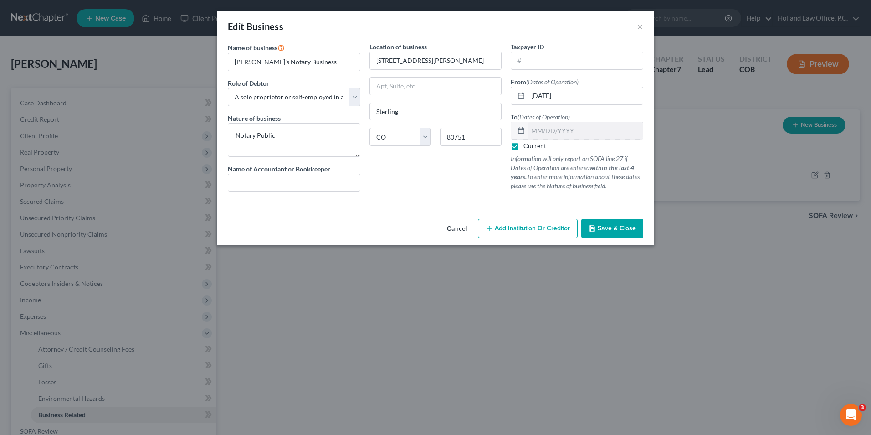
click at [606, 226] on span "Save & Close" at bounding box center [617, 228] width 38 height 8
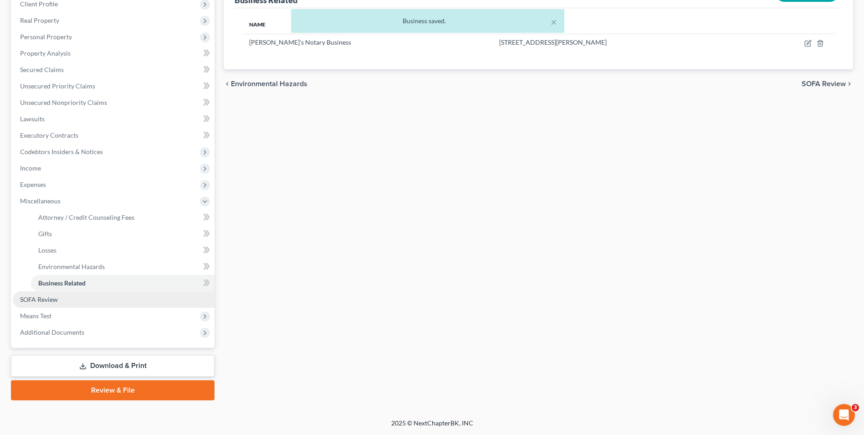
click at [50, 301] on span "SOFA Review" at bounding box center [39, 299] width 38 height 8
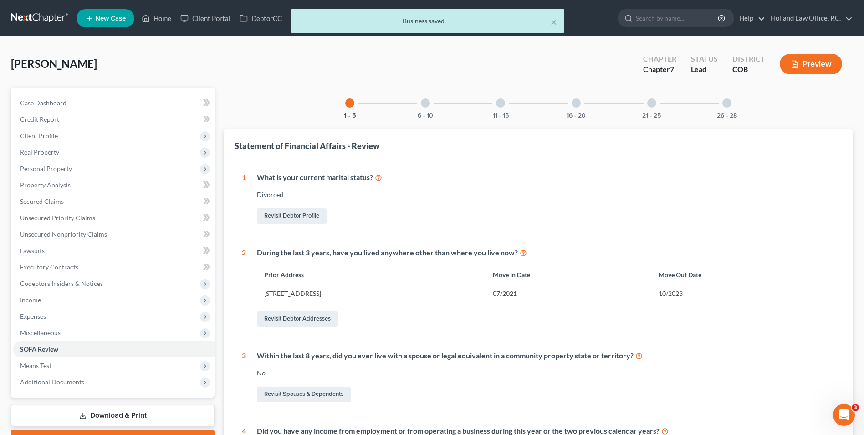
click at [726, 100] on div at bounding box center [727, 102] width 9 height 9
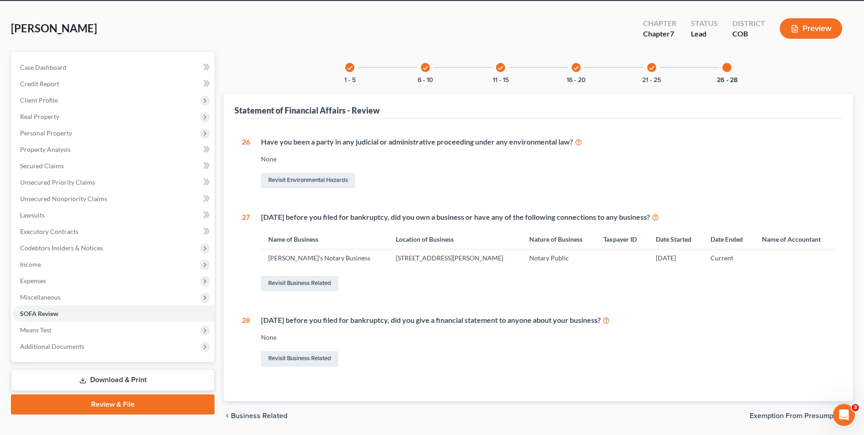
scroll to position [20, 0]
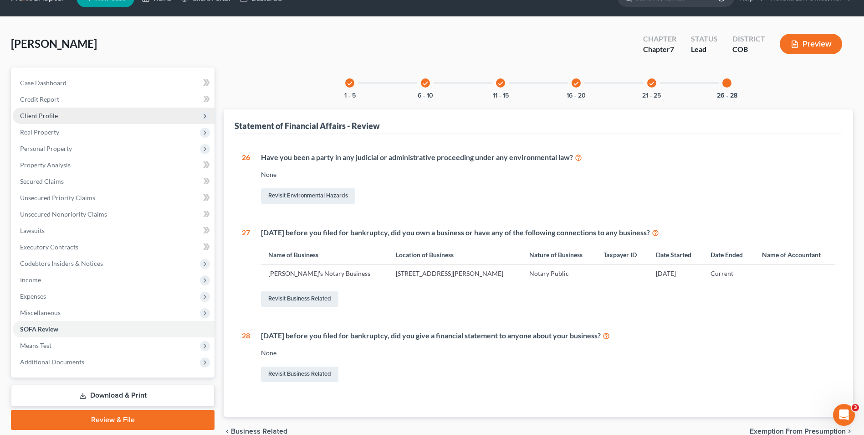
click at [51, 122] on span "Client Profile" at bounding box center [114, 116] width 202 height 16
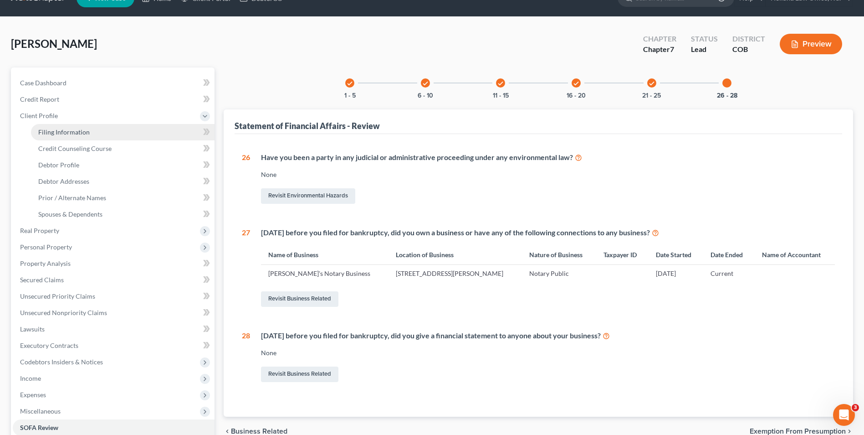
click at [47, 137] on link "Filing Information" at bounding box center [123, 132] width 184 height 16
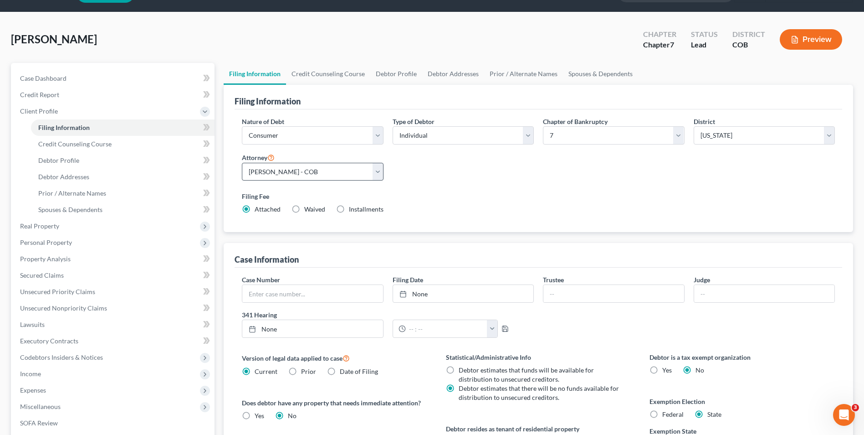
scroll to position [91, 0]
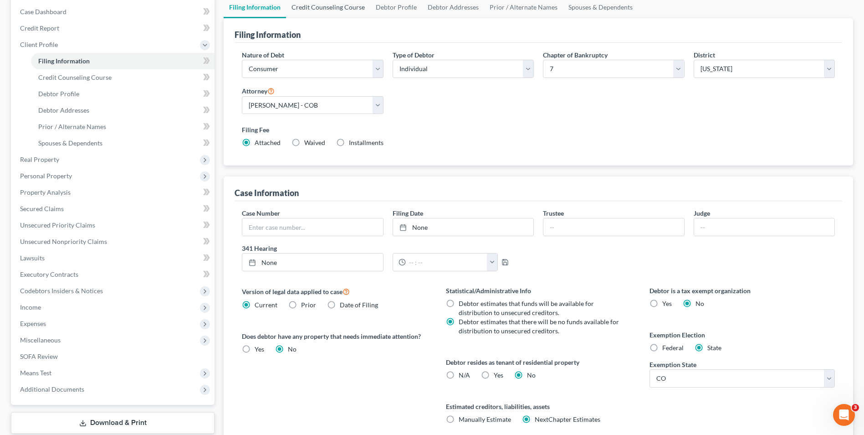
click at [336, 7] on link "Credit Counseling Course" at bounding box center [328, 7] width 84 height 22
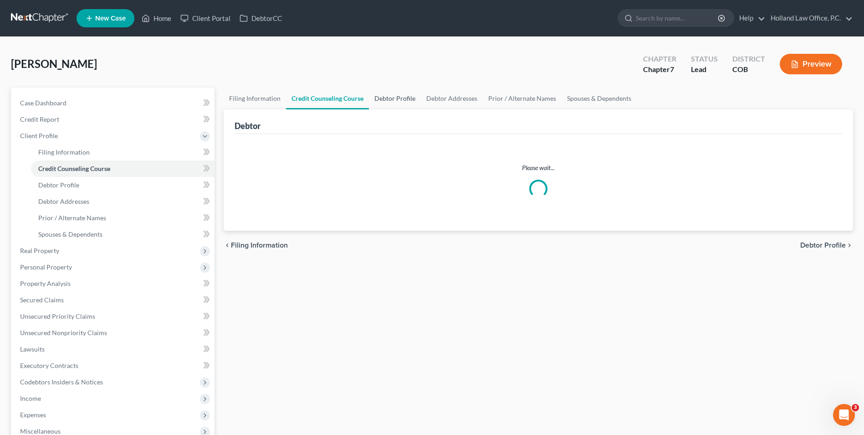
click at [378, 12] on div "Home New Case Client Portal DebtorCC Holland Law Office, P.C. [EMAIL_ADDRESS][D…" at bounding box center [432, 291] width 864 height 583
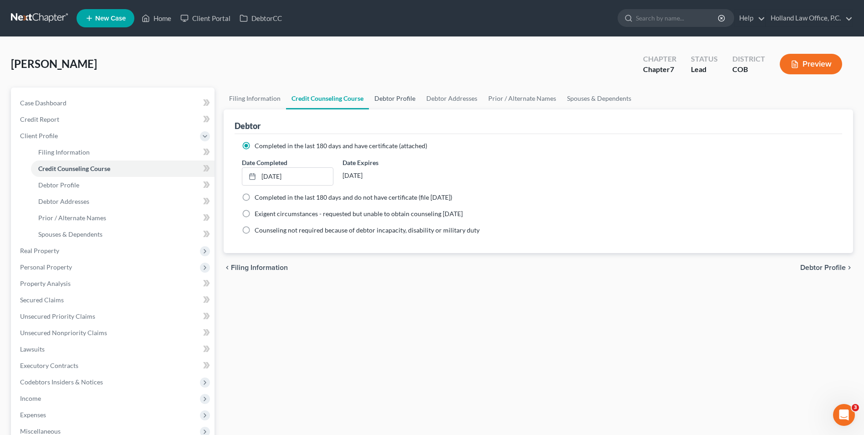
click at [391, 99] on link "Debtor Profile" at bounding box center [395, 98] width 52 height 22
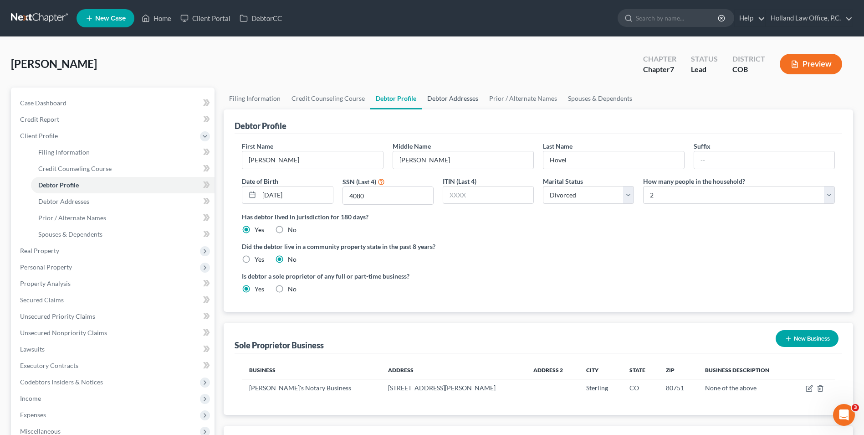
click at [430, 101] on link "Debtor Addresses" at bounding box center [453, 98] width 62 height 22
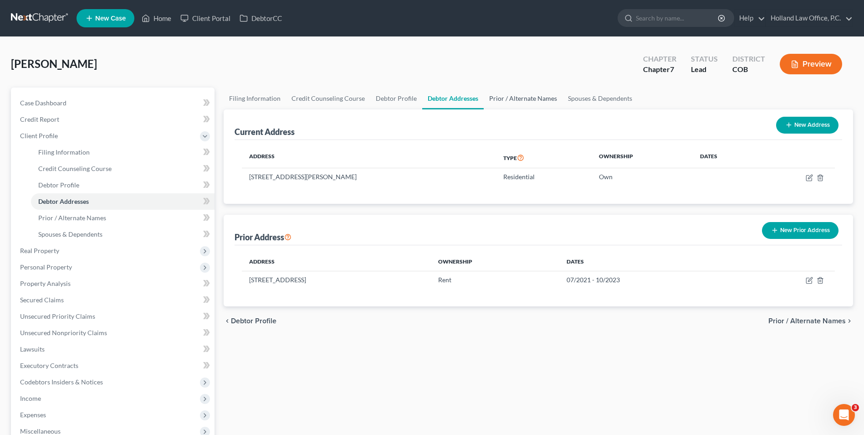
click at [495, 99] on link "Prior / Alternate Names" at bounding box center [523, 98] width 79 height 22
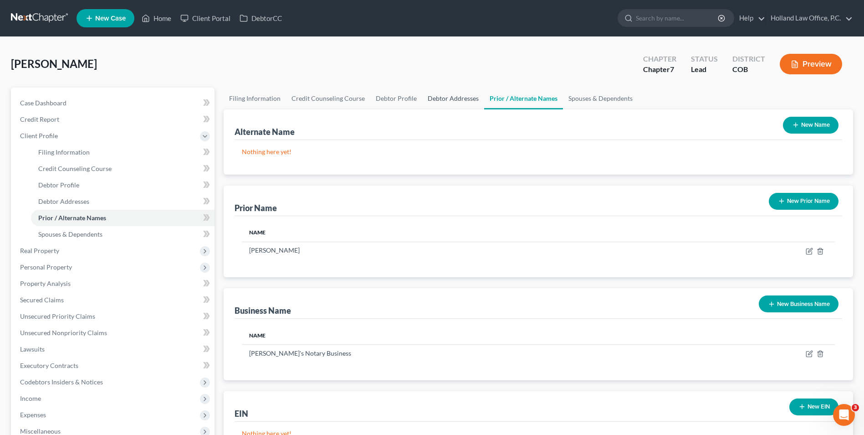
click at [453, 99] on link "Debtor Addresses" at bounding box center [453, 98] width 62 height 22
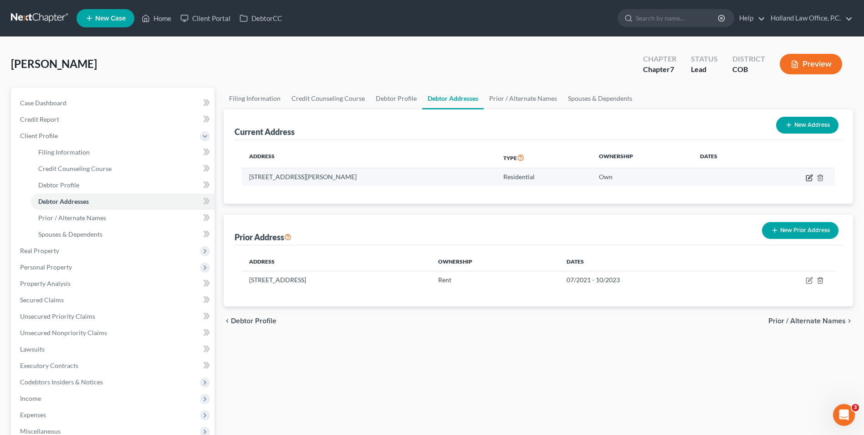
click at [812, 177] on icon "button" at bounding box center [809, 177] width 7 height 7
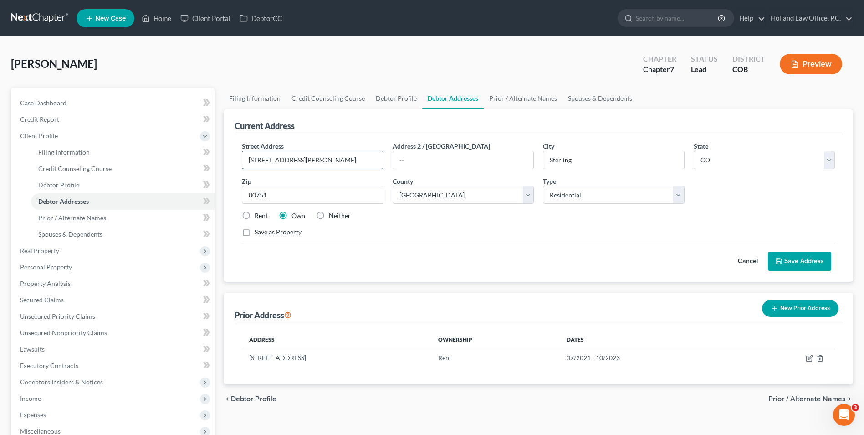
drag, startPoint x: 308, startPoint y: 162, endPoint x: 307, endPoint y: 157, distance: 5.6
click at [308, 162] on input "[STREET_ADDRESS][PERSON_NAME]" at bounding box center [312, 159] width 140 height 17
click at [791, 255] on button "Save Address" at bounding box center [799, 261] width 63 height 19
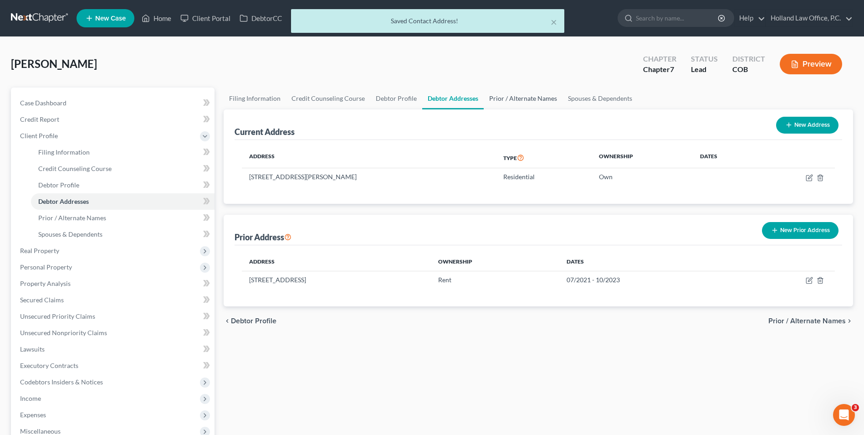
click at [492, 98] on link "Prior / Alternate Names" at bounding box center [523, 98] width 79 height 22
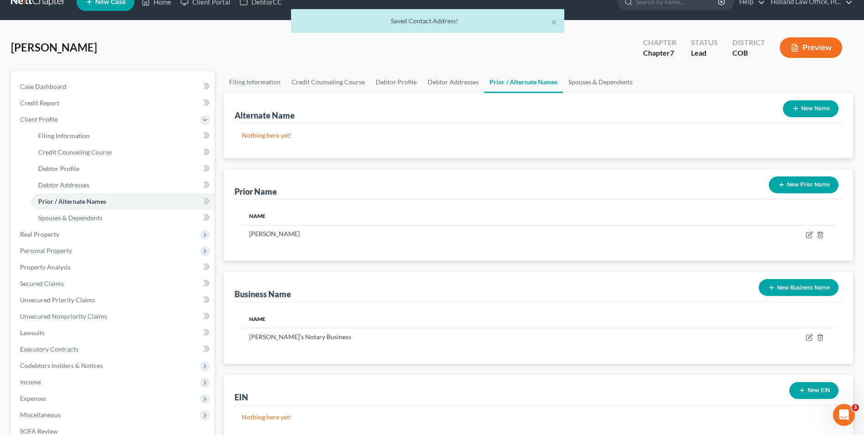
scroll to position [46, 0]
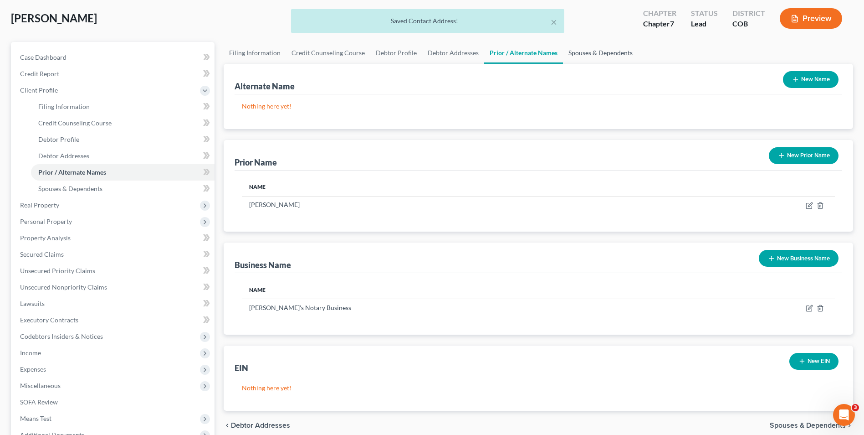
click at [579, 59] on link "Spouses & Dependents" at bounding box center [600, 53] width 75 height 22
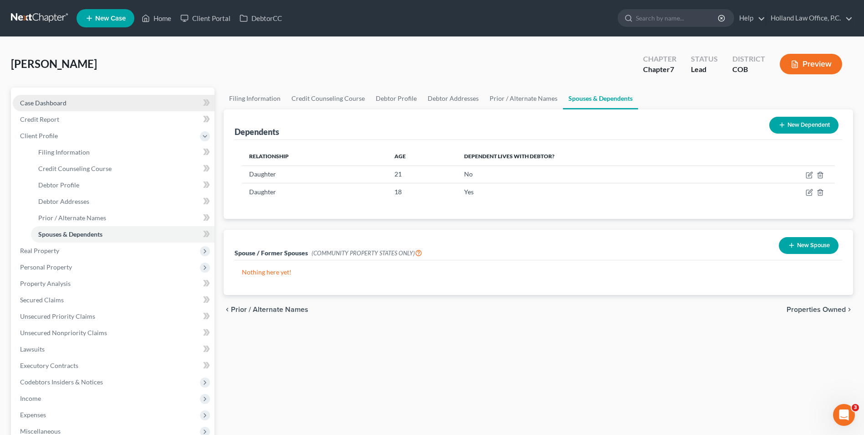
click at [50, 107] on link "Case Dashboard" at bounding box center [114, 103] width 202 height 16
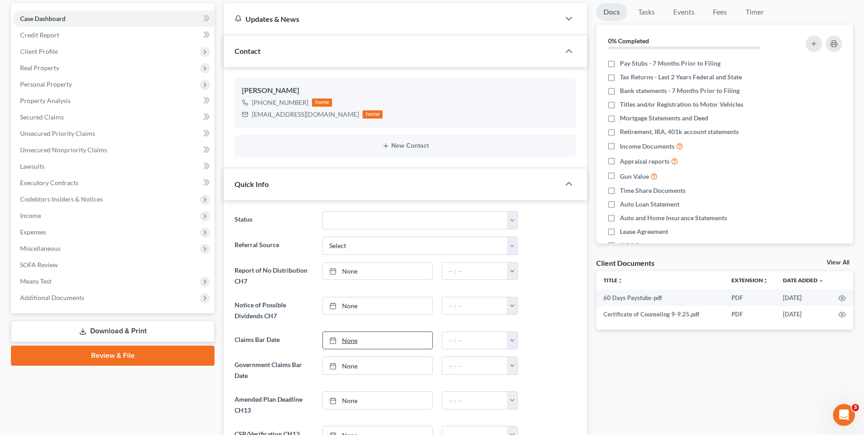
scroll to position [91, 0]
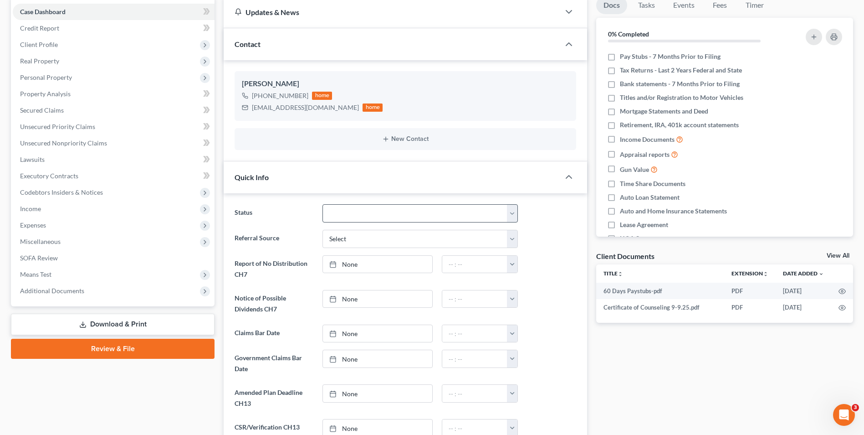
drag, startPoint x: 143, startPoint y: 324, endPoint x: 328, endPoint y: 207, distance: 218.3
click at [143, 324] on link "Download & Print" at bounding box center [113, 323] width 204 height 21
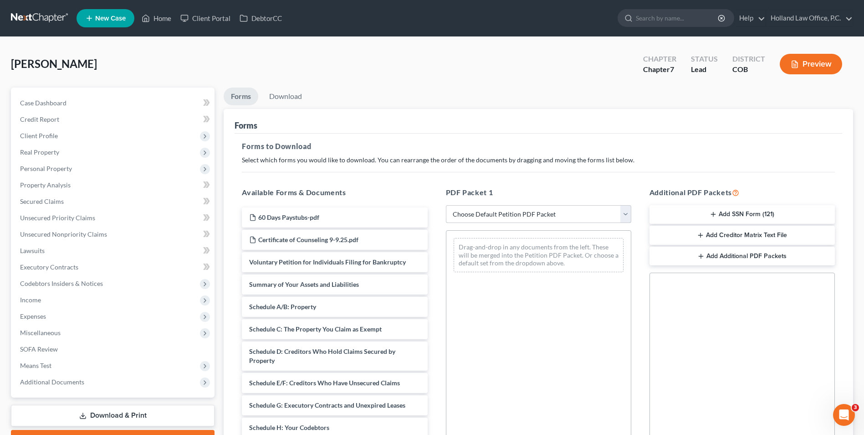
drag, startPoint x: 504, startPoint y: 211, endPoint x: 504, endPoint y: 224, distance: 12.8
click at [504, 211] on select "Choose Default Petition PDF Packet Complete Bankruptcy Petition (all forms and …" at bounding box center [538, 214] width 185 height 18
click at [446, 205] on select "Choose Default Petition PDF Packet Complete Bankruptcy Petition (all forms and …" at bounding box center [538, 214] width 185 height 18
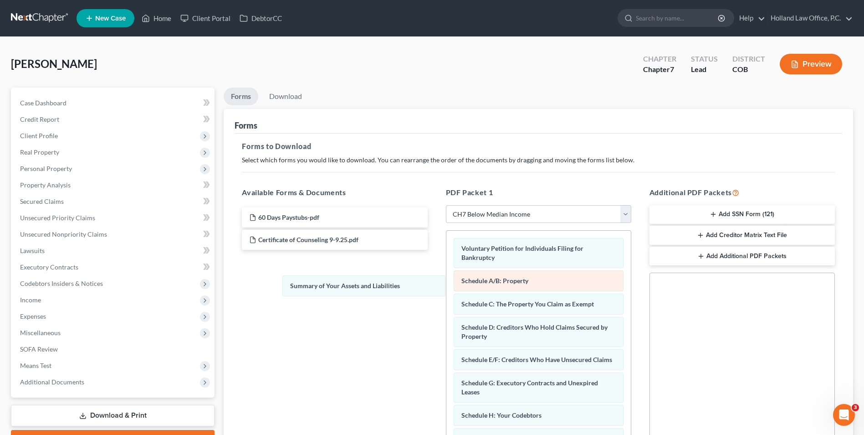
drag, startPoint x: 505, startPoint y: 281, endPoint x: 468, endPoint y: 287, distance: 38.3
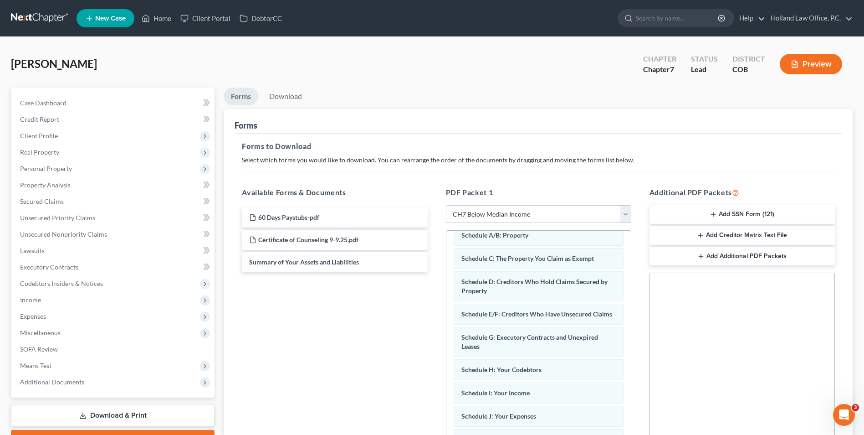
click at [771, 217] on button "Add SSN Form (121)" at bounding box center [742, 214] width 185 height 19
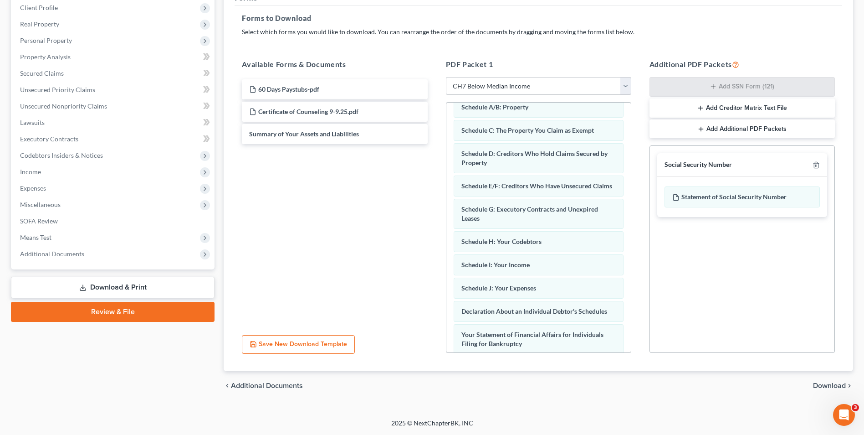
click at [843, 385] on span "Download" at bounding box center [829, 385] width 33 height 7
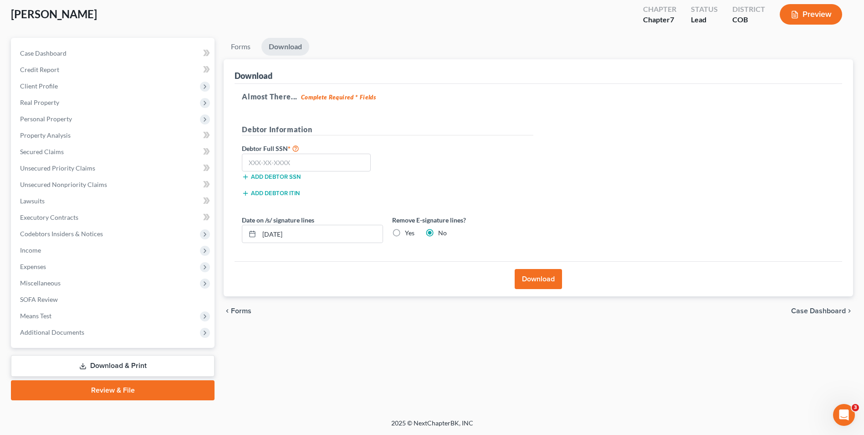
scroll to position [50, 0]
click at [405, 233] on label "Yes" at bounding box center [410, 232] width 10 height 9
click at [409, 233] on input "Yes" at bounding box center [412, 231] width 6 height 6
click at [438, 231] on label "No" at bounding box center [442, 232] width 9 height 9
click at [442, 231] on input "No" at bounding box center [445, 231] width 6 height 6
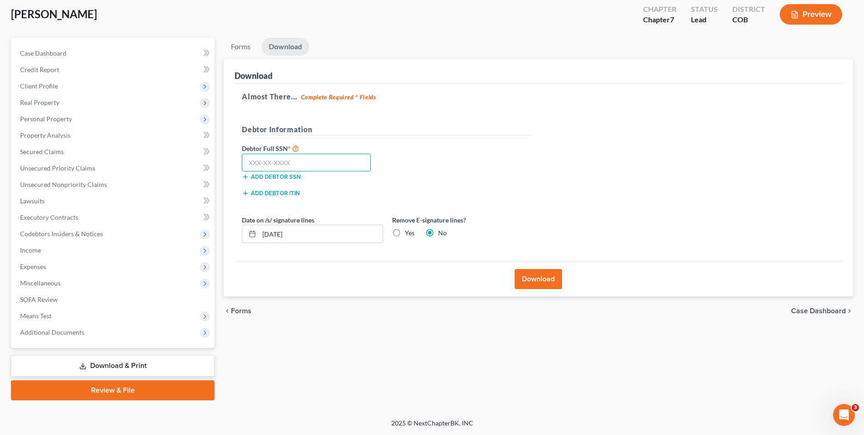
click at [262, 156] on input "text" at bounding box center [306, 163] width 129 height 18
click at [268, 170] on input "text" at bounding box center [306, 163] width 129 height 18
click at [522, 277] on button "Download" at bounding box center [538, 279] width 47 height 20
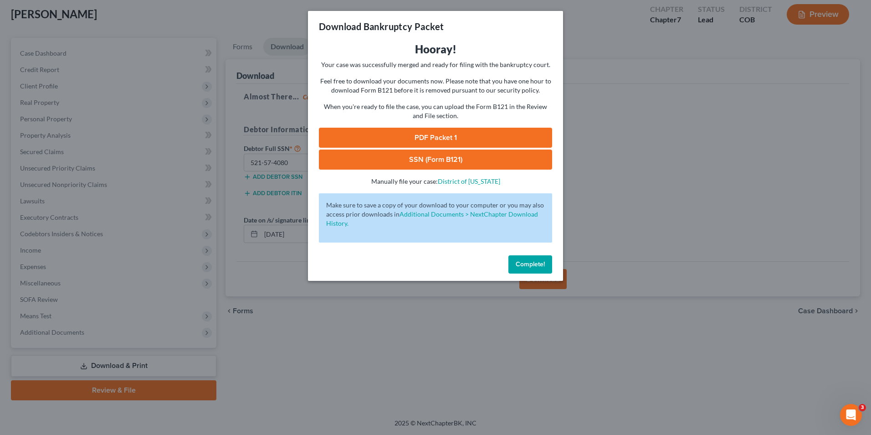
click at [436, 139] on link "PDF Packet 1" at bounding box center [435, 138] width 233 height 20
click at [455, 136] on link "PDF Packet 1" at bounding box center [435, 138] width 233 height 20
click at [439, 160] on link "SSN (Form B121)" at bounding box center [435, 159] width 233 height 20
click at [666, 118] on div "Download Bankruptcy Packet Hooray! Your case was successfully merged and ready …" at bounding box center [435, 217] width 871 height 435
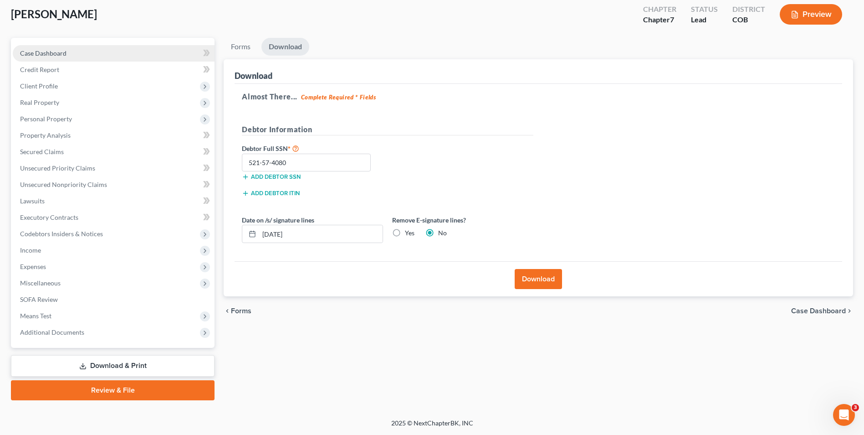
click at [67, 51] on link "Case Dashboard" at bounding box center [114, 53] width 202 height 16
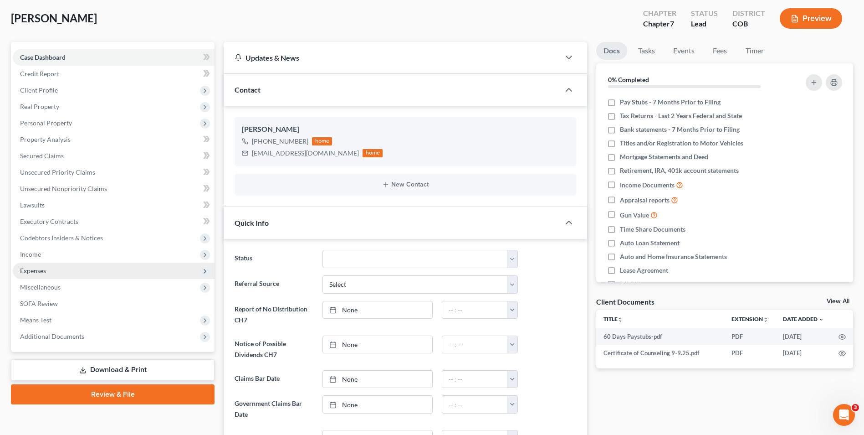
scroll to position [91, 0]
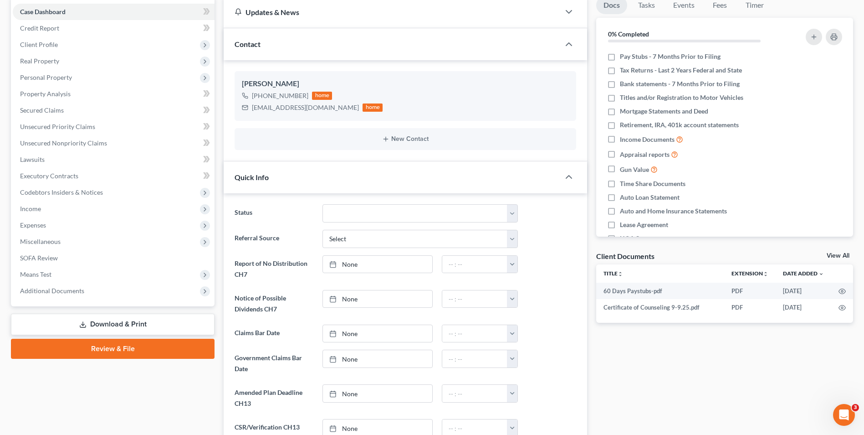
click at [121, 323] on link "Download & Print" at bounding box center [113, 323] width 204 height 21
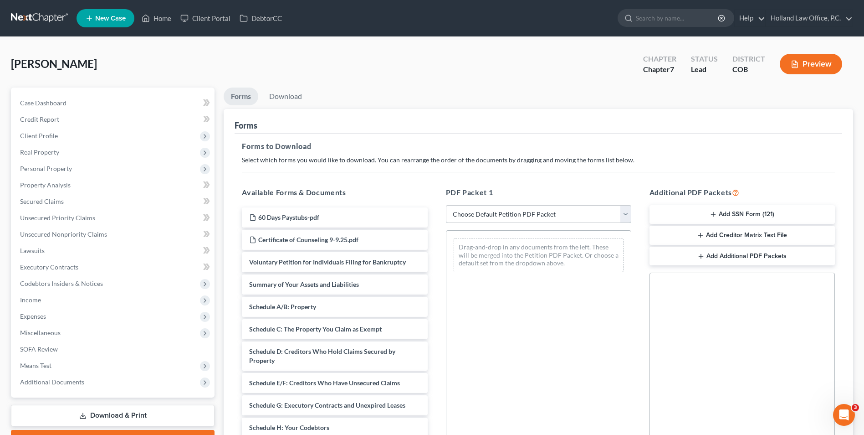
drag, startPoint x: 504, startPoint y: 217, endPoint x: 505, endPoint y: 223, distance: 6.6
click at [504, 217] on select "Choose Default Petition PDF Packet Complete Bankruptcy Petition (all forms and …" at bounding box center [538, 214] width 185 height 18
click at [446, 205] on select "Choose Default Petition PDF Packet Complete Bankruptcy Petition (all forms and …" at bounding box center [538, 214] width 185 height 18
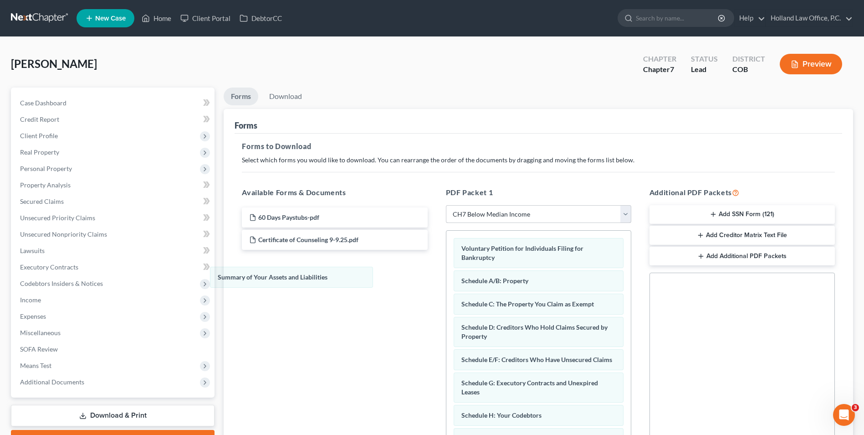
drag, startPoint x: 562, startPoint y: 287, endPoint x: 531, endPoint y: 211, distance: 81.3
drag, startPoint x: 518, startPoint y: 213, endPoint x: 526, endPoint y: 222, distance: 12.0
click at [518, 213] on select "Choose Default Petition PDF Packet Complete Bankruptcy Petition (all forms and …" at bounding box center [538, 214] width 185 height 18
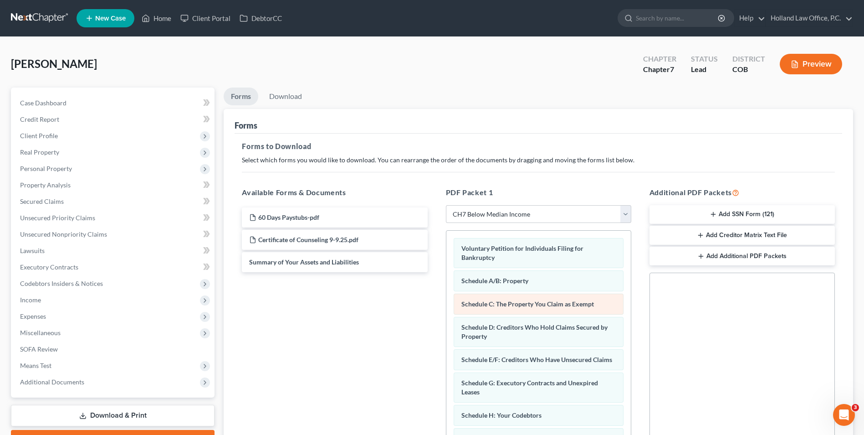
click at [415, 304] on div "60 Days Paystubs-pdf Certificate of Counseling 9-9.25.pdf Summary of Your Asset…" at bounding box center [335, 330] width 200 height 251
click at [758, 207] on button "Add SSN Form (121)" at bounding box center [742, 214] width 185 height 19
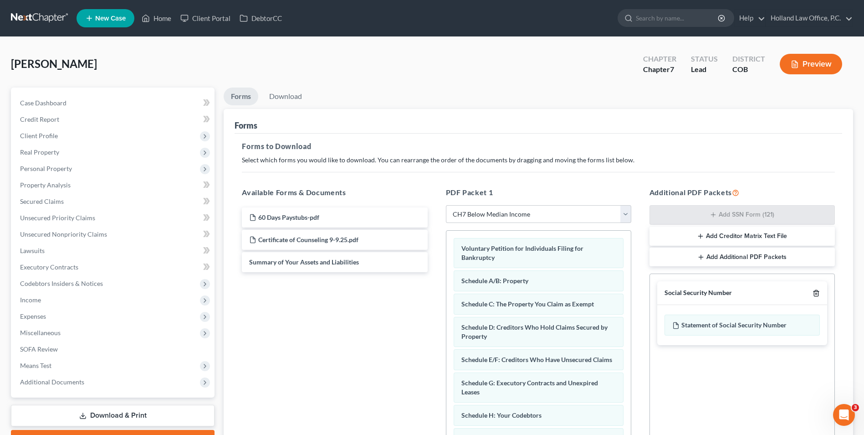
drag, startPoint x: 821, startPoint y: 294, endPoint x: 815, endPoint y: 294, distance: 5.9
click at [821, 294] on div "Social Security Number" at bounding box center [743, 293] width 170 height 24
click at [818, 294] on icon "button" at bounding box center [816, 292] width 7 height 7
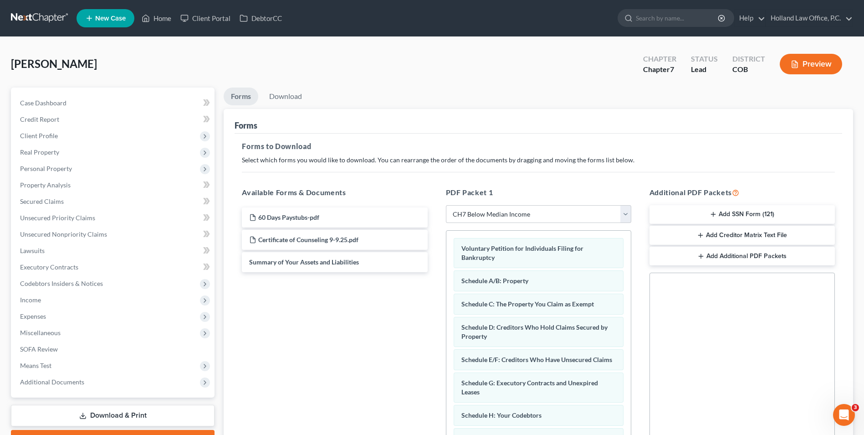
click at [742, 218] on button "Add SSN Form (121)" at bounding box center [742, 214] width 185 height 19
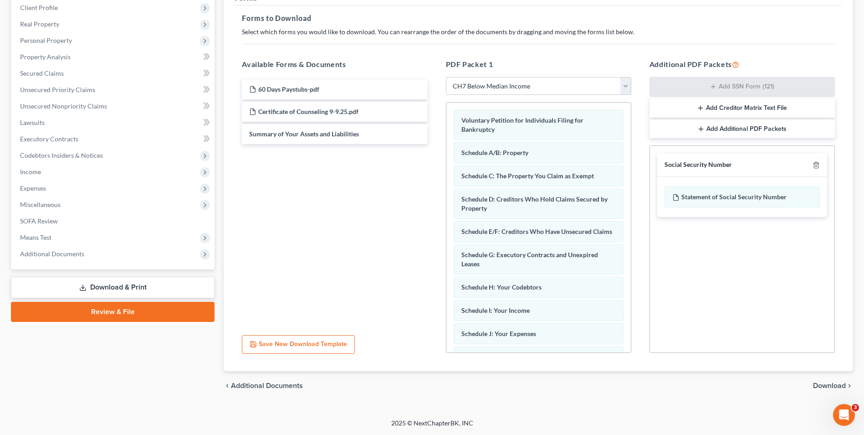
drag, startPoint x: 826, startPoint y: 388, endPoint x: 820, endPoint y: 372, distance: 17.2
click at [826, 387] on span "Download" at bounding box center [829, 385] width 33 height 7
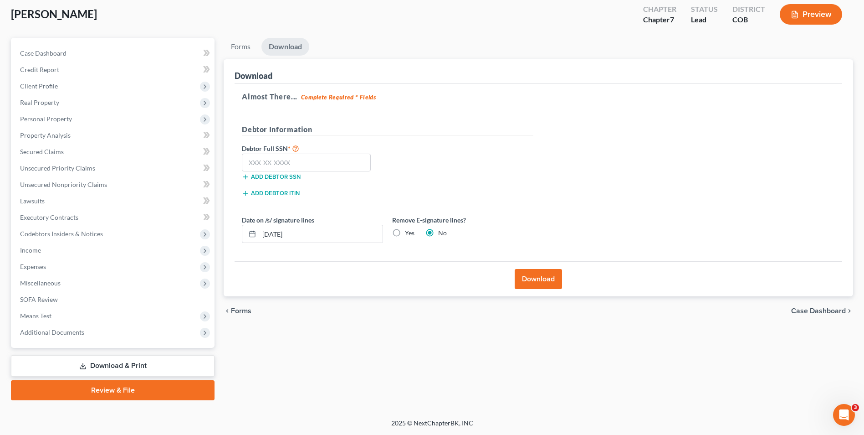
scroll to position [50, 0]
click at [298, 164] on input "text" at bounding box center [306, 163] width 129 height 18
click at [405, 234] on div "Yes" at bounding box center [403, 232] width 22 height 9
click at [405, 231] on label "Yes" at bounding box center [410, 232] width 10 height 9
click at [409, 231] on input "Yes" at bounding box center [412, 231] width 6 height 6
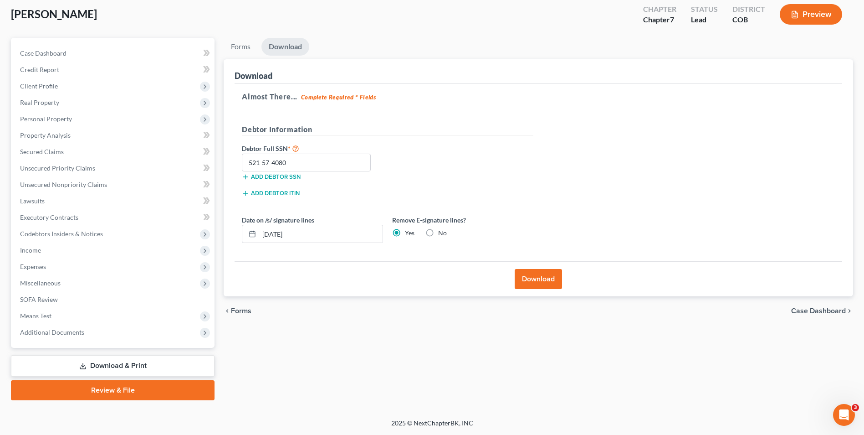
click at [524, 273] on button "Download" at bounding box center [538, 279] width 47 height 20
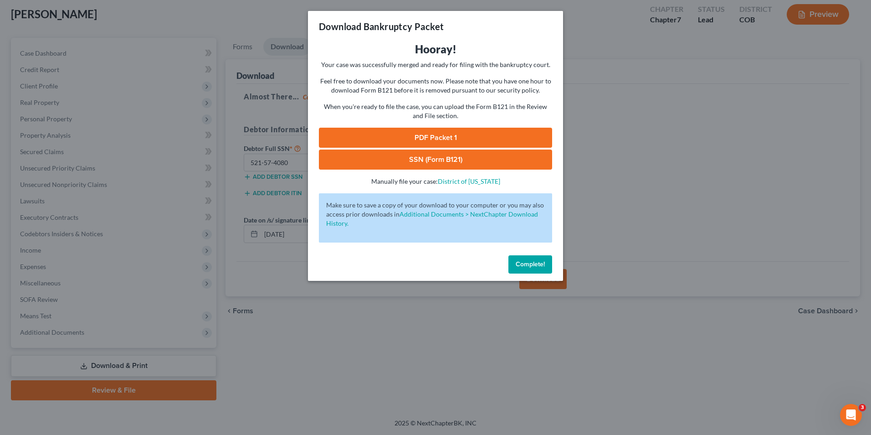
click at [427, 139] on link "PDF Packet 1" at bounding box center [435, 138] width 233 height 20
click at [446, 160] on link "SSN (Form B121)" at bounding box center [435, 159] width 233 height 20
click at [619, 283] on div "Download Bankruptcy Packet Hooray! Your case was successfully merged and ready …" at bounding box center [435, 217] width 871 height 435
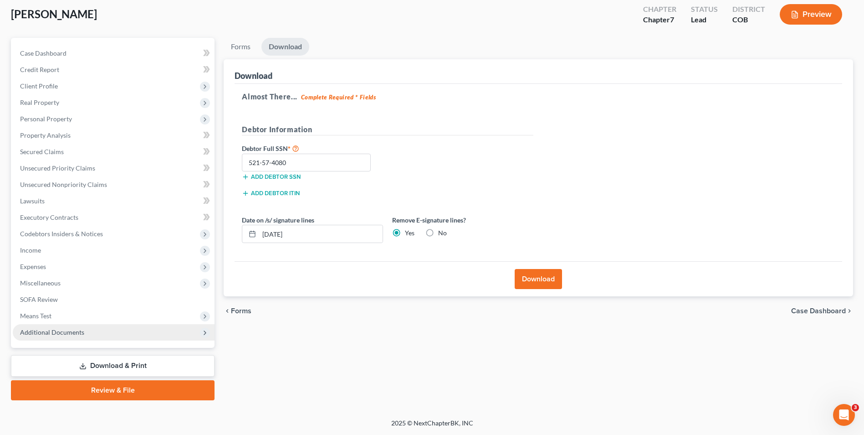
click at [99, 337] on span "Additional Documents" at bounding box center [114, 332] width 202 height 16
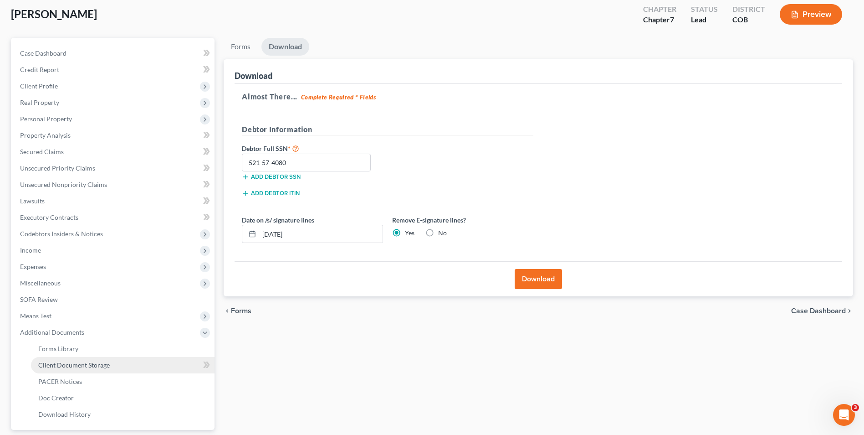
click at [84, 366] on span "Client Document Storage" at bounding box center [74, 365] width 72 height 8
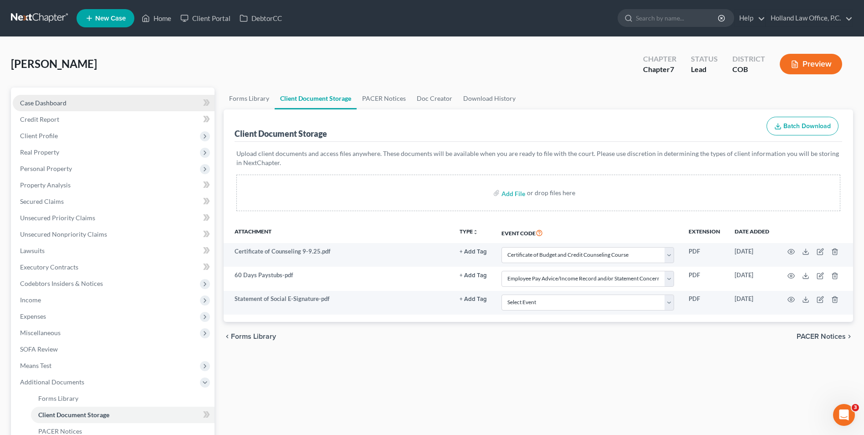
click at [53, 106] on span "Case Dashboard" at bounding box center [43, 103] width 46 height 8
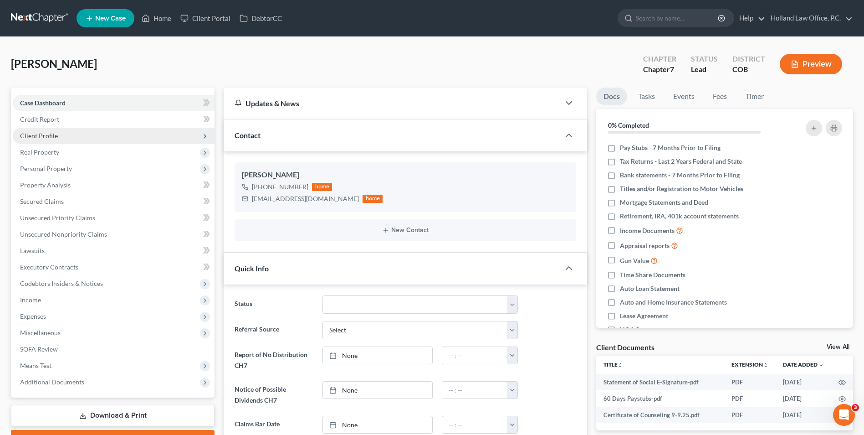
scroll to position [158, 0]
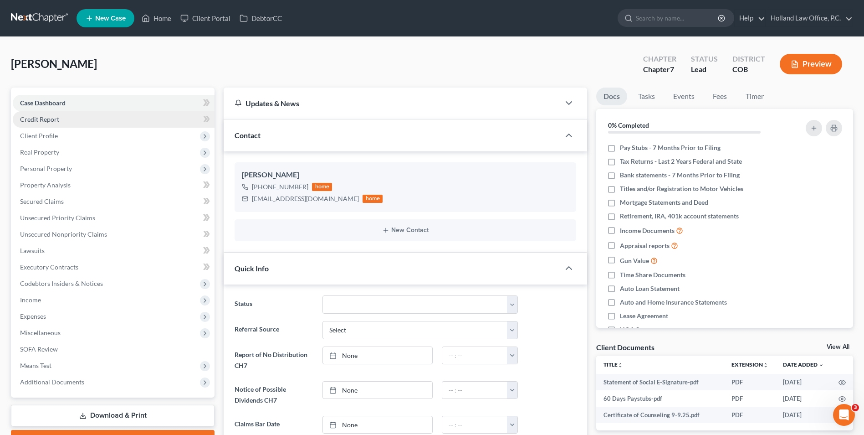
drag, startPoint x: 35, startPoint y: 120, endPoint x: 31, endPoint y: 123, distance: 4.9
drag, startPoint x: 31, startPoint y: 123, endPoint x: 241, endPoint y: 64, distance: 218.4
click at [241, 64] on div "[PERSON_NAME] Upgraded Chapter Chapter 7 Status Lead District COB Preview" at bounding box center [432, 68] width 843 height 40
click at [326, 201] on div "[EMAIL_ADDRESS][DOMAIN_NAME]" at bounding box center [305, 198] width 107 height 9
click at [331, 200] on div "[EMAIL_ADDRESS][DOMAIN_NAME]" at bounding box center [305, 198] width 107 height 9
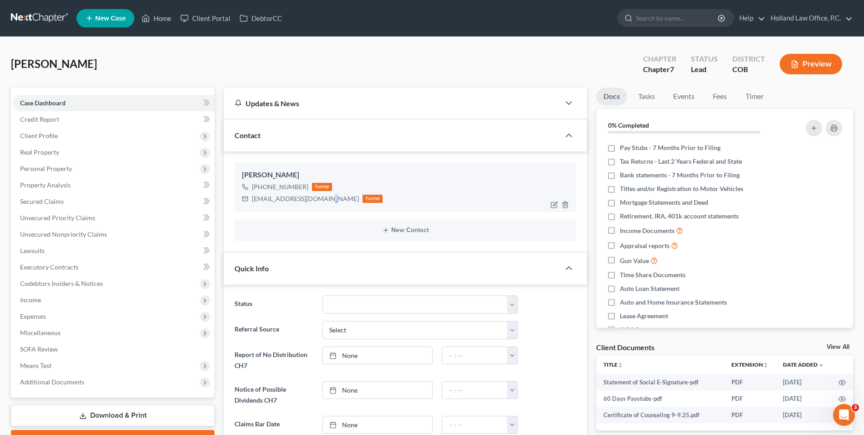
drag, startPoint x: 331, startPoint y: 200, endPoint x: 303, endPoint y: 200, distance: 27.8
click at [259, 205] on div "[PERSON_NAME] [PHONE_NUMBER] home [EMAIL_ADDRESS][DOMAIN_NAME] home" at bounding box center [406, 186] width 342 height 49
click at [329, 208] on div "[PERSON_NAME] [PHONE_NUMBER] home [EMAIL_ADDRESS][DOMAIN_NAME] home" at bounding box center [406, 186] width 342 height 49
copy div "[EMAIL_ADDRESS][DOMAIN_NAME]"
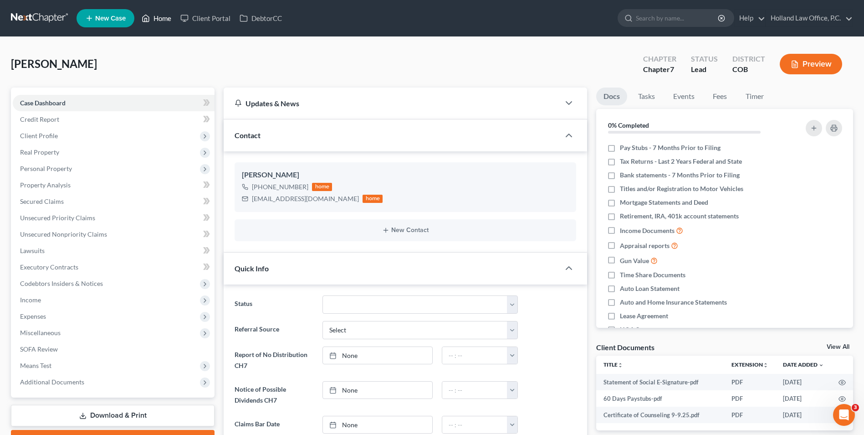
drag, startPoint x: 169, startPoint y: 22, endPoint x: 370, endPoint y: 63, distance: 205.4
click at [169, 22] on link "Home" at bounding box center [156, 18] width 39 height 16
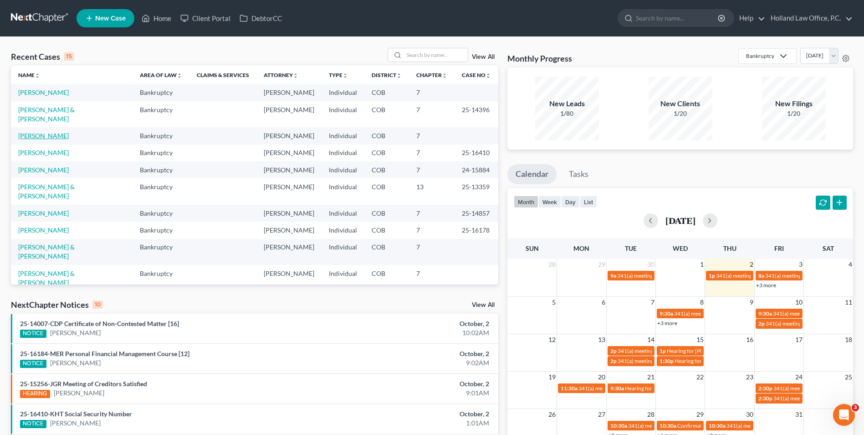
click at [46, 132] on link "[PERSON_NAME]" at bounding box center [43, 136] width 51 height 8
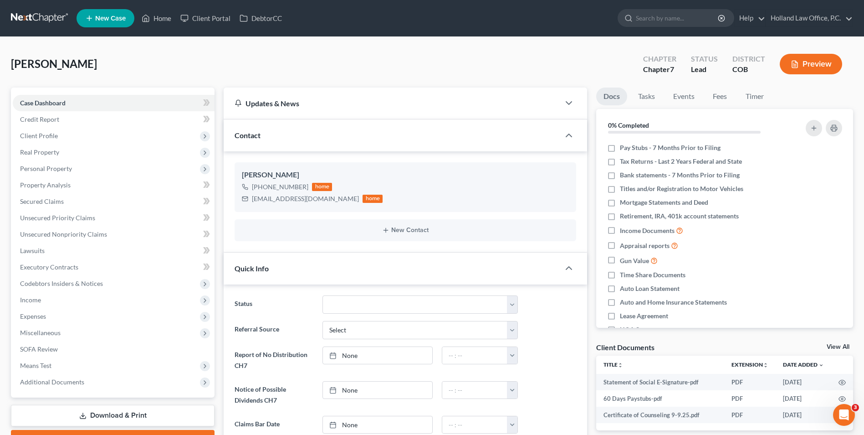
scroll to position [158, 0]
select select "8"
click at [164, 18] on link "Home" at bounding box center [156, 18] width 39 height 16
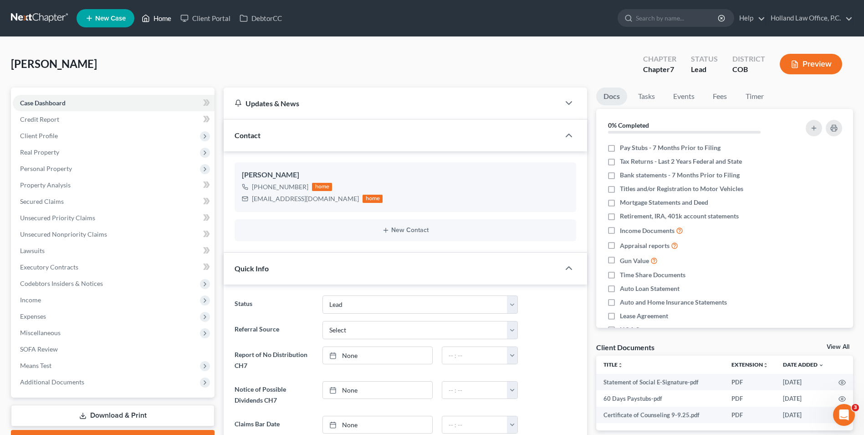
click at [161, 21] on link "Home" at bounding box center [156, 18] width 39 height 16
click at [161, 18] on link "Home" at bounding box center [156, 18] width 39 height 16
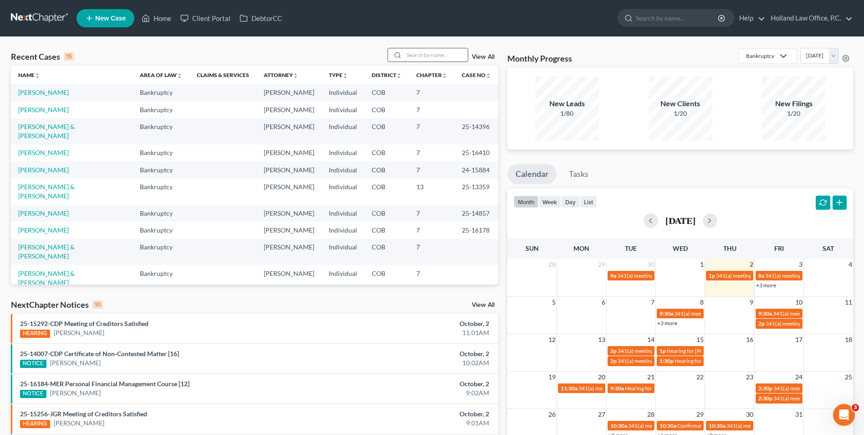
click at [424, 55] on input "search" at bounding box center [436, 54] width 64 height 13
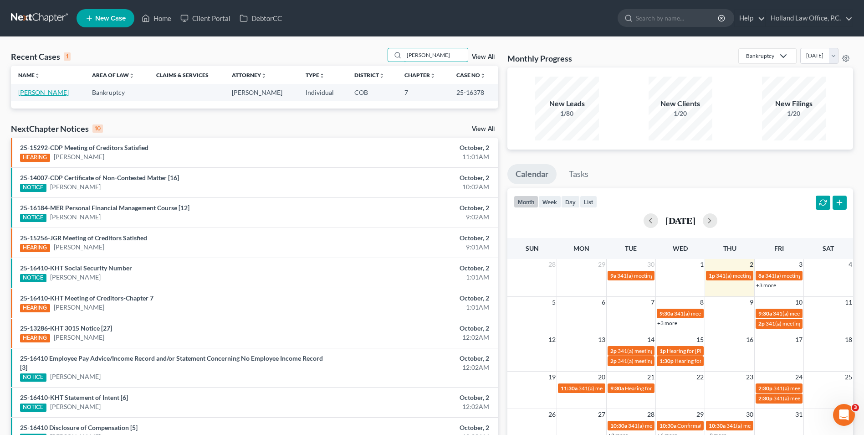
type input "reedy"
click at [45, 95] on link "Reedy, Wendelyn" at bounding box center [43, 92] width 51 height 8
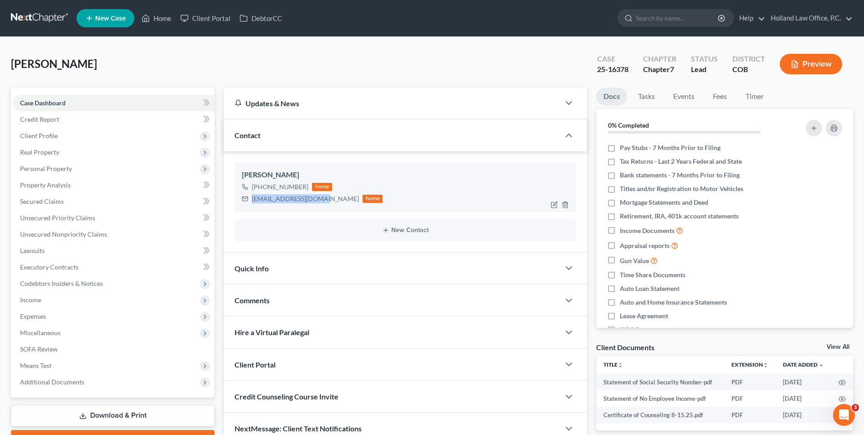
drag, startPoint x: 321, startPoint y: 199, endPoint x: 251, endPoint y: 200, distance: 69.7
click at [251, 200] on div "wendelynreedy@aol.com home" at bounding box center [312, 199] width 141 height 12
copy div "wendelynreedy@aol.com"
click at [65, 377] on span "Additional Documents" at bounding box center [114, 382] width 202 height 16
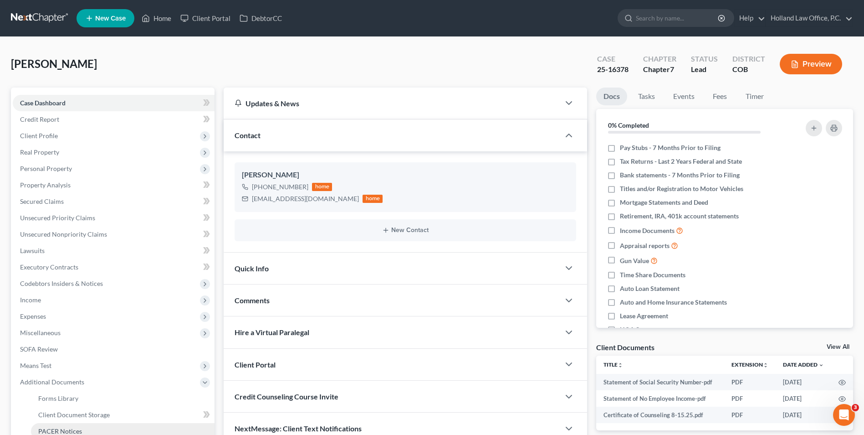
scroll to position [46, 0]
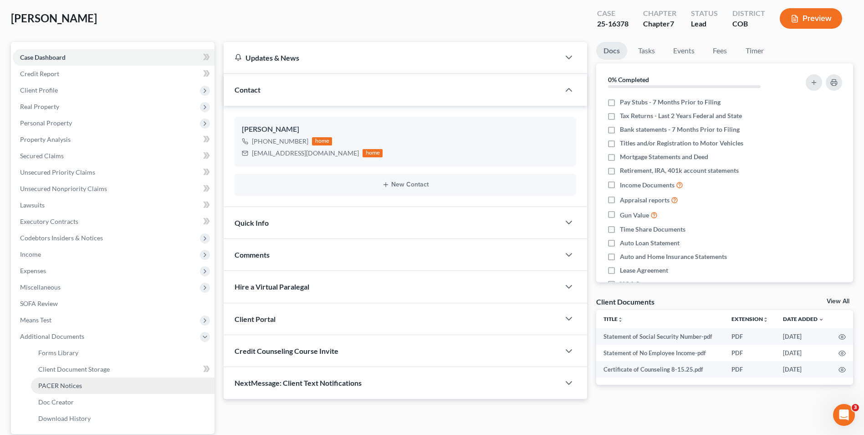
click at [62, 382] on span "PACER Notices" at bounding box center [60, 385] width 44 height 8
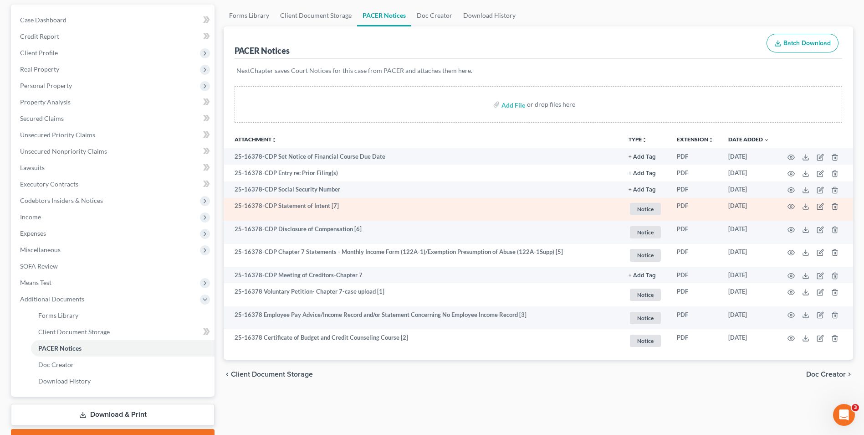
scroll to position [91, 0]
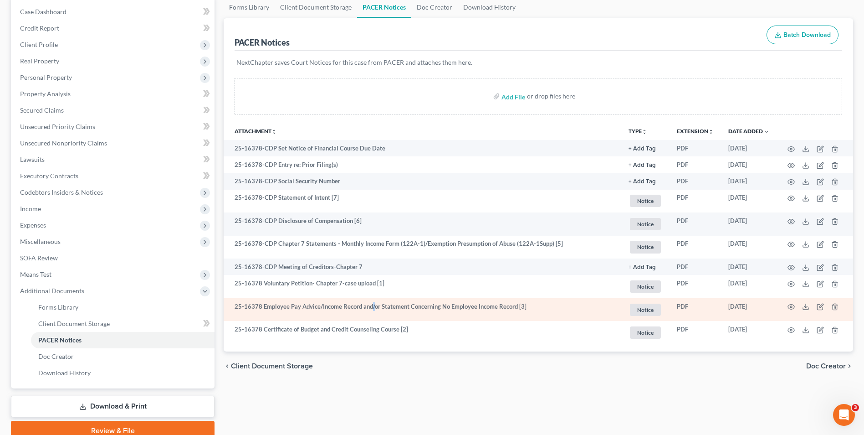
click at [374, 305] on td "25-16378 Employee Pay Advice/Income Record and/or Statement Concerning No Emplo…" at bounding box center [423, 309] width 398 height 23
drag, startPoint x: 381, startPoint y: 306, endPoint x: 407, endPoint y: 310, distance: 25.8
click at [394, 308] on td "25-16378 Employee Pay Advice/Income Record and/or Statement Concerning No Emplo…" at bounding box center [423, 309] width 398 height 23
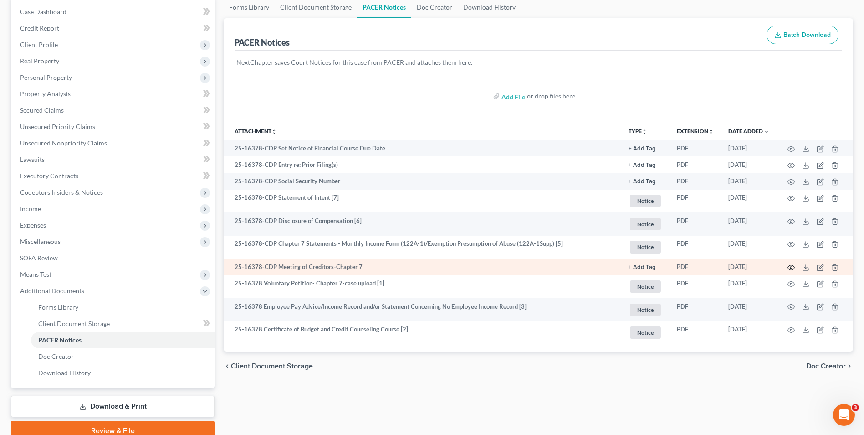
click at [789, 268] on icon "button" at bounding box center [791, 267] width 7 height 5
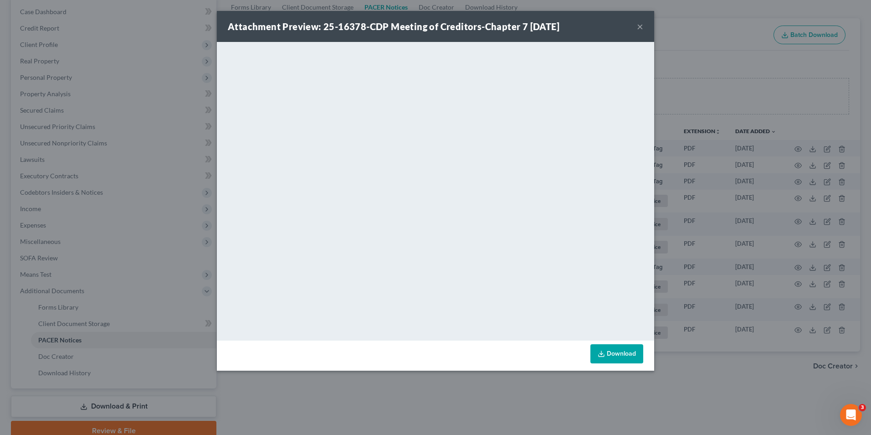
drag, startPoint x: 668, startPoint y: 158, endPoint x: 665, endPoint y: 165, distance: 7.8
click at [668, 160] on div "Attachment Preview: 25-16378-CDP Meeting of Creditors-Chapter 7 10/01/2025 × <o…" at bounding box center [435, 217] width 871 height 435
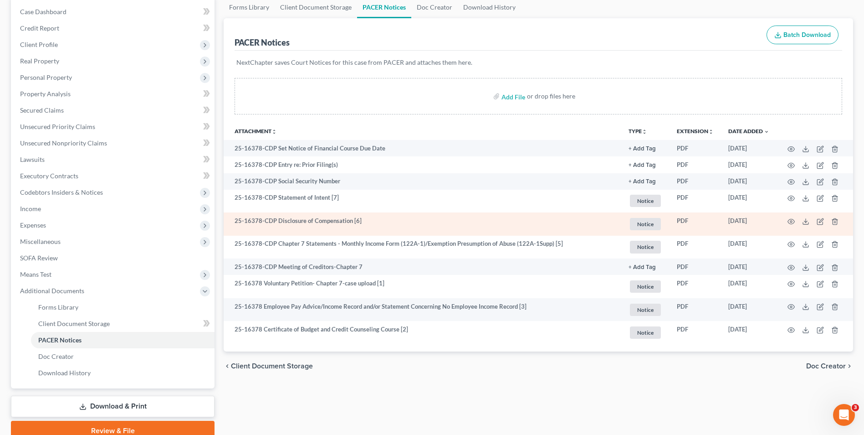
drag, startPoint x: 685, startPoint y: 157, endPoint x: 617, endPoint y: 224, distance: 95.4
click at [685, 157] on td "PDF" at bounding box center [695, 164] width 51 height 16
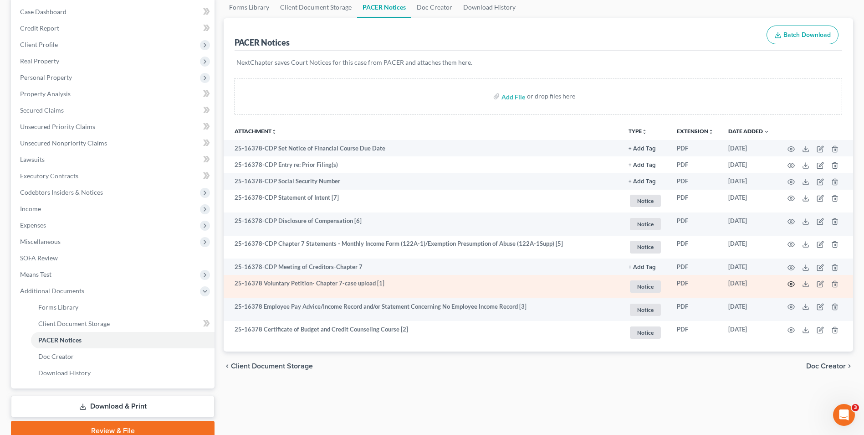
click at [791, 286] on icon "button" at bounding box center [791, 283] width 7 height 7
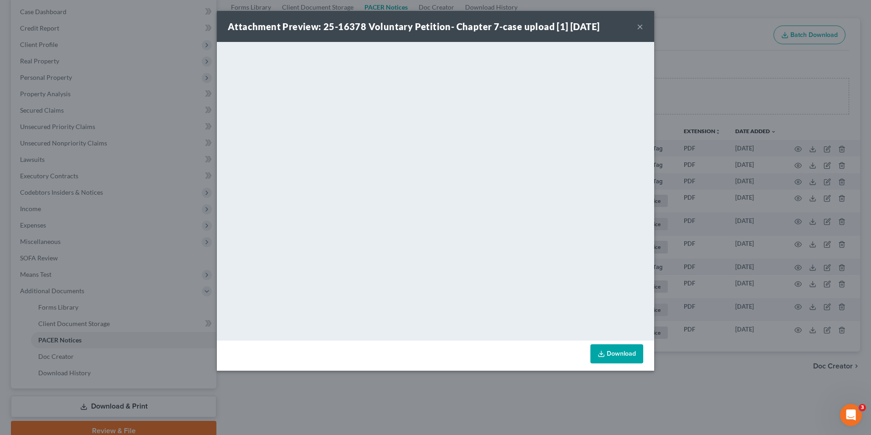
click at [692, 294] on div "Attachment Preview: 25-16378 Voluntary Petition- Chapter 7-case upload [1] 10/0…" at bounding box center [435, 217] width 871 height 435
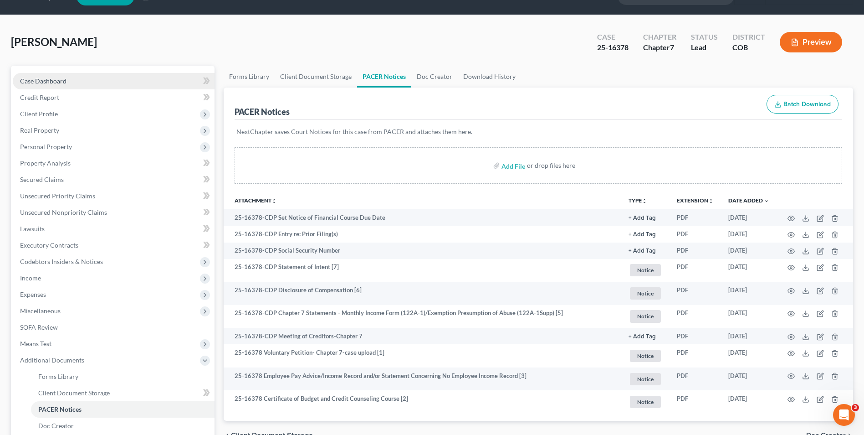
scroll to position [0, 0]
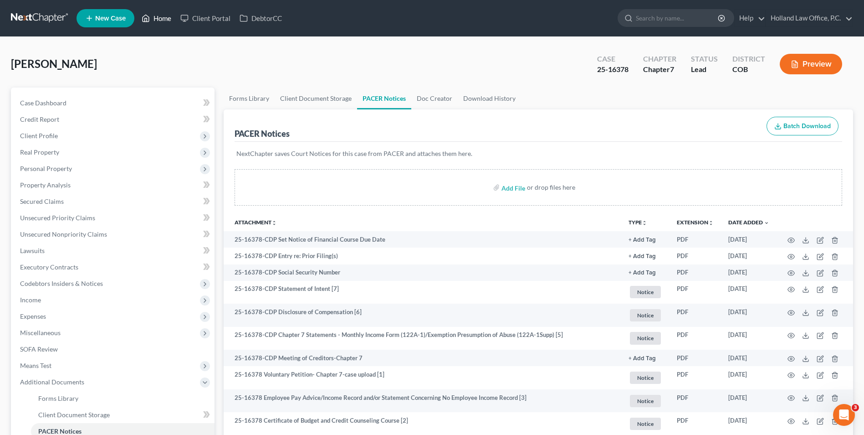
click at [165, 31] on nav "Home New Case Client Portal DebtorCC Holland Law Office, P.C. tayler@hollandlaw…" at bounding box center [432, 18] width 864 height 36
click at [160, 19] on link "Home" at bounding box center [156, 18] width 39 height 16
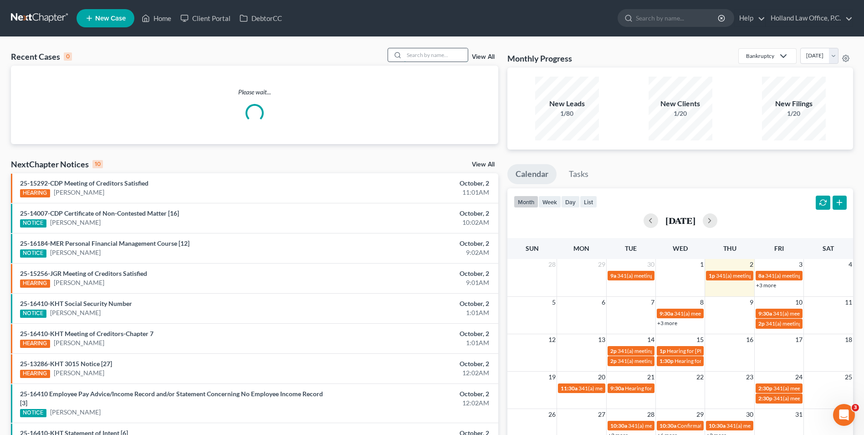
click at [436, 53] on input "search" at bounding box center [436, 54] width 64 height 13
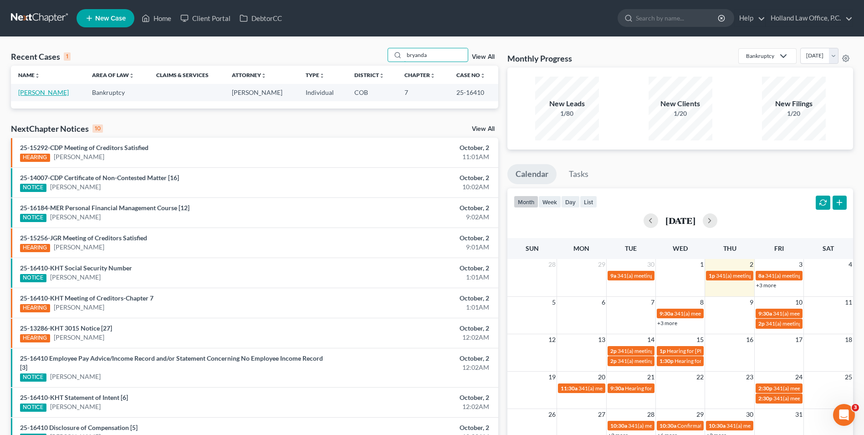
type input "bryanda"
click at [37, 95] on link "[PERSON_NAME]" at bounding box center [43, 92] width 51 height 8
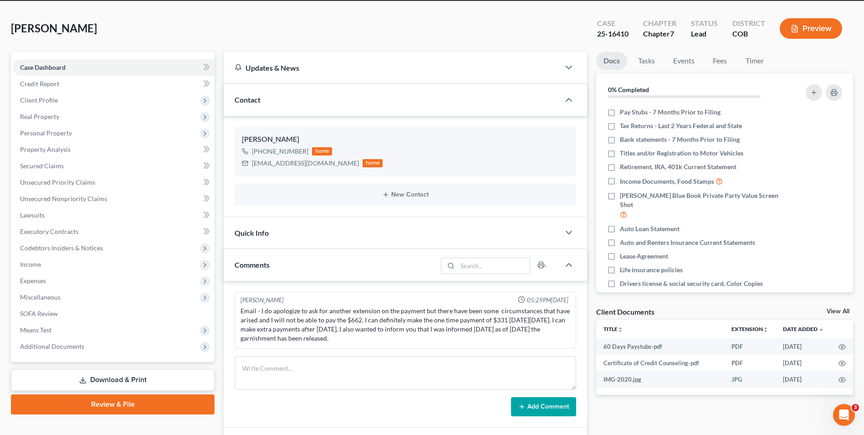
scroll to position [137, 0]
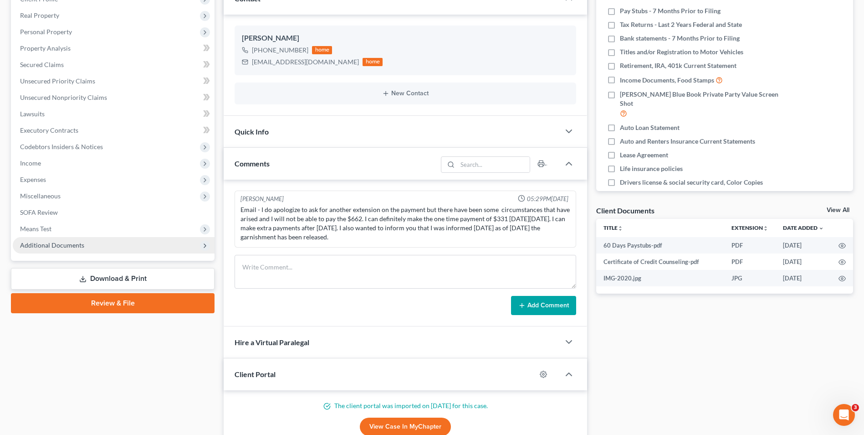
click at [126, 248] on span "Additional Documents" at bounding box center [114, 245] width 202 height 16
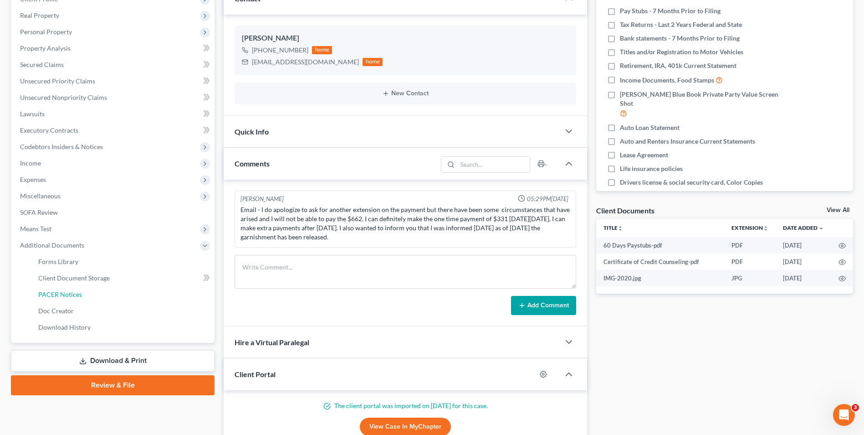
drag, startPoint x: 61, startPoint y: 290, endPoint x: 340, endPoint y: 169, distance: 304.3
click at [61, 290] on span "PACER Notices" at bounding box center [60, 294] width 44 height 8
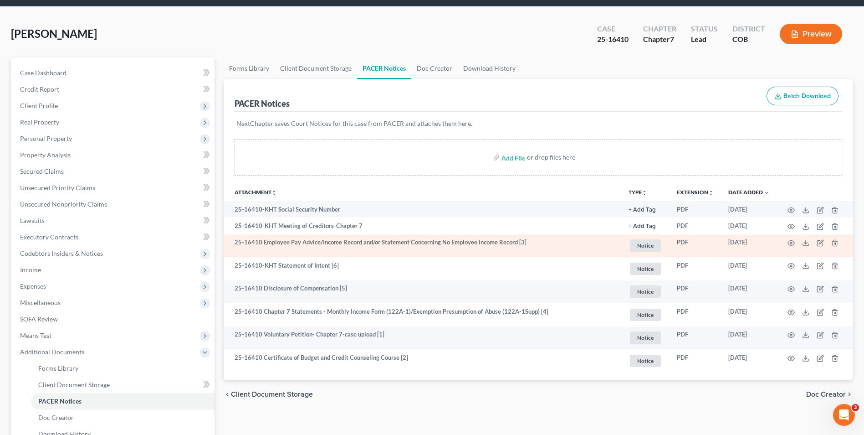
scroll to position [46, 0]
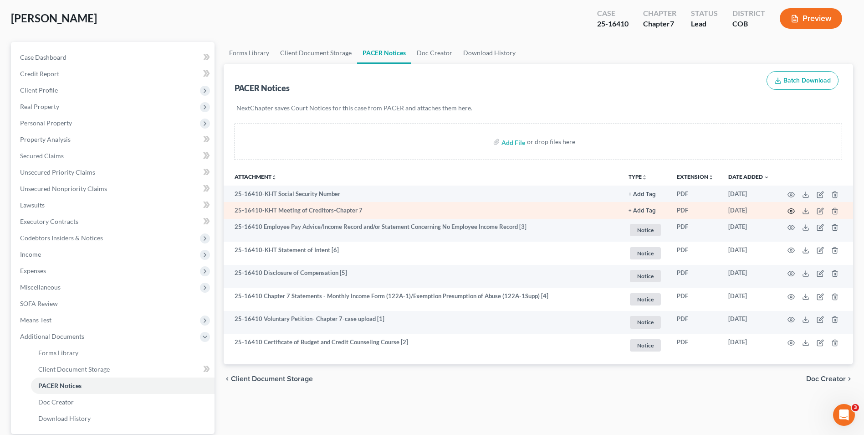
click at [793, 213] on icon "button" at bounding box center [791, 210] width 7 height 5
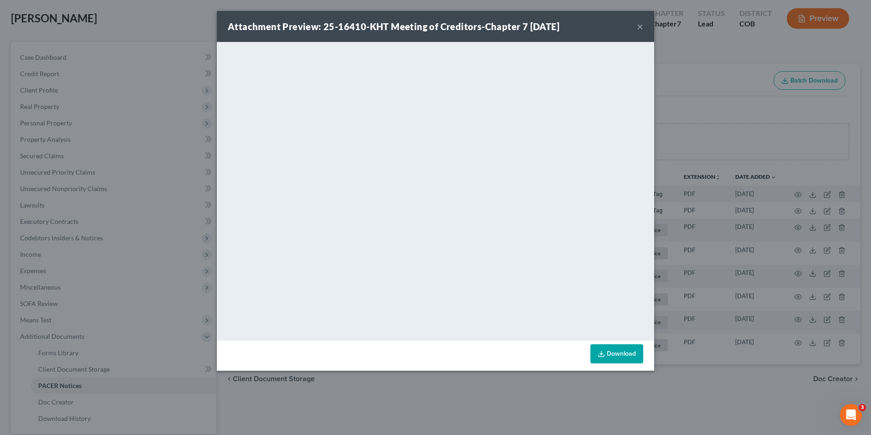
drag, startPoint x: 632, startPoint y: 22, endPoint x: 642, endPoint y: 26, distance: 10.7
click at [632, 22] on div "Attachment Preview: 25-16410-KHT Meeting of Creditors-Chapter 7 10/02/2025 ×" at bounding box center [435, 26] width 437 height 31
click at [642, 26] on button "×" at bounding box center [640, 26] width 6 height 11
